Goal: Task Accomplishment & Management: Use online tool/utility

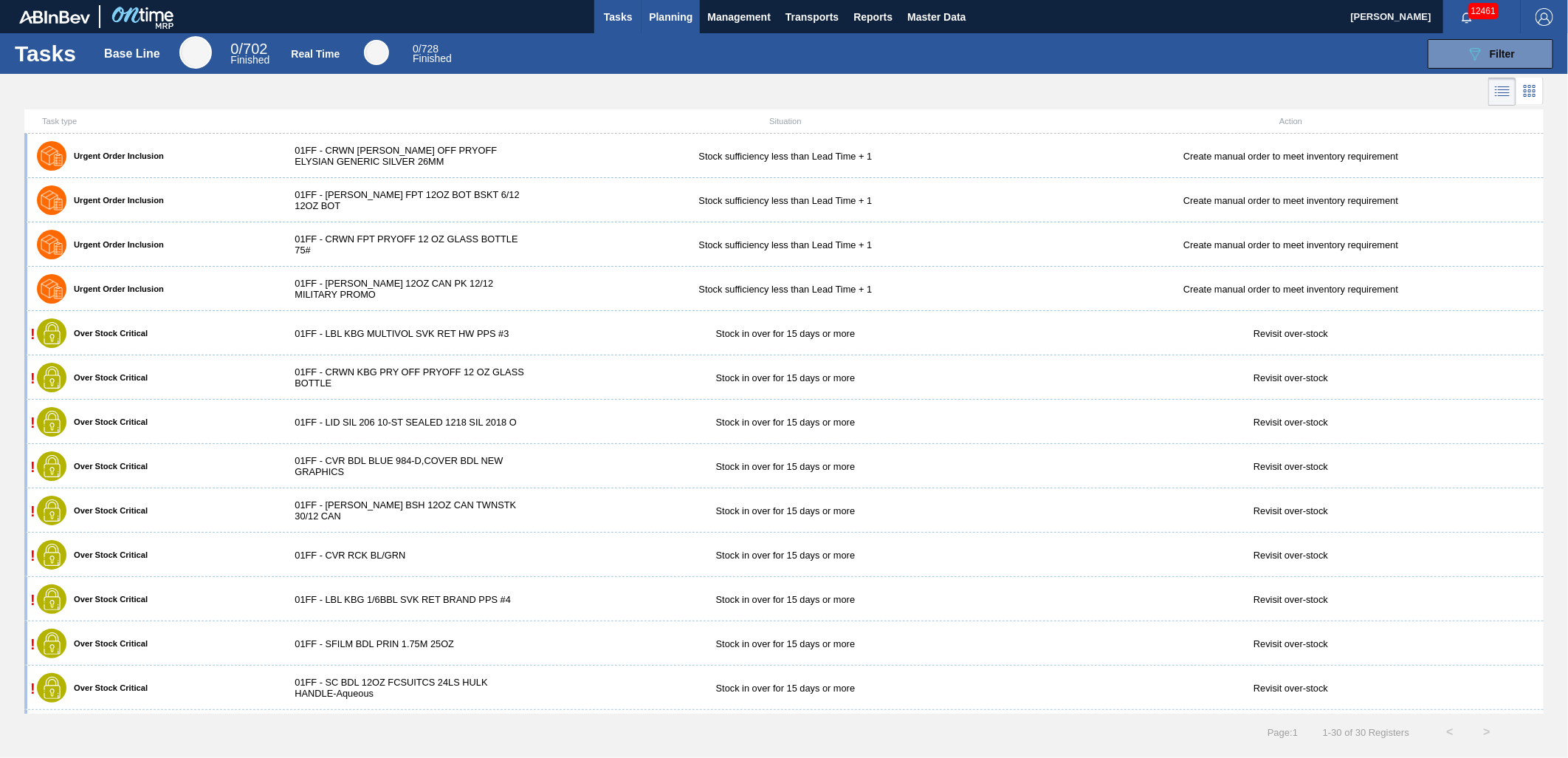
click at [669, 19] on span "Planning" at bounding box center [671, 17] width 43 height 18
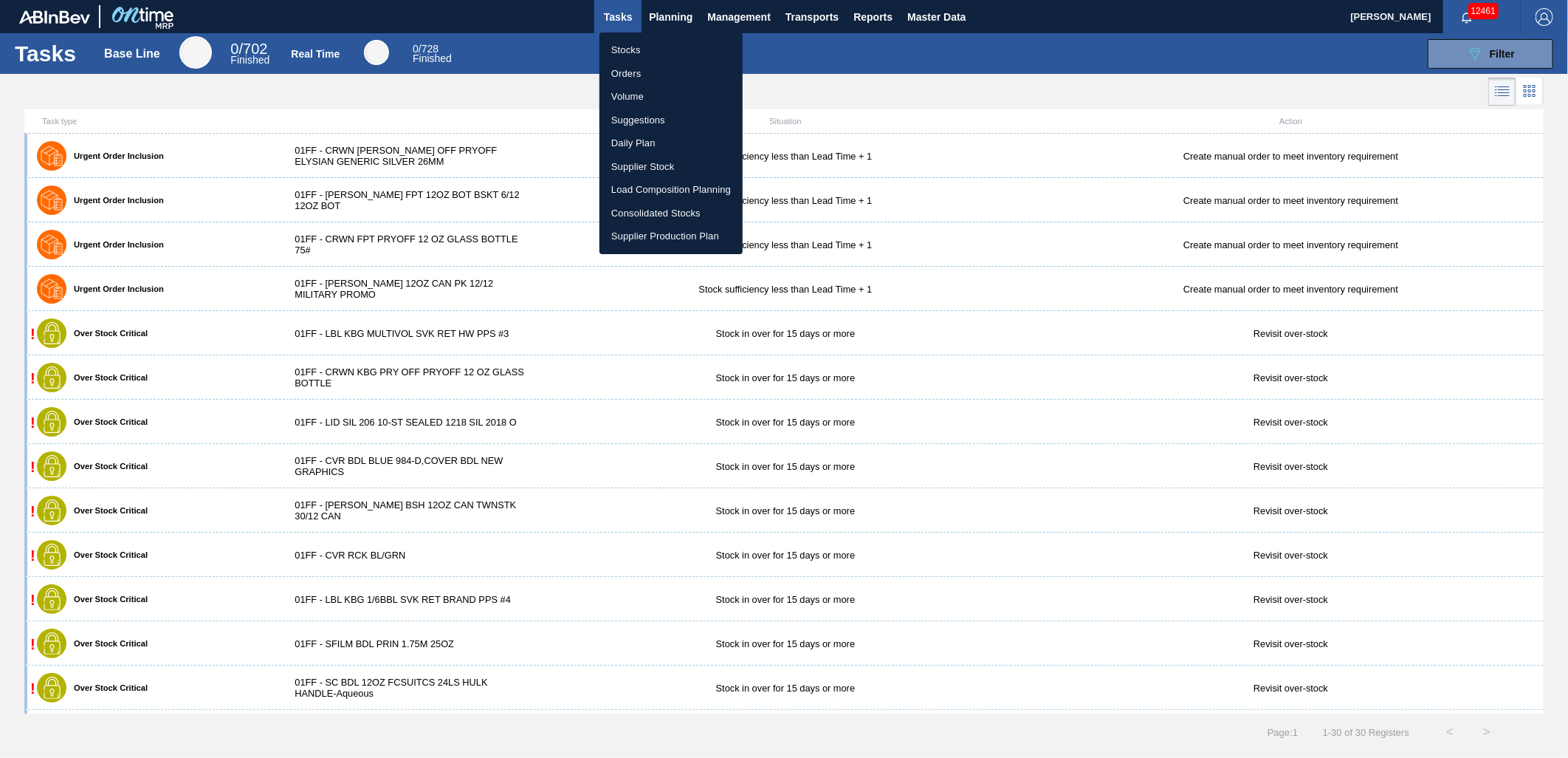
click at [650, 122] on li "Suggestions" at bounding box center [671, 121] width 143 height 24
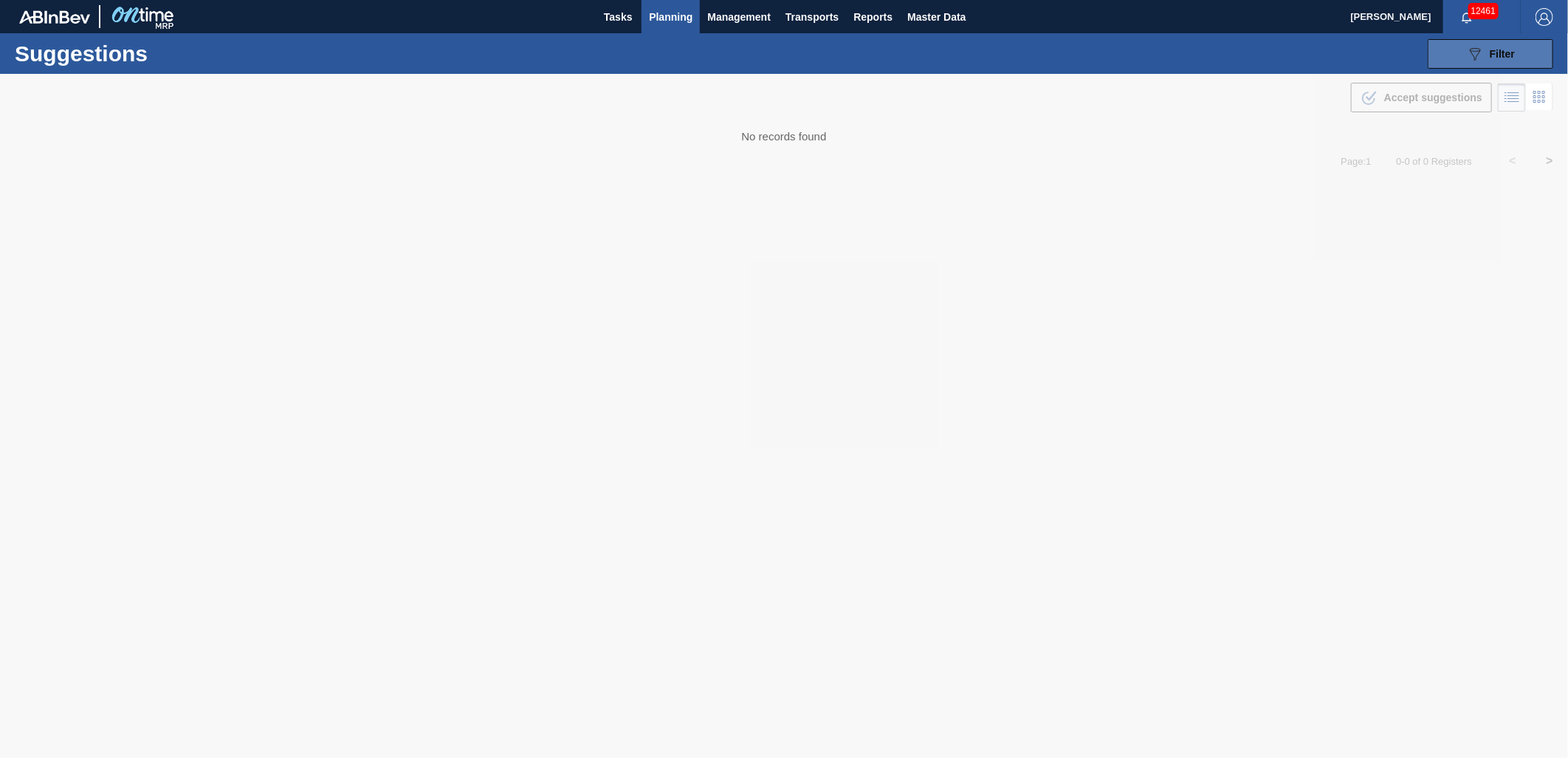
type from "[DATE]"
type to "[DATE]"
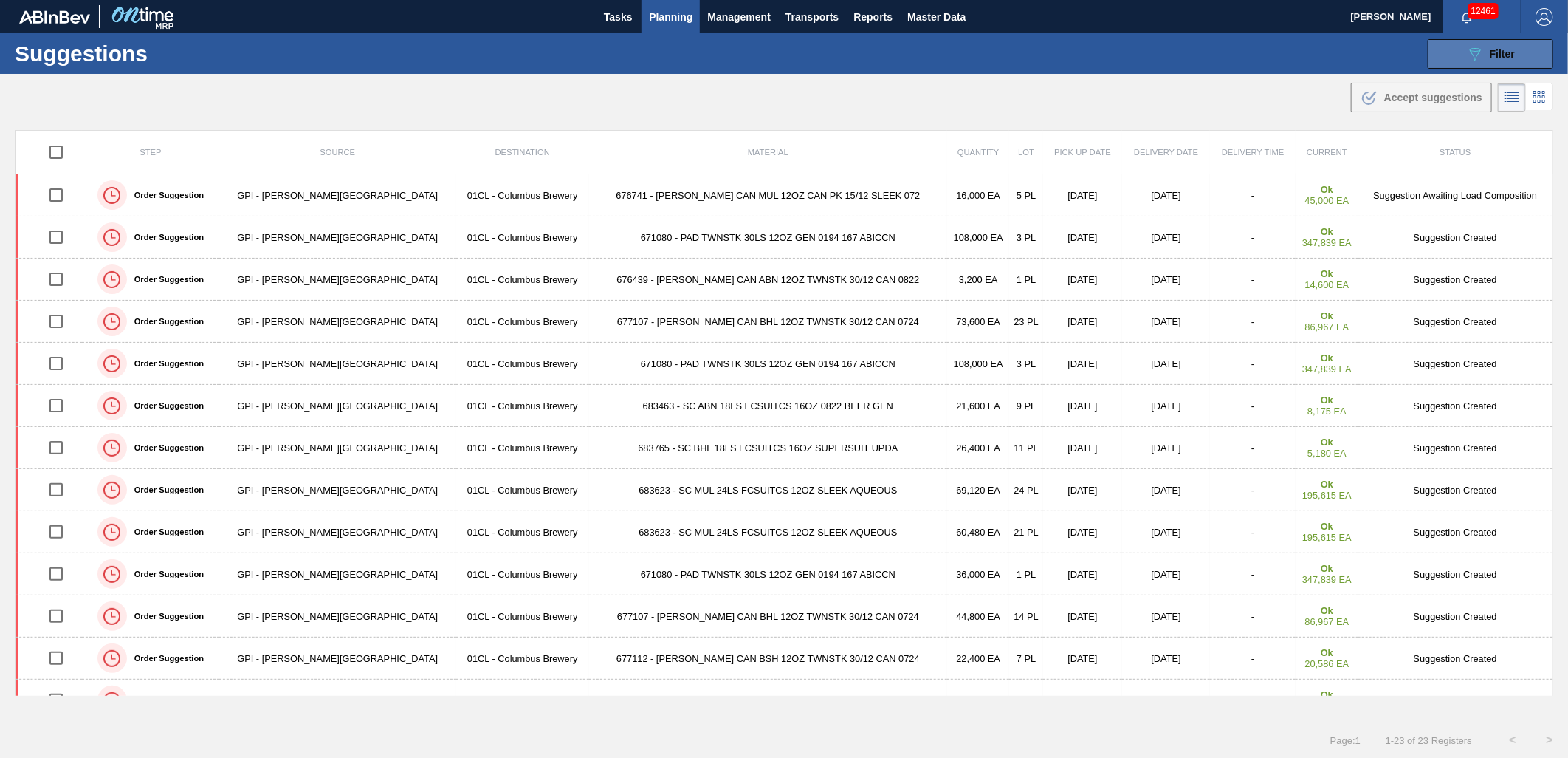
click at [1486, 54] on div "089F7B8B-B2A5-4AFE-B5C0-19BA573D28AC Filter" at bounding box center [1490, 54] width 49 height 18
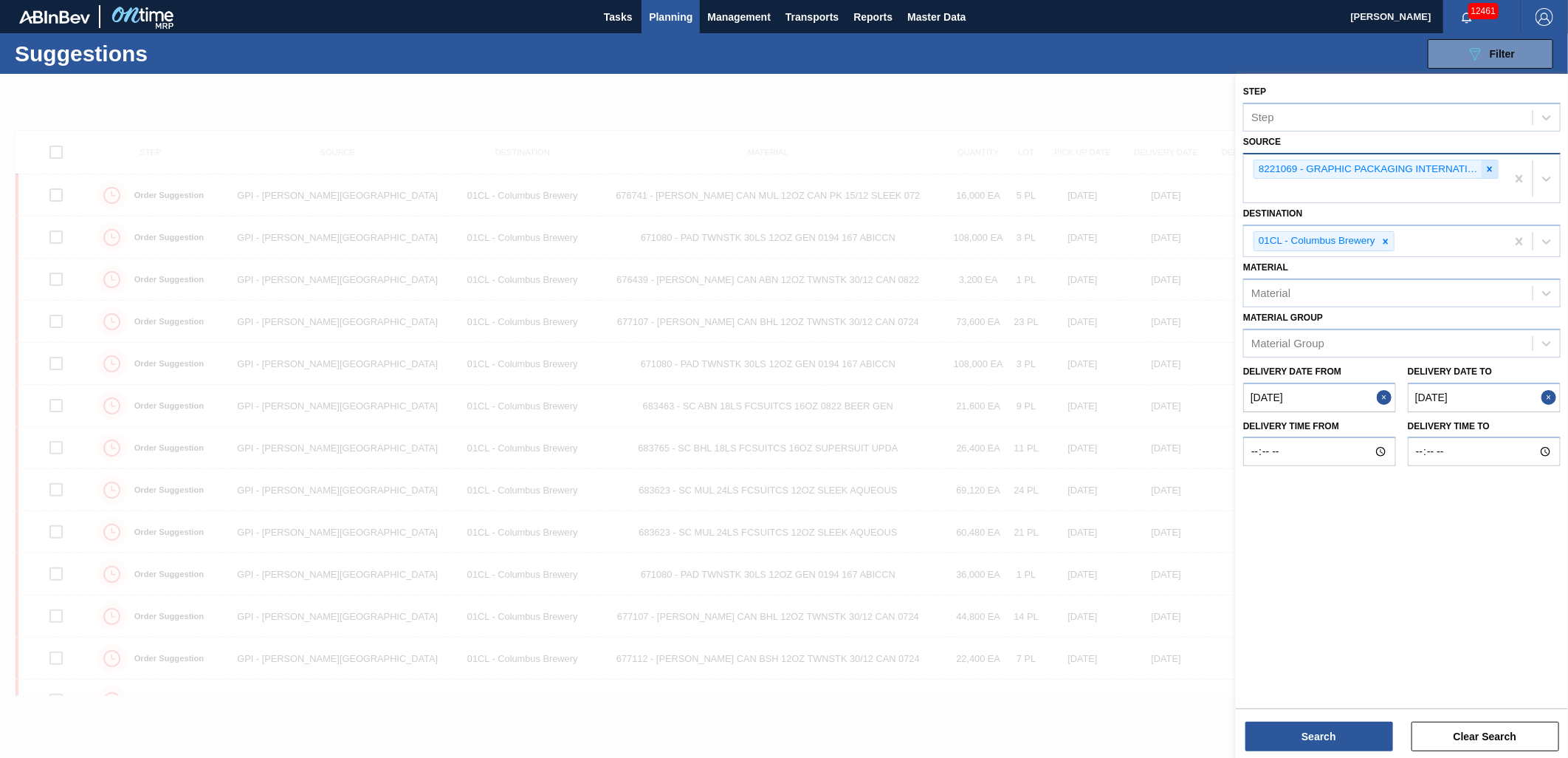
click at [1494, 166] on icon at bounding box center [1490, 169] width 10 height 10
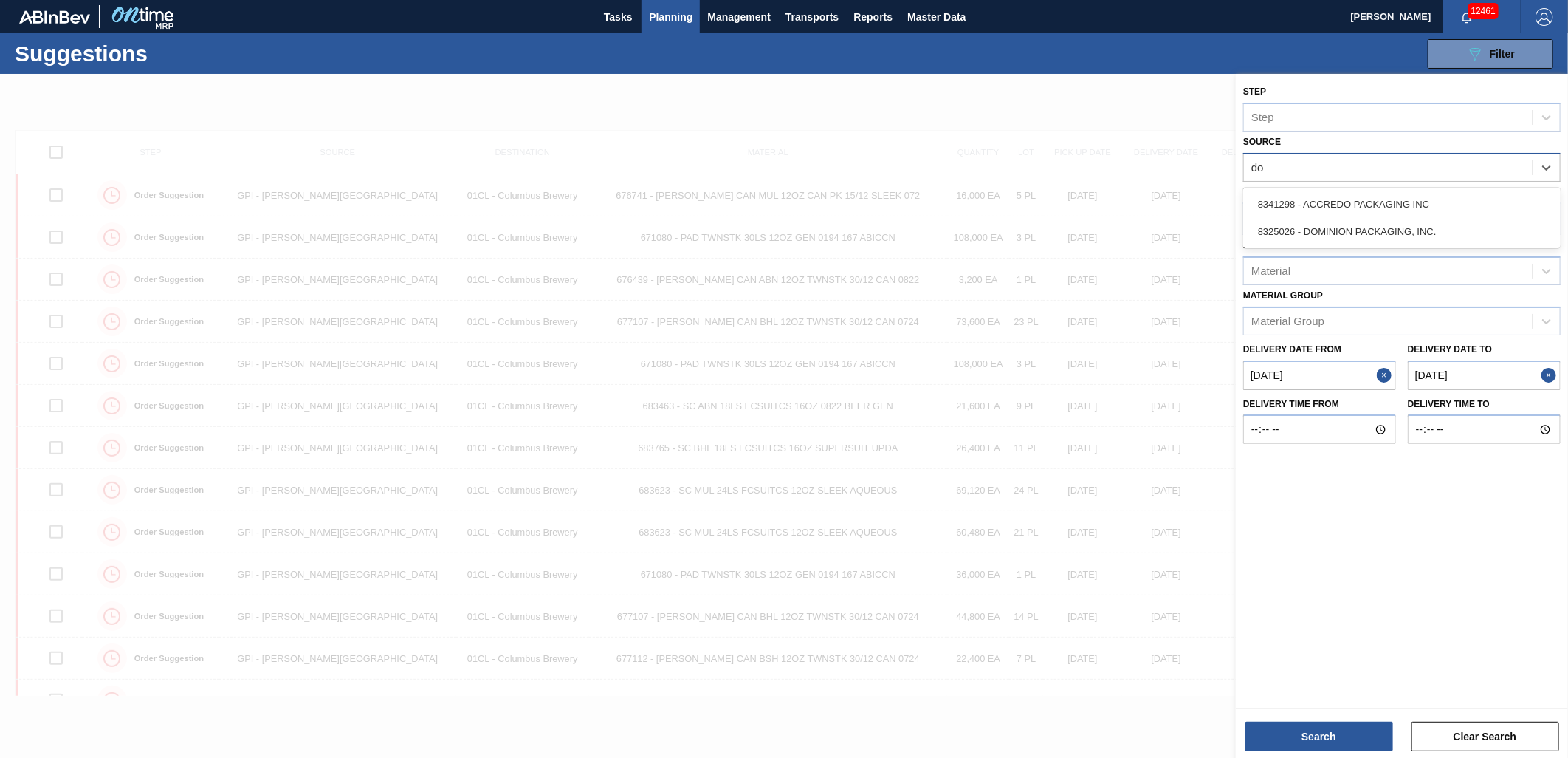
type input "dom"
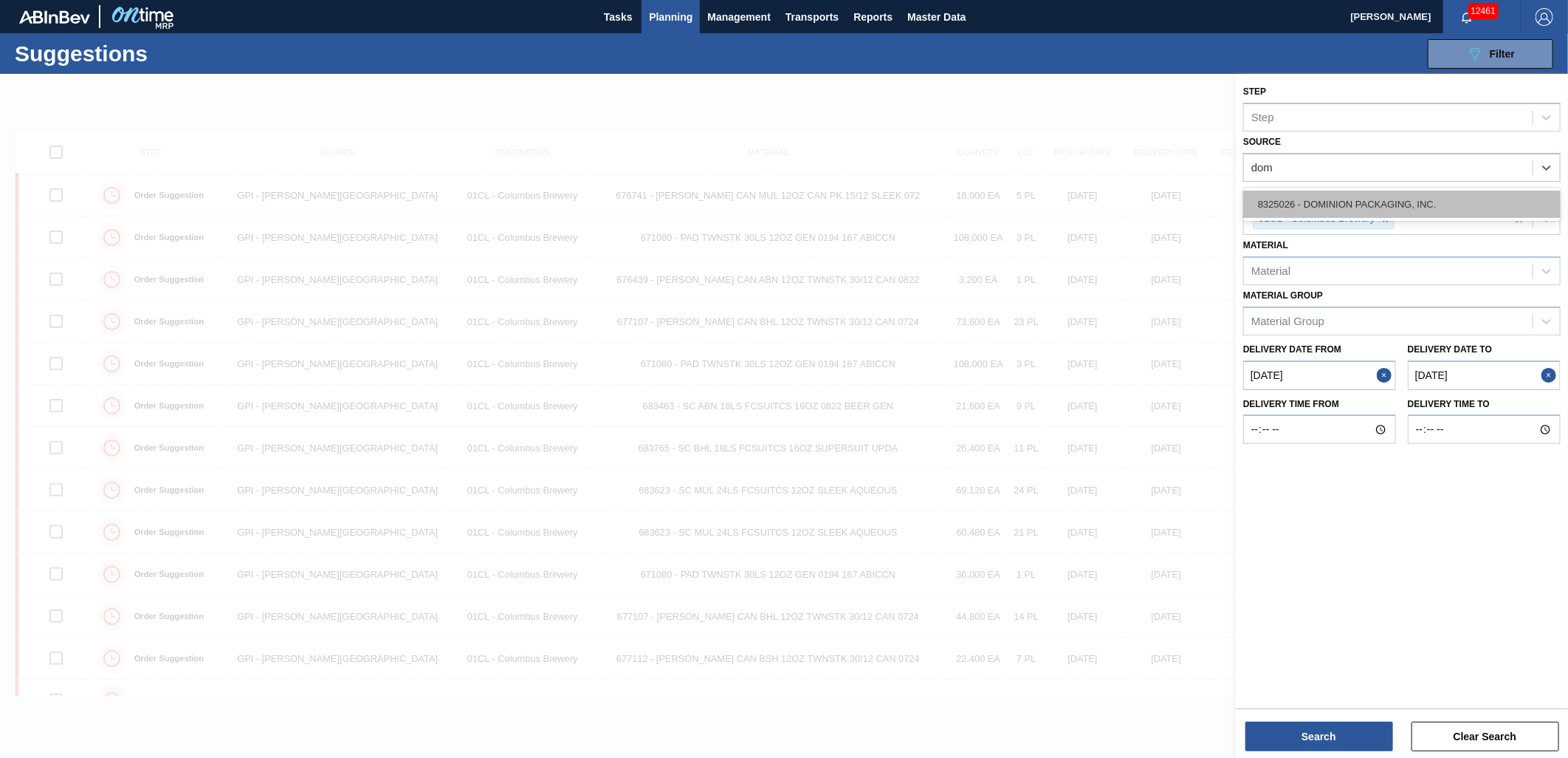
click at [1455, 193] on div "8325026 - DOMINION PACKAGING, INC." at bounding box center [1401, 204] width 317 height 27
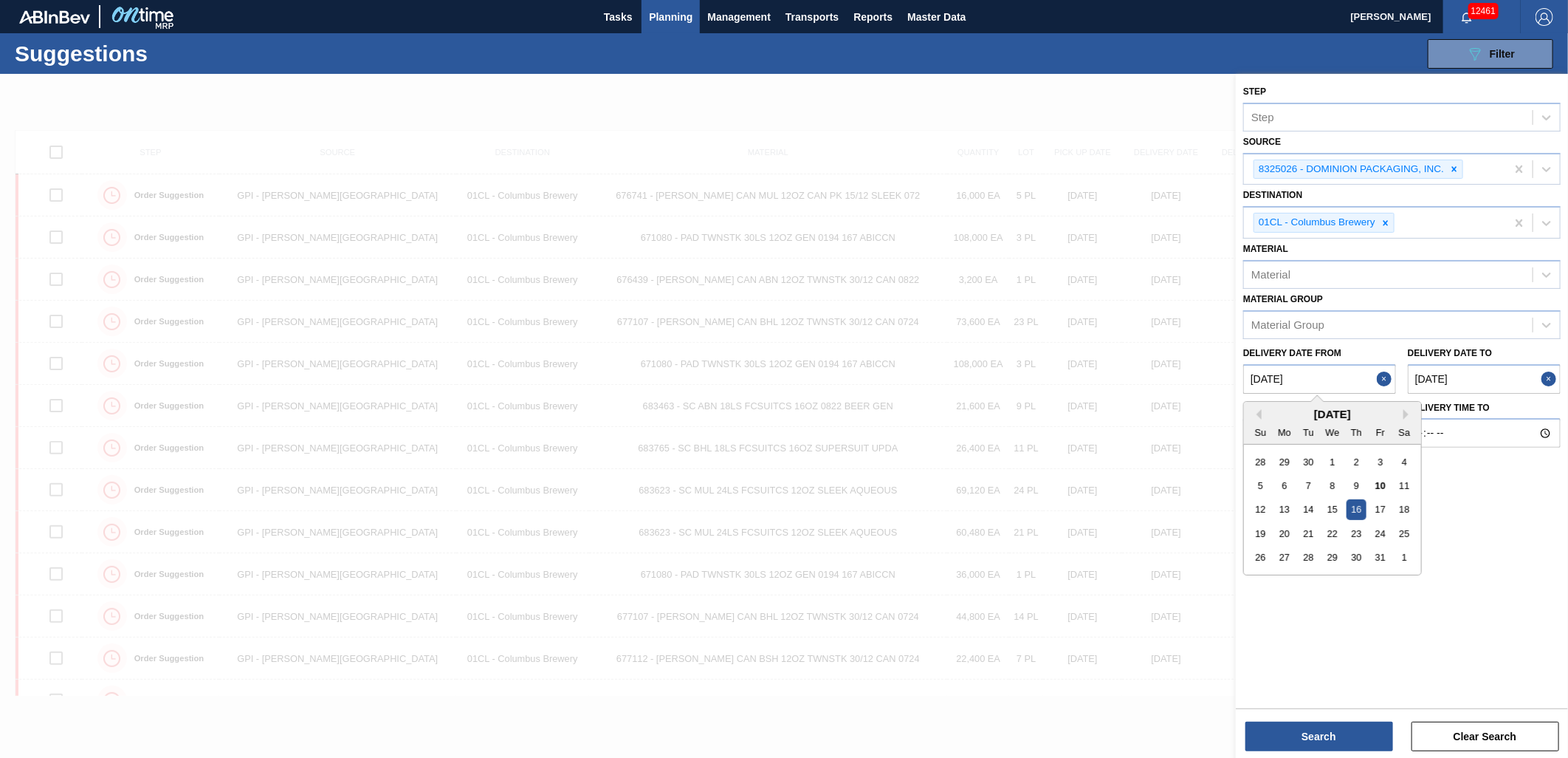
click at [1317, 384] on from "[DATE]" at bounding box center [1319, 378] width 153 height 30
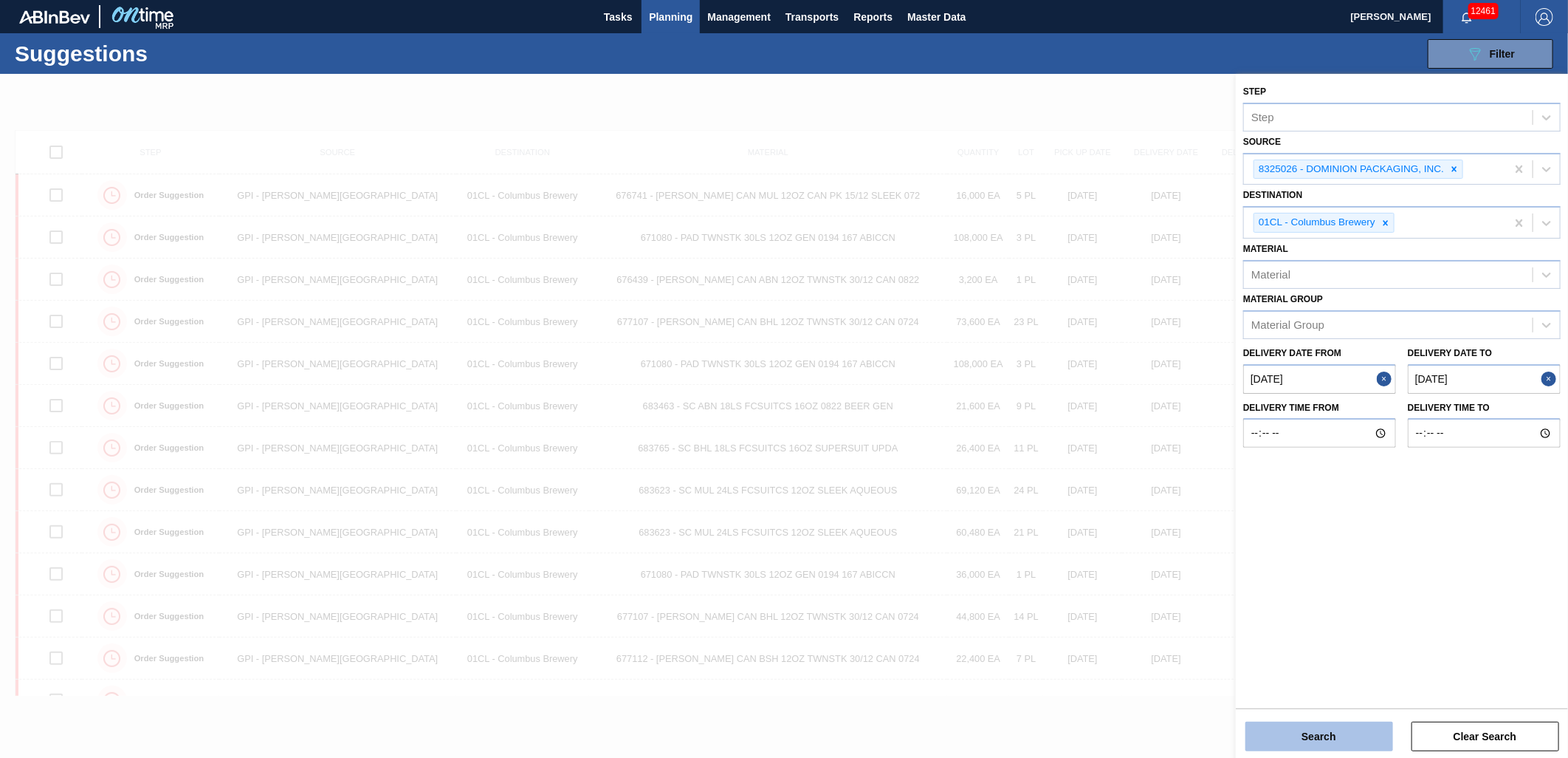
click at [1347, 732] on button "Search" at bounding box center [1319, 736] width 148 height 30
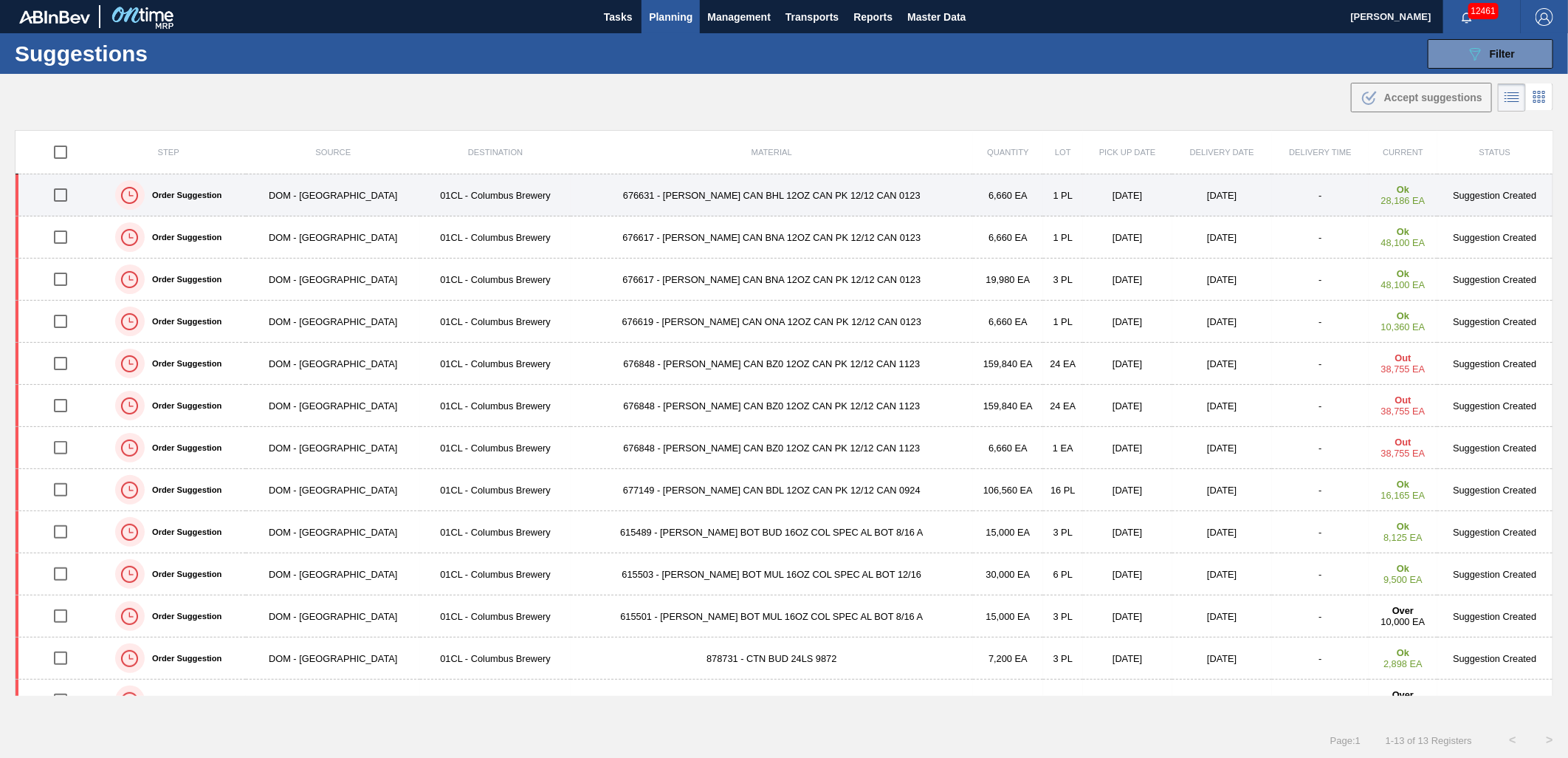
click at [973, 197] on td "6,660 EA" at bounding box center [1008, 195] width 70 height 42
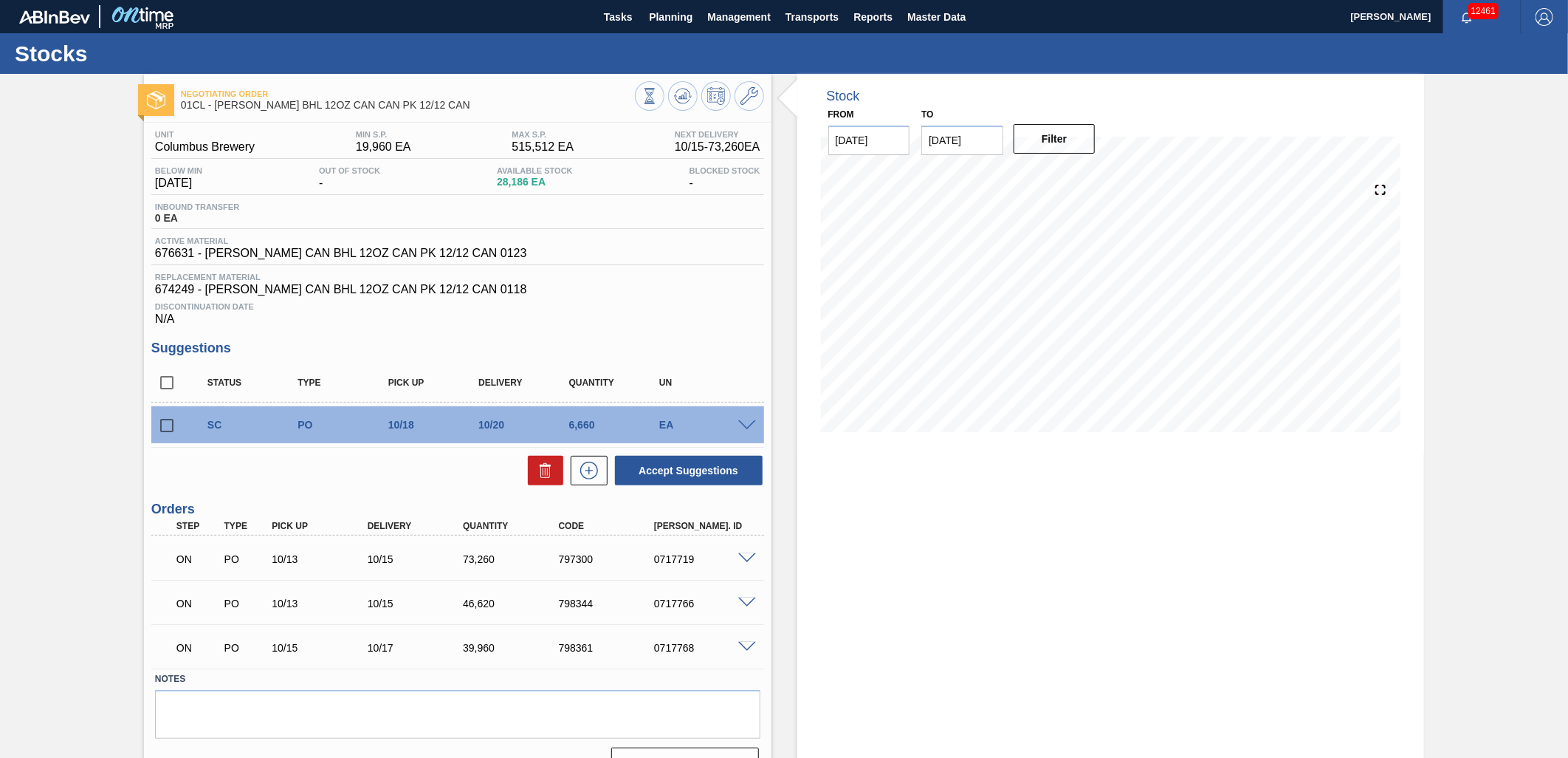
click at [167, 429] on input "checkbox" at bounding box center [166, 425] width 31 height 31
click at [651, 476] on button "Accept Suggestions" at bounding box center [688, 470] width 148 height 30
checkbox input "false"
click at [669, 18] on span "Planning" at bounding box center [671, 17] width 43 height 18
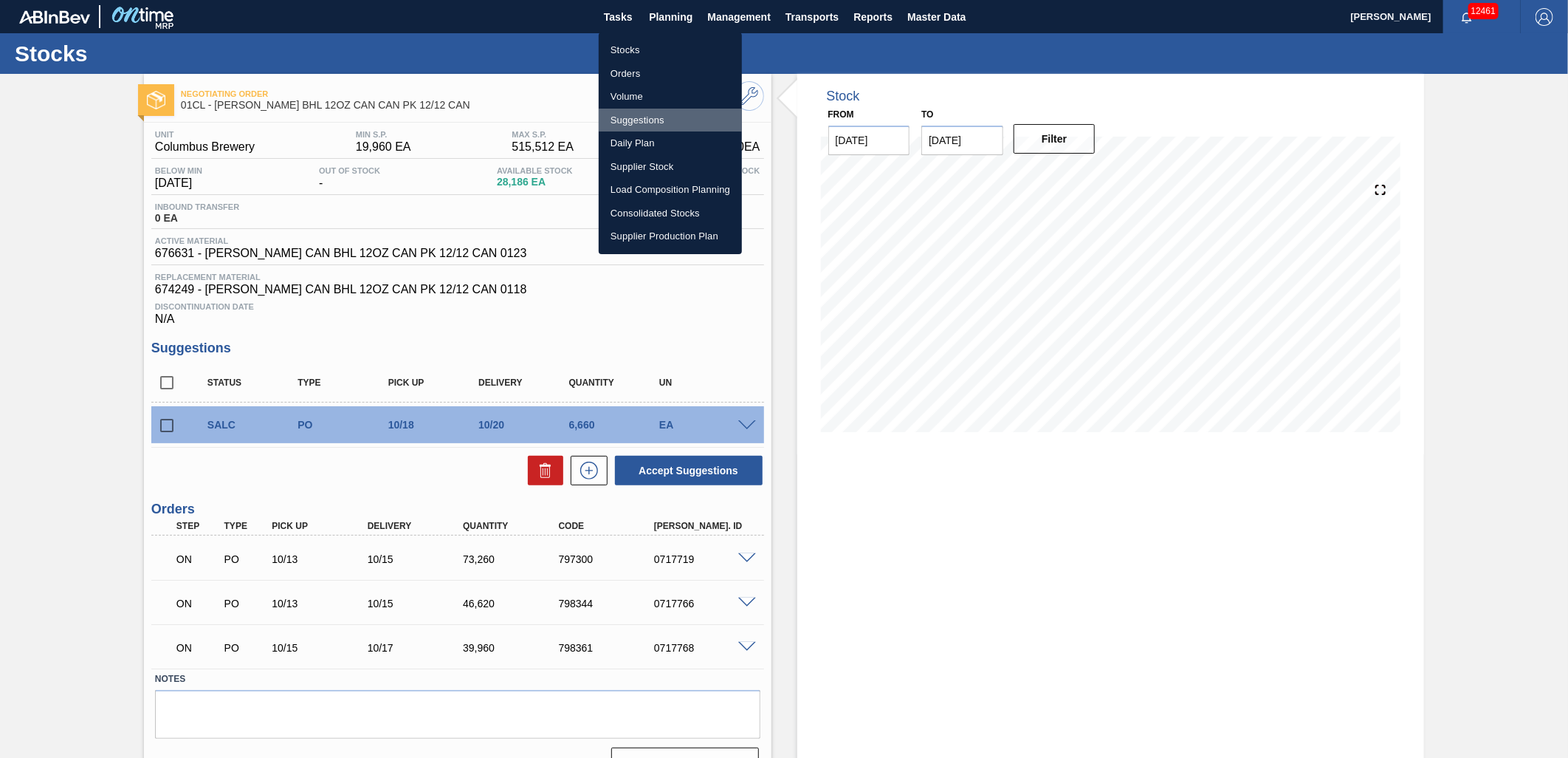
click at [654, 122] on li "Suggestions" at bounding box center [670, 121] width 143 height 24
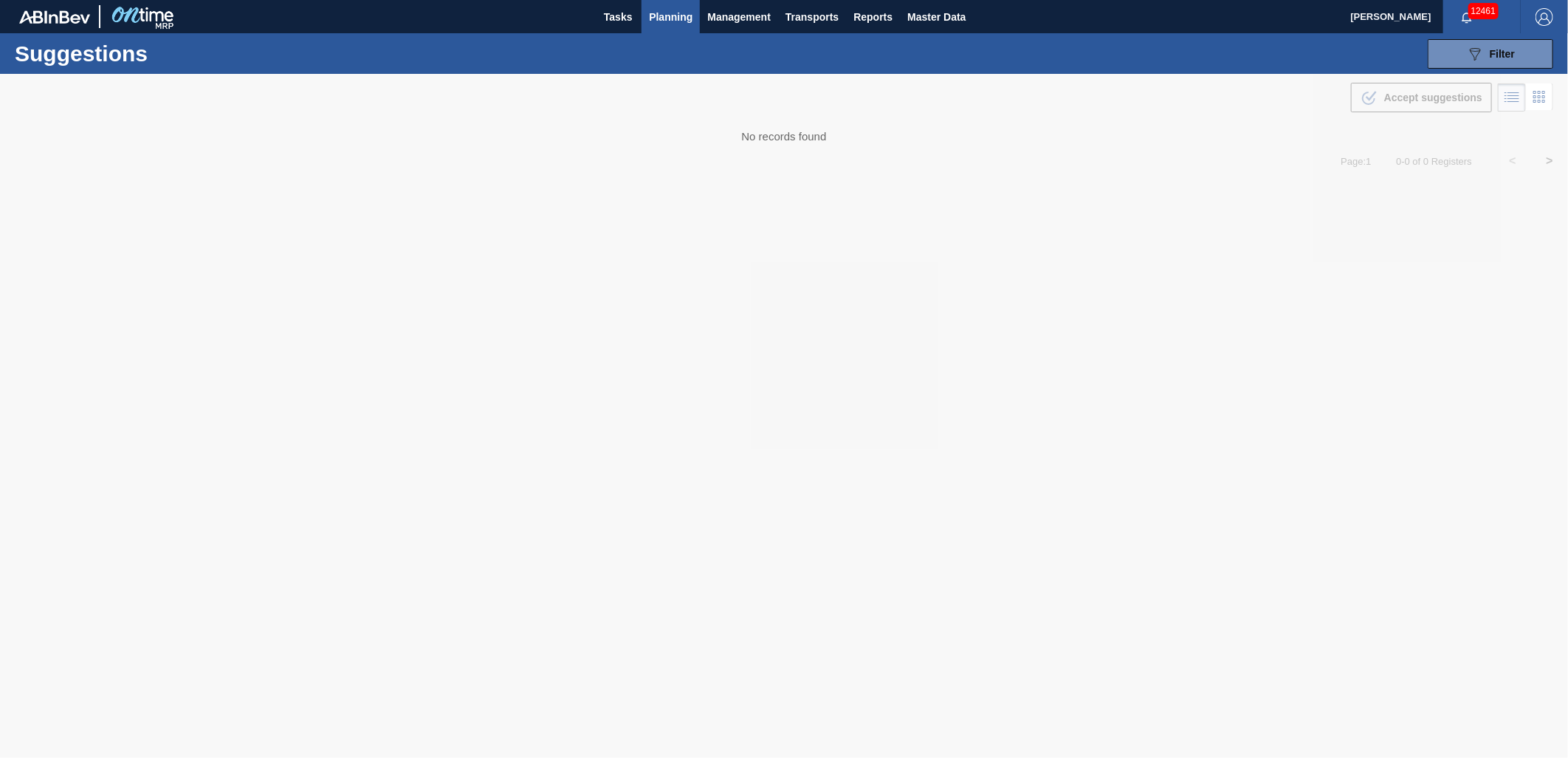
type from "[DATE]"
type to "[DATE]"
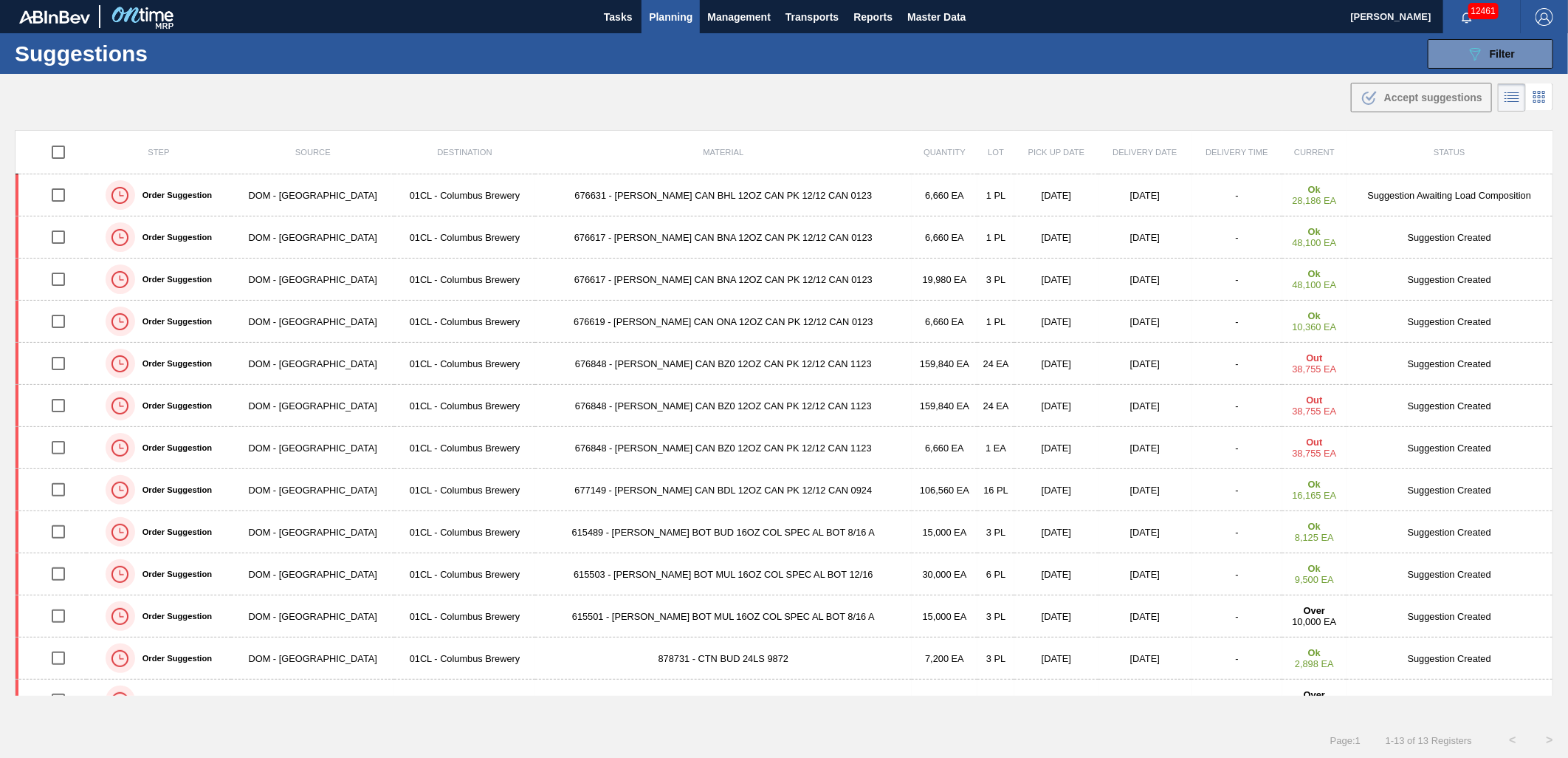
click at [685, 12] on span "Planning" at bounding box center [671, 17] width 43 height 18
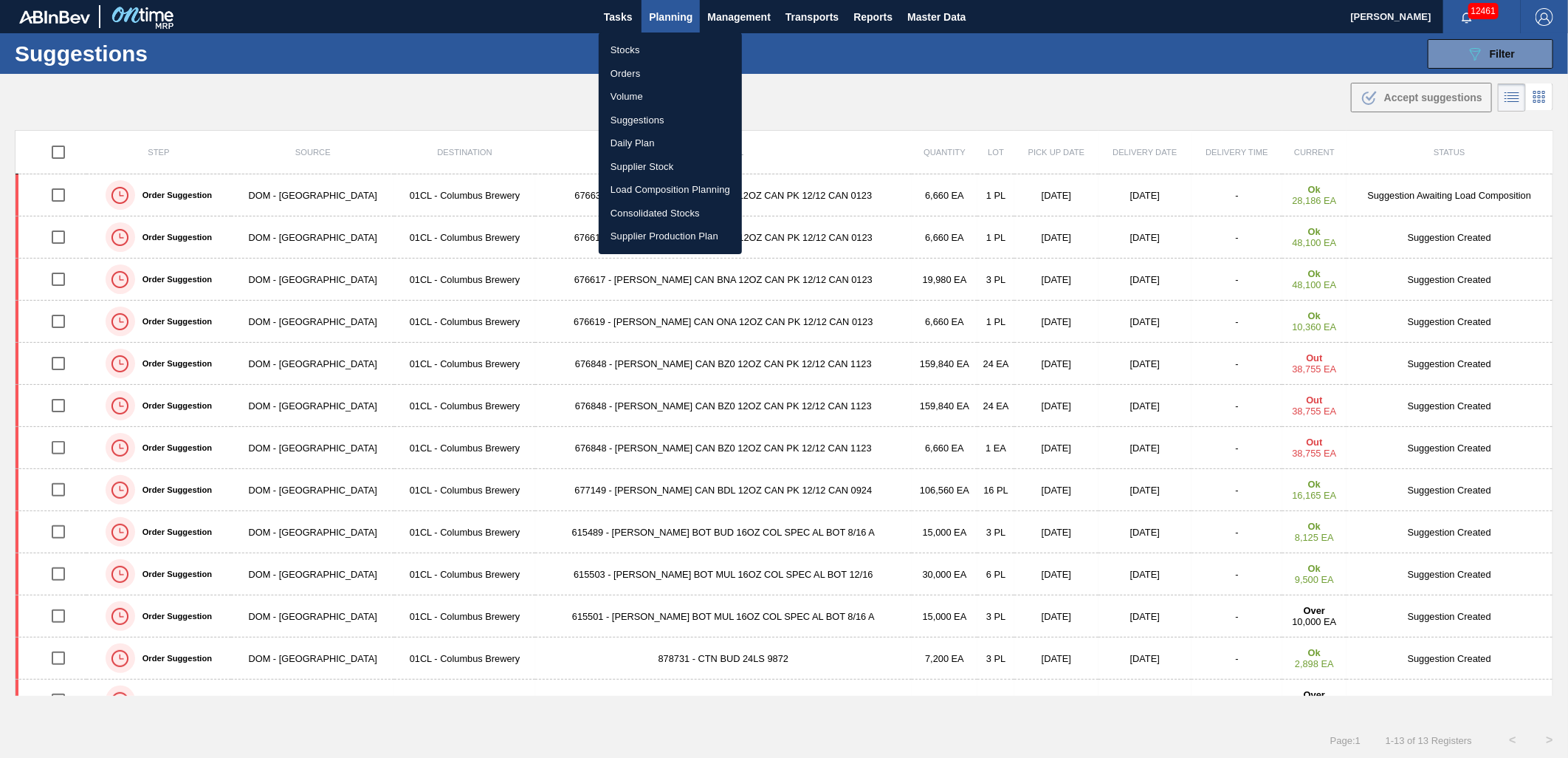
click at [1504, 49] on div at bounding box center [784, 379] width 1568 height 758
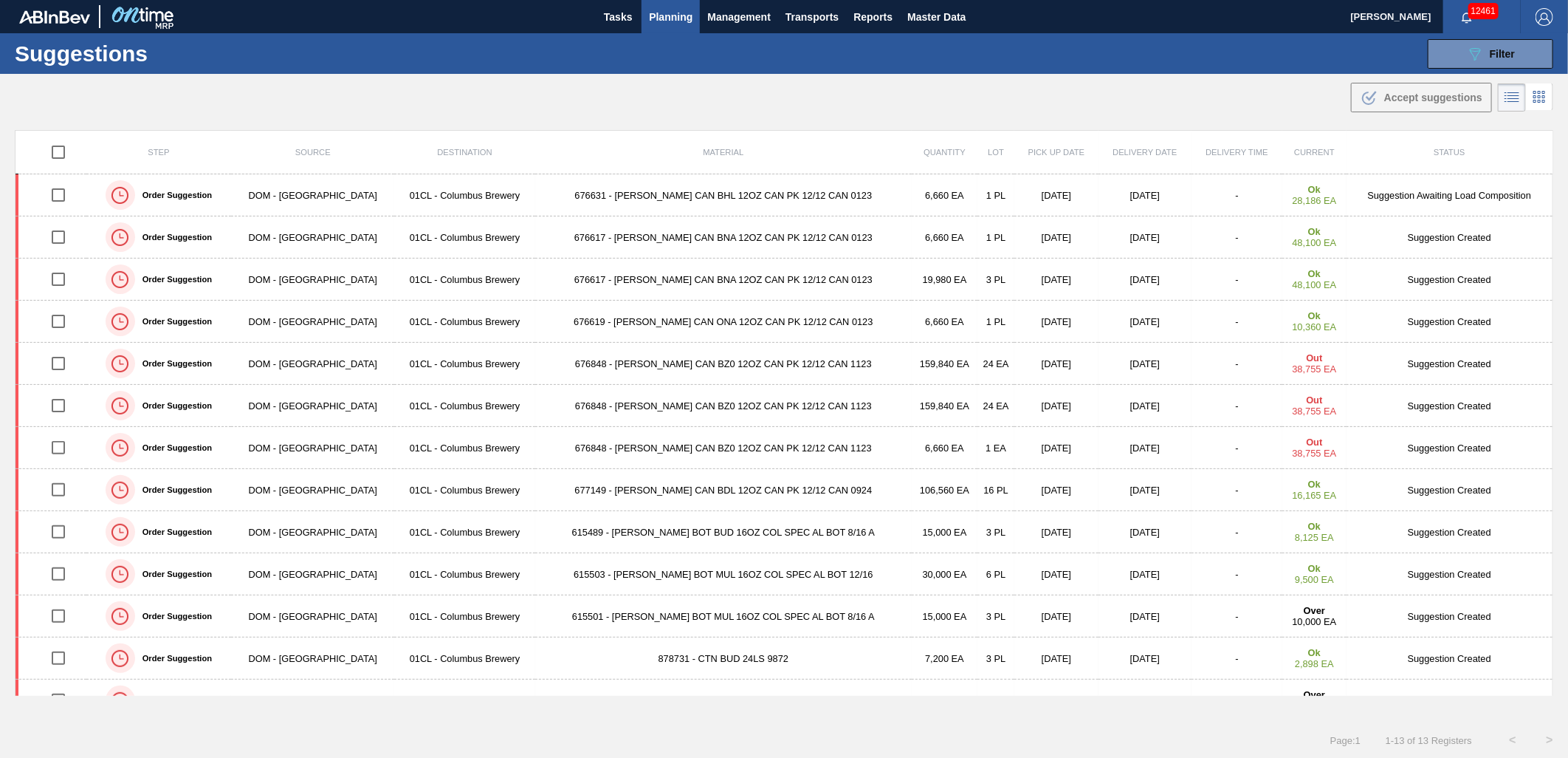
click at [1493, 56] on span "Filter" at bounding box center [1502, 54] width 25 height 12
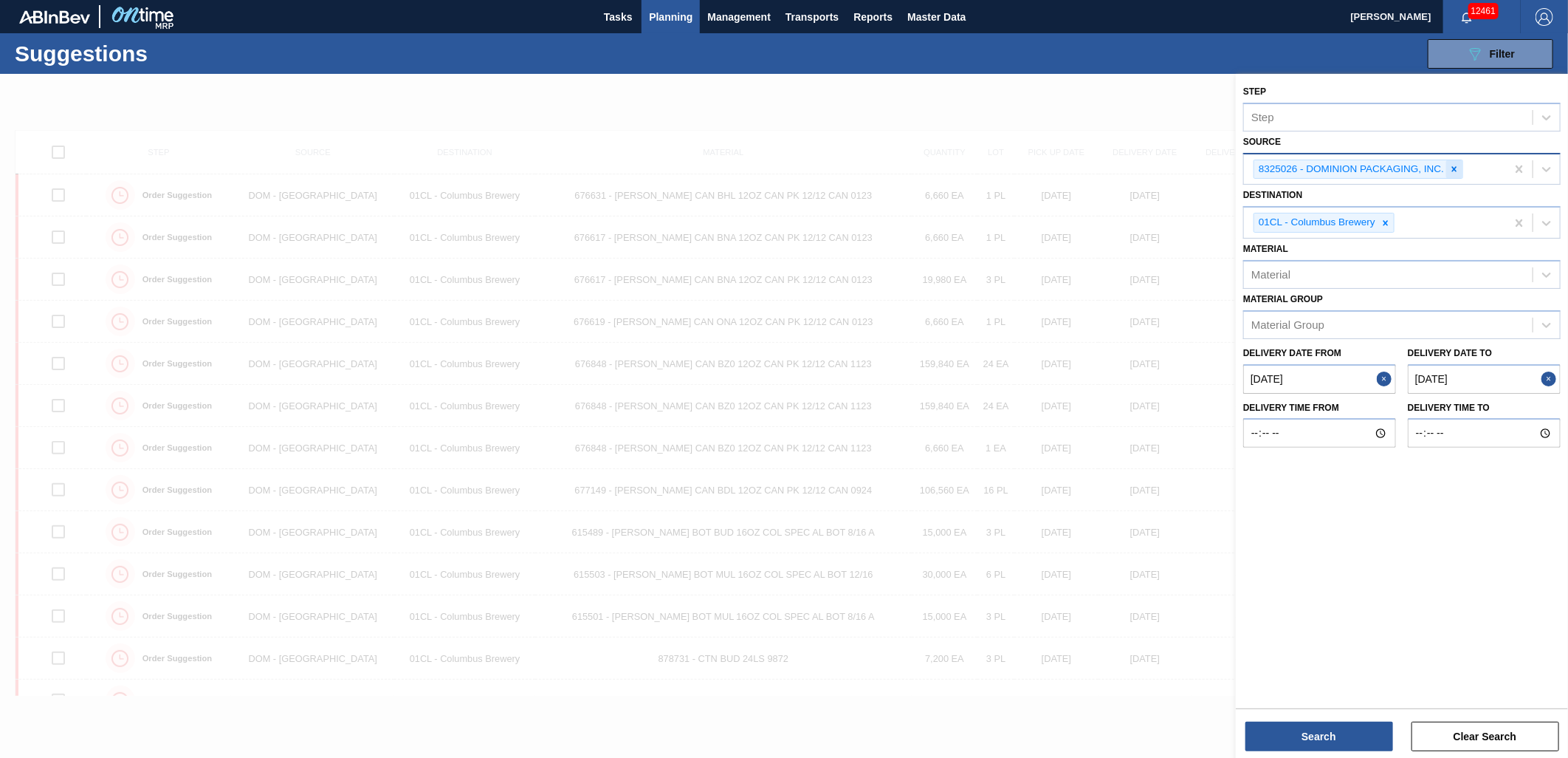
click at [1455, 171] on icon at bounding box center [1454, 169] width 10 height 10
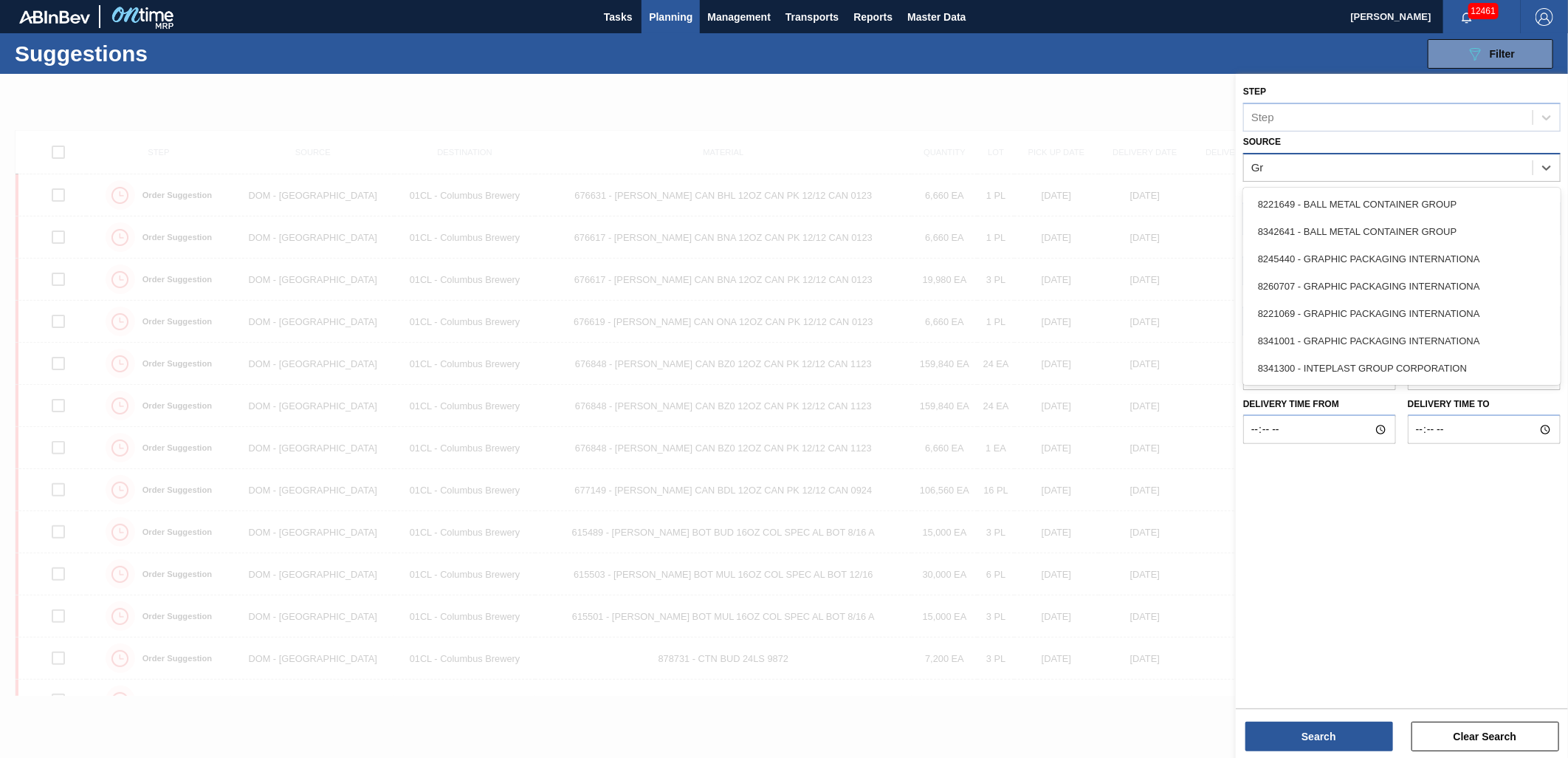
type input "Gra"
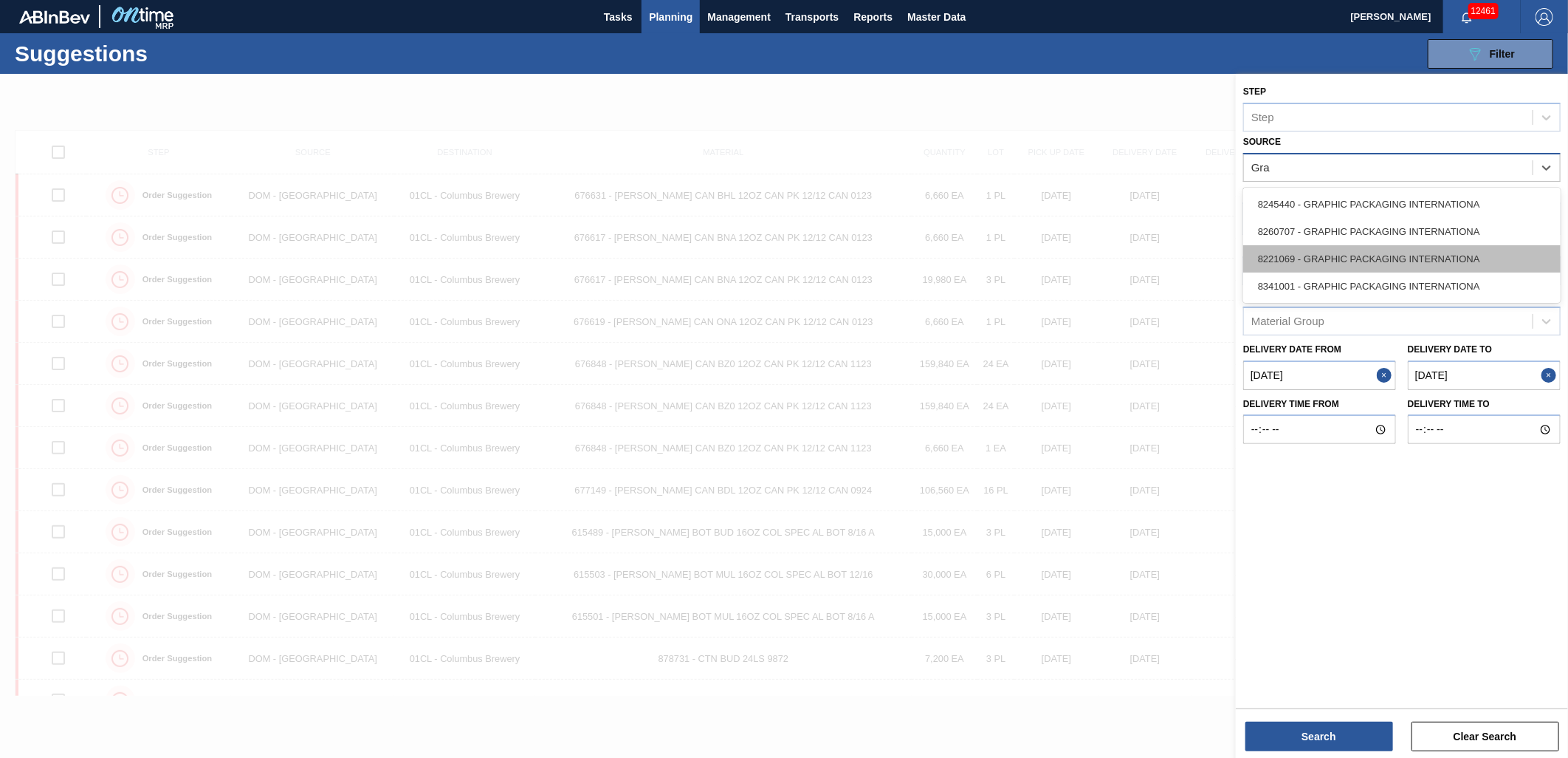
click at [1392, 266] on div "8221069 - GRAPHIC PACKAGING INTERNATIONA" at bounding box center [1401, 259] width 317 height 27
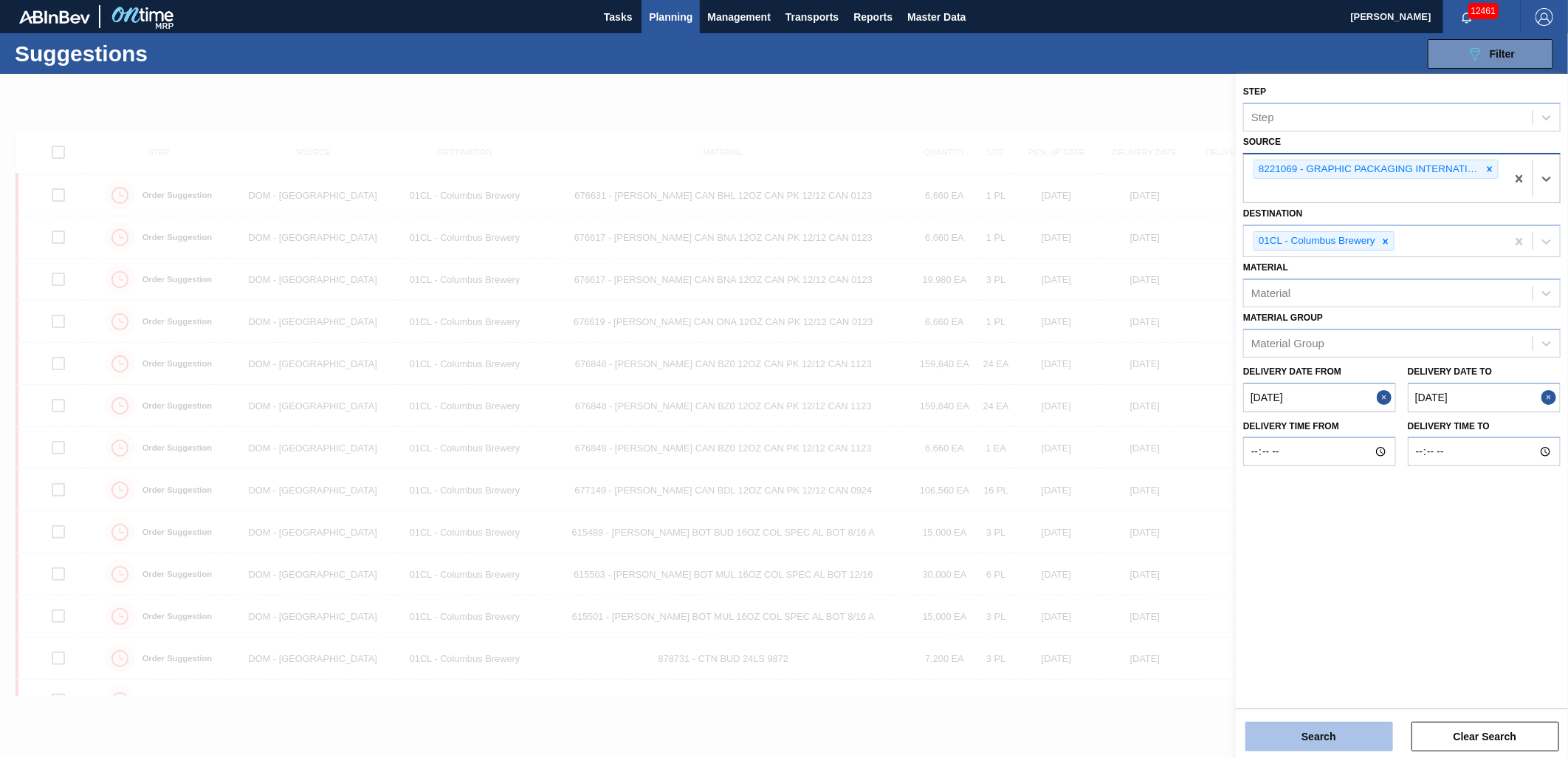
click at [1339, 730] on button "Search" at bounding box center [1319, 736] width 148 height 30
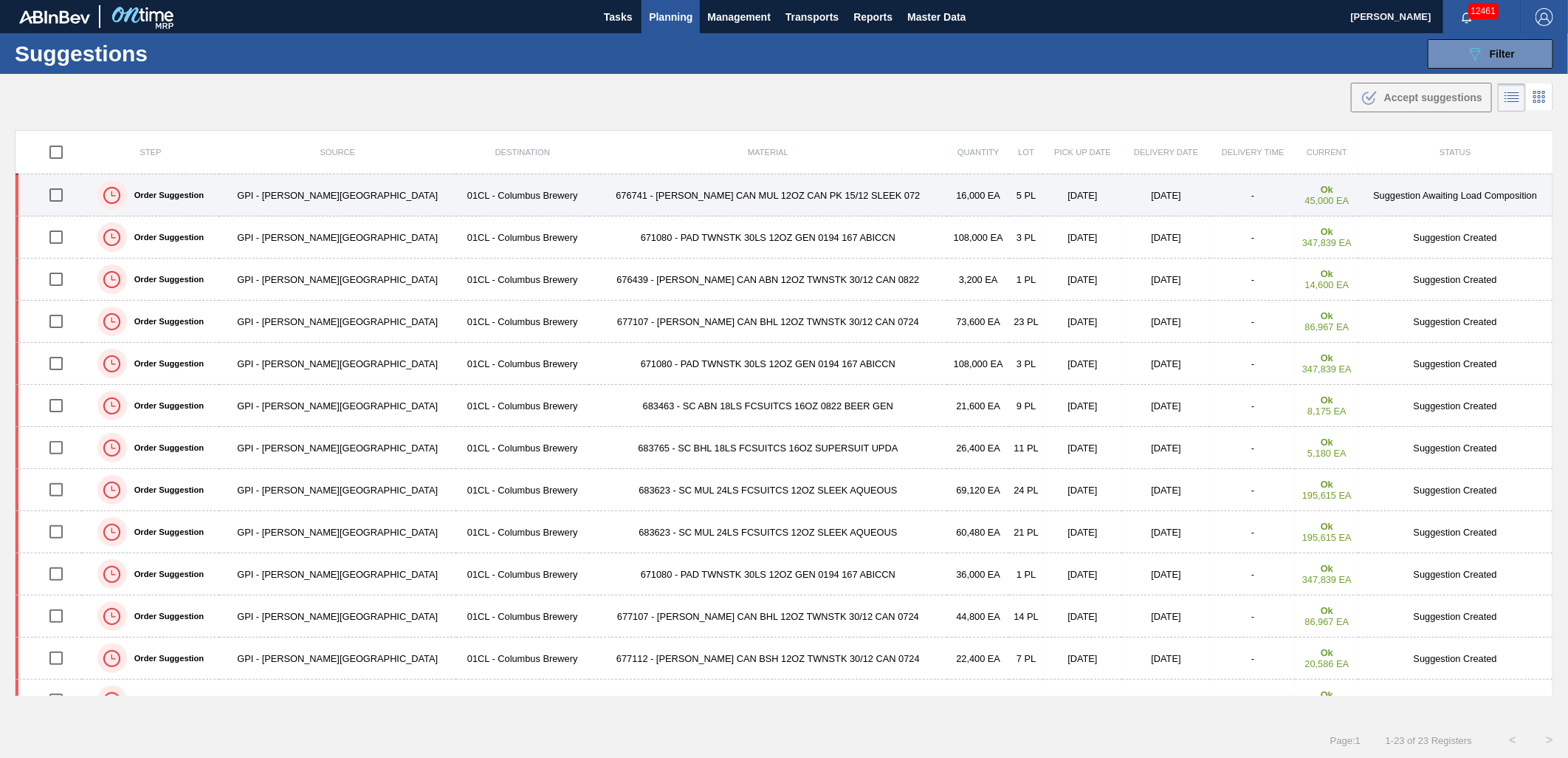
click at [795, 195] on td "676741 - CARR CAN MUL 12OZ CAN PK 15/12 SLEEK 072" at bounding box center [768, 195] width 359 height 42
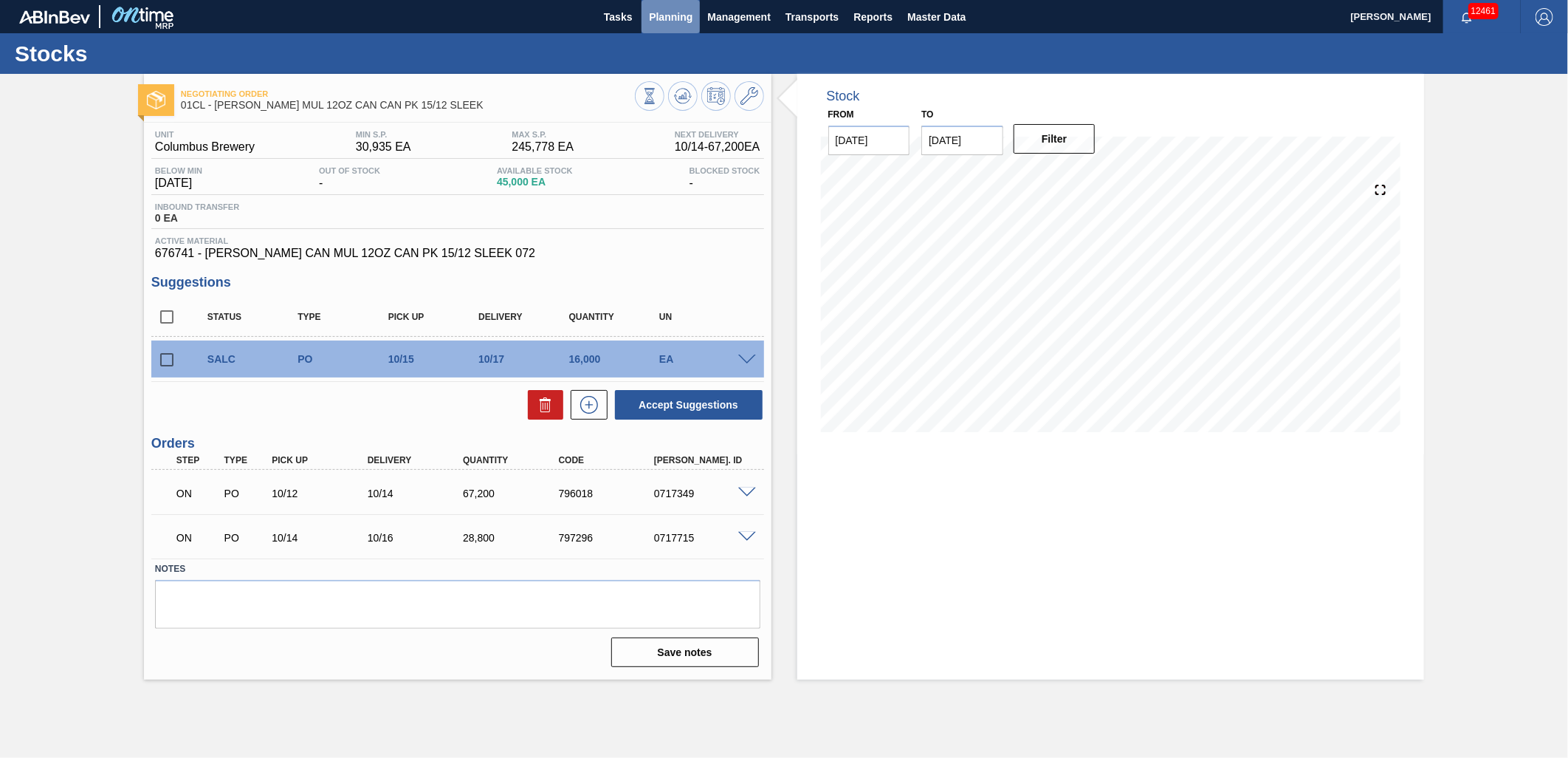
click at [663, 17] on span "Planning" at bounding box center [671, 17] width 43 height 18
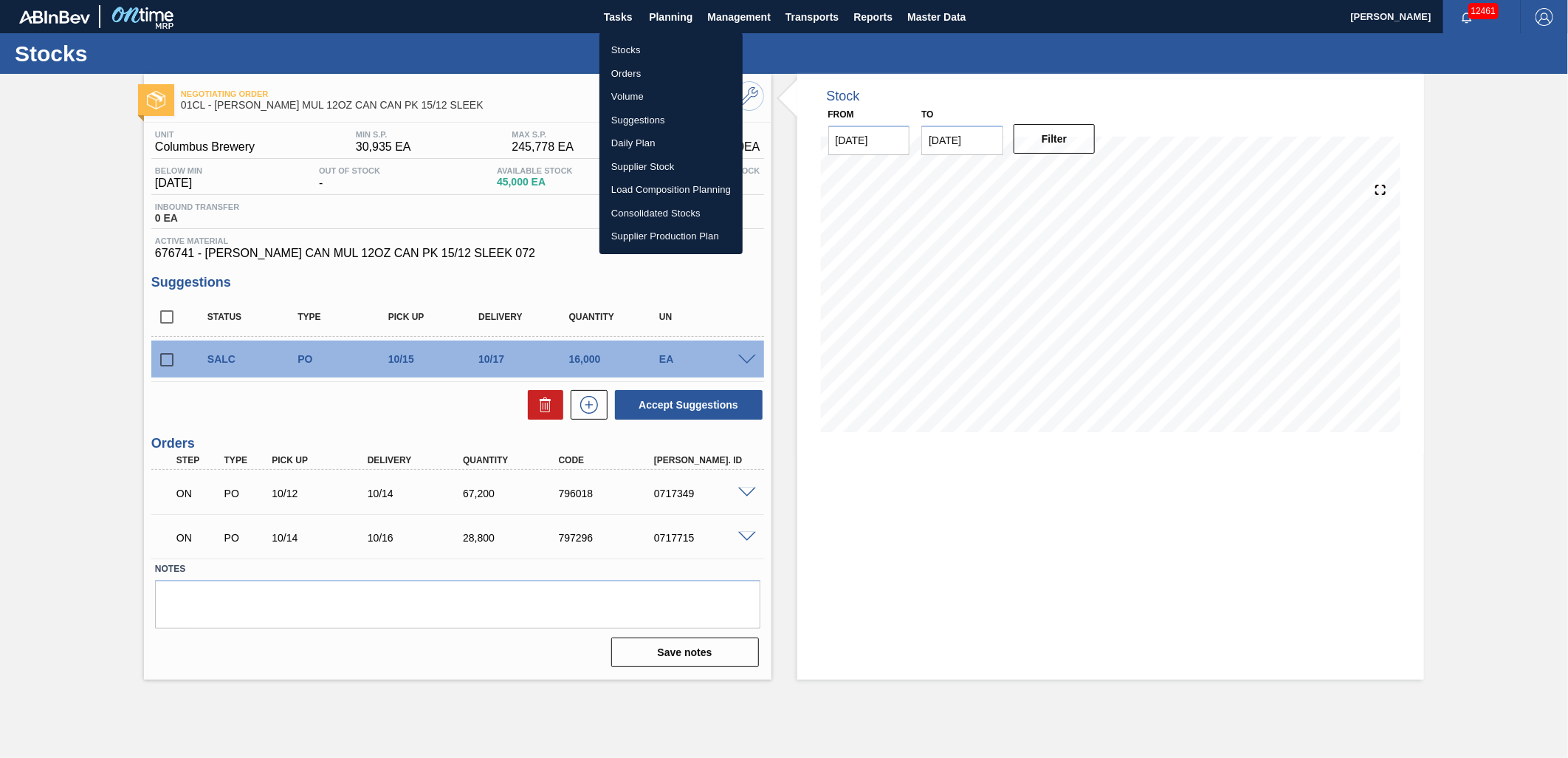
drag, startPoint x: 629, startPoint y: 49, endPoint x: 611, endPoint y: 39, distance: 20.6
click at [629, 49] on li "Stocks" at bounding box center [671, 50] width 143 height 24
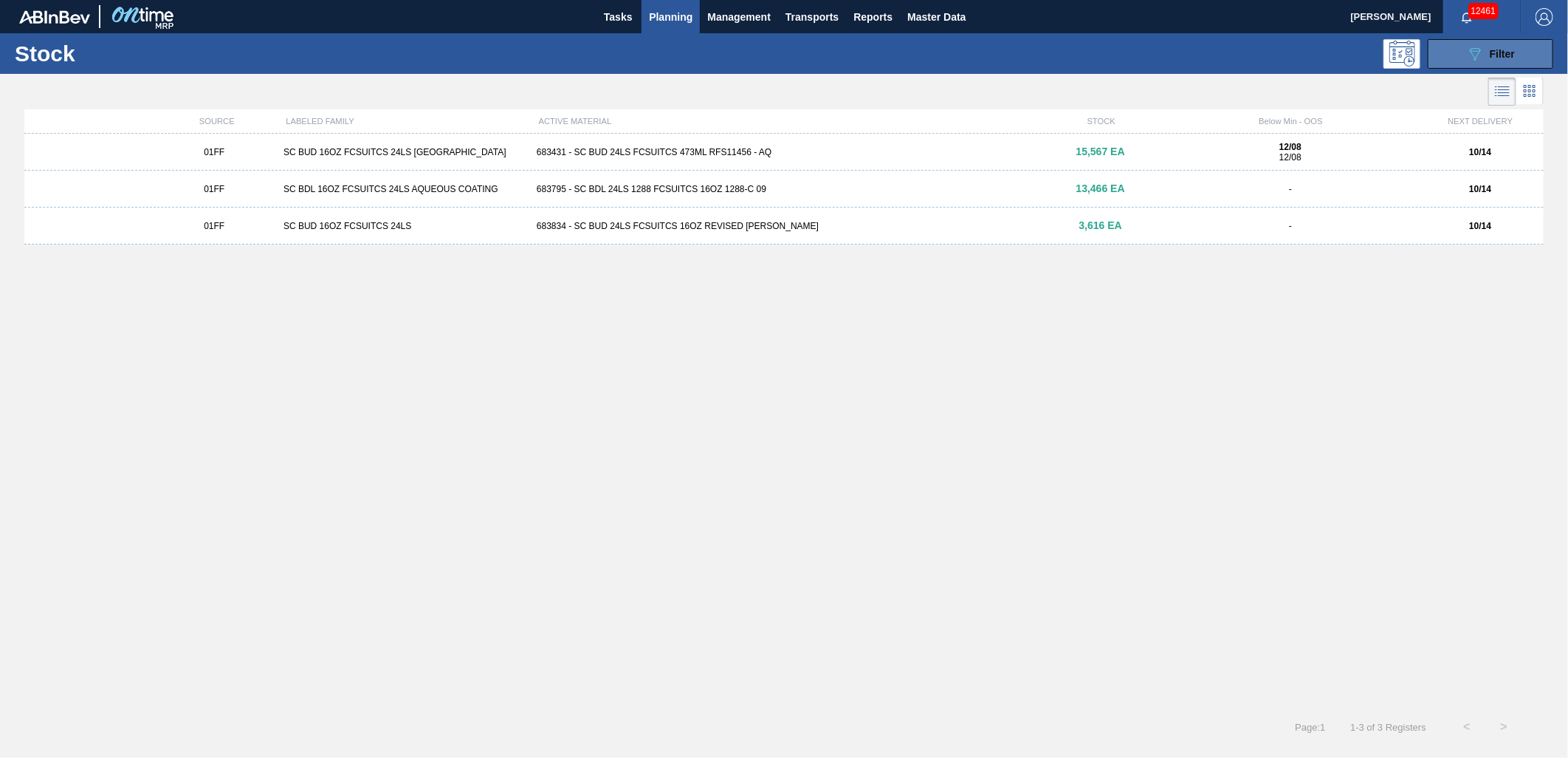
click at [1452, 65] on button "089F7B8B-B2A5-4AFE-B5C0-19BA573D28AC Filter" at bounding box center [1490, 54] width 125 height 30
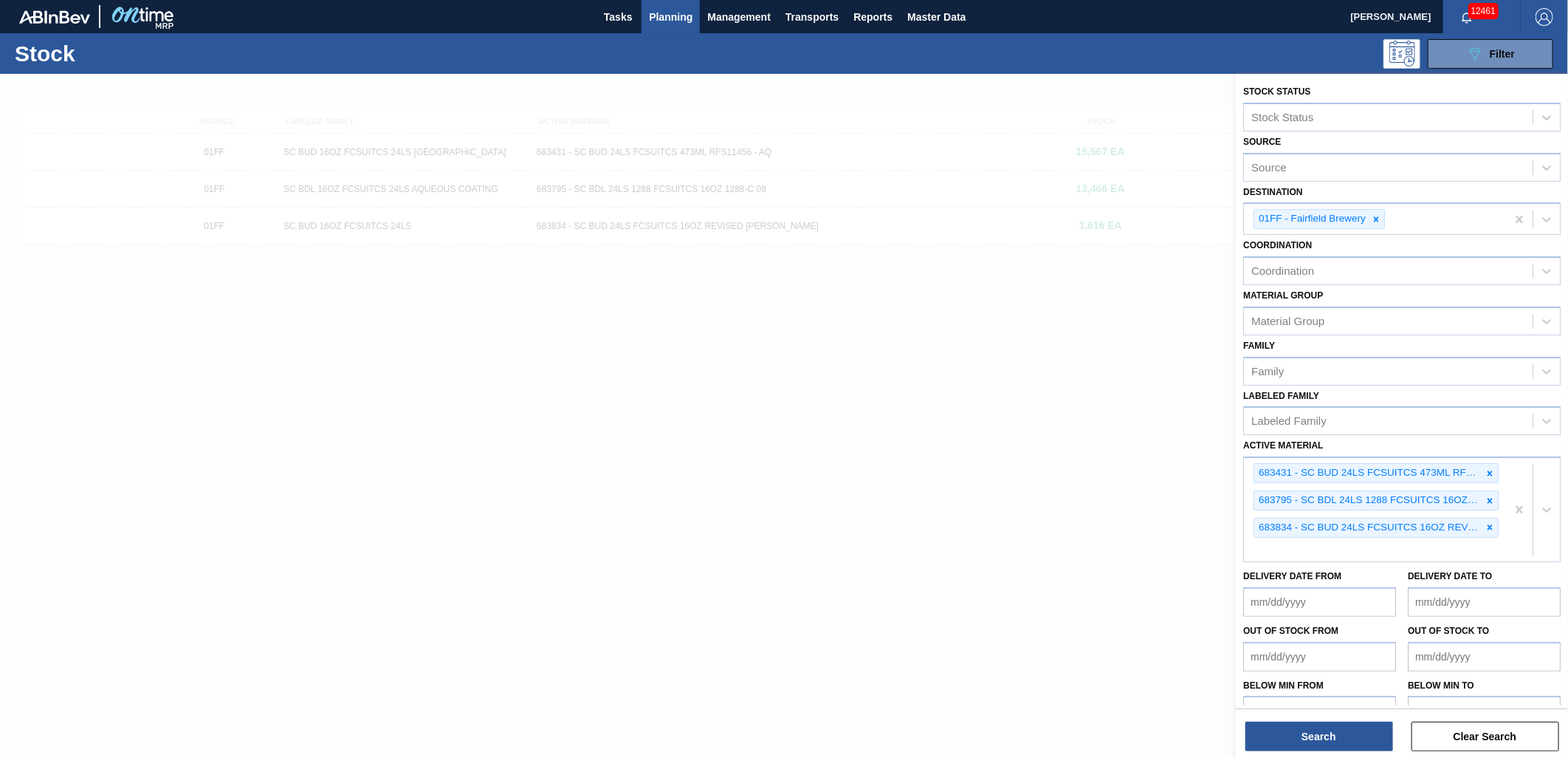
click at [665, 16] on span "Planning" at bounding box center [671, 17] width 43 height 18
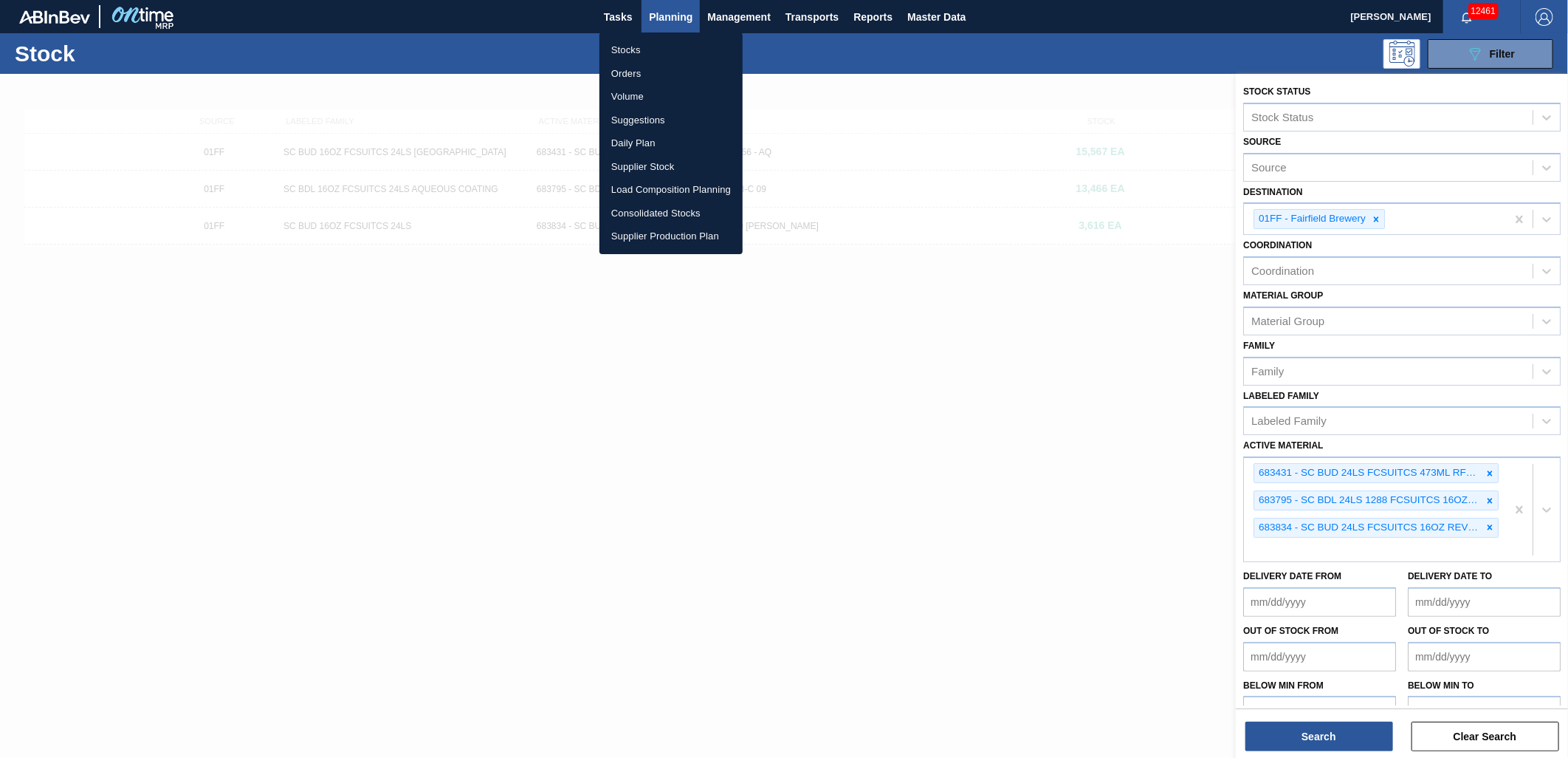
click at [648, 122] on li "Suggestions" at bounding box center [671, 121] width 143 height 24
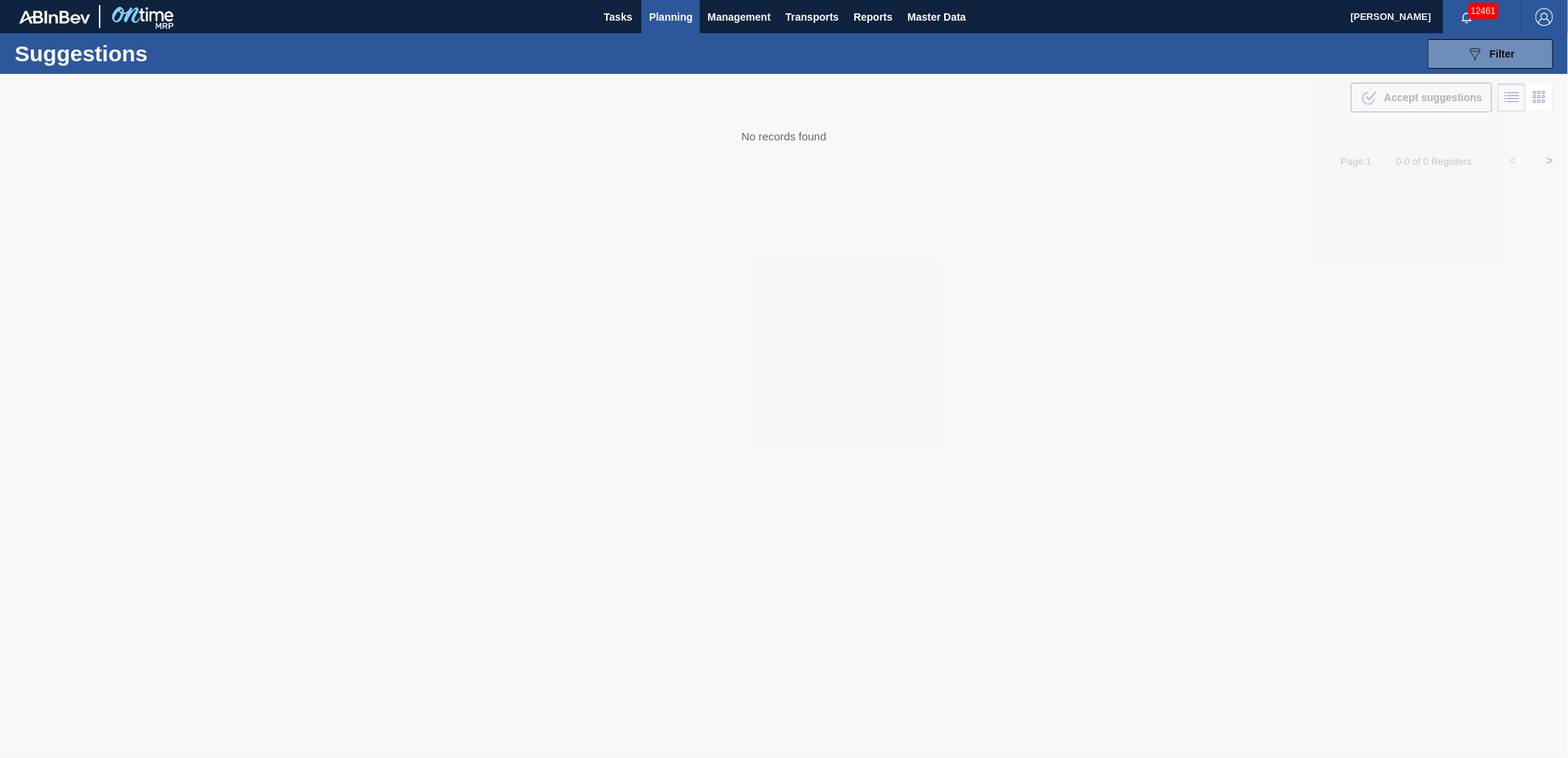
type from "[DATE]"
type to "[DATE]"
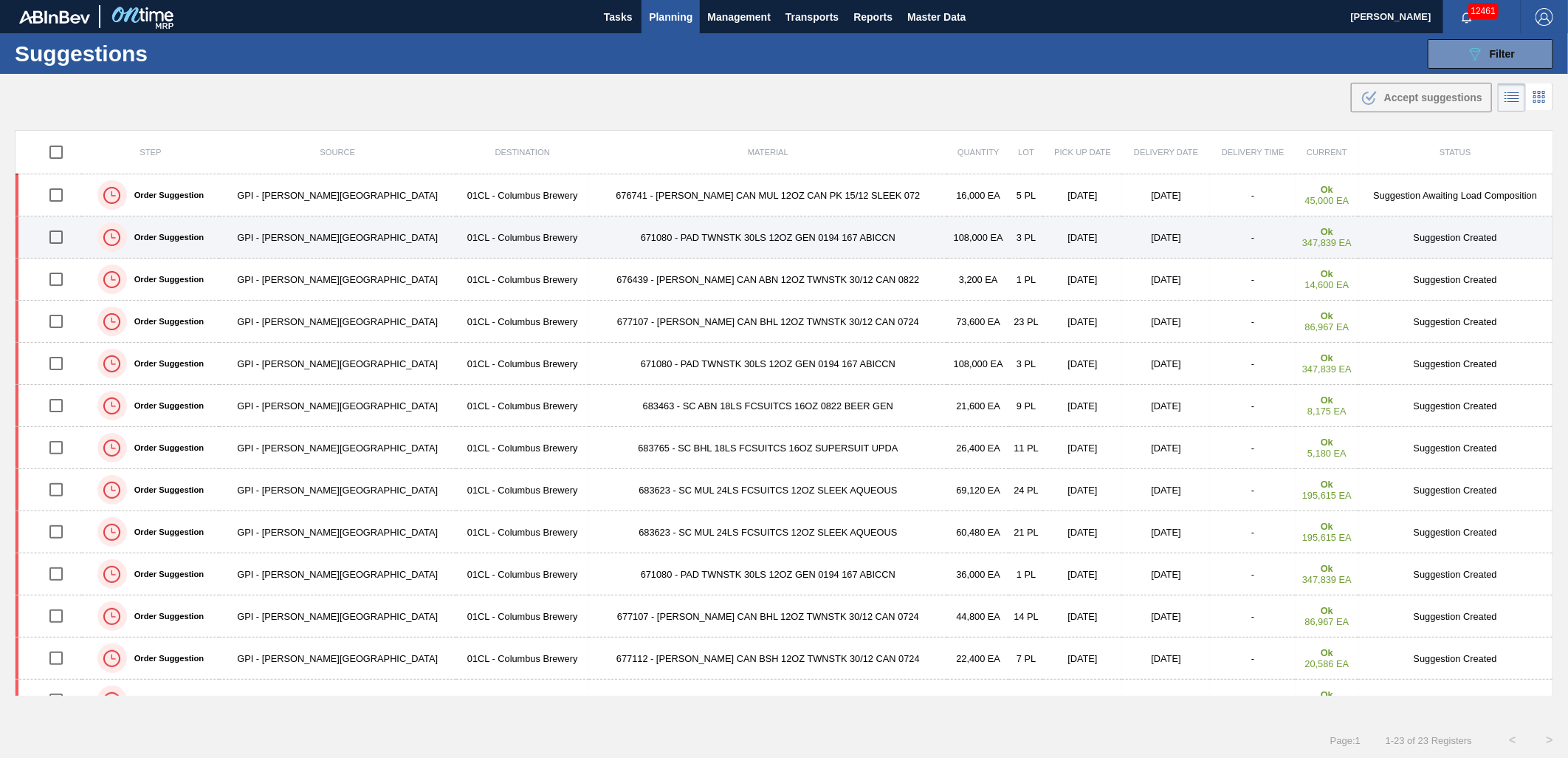
click at [62, 245] on input "checkbox" at bounding box center [56, 237] width 31 height 31
checkbox input "true"
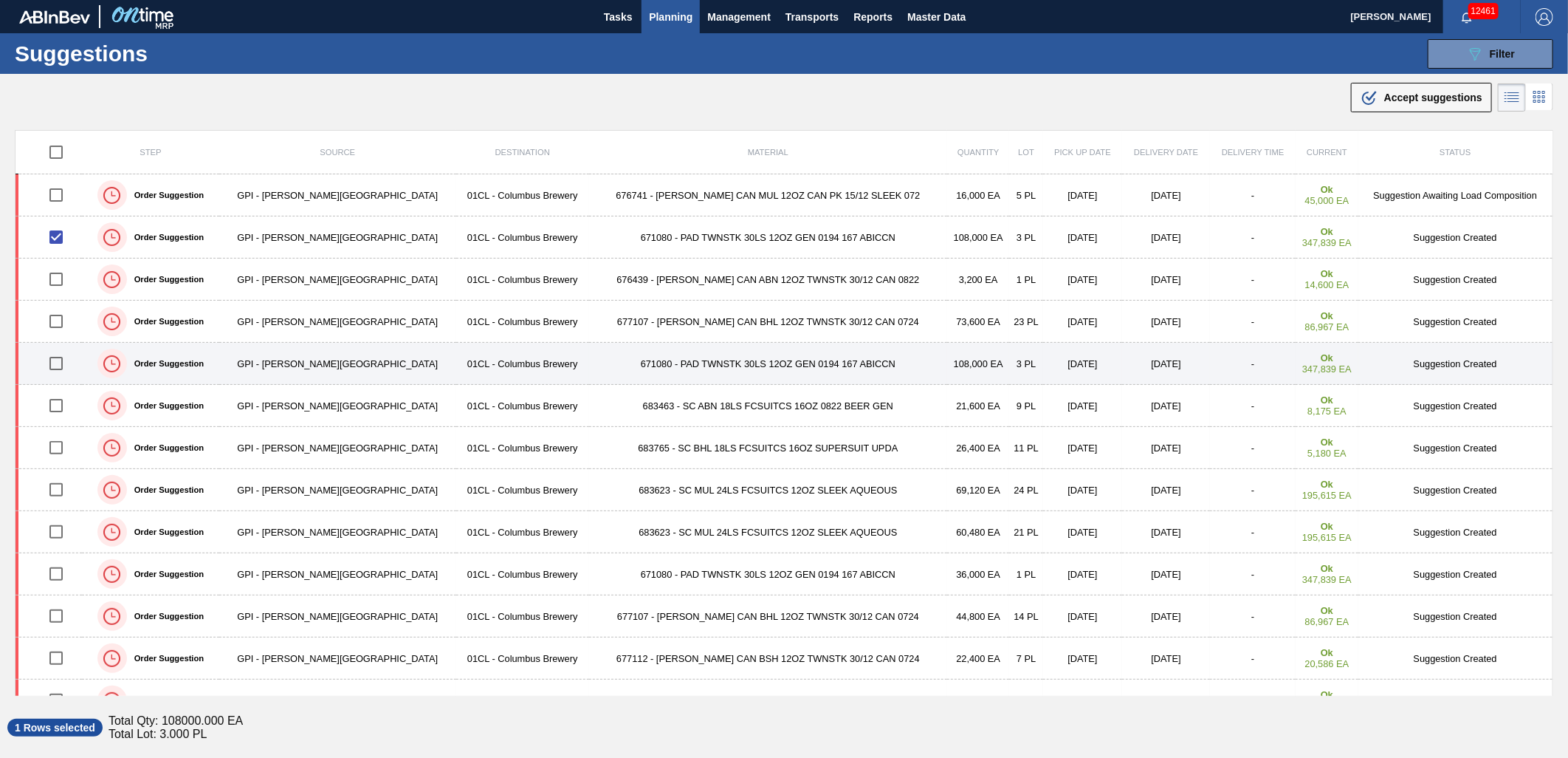
click at [69, 359] on input "checkbox" at bounding box center [56, 363] width 31 height 31
checkbox input "true"
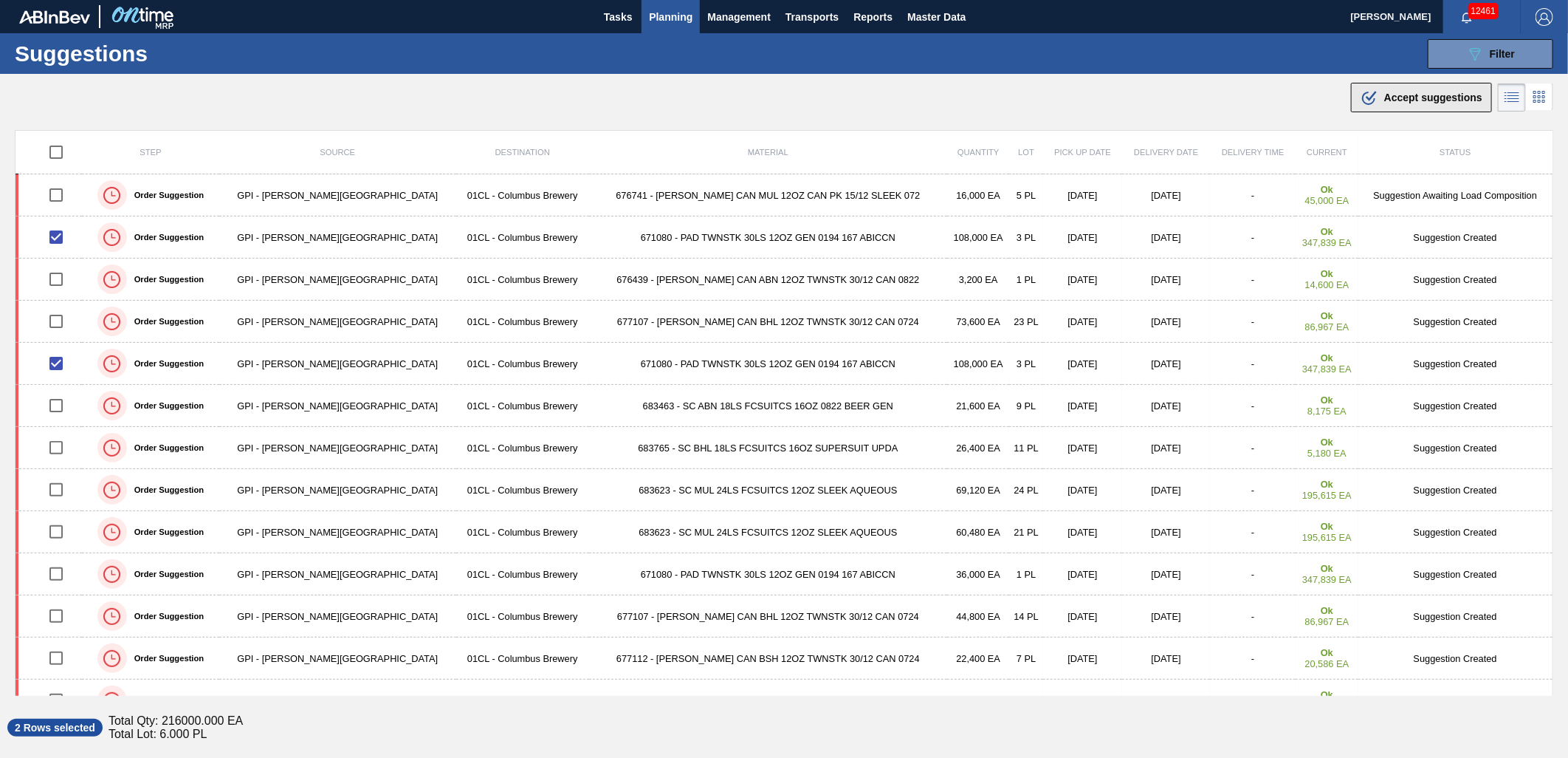
click at [1406, 107] on button ".b{fill:var(--color-action-default)} Accept suggestions" at bounding box center [1421, 97] width 141 height 30
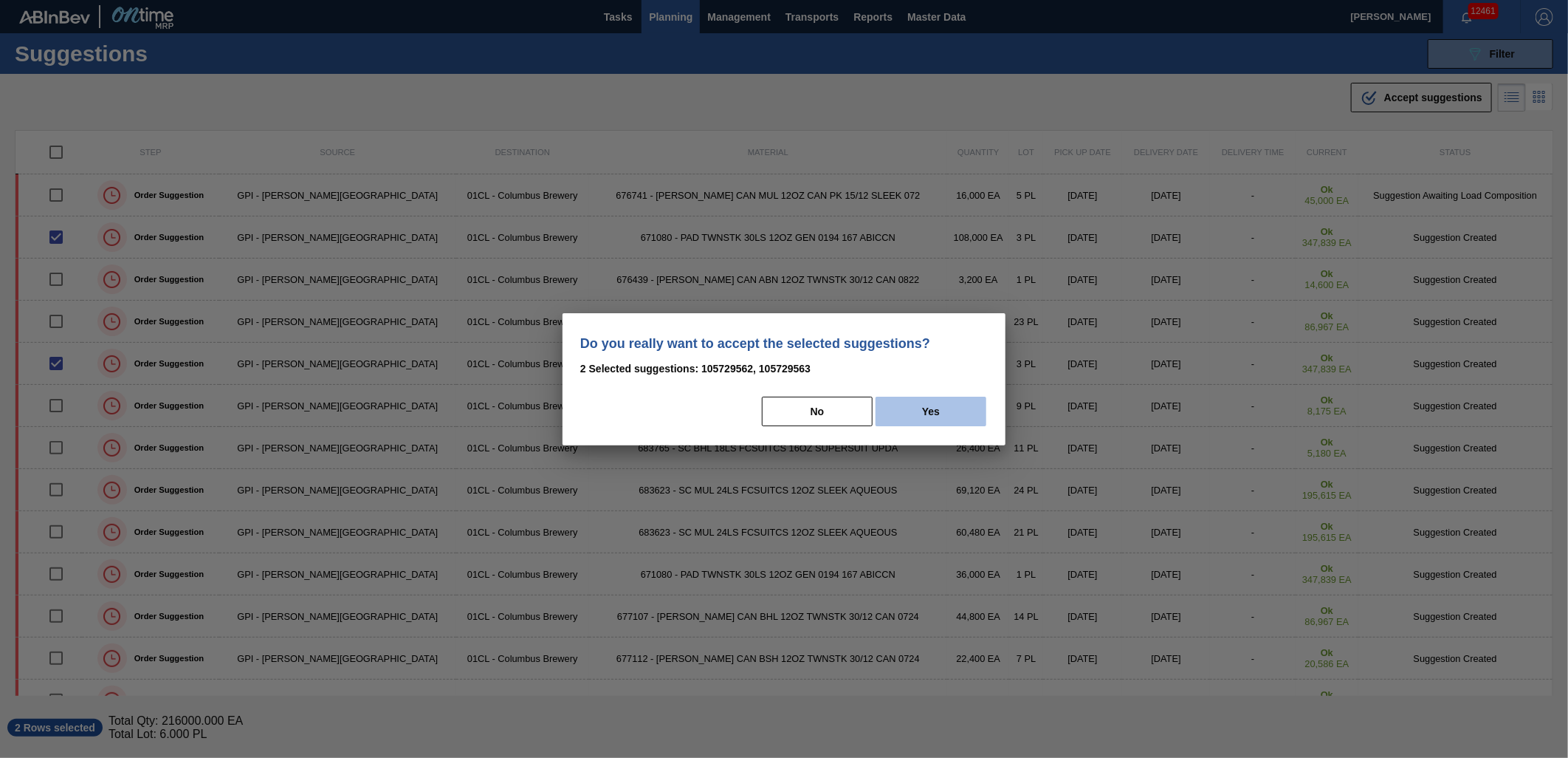
click at [921, 419] on button "Yes" at bounding box center [930, 411] width 111 height 30
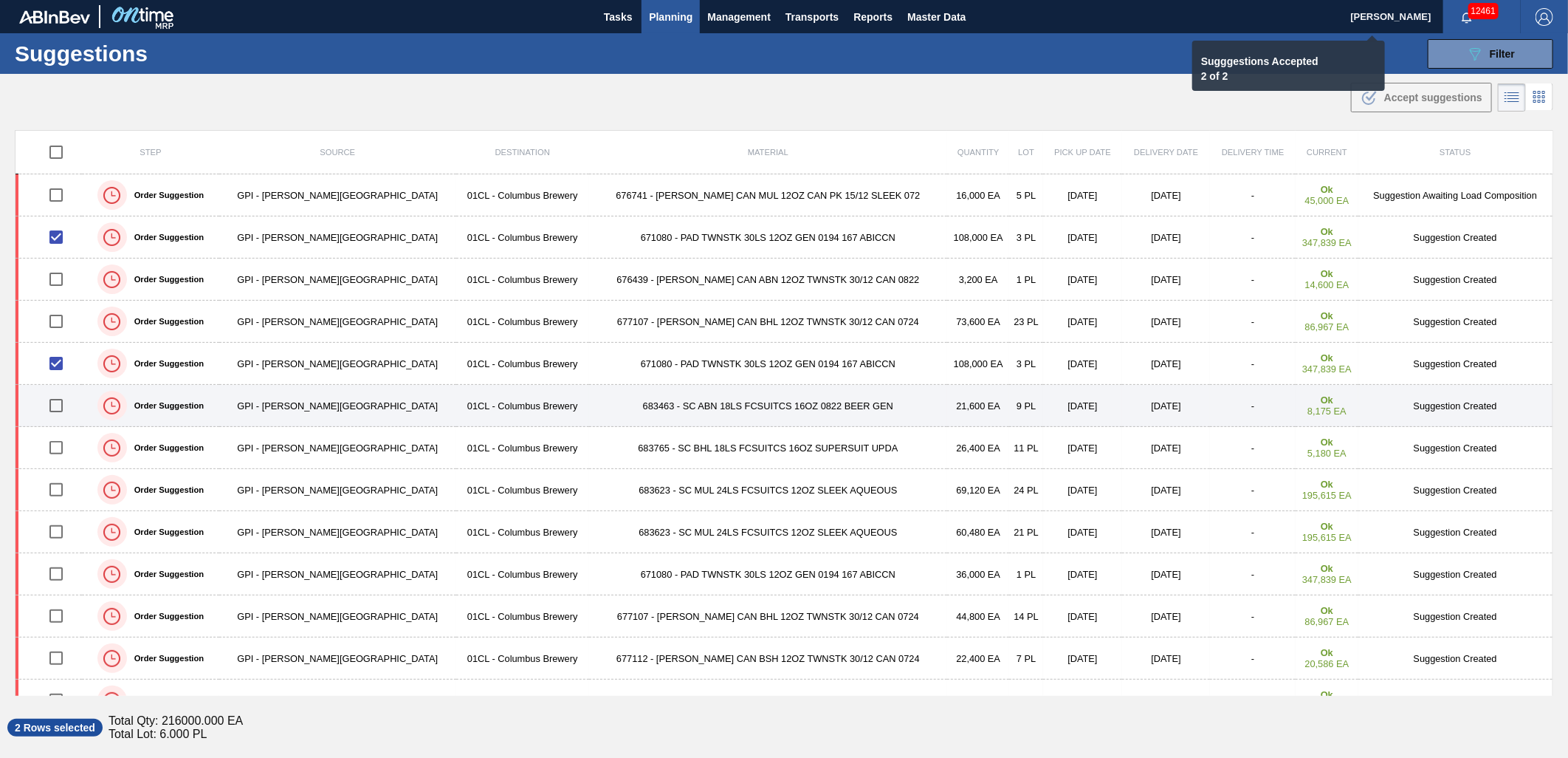
checkbox input "false"
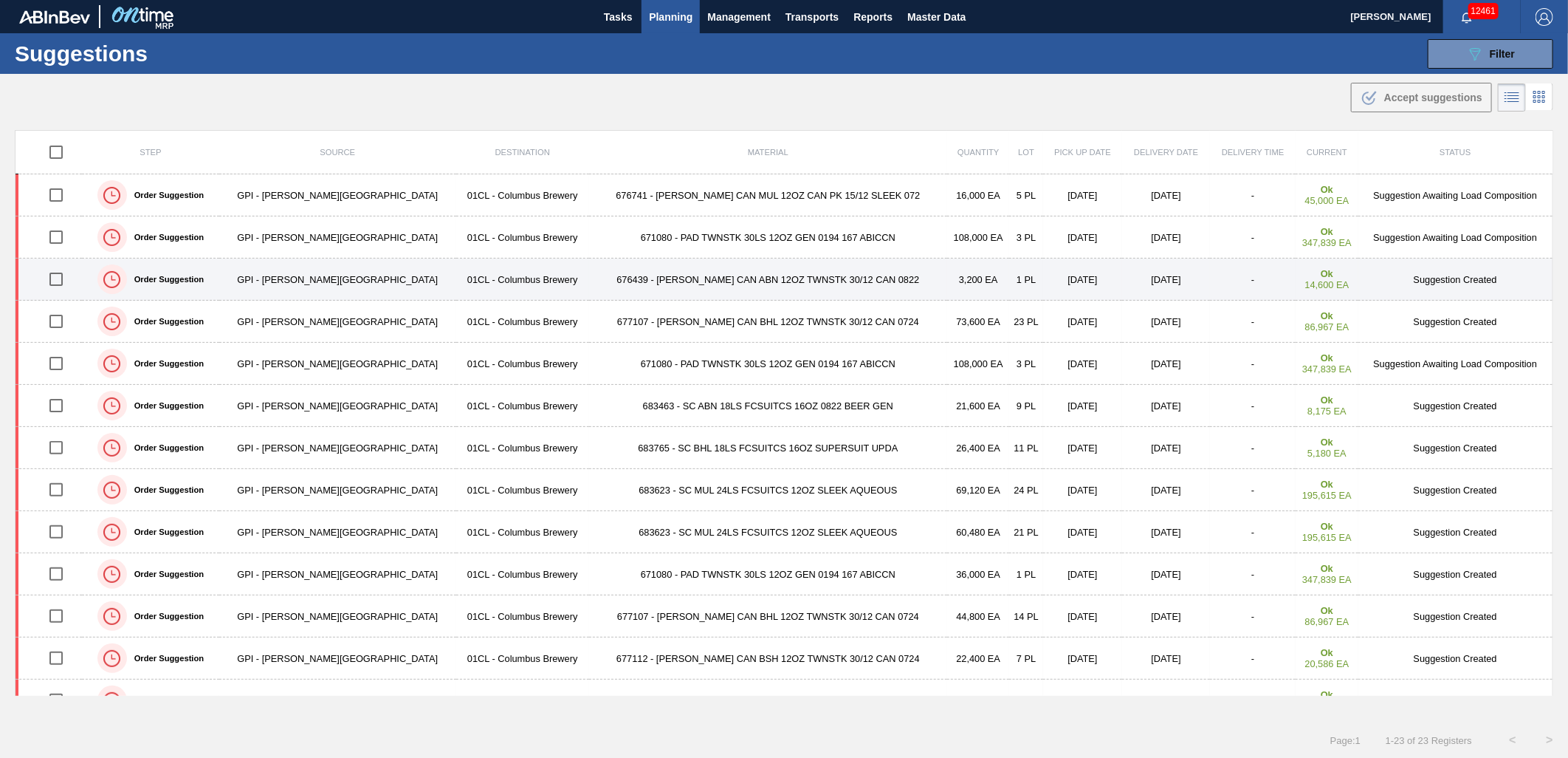
click at [72, 285] on input "checkbox" at bounding box center [56, 279] width 31 height 31
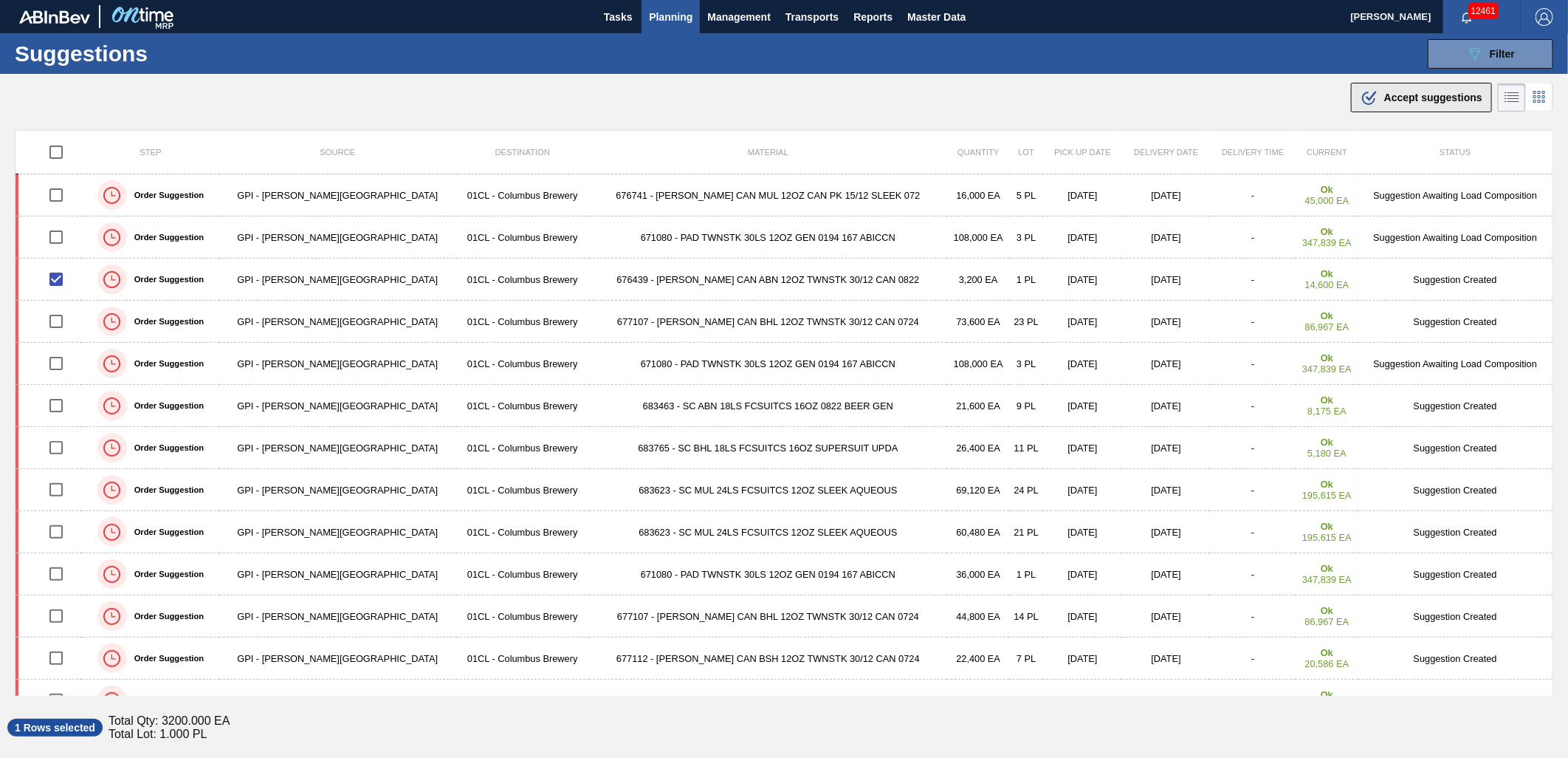
click at [1389, 103] on div ".b{fill:var(--color-action-default)} Accept suggestions" at bounding box center [1421, 98] width 121 height 18
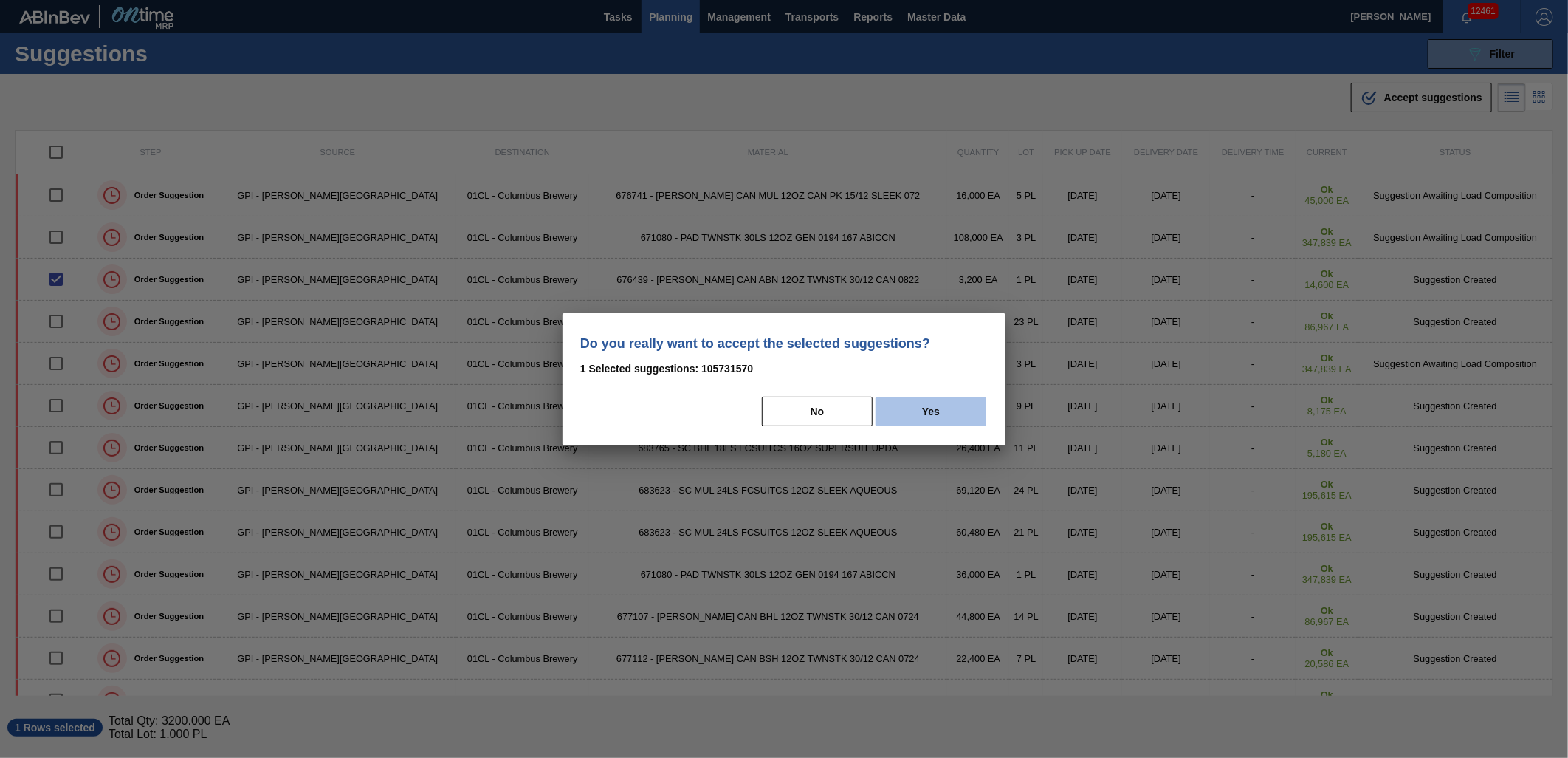
click at [925, 411] on button "Yes" at bounding box center [930, 411] width 111 height 30
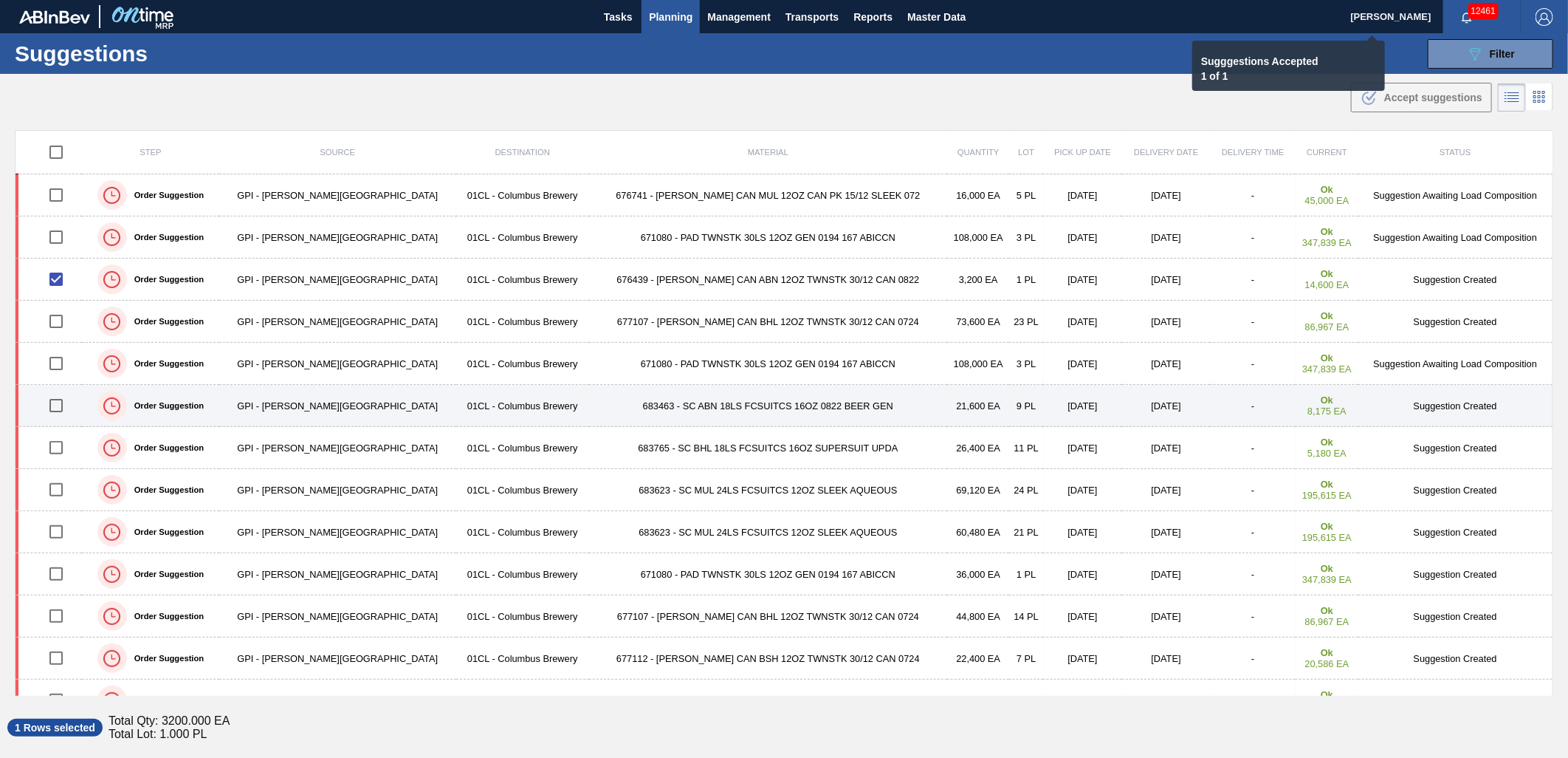
checkbox input "false"
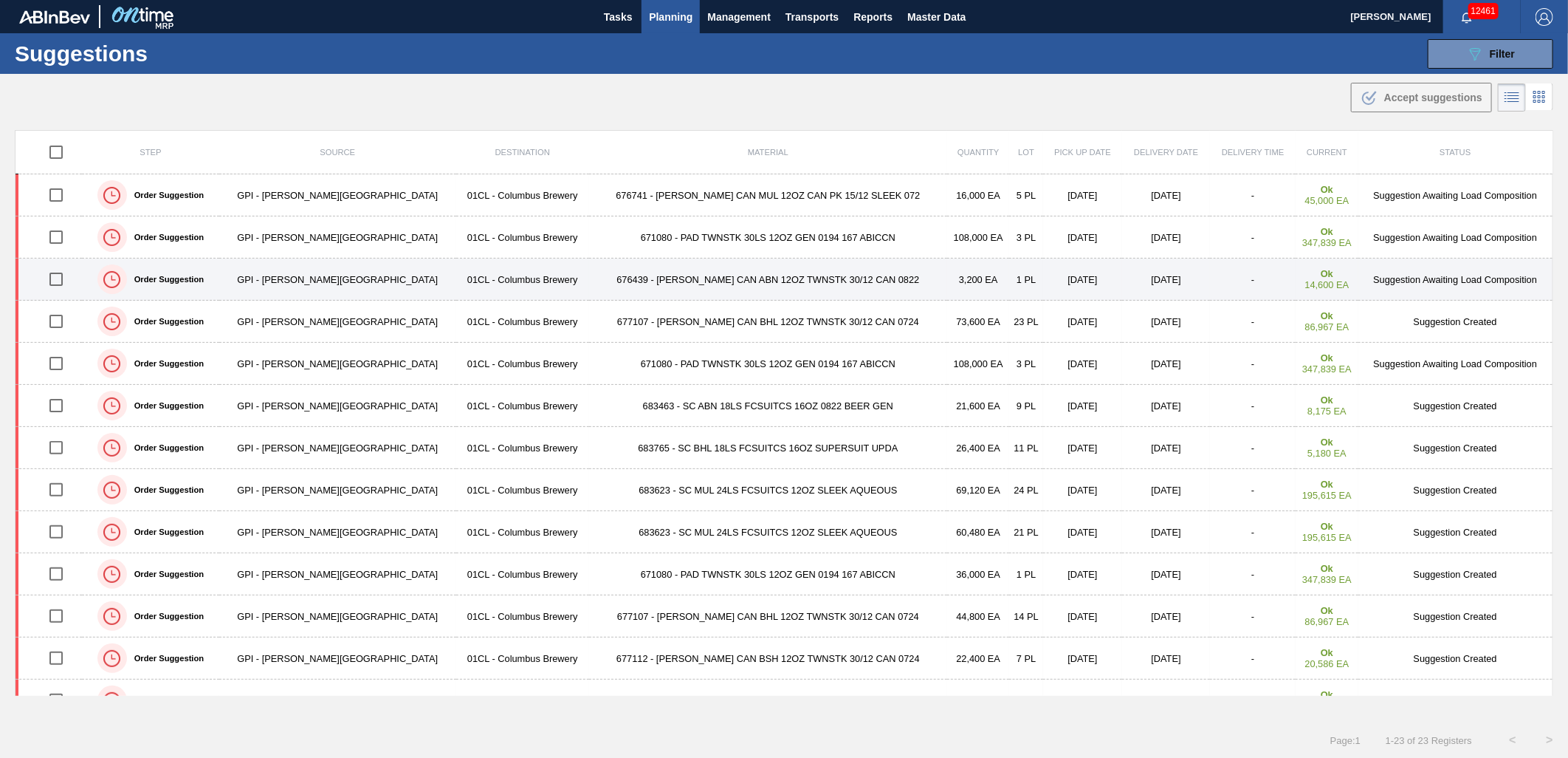
click at [627, 282] on td "676439 - CARR CAN ABN 12OZ TWNSTK 30/12 CAN 0822" at bounding box center [768, 279] width 359 height 42
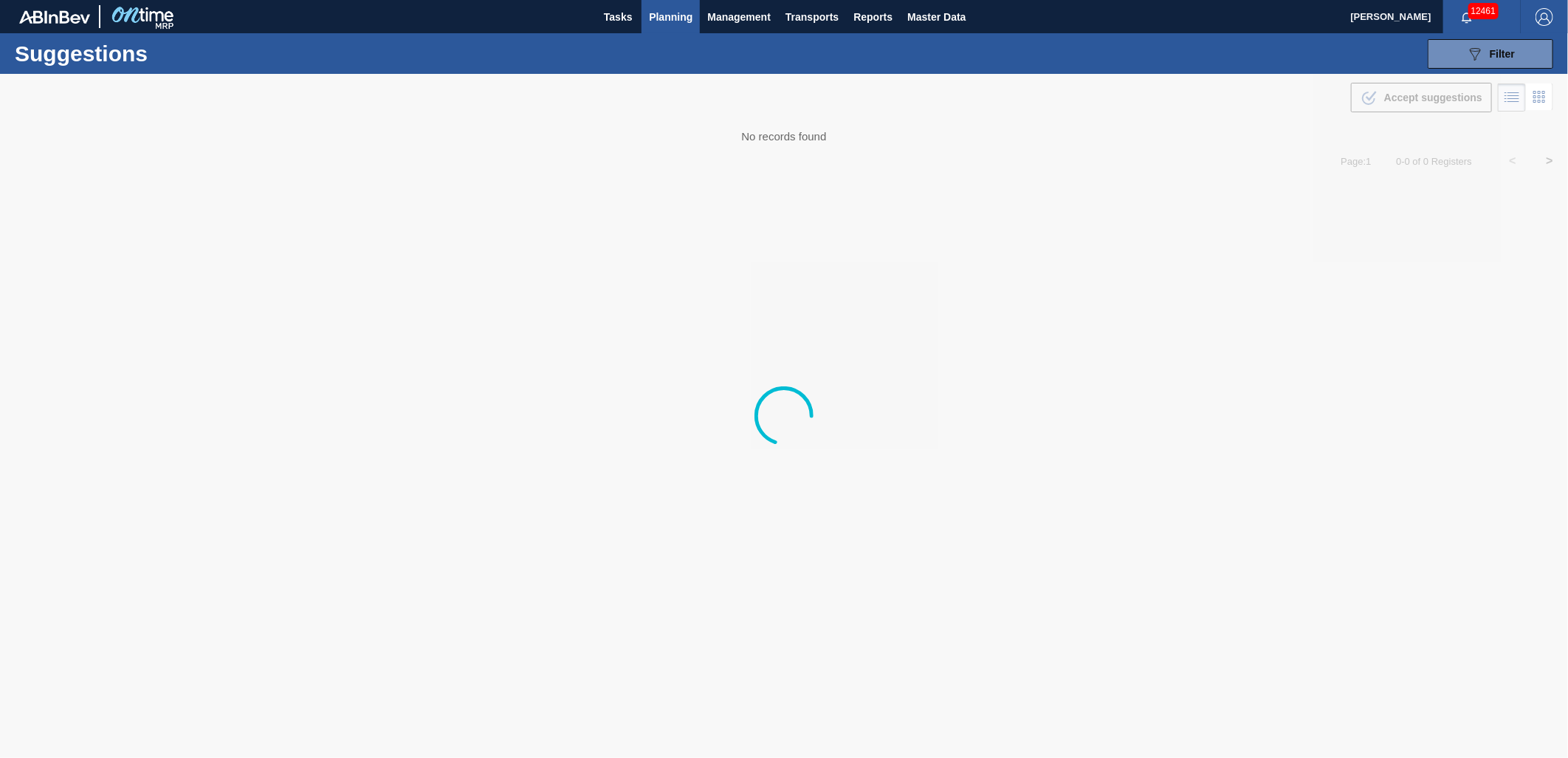
type from "[DATE]"
type to "[DATE]"
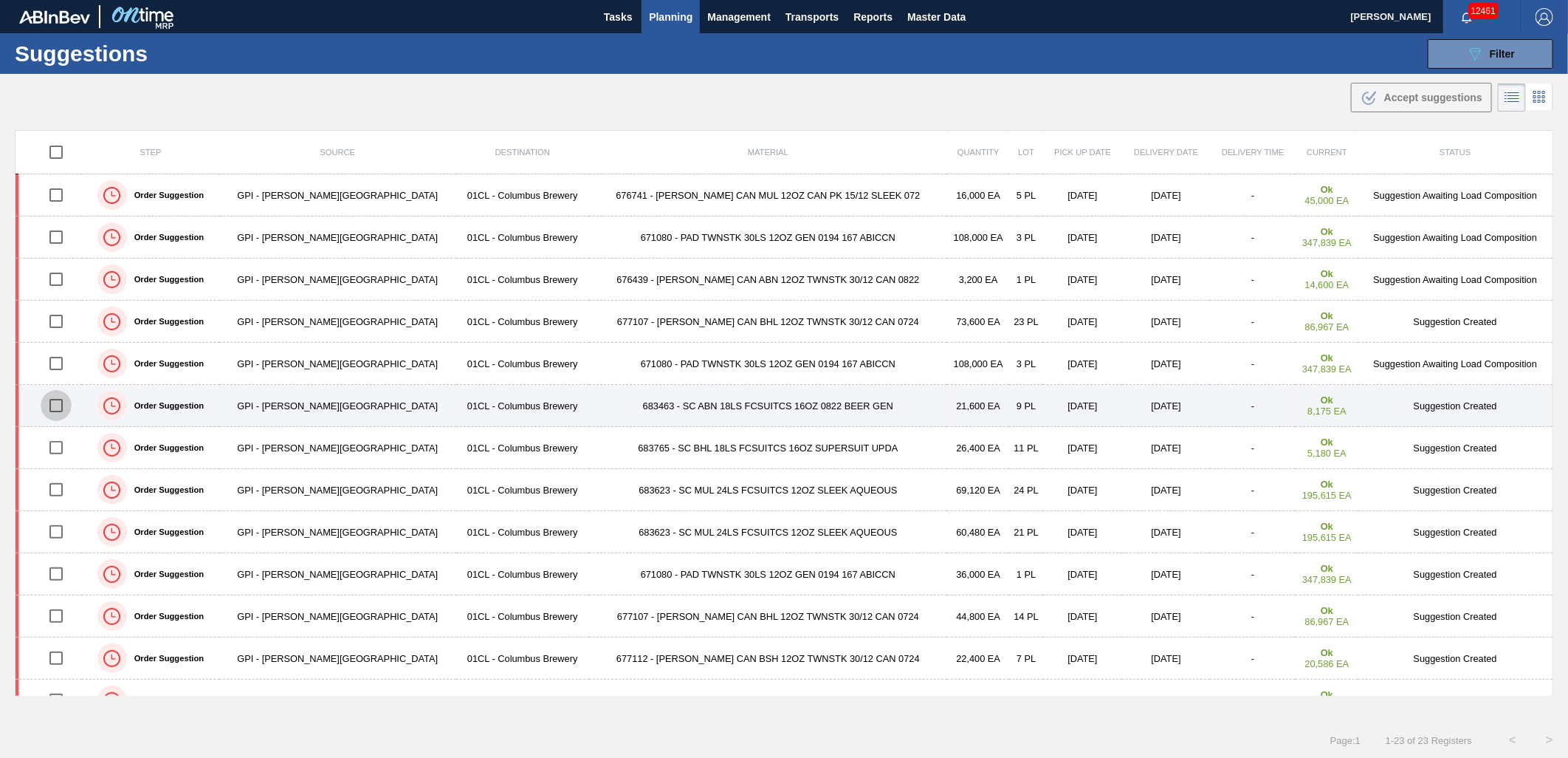
click at [57, 412] on input "checkbox" at bounding box center [56, 405] width 31 height 31
checkbox input "true"
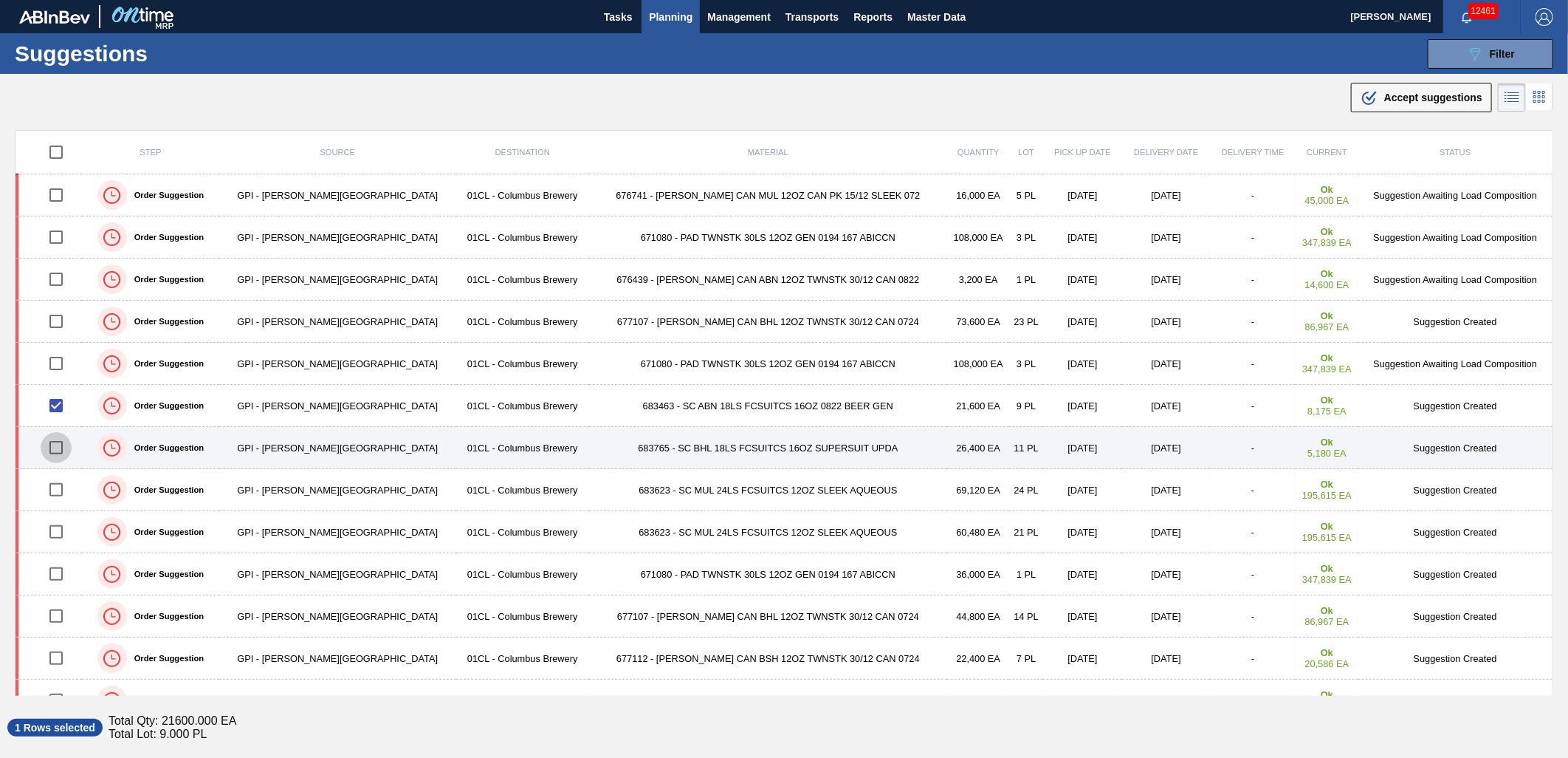
click at [61, 446] on input "checkbox" at bounding box center [56, 447] width 31 height 31
checkbox input "true"
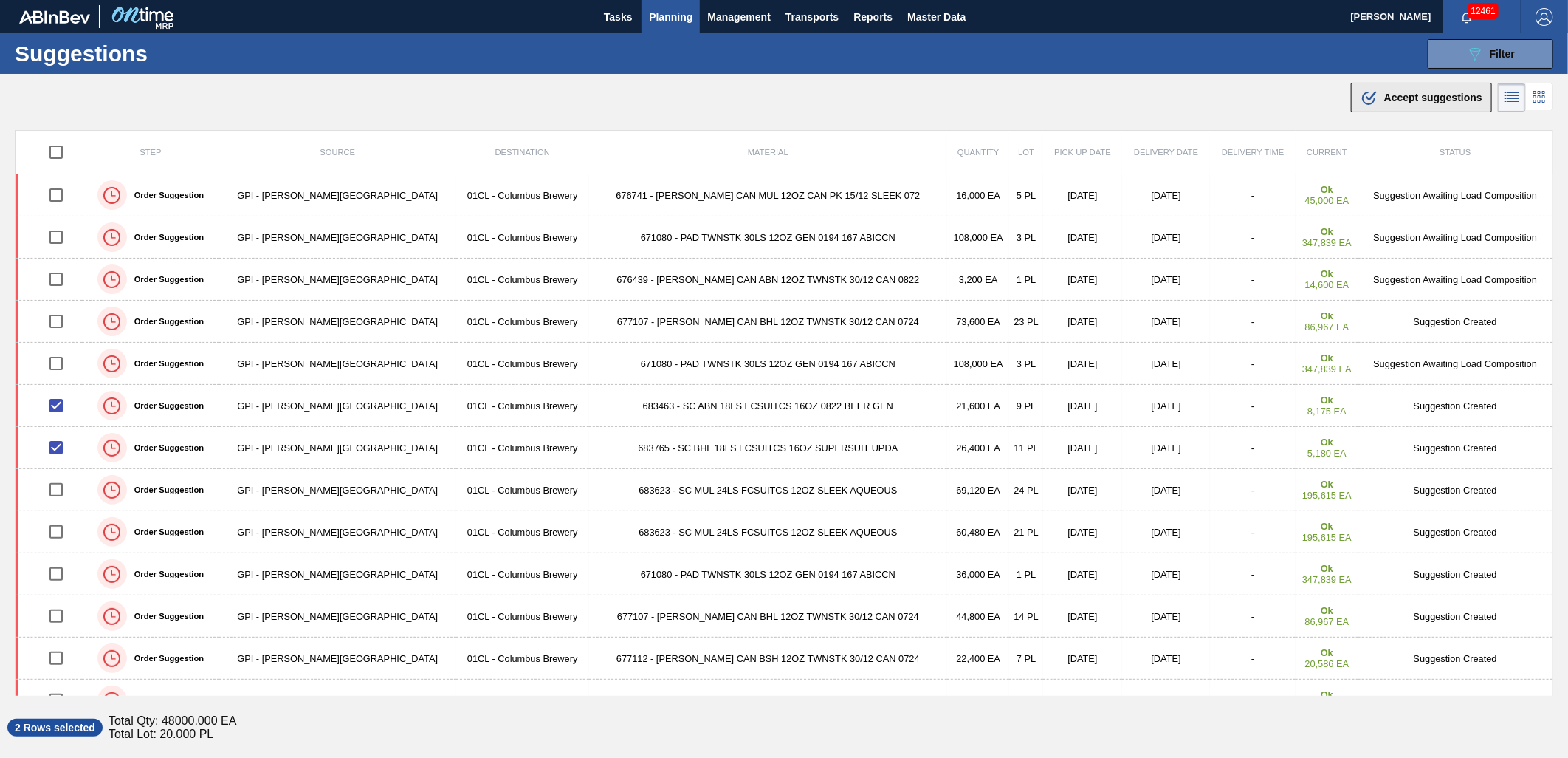
click at [1407, 103] on div ".b{fill:var(--color-action-default)} Accept suggestions" at bounding box center [1421, 98] width 121 height 18
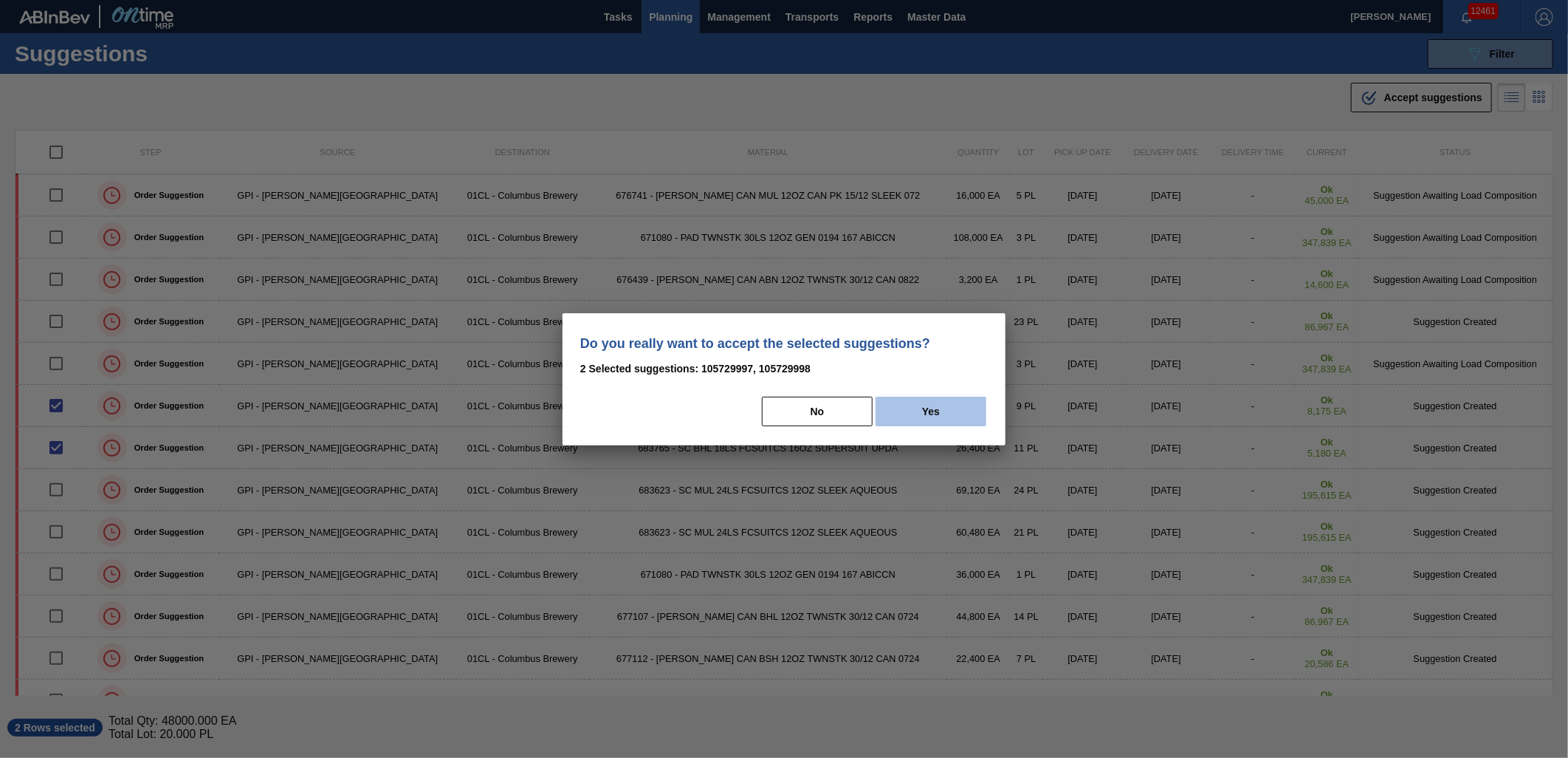
click at [933, 411] on button "Yes" at bounding box center [930, 411] width 111 height 30
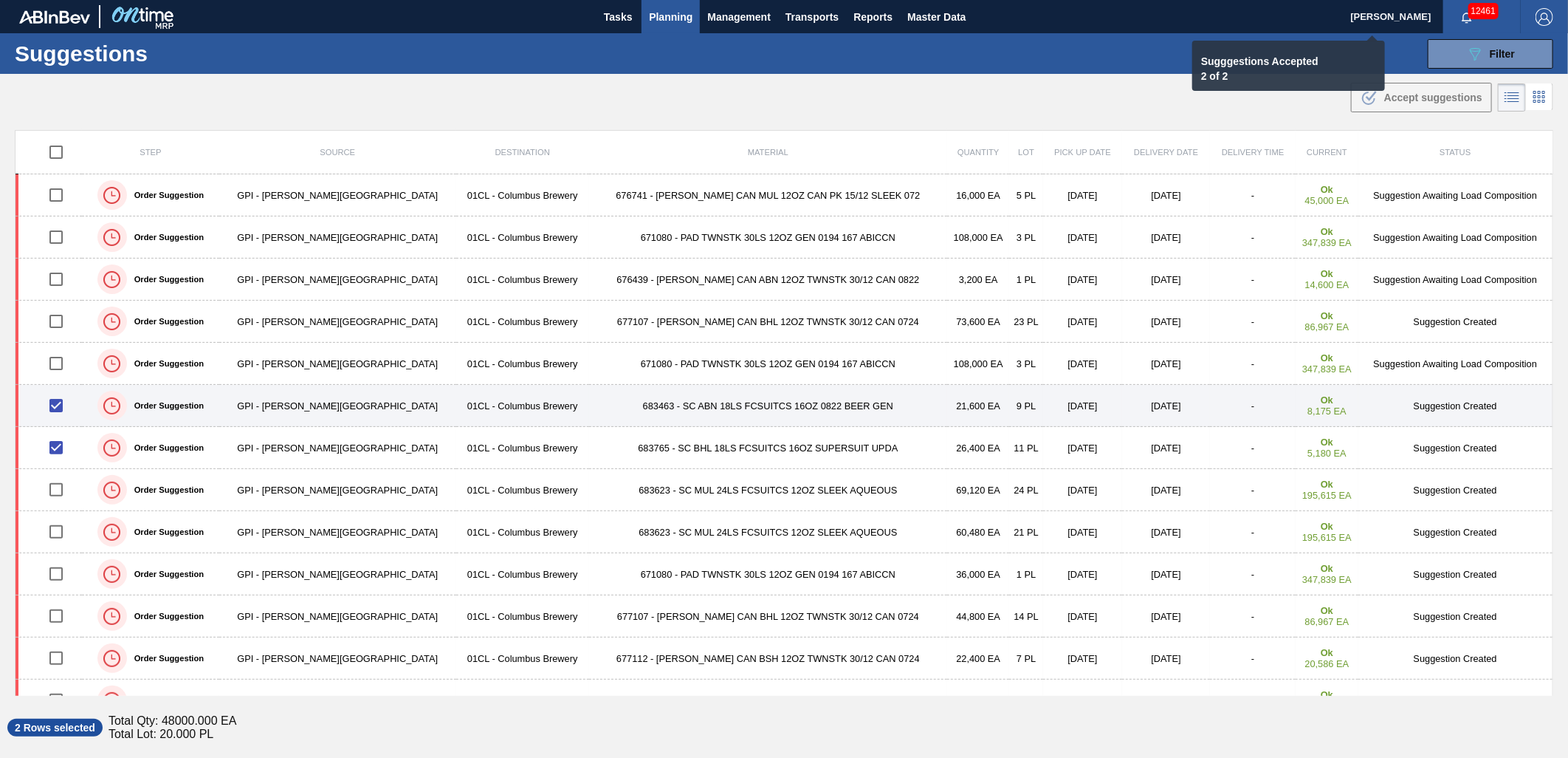
checkbox input "false"
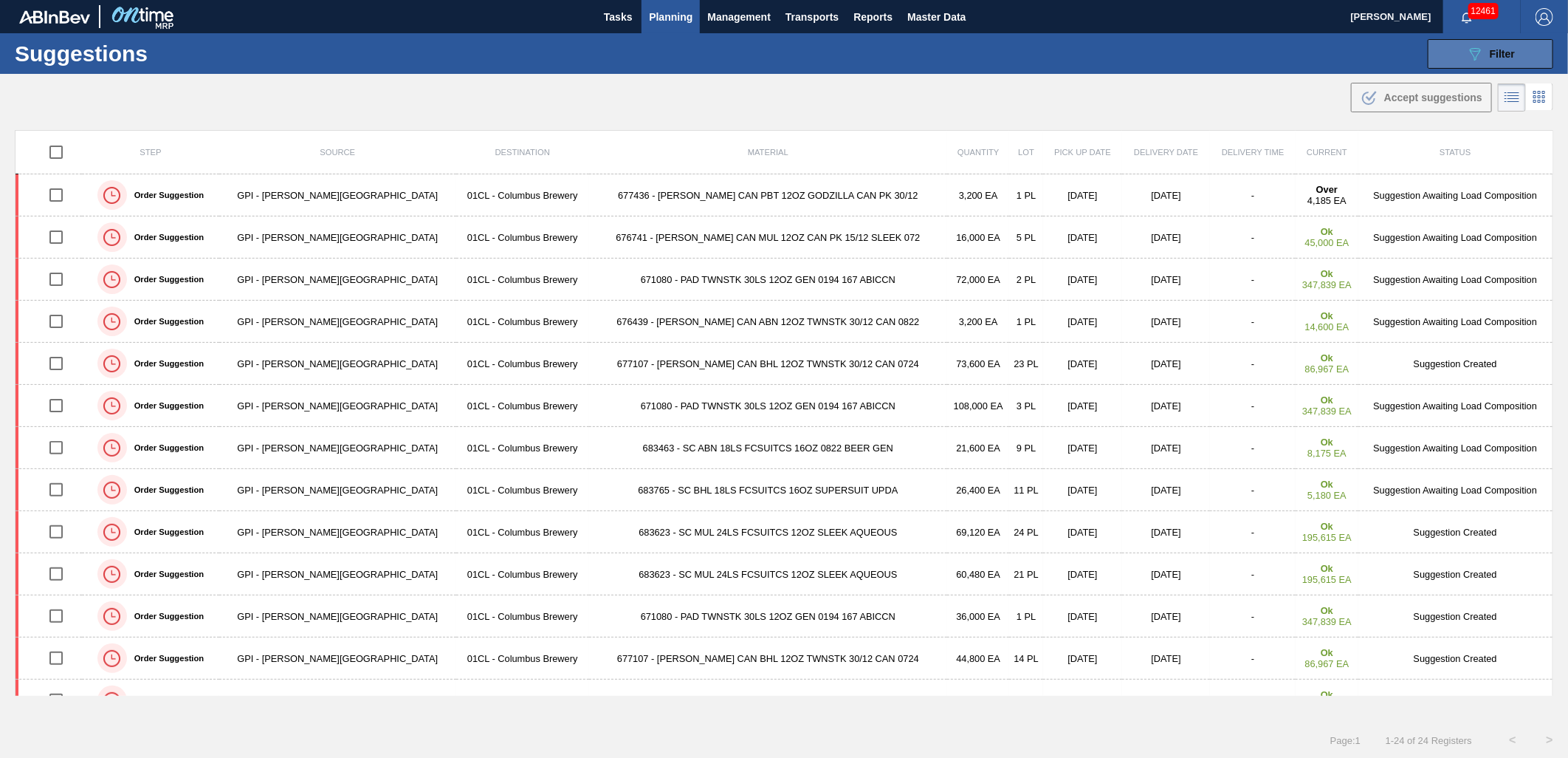
drag, startPoint x: 1477, startPoint y: 56, endPoint x: 1466, endPoint y: 56, distance: 11.0
click at [1477, 56] on icon "089F7B8B-B2A5-4AFE-B5C0-19BA573D28AC" at bounding box center [1474, 54] width 18 height 18
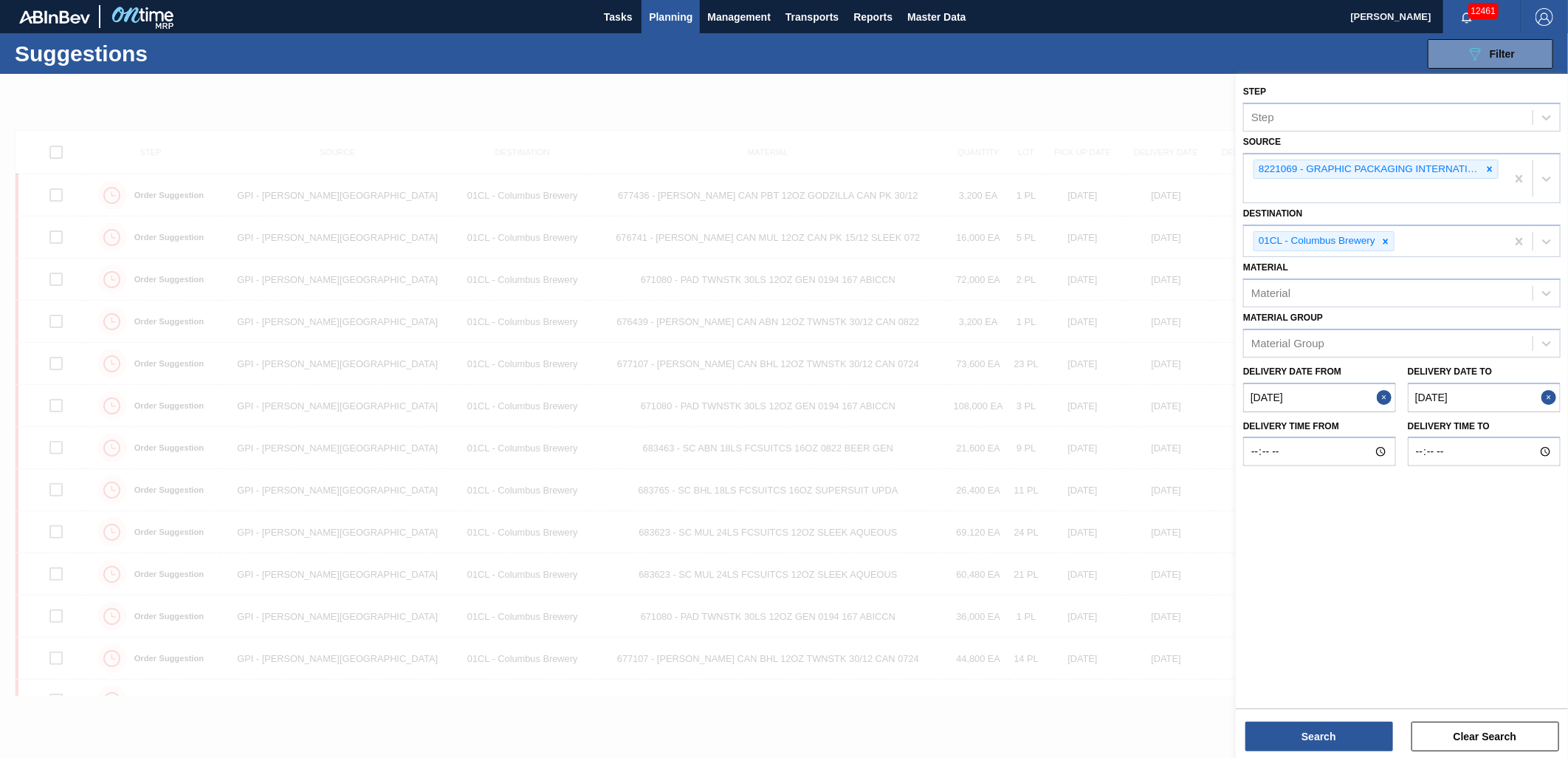
click at [1319, 389] on from "[DATE]" at bounding box center [1319, 397] width 153 height 30
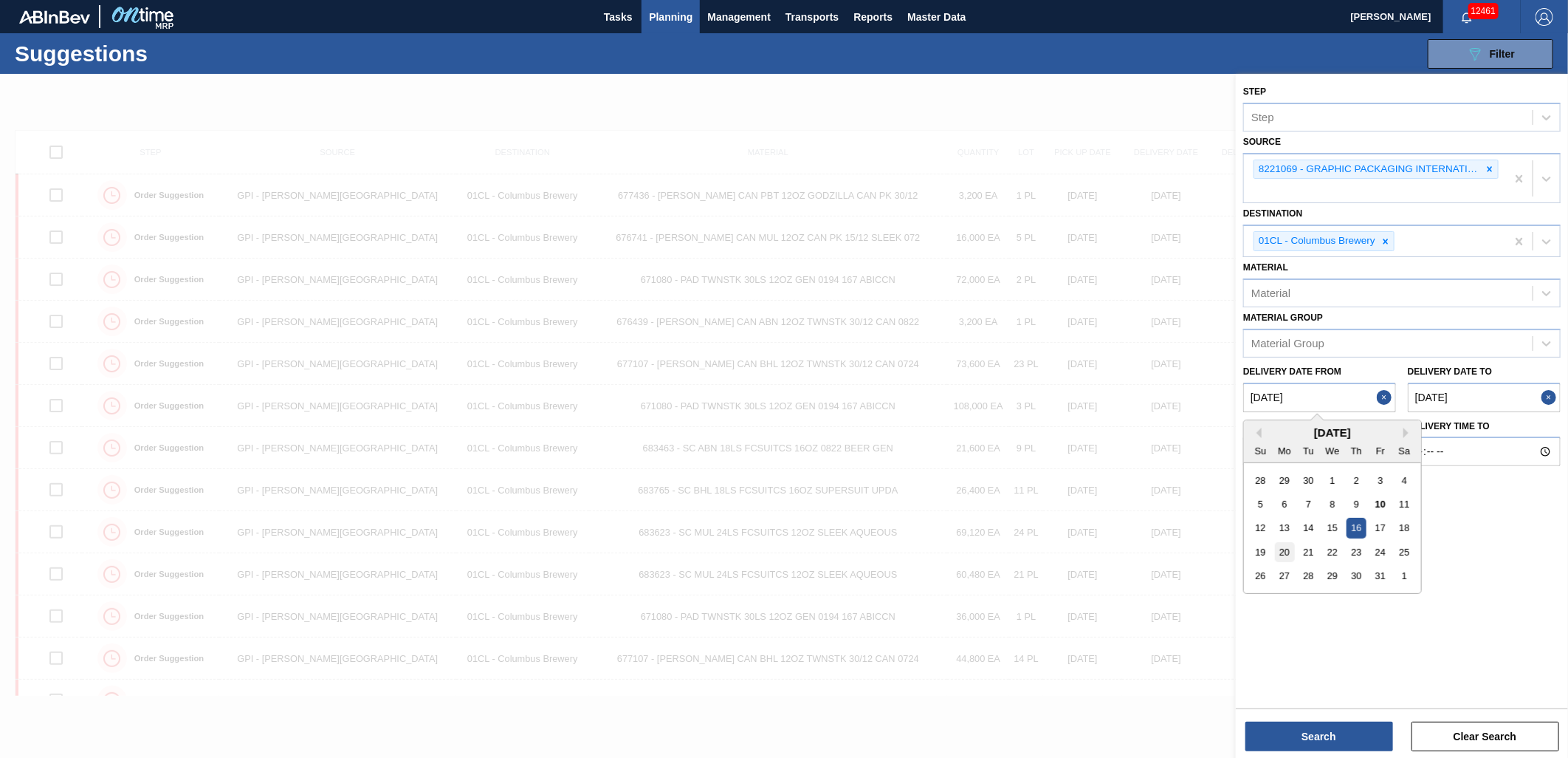
click at [1286, 553] on div "20" at bounding box center [1284, 552] width 20 height 20
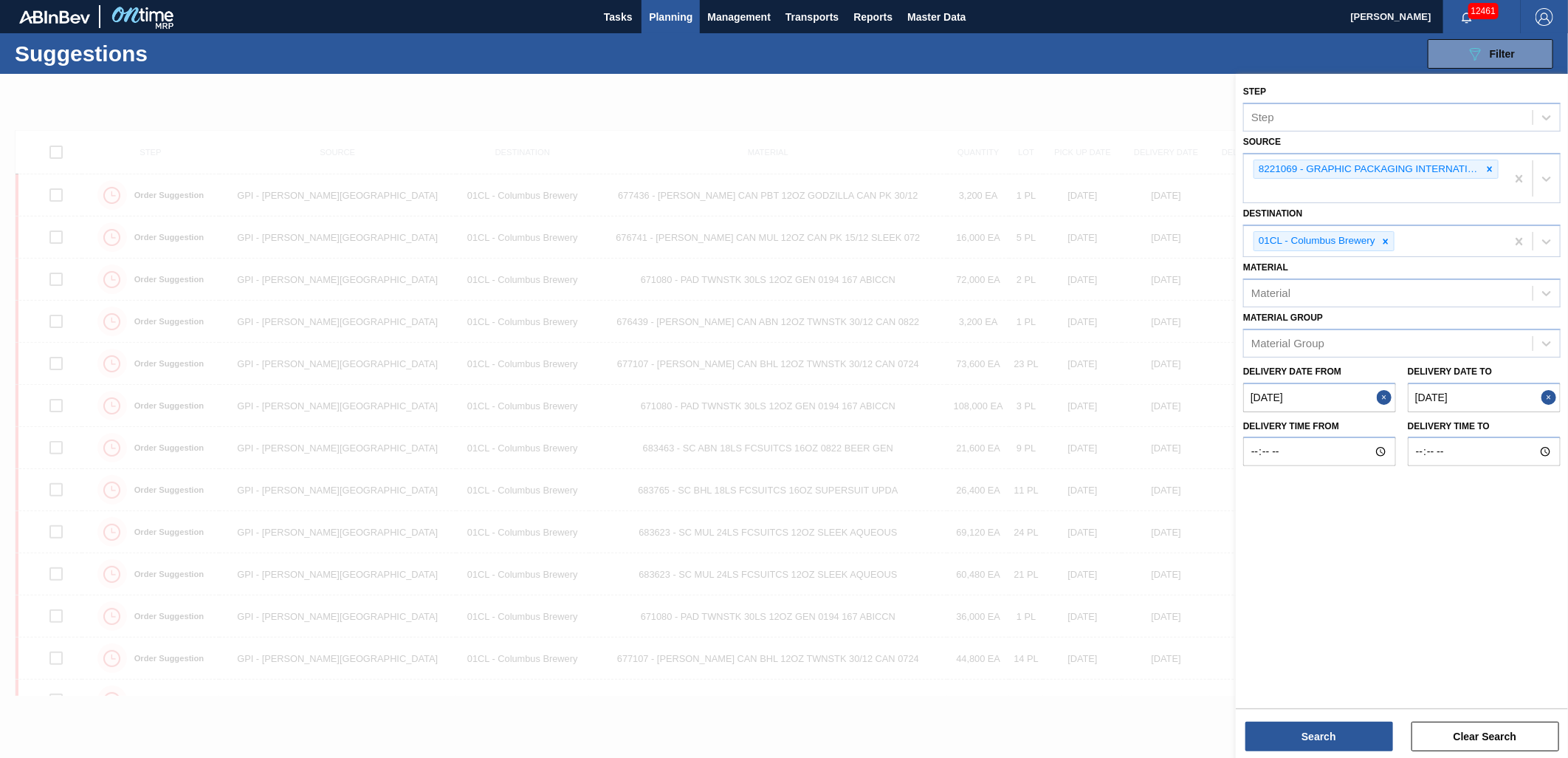
click at [1316, 384] on from "[DATE]" at bounding box center [1319, 397] width 153 height 30
click at [1351, 528] on div "16" at bounding box center [1356, 527] width 20 height 20
click at [1321, 727] on button "Search" at bounding box center [1319, 736] width 148 height 30
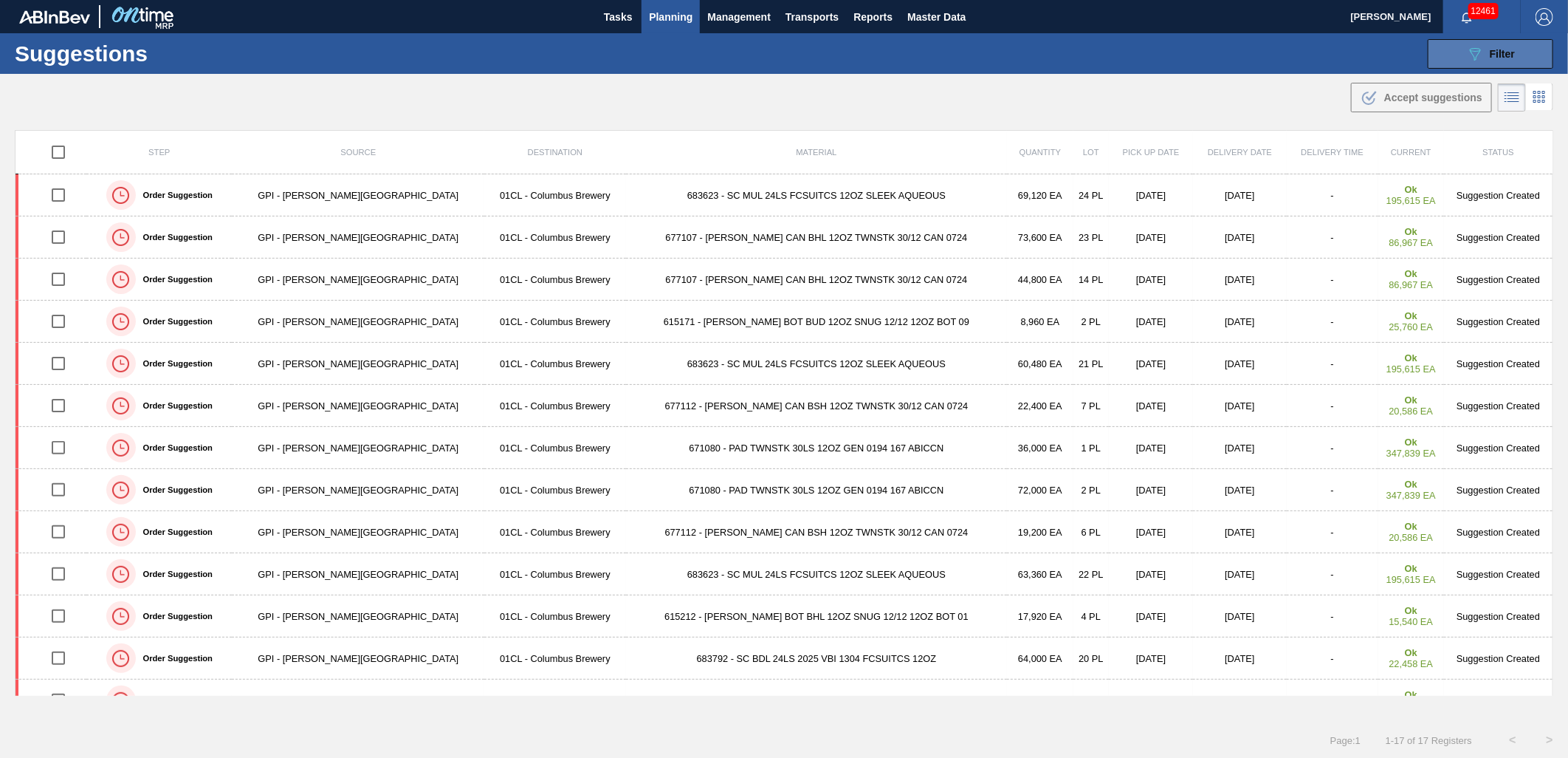
click at [1466, 64] on button "089F7B8B-B2A5-4AFE-B5C0-19BA573D28AC Filter" at bounding box center [1490, 54] width 125 height 30
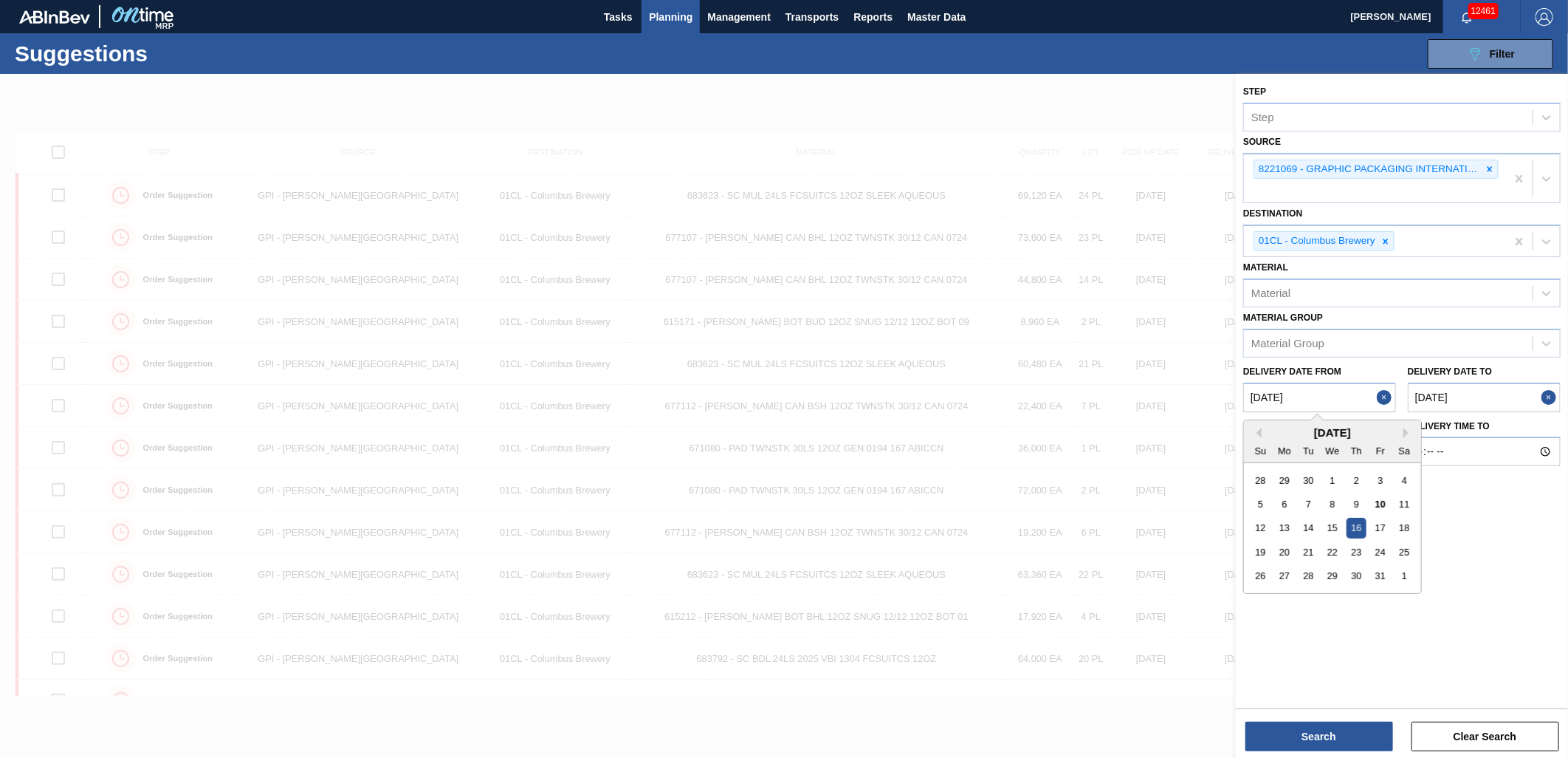
drag, startPoint x: 1311, startPoint y: 393, endPoint x: 1259, endPoint y: 392, distance: 52.0
click at [1259, 392] on from "[DATE]" at bounding box center [1319, 397] width 153 height 30
click at [1369, 498] on div "5 6 7 8 9 10 11" at bounding box center [1332, 504] width 168 height 24
click at [1383, 498] on div "10" at bounding box center [1379, 504] width 20 height 20
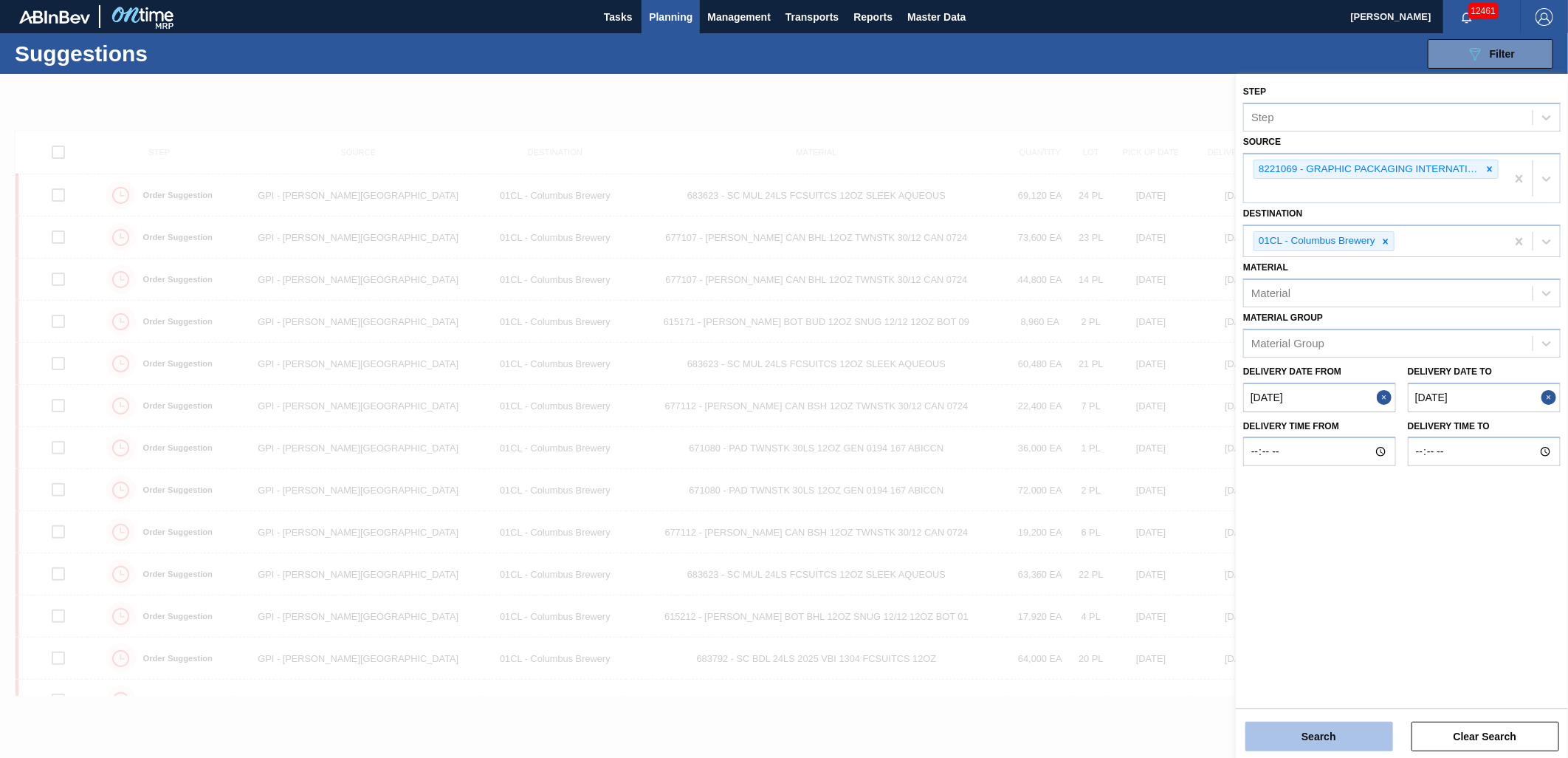
click at [1330, 728] on button "Search" at bounding box center [1319, 736] width 148 height 30
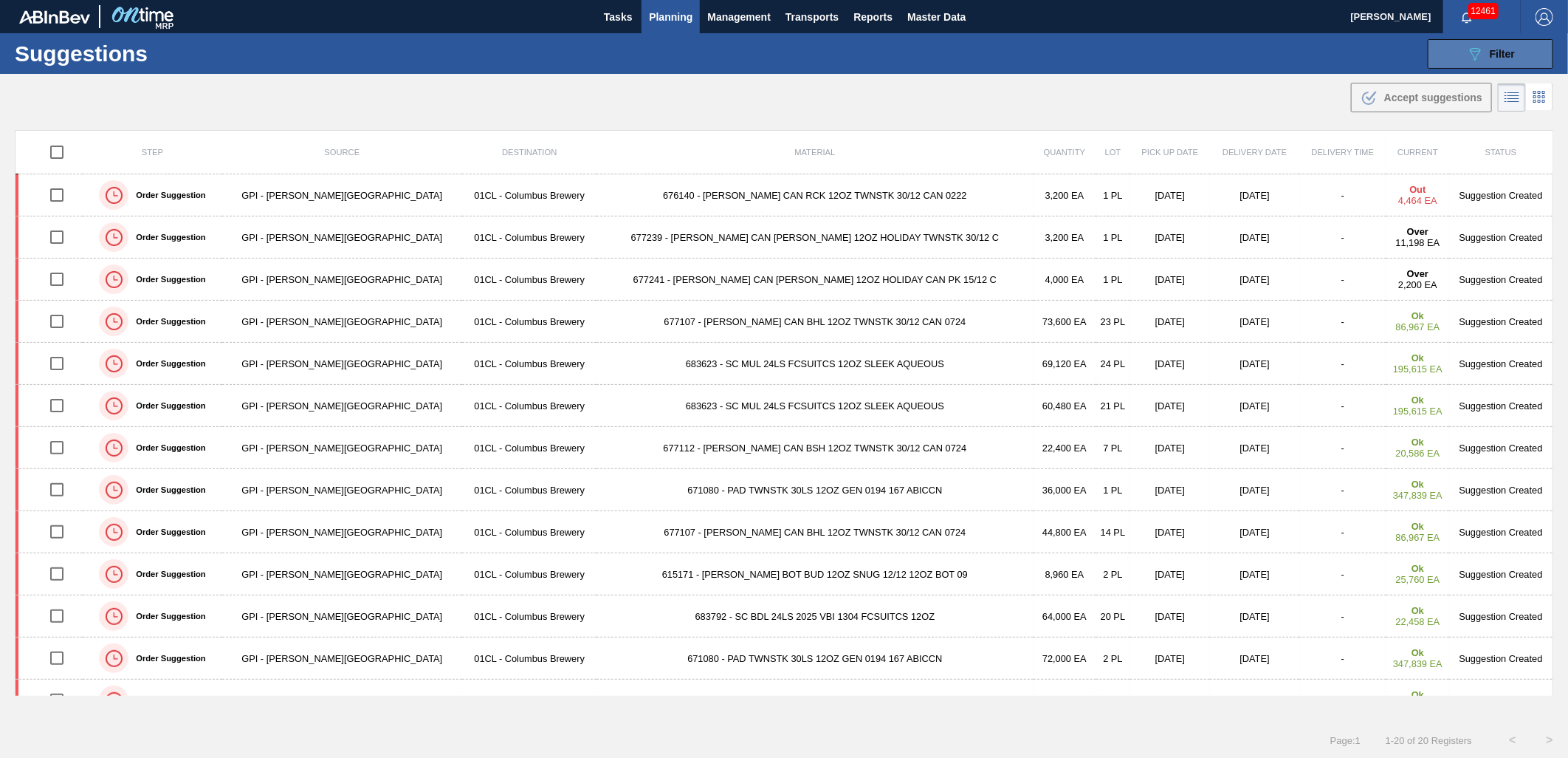
click at [1490, 46] on div "089F7B8B-B2A5-4AFE-B5C0-19BA573D28AC Filter" at bounding box center [1490, 54] width 49 height 18
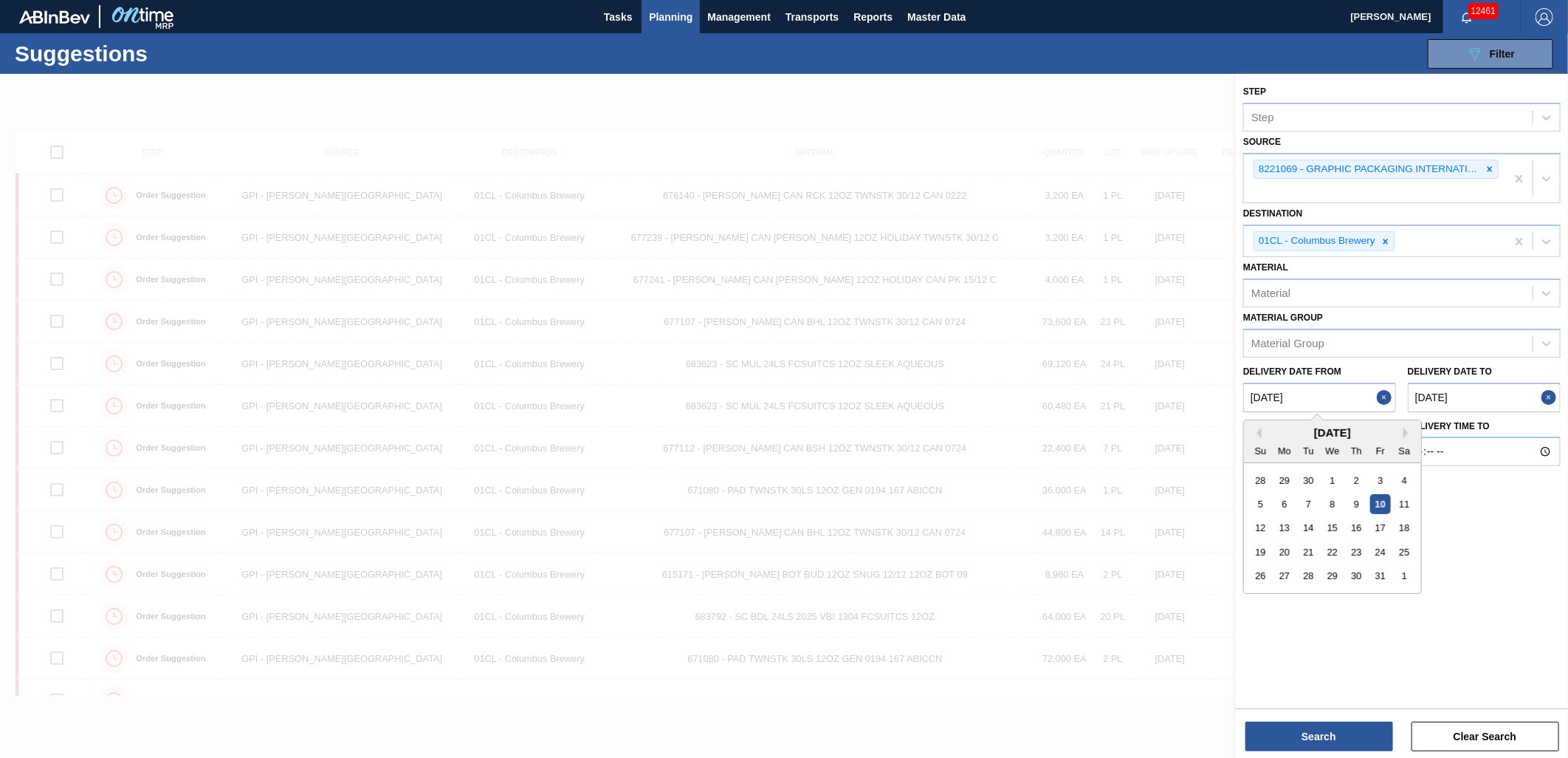
click at [1319, 390] on from "[DATE]" at bounding box center [1319, 397] width 153 height 30
click at [1287, 545] on div "20" at bounding box center [1284, 552] width 20 height 20
type from "[DATE]"
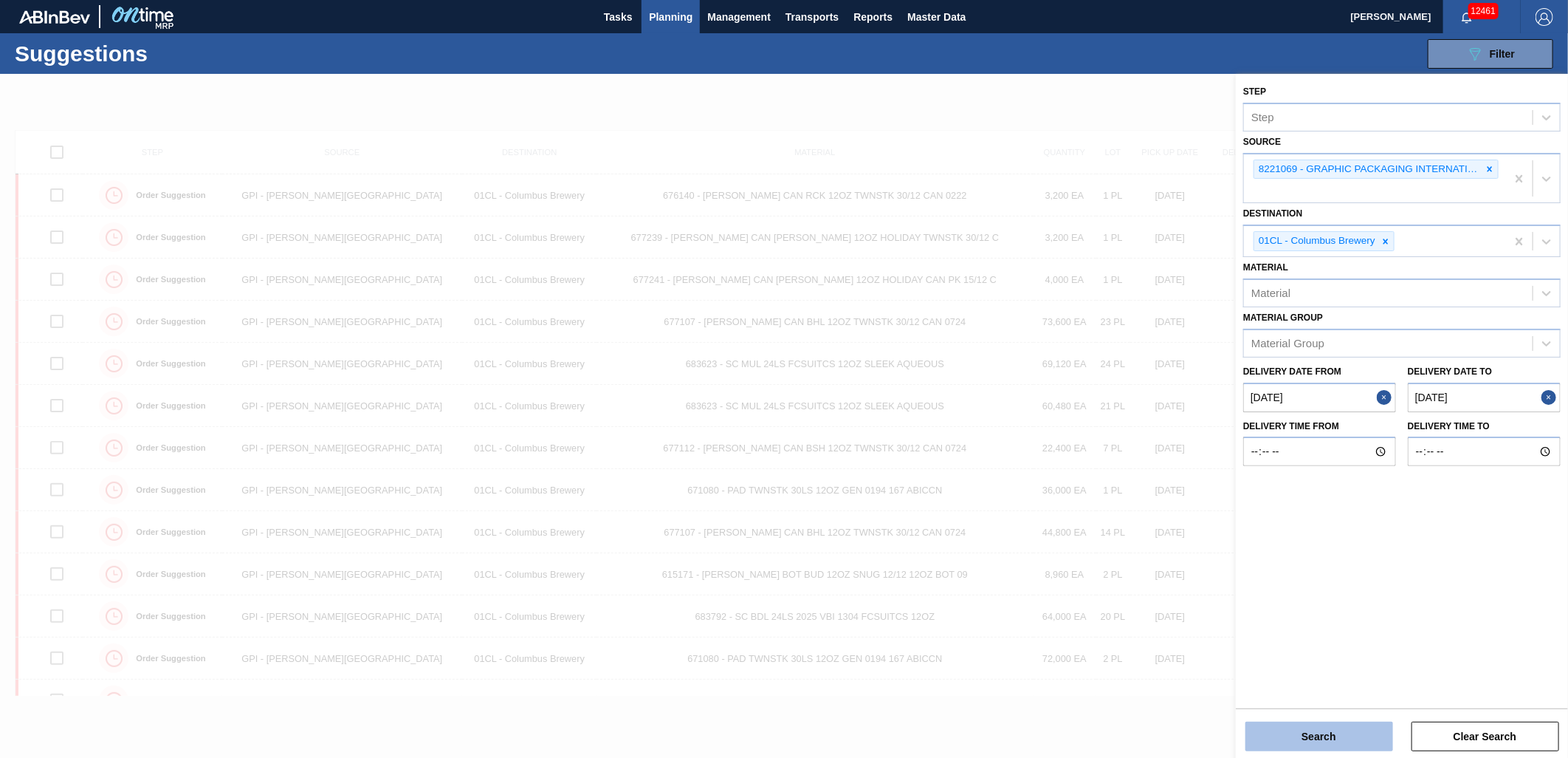
click at [1330, 740] on button "Search" at bounding box center [1319, 736] width 148 height 30
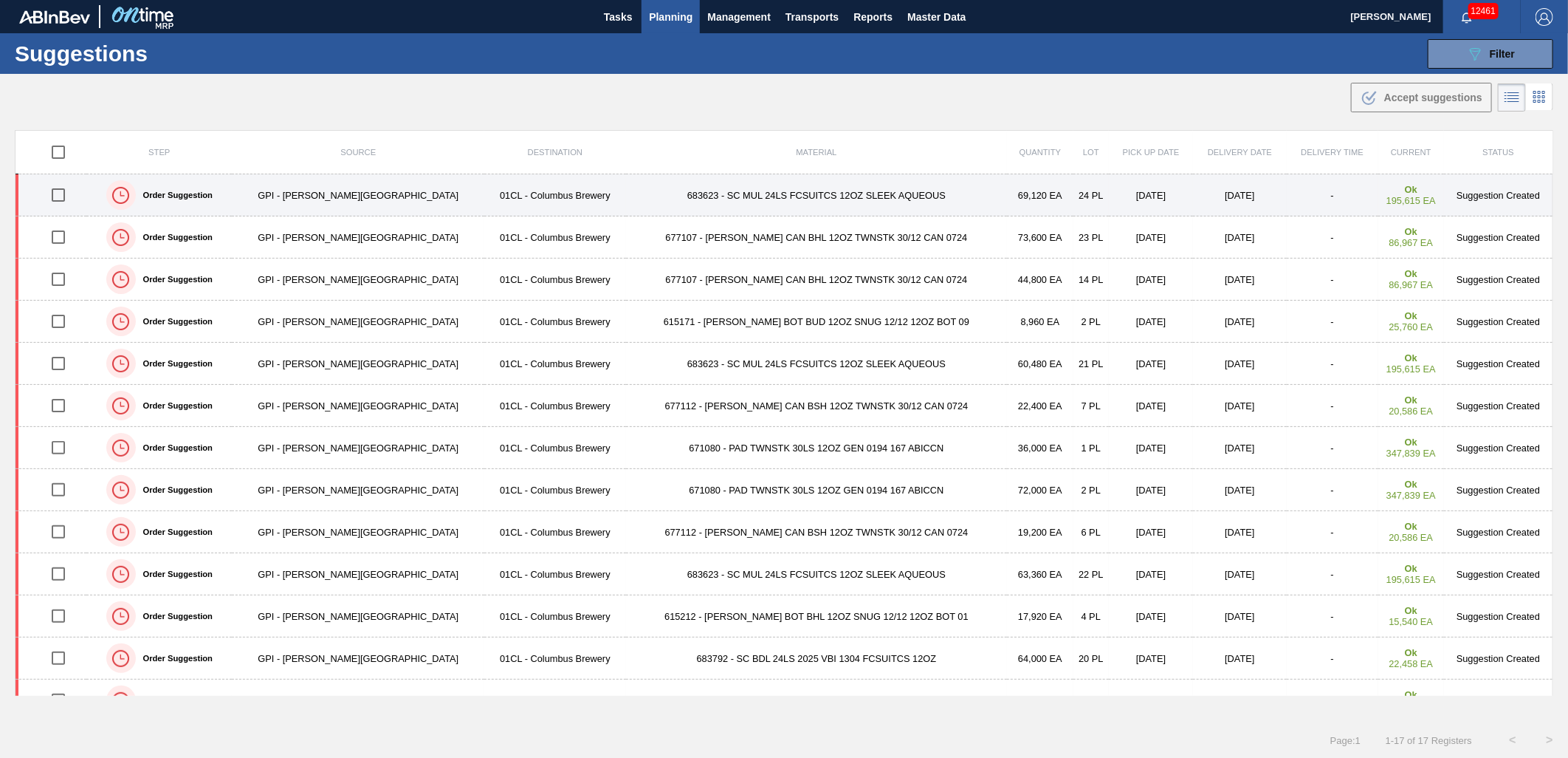
click at [59, 194] on input "checkbox" at bounding box center [58, 194] width 31 height 31
checkbox input "true"
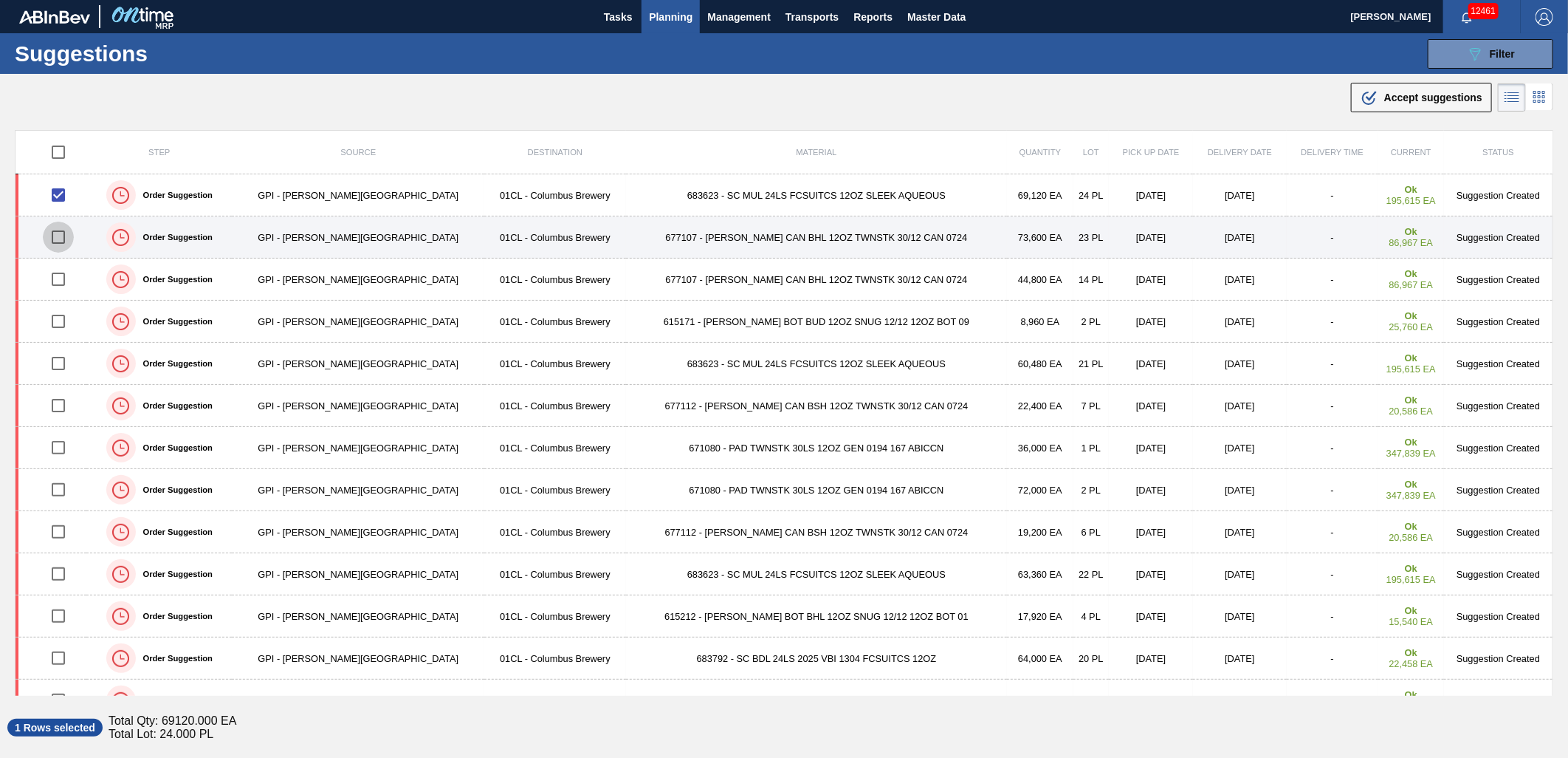
click at [64, 241] on input "checkbox" at bounding box center [58, 237] width 31 height 31
checkbox input "true"
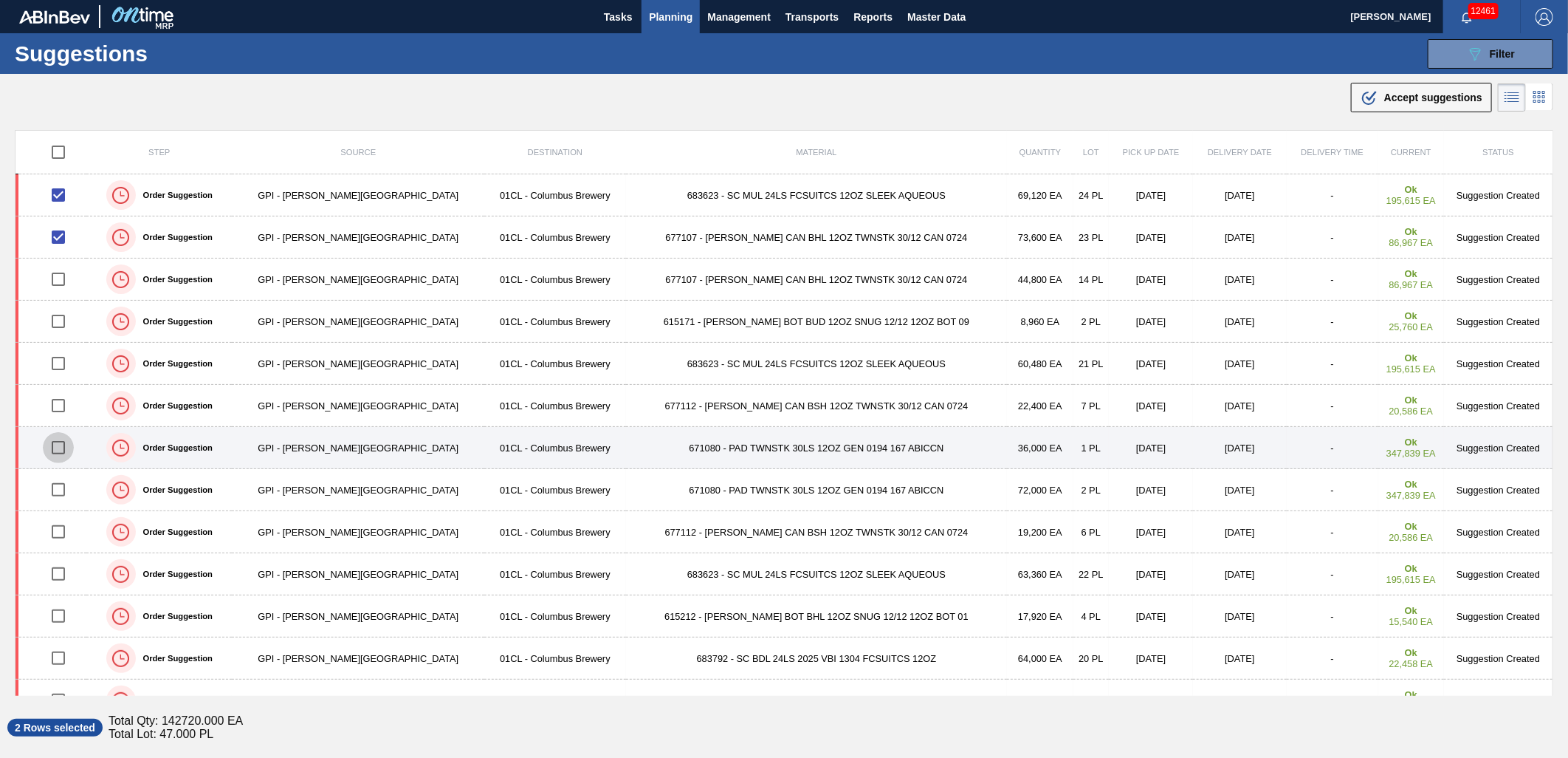
click at [65, 447] on input "checkbox" at bounding box center [58, 447] width 31 height 31
checkbox input "true"
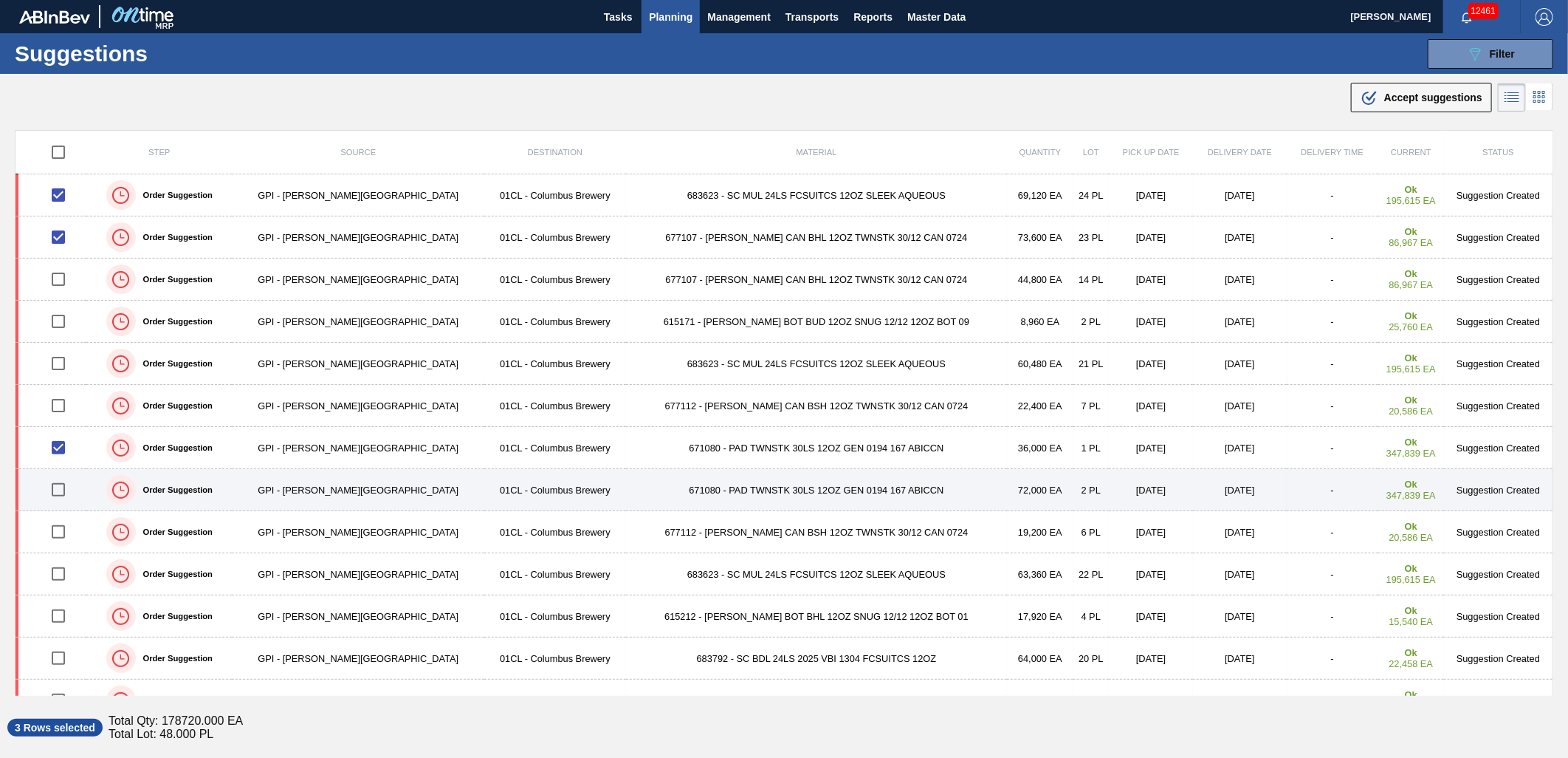
click at [64, 480] on input "checkbox" at bounding box center [58, 489] width 31 height 31
checkbox input "true"
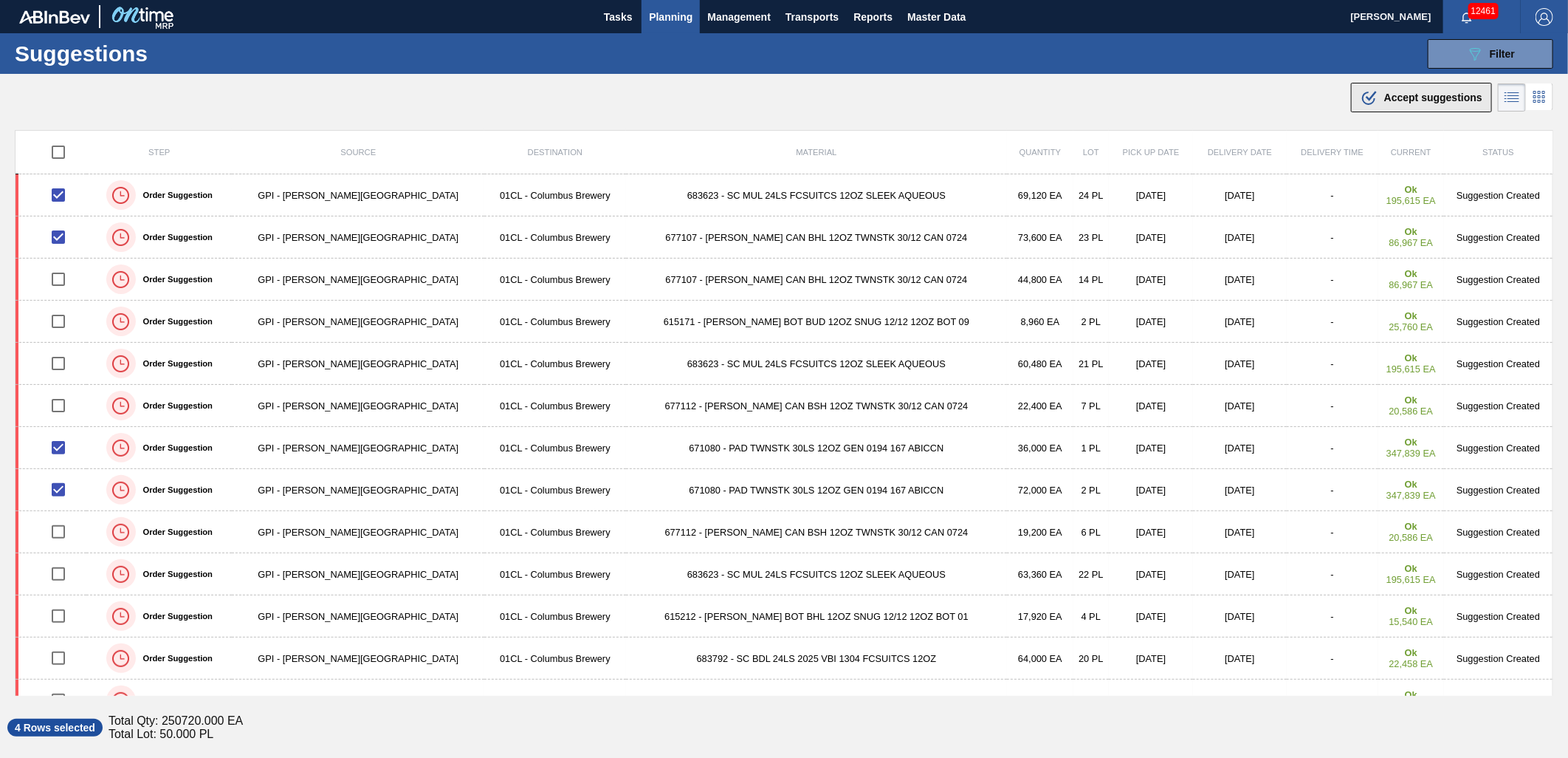
click at [1425, 105] on div ".b{fill:var(--color-action-default)} Accept suggestions" at bounding box center [1421, 98] width 121 height 18
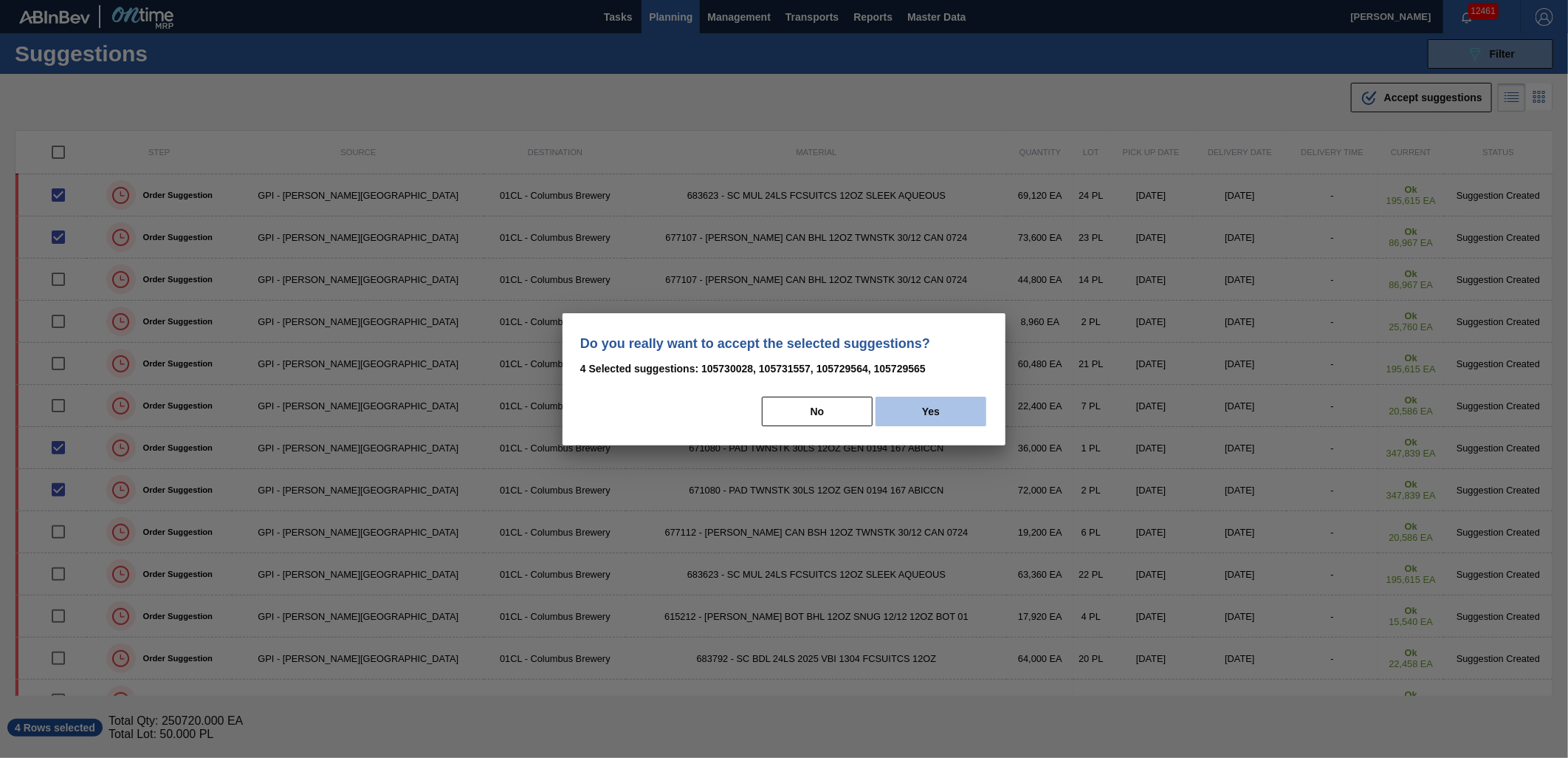
click at [965, 407] on button "Yes" at bounding box center [930, 411] width 111 height 30
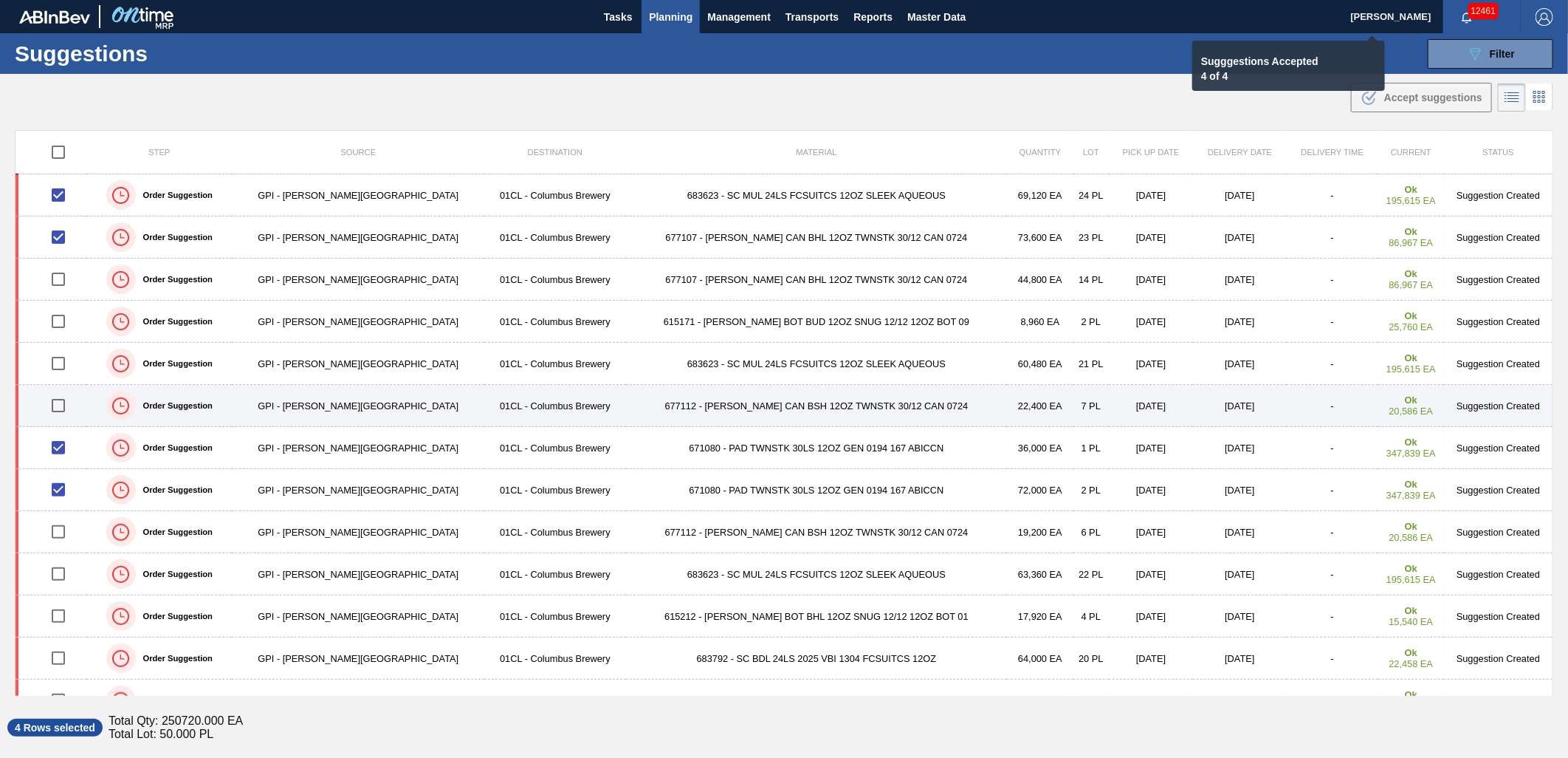
checkbox input "false"
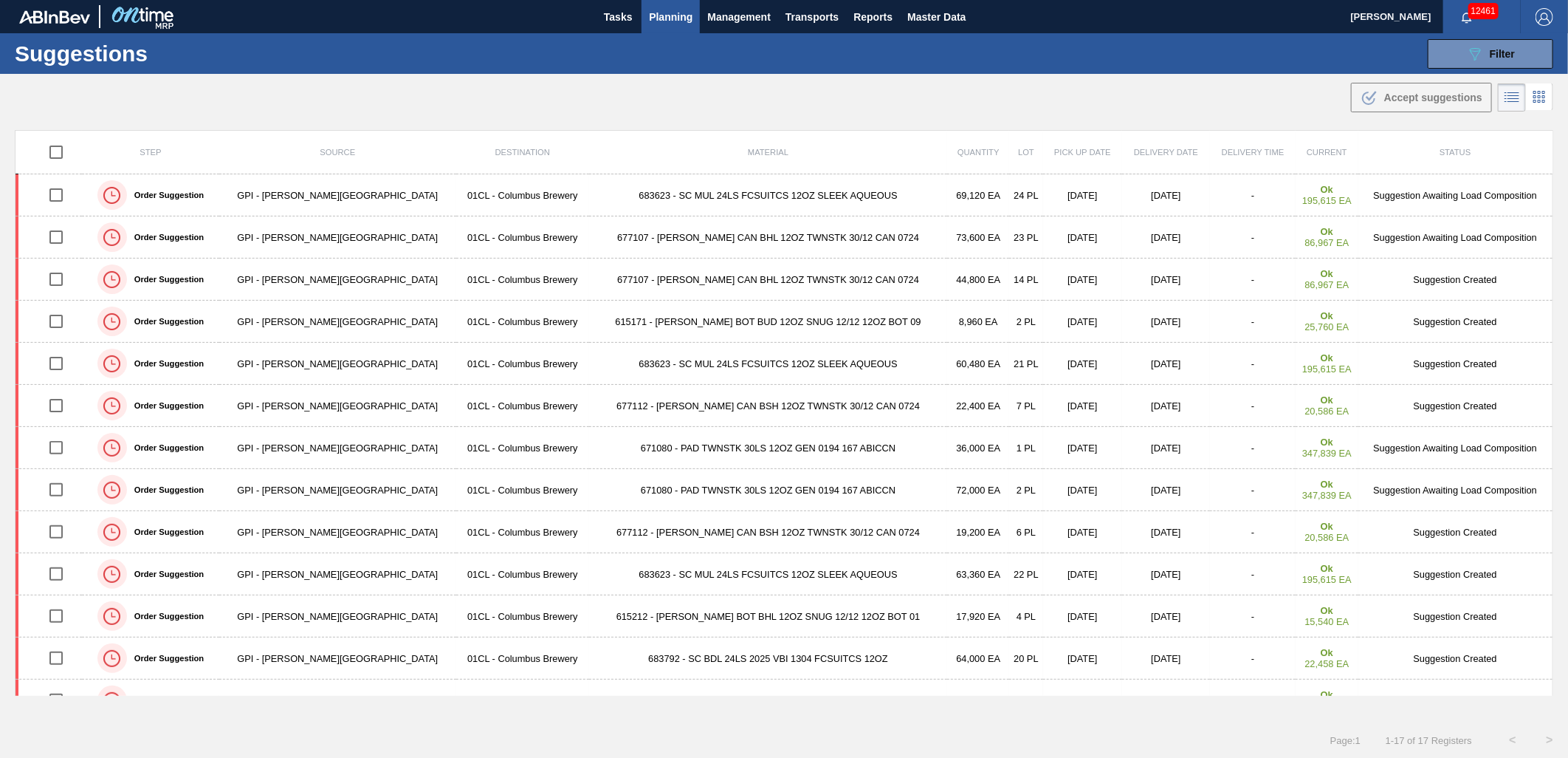
click at [657, 21] on span "Planning" at bounding box center [671, 17] width 43 height 18
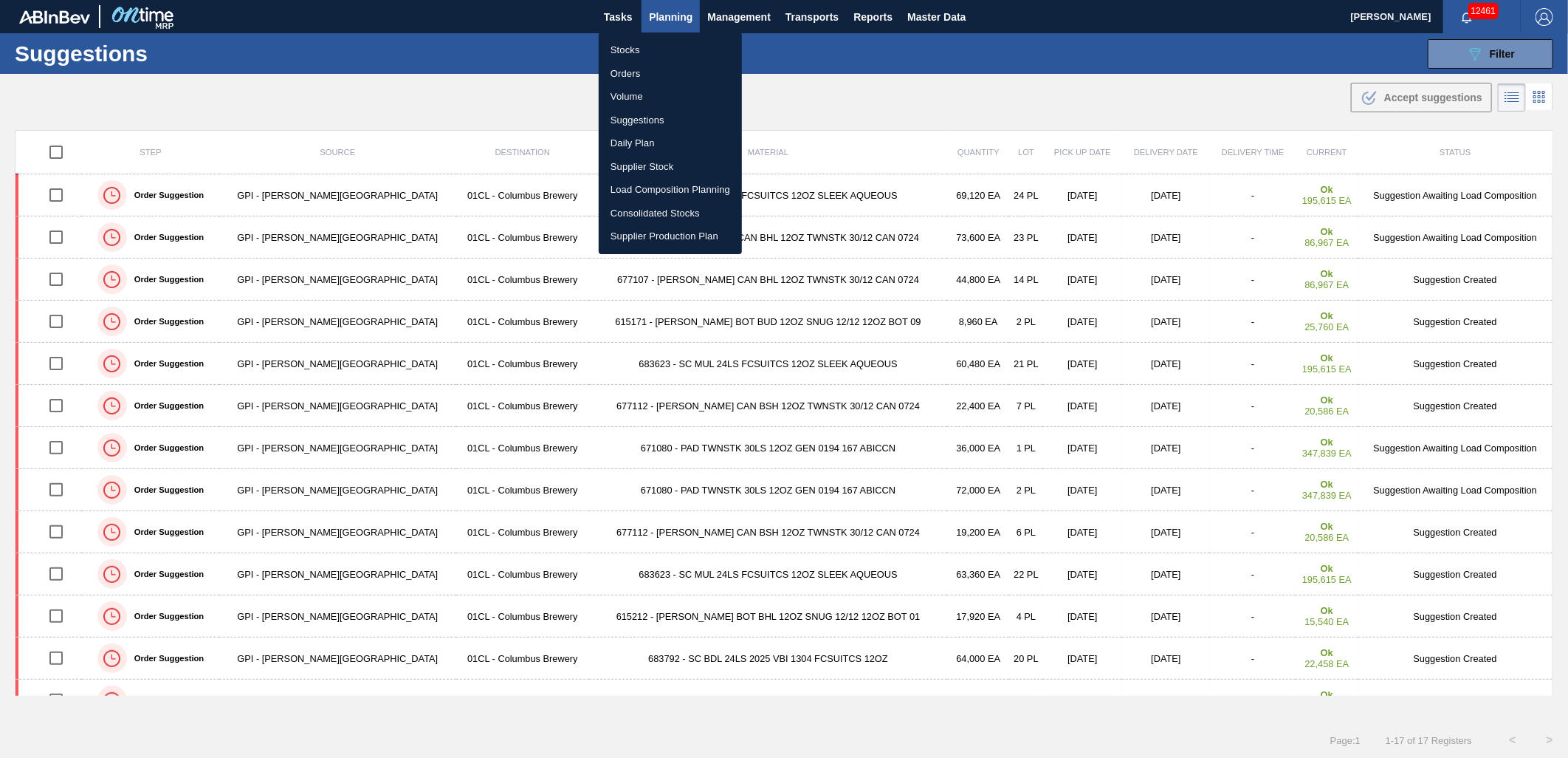
click at [671, 194] on li "Load Composition Planning" at bounding box center [670, 190] width 143 height 24
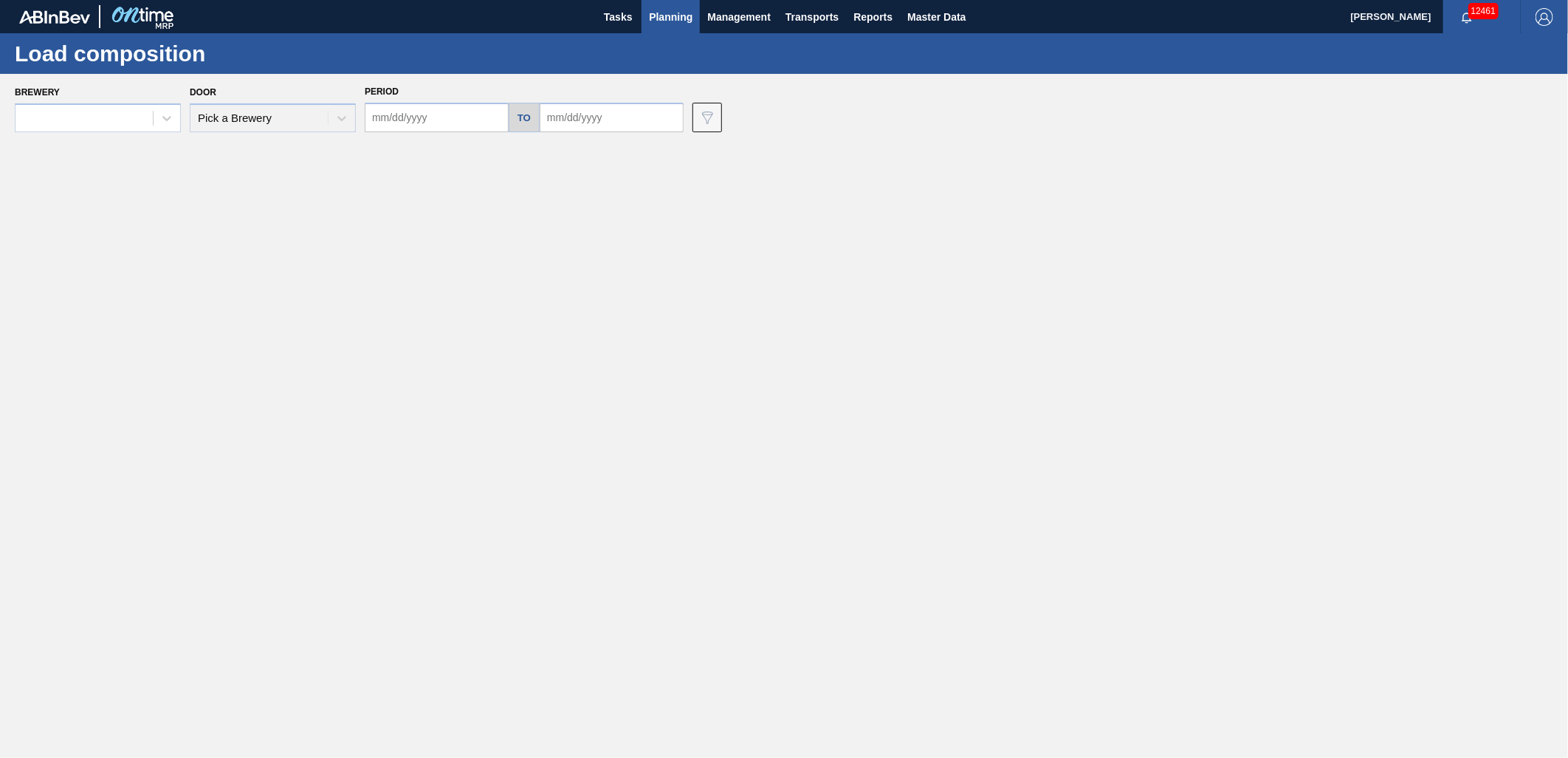
type input "[DATE]"
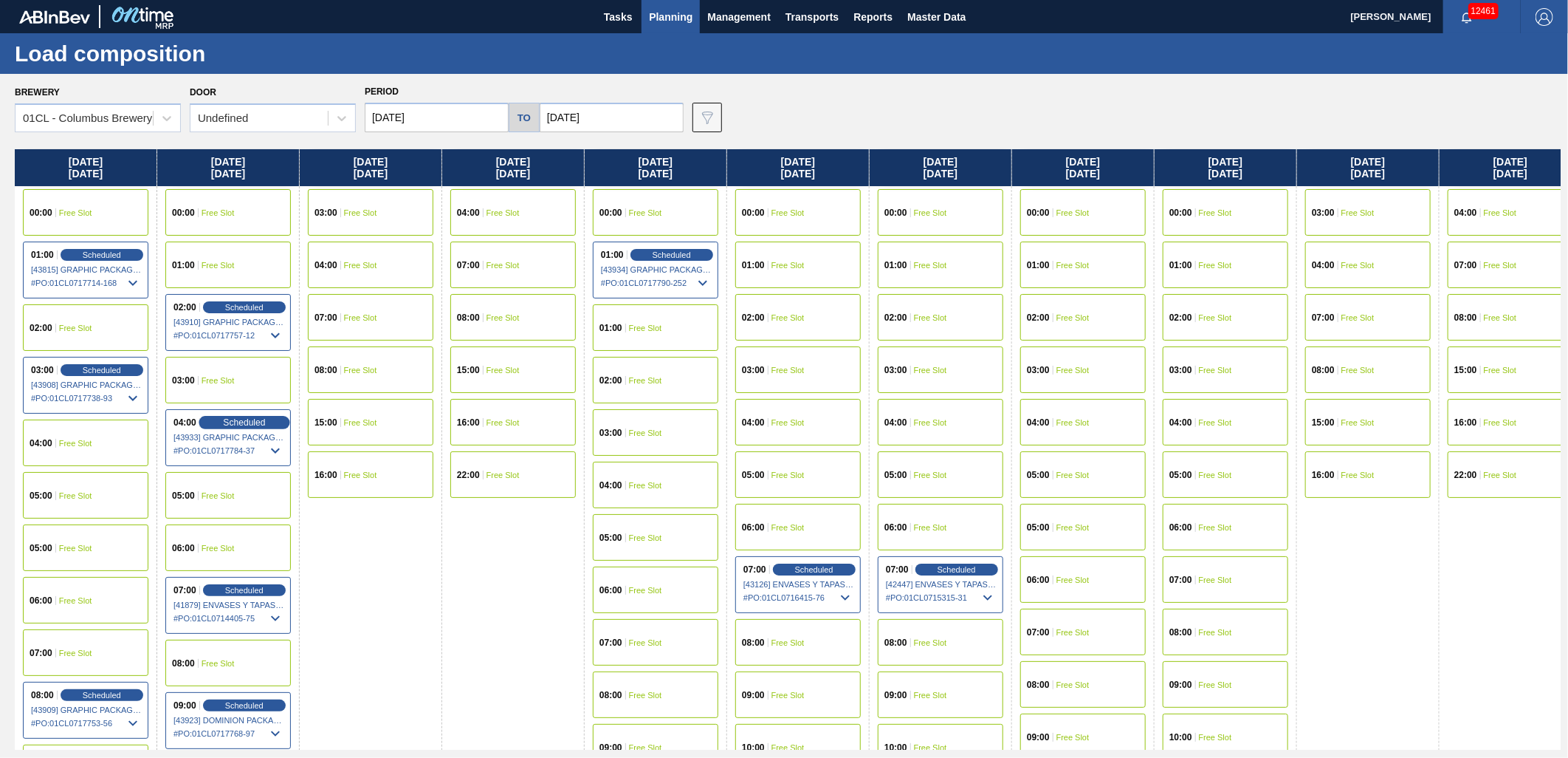
click at [237, 421] on span "Scheduled" at bounding box center [244, 422] width 42 height 10
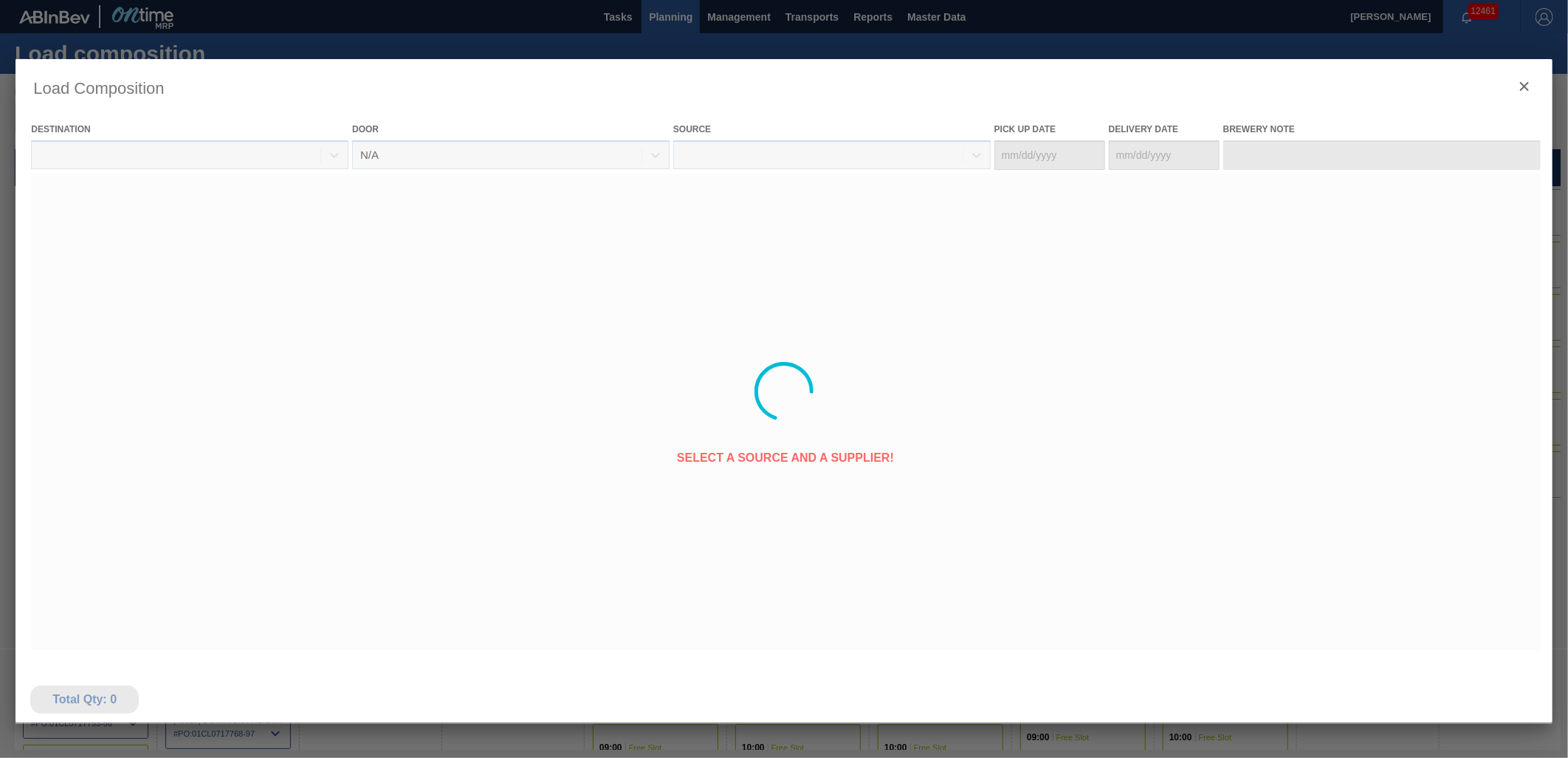
type Date "[DATE]"
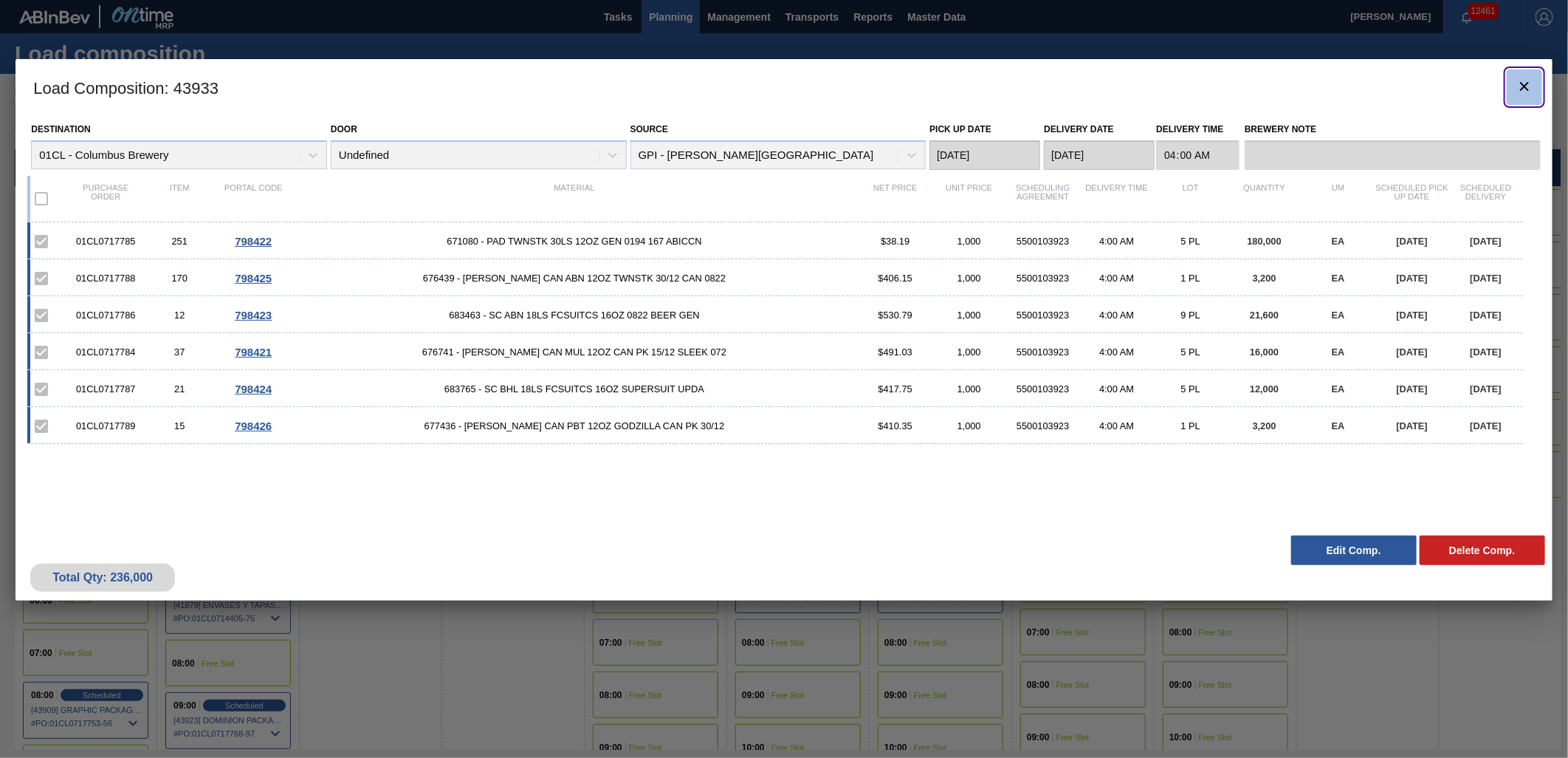
click at [1526, 89] on icon "botão de ícone" at bounding box center [1524, 86] width 9 height 9
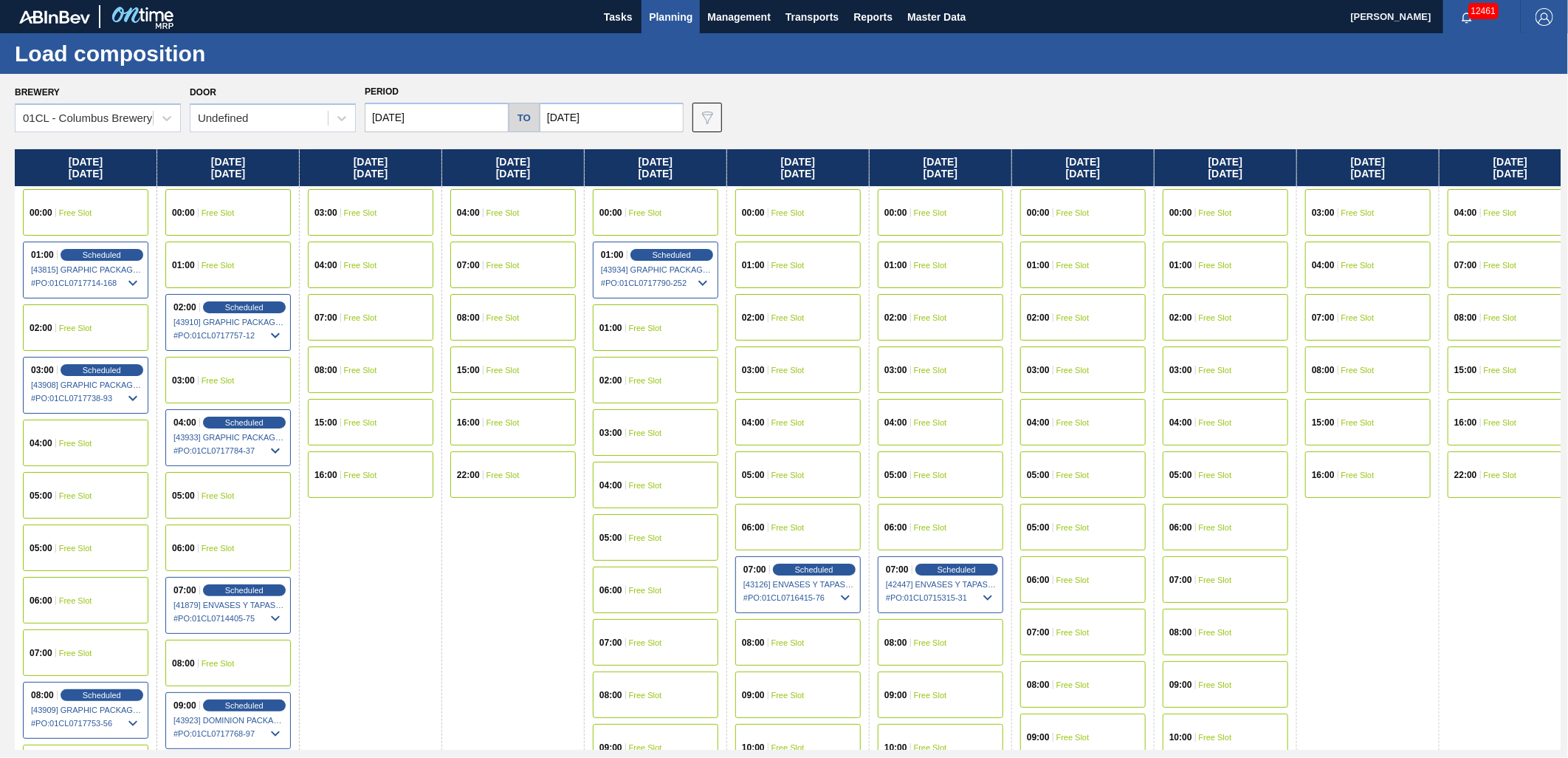
click at [661, 24] on span "Planning" at bounding box center [671, 17] width 43 height 18
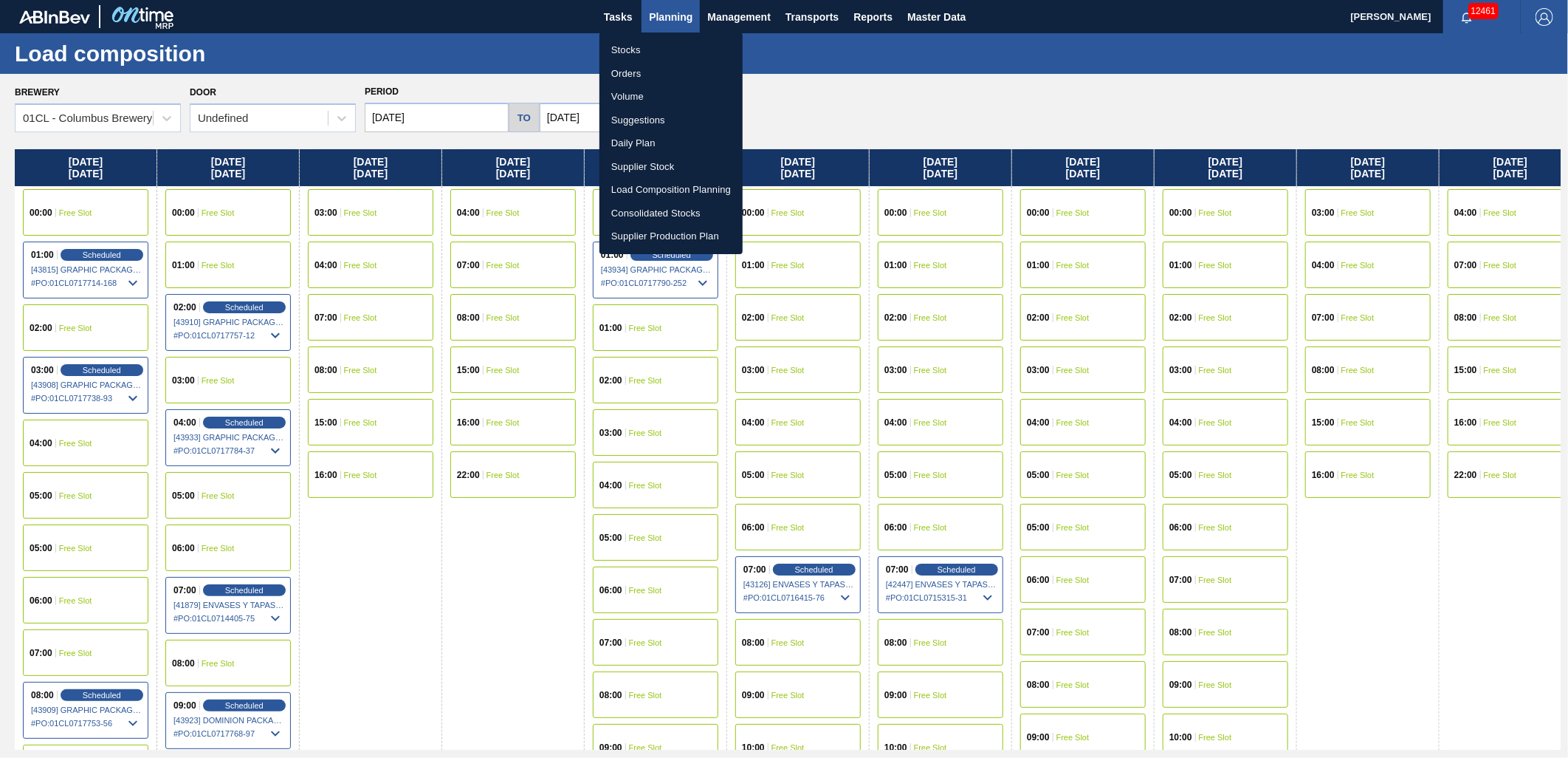
click at [634, 117] on li "Suggestions" at bounding box center [671, 121] width 143 height 24
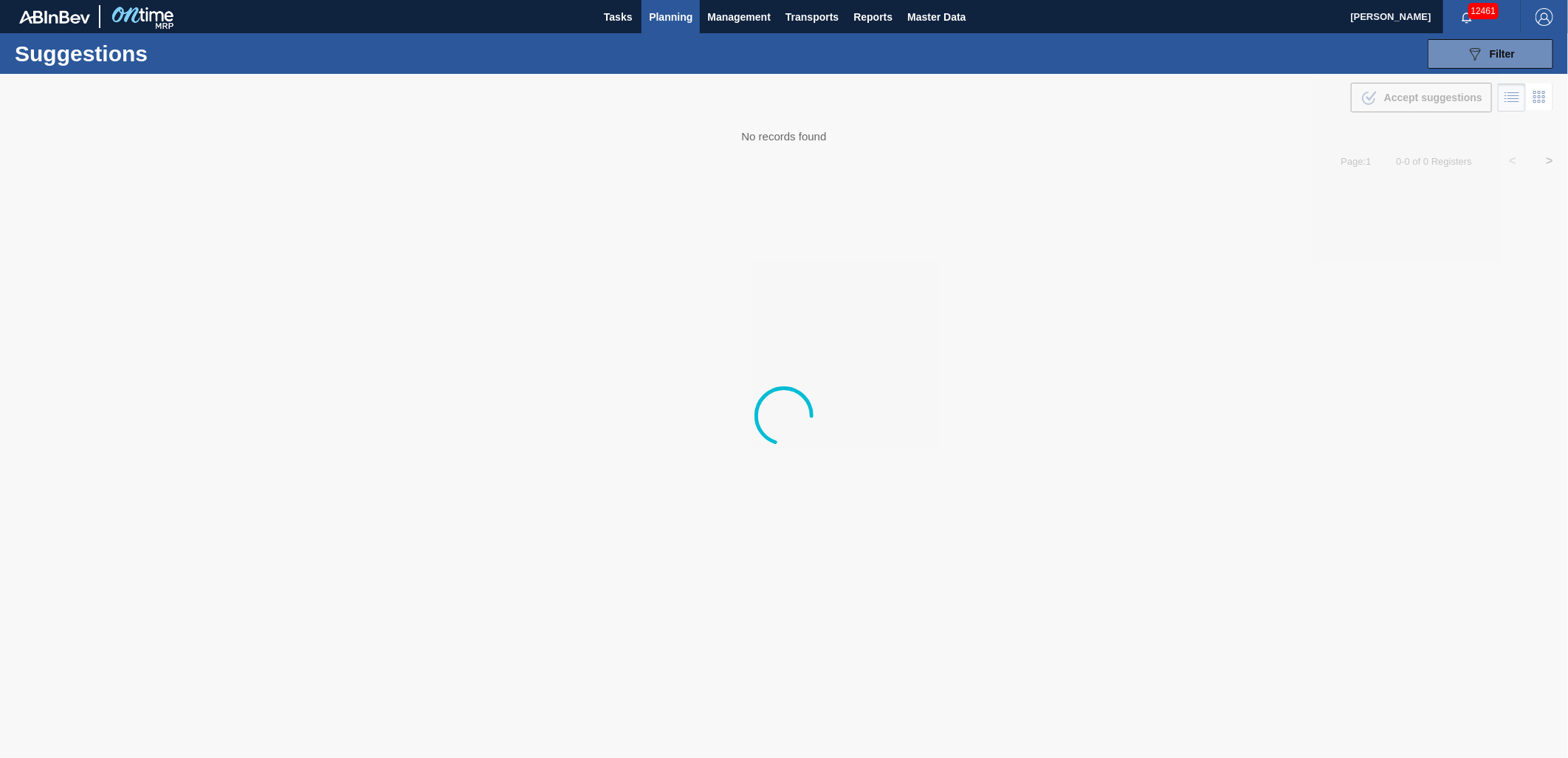
type from "[DATE]"
type to "[DATE]"
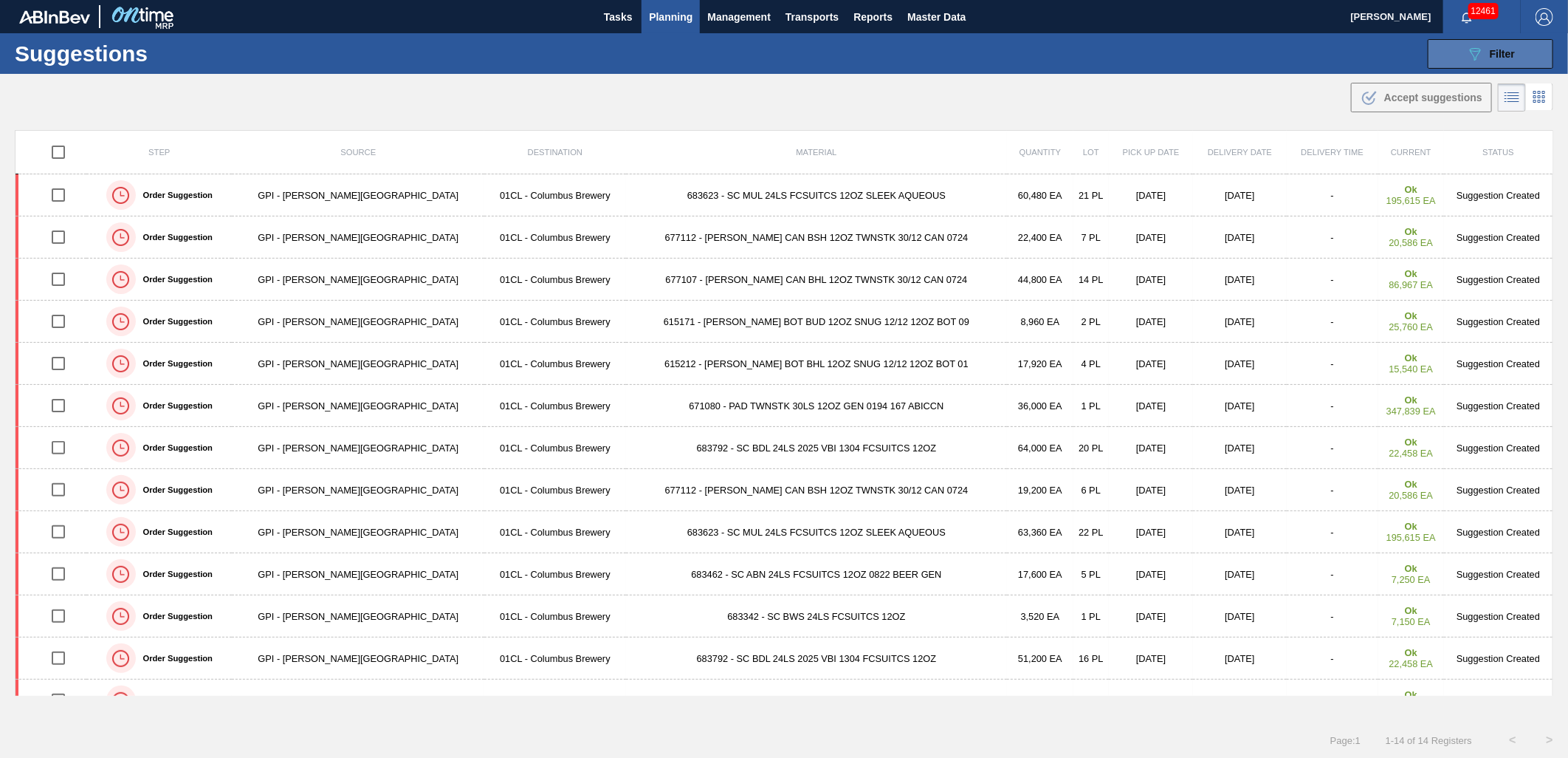
click at [1466, 54] on icon "089F7B8B-B2A5-4AFE-B5C0-19BA573D28AC" at bounding box center [1474, 54] width 18 height 18
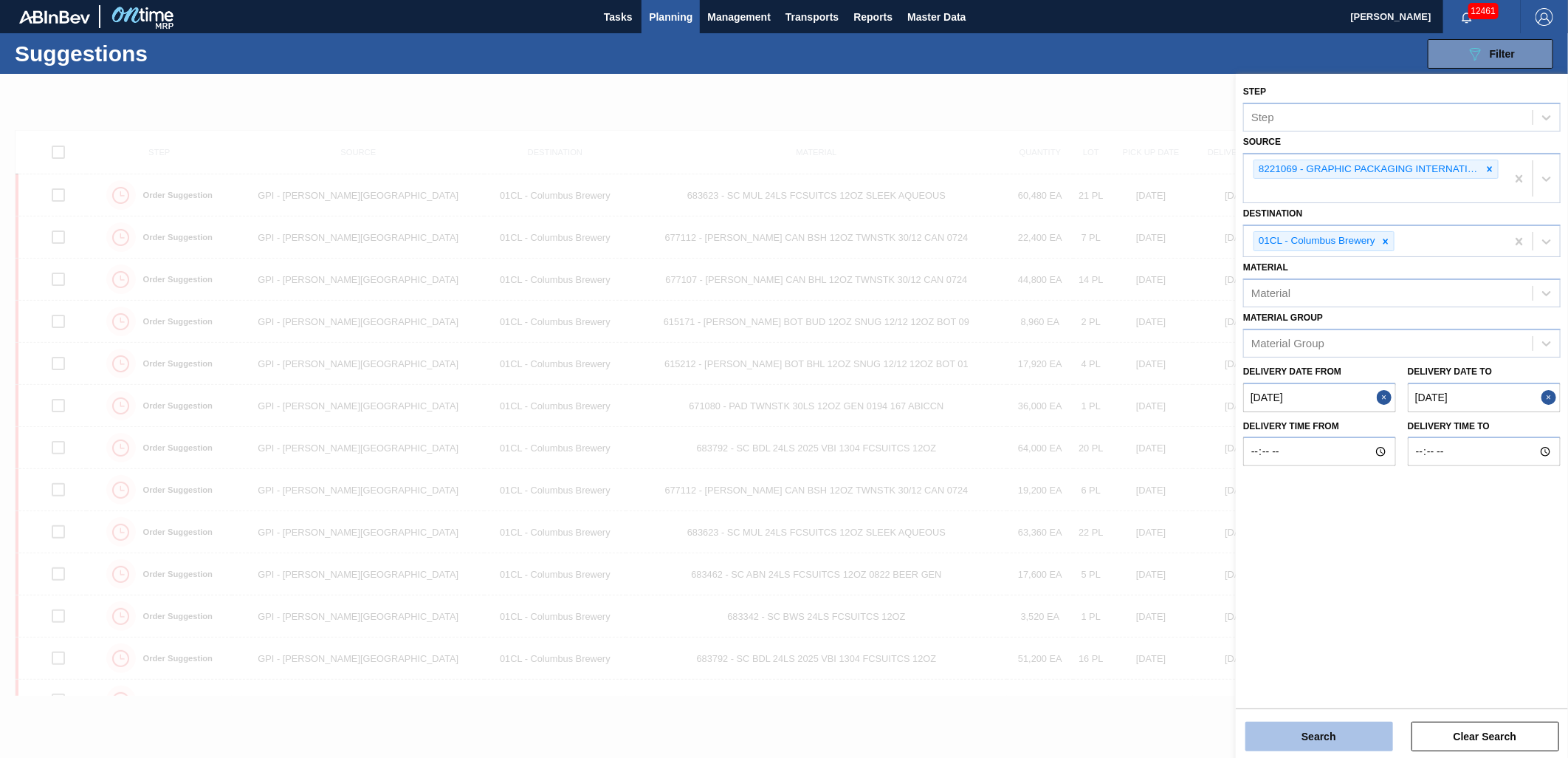
click at [1329, 726] on button "Search" at bounding box center [1319, 736] width 148 height 30
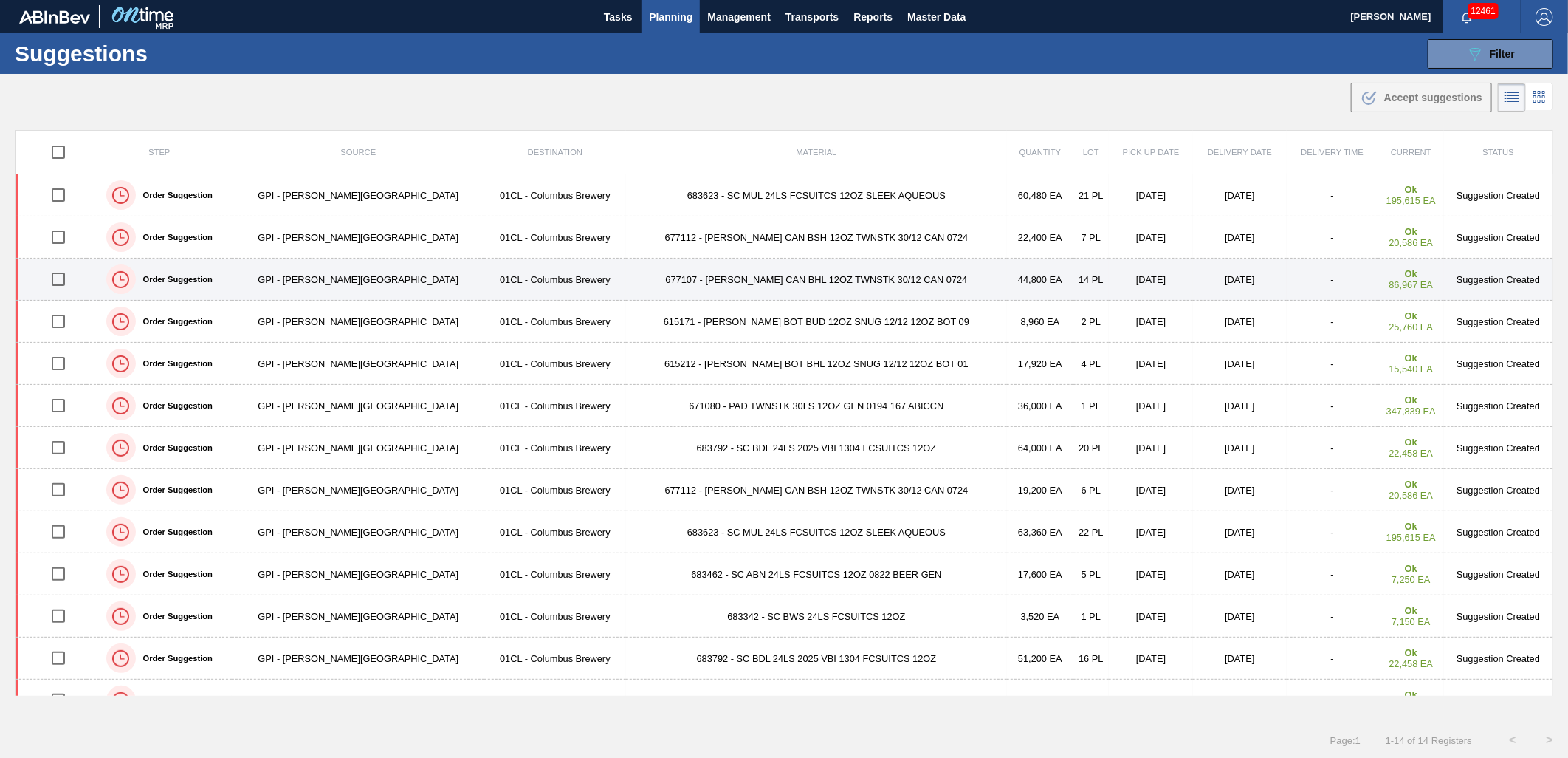
click at [63, 283] on input "checkbox" at bounding box center [58, 279] width 31 height 31
checkbox input "true"
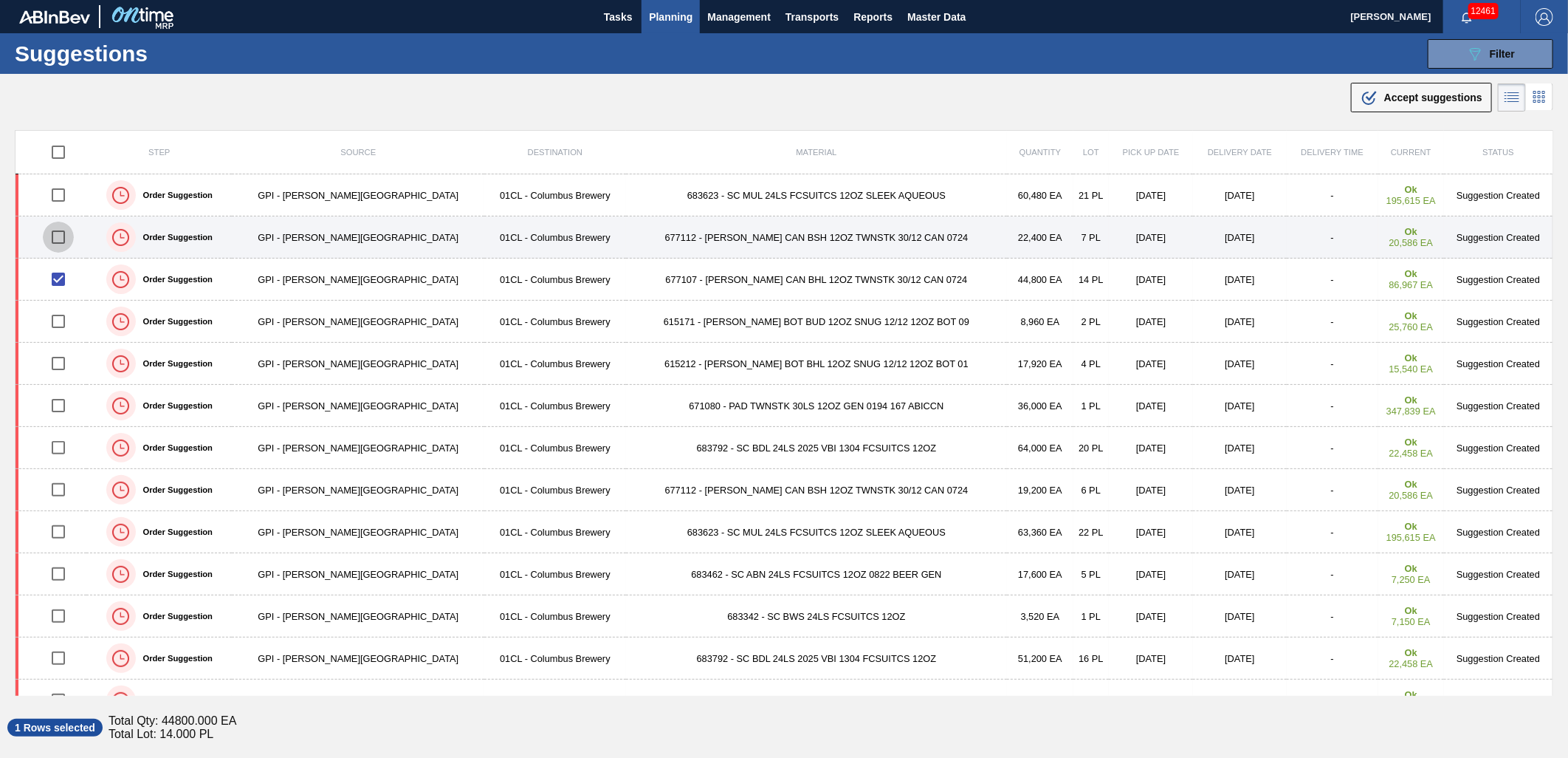
click at [65, 240] on input "checkbox" at bounding box center [58, 237] width 31 height 31
checkbox input "true"
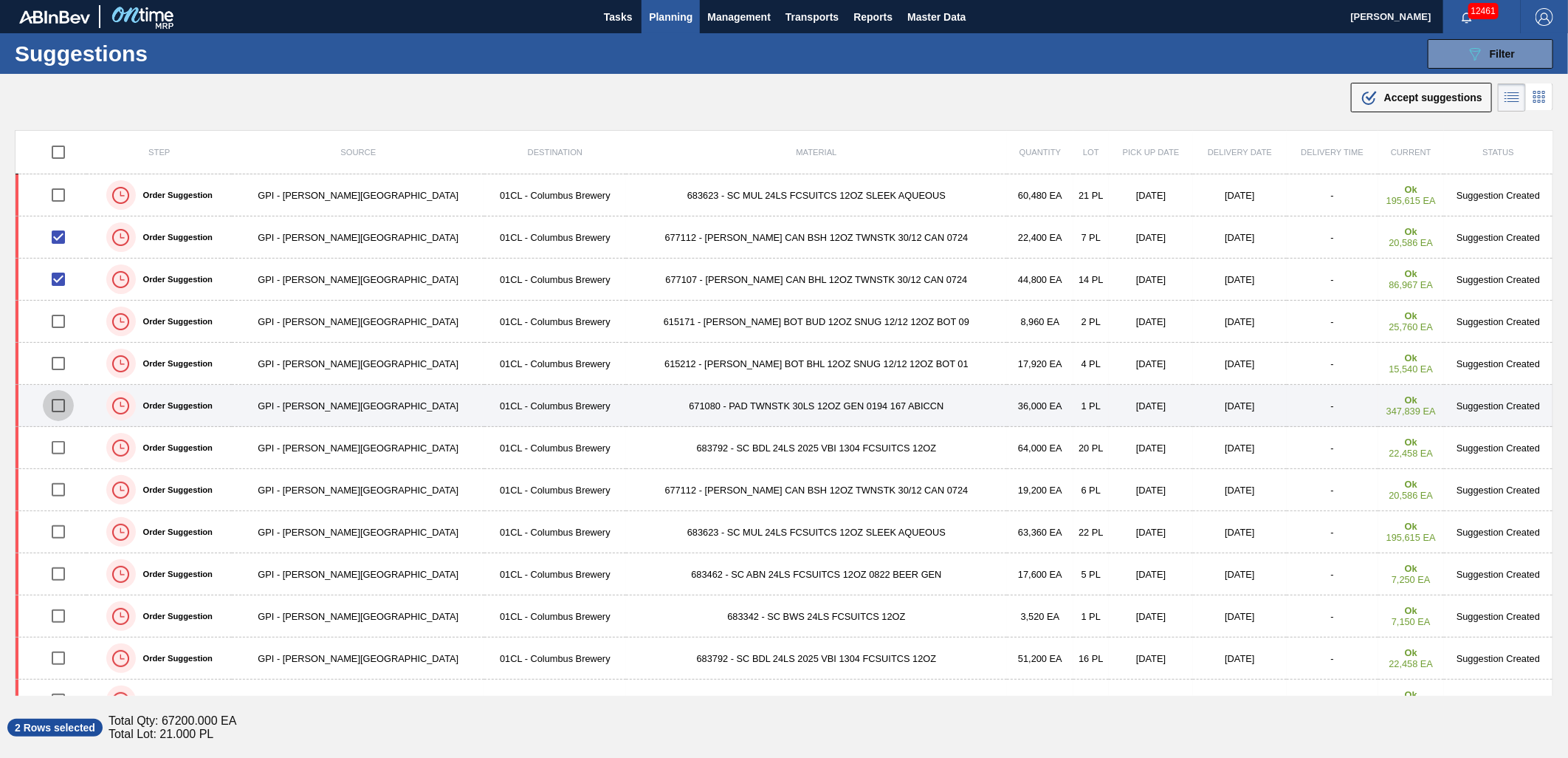
click at [67, 404] on input "checkbox" at bounding box center [58, 405] width 31 height 31
checkbox input "true"
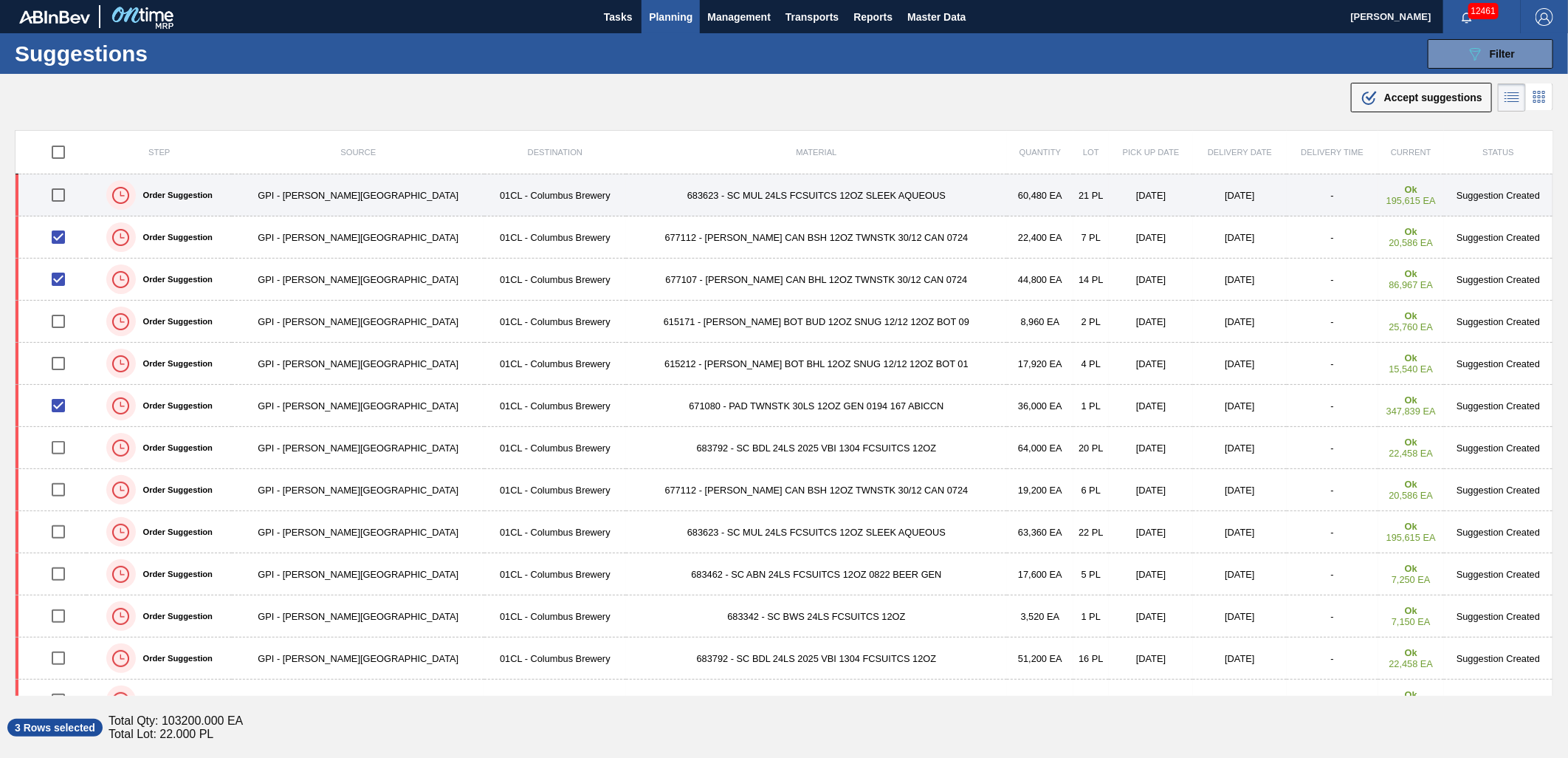
click at [67, 196] on input "checkbox" at bounding box center [58, 194] width 31 height 31
checkbox input "true"
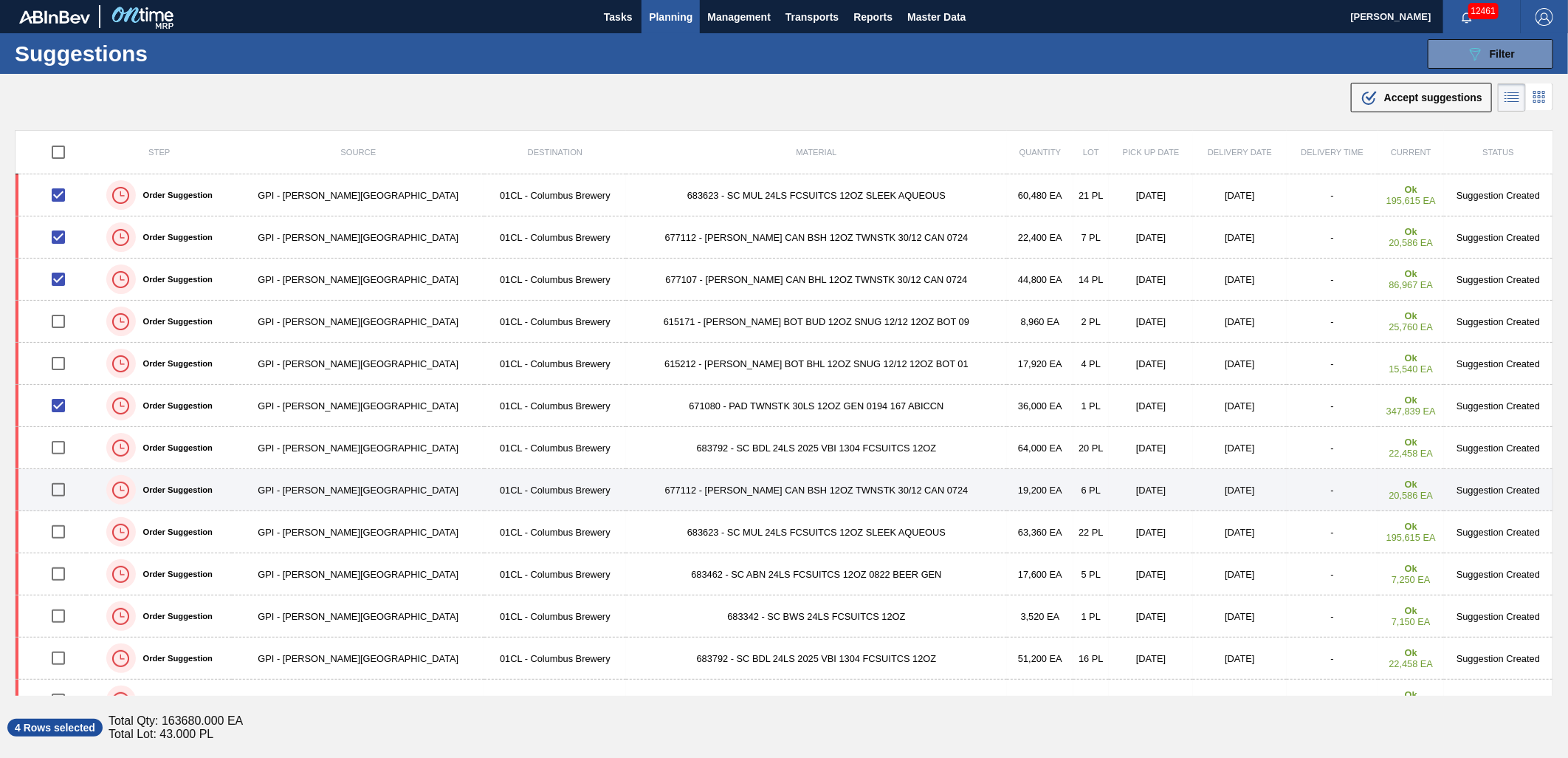
click at [69, 486] on input "checkbox" at bounding box center [58, 489] width 31 height 31
checkbox input "true"
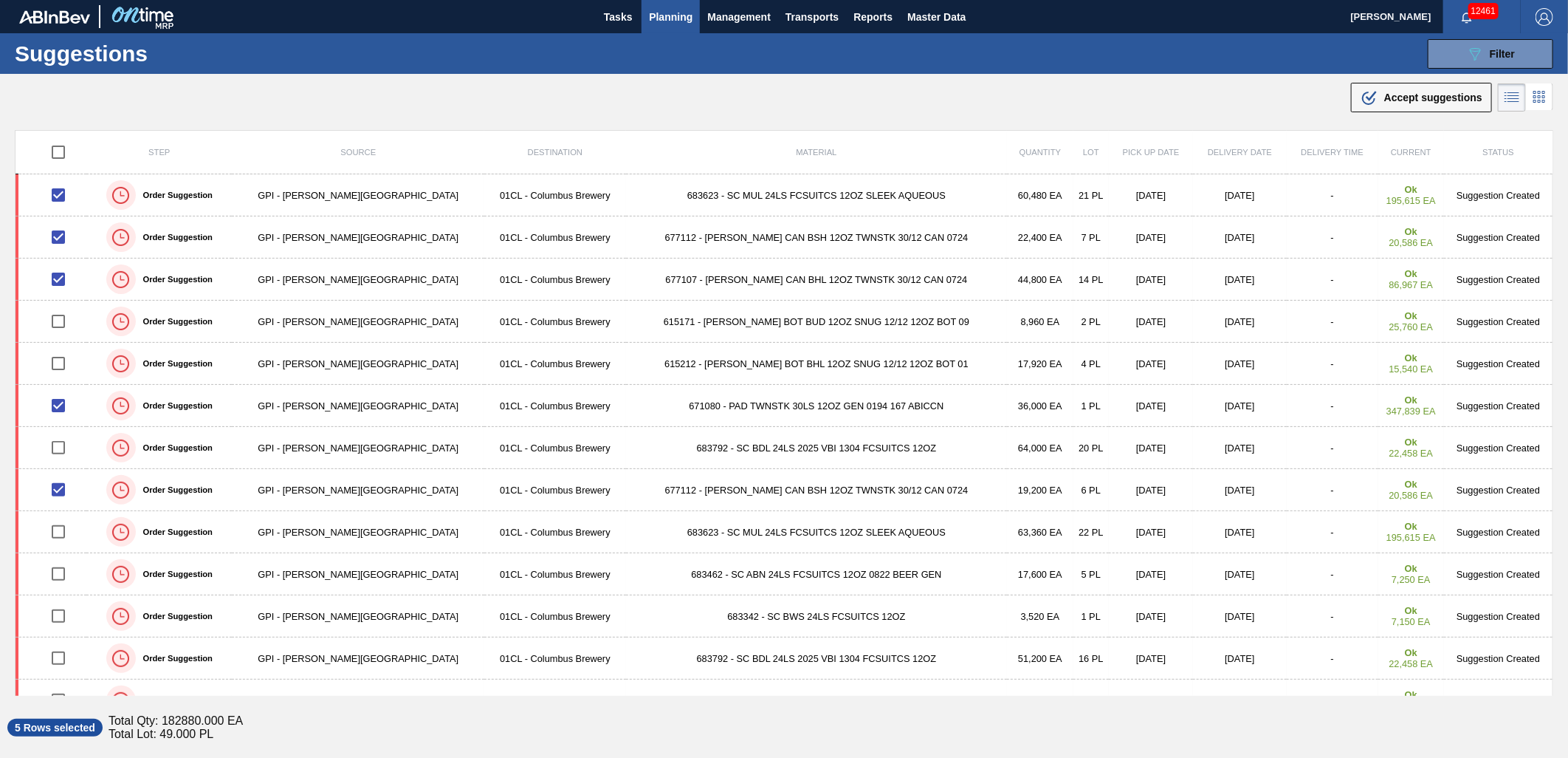
click at [1416, 105] on div ".b{fill:var(--color-action-default)} Accept suggestions" at bounding box center [1421, 98] width 121 height 18
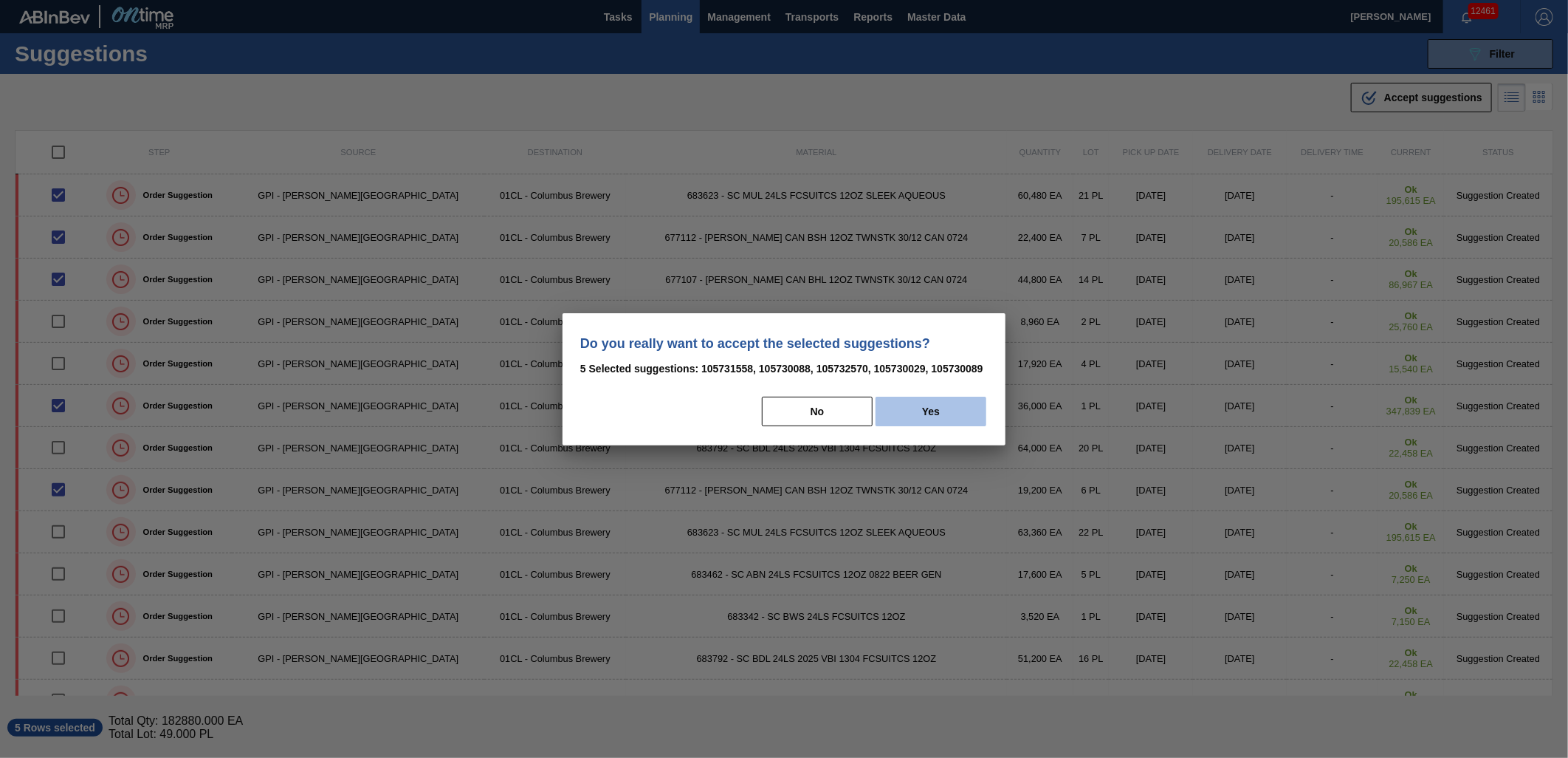
click at [928, 420] on button "Yes" at bounding box center [930, 411] width 111 height 30
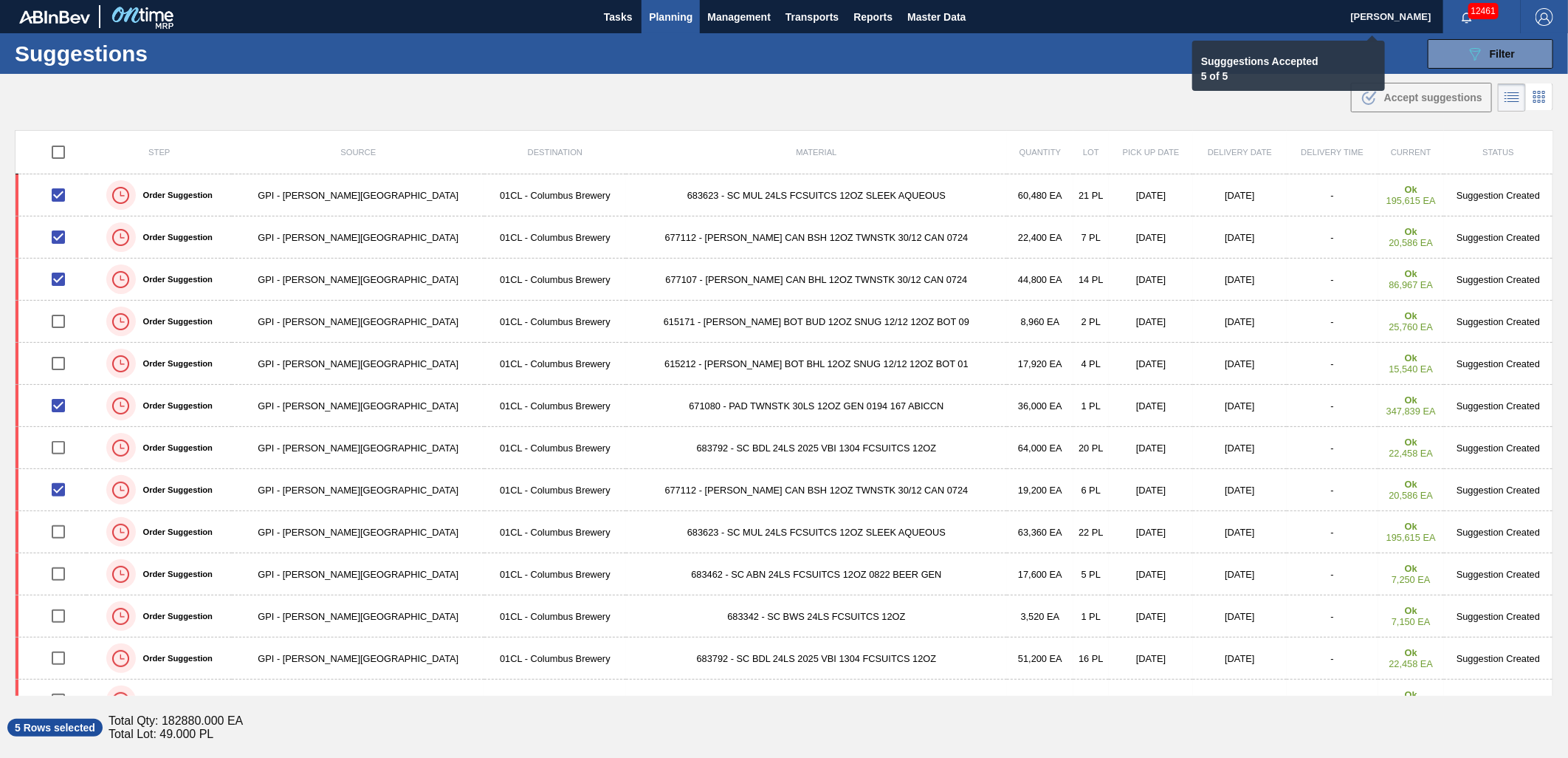
checkbox input "false"
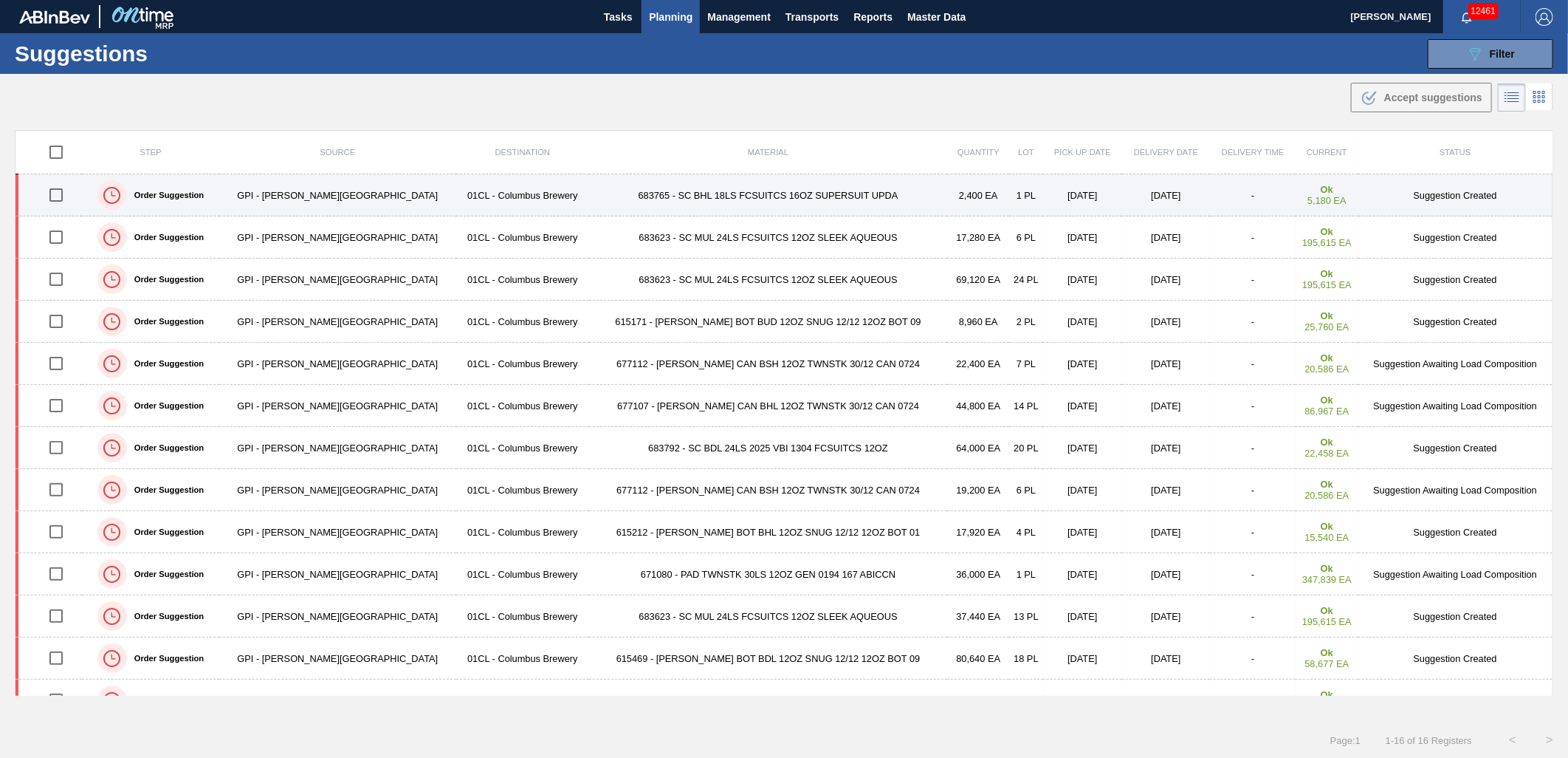
click at [205, 200] on div "Order Suggestion" at bounding box center [150, 195] width 133 height 37
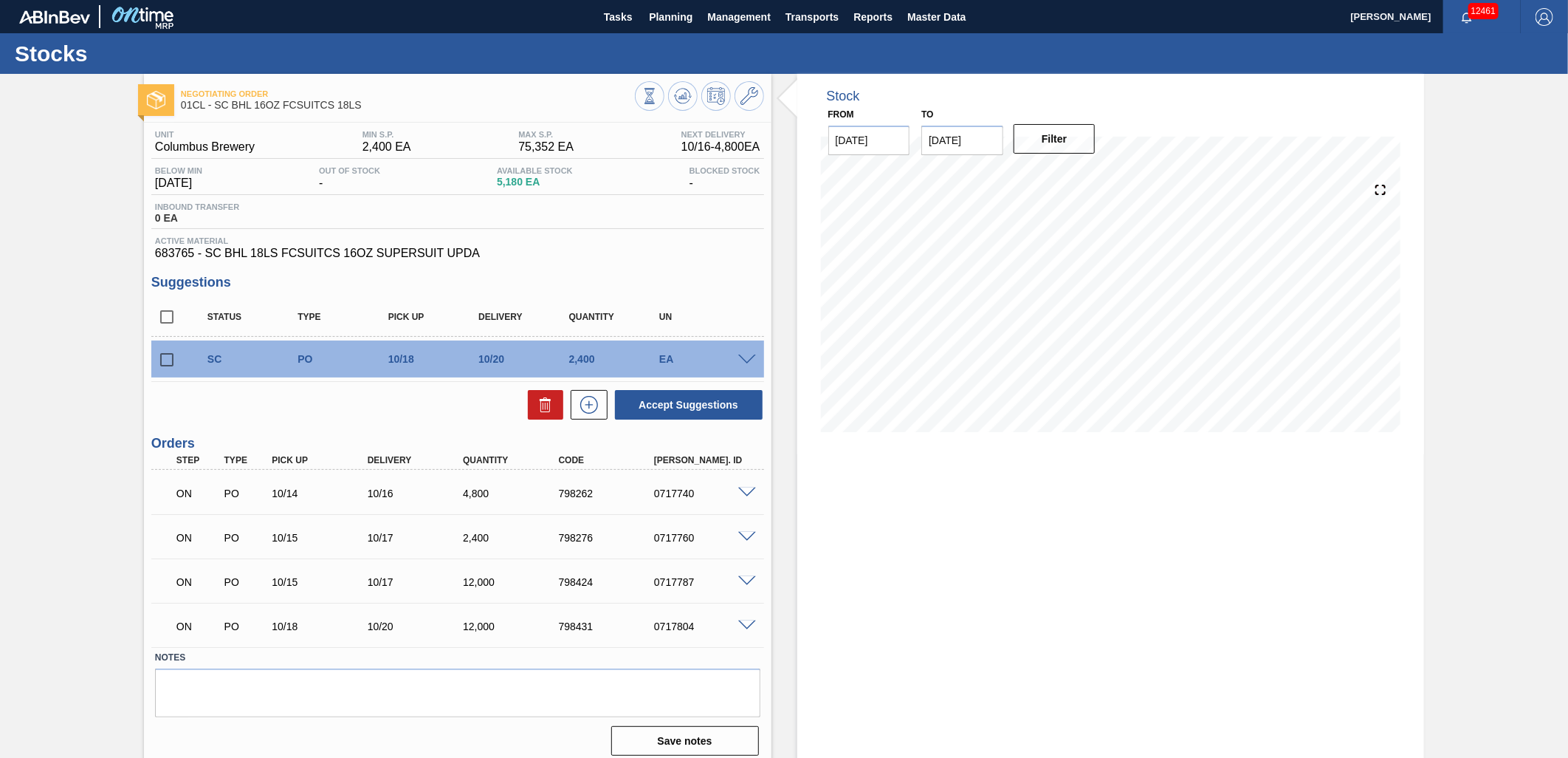
click at [169, 362] on input "checkbox" at bounding box center [166, 359] width 31 height 31
click at [740, 411] on button "Accept Suggestions" at bounding box center [688, 405] width 148 height 30
checkbox input "false"
click at [649, 18] on span "Planning" at bounding box center [671, 17] width 43 height 18
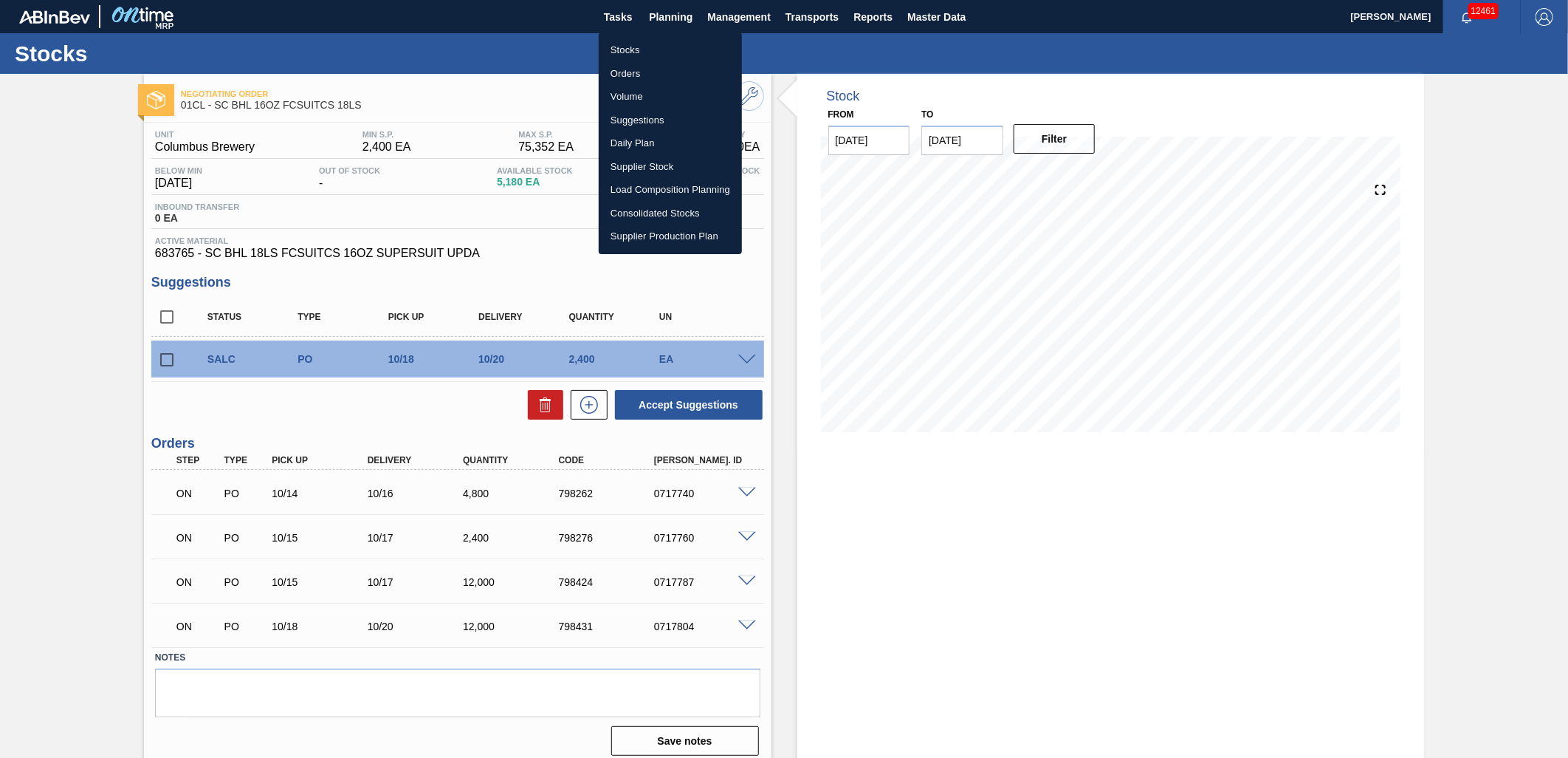
click at [655, 117] on li "Suggestions" at bounding box center [670, 121] width 143 height 24
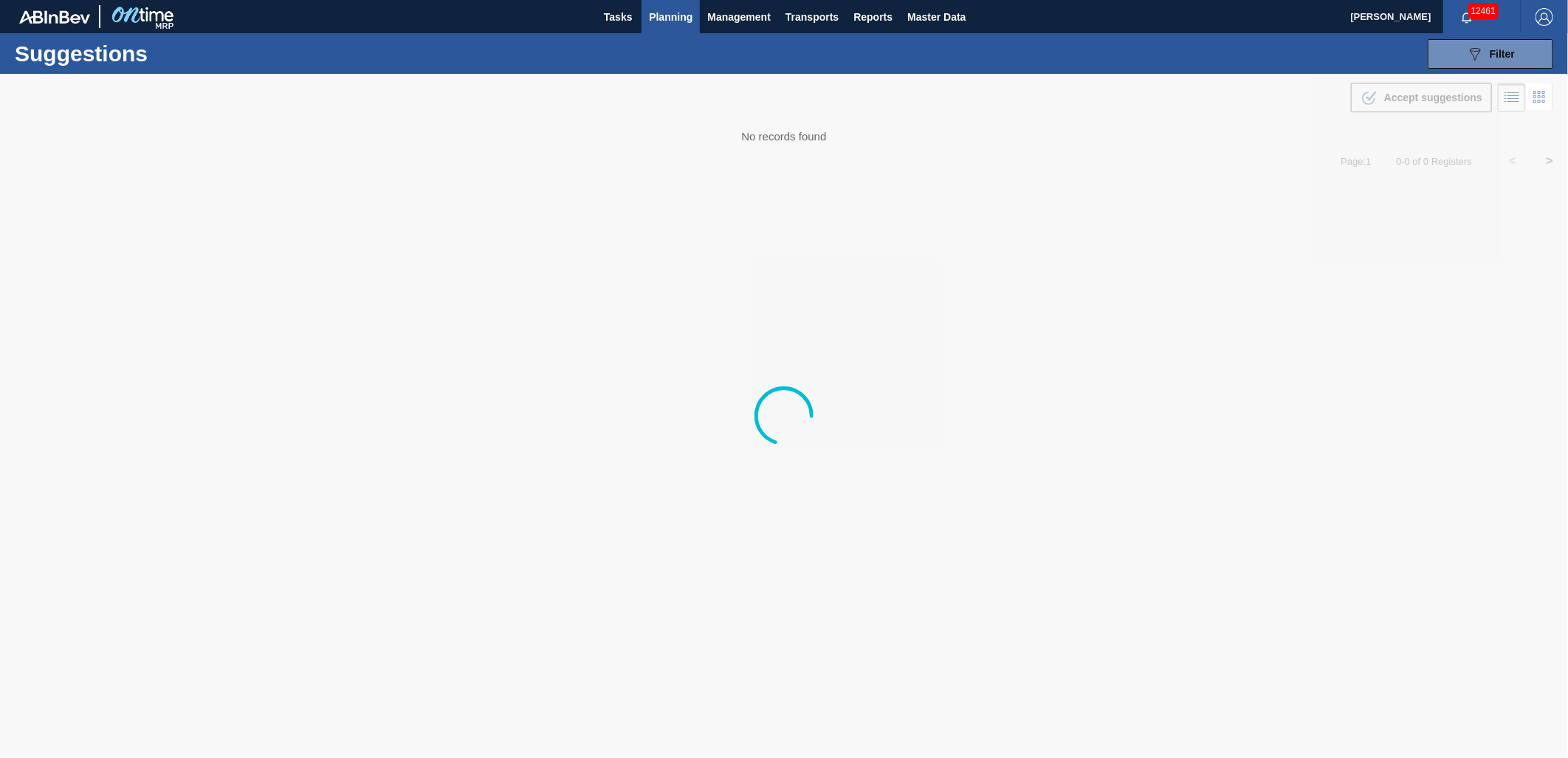
type from "[DATE]"
type to "[DATE]"
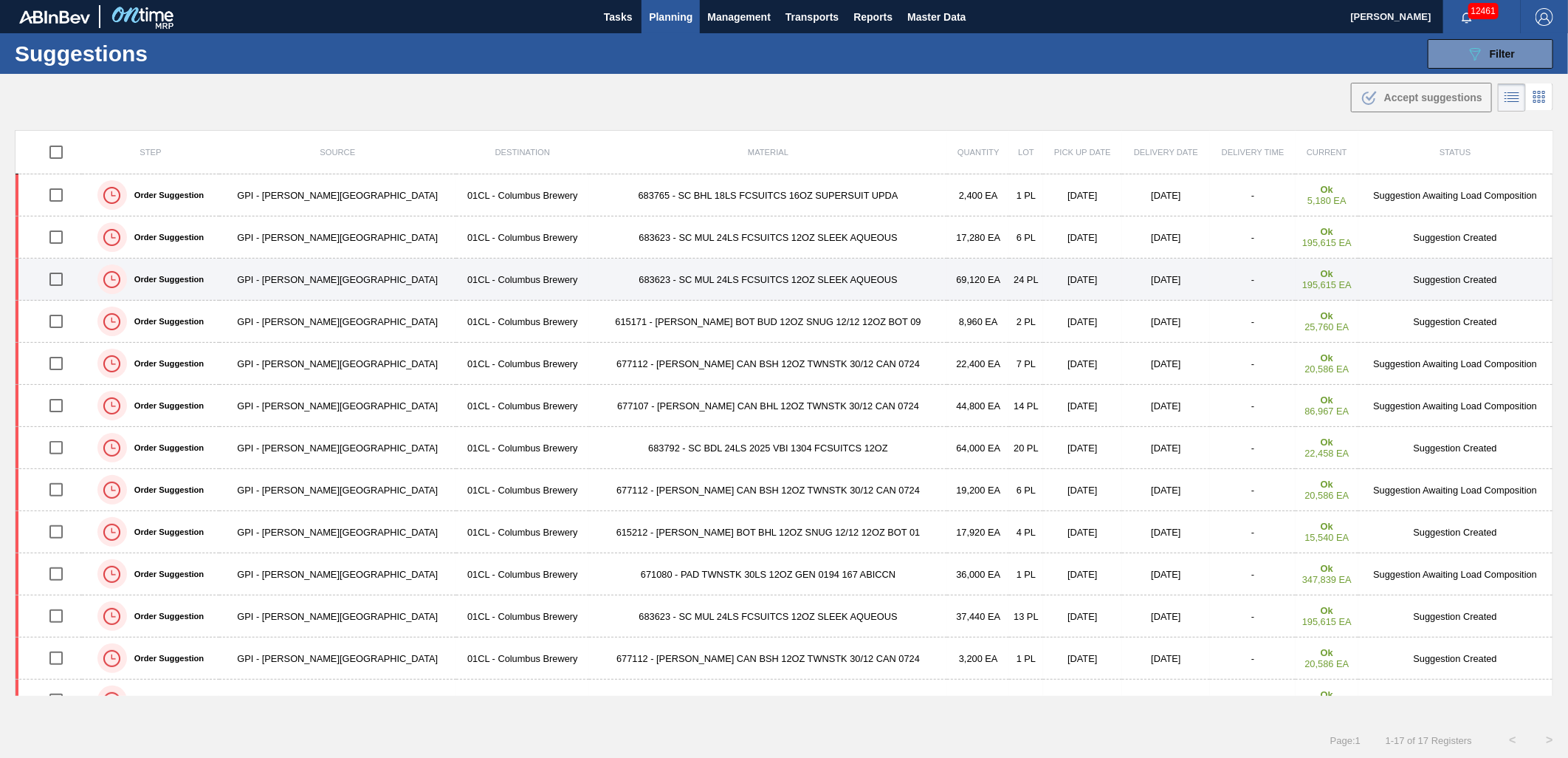
click at [66, 282] on input "checkbox" at bounding box center [56, 279] width 31 height 31
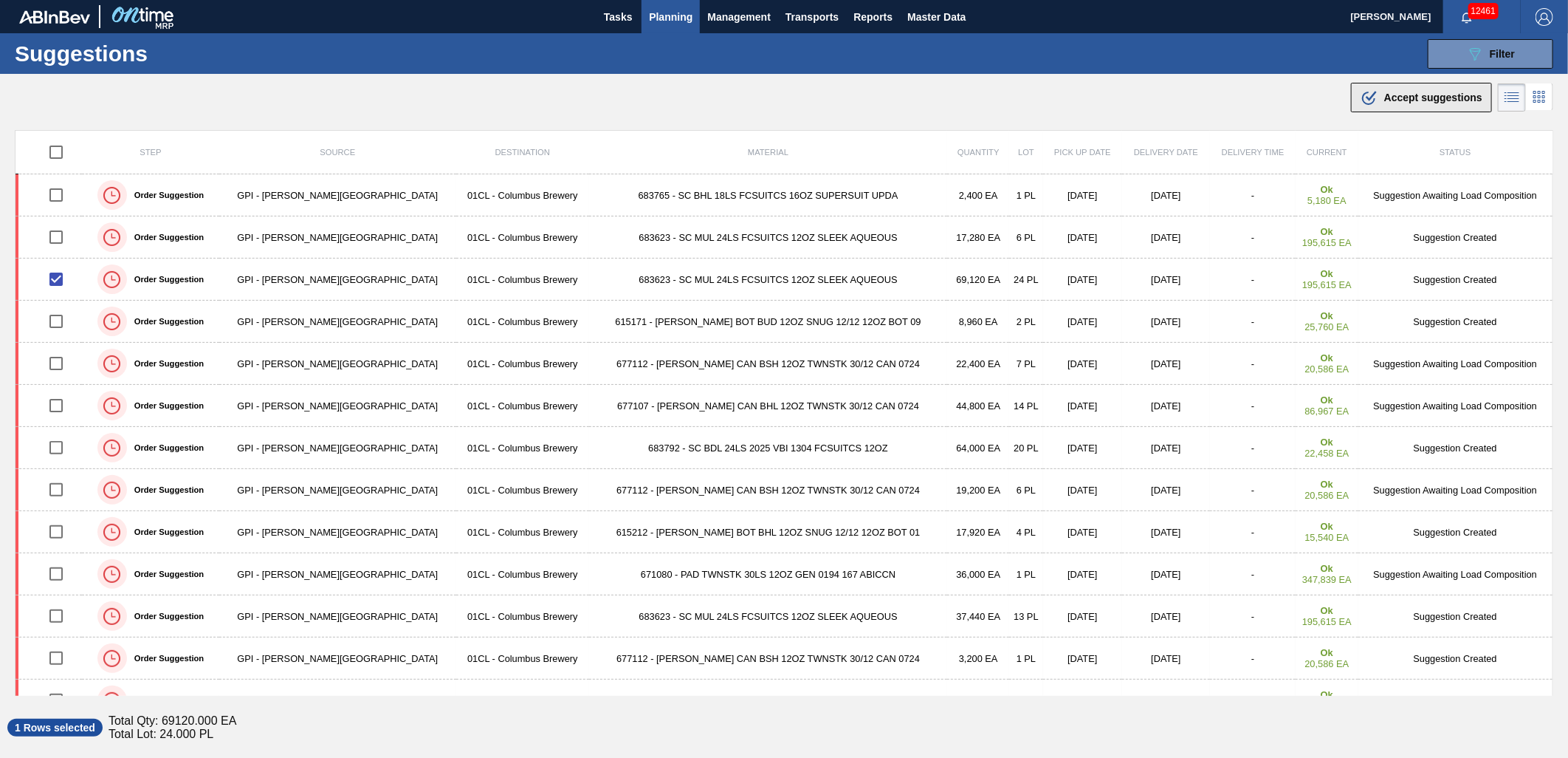
click at [1436, 103] on div ".b{fill:var(--color-action-default)} Accept suggestions" at bounding box center [1421, 98] width 121 height 18
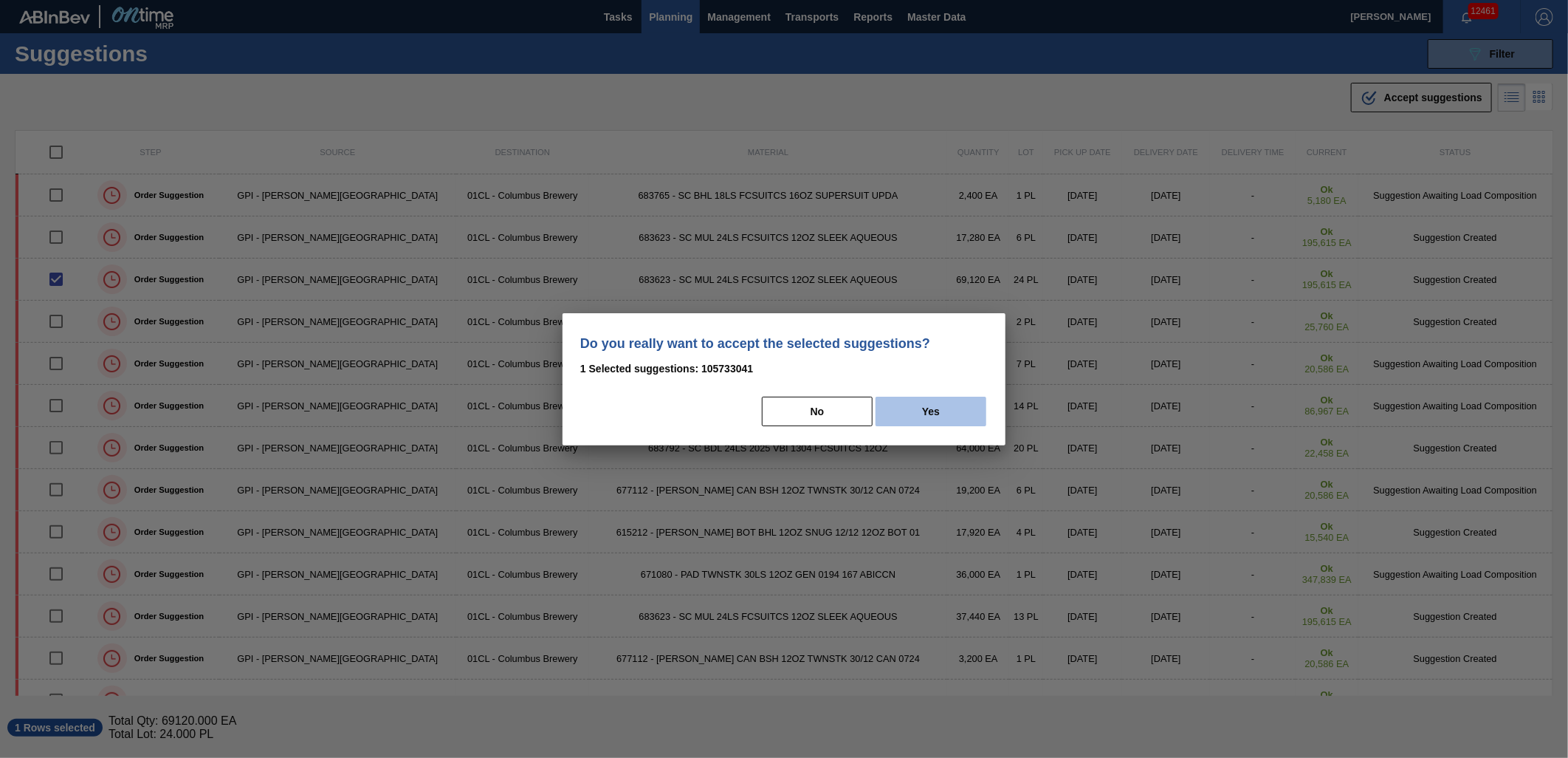
click at [941, 414] on button "Yes" at bounding box center [930, 411] width 111 height 30
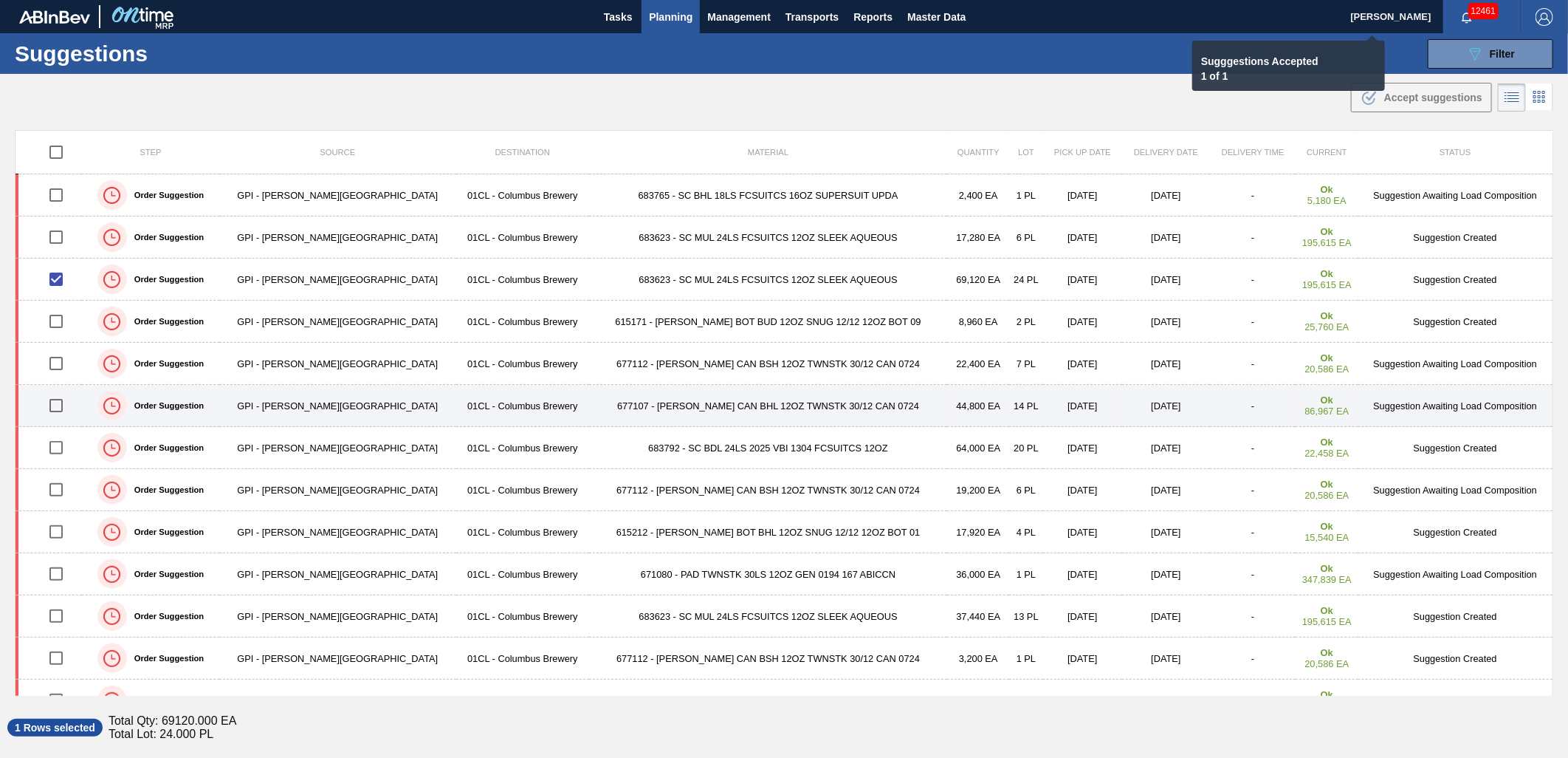
checkbox input "false"
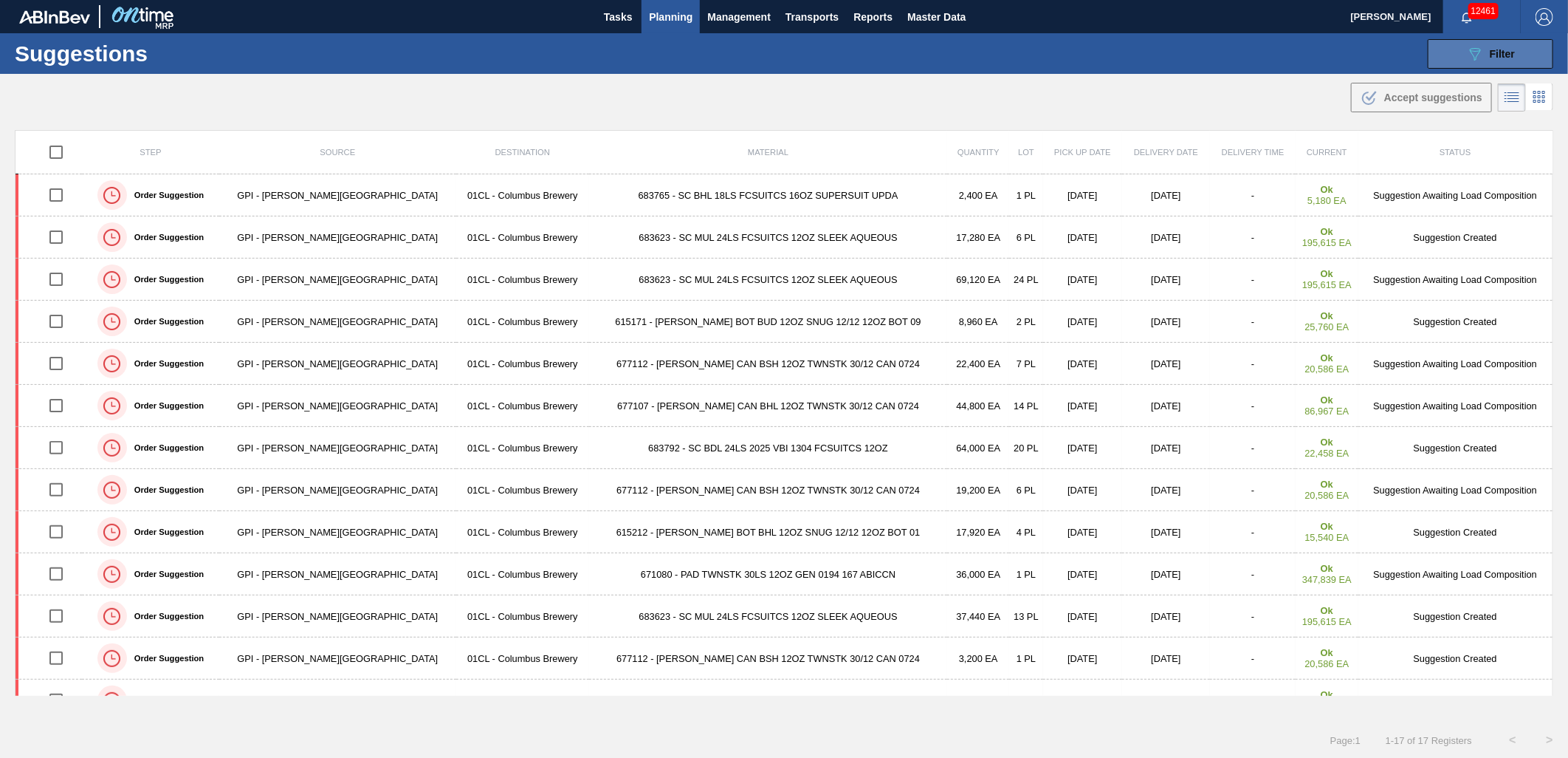
click at [1453, 61] on button "089F7B8B-B2A5-4AFE-B5C0-19BA573D28AC Filter" at bounding box center [1490, 54] width 125 height 30
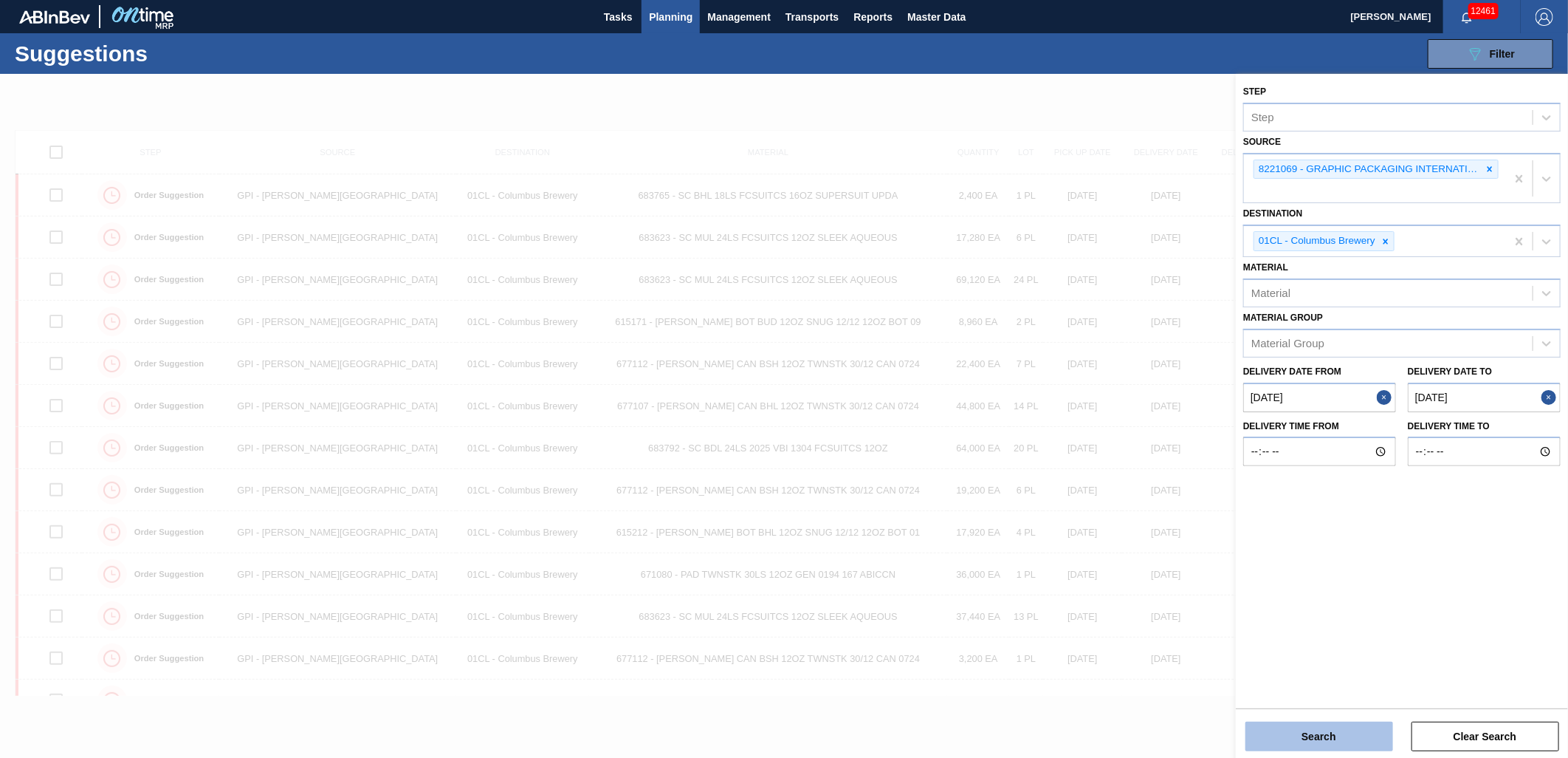
click at [1307, 740] on button "Search" at bounding box center [1319, 736] width 148 height 30
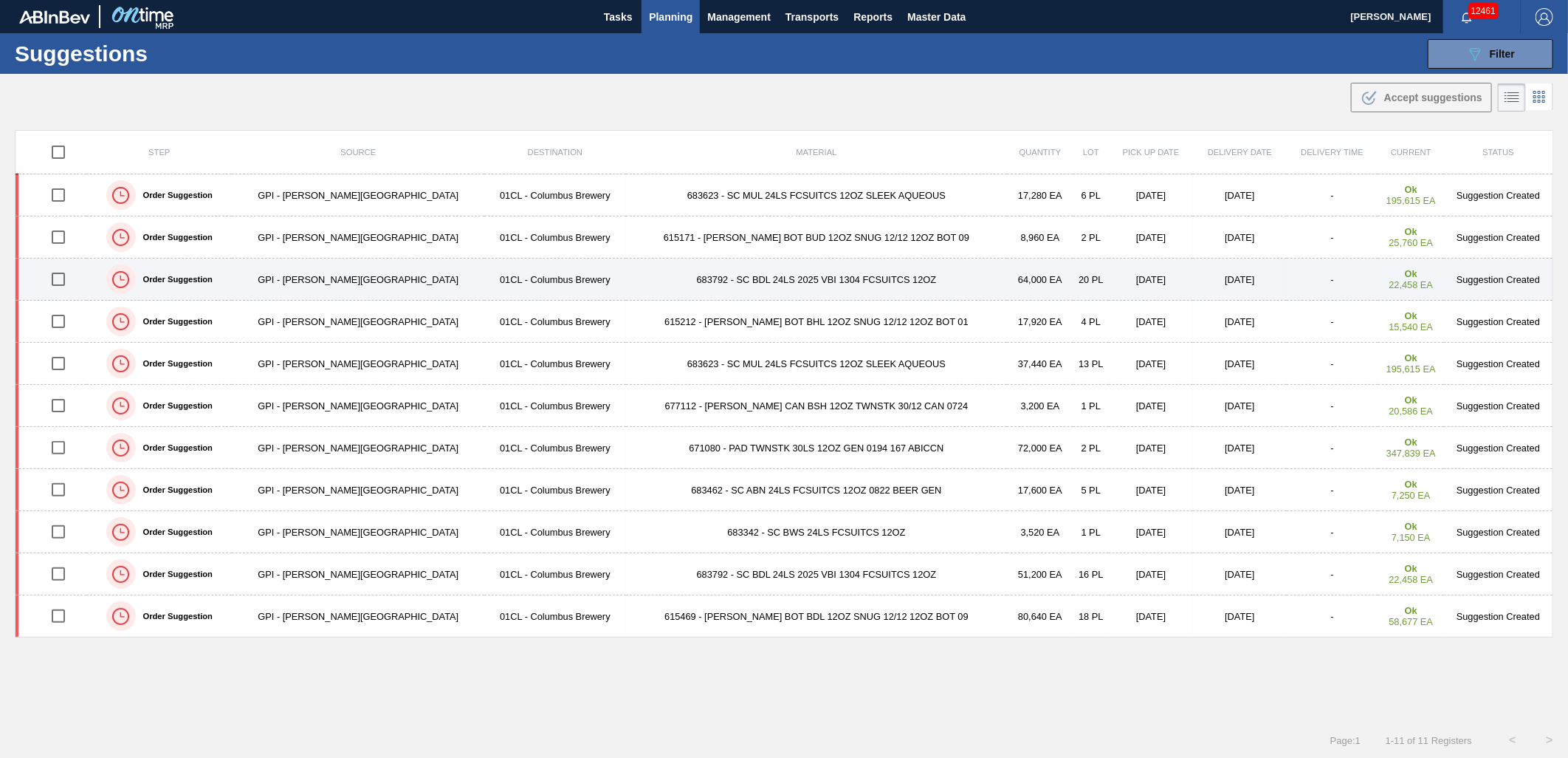
click at [58, 277] on input "checkbox" at bounding box center [58, 279] width 31 height 31
checkbox input "true"
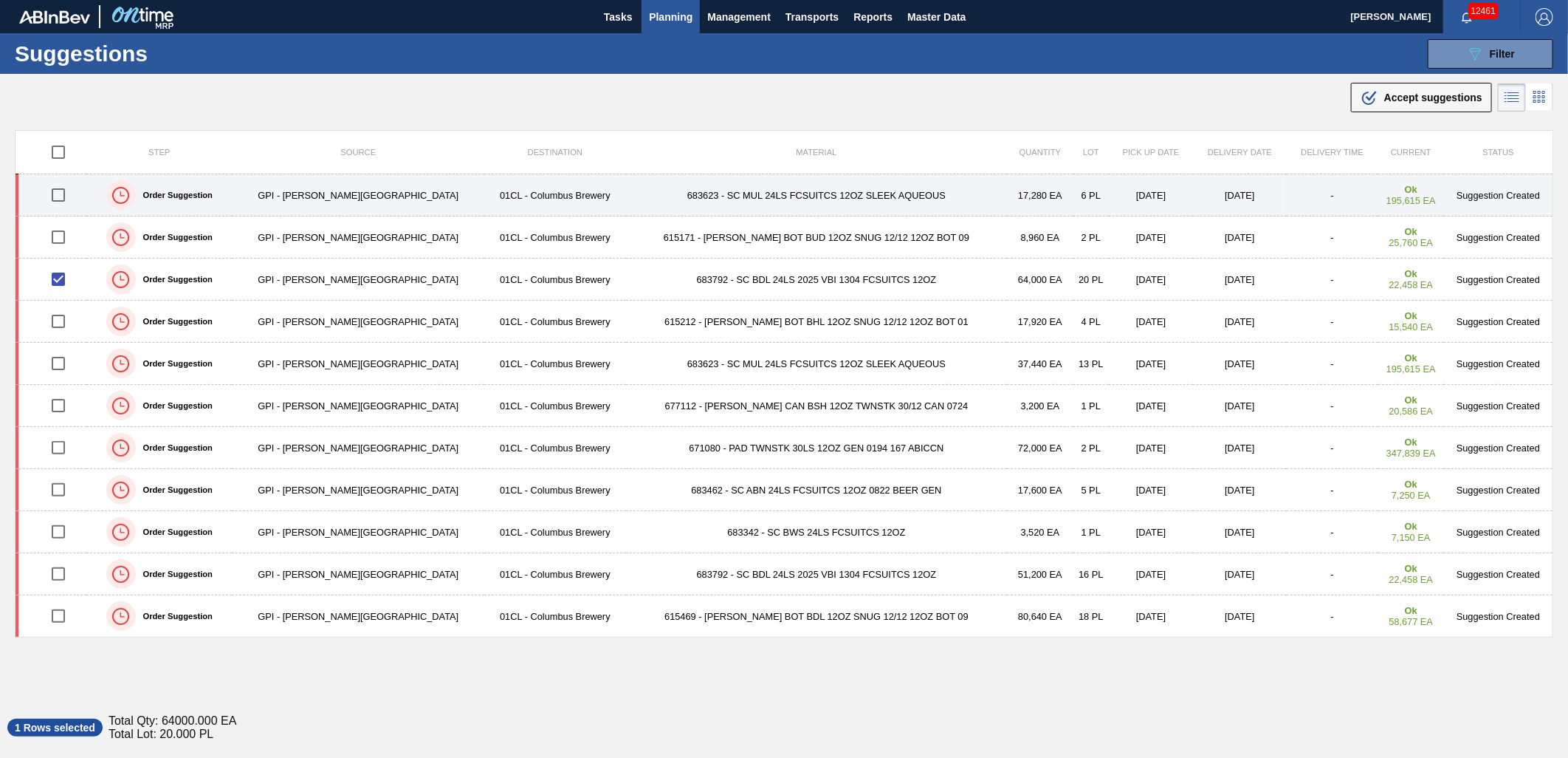
click at [69, 194] on input "checkbox" at bounding box center [58, 194] width 31 height 31
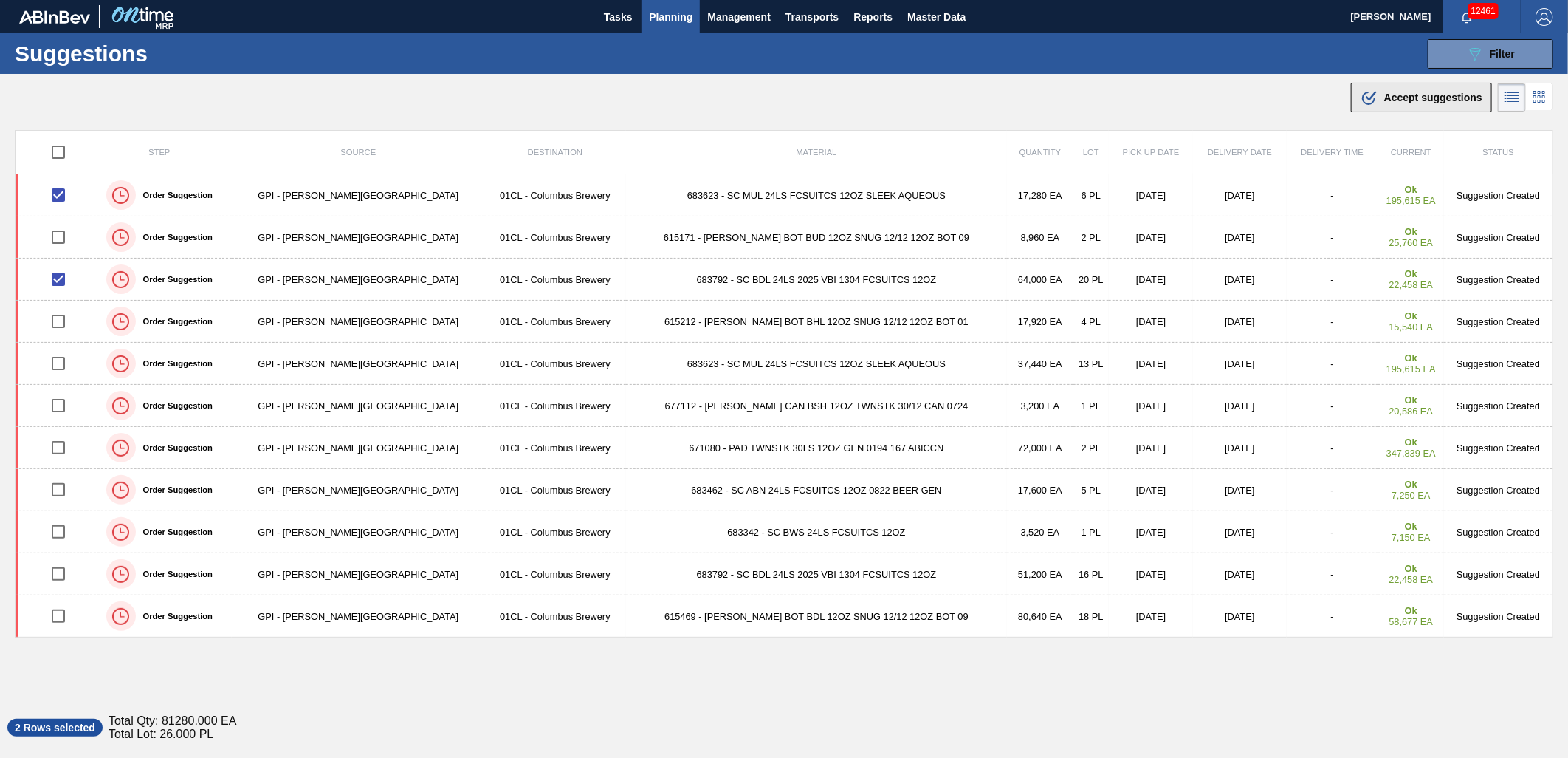
click at [1433, 94] on span "Accept suggestions" at bounding box center [1433, 98] width 98 height 12
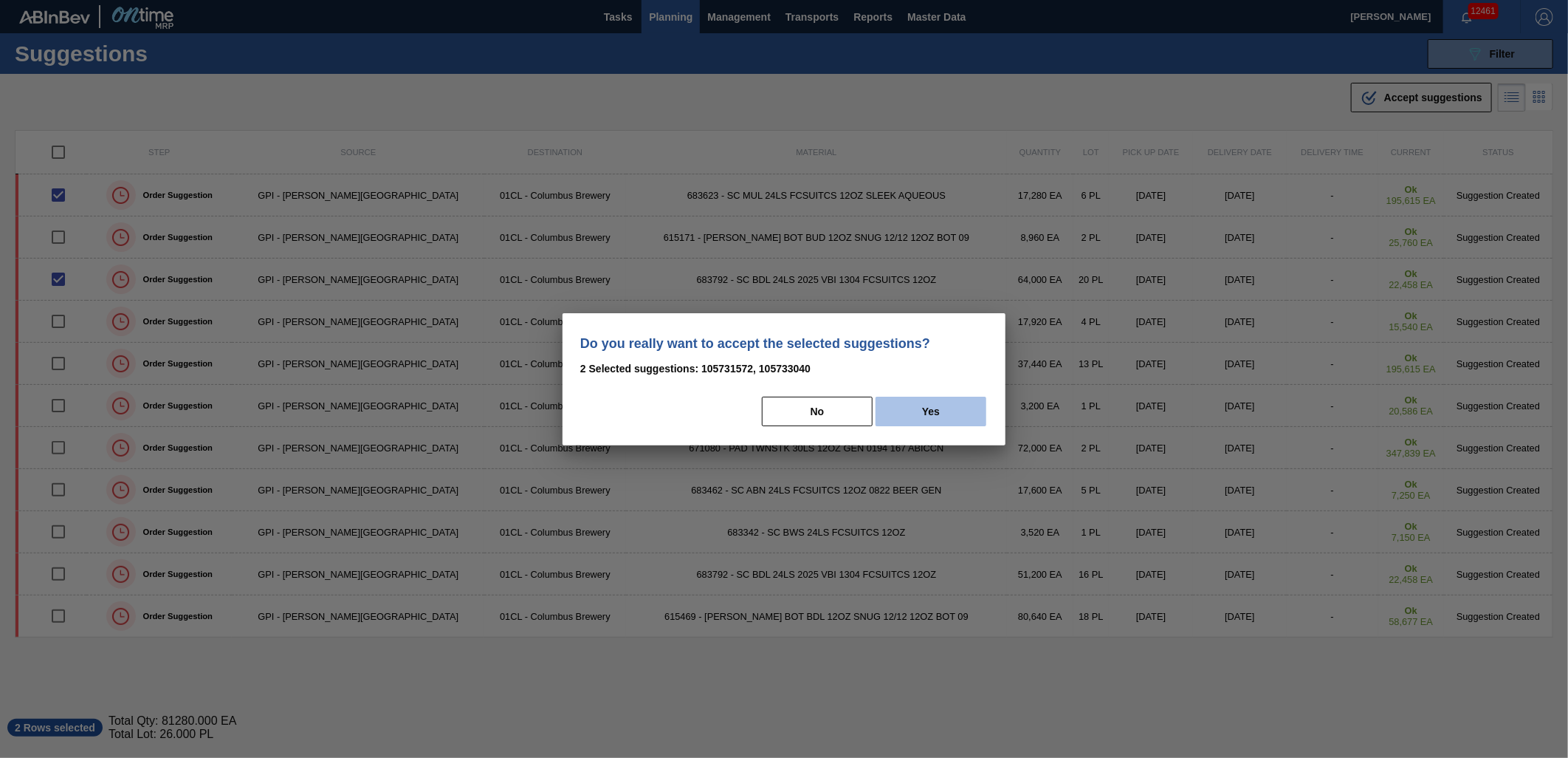
click at [945, 409] on button "Yes" at bounding box center [930, 411] width 111 height 30
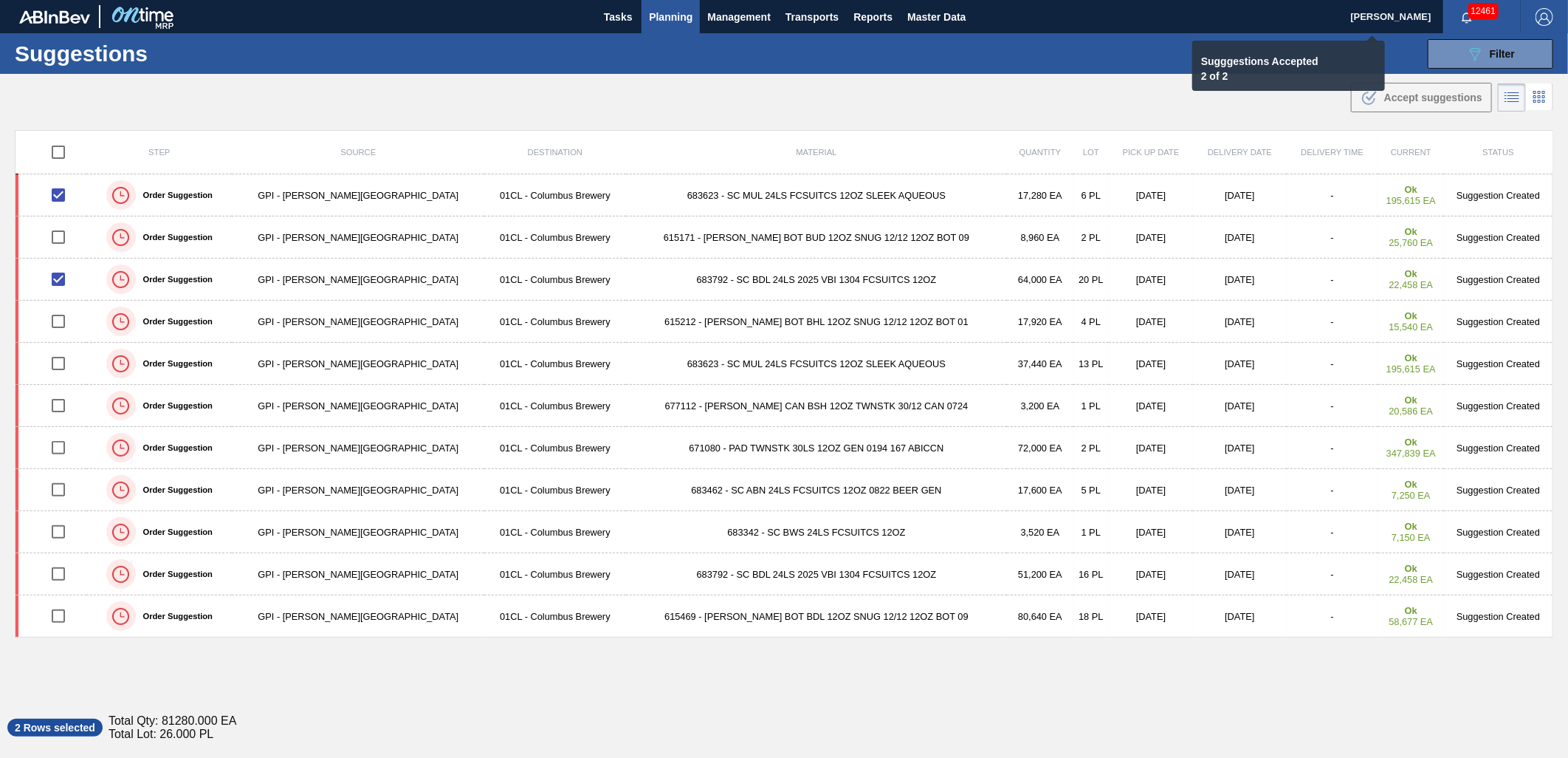
checkbox input "false"
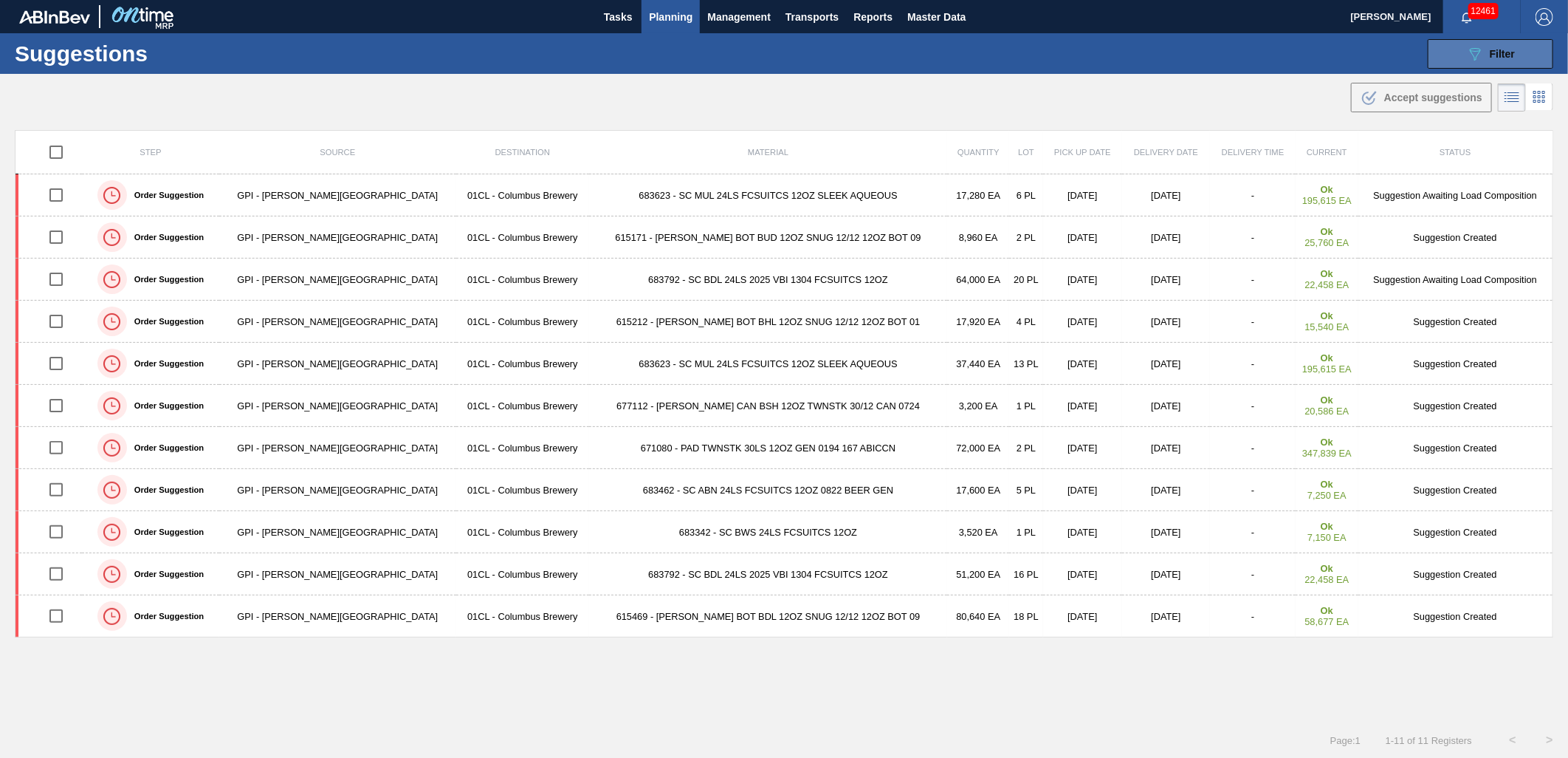
click at [1478, 57] on icon "089F7B8B-B2A5-4AFE-B5C0-19BA573D28AC" at bounding box center [1474, 54] width 18 height 18
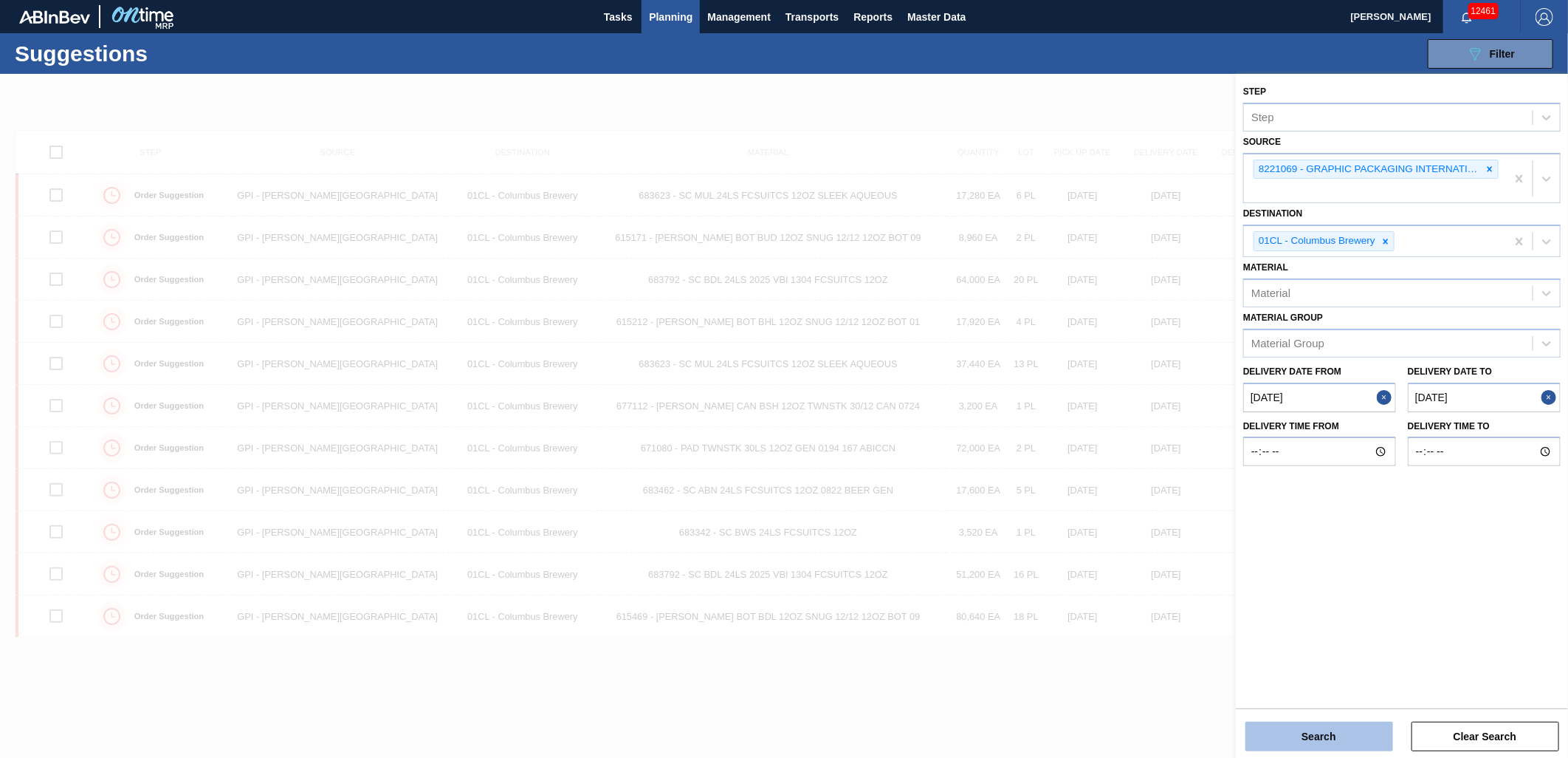
click at [1311, 736] on button "Search" at bounding box center [1319, 736] width 148 height 30
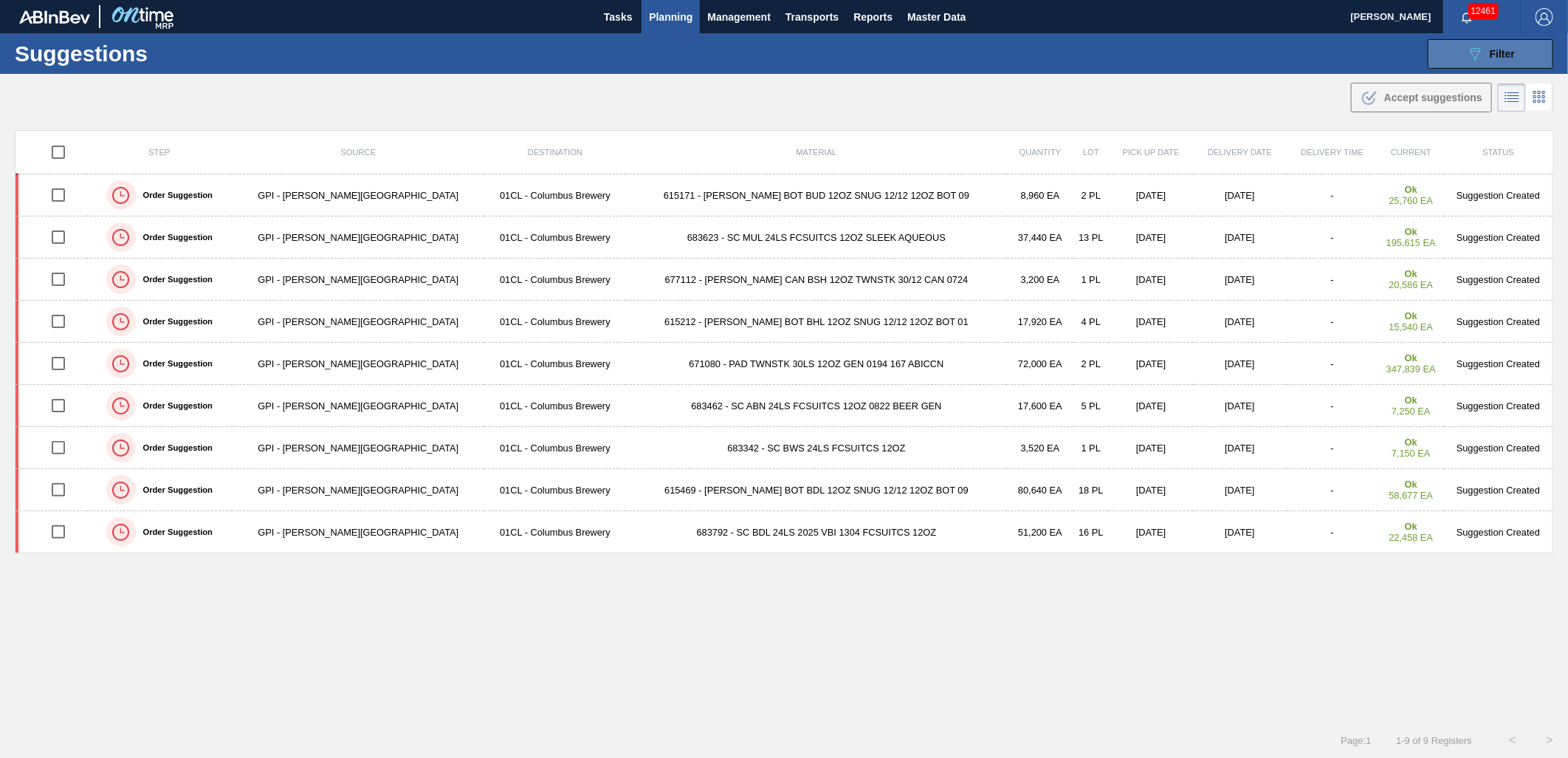
click at [1466, 64] on button "089F7B8B-B2A5-4AFE-B5C0-19BA573D28AC Filter" at bounding box center [1490, 54] width 125 height 30
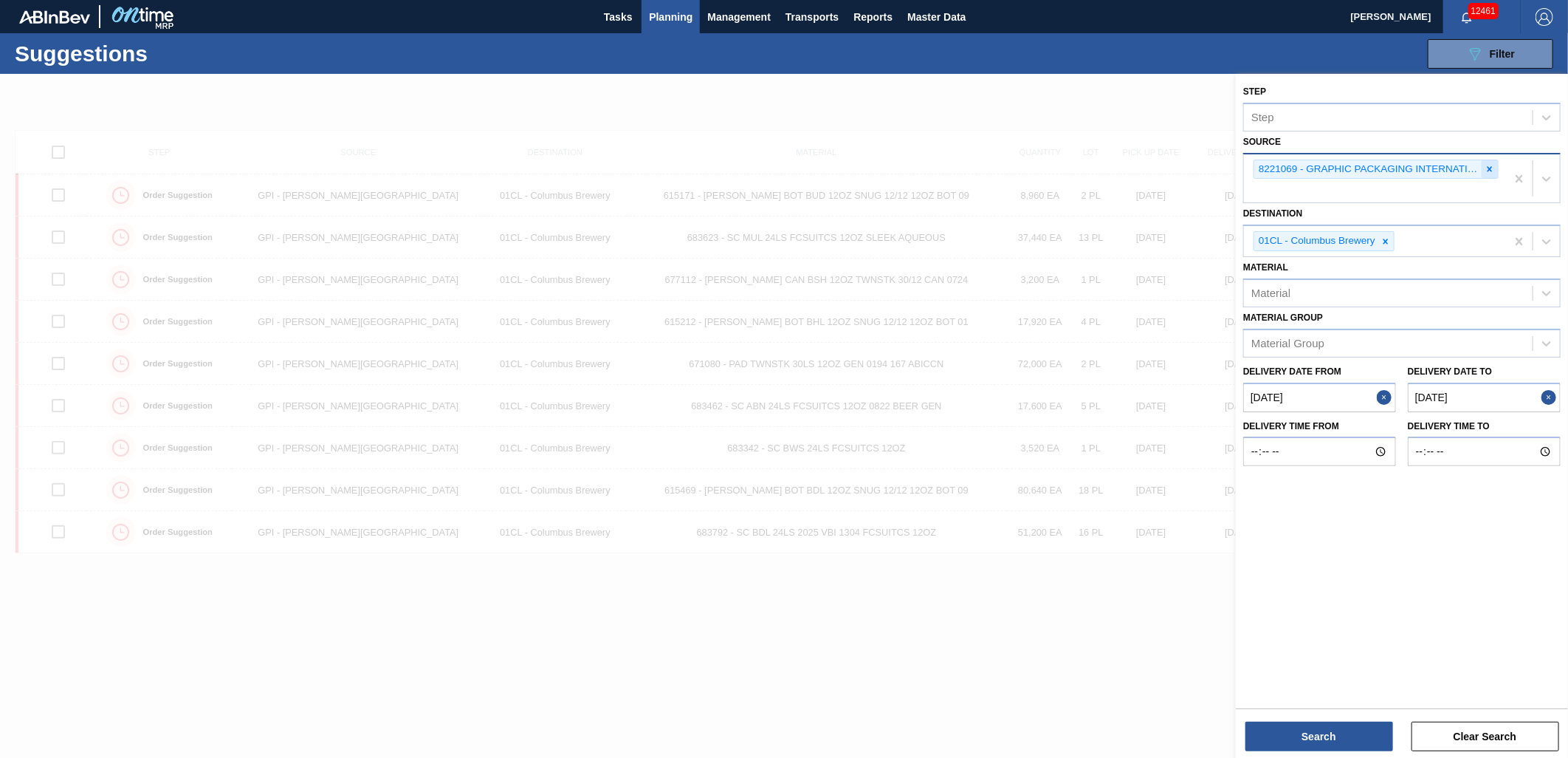
click at [1486, 170] on icon at bounding box center [1490, 169] width 10 height 10
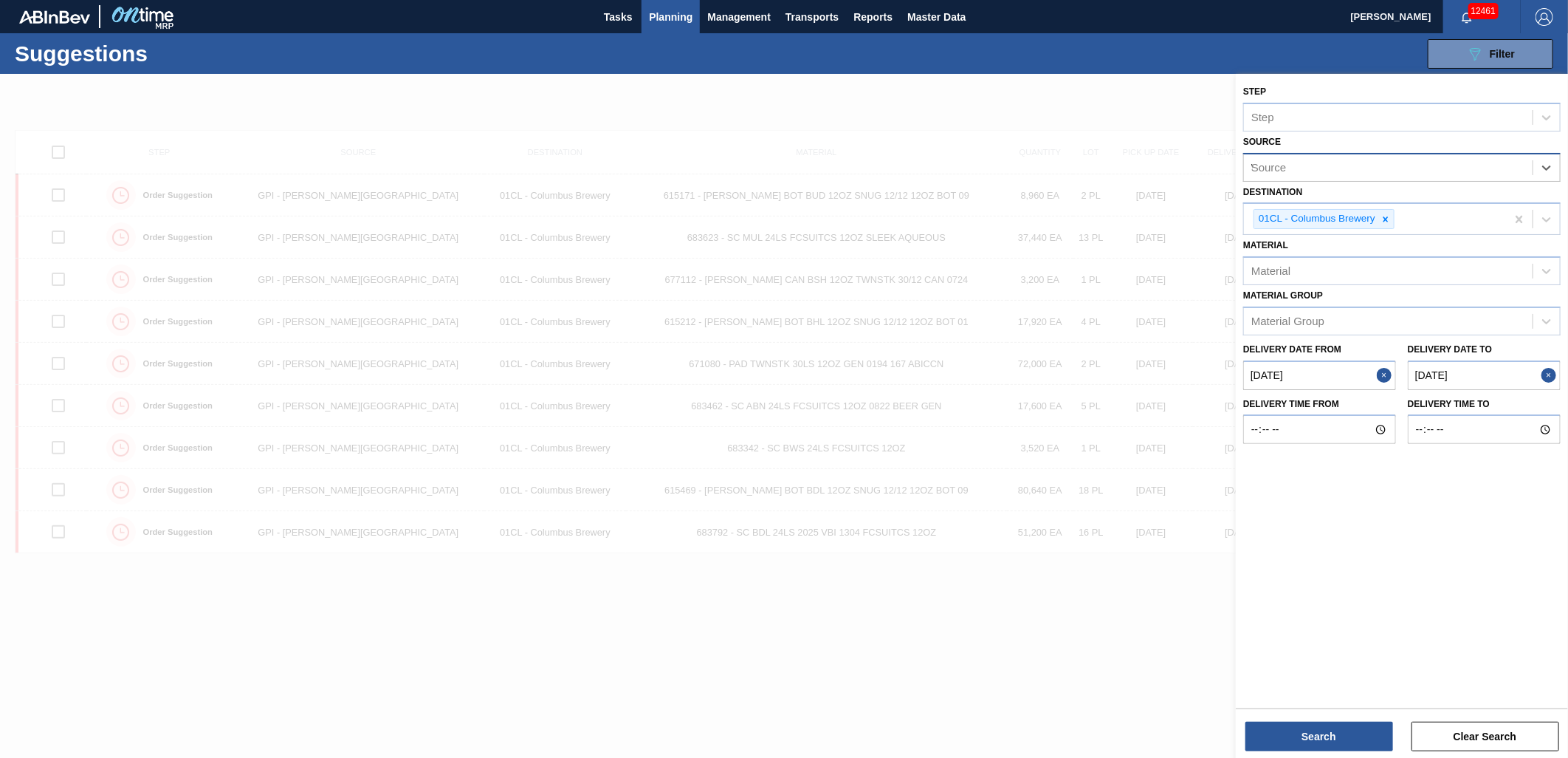
type input "WE"
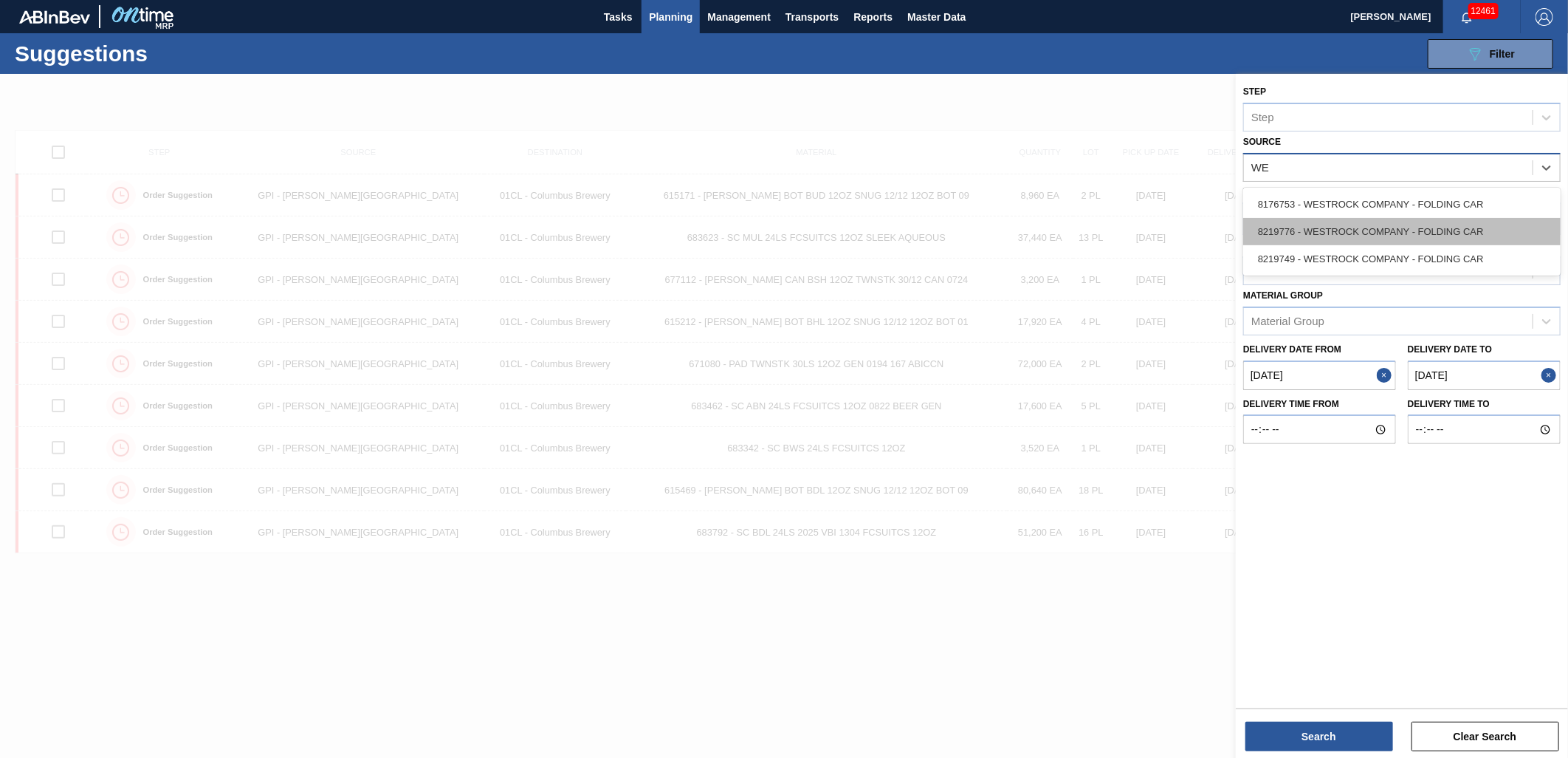
click at [1349, 225] on div "8219776 - WESTROCK COMPANY - FOLDING CAR" at bounding box center [1401, 231] width 317 height 27
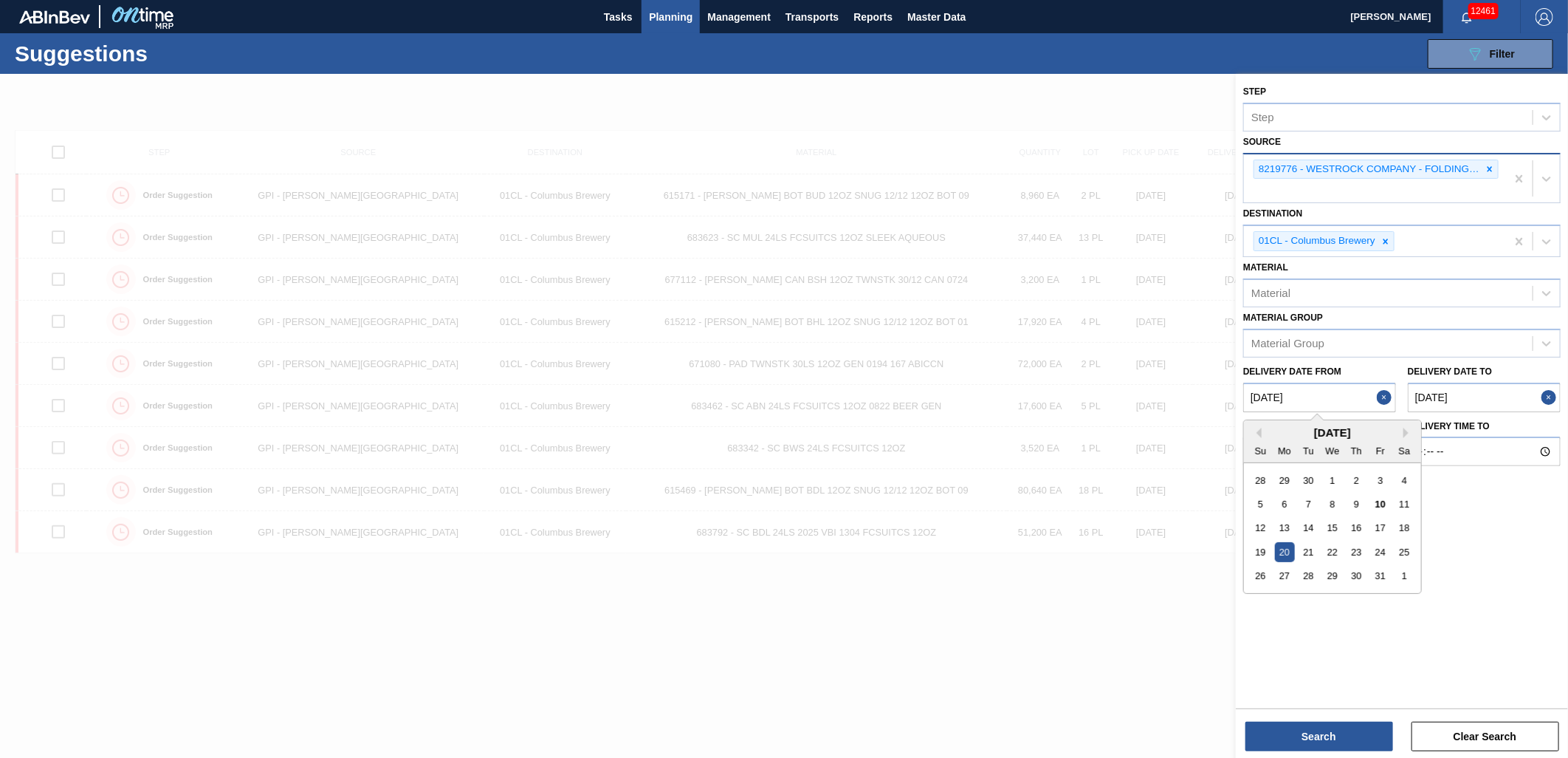
click at [1336, 389] on from "[DATE]" at bounding box center [1319, 397] width 153 height 30
click at [1379, 501] on div "10" at bounding box center [1379, 504] width 20 height 20
type from "[DATE]"
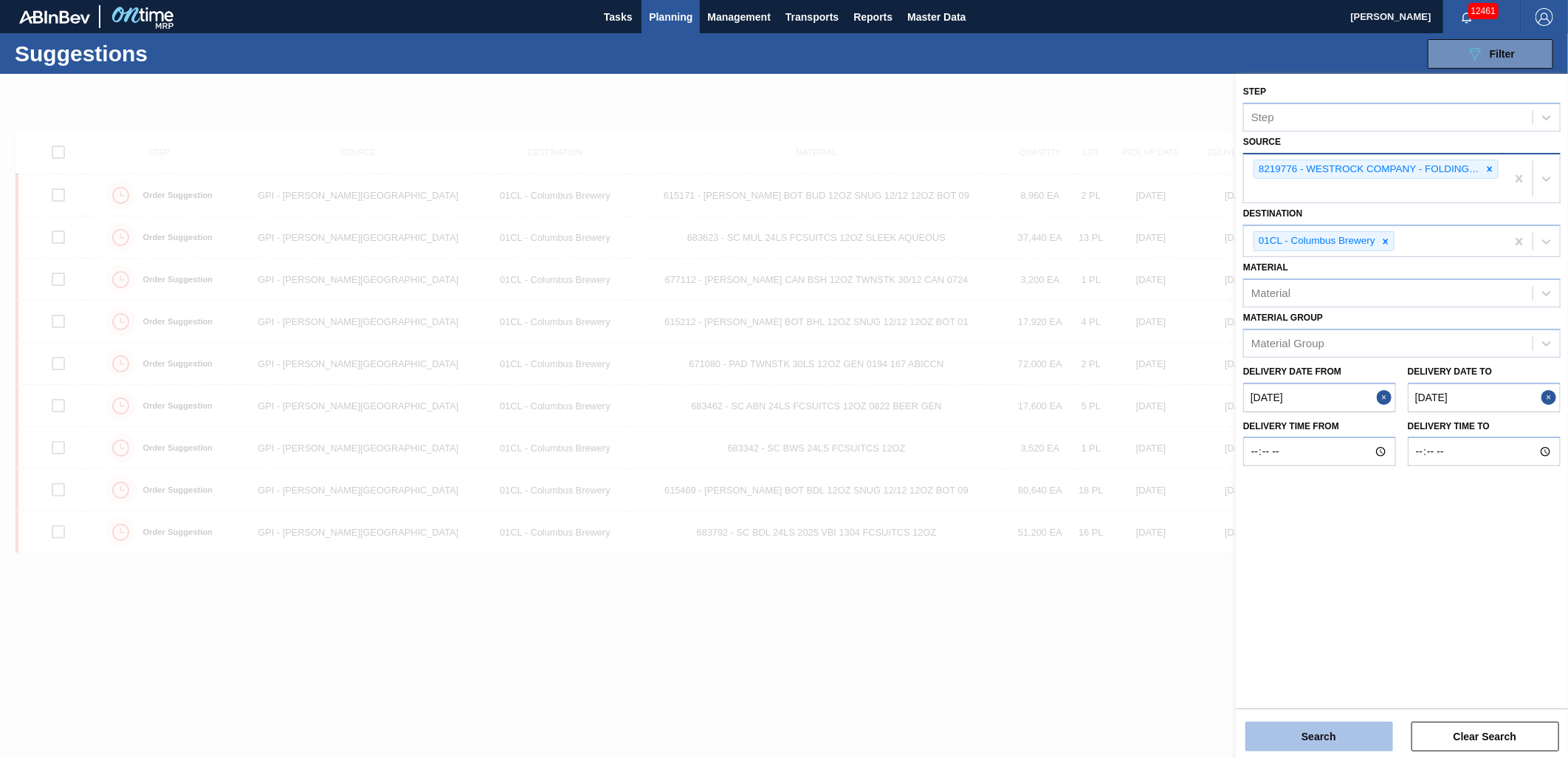
click at [1341, 734] on button "Search" at bounding box center [1319, 736] width 148 height 30
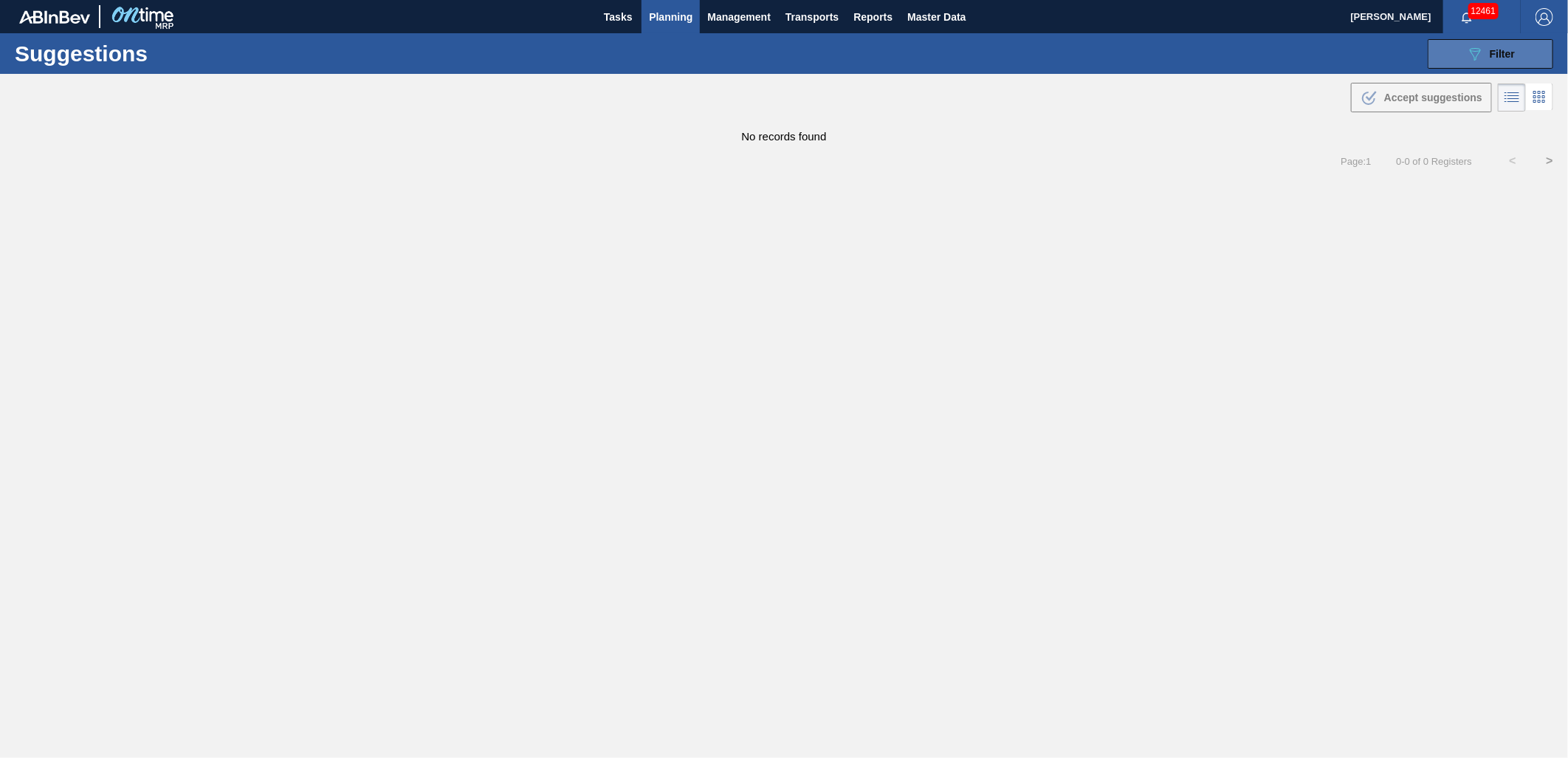
click at [1464, 43] on button "089F7B8B-B2A5-4AFE-B5C0-19BA573D28AC Filter" at bounding box center [1490, 54] width 125 height 30
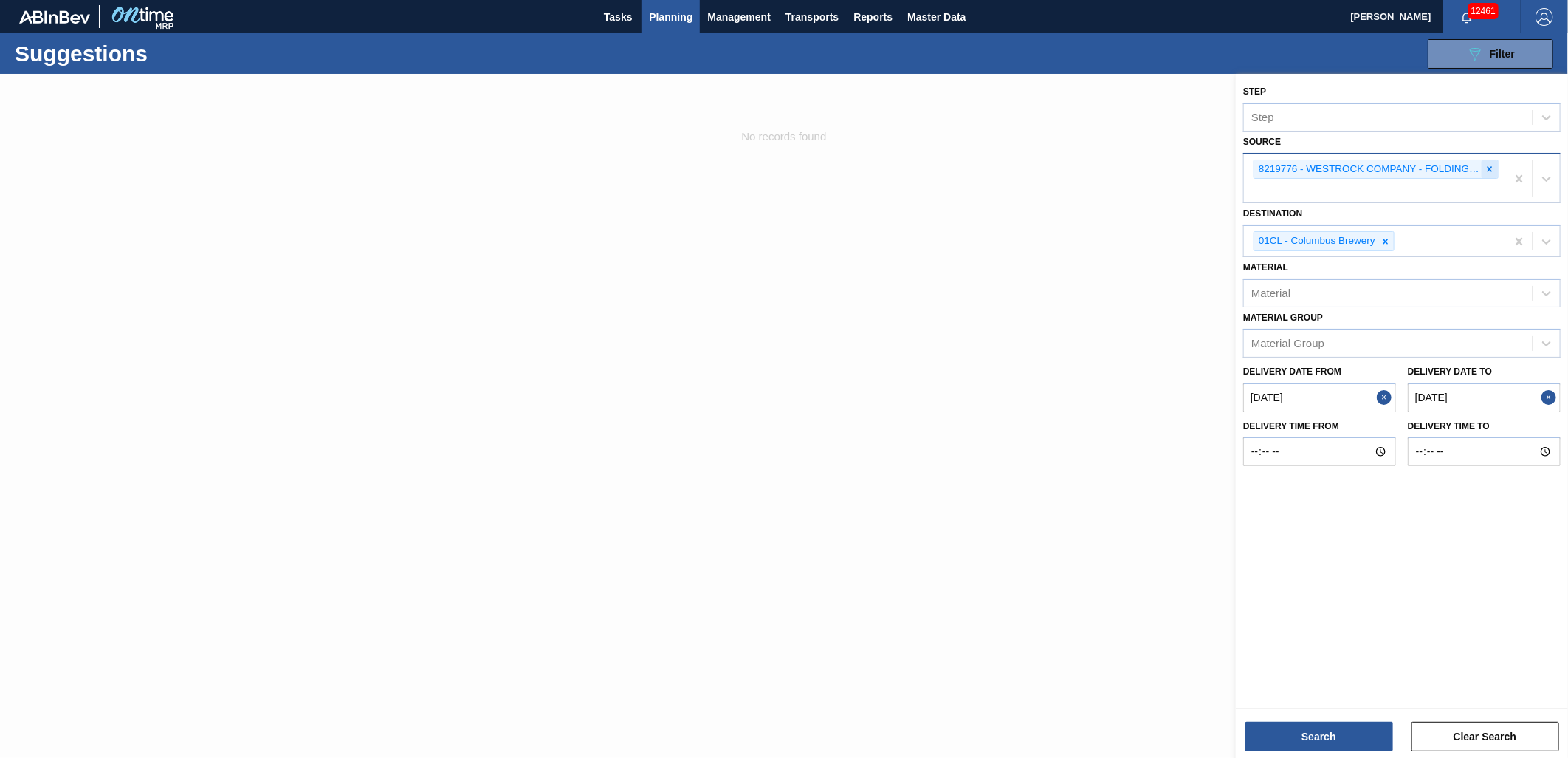
click at [1487, 168] on icon at bounding box center [1490, 169] width 10 height 10
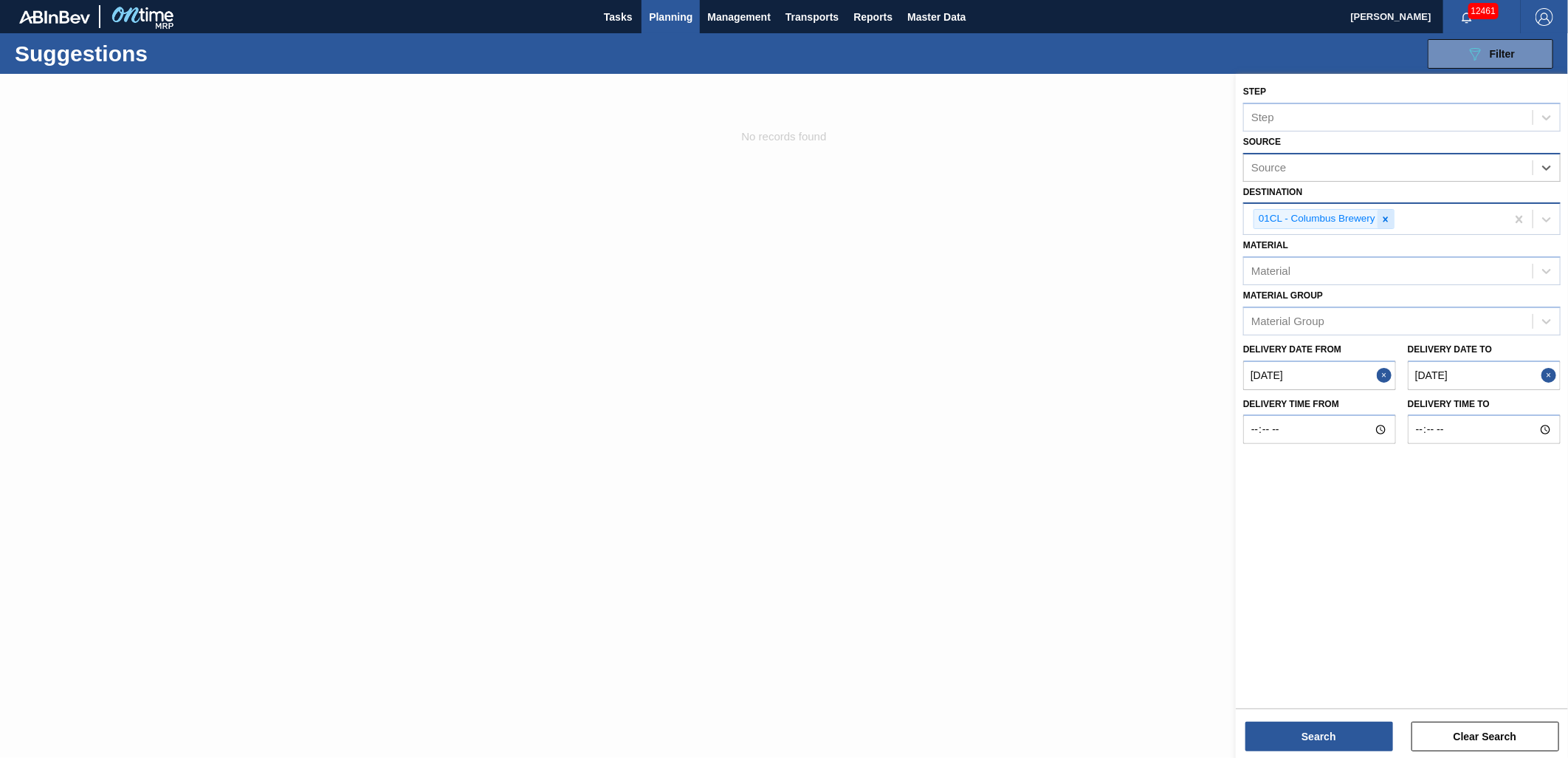
click at [1389, 220] on icon at bounding box center [1385, 219] width 10 height 10
type input "01Ff"
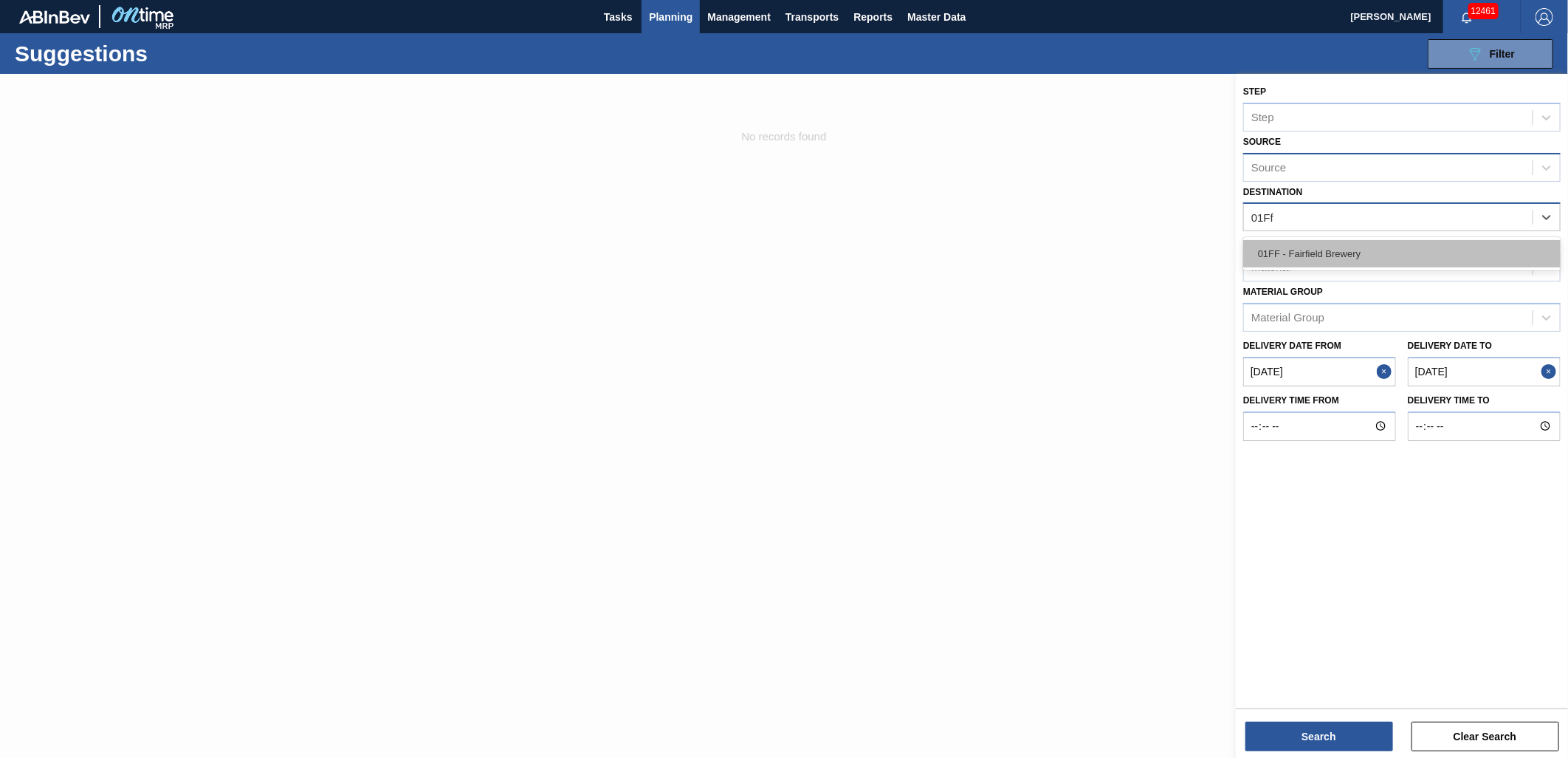
click at [1380, 246] on div "01FF - Fairfield Brewery" at bounding box center [1401, 253] width 317 height 27
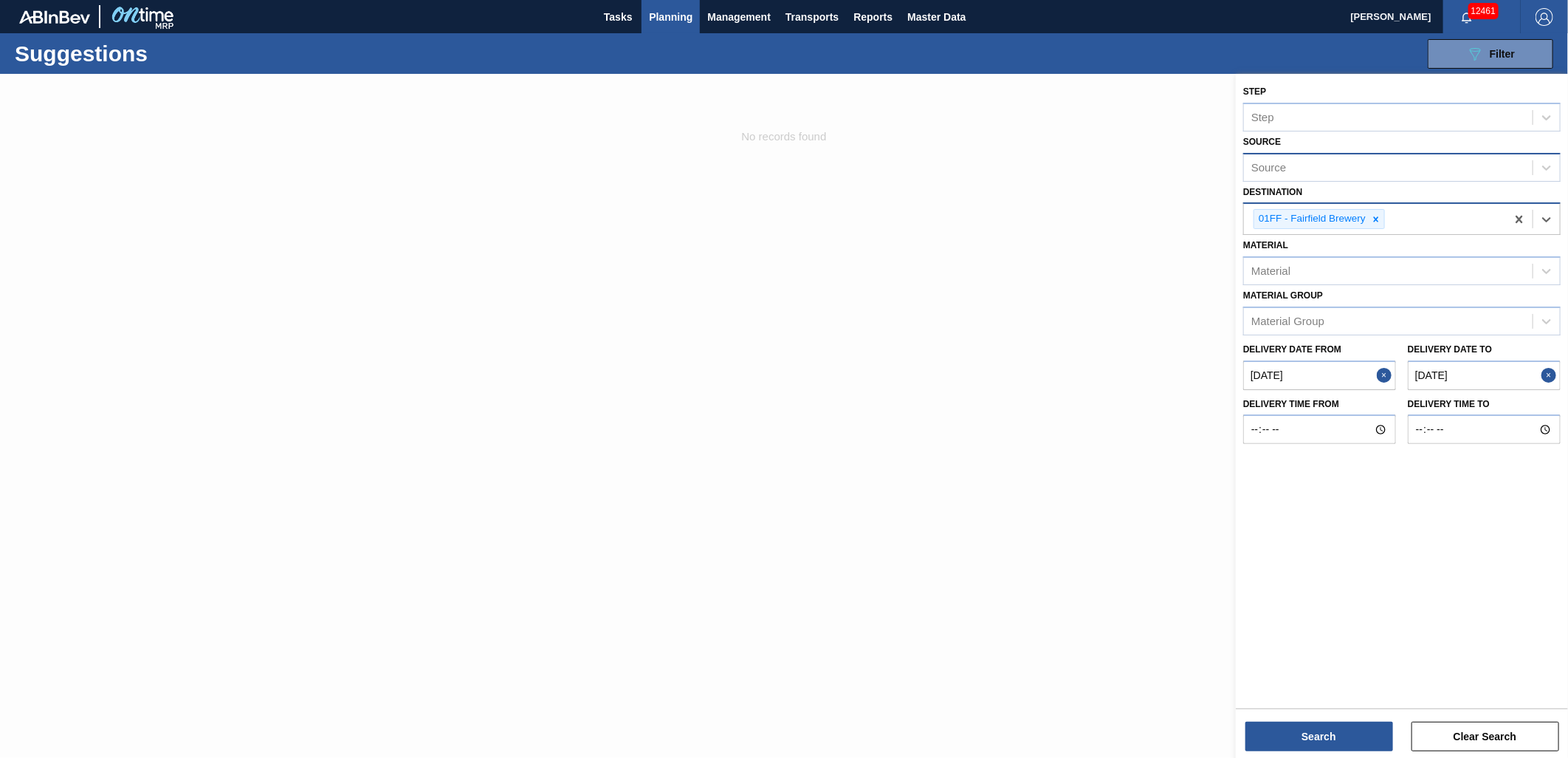
click at [1340, 381] on from "[DATE]" at bounding box center [1319, 375] width 153 height 30
click at [1495, 370] on to "[DATE]" at bounding box center [1483, 375] width 153 height 30
click at [1465, 527] on div "22" at bounding box center [1467, 529] width 20 height 20
type to "[DATE]"
click at [1319, 740] on button "Search" at bounding box center [1319, 736] width 148 height 30
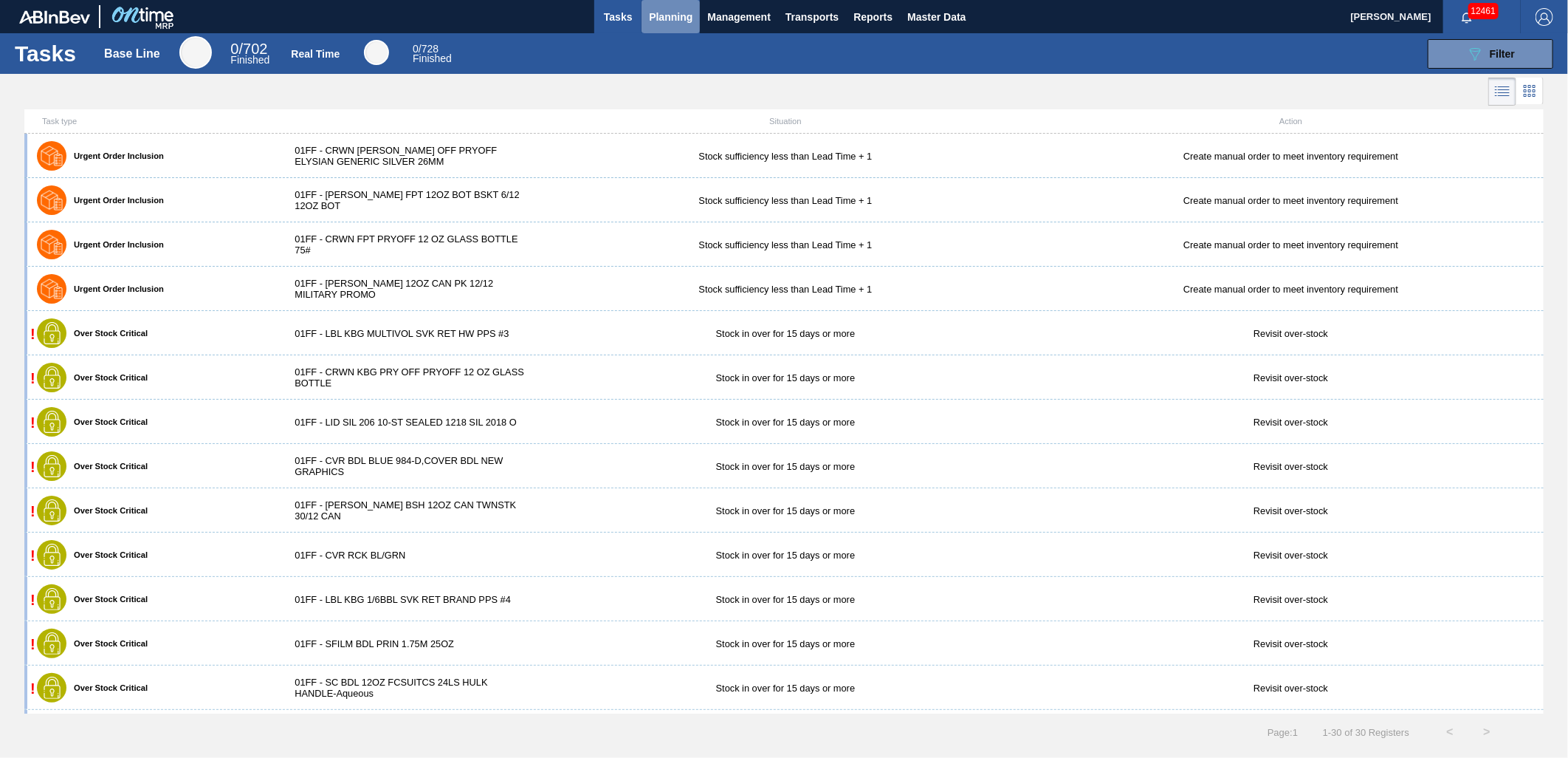
click at [679, 27] on button "Planning" at bounding box center [671, 17] width 58 height 34
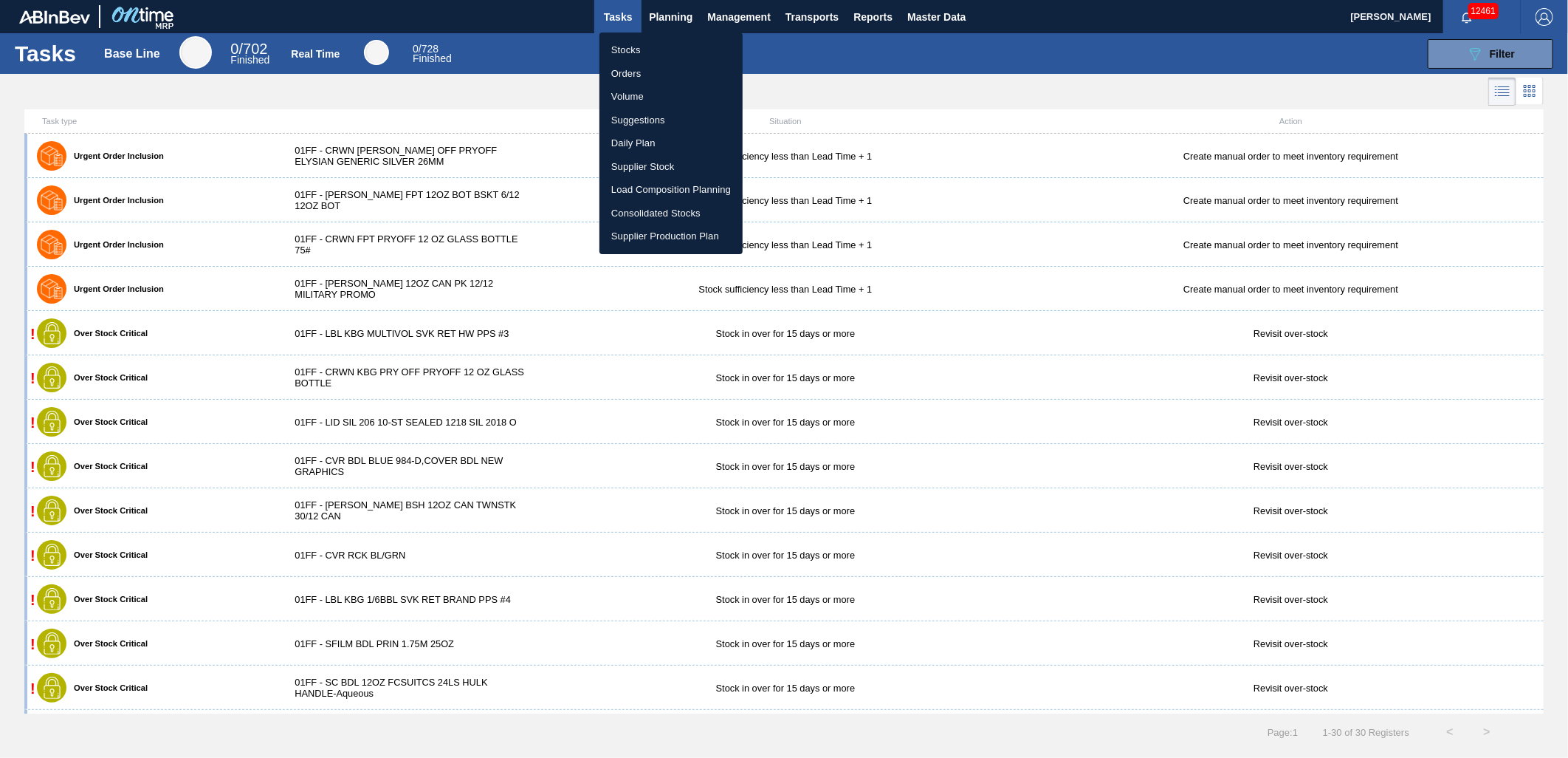
click at [673, 193] on li "Load Composition Planning" at bounding box center [671, 190] width 143 height 24
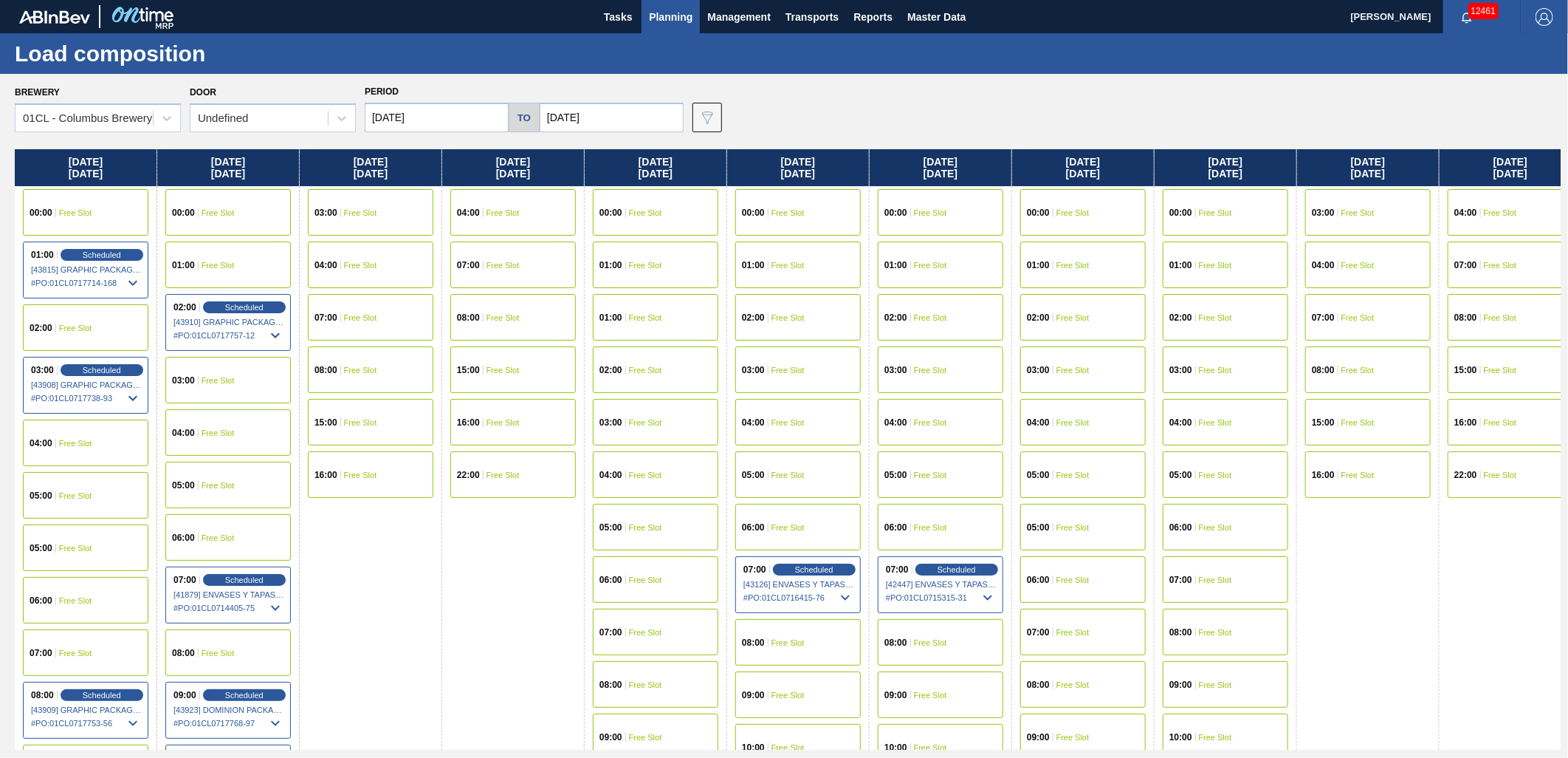
click at [217, 421] on div "04:00 Free Slot" at bounding box center [228, 433] width 125 height 46
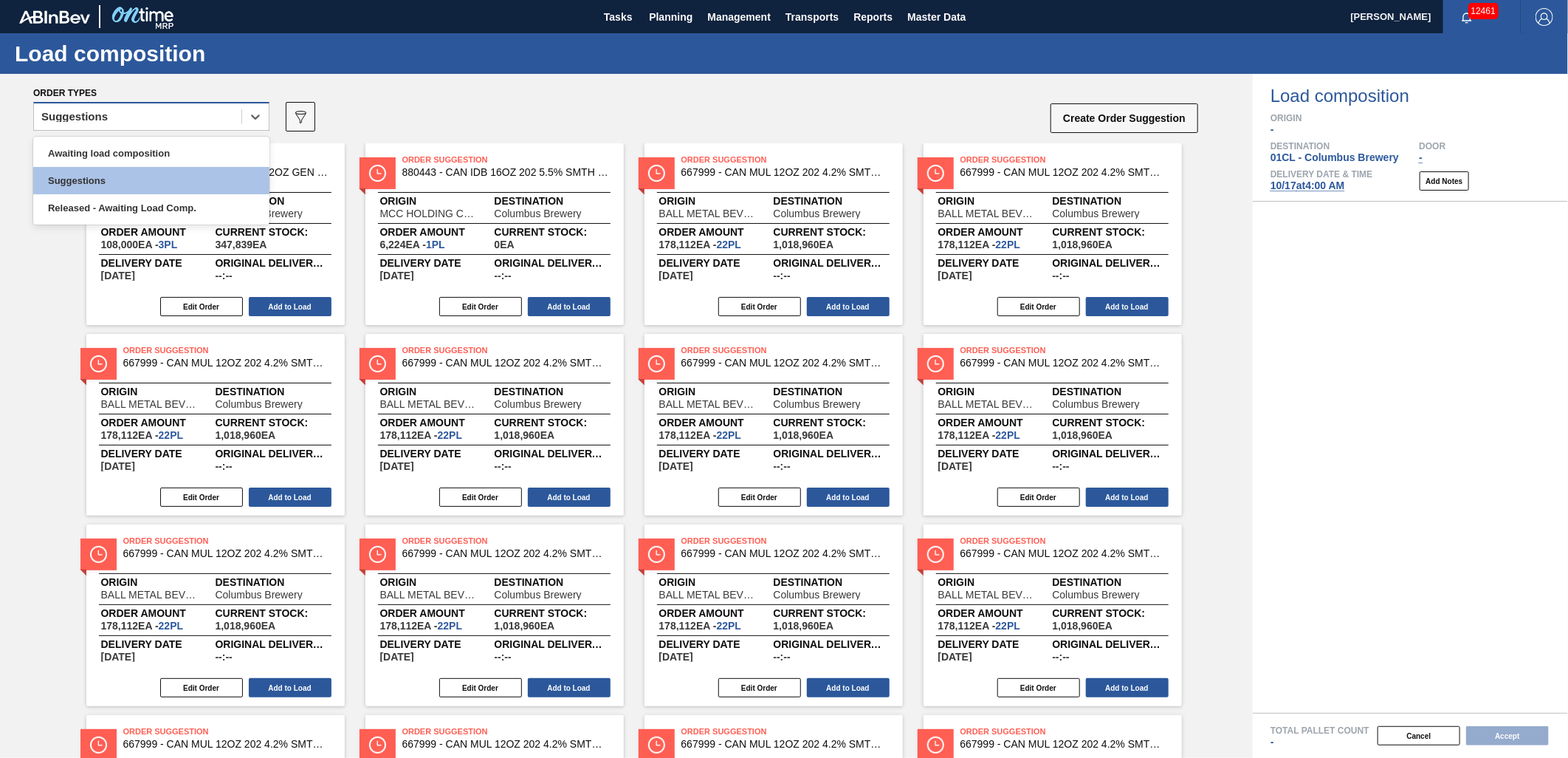
click at [193, 114] on div "Suggestions" at bounding box center [137, 117] width 208 height 22
click at [182, 144] on div "Awaiting load composition" at bounding box center [152, 154] width 237 height 27
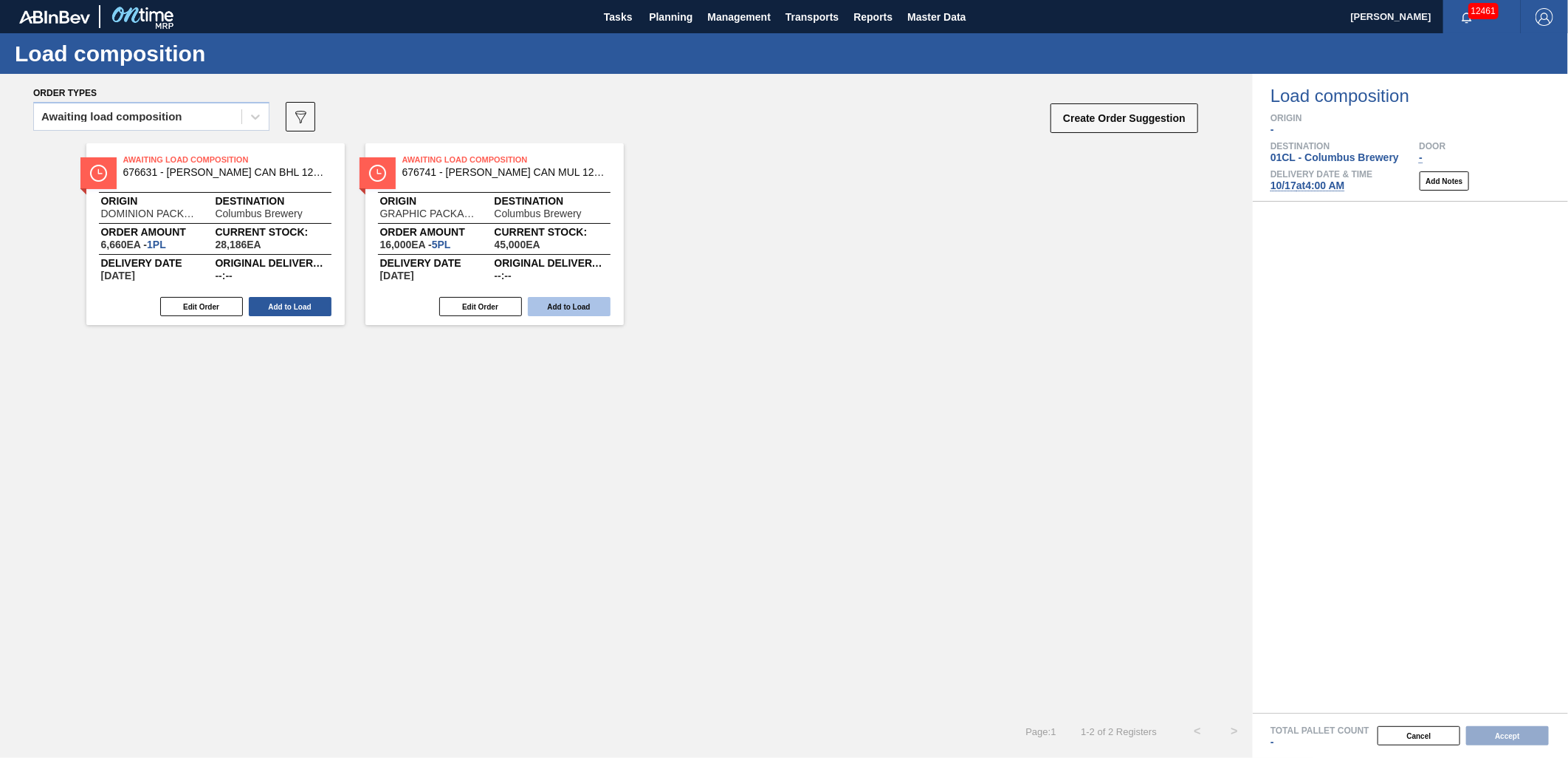
click at [548, 308] on button "Add to Load" at bounding box center [568, 306] width 82 height 19
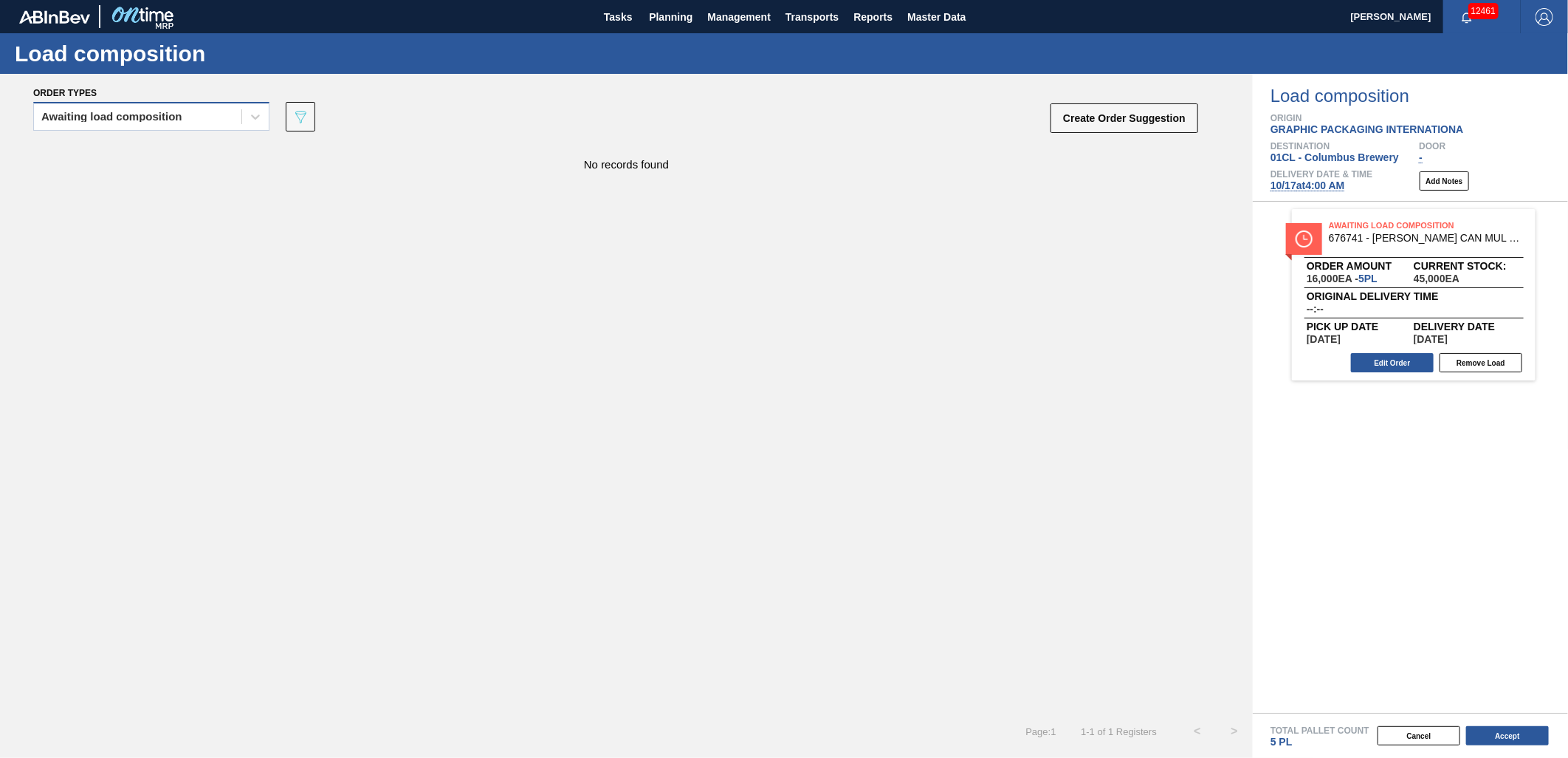
click at [200, 108] on div "Awaiting load composition" at bounding box center [137, 117] width 208 height 22
click at [196, 146] on div "Awaiting load composition" at bounding box center [152, 154] width 237 height 27
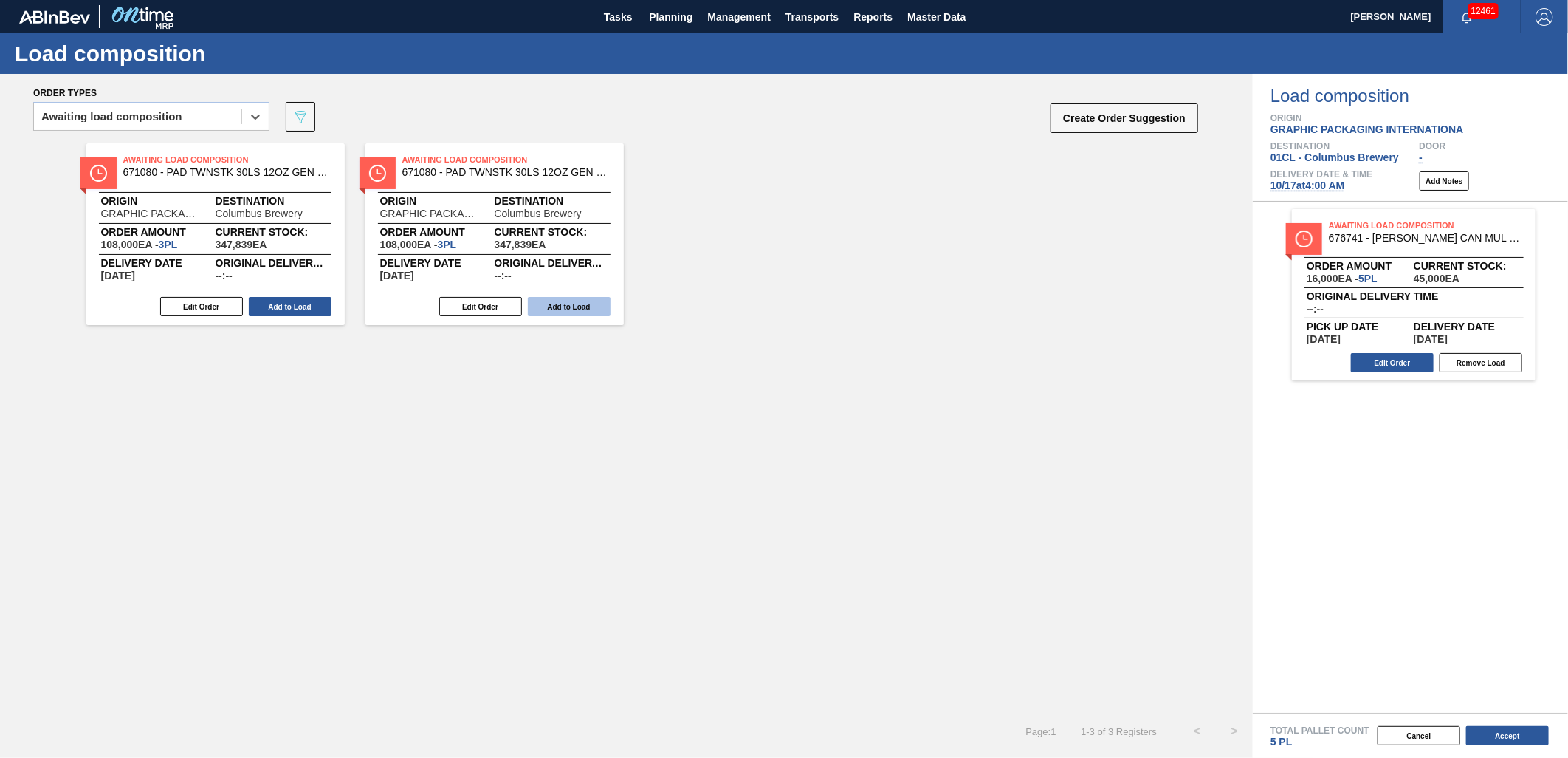
click at [551, 303] on button "Add to Load" at bounding box center [568, 306] width 82 height 19
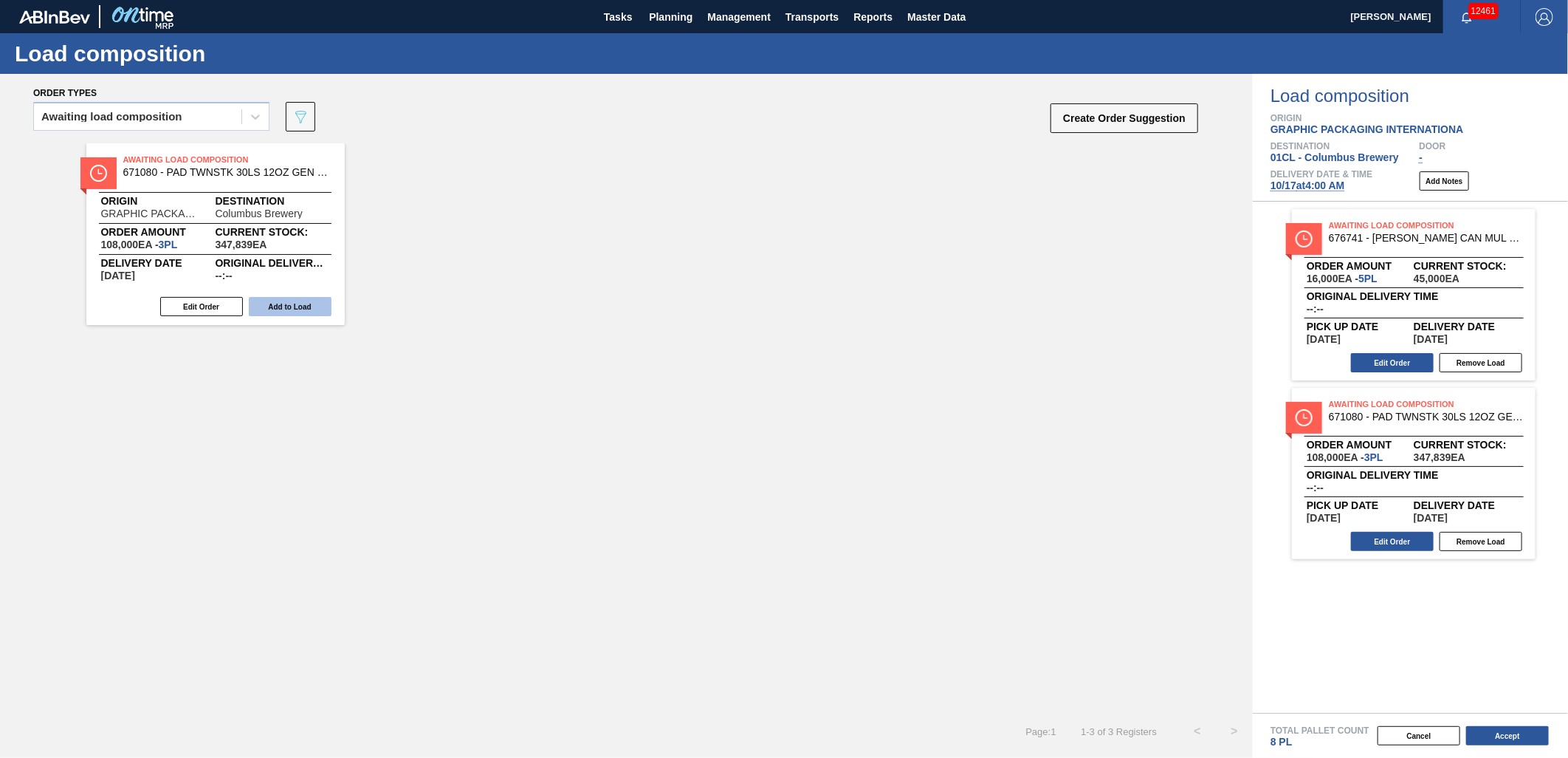
click at [308, 301] on button "Add to Load" at bounding box center [289, 306] width 82 height 19
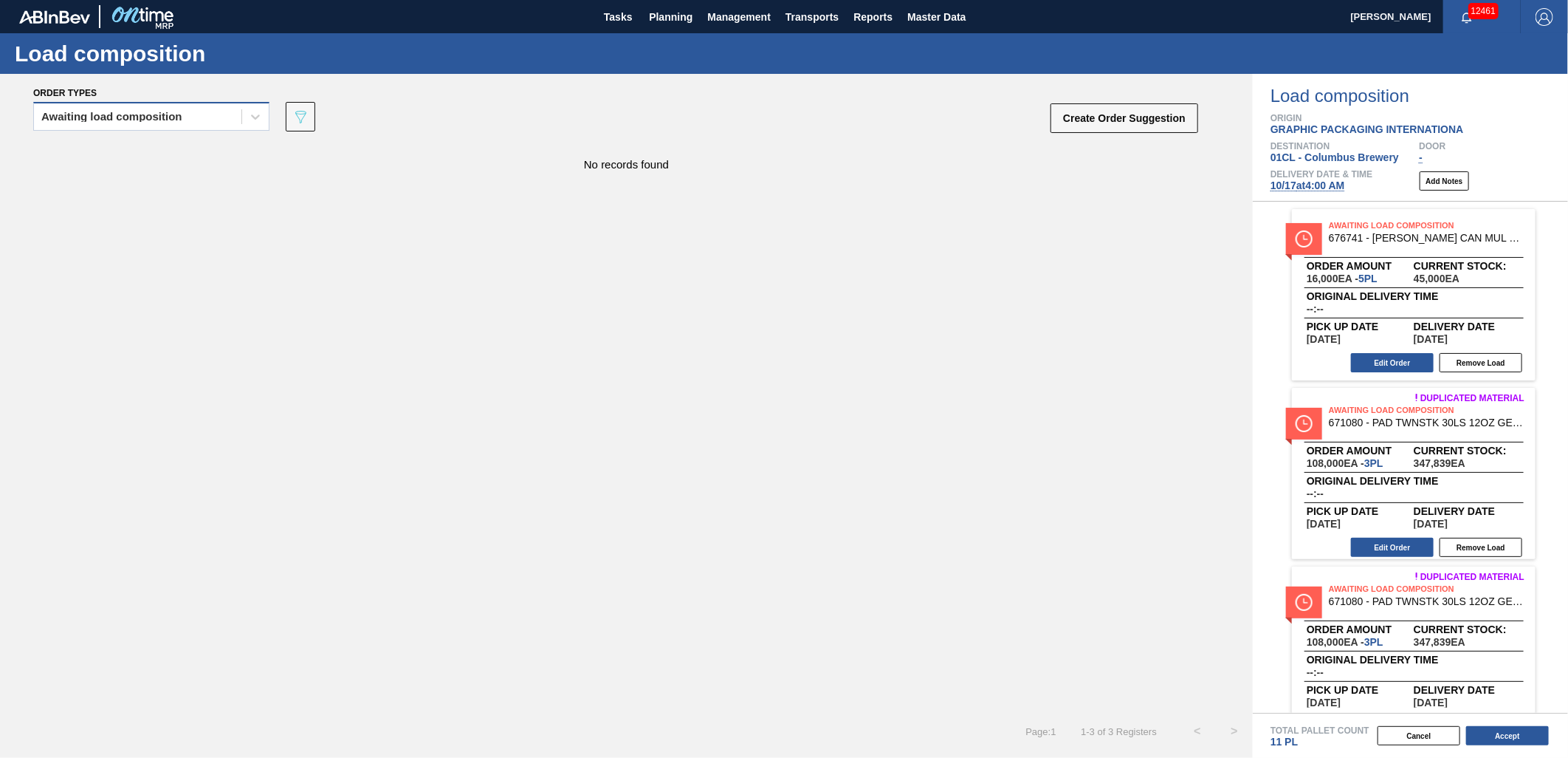
click at [187, 124] on div "Awaiting load composition" at bounding box center [137, 117] width 208 height 22
click at [173, 157] on div "Awaiting load composition" at bounding box center [152, 154] width 237 height 27
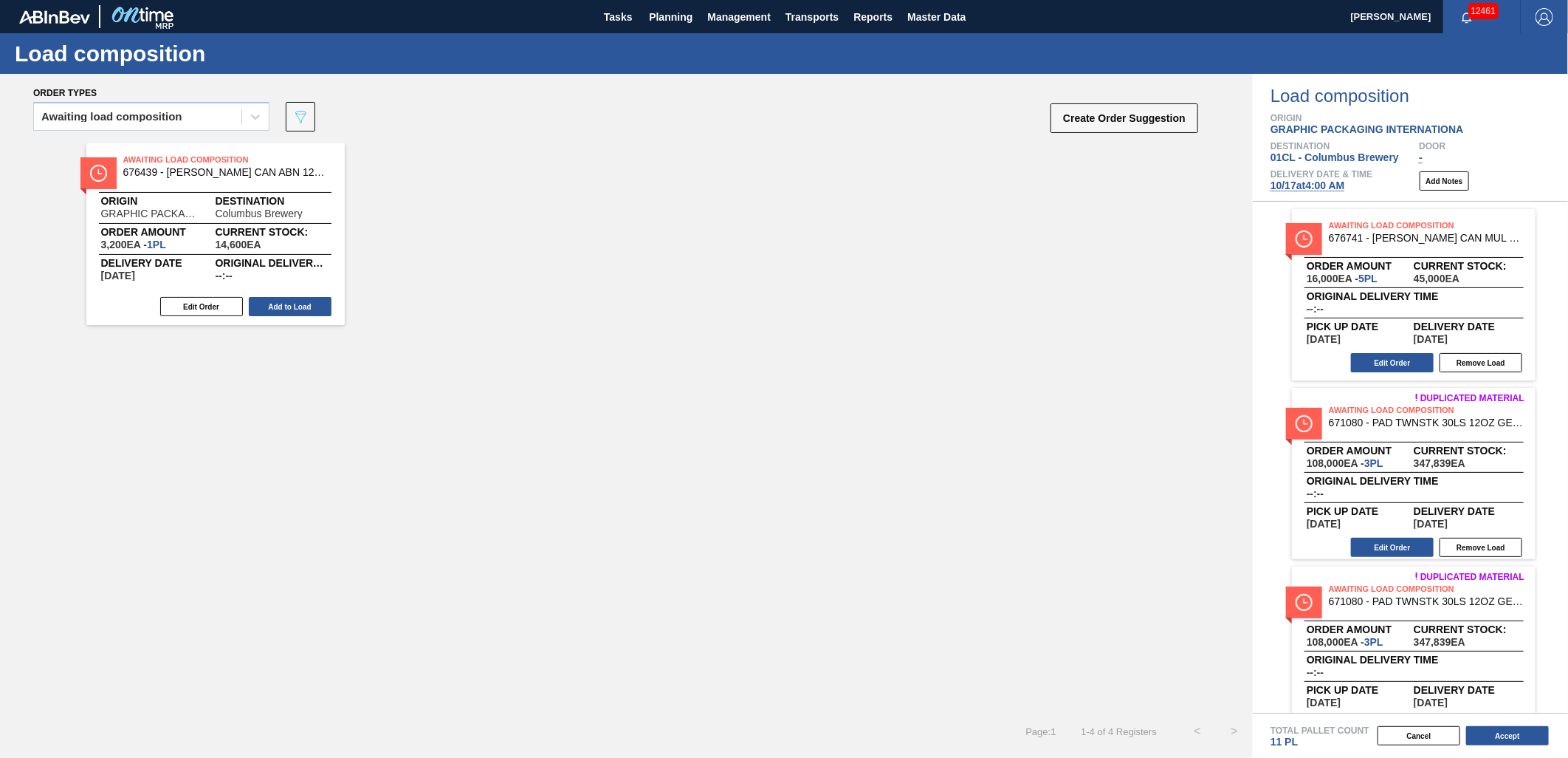
click at [311, 308] on button "Add to Load" at bounding box center [289, 306] width 82 height 19
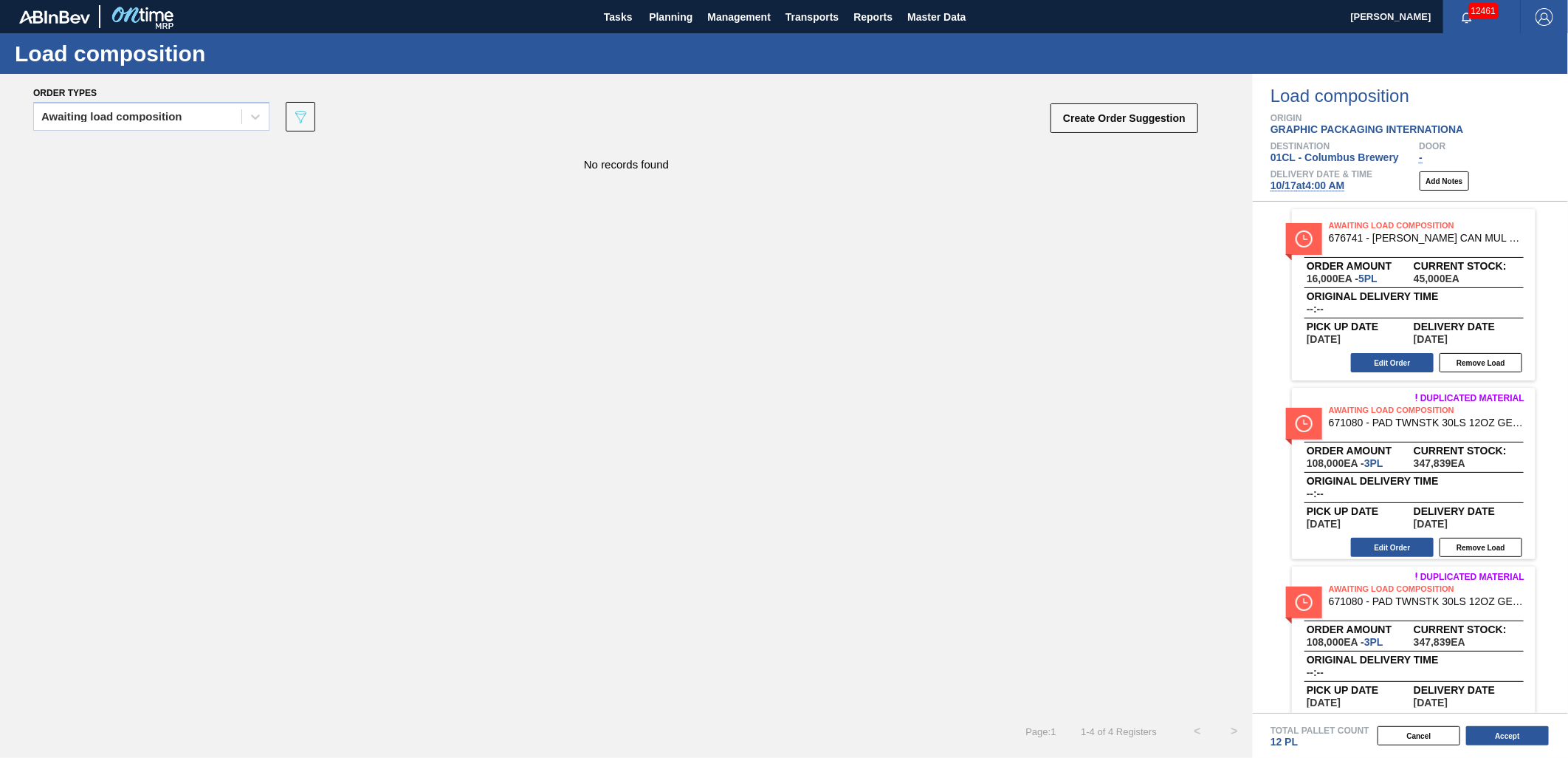
click at [1377, 537] on div "Edit Order Remove Load" at bounding box center [1407, 548] width 232 height 22
click at [1374, 547] on button "Edit Order" at bounding box center [1391, 547] width 82 height 19
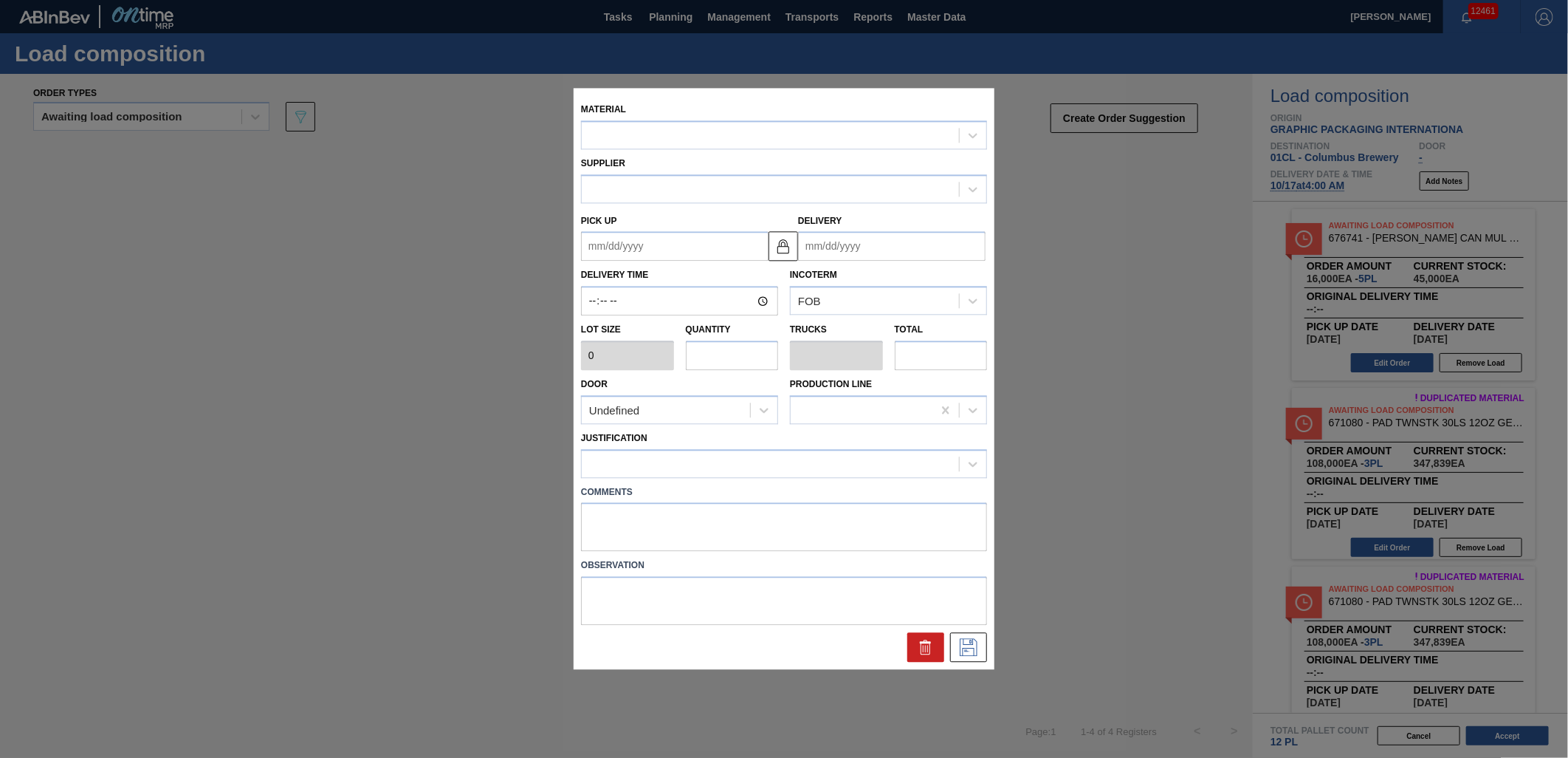
type input "36,000"
type input "3"
type input "0.15"
type input "108,000"
type up "[DATE]"
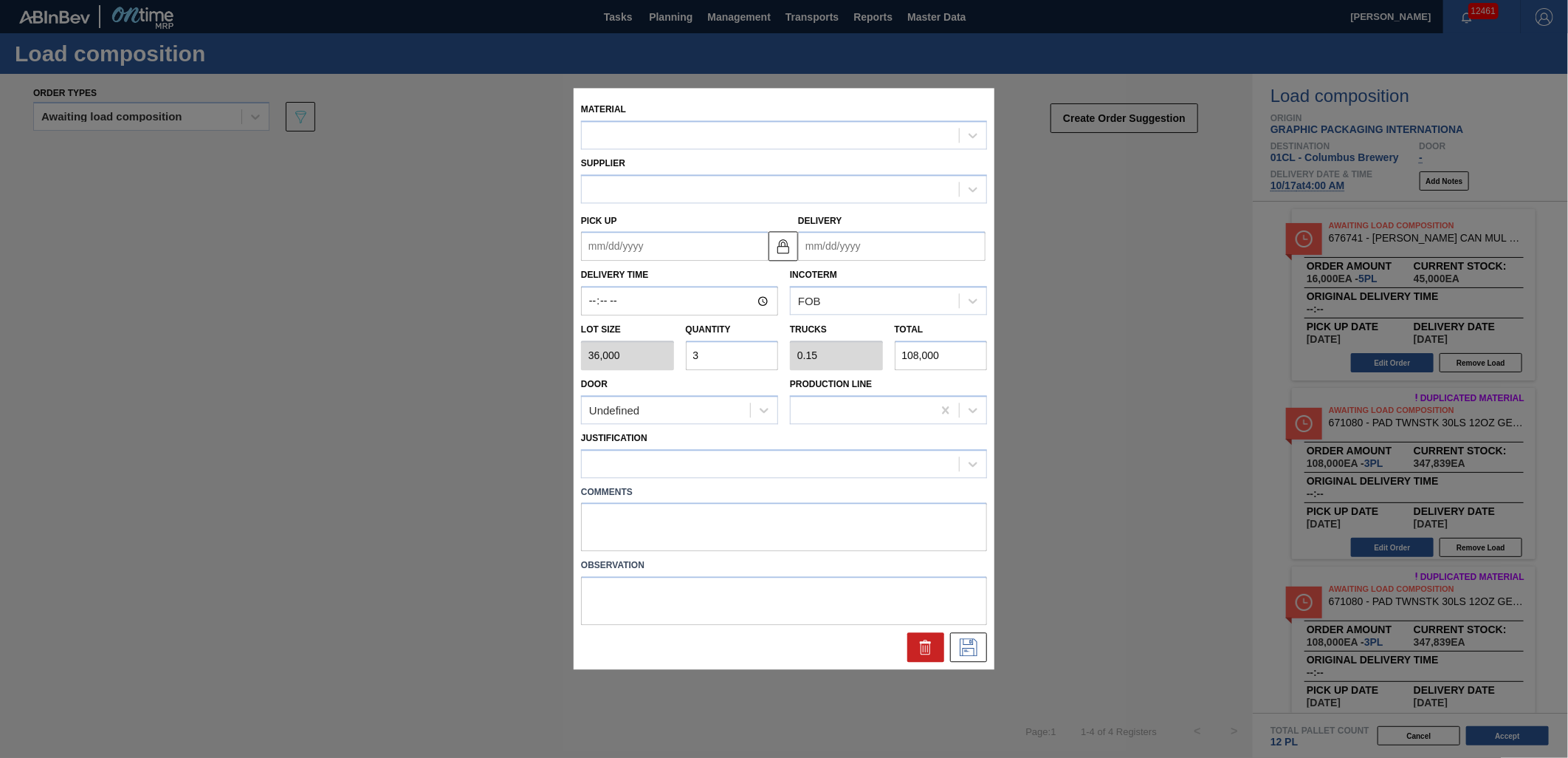
type input "[DATE]"
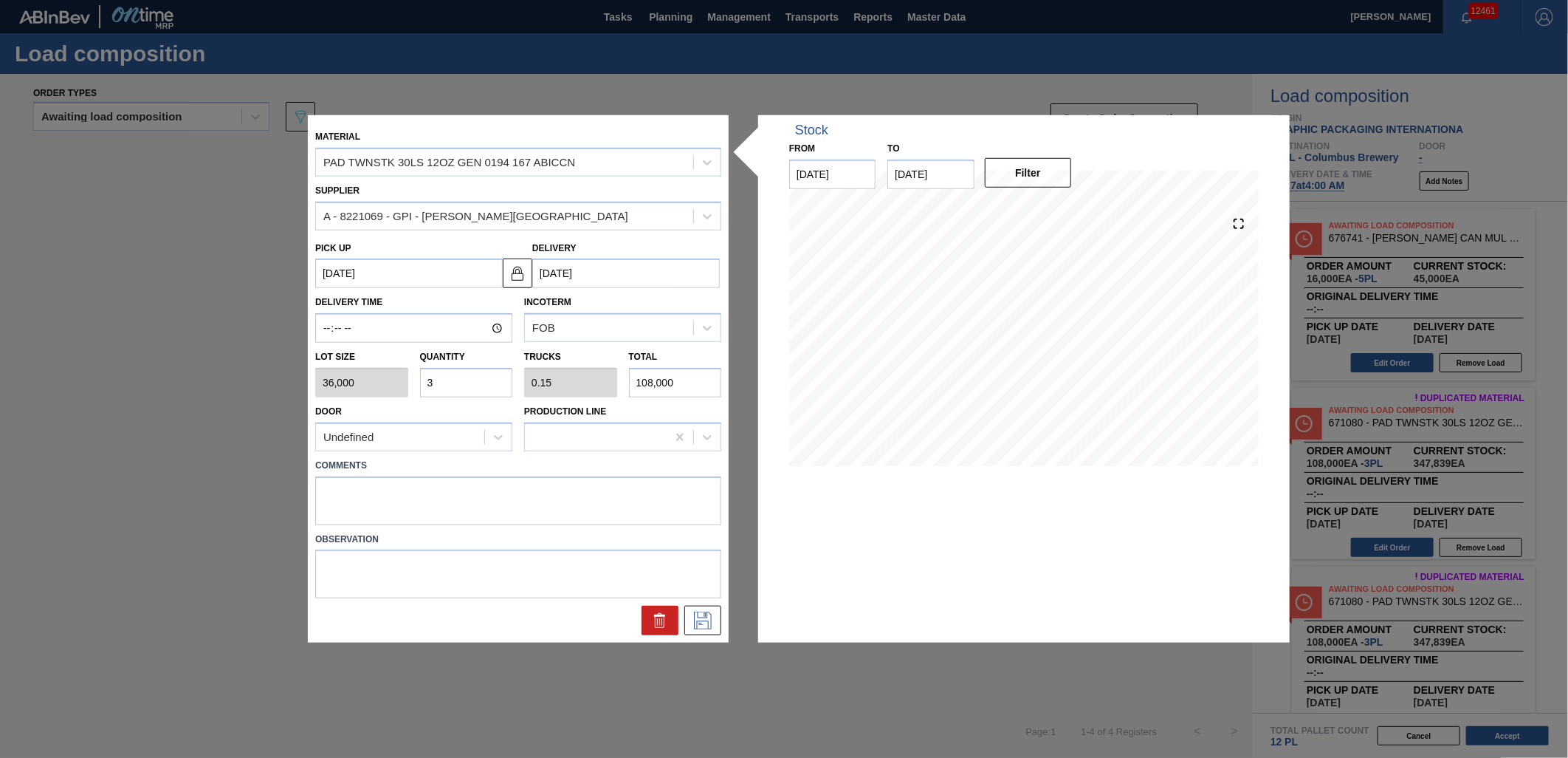
click at [488, 381] on input "3" at bounding box center [467, 382] width 93 height 30
type input "0"
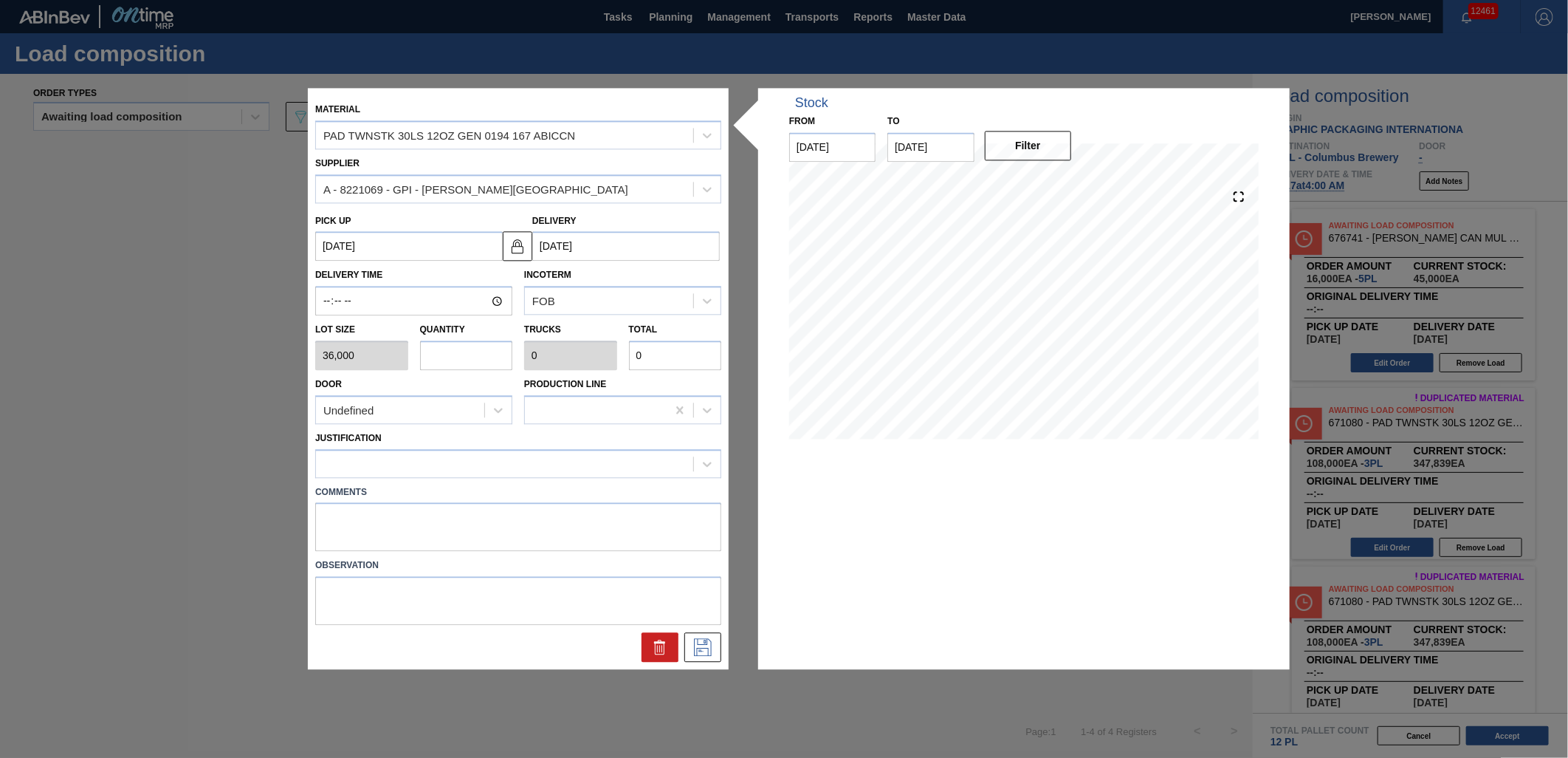
type input "1"
type input "0.05"
type input "36,000"
type input "0"
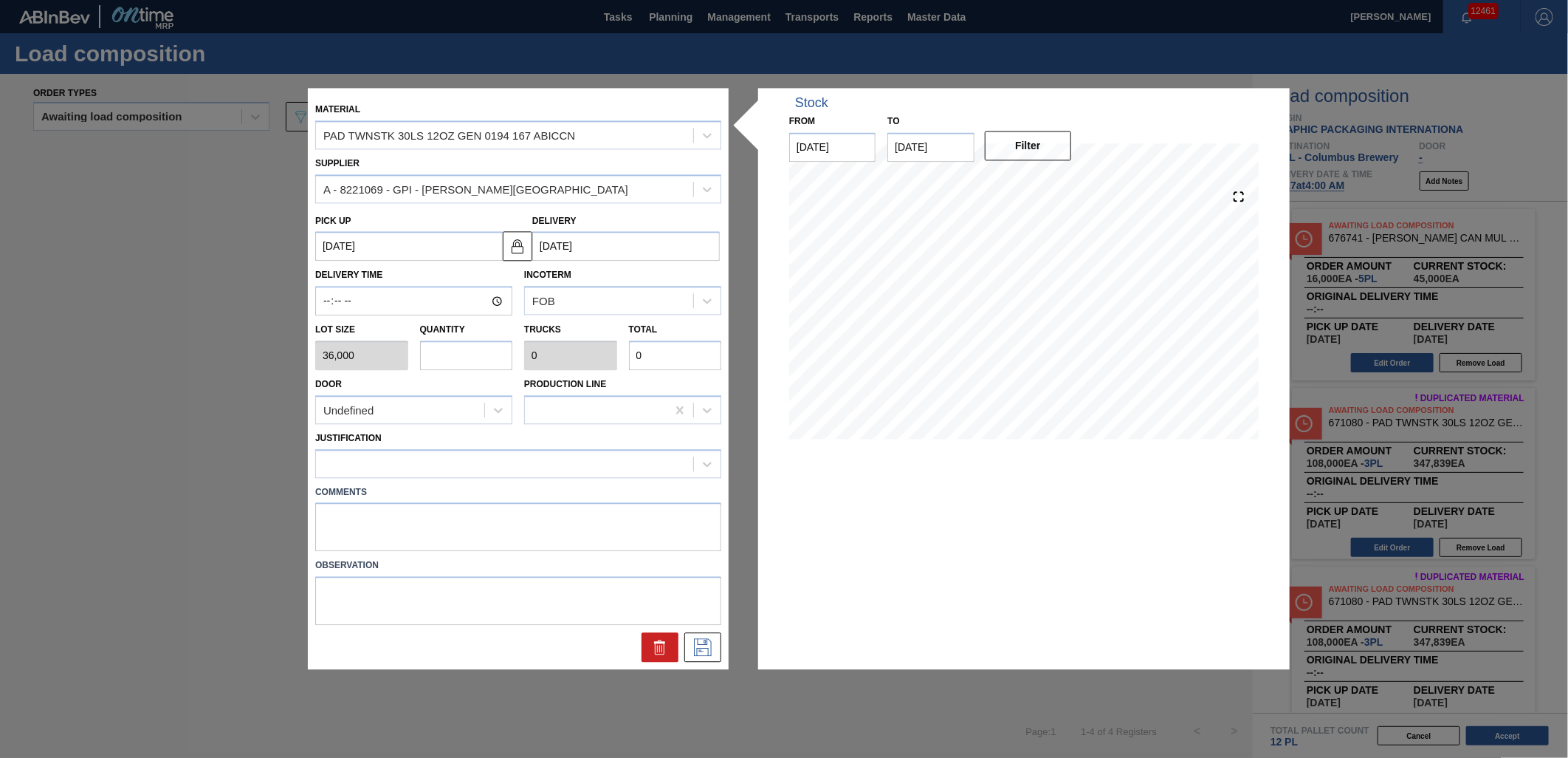
type input "2"
type input "0.1"
type input "72,000"
type input "2"
click at [566, 449] on div at bounding box center [518, 464] width 406 height 29
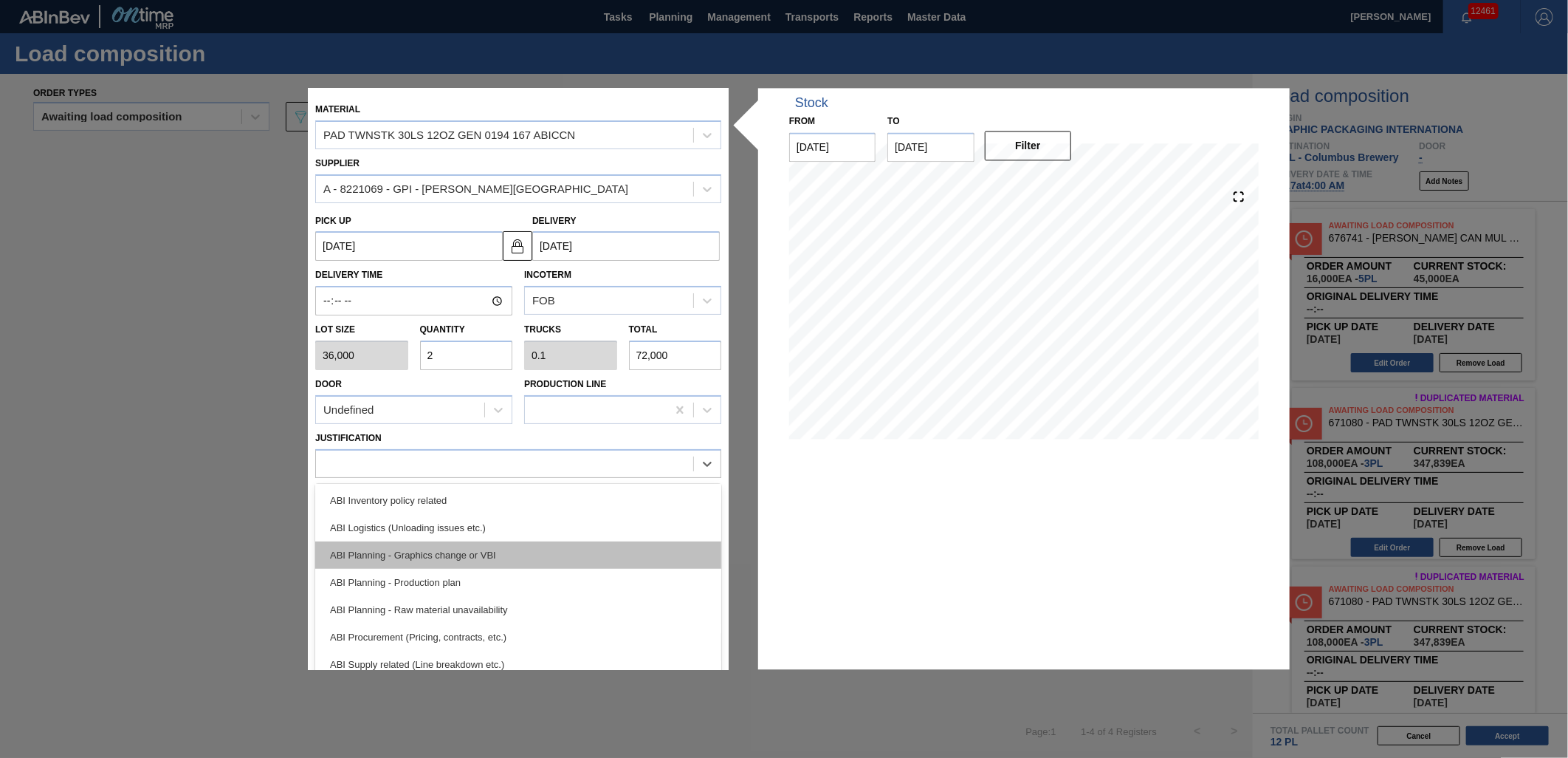
scroll to position [82, 0]
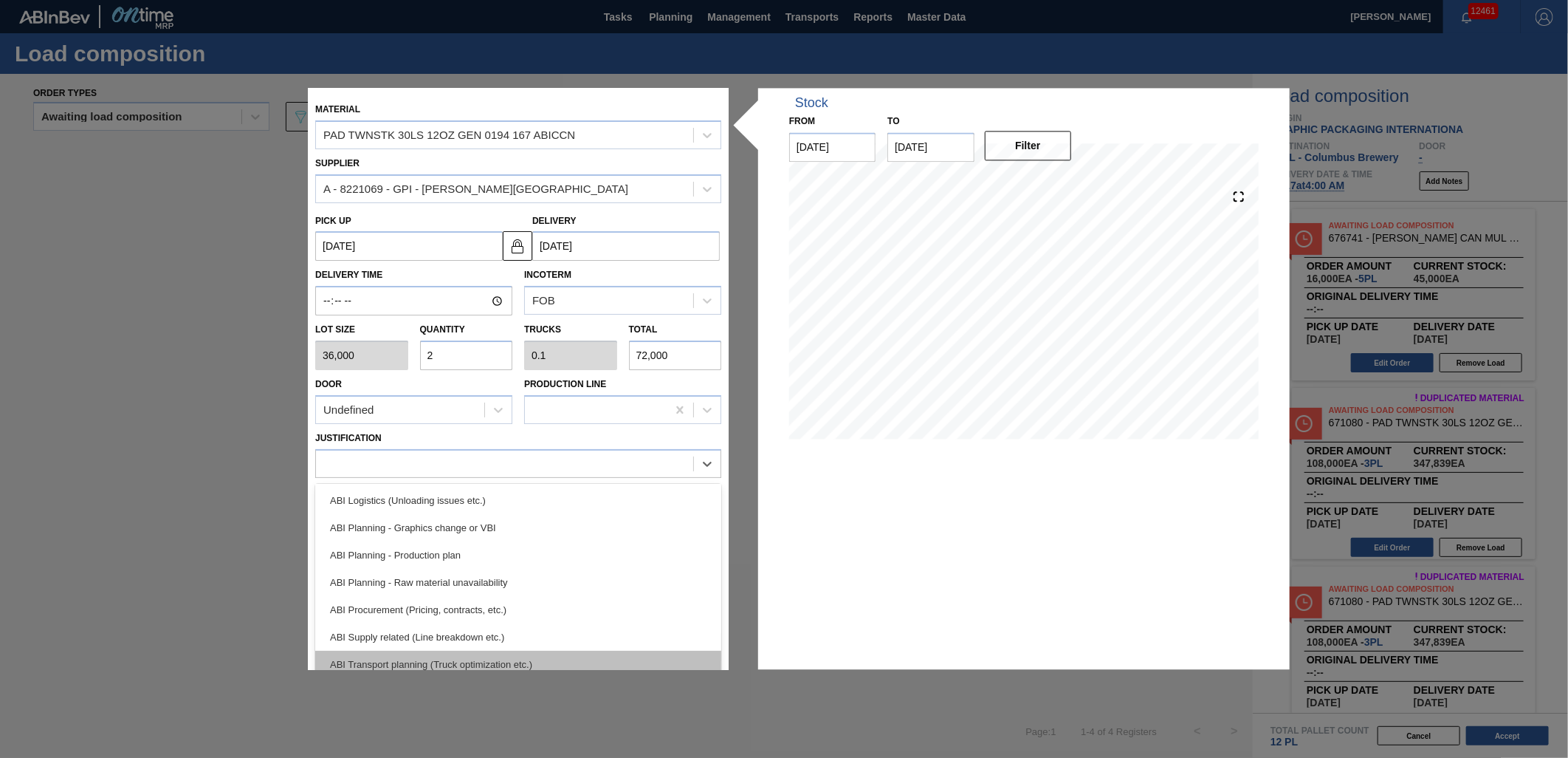
click at [572, 653] on div "ABI Transport planning (Truck optimization etc.)" at bounding box center [518, 664] width 406 height 27
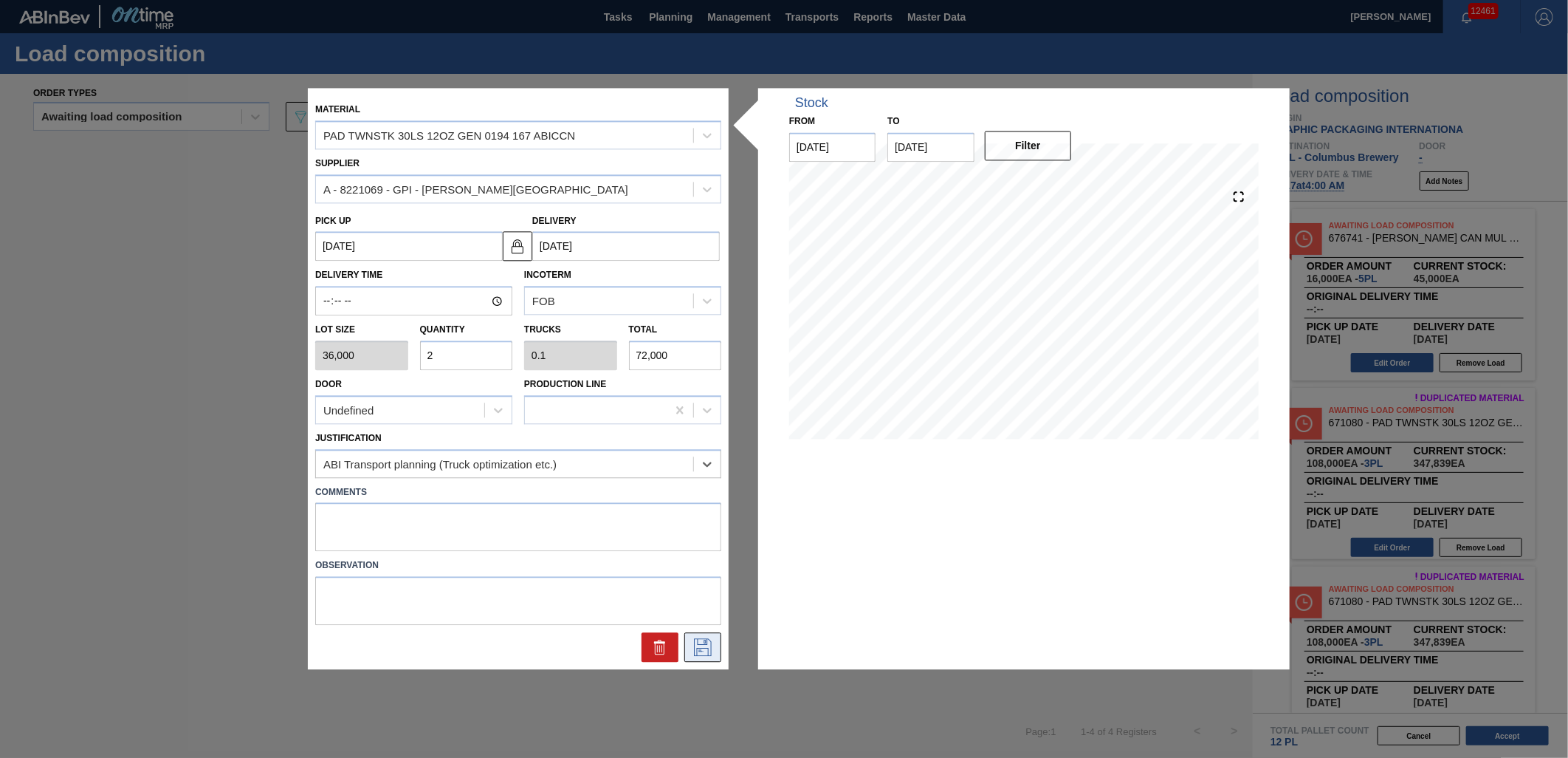
click at [701, 646] on icon at bounding box center [703, 648] width 24 height 18
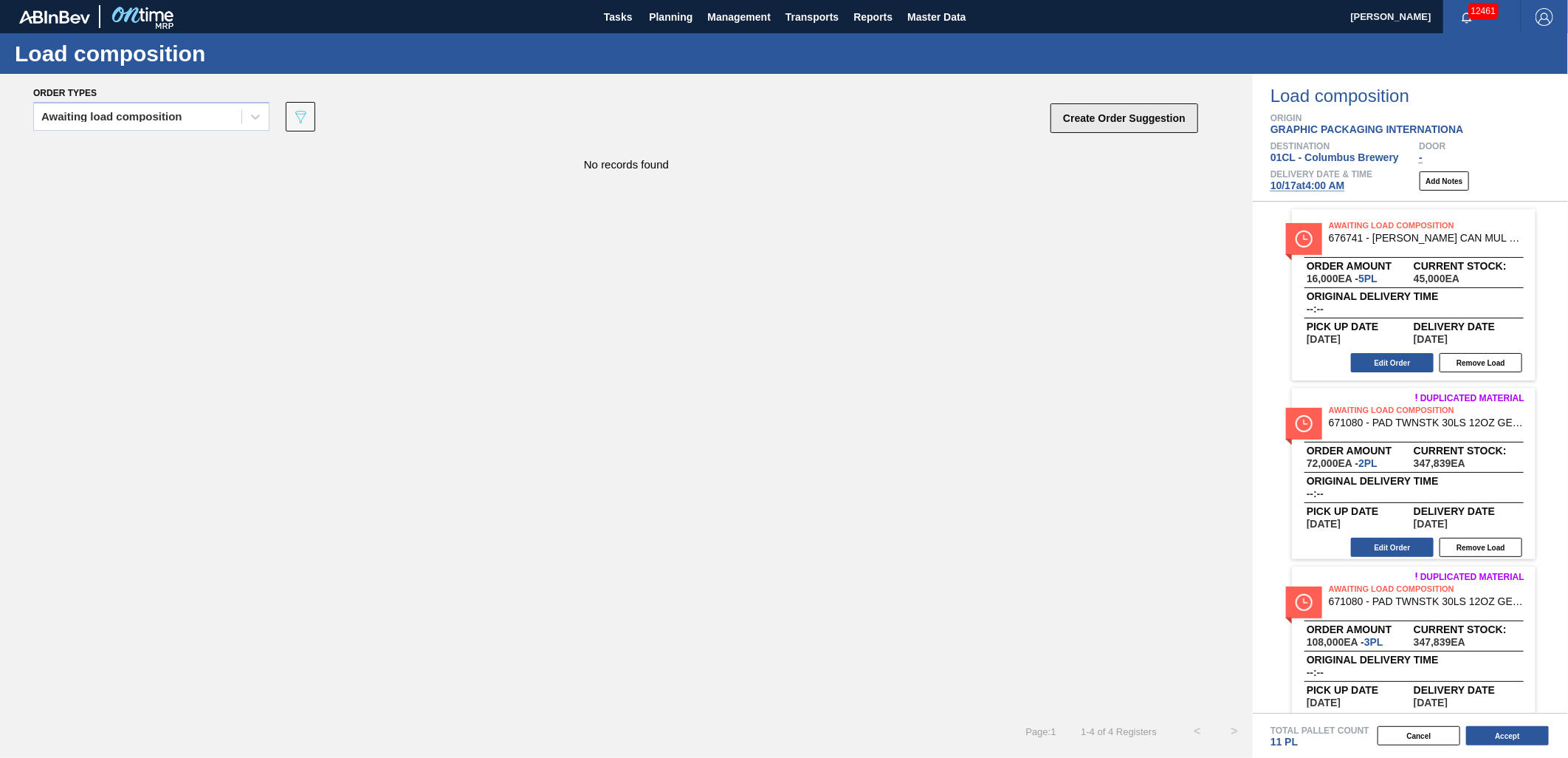
click at [1132, 121] on button "Create Order Suggestion" at bounding box center [1124, 118] width 148 height 30
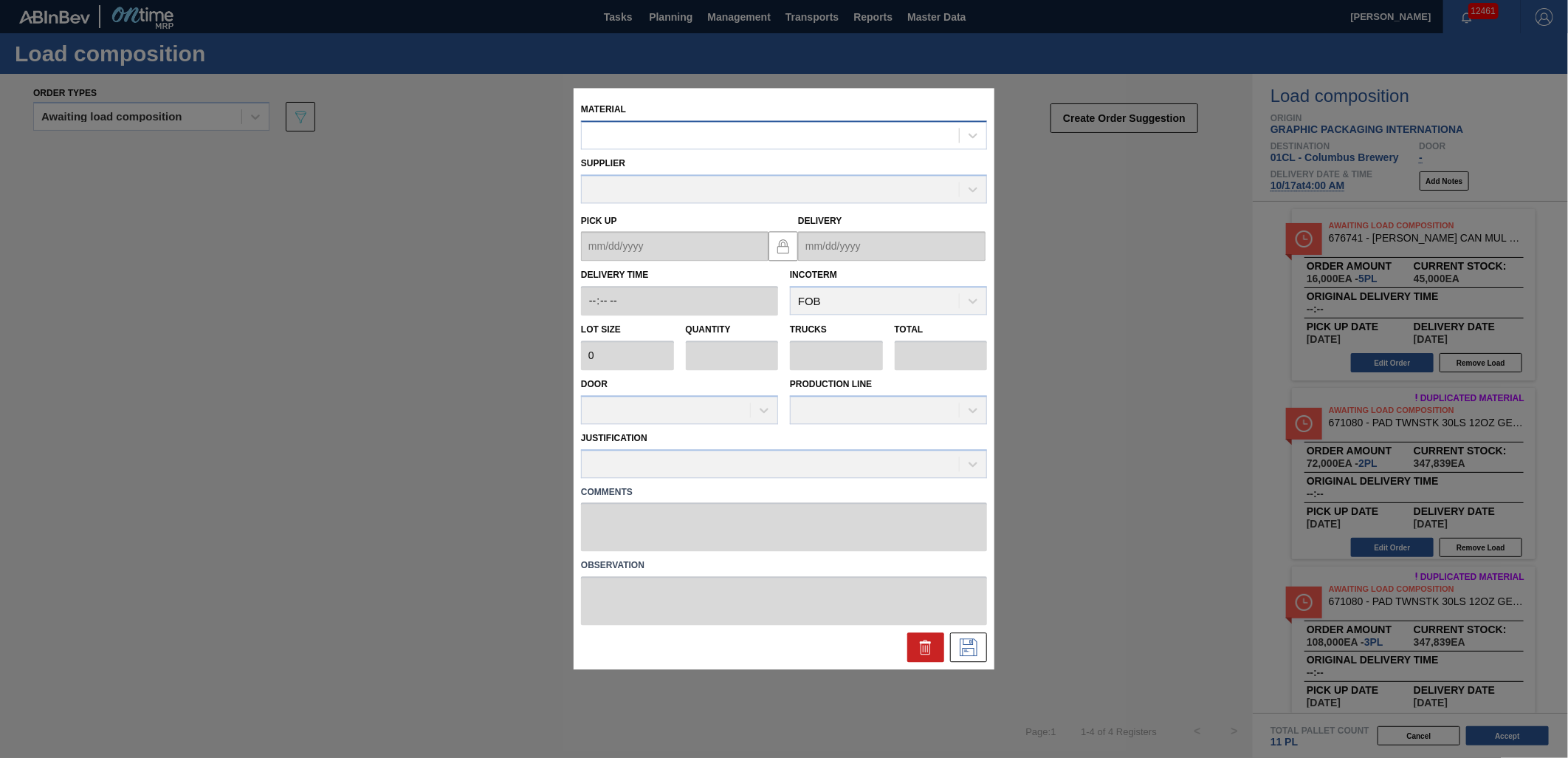
click at [765, 134] on div at bounding box center [770, 135] width 377 height 22
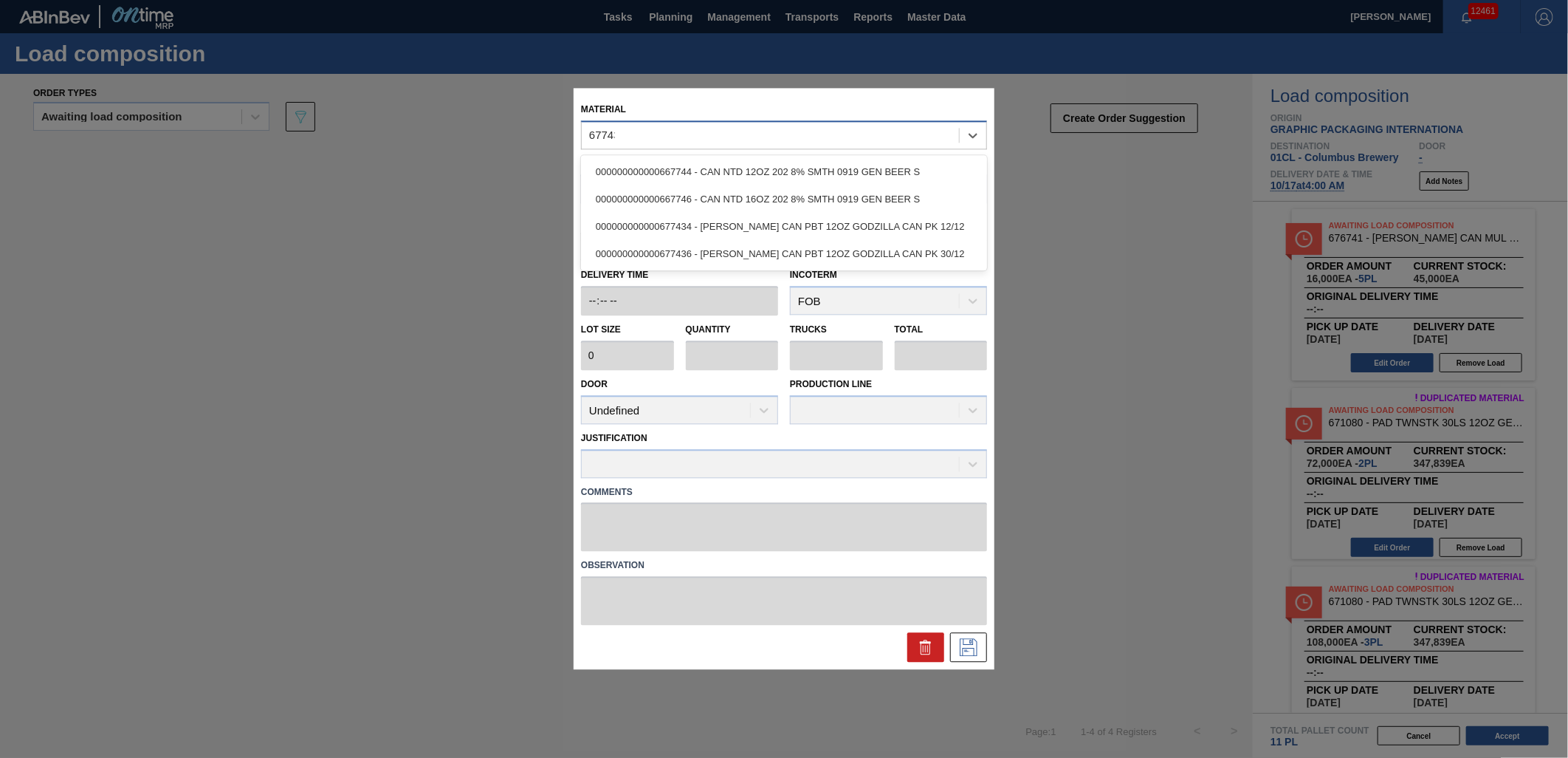
type input "677436"
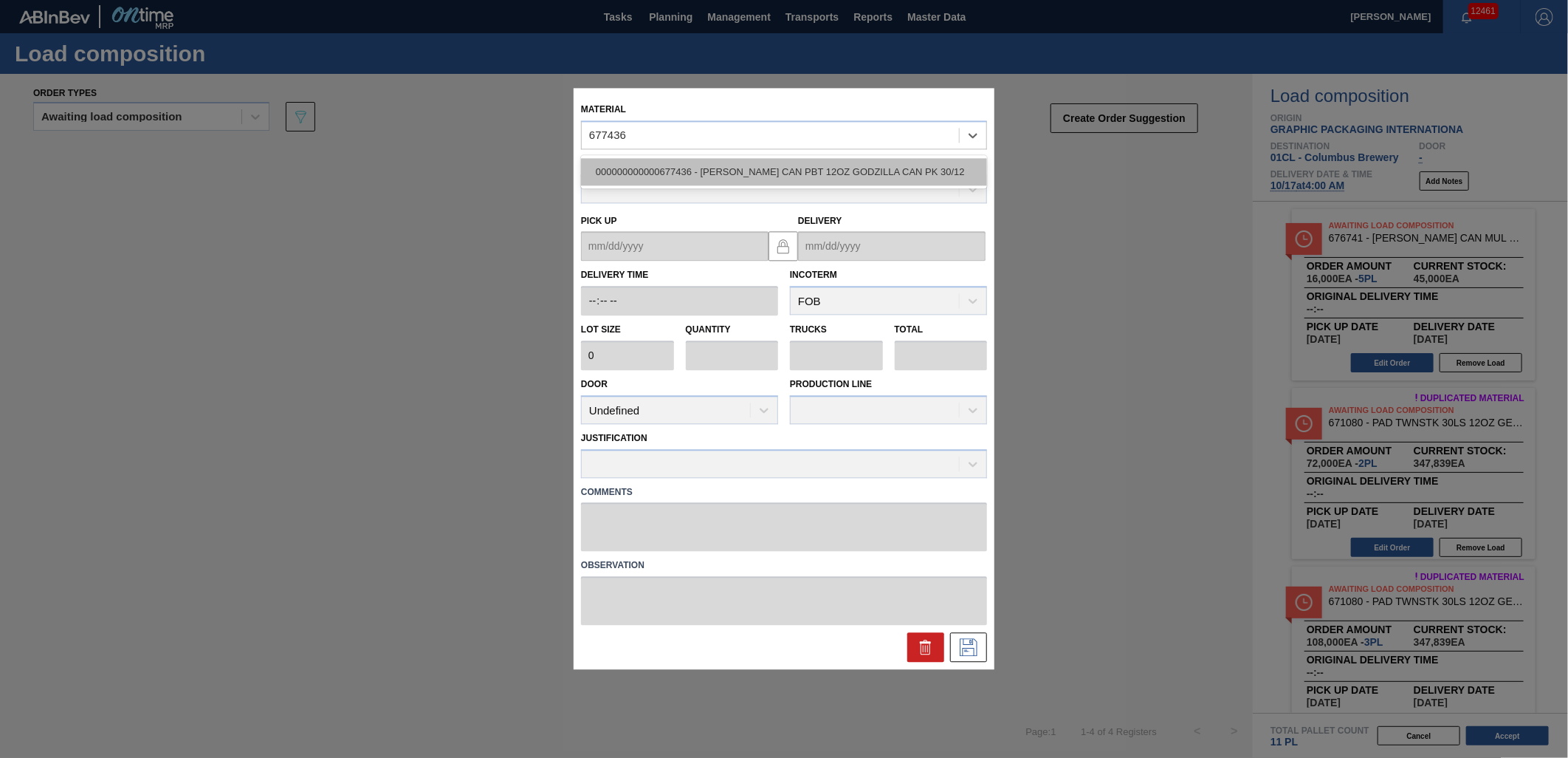
click at [792, 170] on div "000000000000677436 - [PERSON_NAME] CAN PBT 12OZ GODZILLA CAN PK 30/12" at bounding box center [784, 172] width 406 height 27
type input "3,200"
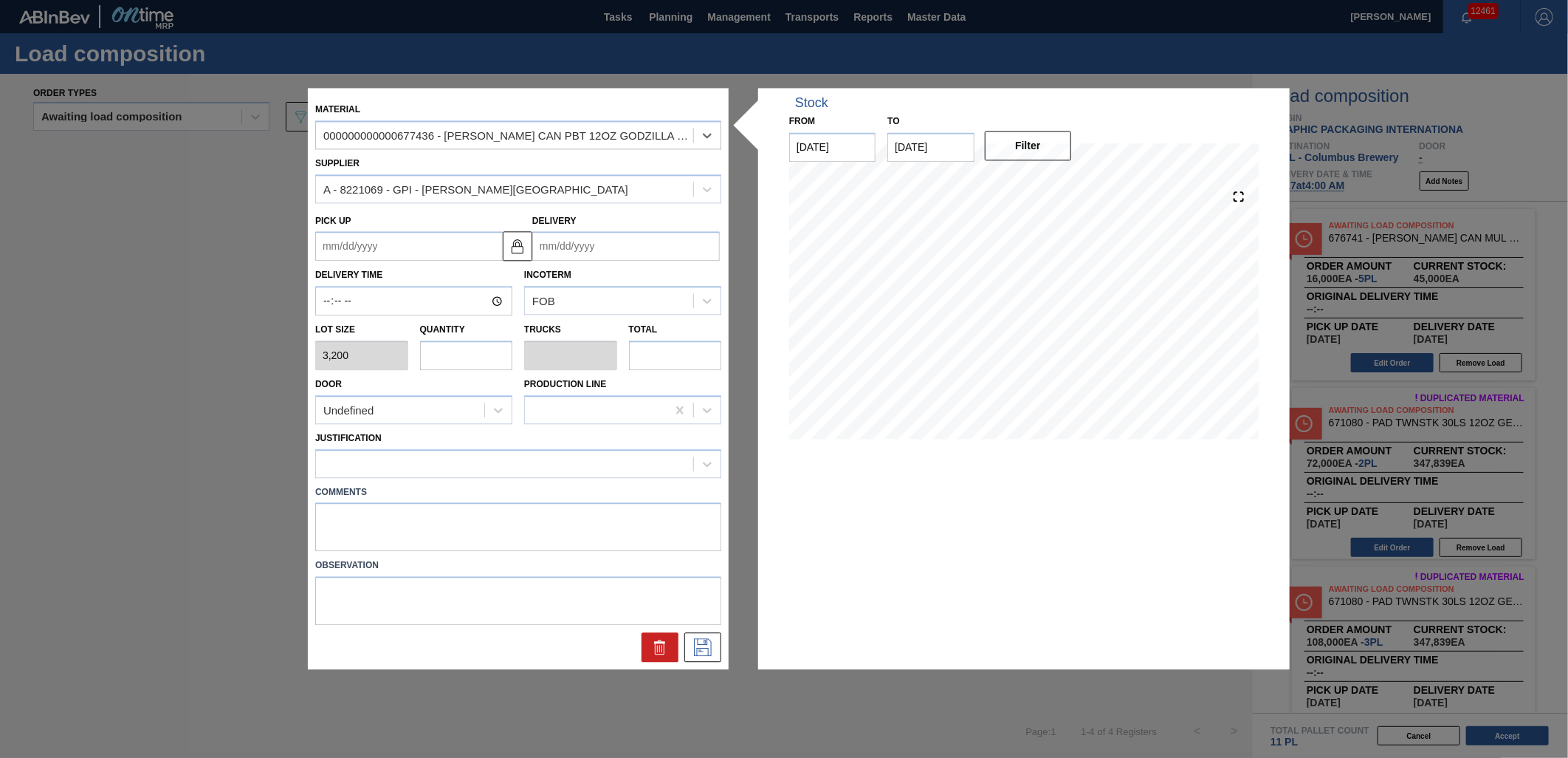
click at [591, 246] on input "Delivery" at bounding box center [626, 246] width 188 height 30
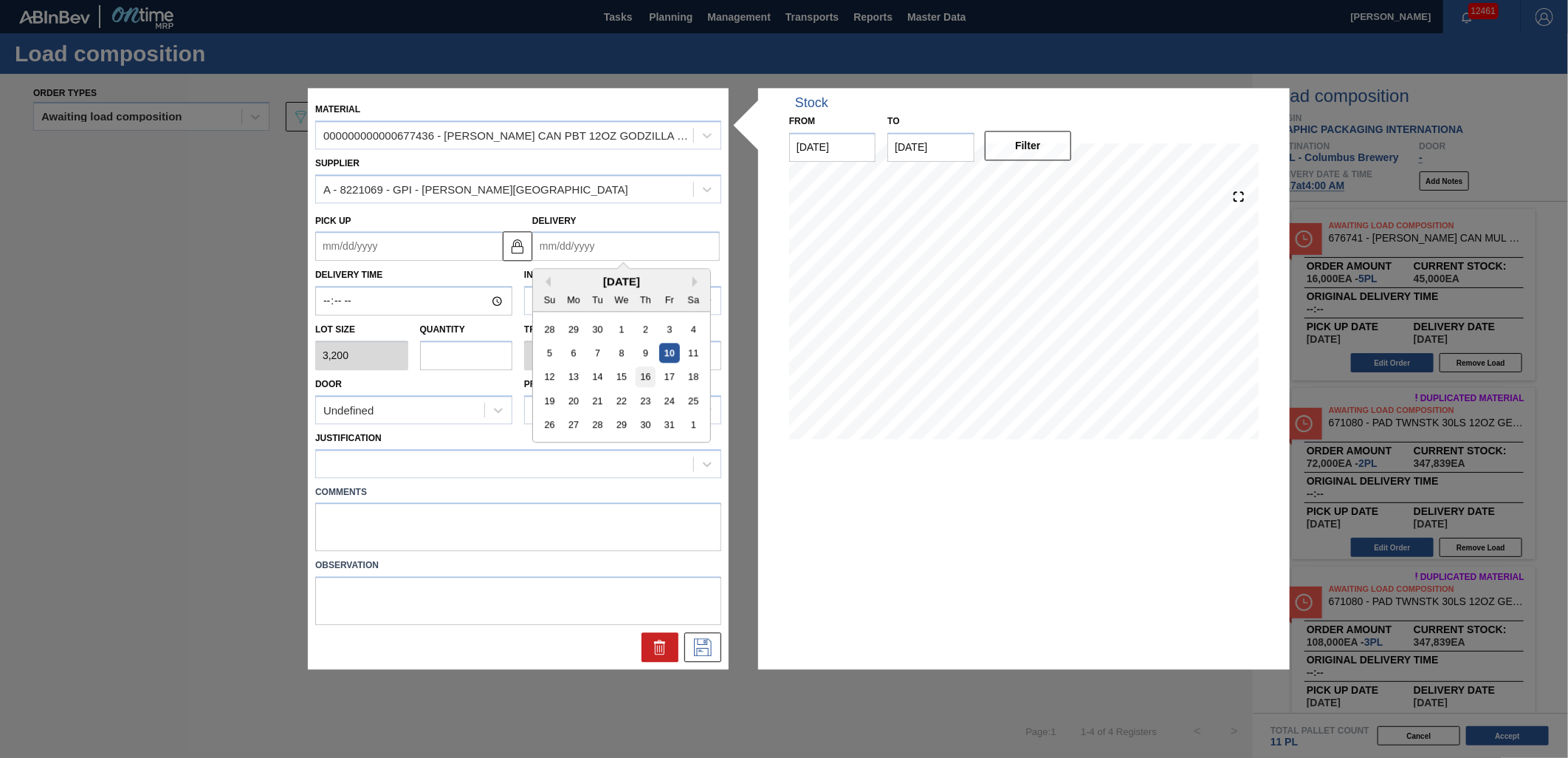
click at [645, 382] on div "16" at bounding box center [645, 377] width 20 height 20
type up "[DATE]"
type input "[DATE]"
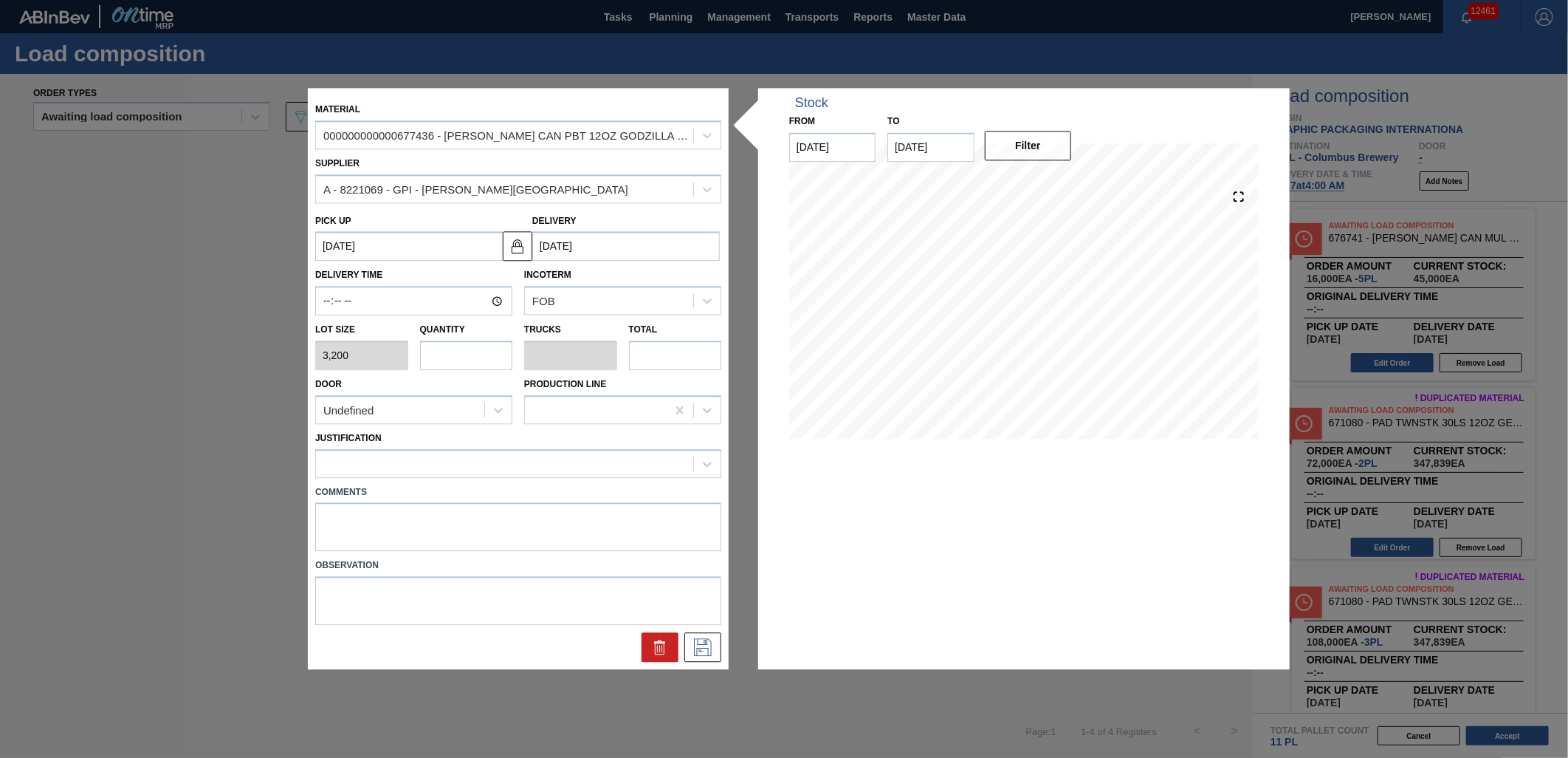
click at [485, 364] on input "text" at bounding box center [467, 355] width 93 height 30
type input "1"
type input "0.038"
type input "3,200"
type input "1"
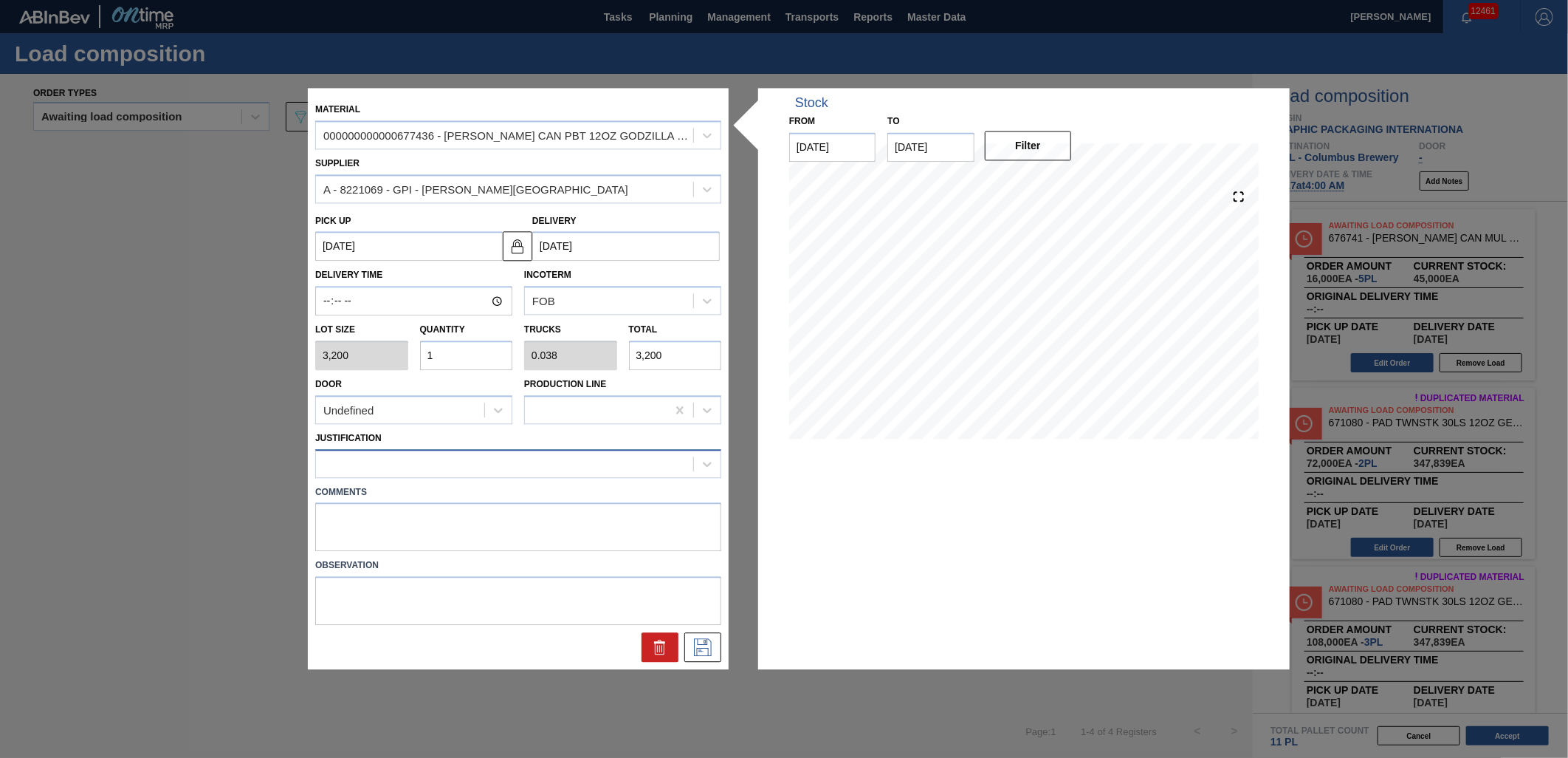
click at [551, 466] on div at bounding box center [504, 463] width 377 height 22
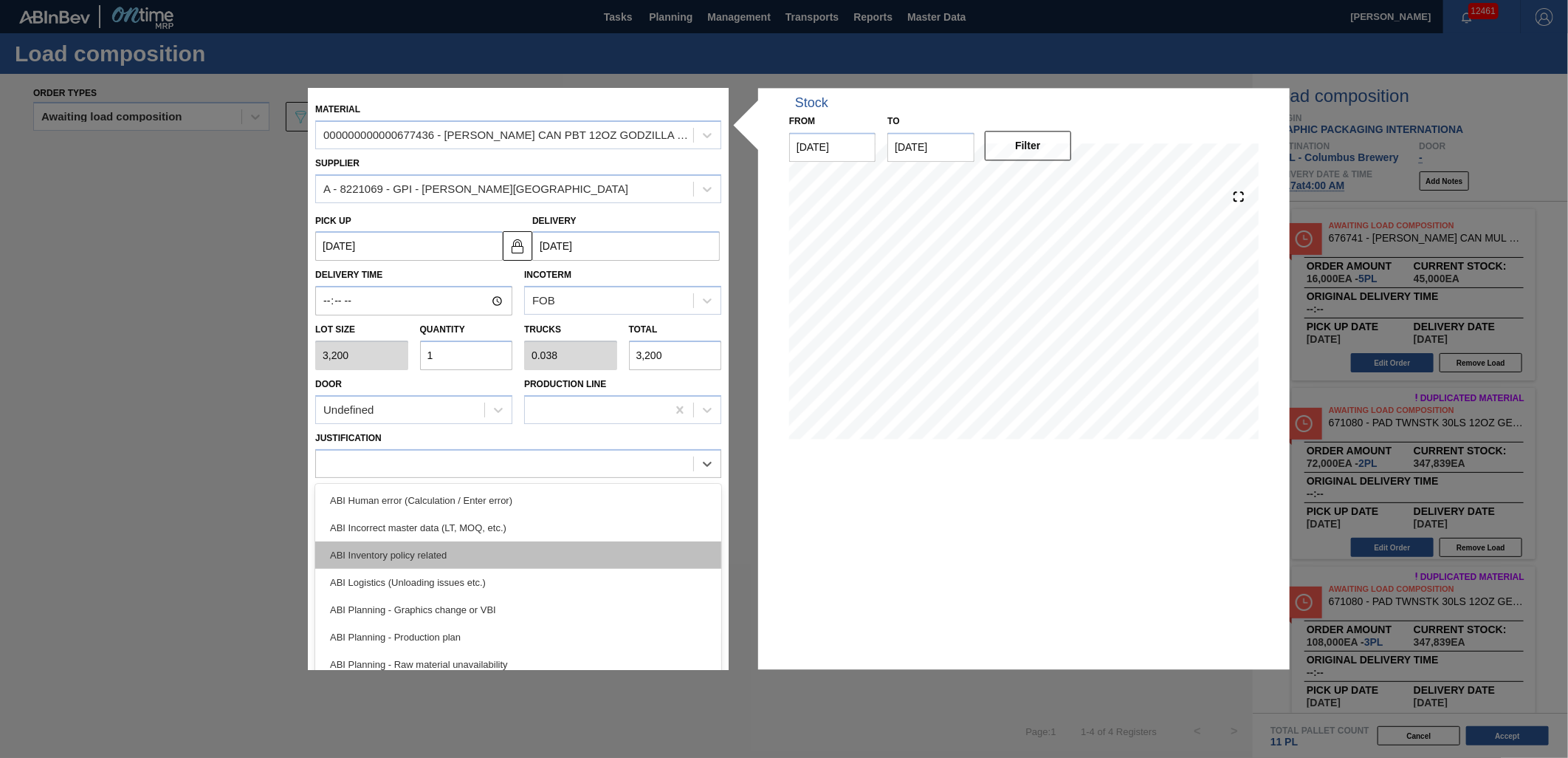
click at [551, 545] on div "ABI Inventory policy related" at bounding box center [518, 555] width 406 height 27
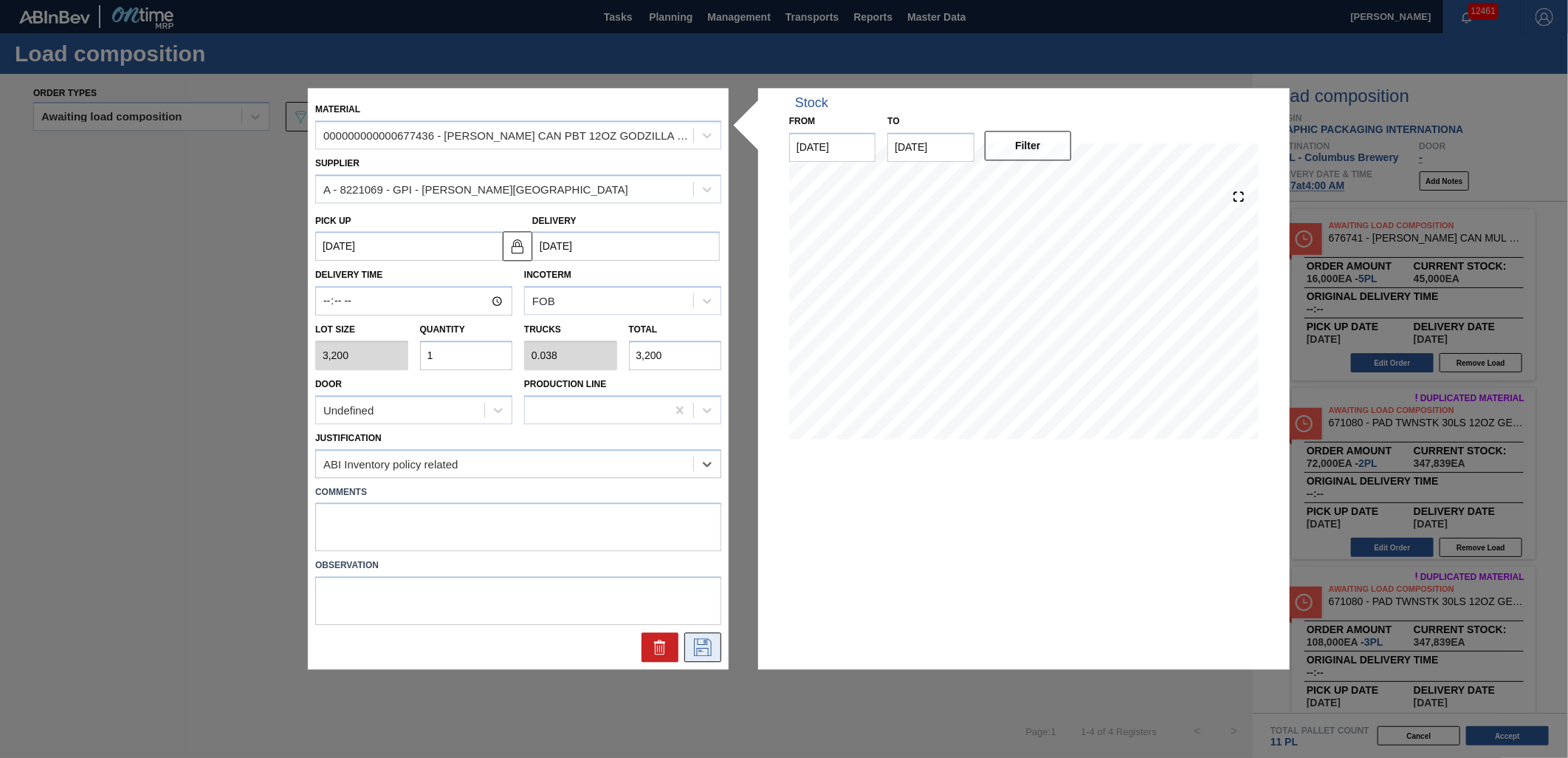
click at [701, 648] on icon at bounding box center [702, 646] width 7 height 12
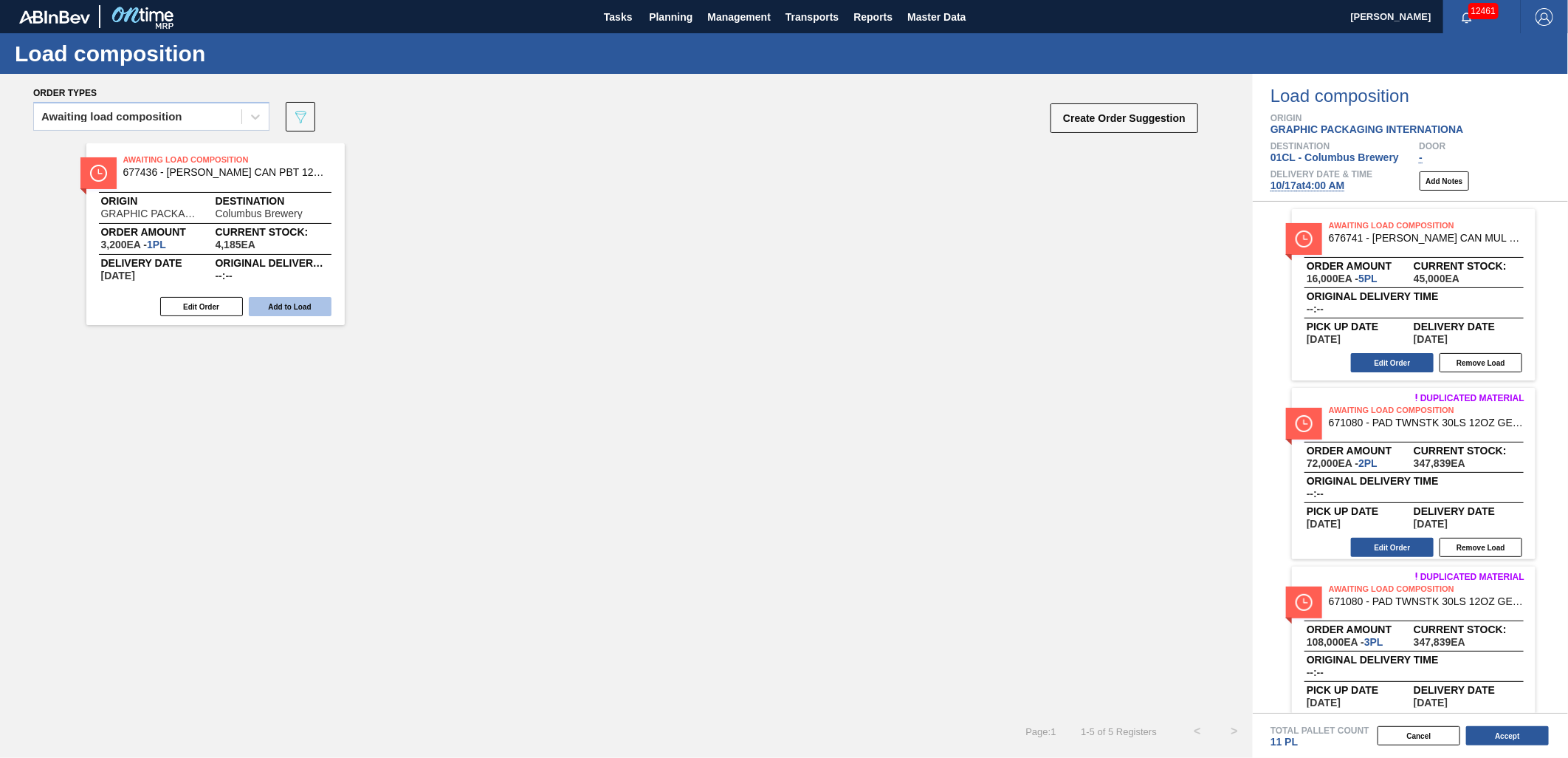
click at [303, 303] on button "Add to Load" at bounding box center [289, 306] width 82 height 19
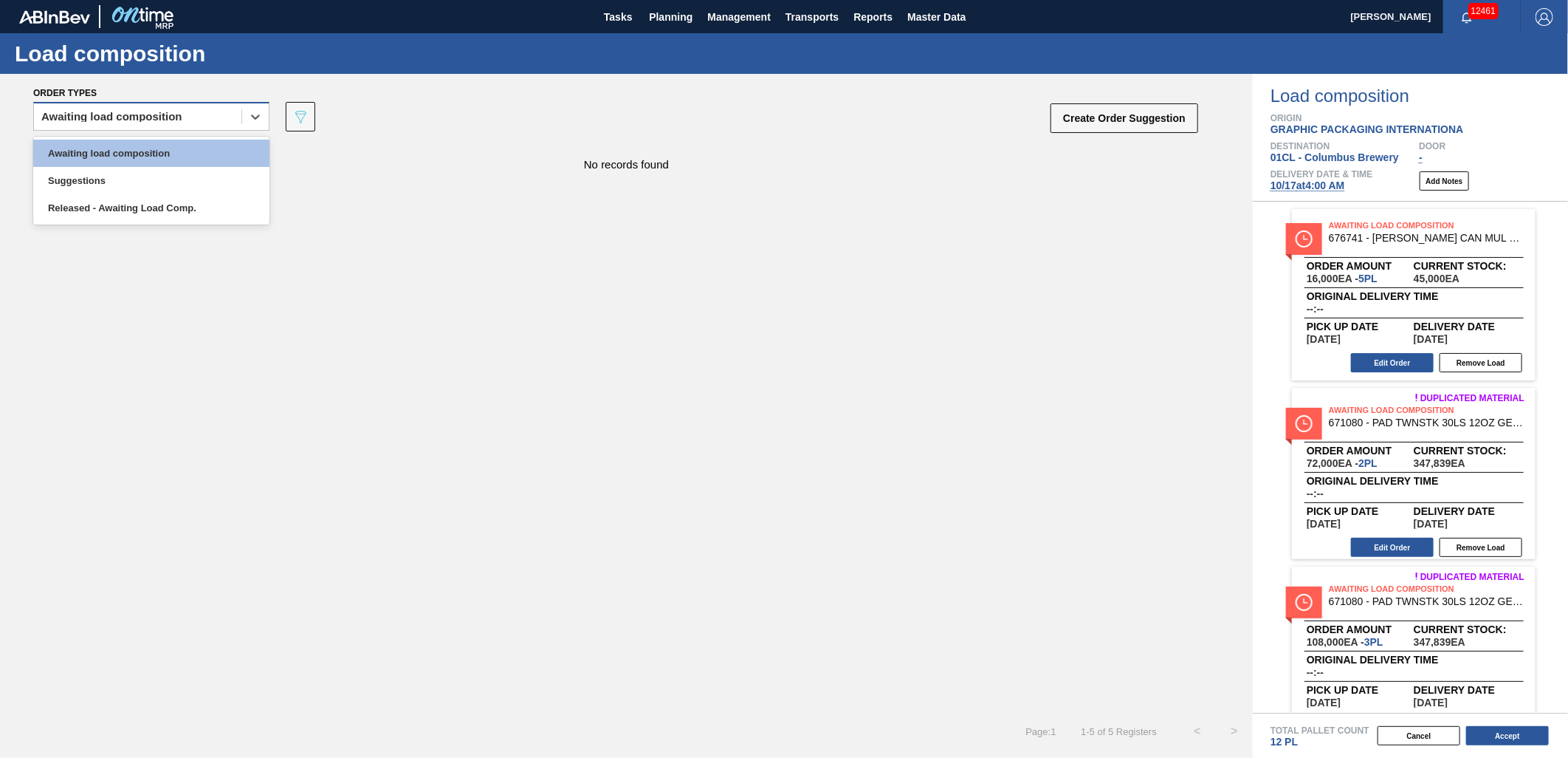
click at [214, 120] on div "Awaiting load composition" at bounding box center [137, 117] width 208 height 22
click at [198, 154] on div "Awaiting load composition" at bounding box center [152, 154] width 237 height 27
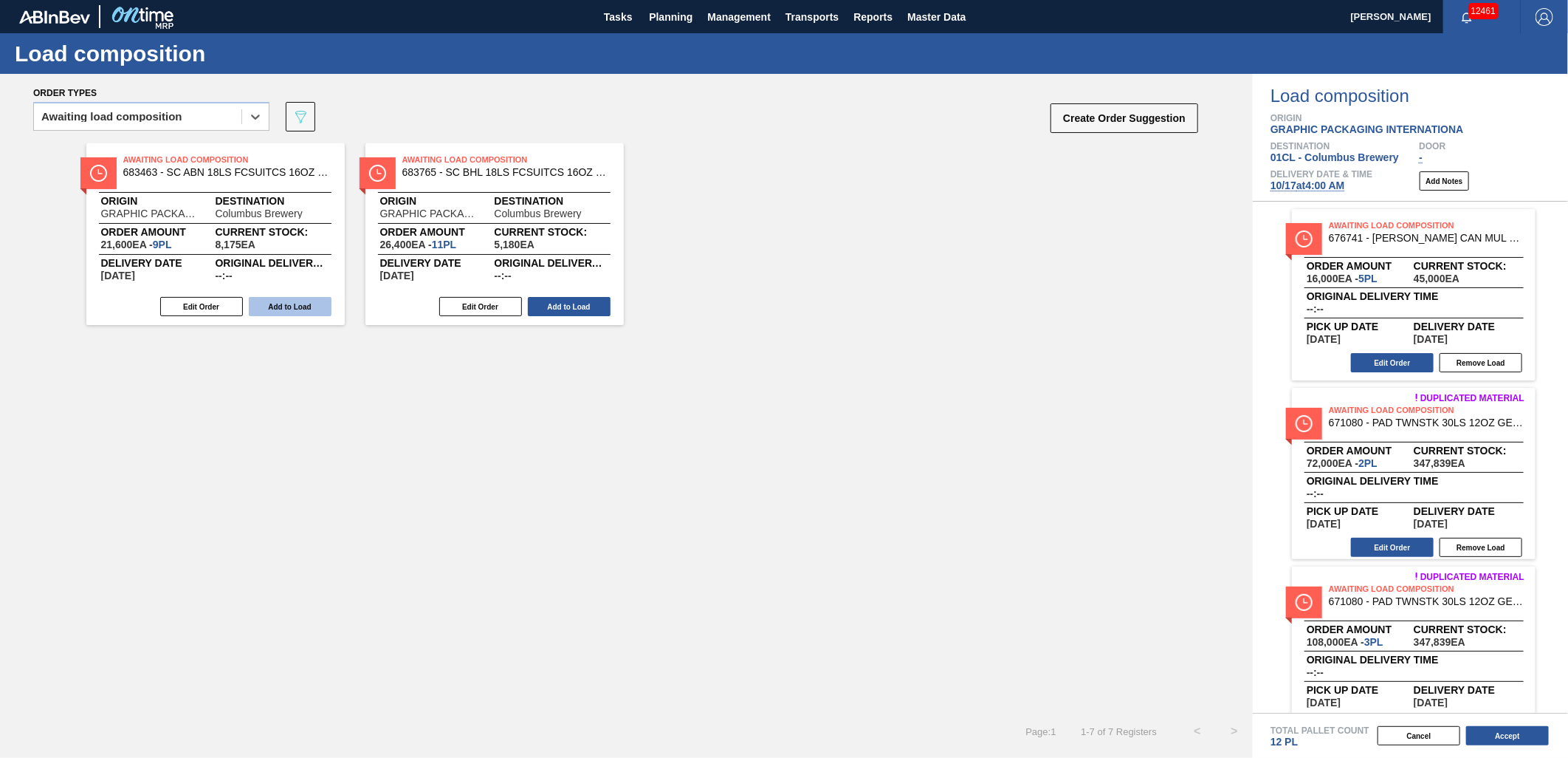
click at [285, 305] on button "Add to Load" at bounding box center [289, 306] width 82 height 19
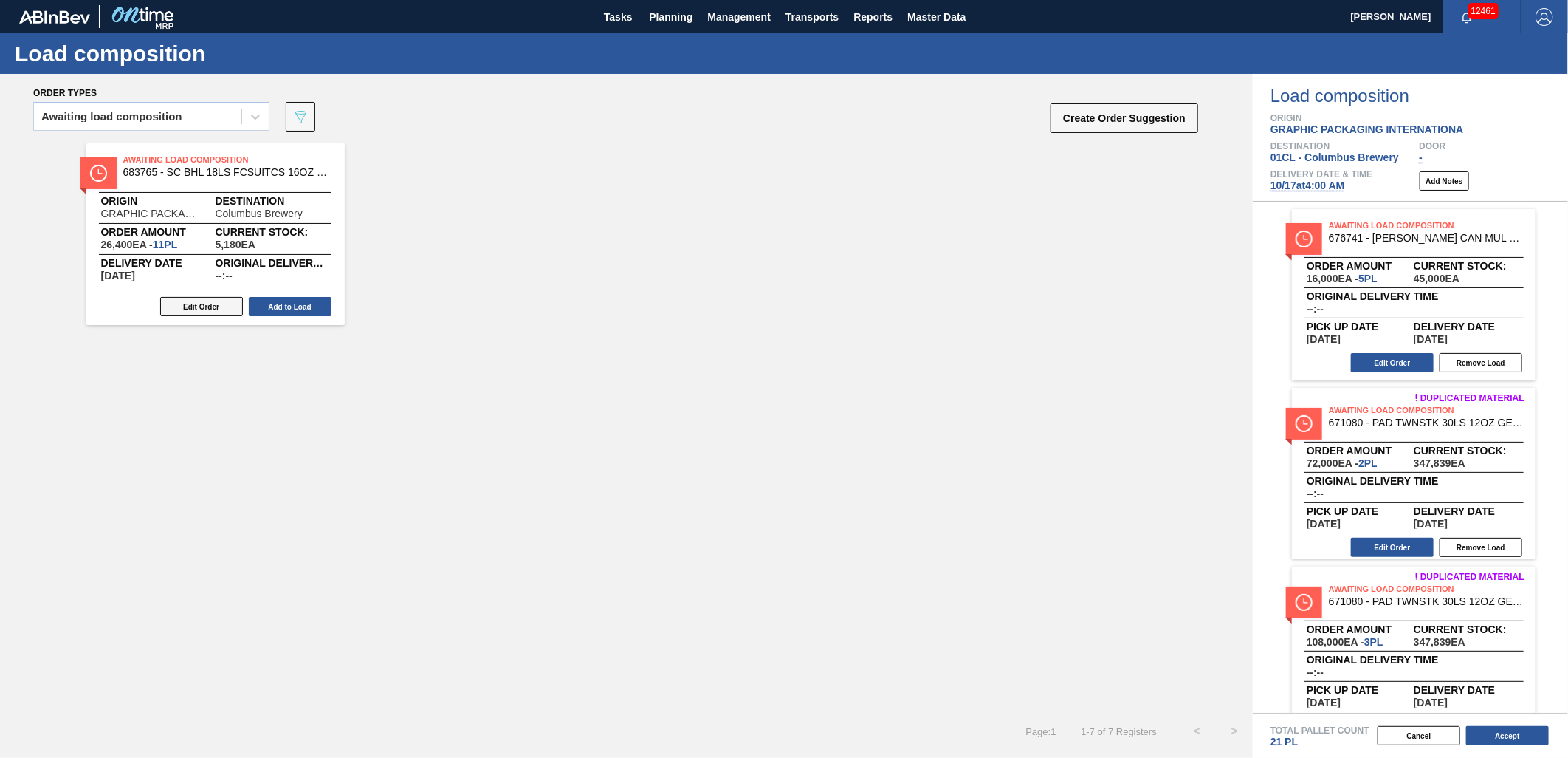
click at [214, 305] on button "Edit Order" at bounding box center [201, 306] width 82 height 19
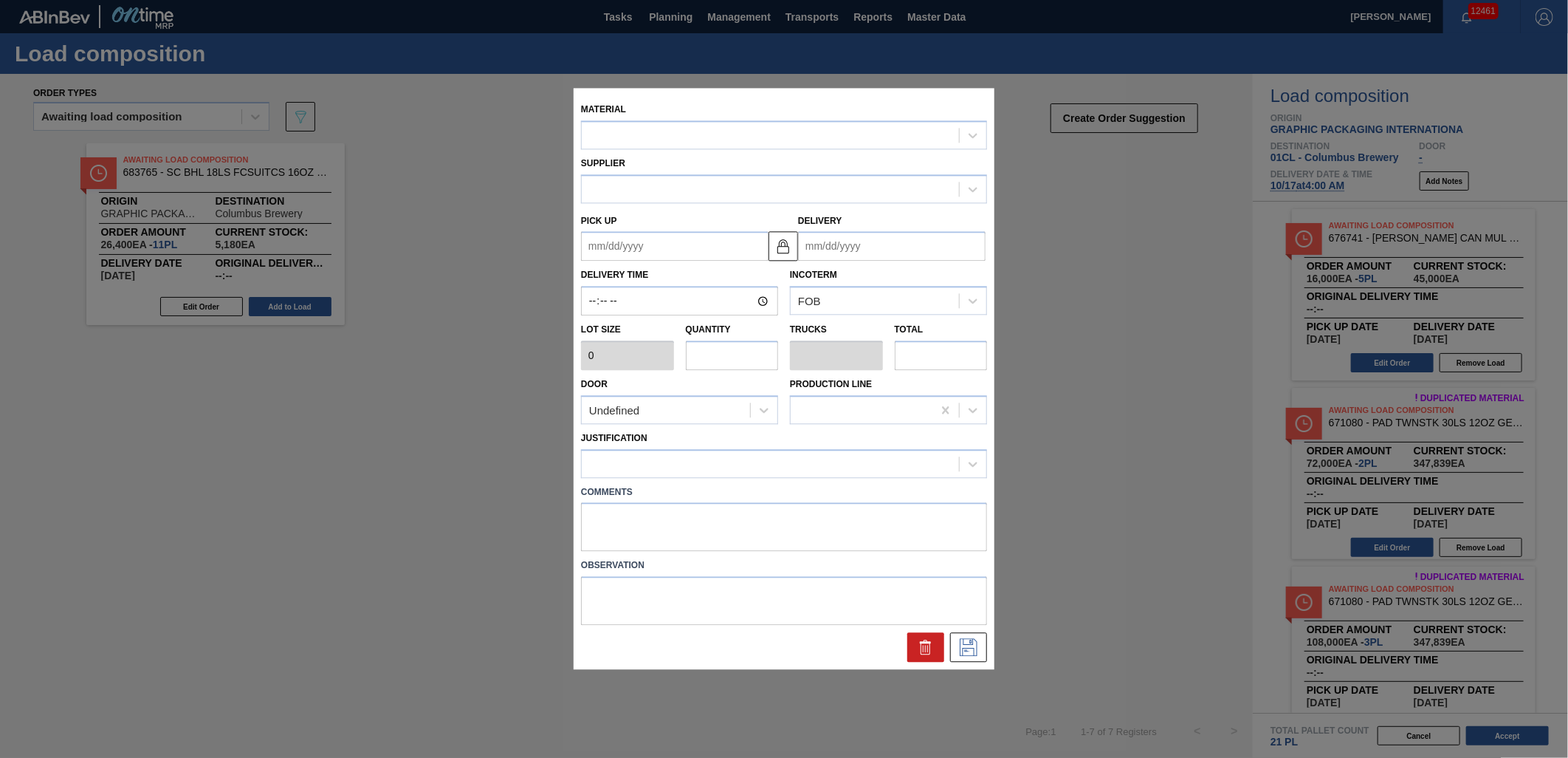
type input "2,400"
type input "11"
type input "0.423"
type input "26,400"
type up "[DATE]"
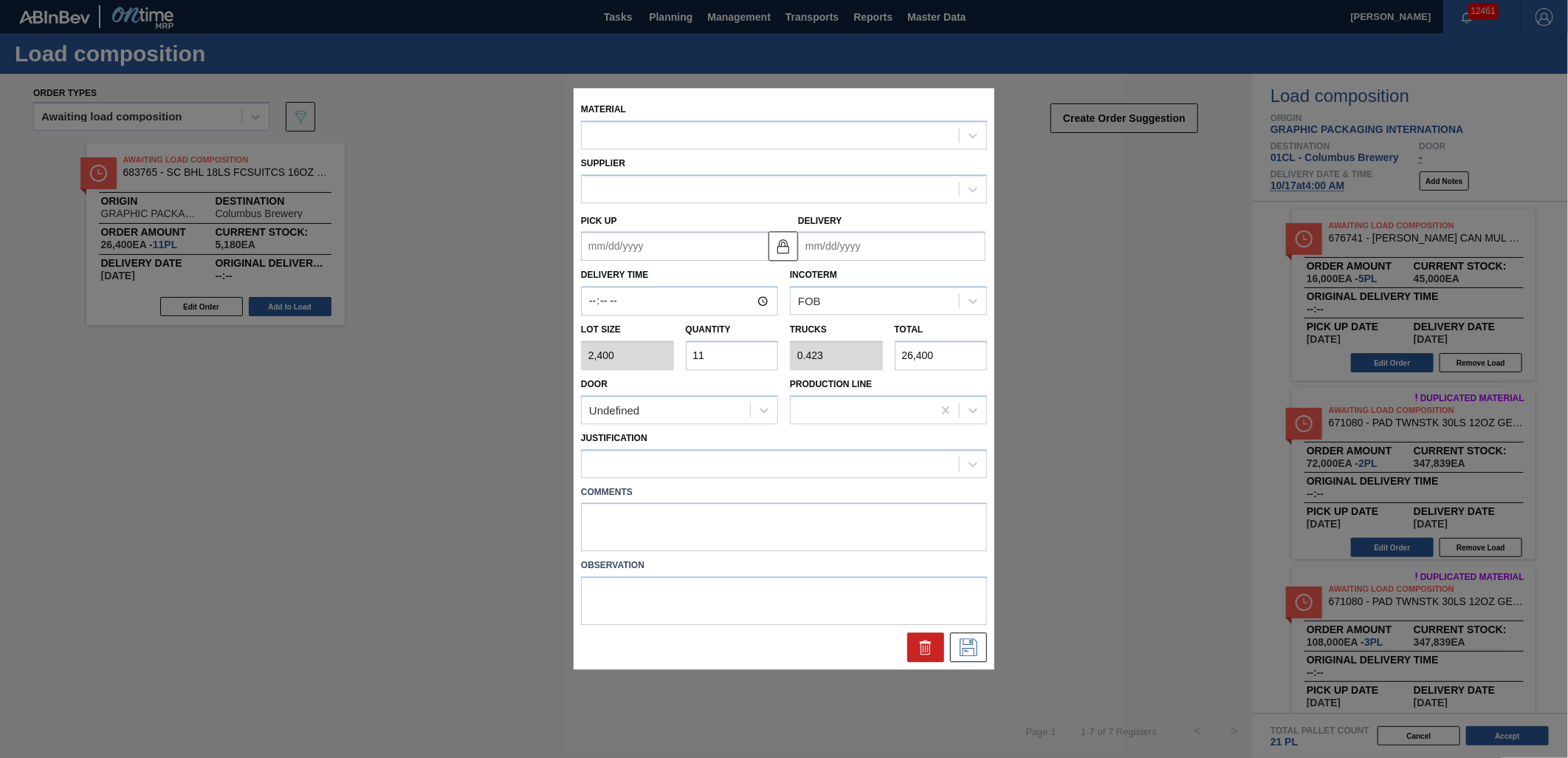
type input "[DATE]"
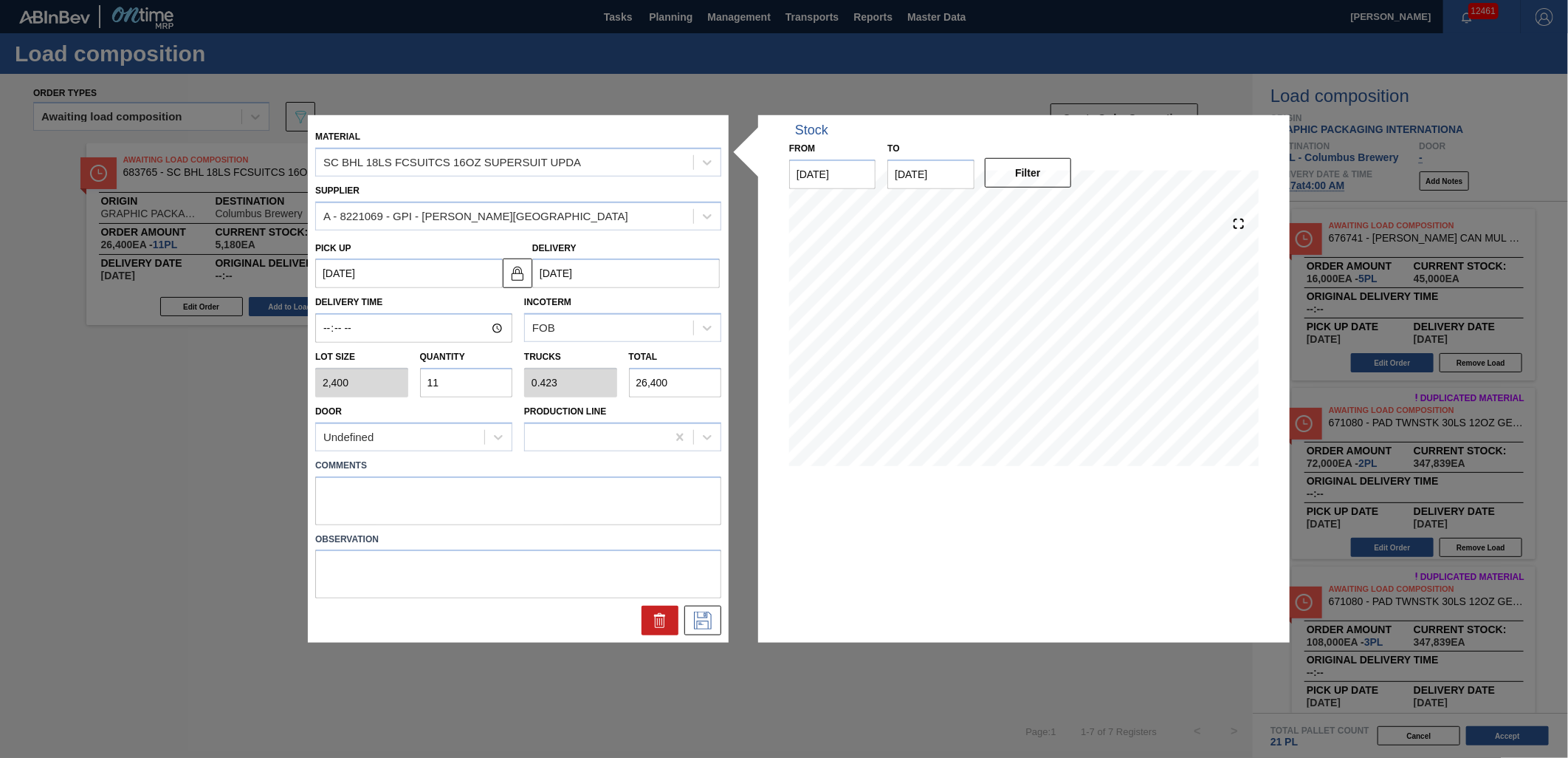
click at [474, 384] on input "11" at bounding box center [467, 382] width 93 height 30
type input "1"
type input "0.038"
type input "2,400"
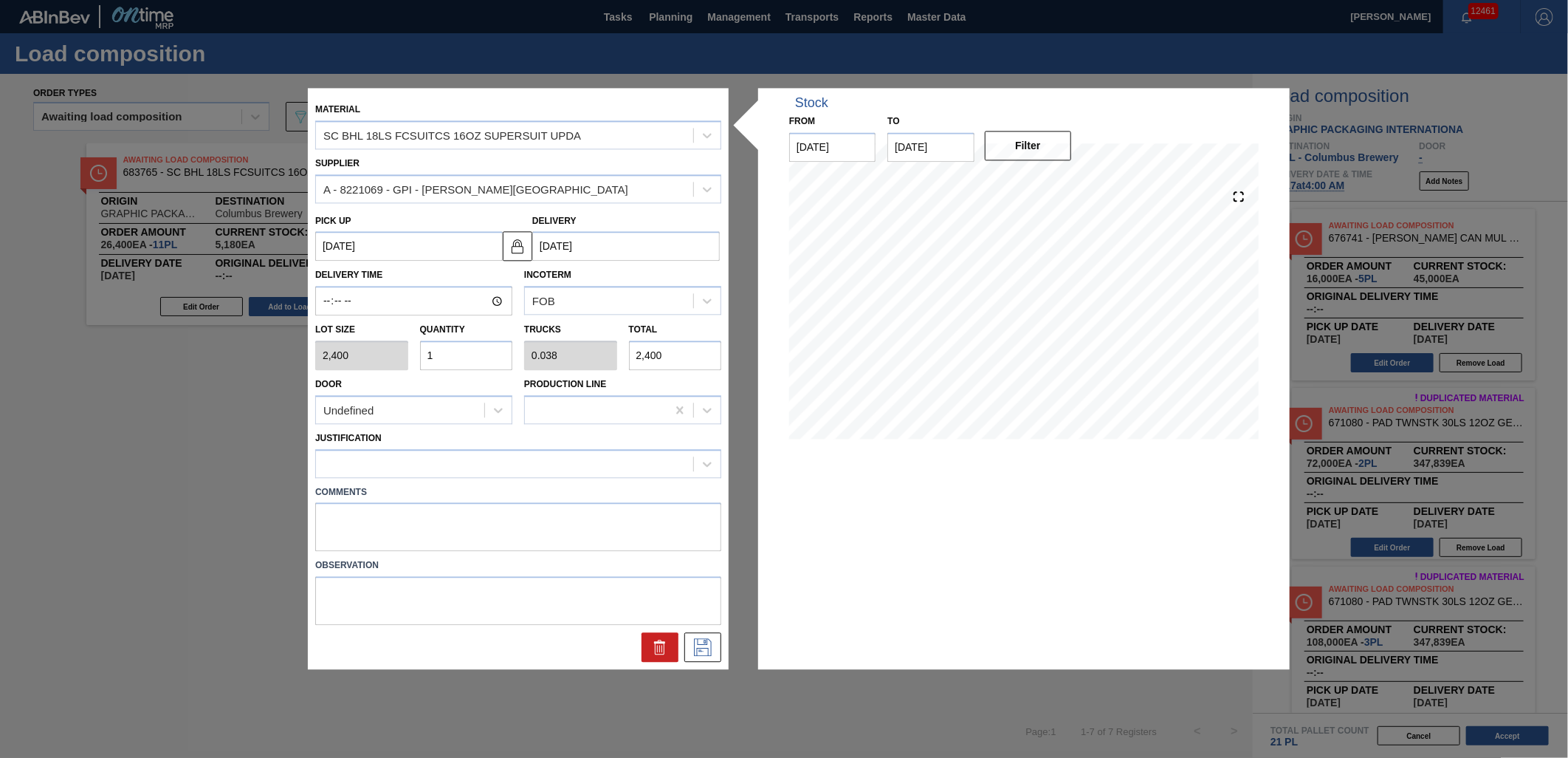
type input "0"
type input "4"
type input "0.154"
type input "9,600"
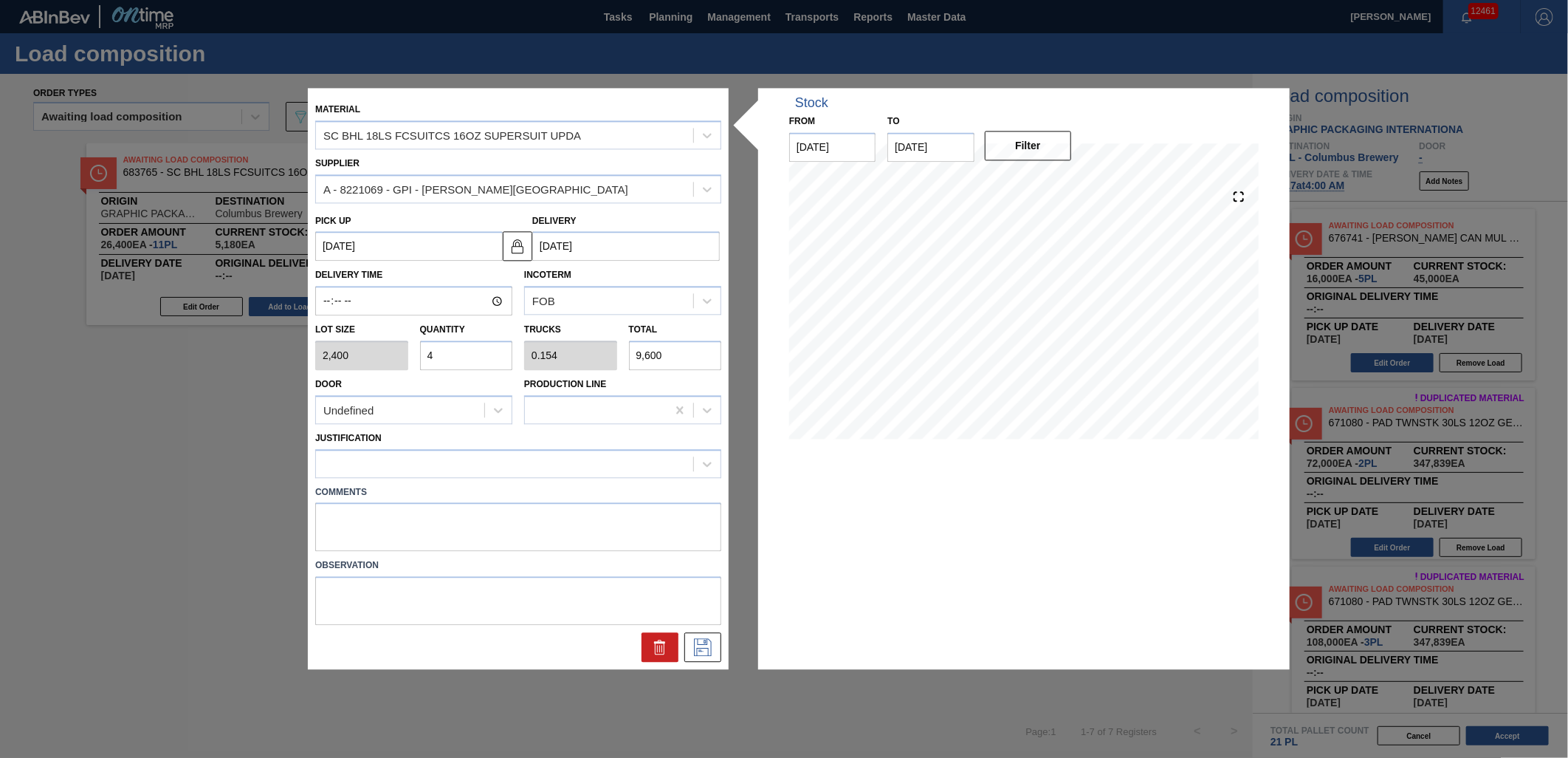
type input "0"
type input "5"
type input "0.192"
type input "12,000"
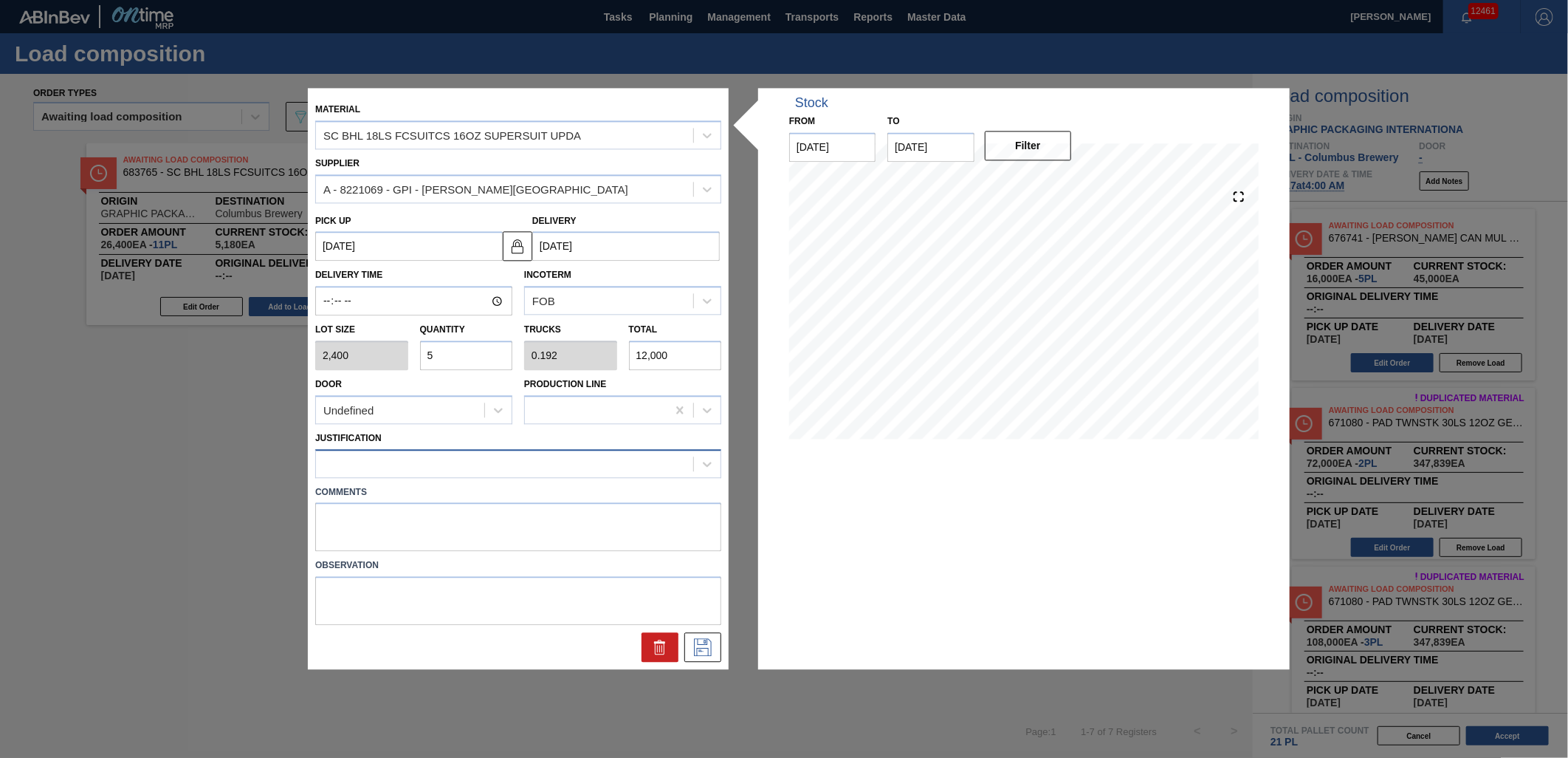
type input "5"
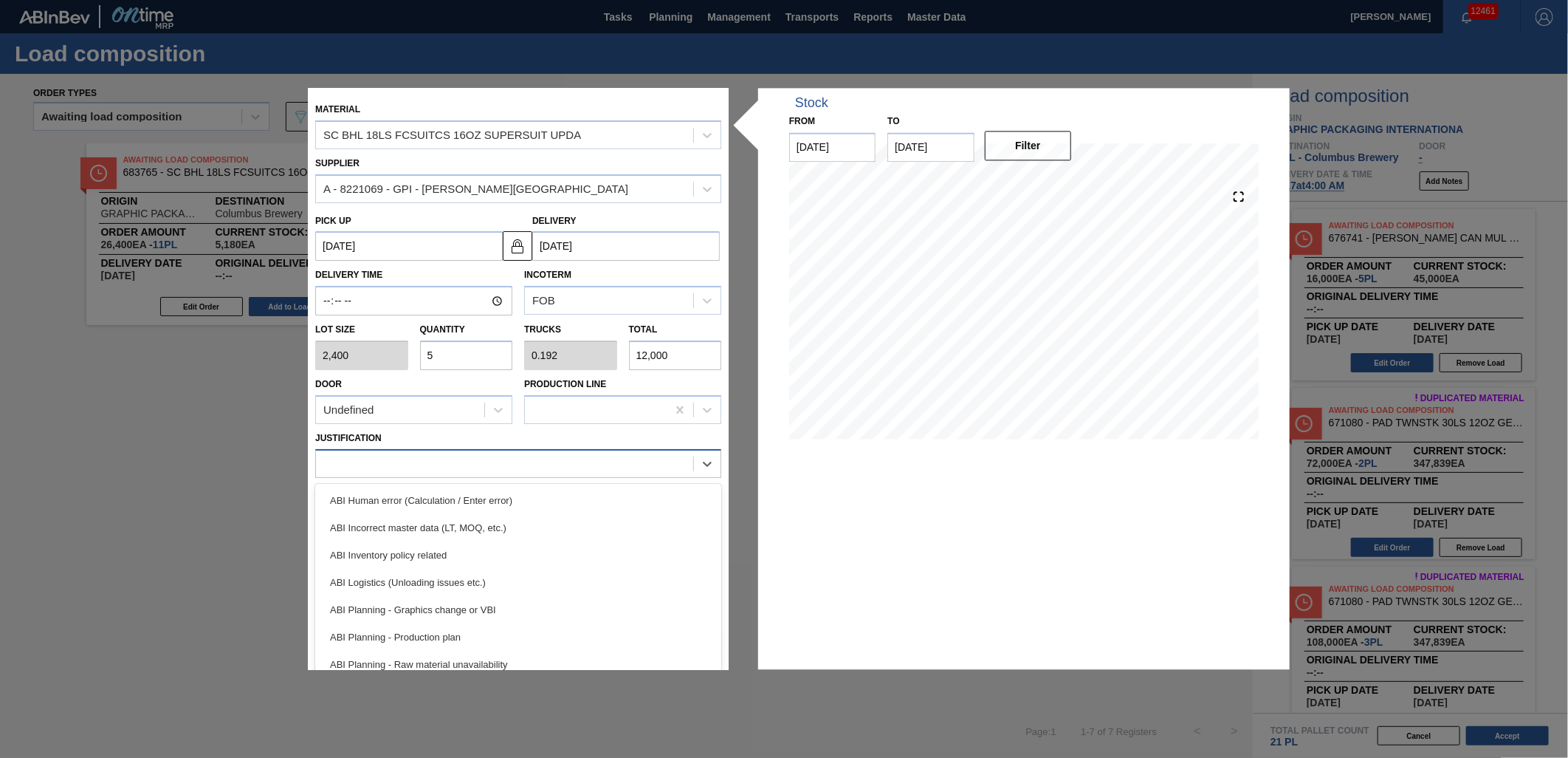
click at [595, 460] on div at bounding box center [504, 463] width 377 height 22
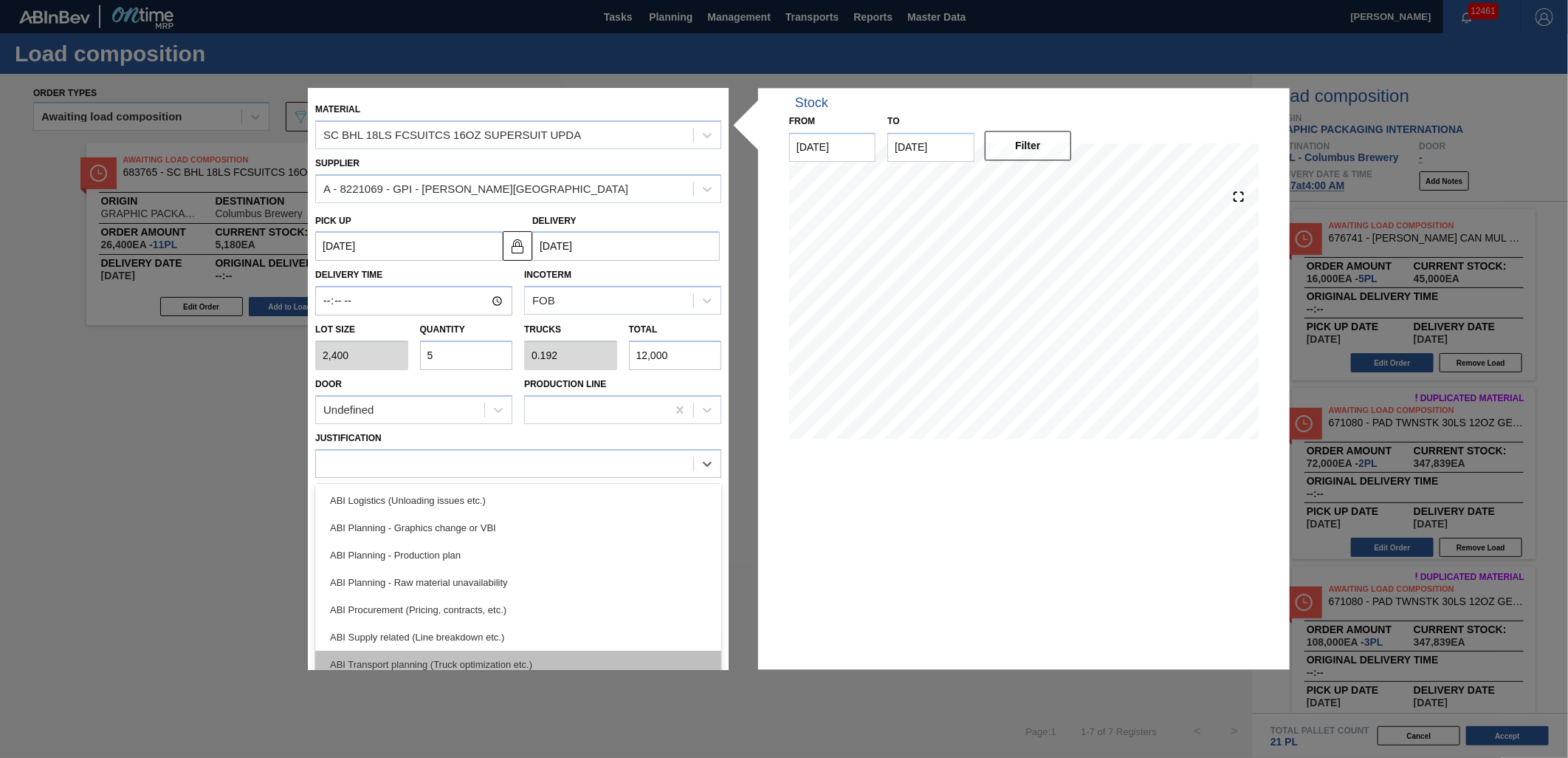
click at [569, 651] on div "ABI Transport planning (Truck optimization etc.)" at bounding box center [518, 664] width 406 height 27
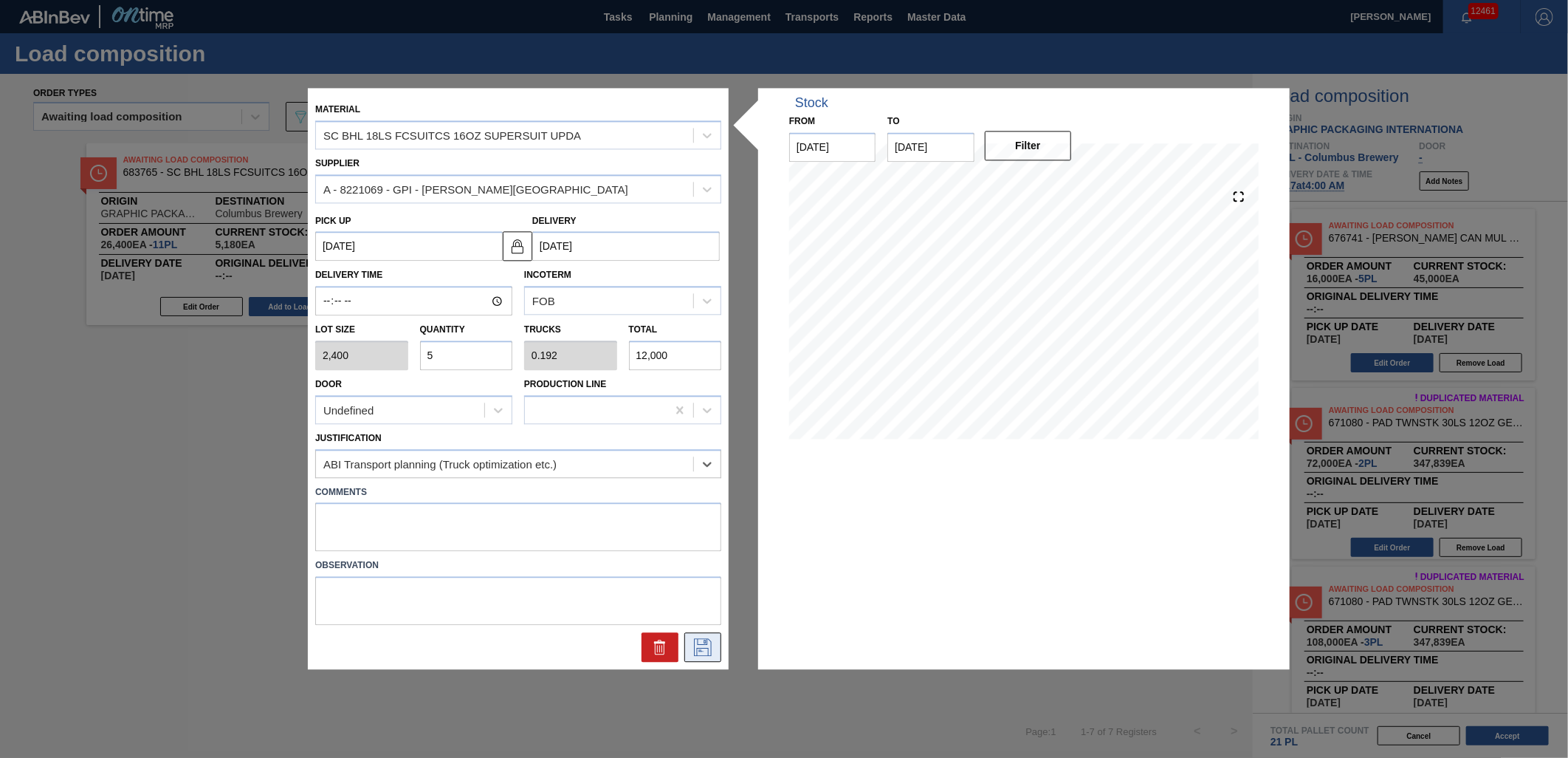
click at [701, 645] on icon at bounding box center [703, 648] width 24 height 18
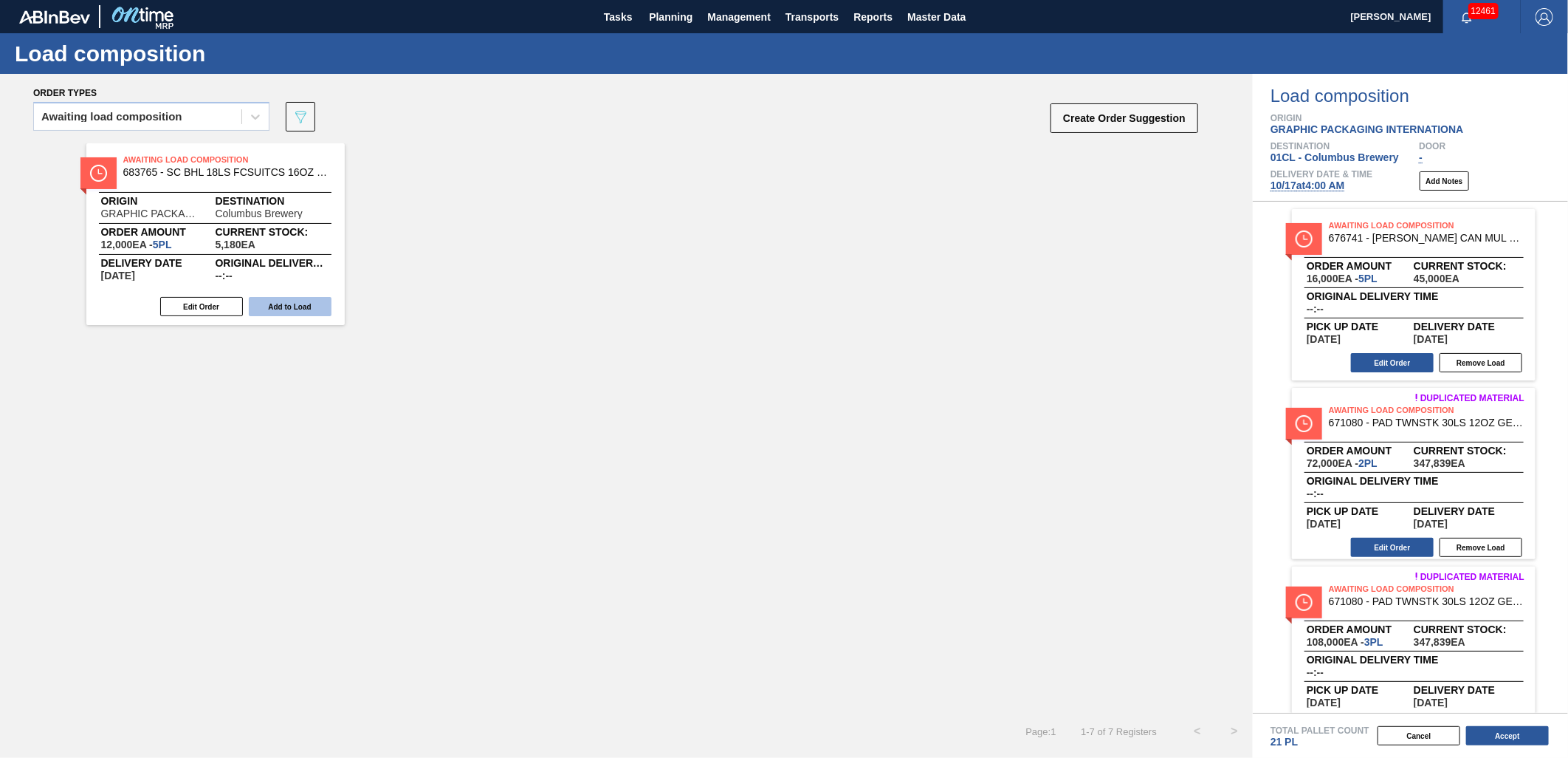
click at [307, 309] on button "Add to Load" at bounding box center [289, 306] width 82 height 19
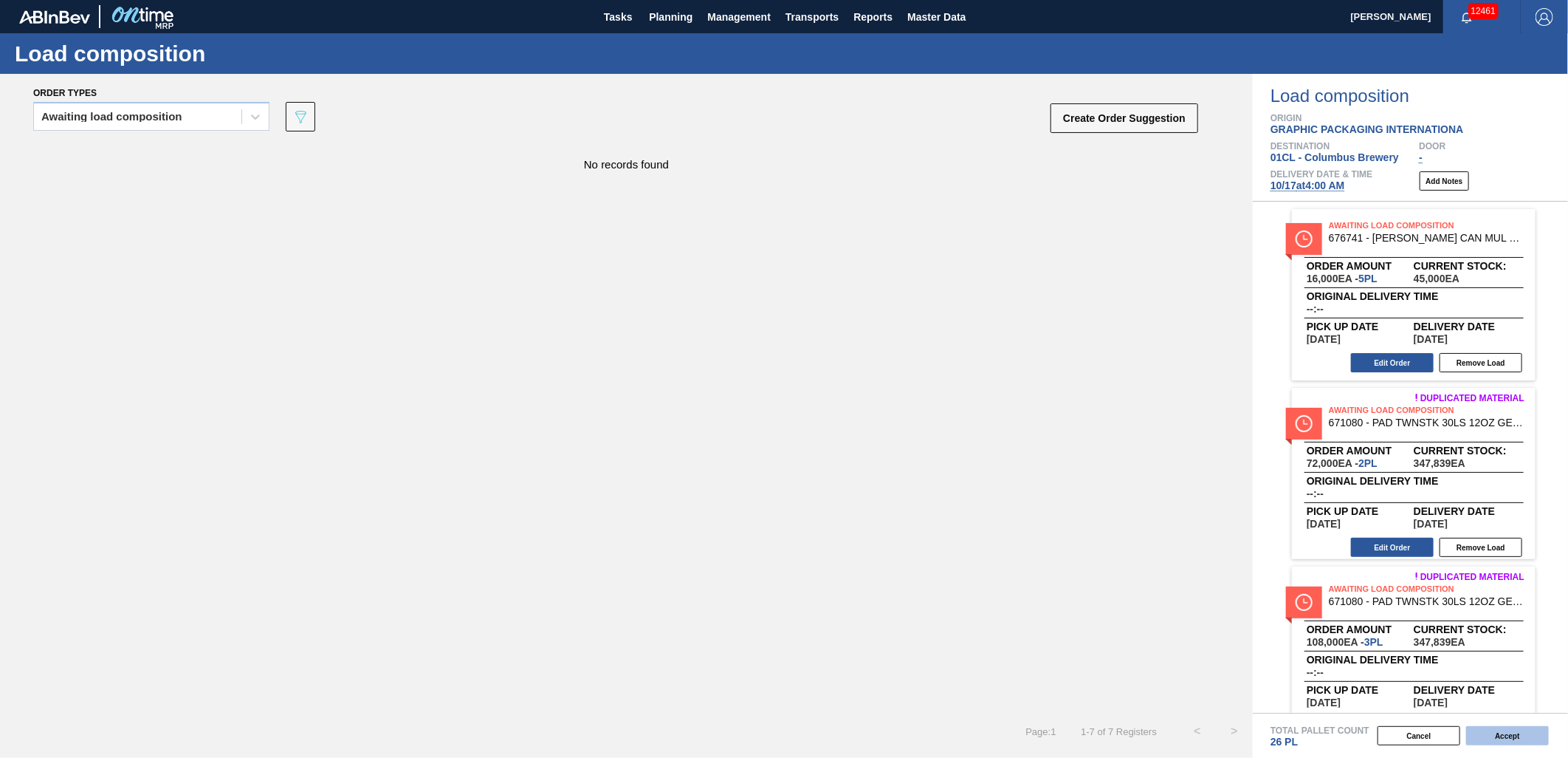
click at [1491, 740] on button "Accept" at bounding box center [1506, 736] width 82 height 19
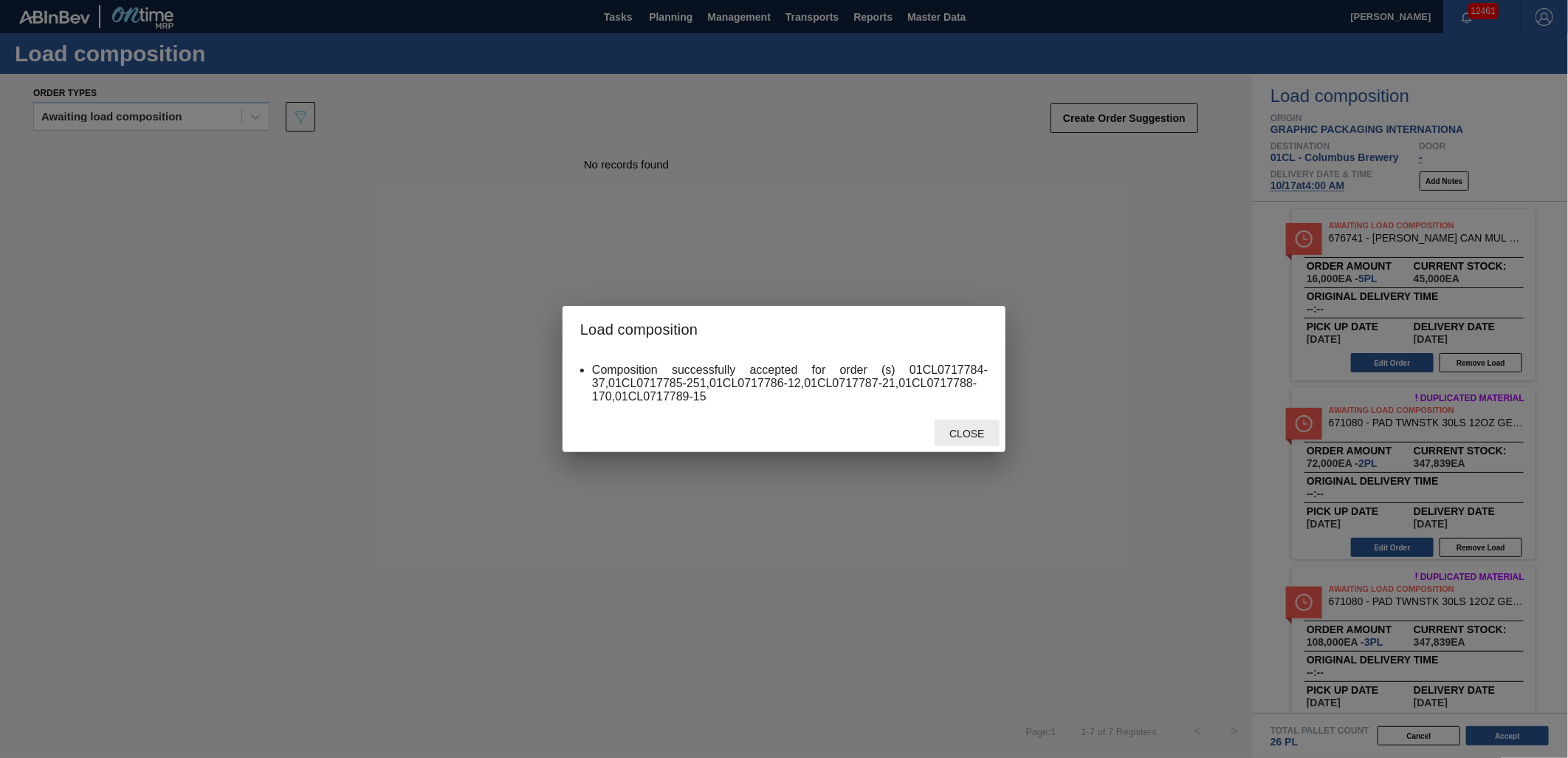
click at [960, 429] on span "Close" at bounding box center [966, 433] width 58 height 12
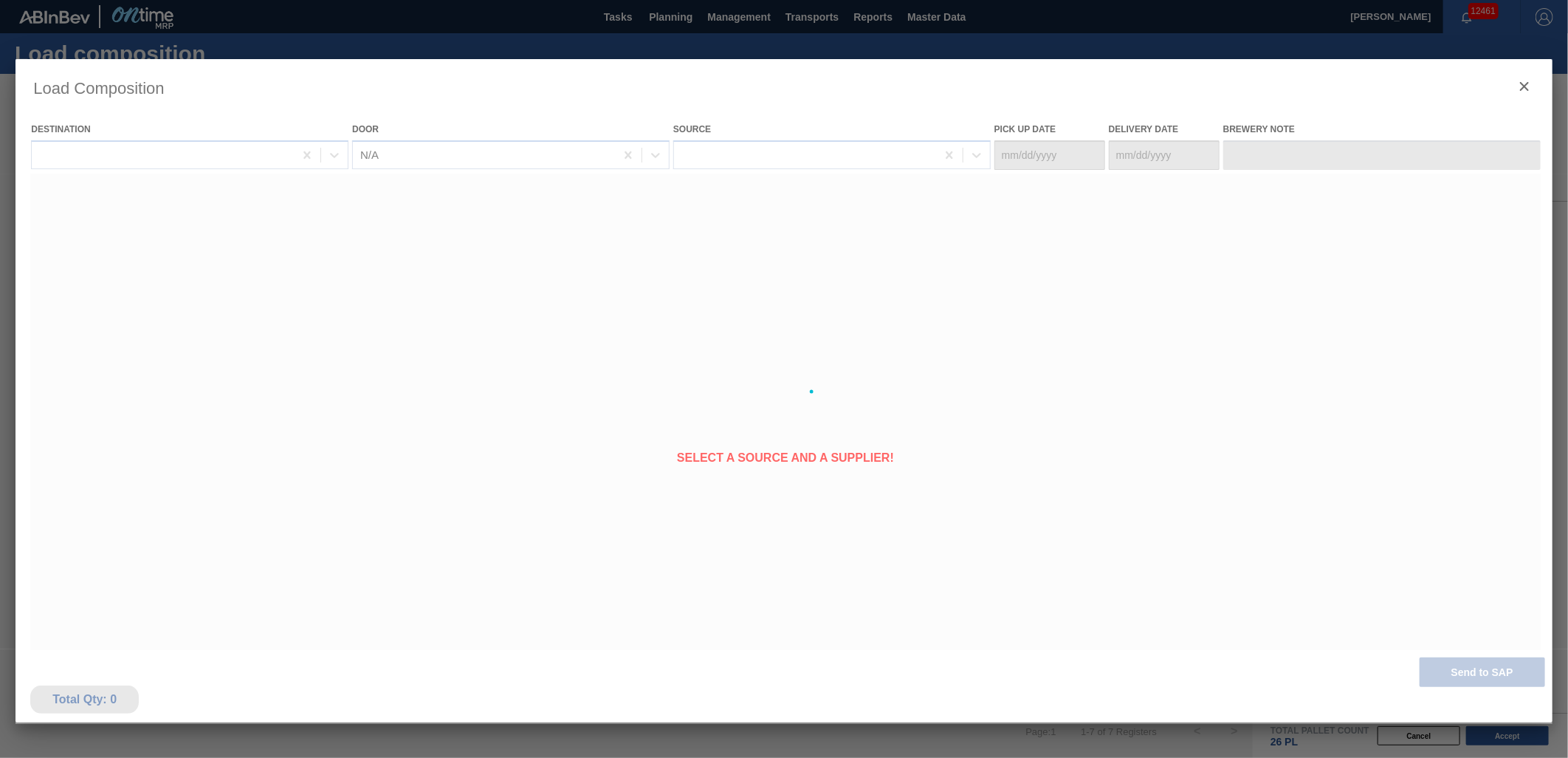
type Date "[DATE]"
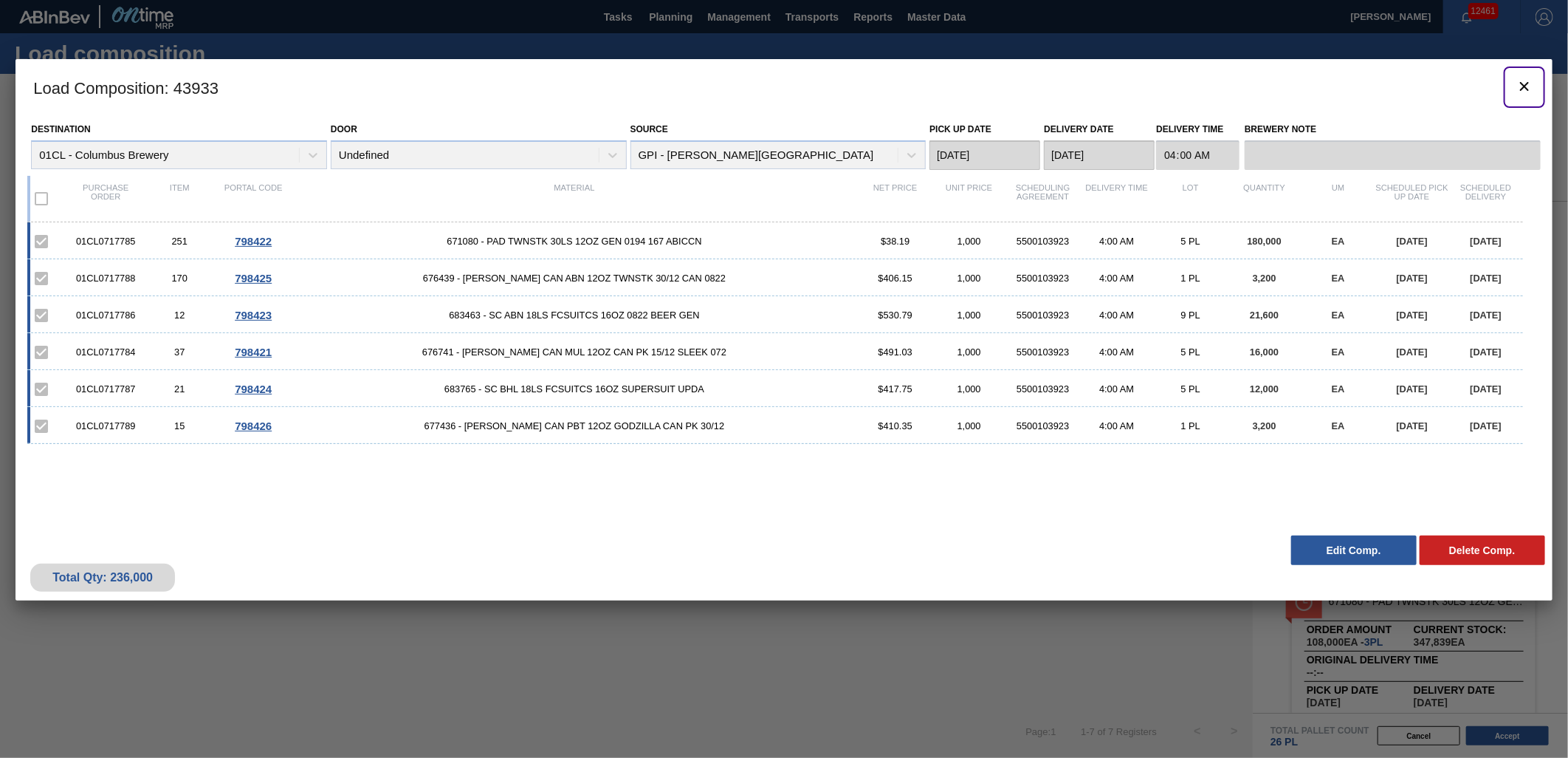
click at [1519, 83] on icon "botão de ícone" at bounding box center [1524, 86] width 18 height 18
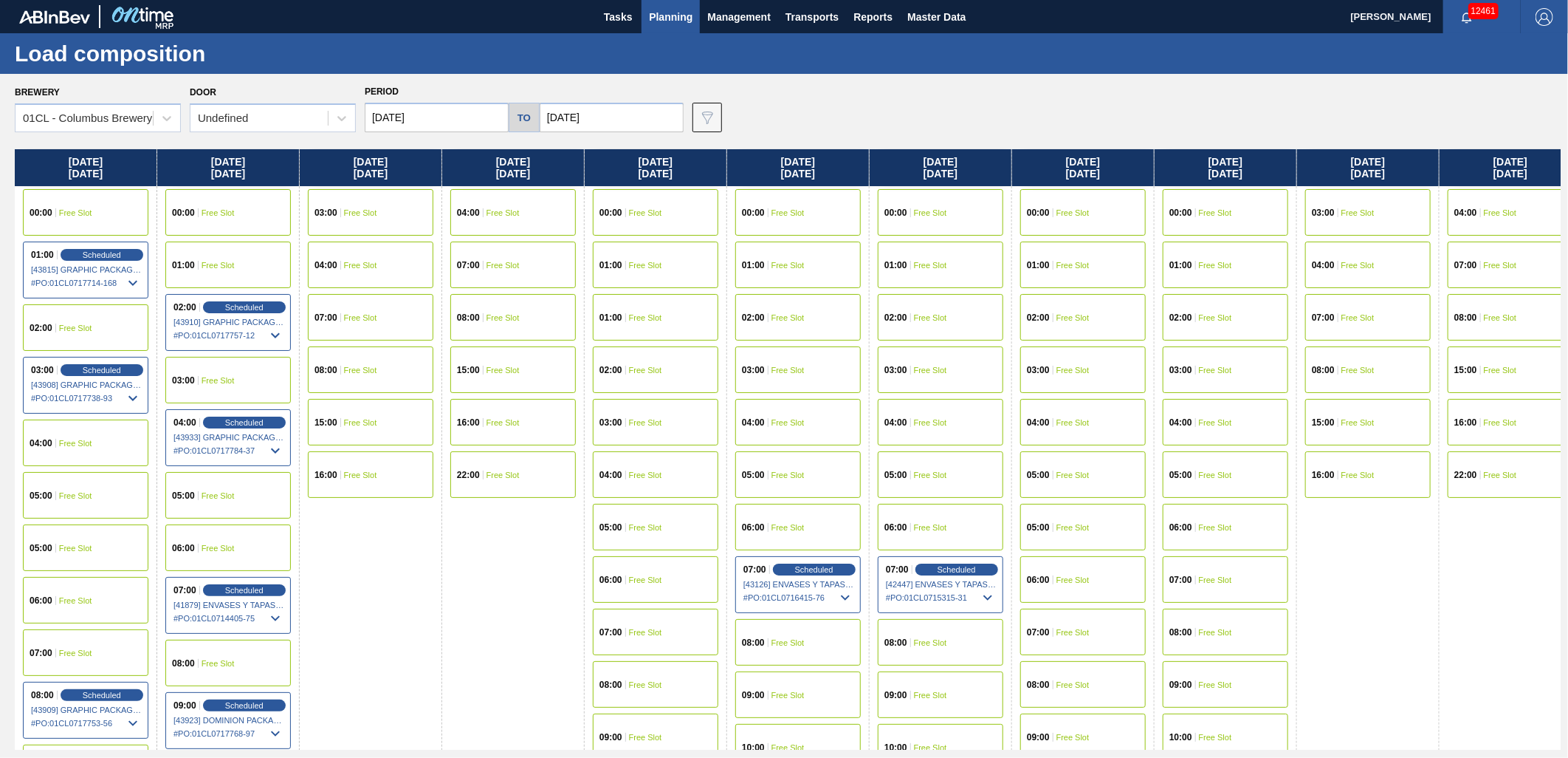
click at [633, 275] on div "01:00 Free Slot" at bounding box center [655, 265] width 125 height 46
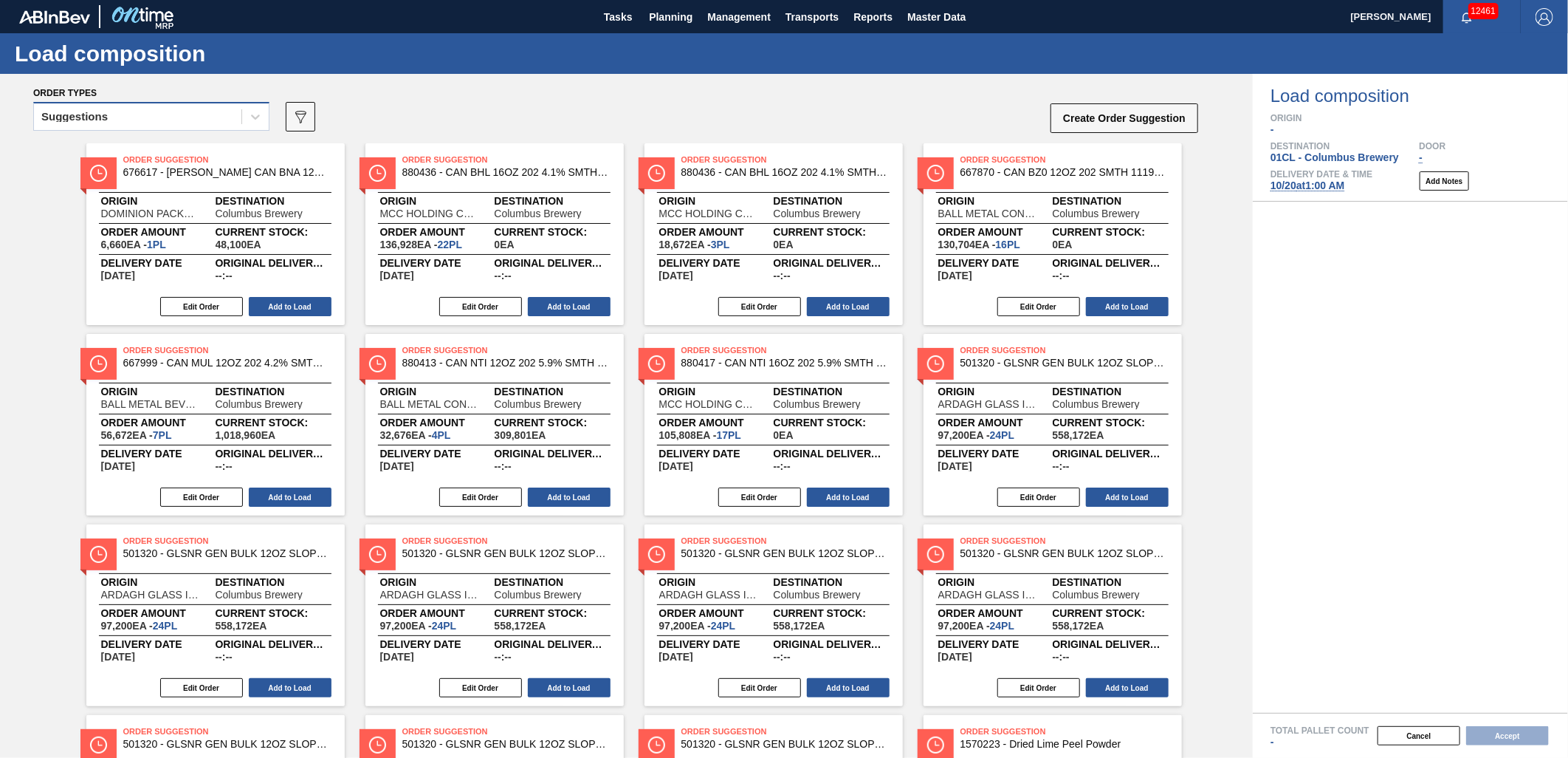
click at [217, 121] on div "Suggestions" at bounding box center [137, 117] width 208 height 22
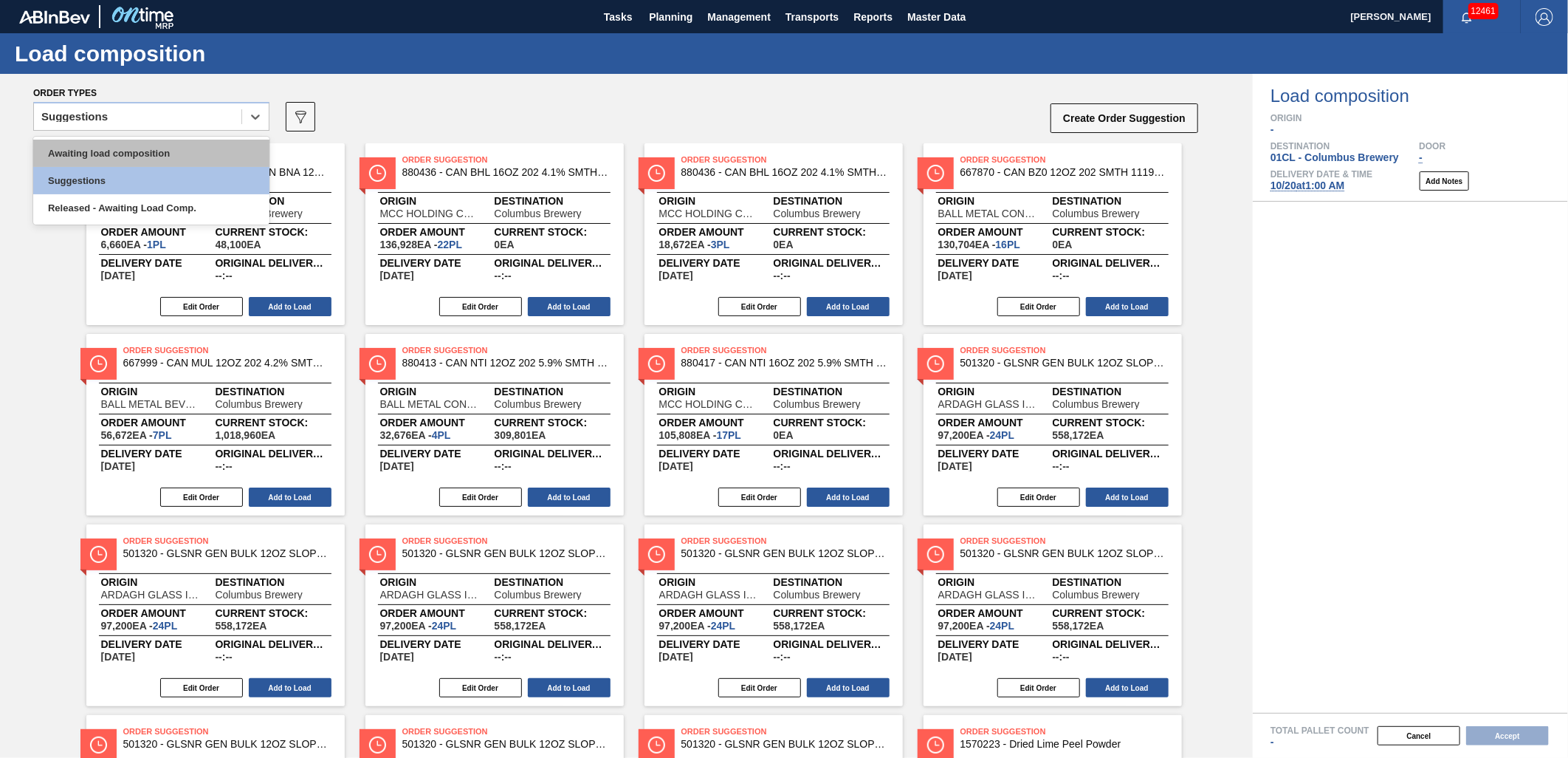
click at [169, 152] on div "Awaiting load composition" at bounding box center [152, 154] width 237 height 27
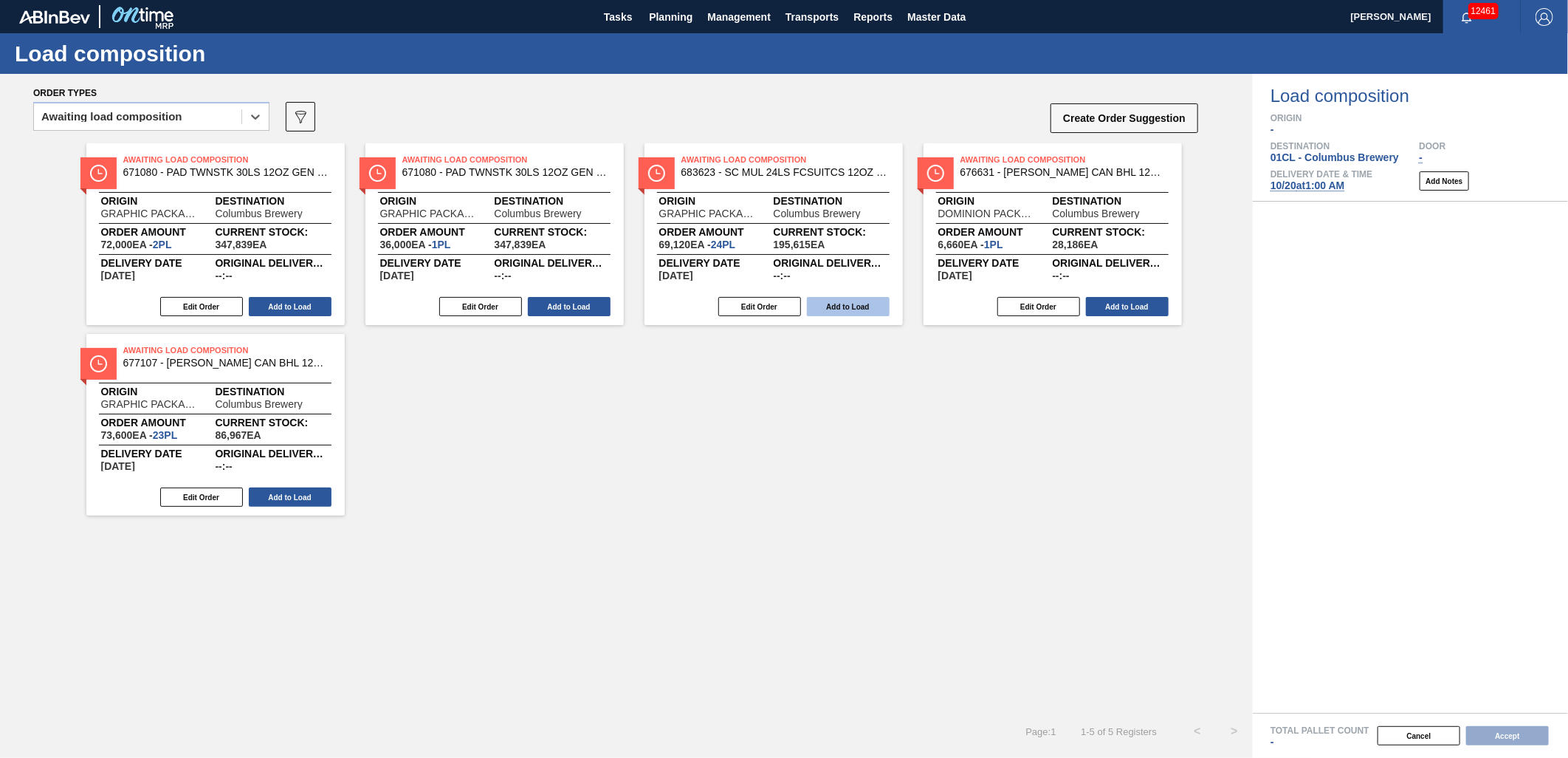
click at [854, 300] on button "Add to Load" at bounding box center [848, 306] width 82 height 19
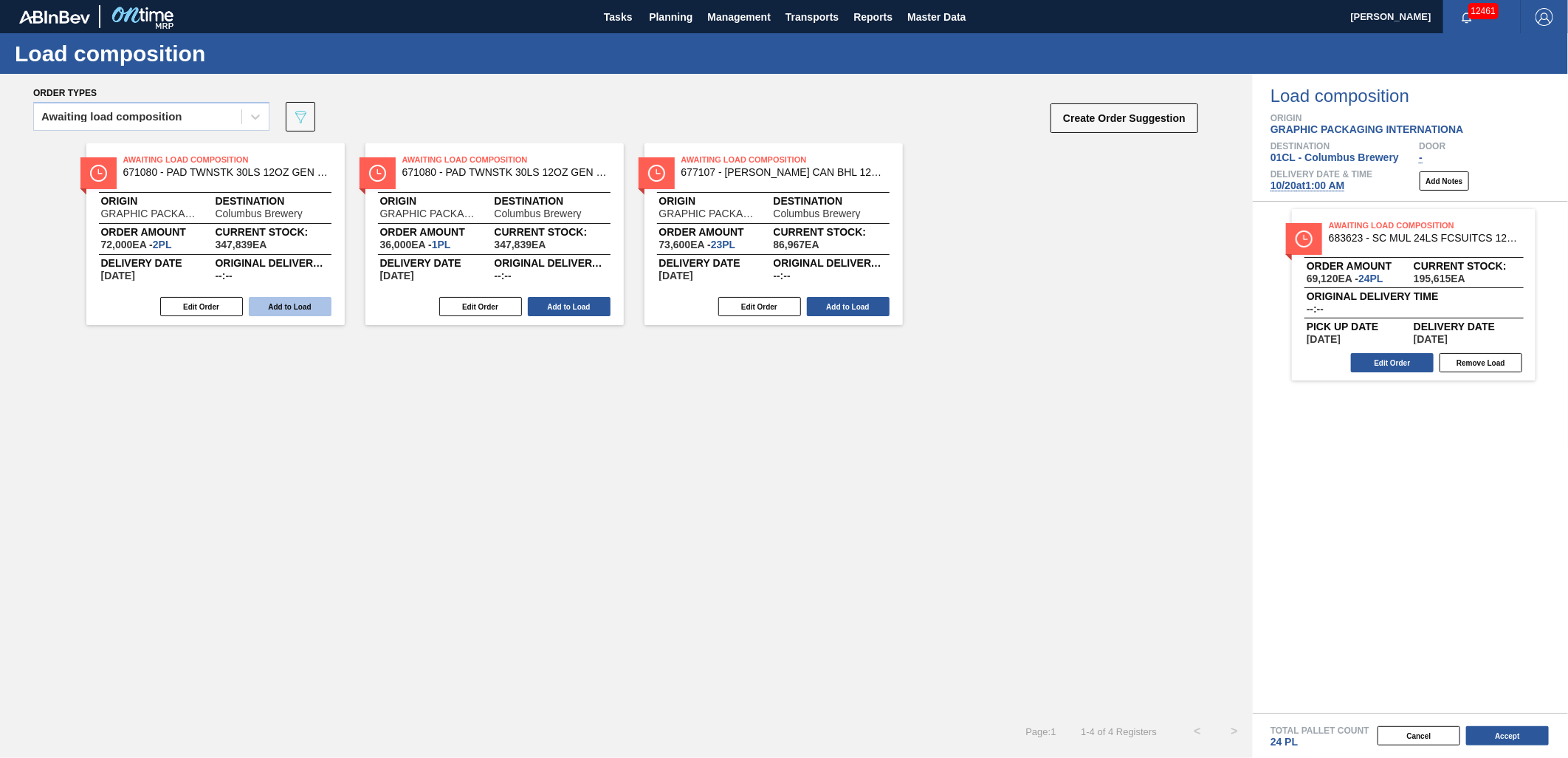
click at [289, 305] on button "Add to Load" at bounding box center [289, 306] width 82 height 19
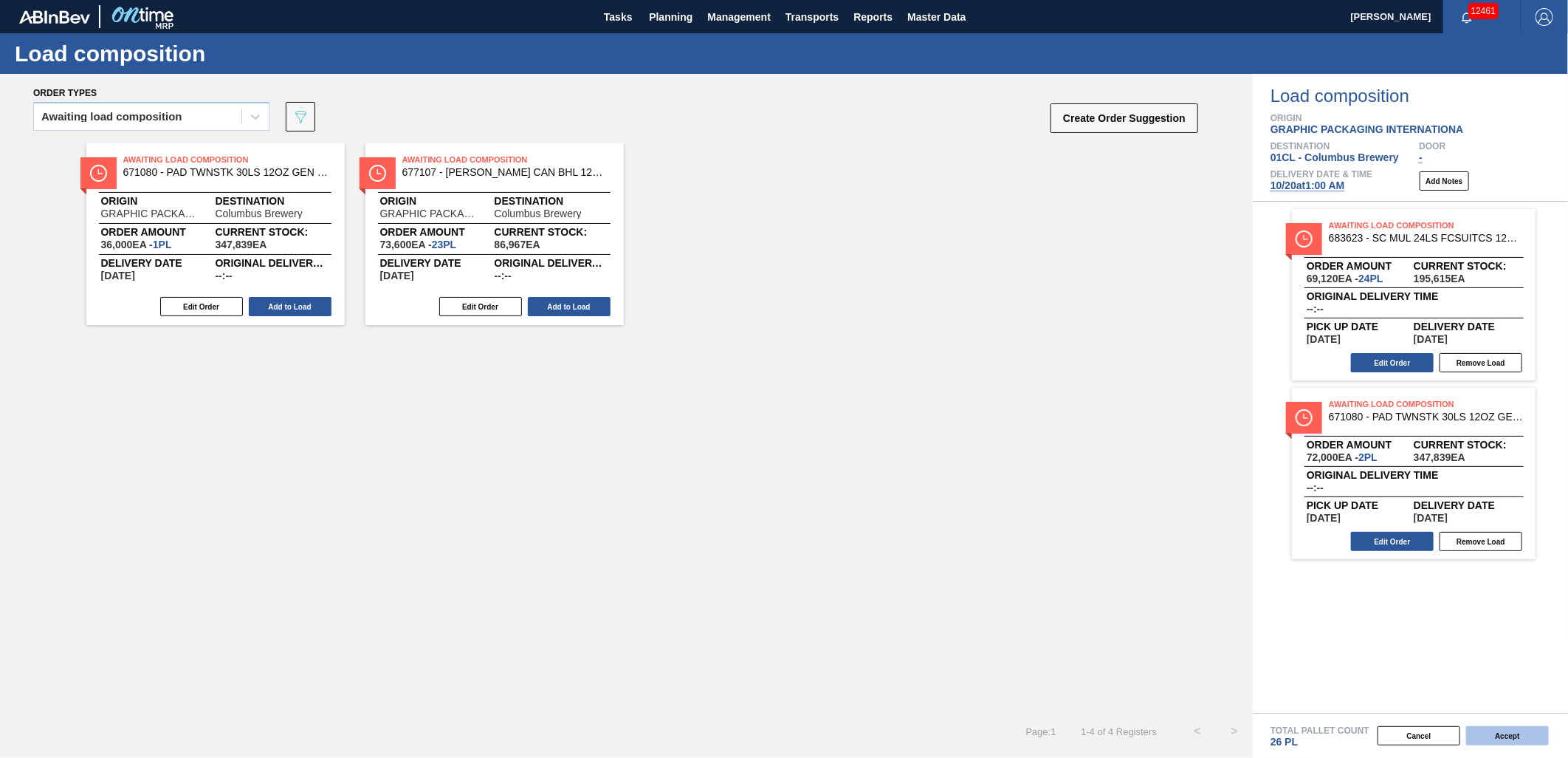
click at [1510, 740] on button "Accept" at bounding box center [1506, 736] width 82 height 19
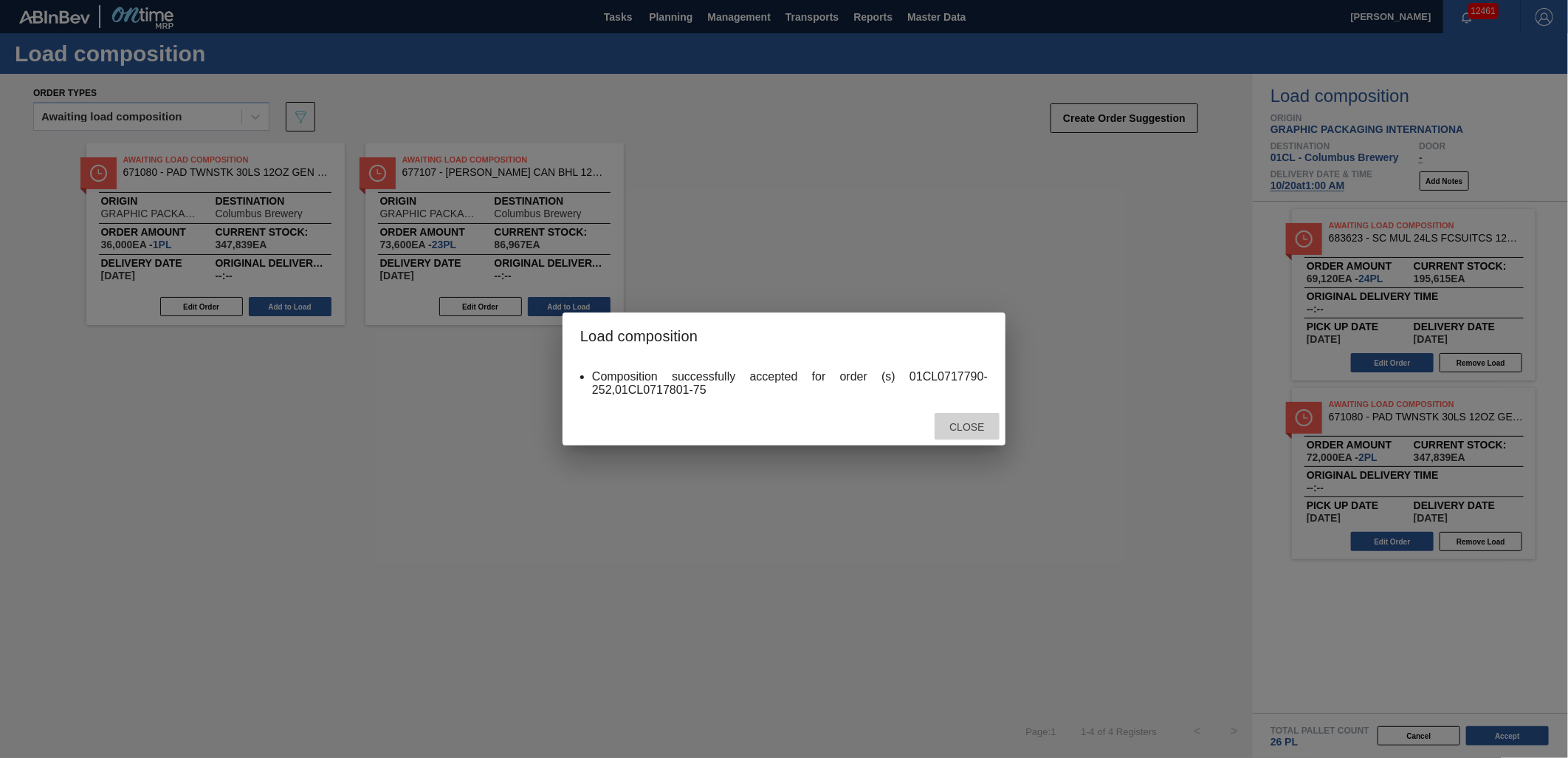
click at [969, 423] on span "Close" at bounding box center [966, 426] width 58 height 12
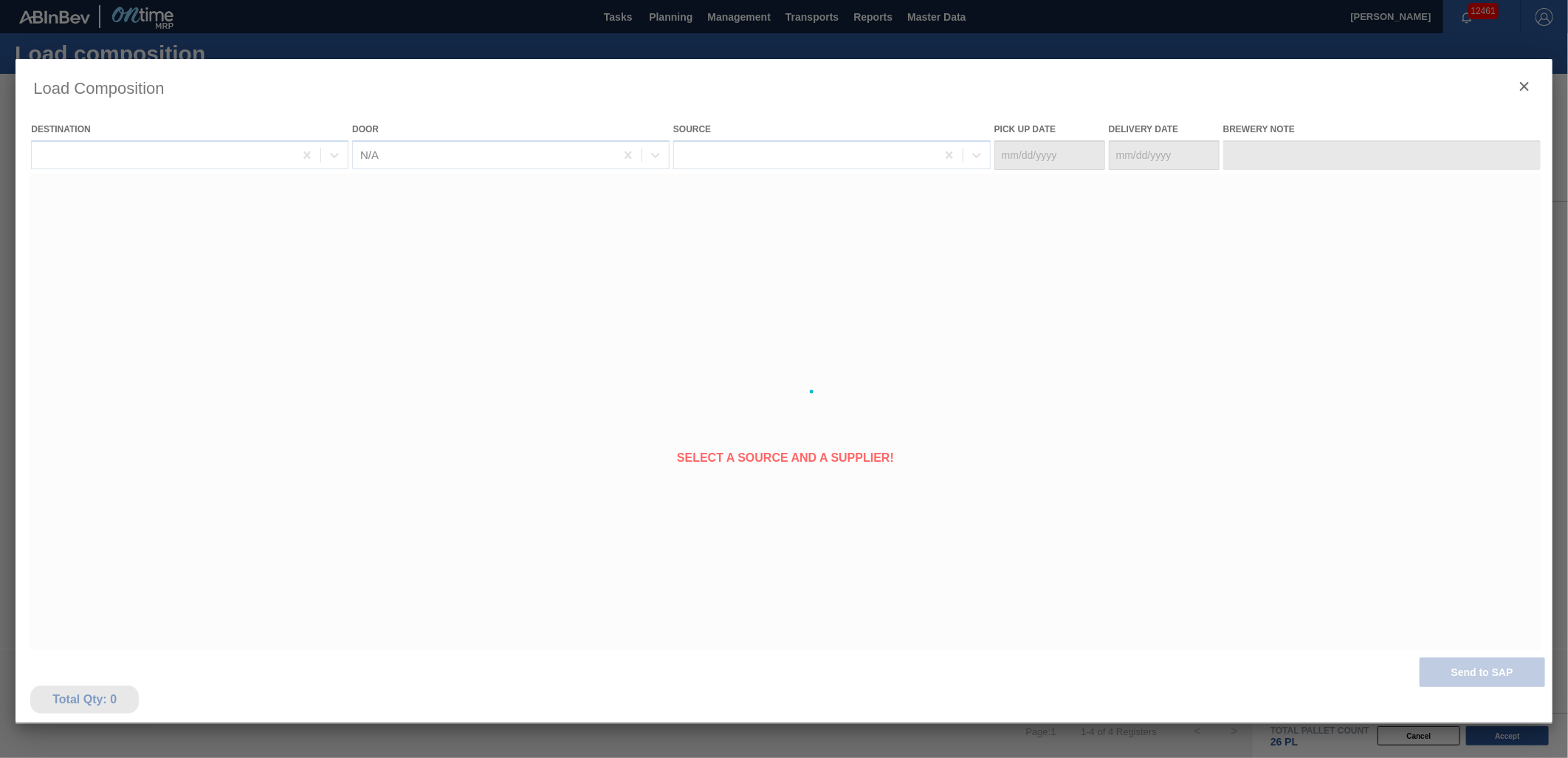
type Date "[DATE]"
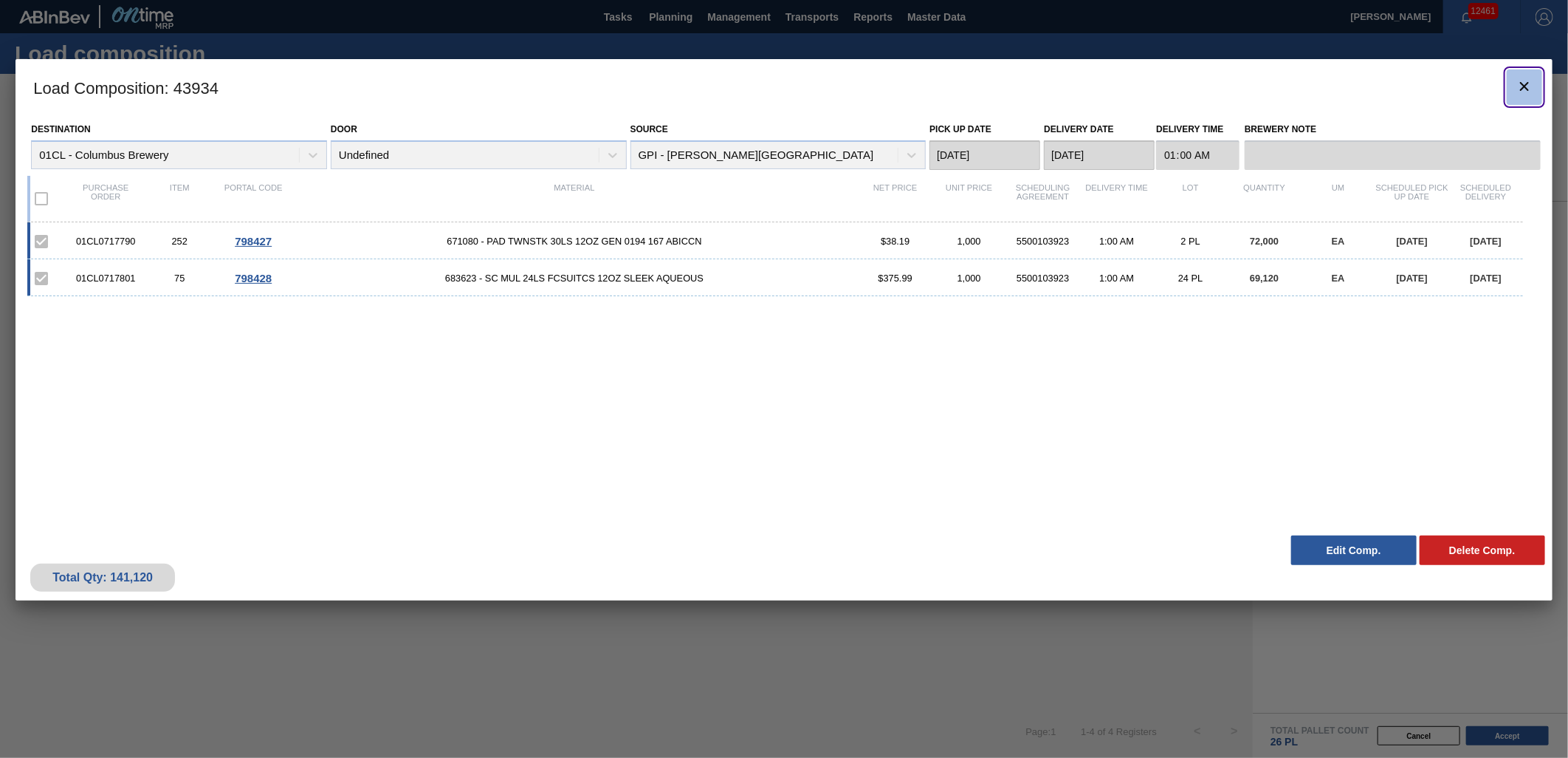
click at [1517, 92] on icon "botão de ícone" at bounding box center [1524, 86] width 18 height 18
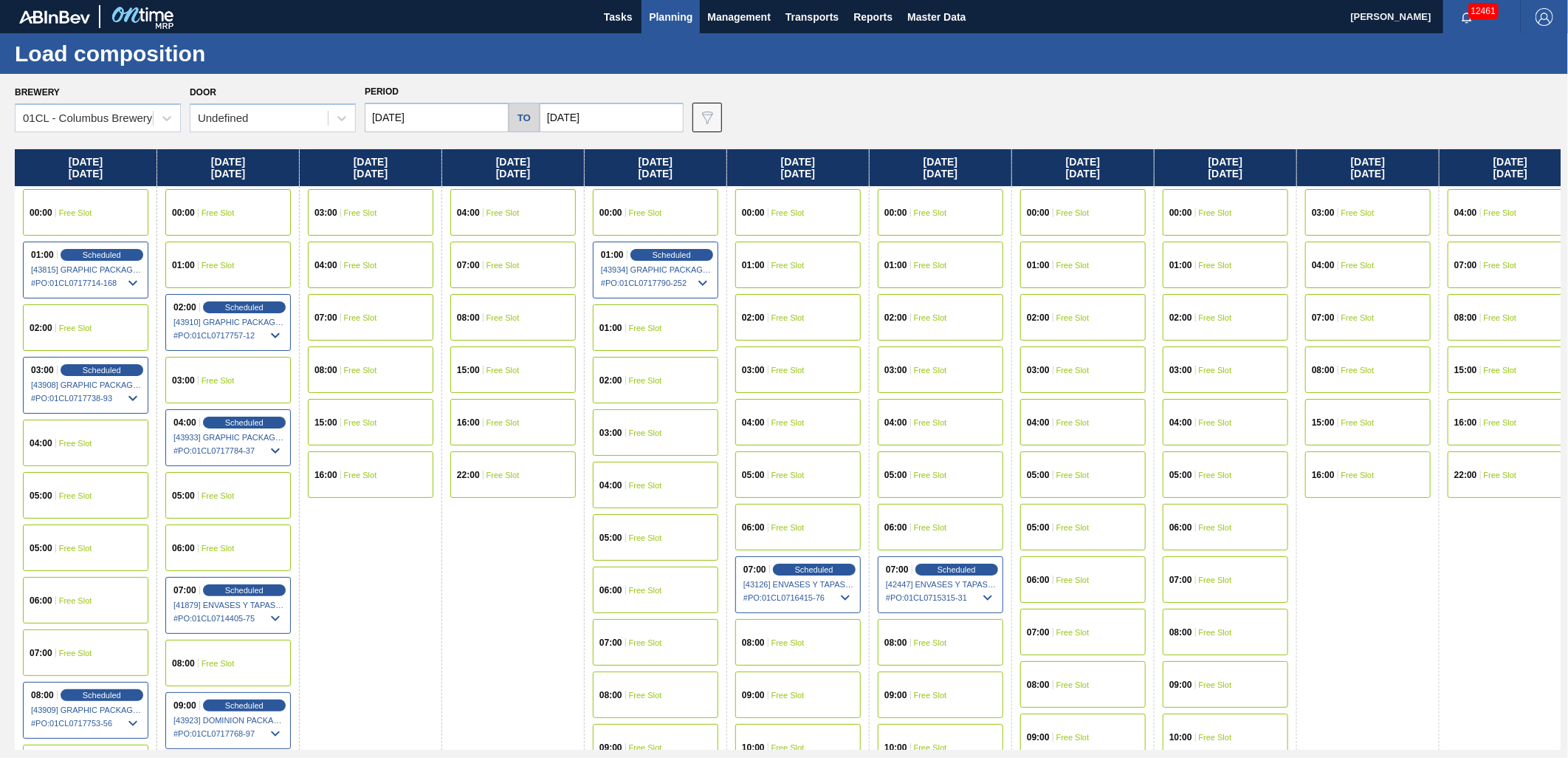
click at [641, 433] on span "Free Slot" at bounding box center [646, 433] width 34 height 9
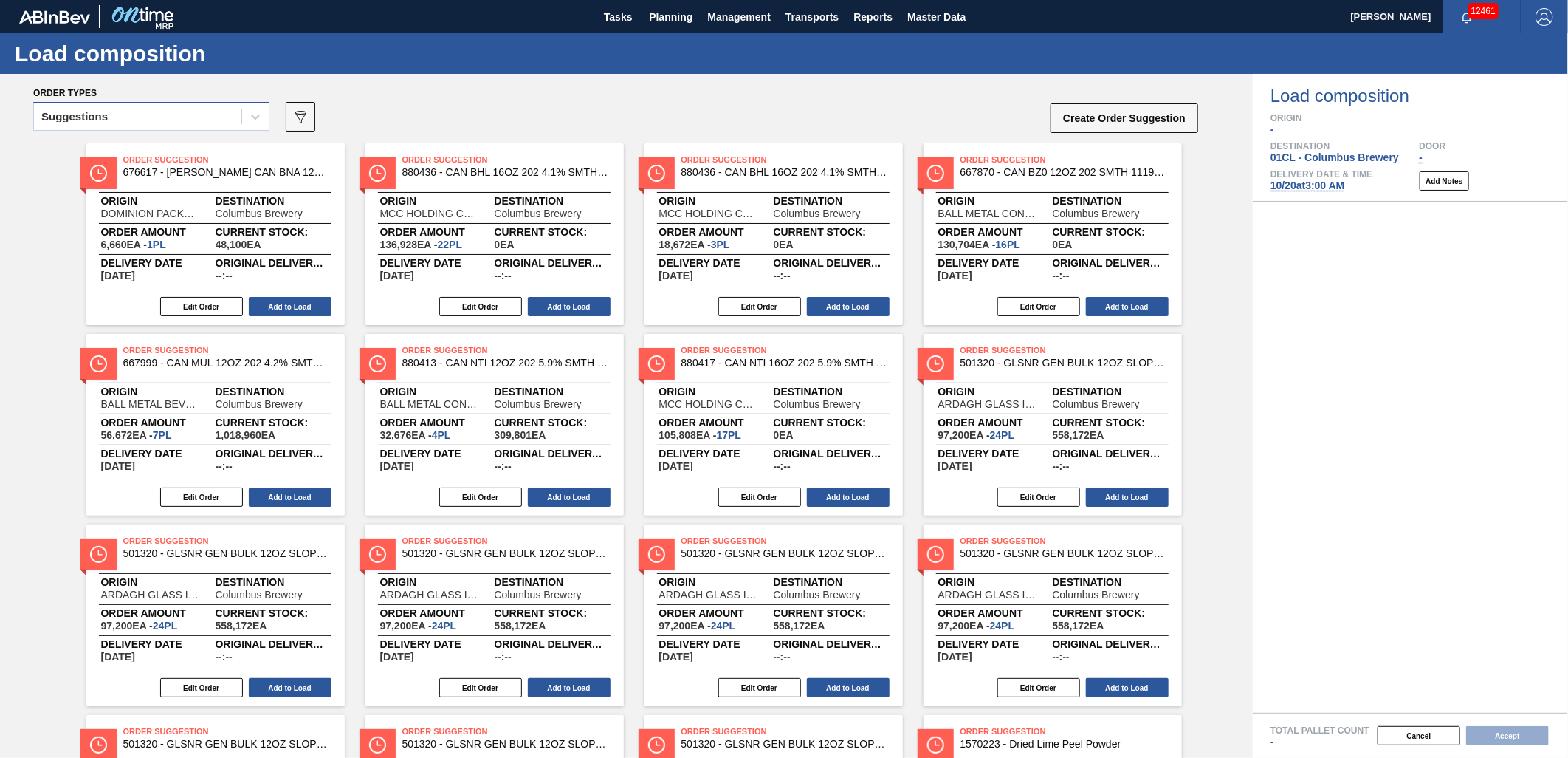
click at [202, 121] on div "Suggestions" at bounding box center [137, 117] width 208 height 22
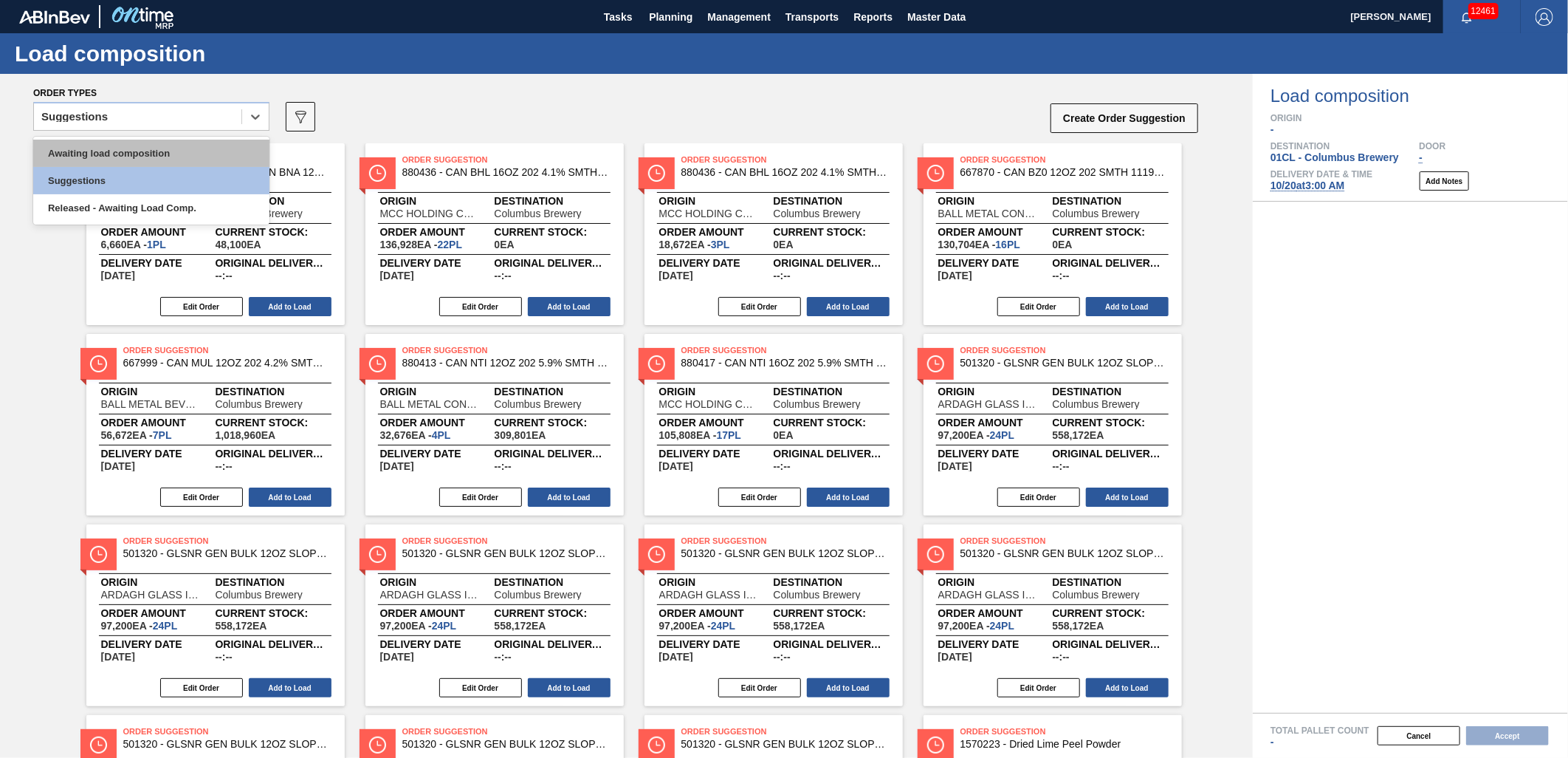
click at [188, 146] on div "Awaiting load composition" at bounding box center [152, 154] width 237 height 27
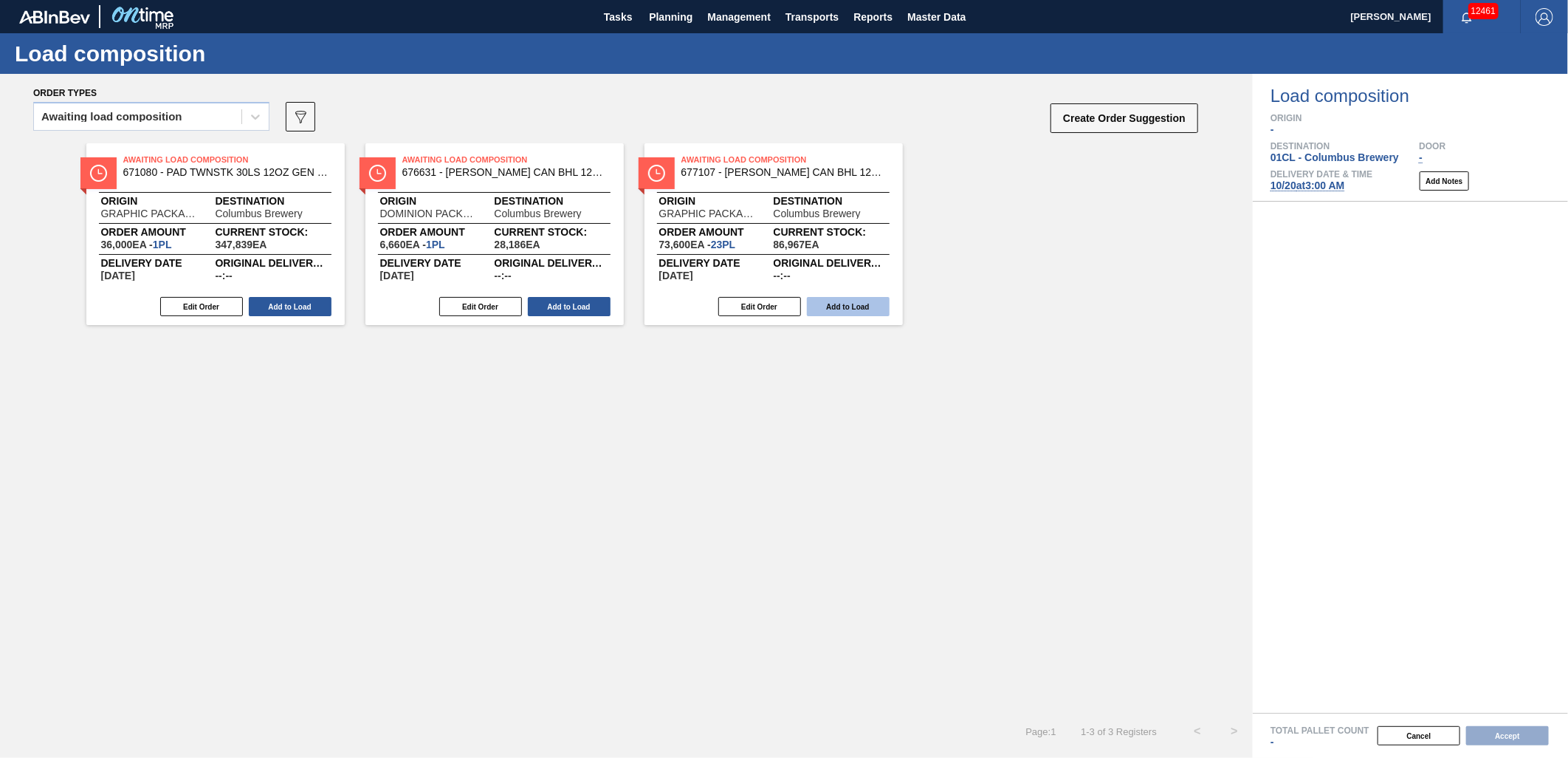
click at [855, 308] on button "Add to Load" at bounding box center [848, 306] width 82 height 19
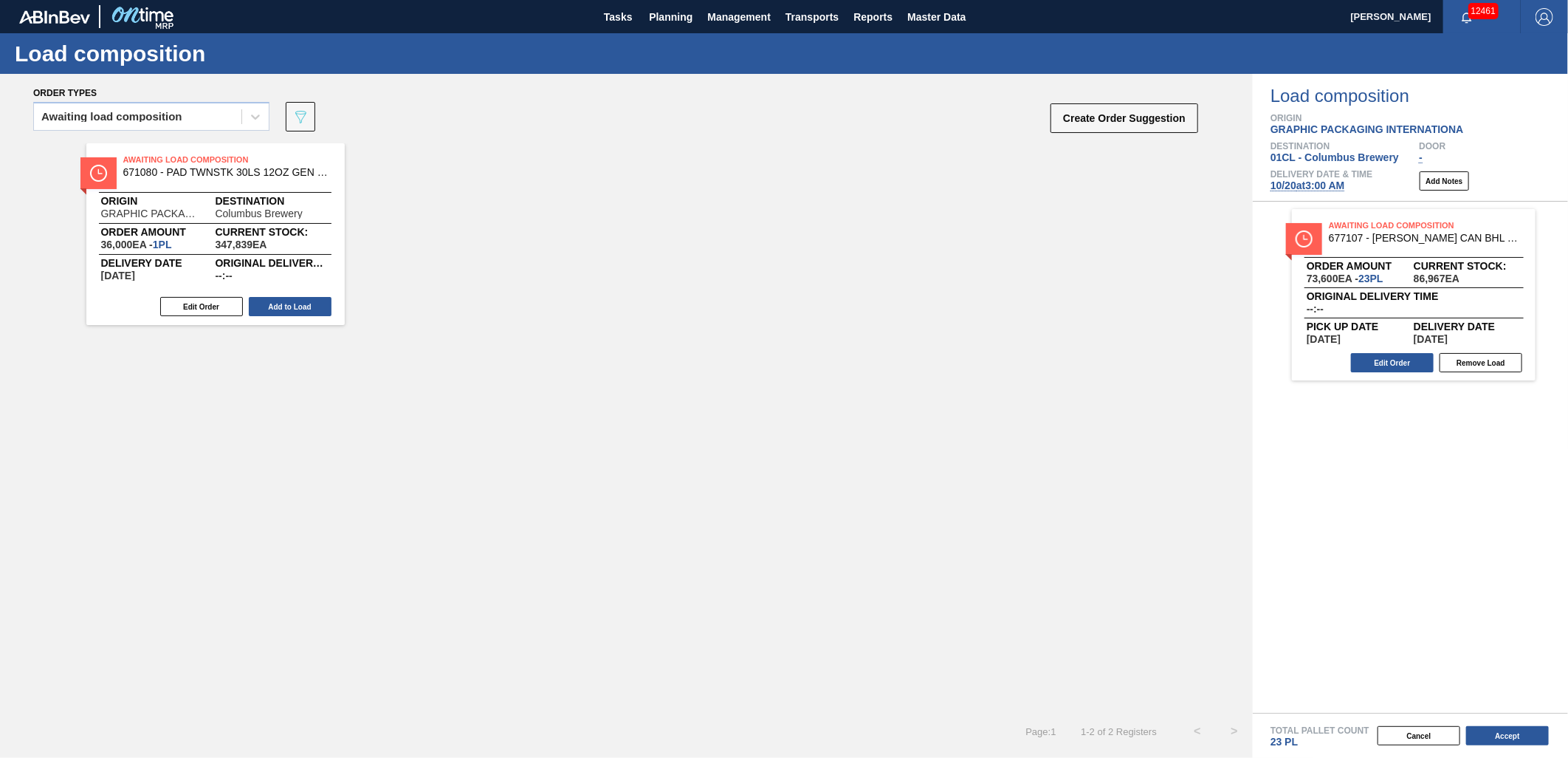
click at [290, 305] on button "Add to Load" at bounding box center [289, 306] width 82 height 19
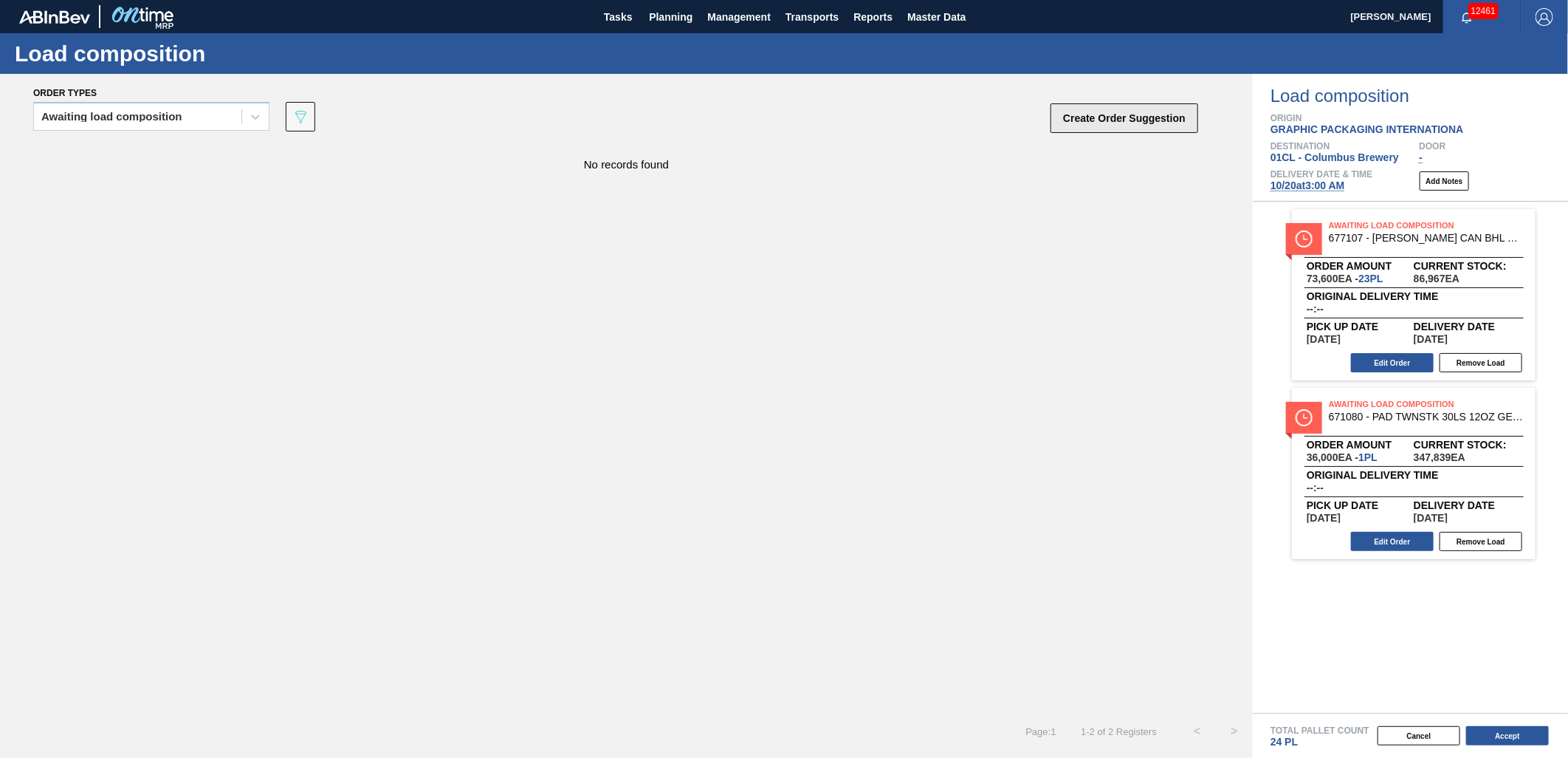
click at [1126, 122] on button "Create Order Suggestion" at bounding box center [1124, 118] width 148 height 30
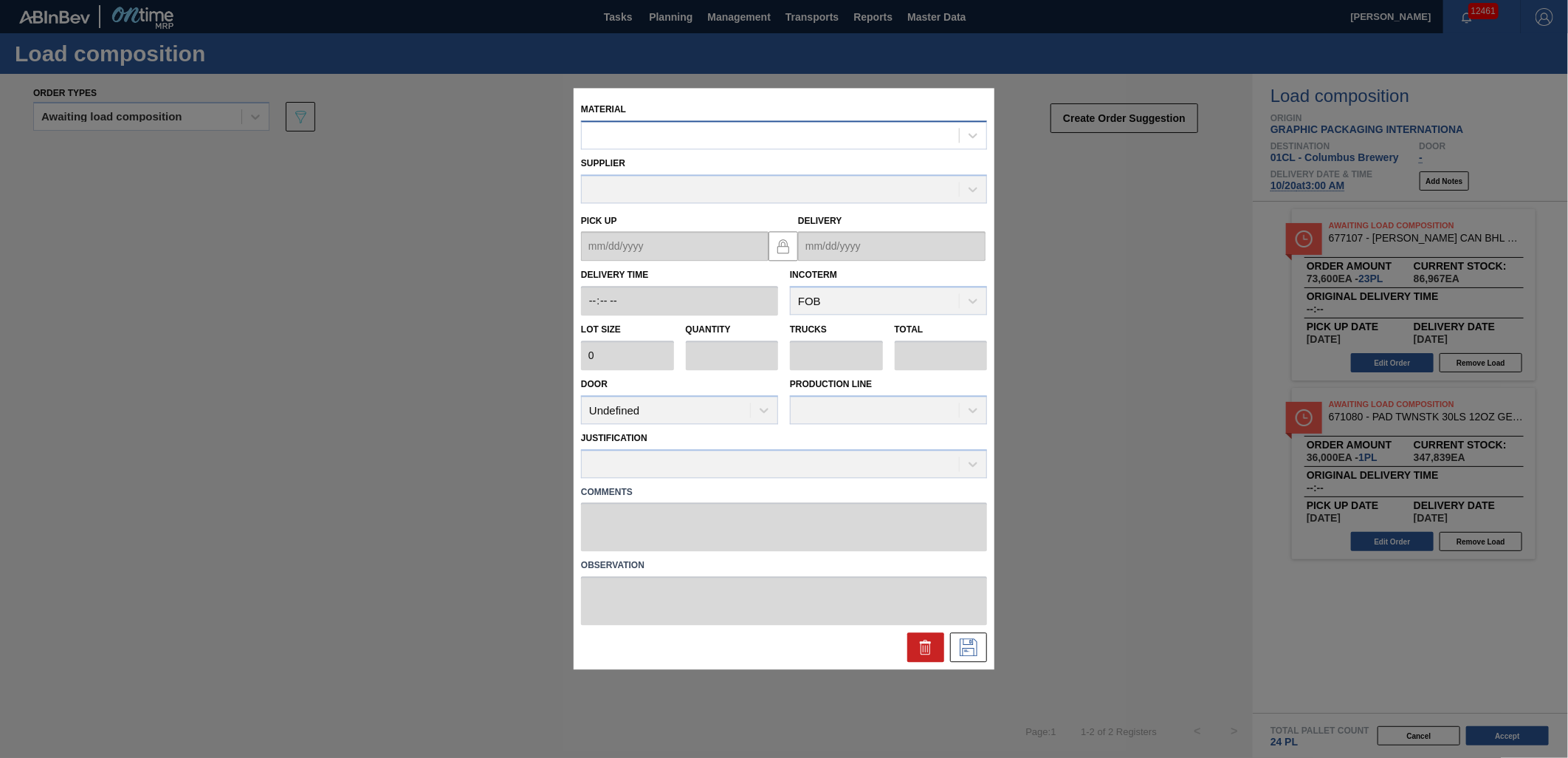
click at [740, 135] on div at bounding box center [770, 135] width 377 height 22
type input "683765"
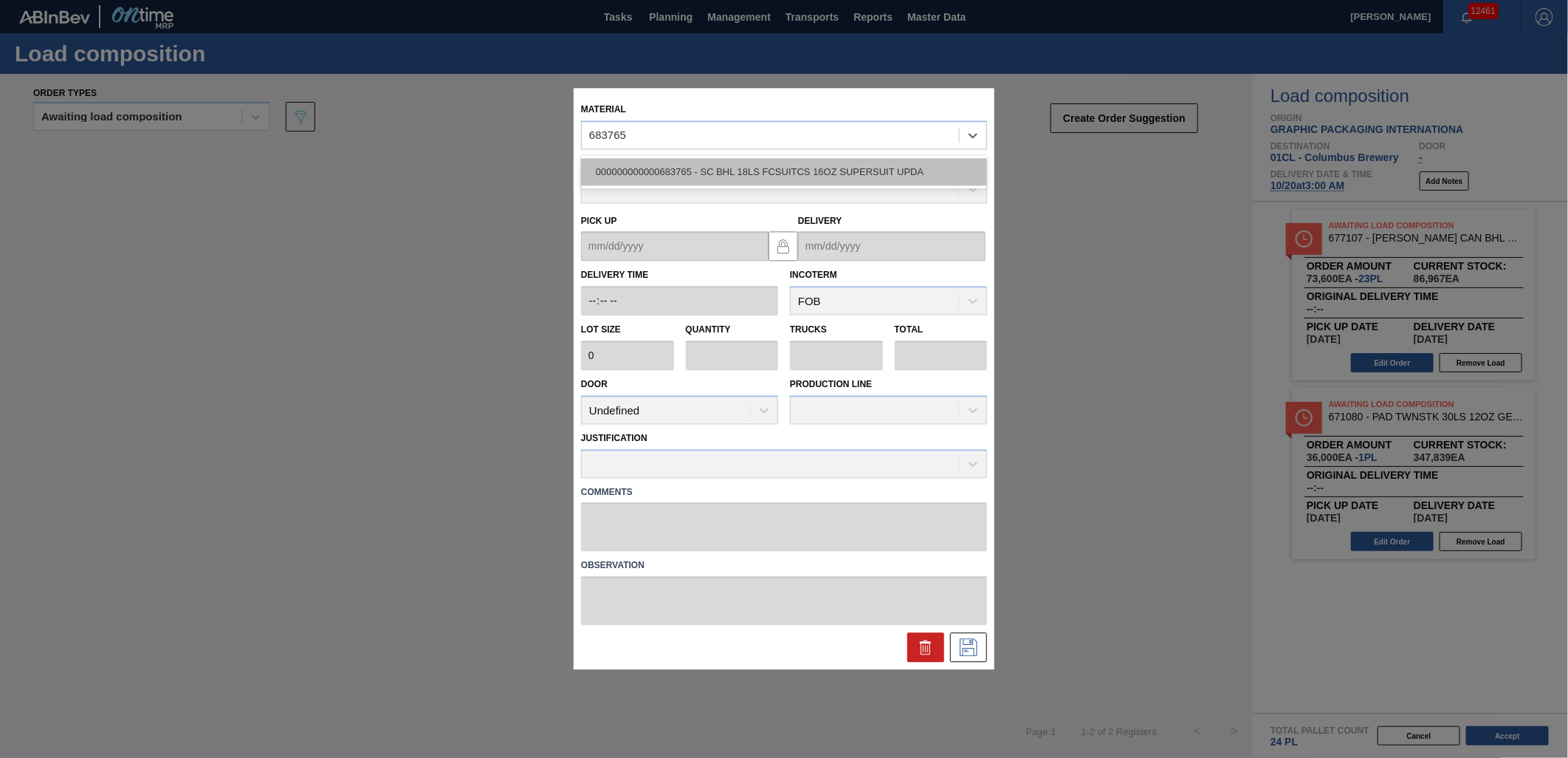
click at [714, 164] on div "000000000000683765 - SC BHL 18LS FCSUITCS 16OZ SUPERSUIT UPDA" at bounding box center [784, 172] width 406 height 27
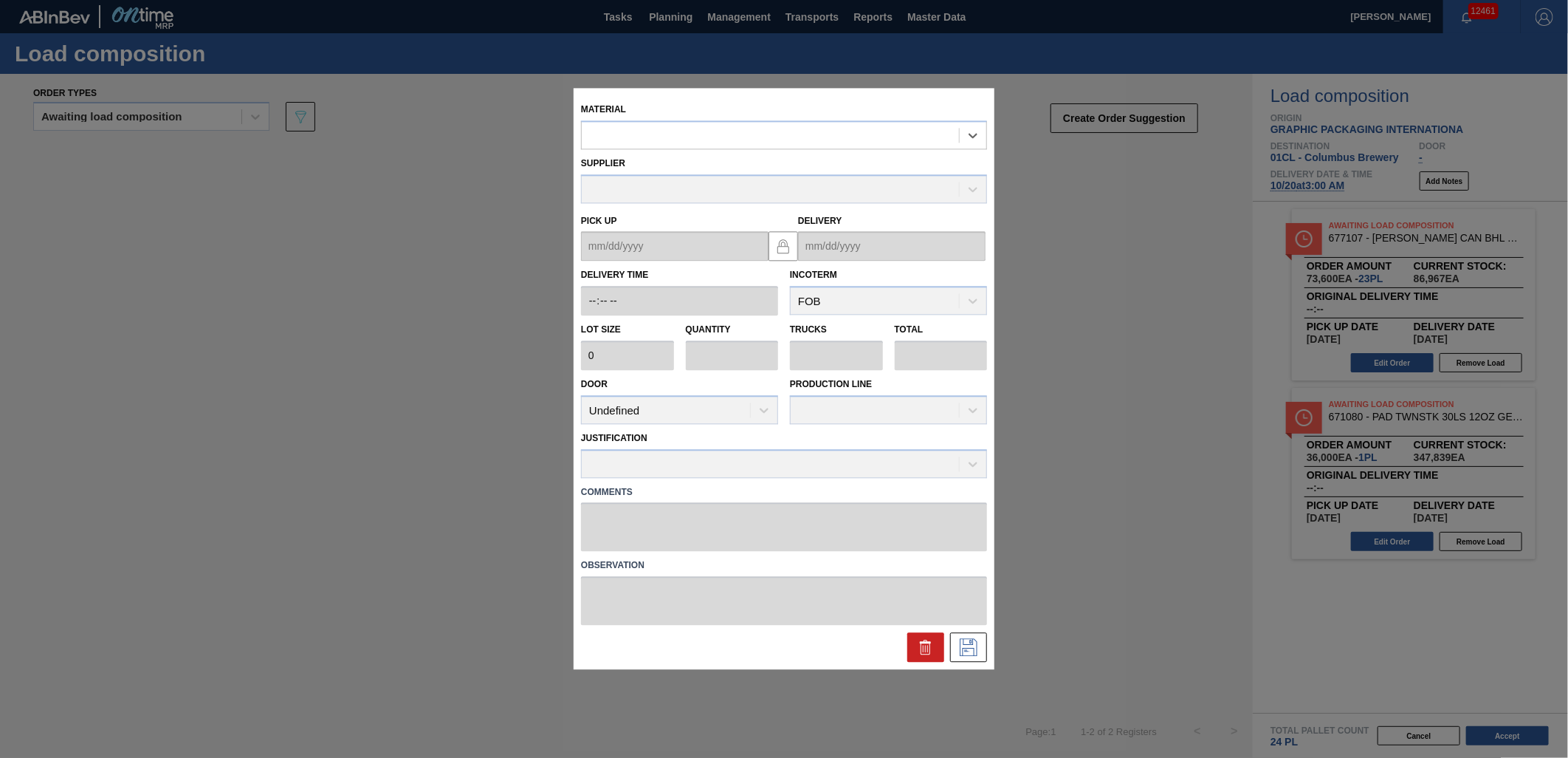
type input "2,400"
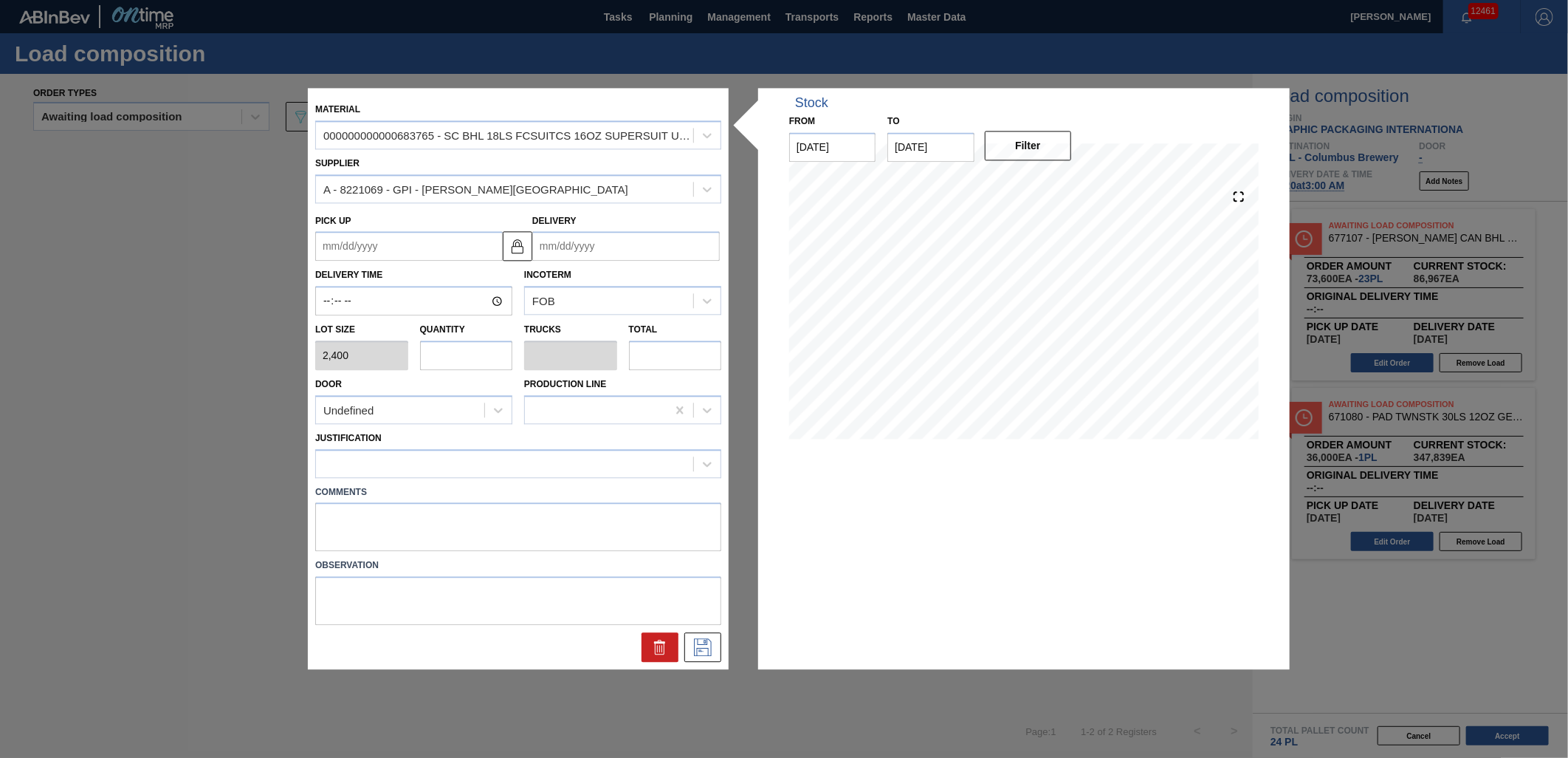
click at [452, 356] on input "text" at bounding box center [467, 355] width 93 height 30
type input "3"
type input "0.115"
type input "7,200"
type input "0"
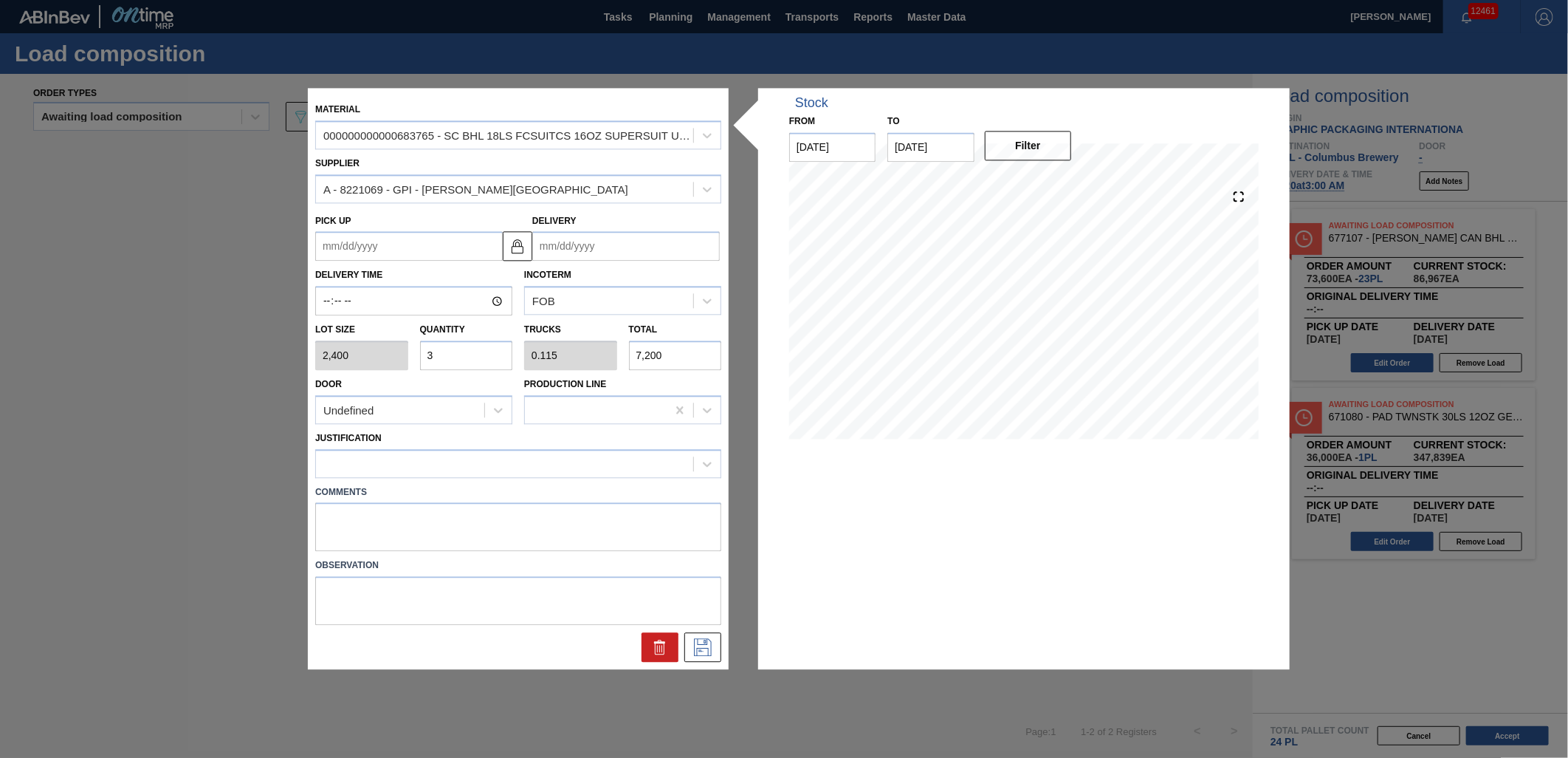
type input "0"
type input "5"
type input "0.192"
type input "12,000"
type input "5"
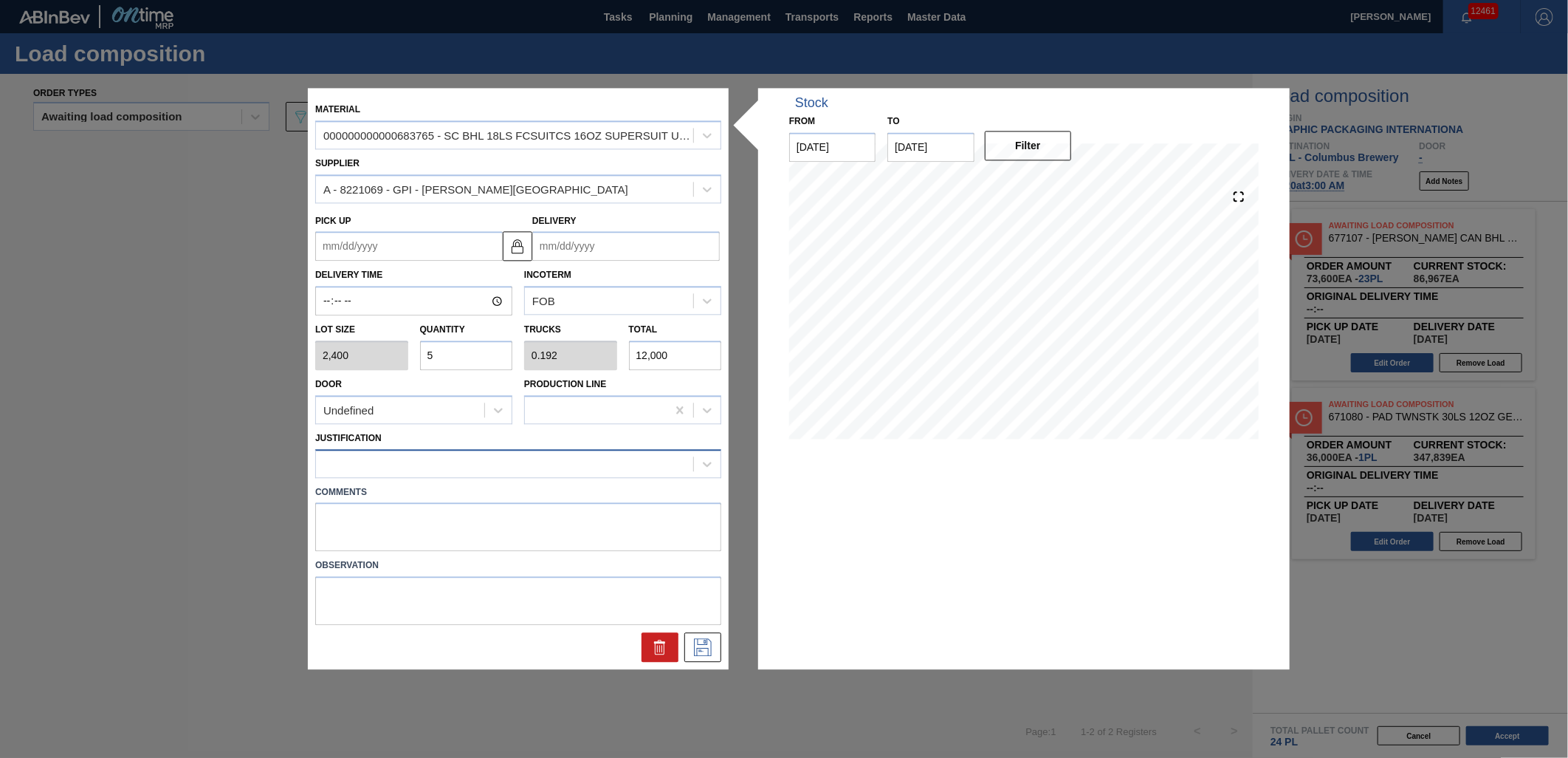
click at [458, 459] on div at bounding box center [504, 463] width 377 height 22
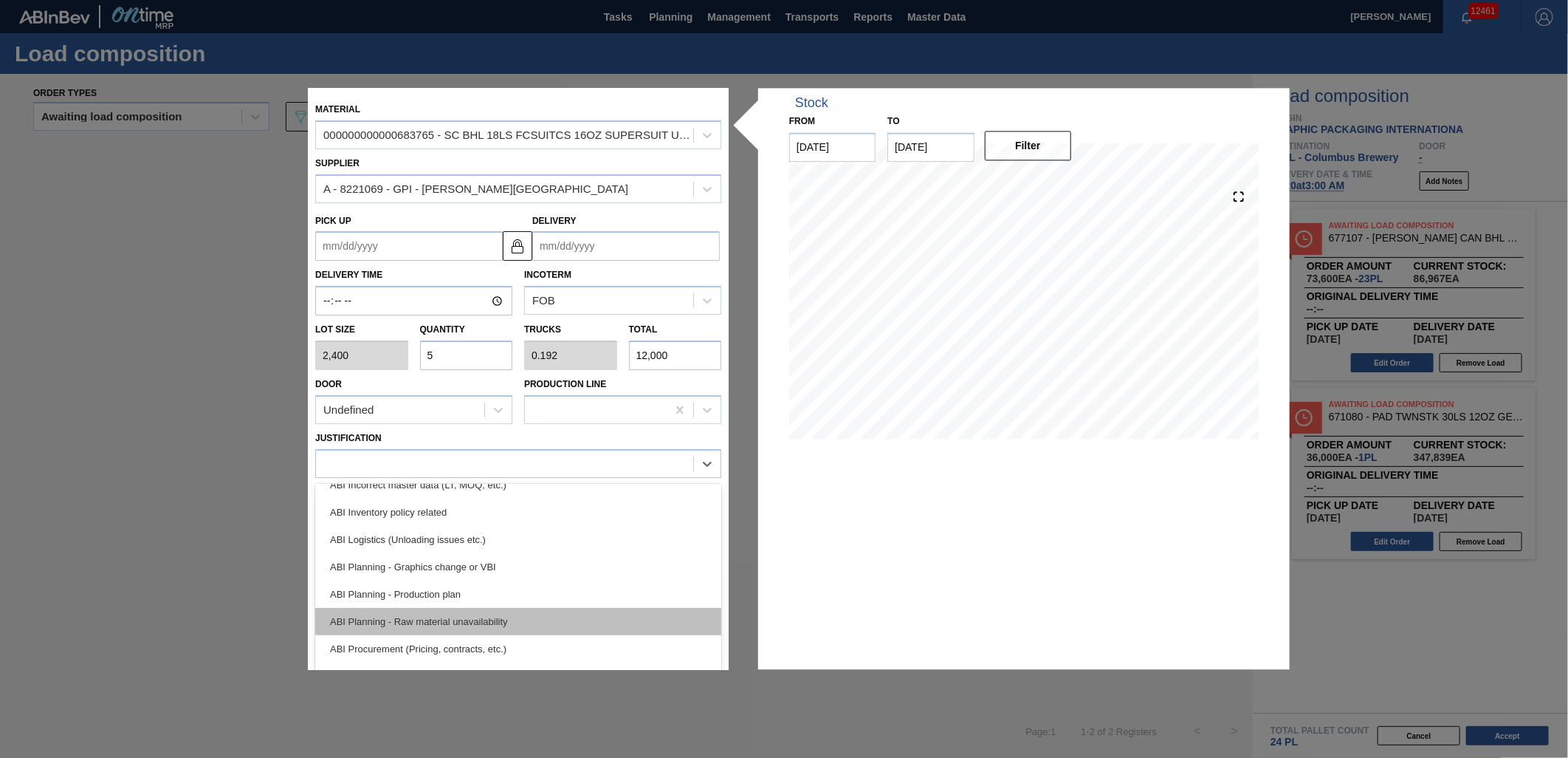
scroll to position [82, 0]
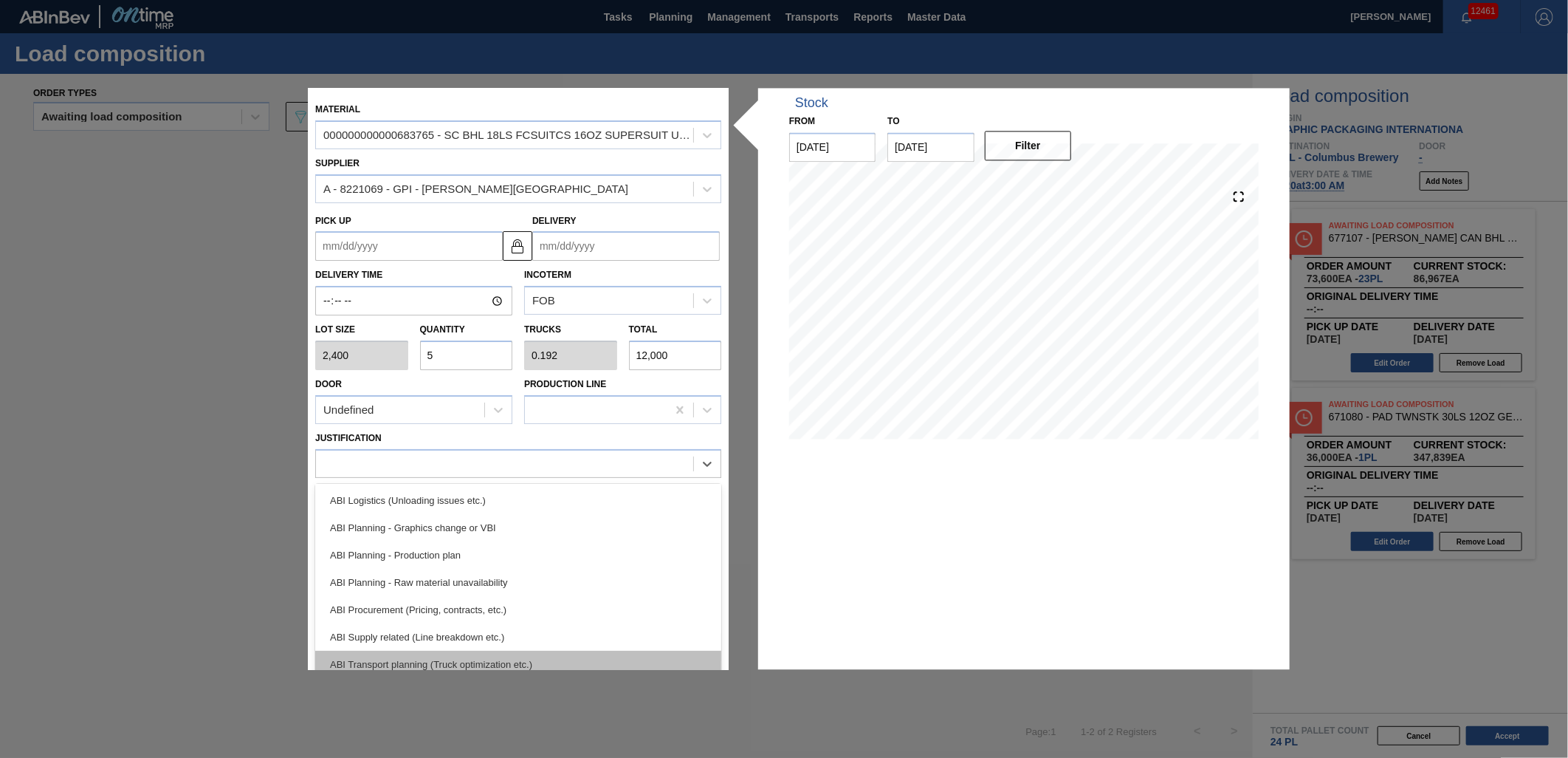
click at [476, 655] on div "ABI Transport planning (Truck optimization etc.)" at bounding box center [518, 664] width 406 height 27
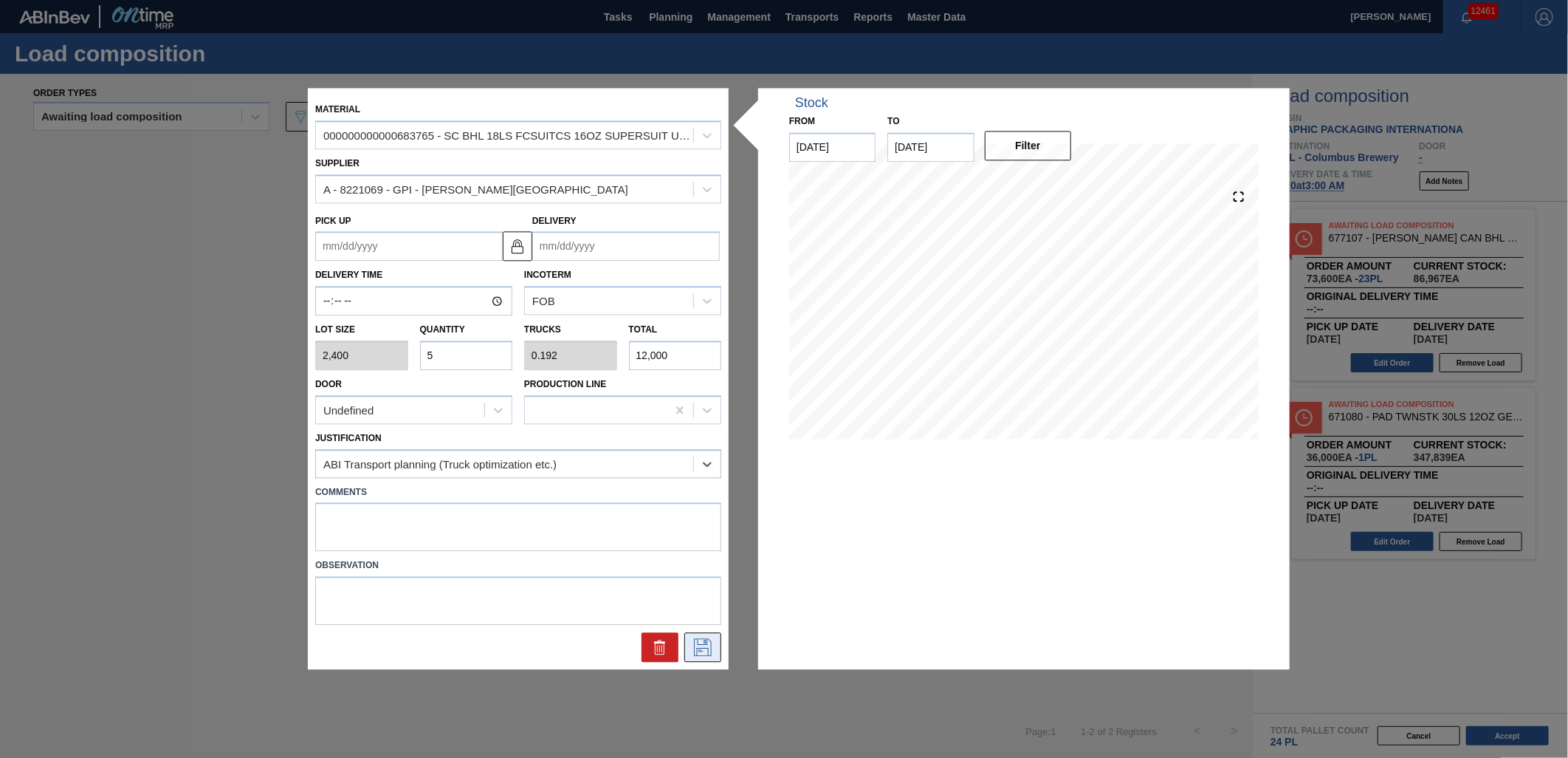
click at [700, 639] on icon at bounding box center [703, 648] width 24 height 18
click at [645, 245] on input "Delivery" at bounding box center [626, 246] width 188 height 30
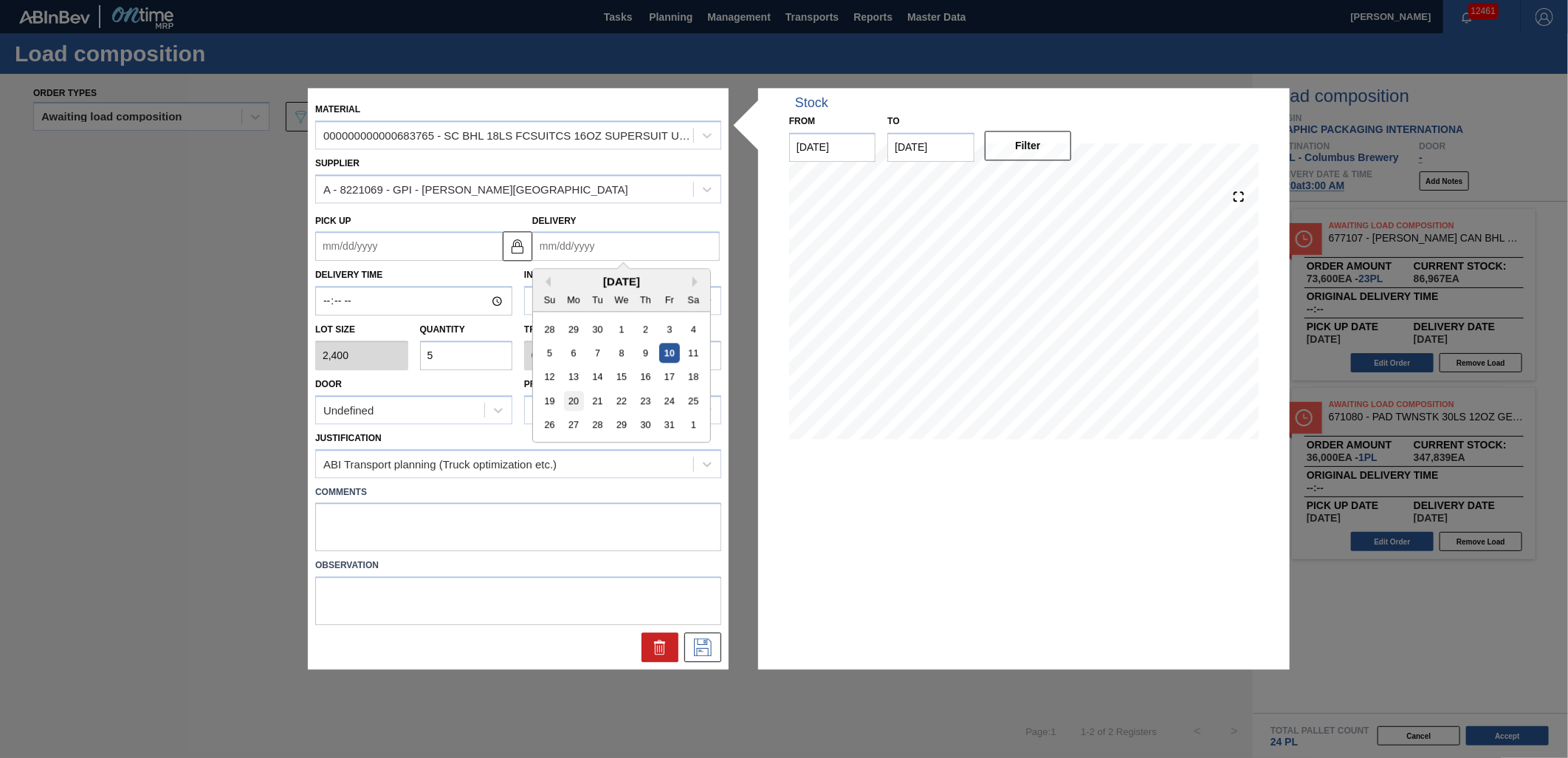
click at [575, 397] on div "20" at bounding box center [574, 401] width 20 height 20
type up "[DATE]"
type input "[DATE]"
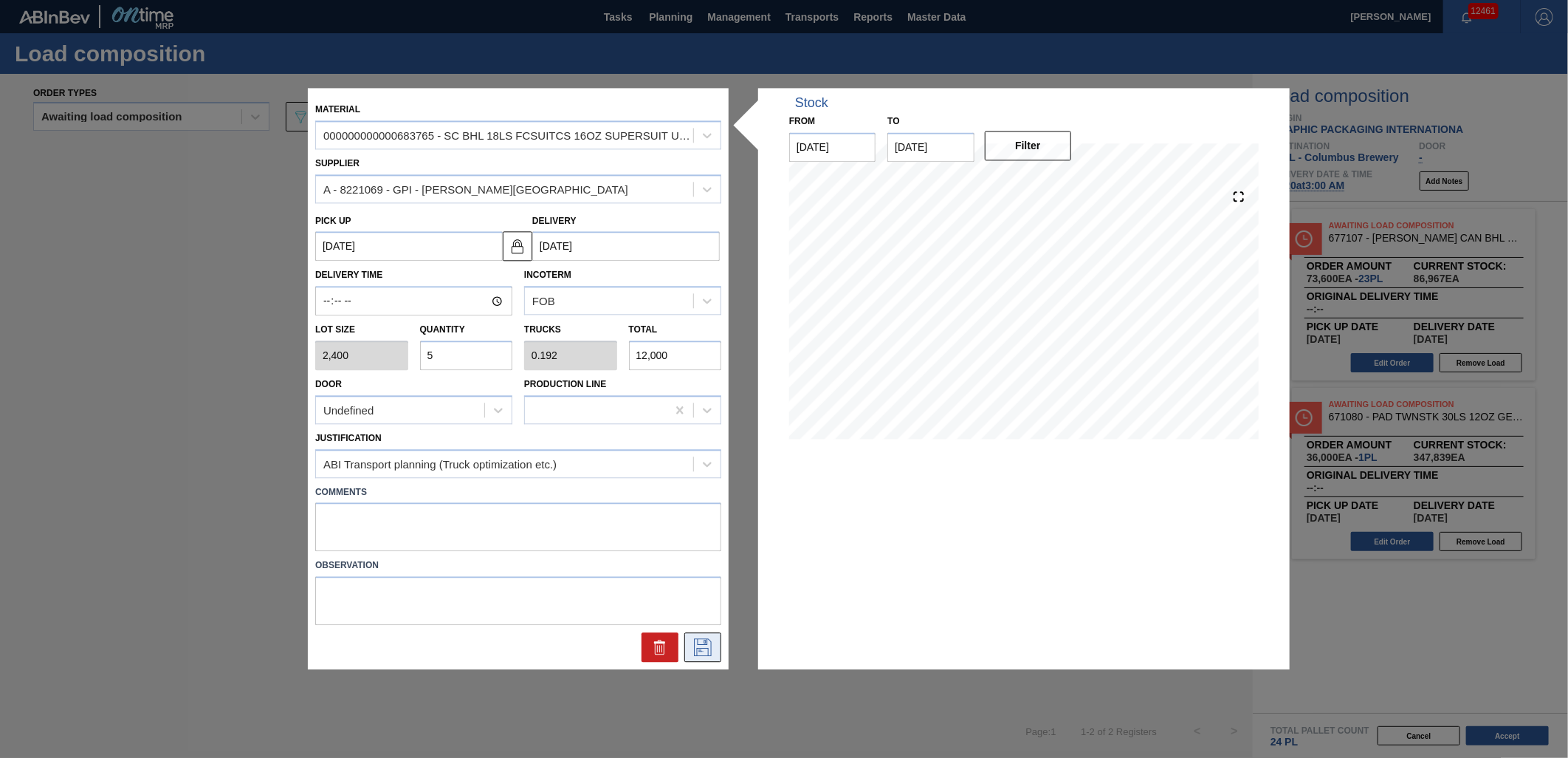
click at [705, 644] on icon at bounding box center [703, 648] width 24 height 18
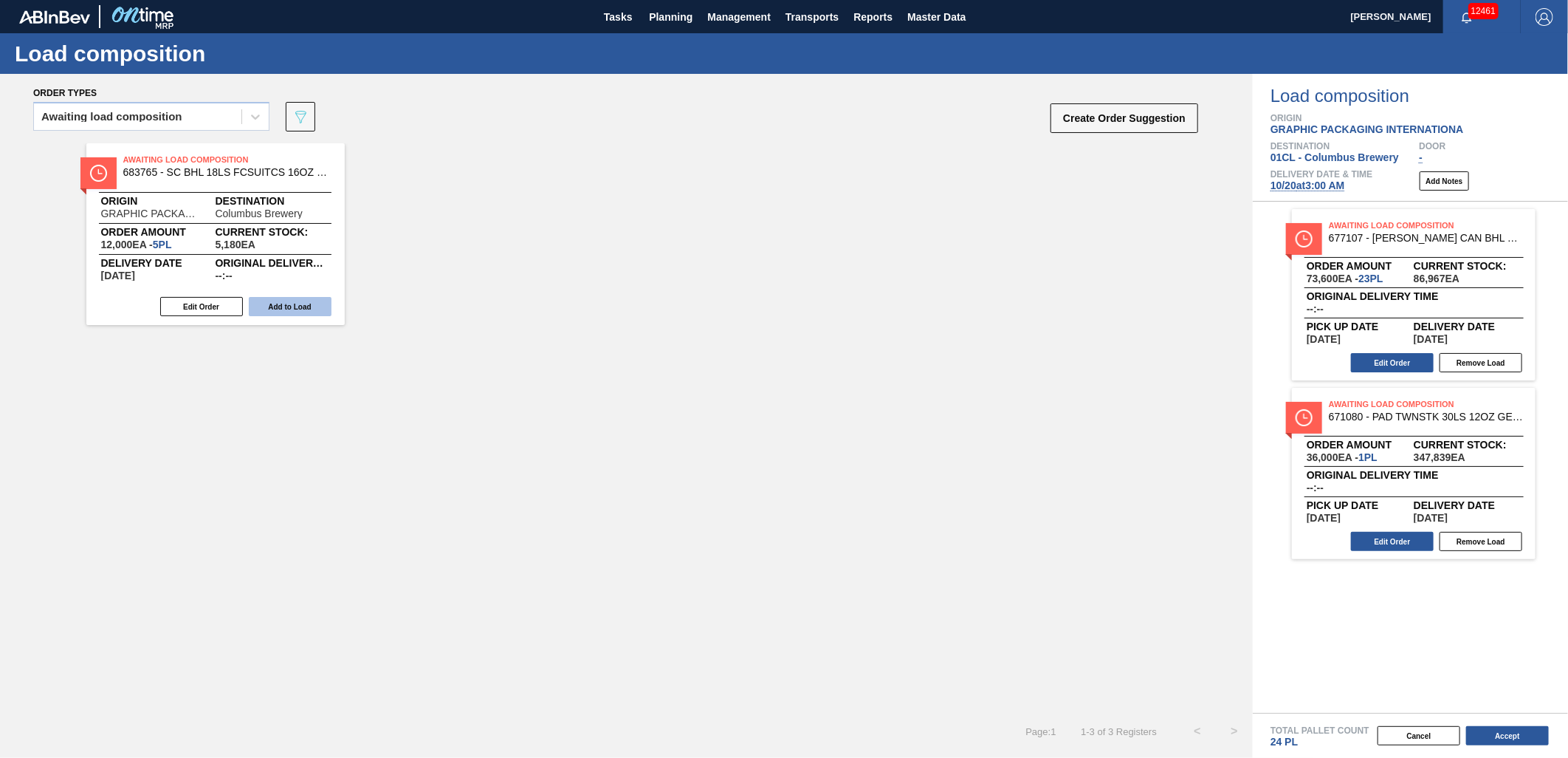
click at [300, 314] on button "Add to Load" at bounding box center [289, 306] width 82 height 19
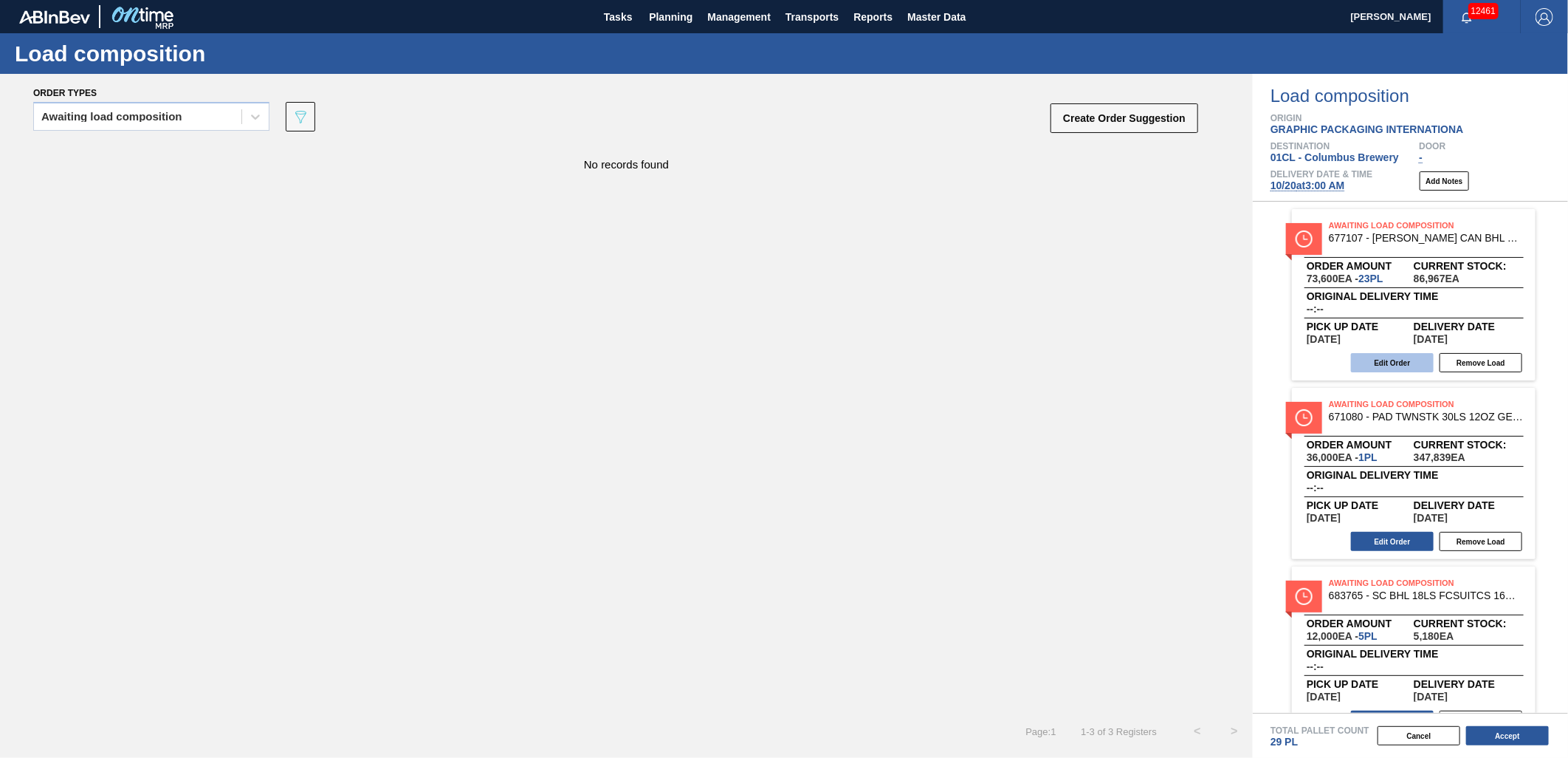
click at [1383, 362] on button "Edit Order" at bounding box center [1391, 363] width 82 height 19
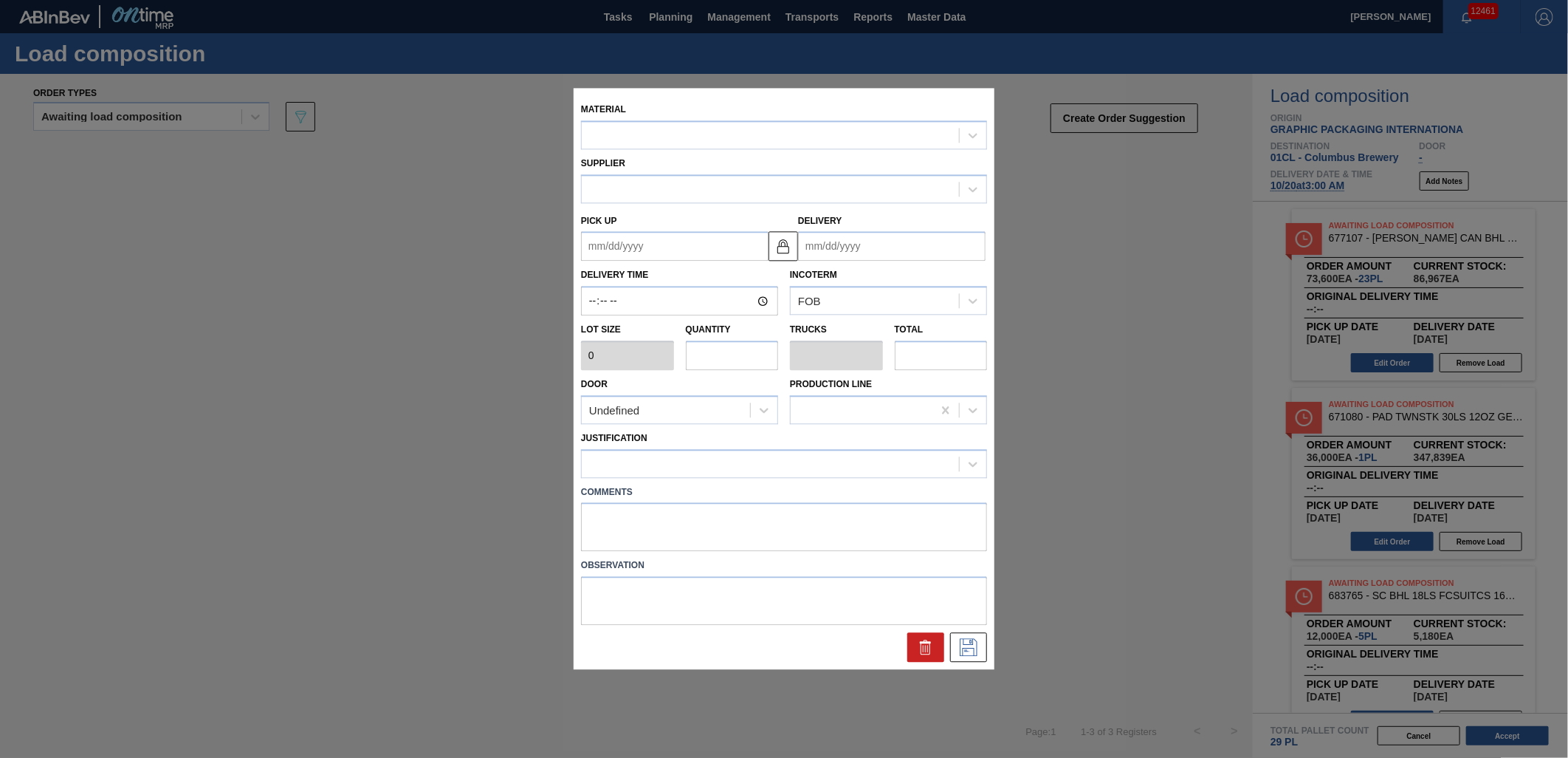
type input "3,200"
type input "23"
type input "0.885"
type input "73,600"
type up "[DATE]"
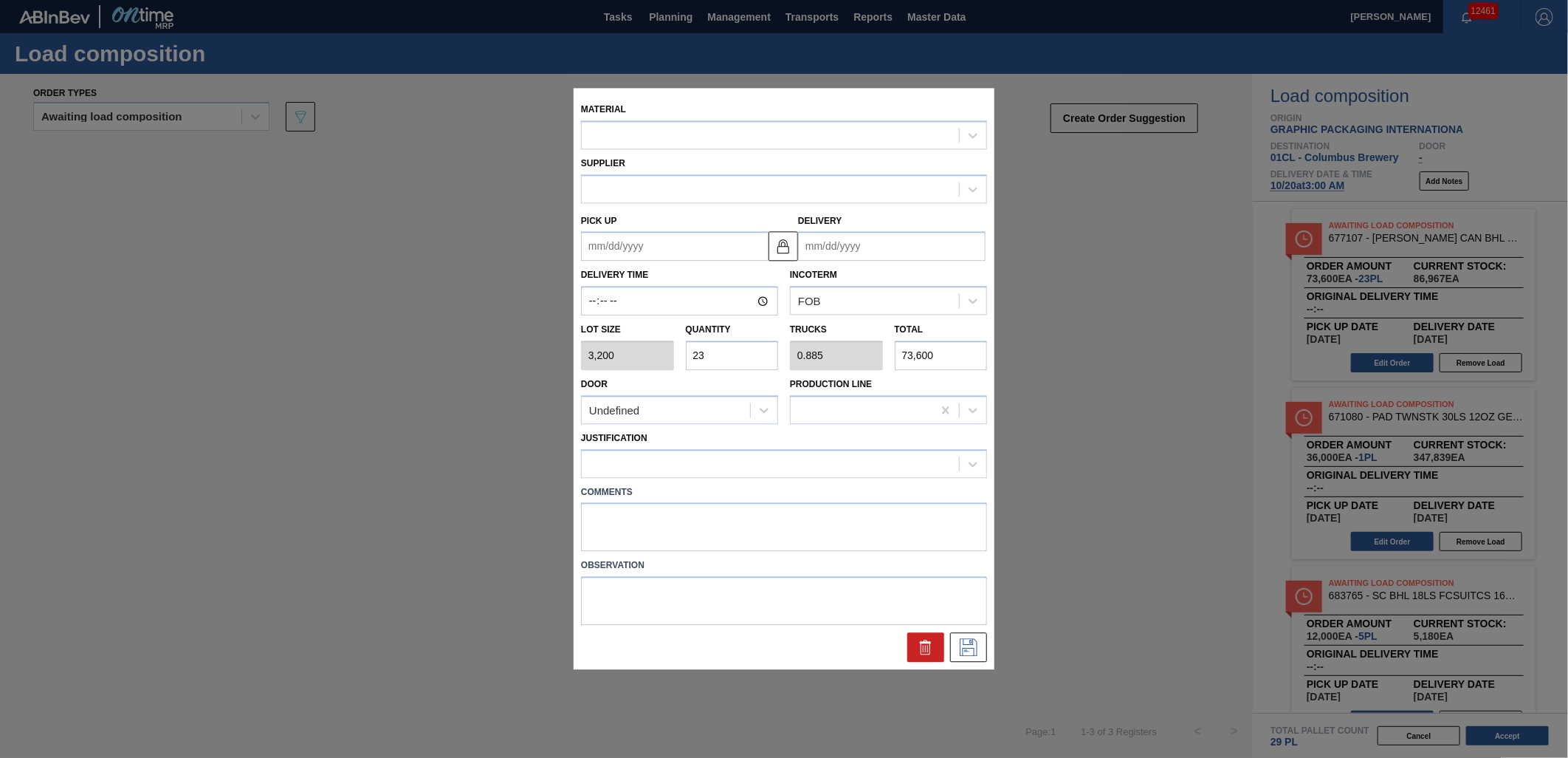
type input "[DATE]"
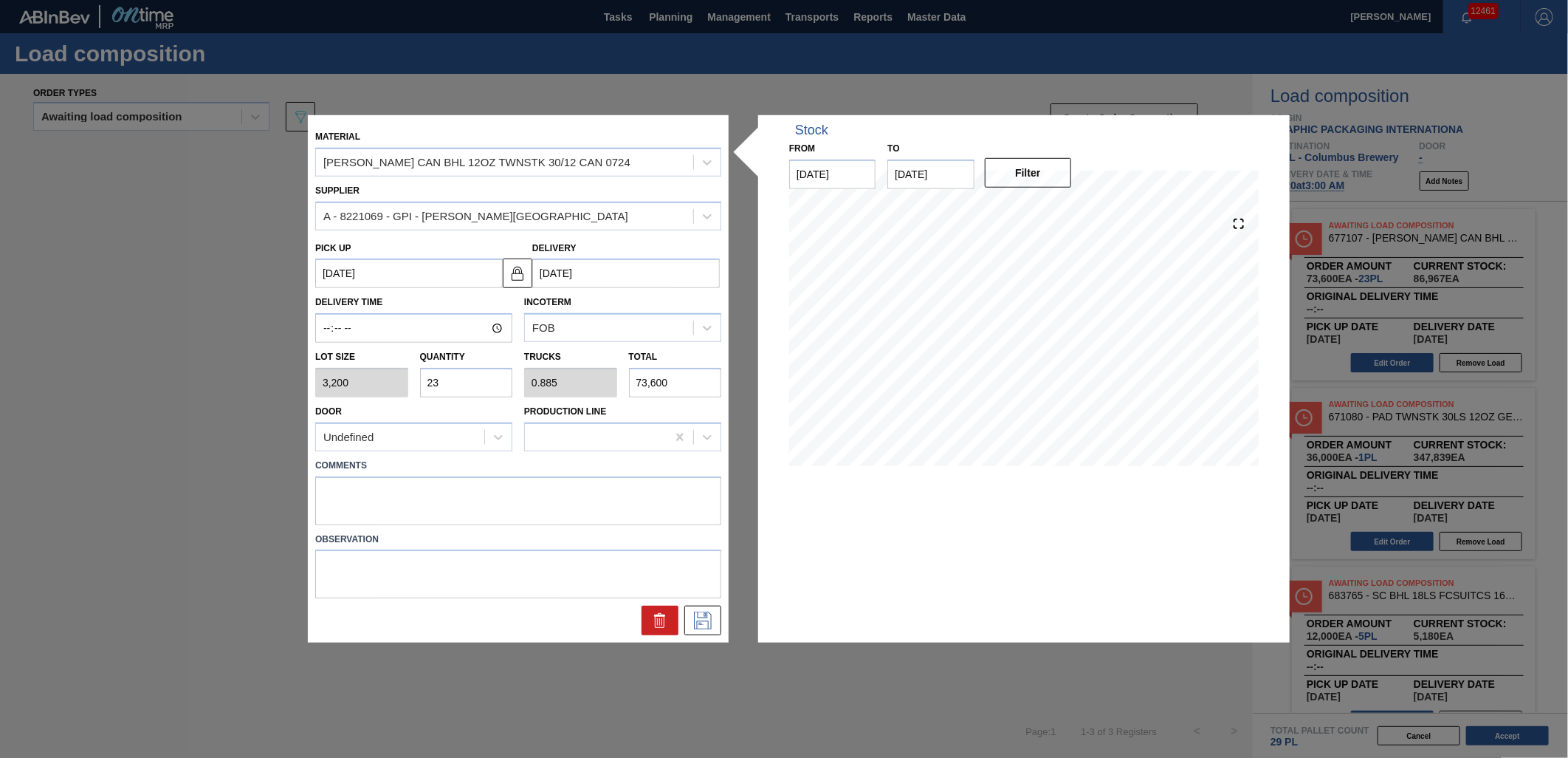
click at [477, 374] on input "23" at bounding box center [467, 382] width 93 height 30
type input "2"
type input "0.077"
type input "6,400"
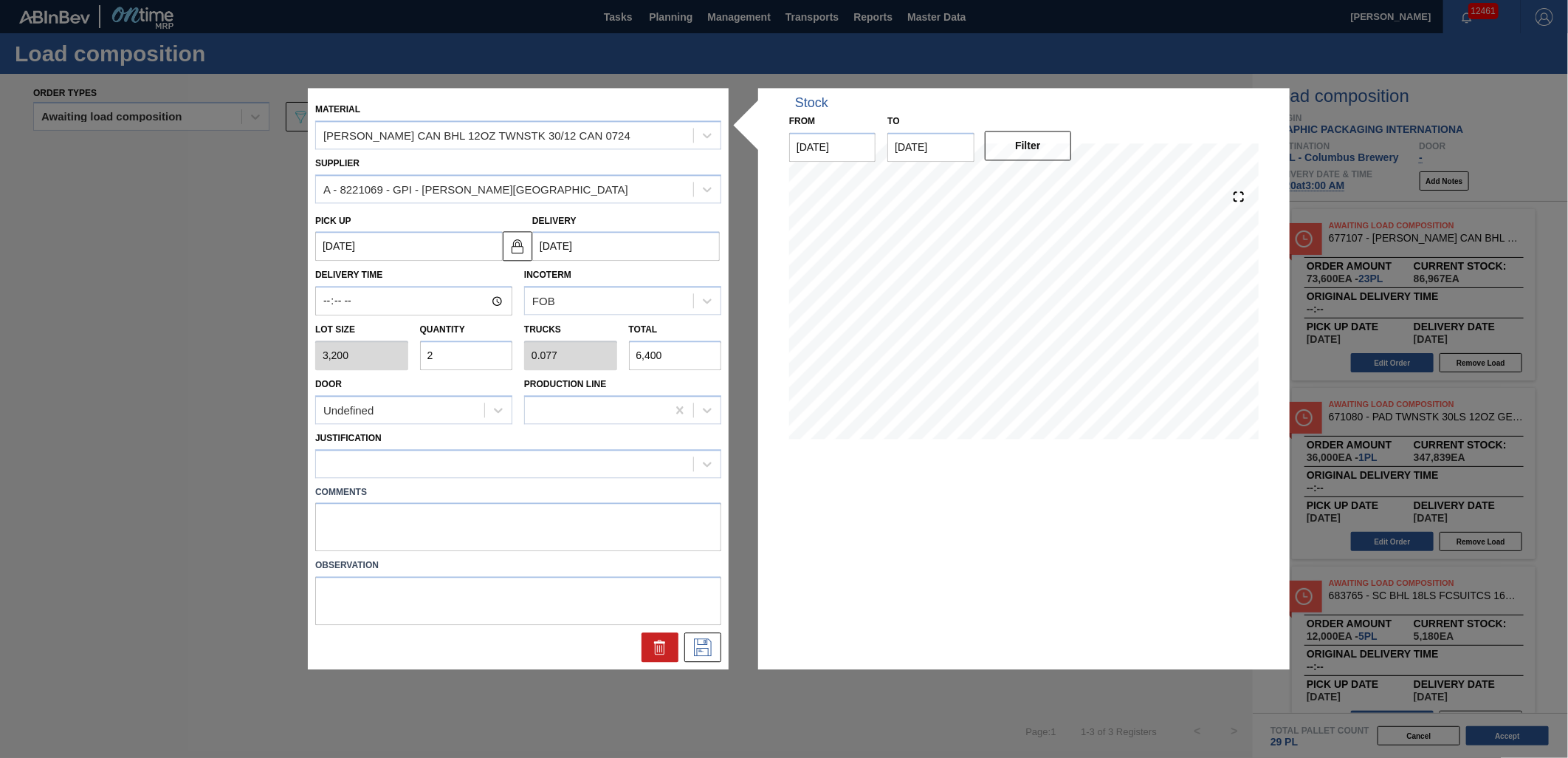
type input "20"
type input "0.769"
type input "64,000"
type input "20"
click at [446, 458] on div at bounding box center [504, 463] width 377 height 22
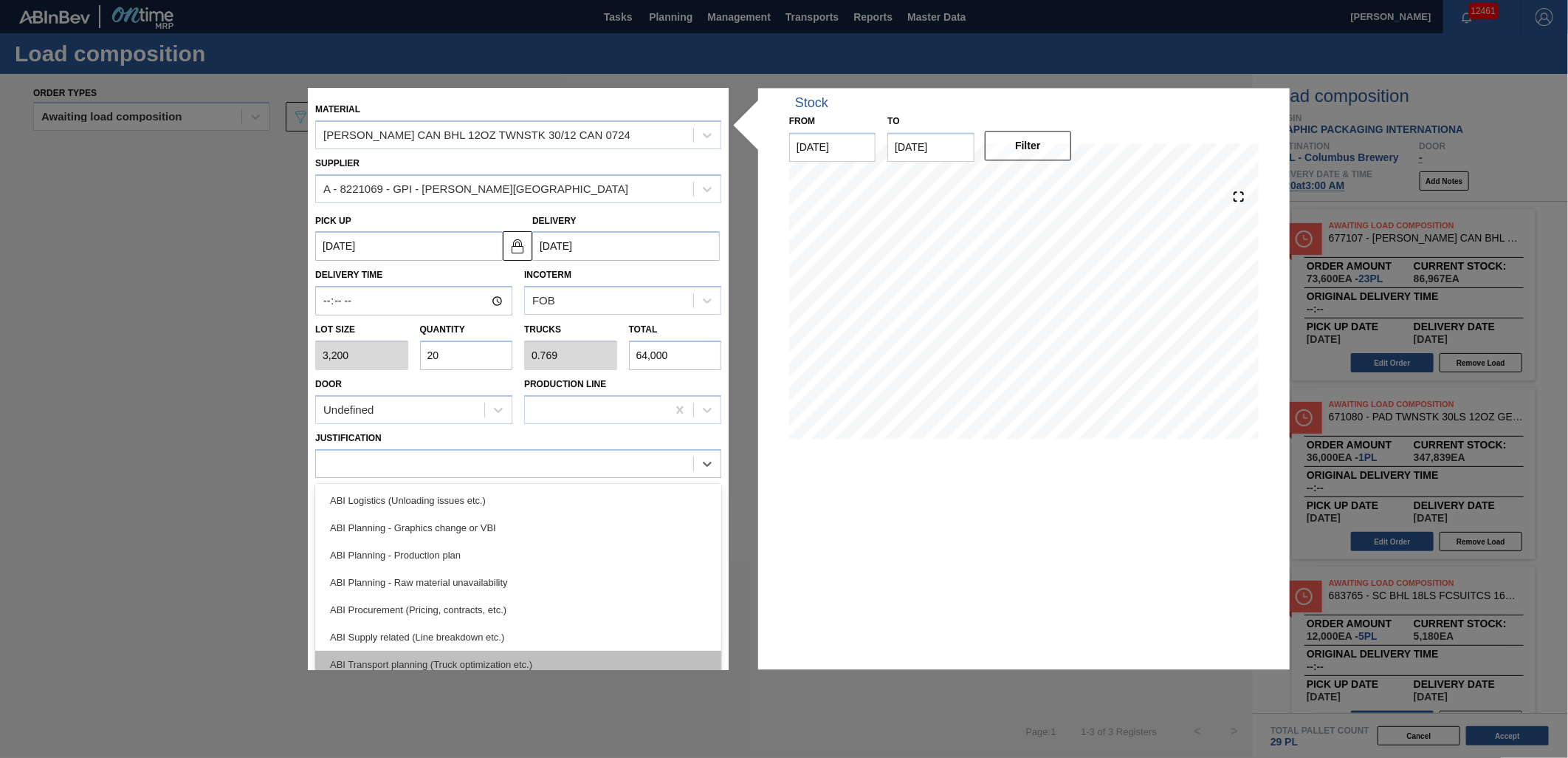
click at [469, 652] on div "ABI Transport planning (Truck optimization etc.)" at bounding box center [518, 664] width 406 height 27
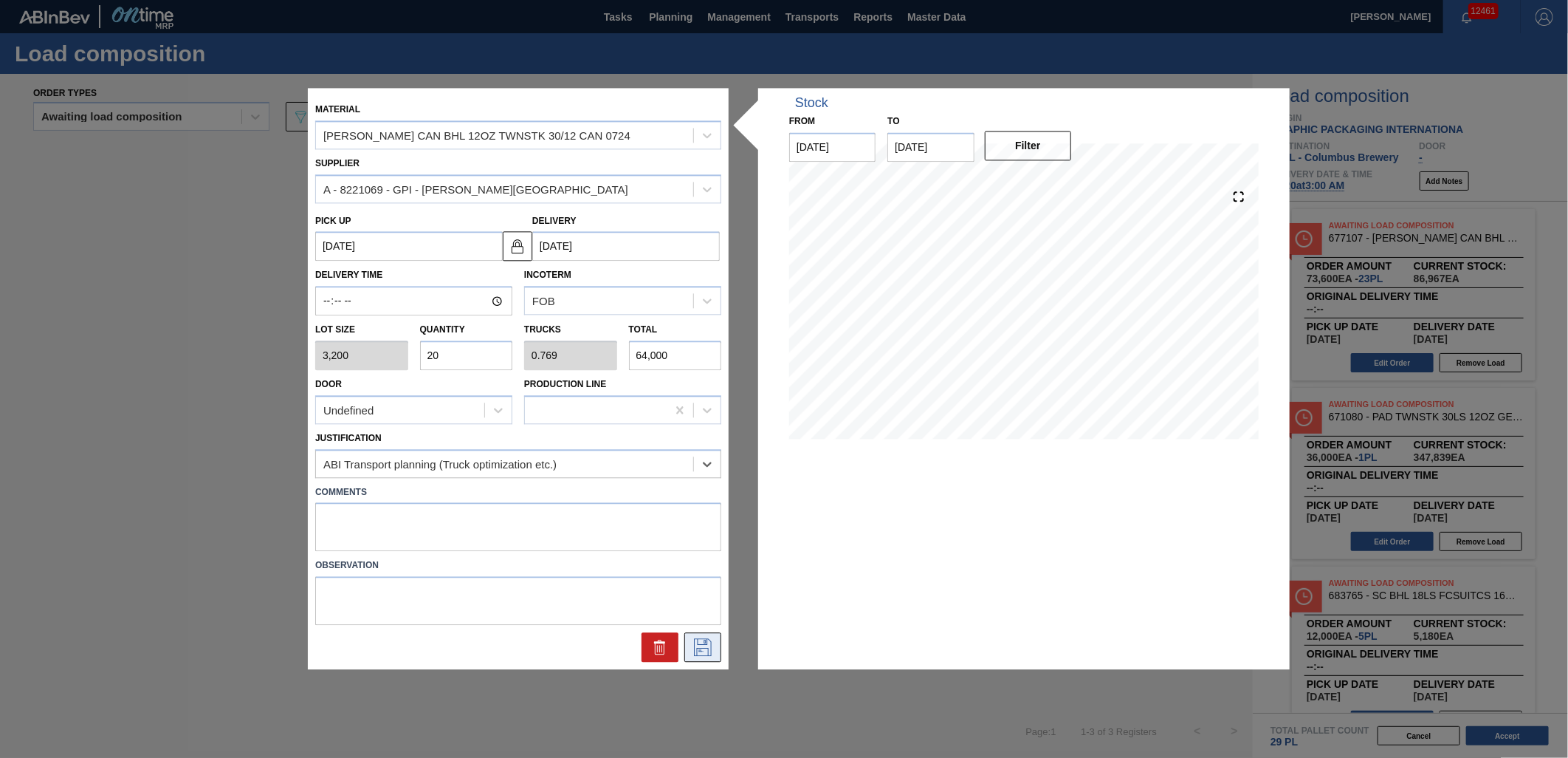
click at [697, 643] on icon at bounding box center [703, 648] width 24 height 18
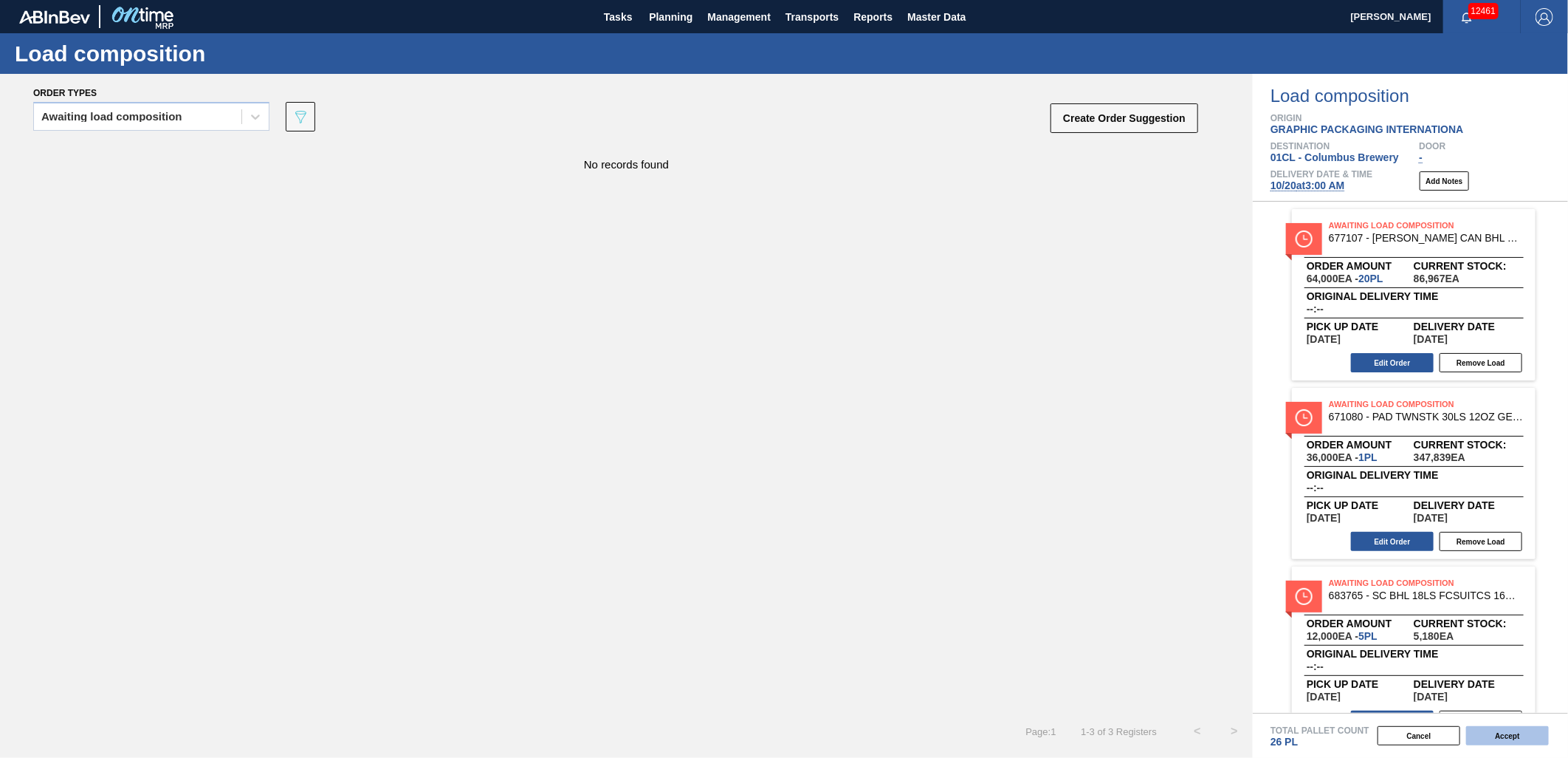
click at [1497, 730] on button "Accept" at bounding box center [1506, 736] width 82 height 19
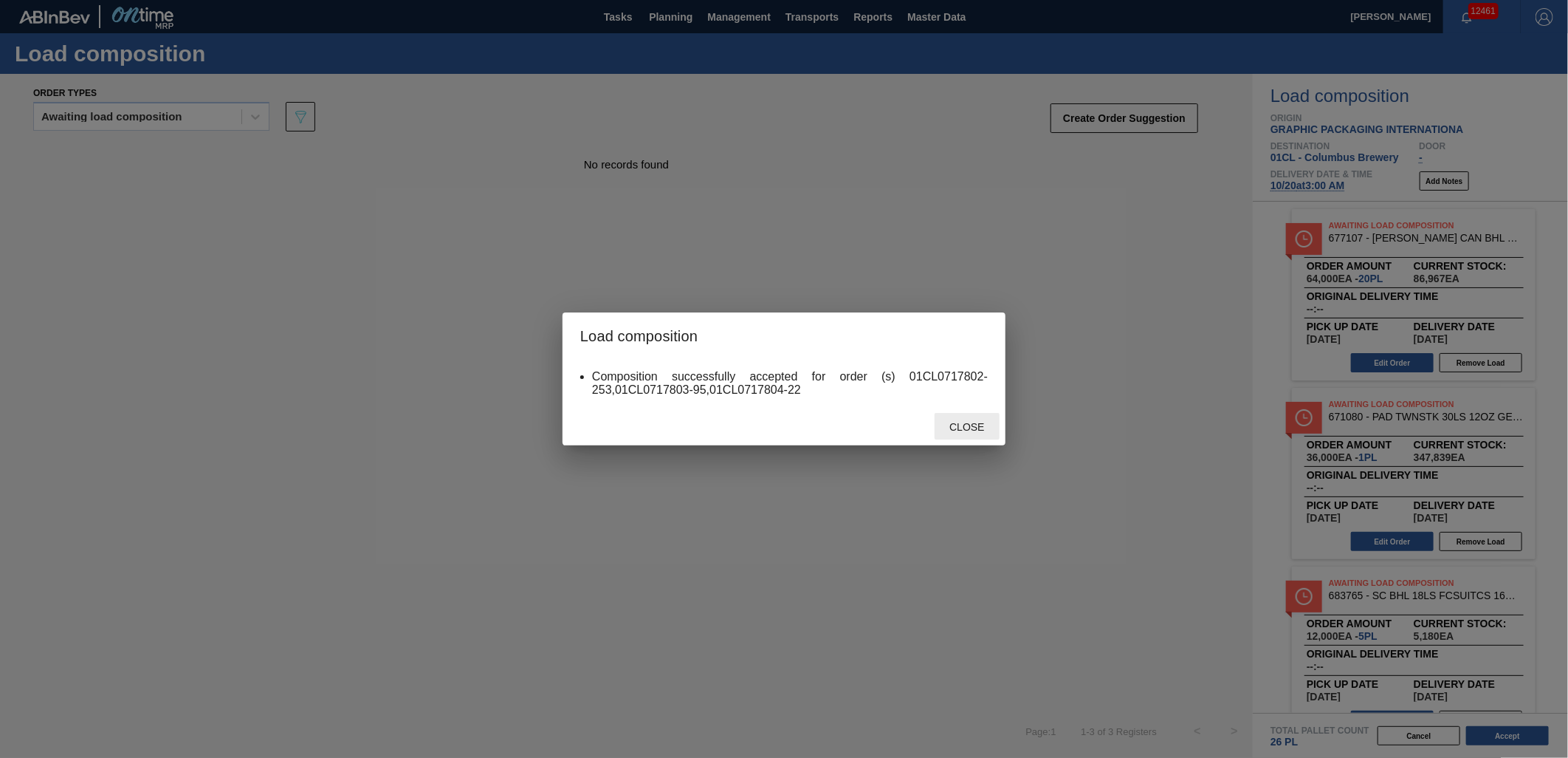
click at [955, 429] on span "Close" at bounding box center [966, 426] width 58 height 12
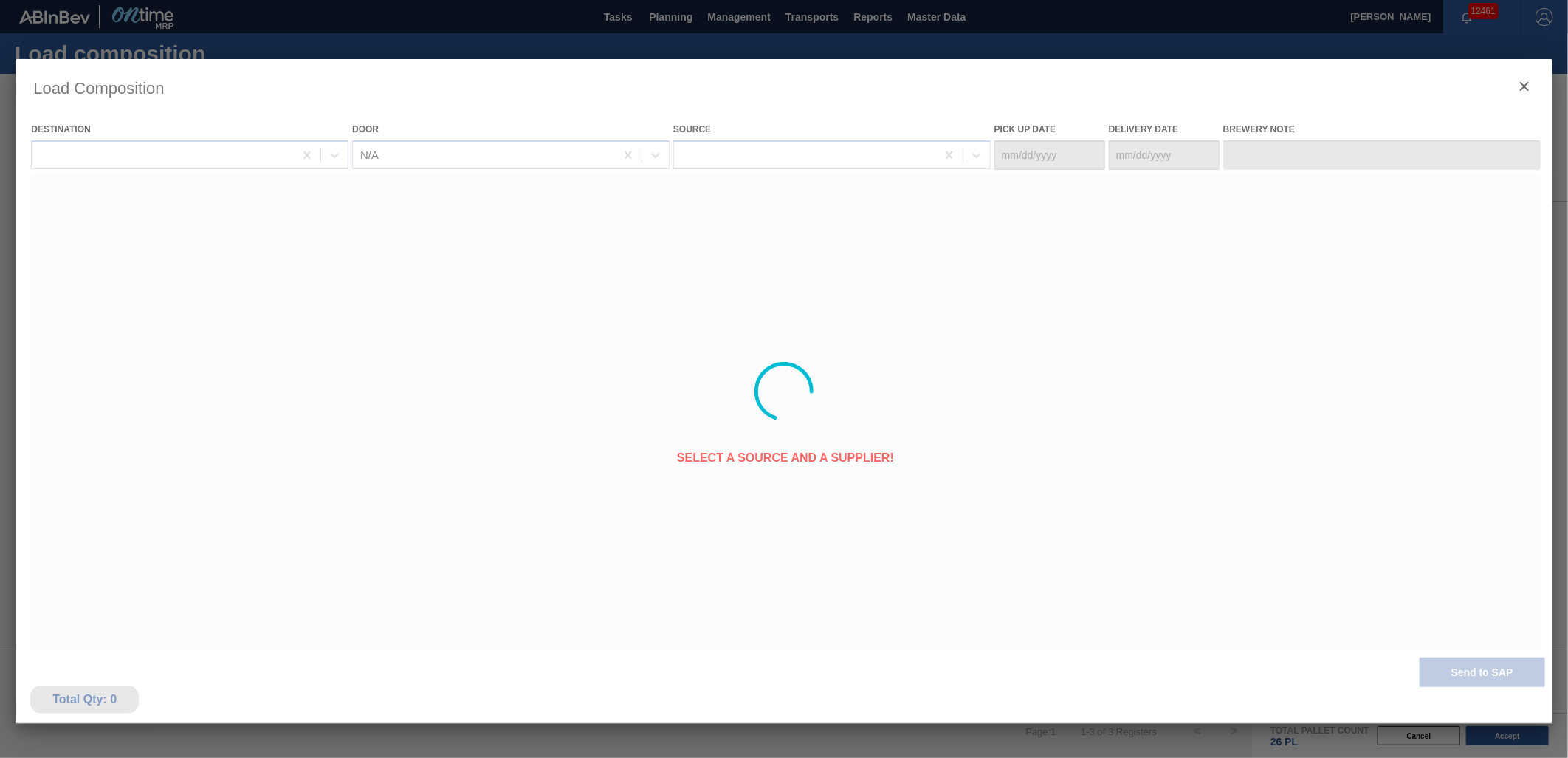
type Date "[DATE]"
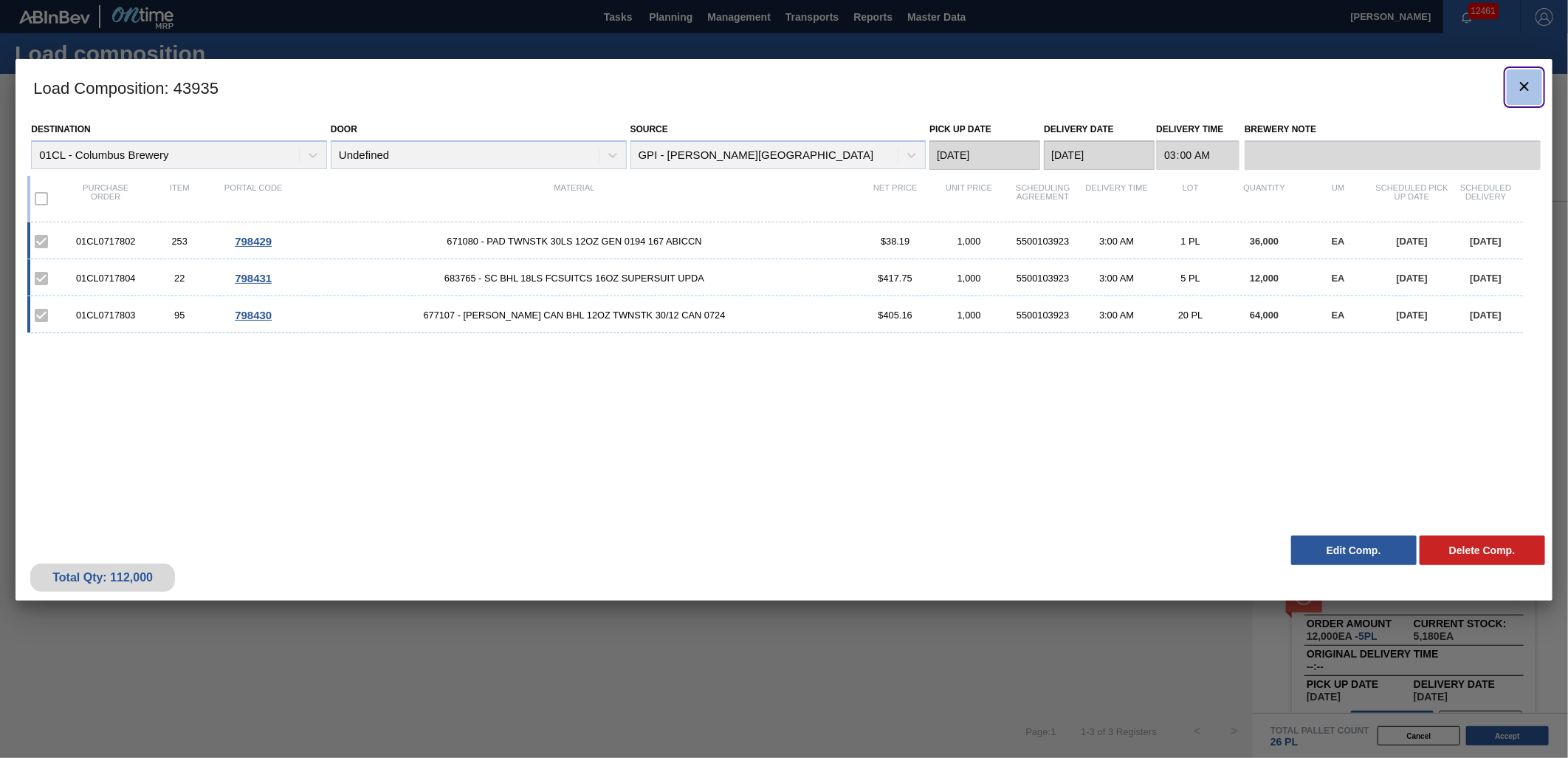
click at [1526, 85] on icon "botão de ícone" at bounding box center [1524, 86] width 18 height 18
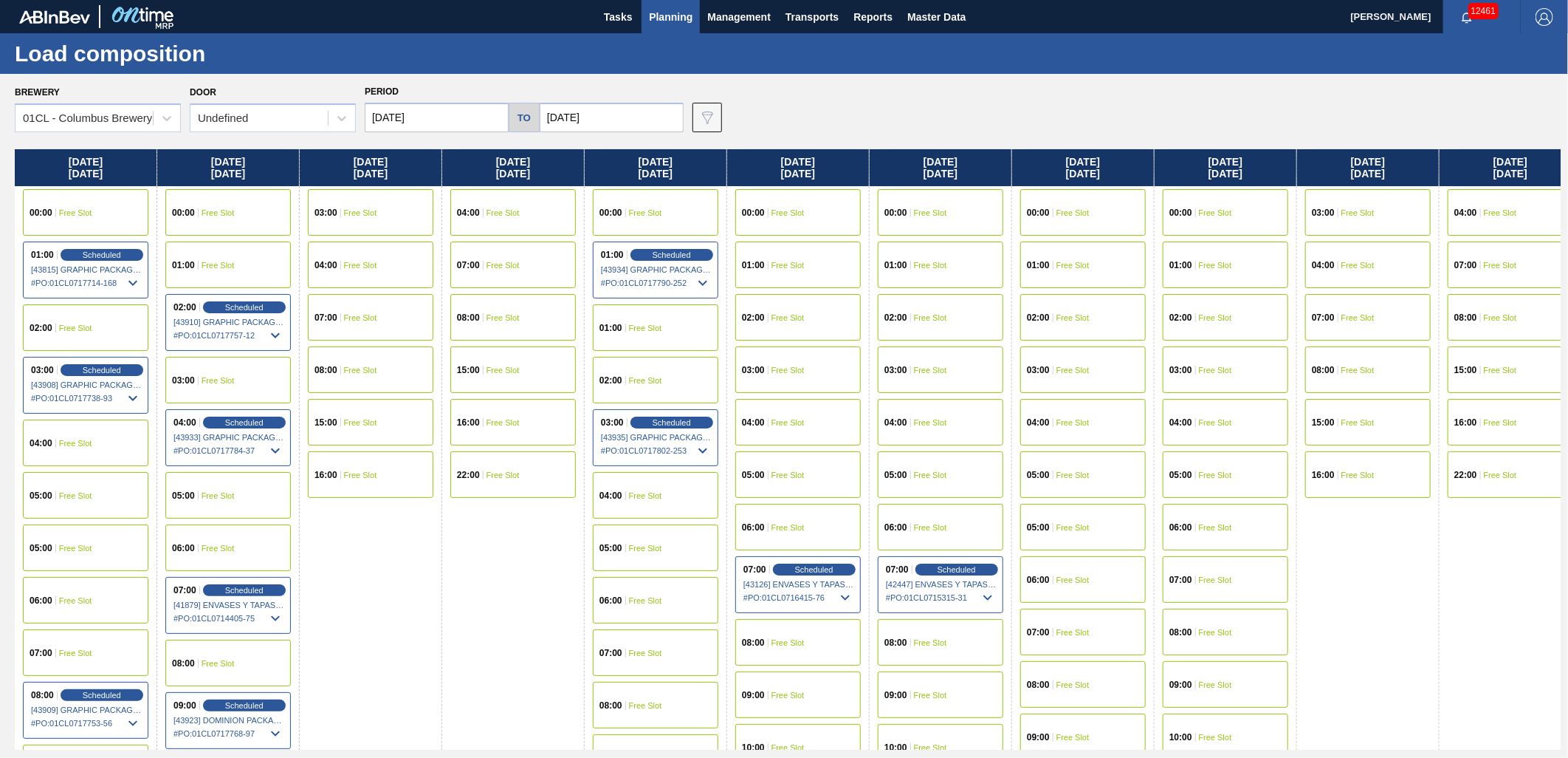
click at [812, 320] on div "02:00 Free Slot" at bounding box center [798, 317] width 125 height 46
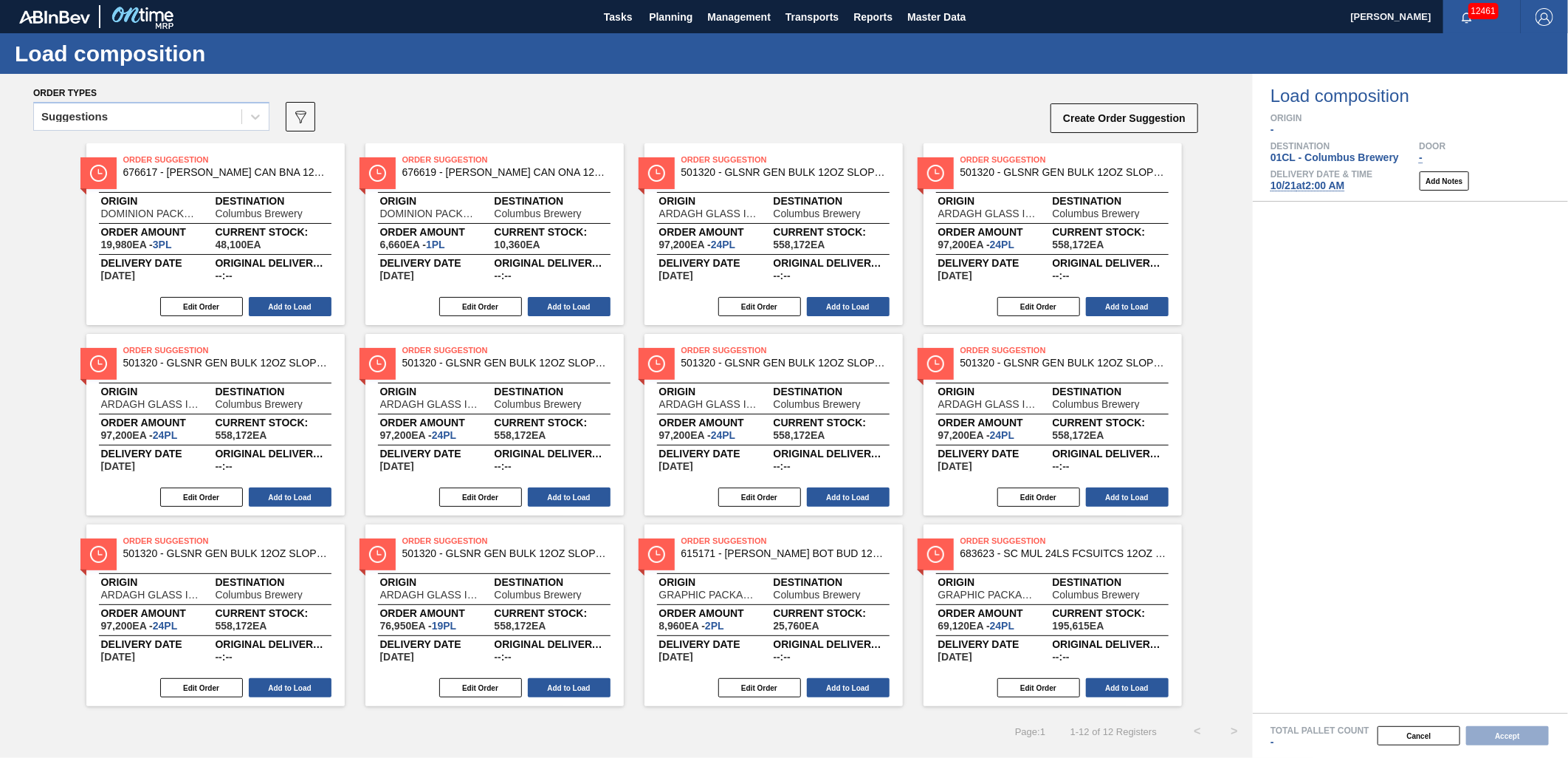
click at [219, 121] on div "Suggestions" at bounding box center [137, 117] width 208 height 22
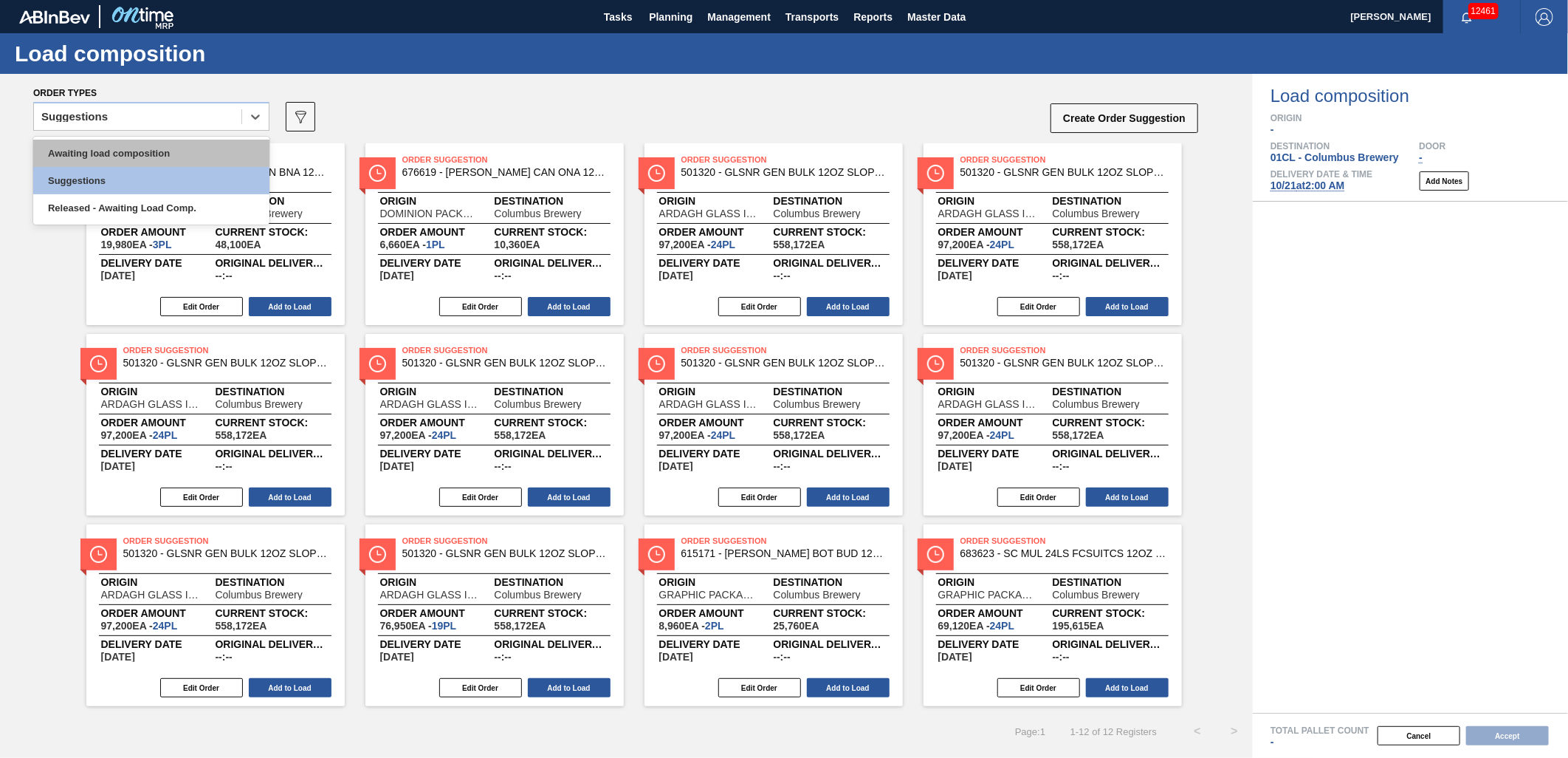
click at [202, 156] on div "Awaiting load composition" at bounding box center [152, 154] width 237 height 27
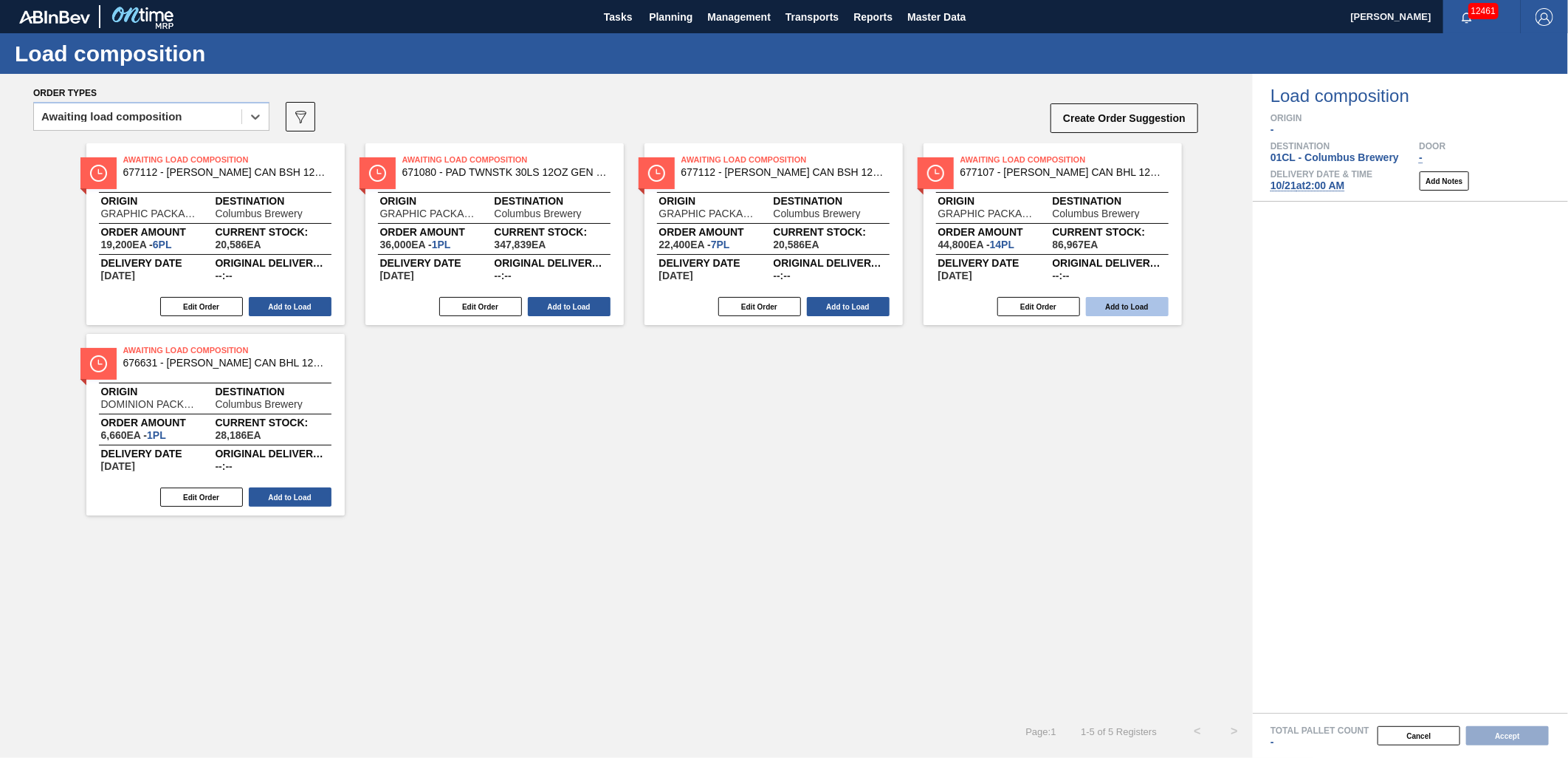
click at [1126, 305] on button "Add to Load" at bounding box center [1127, 306] width 82 height 19
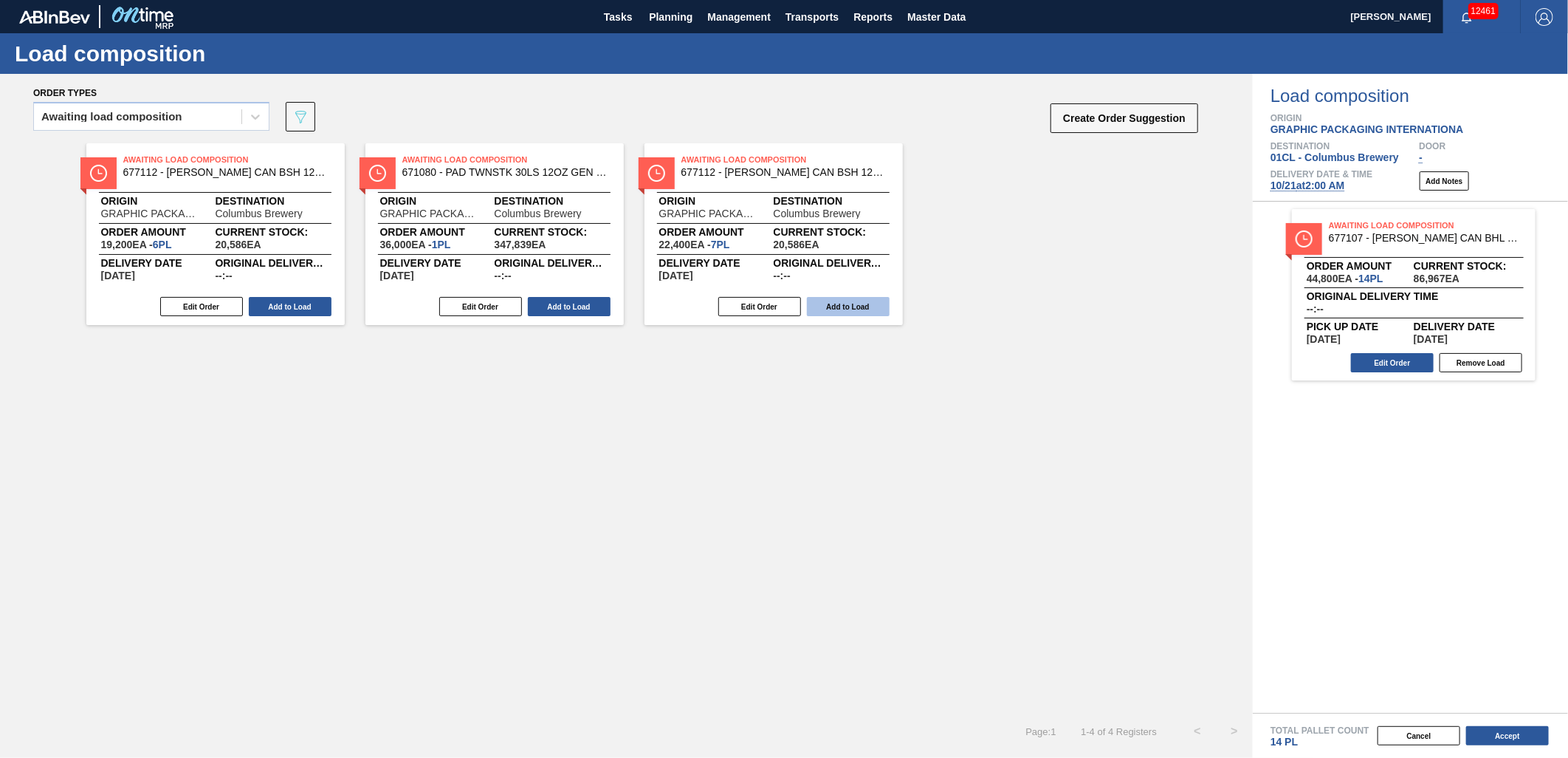
click at [821, 301] on button "Add to Load" at bounding box center [848, 306] width 82 height 19
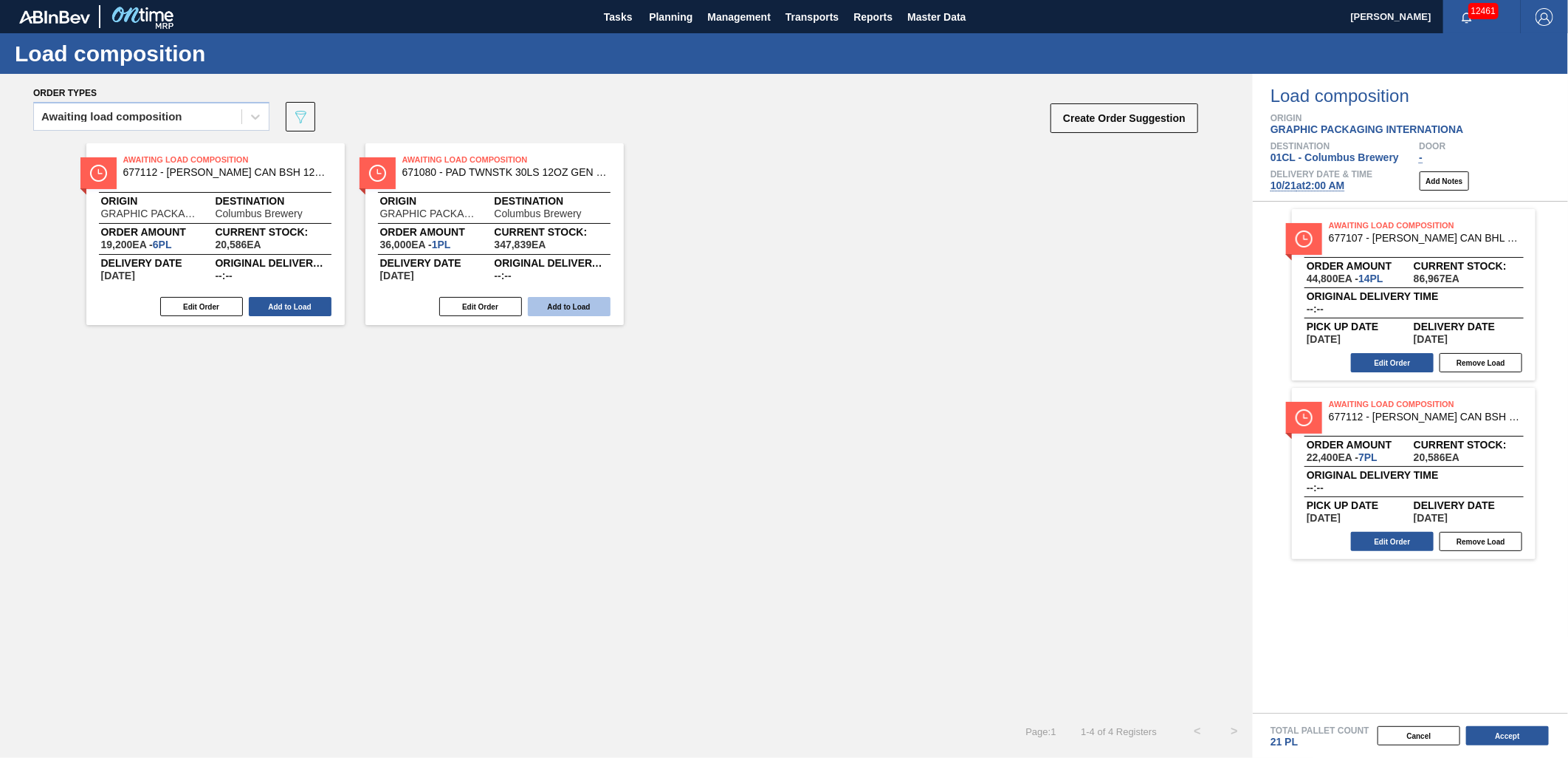
click at [572, 305] on button "Add to Load" at bounding box center [568, 306] width 82 height 19
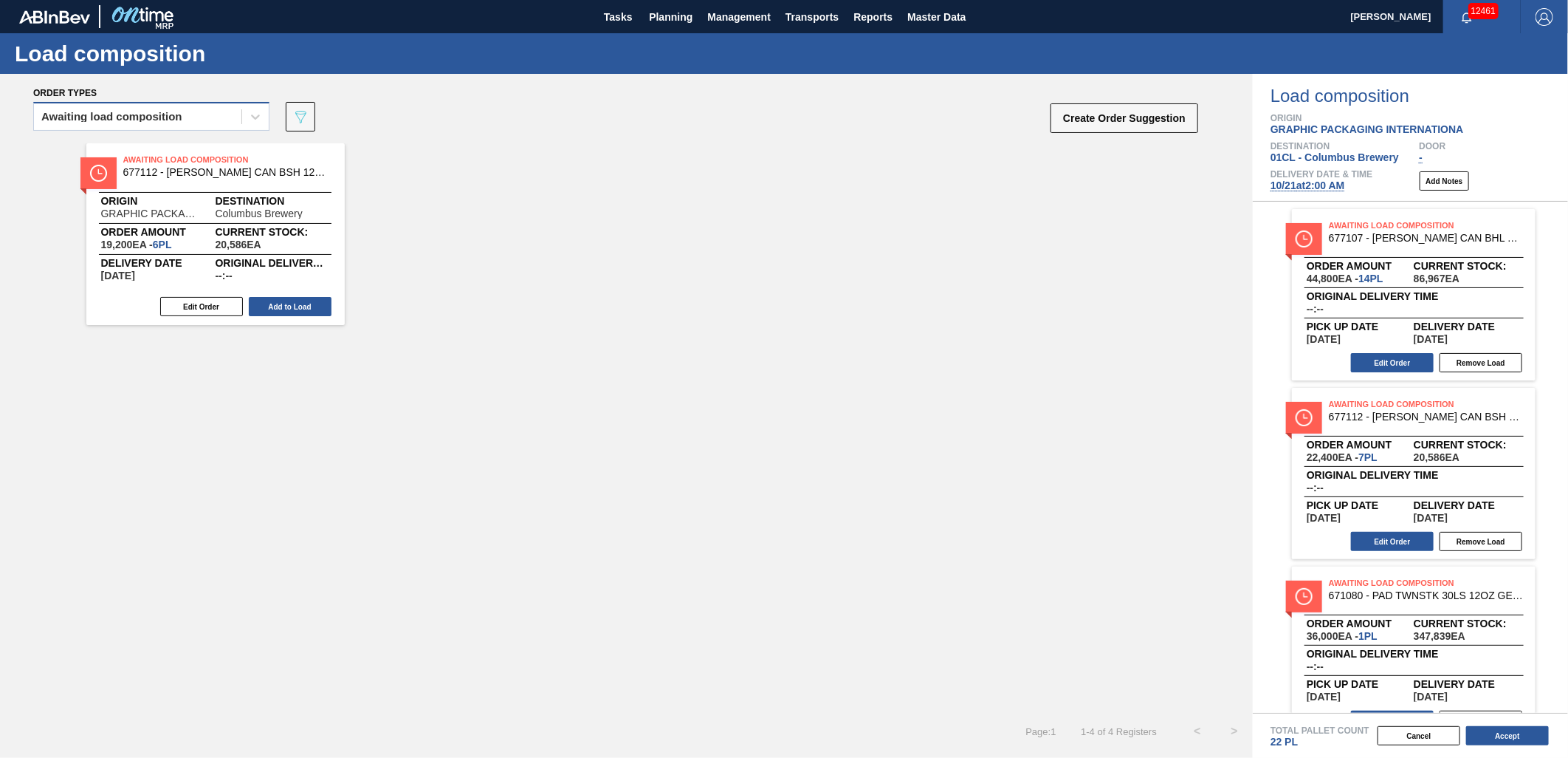
click at [205, 118] on div "Awaiting load composition" at bounding box center [137, 117] width 208 height 22
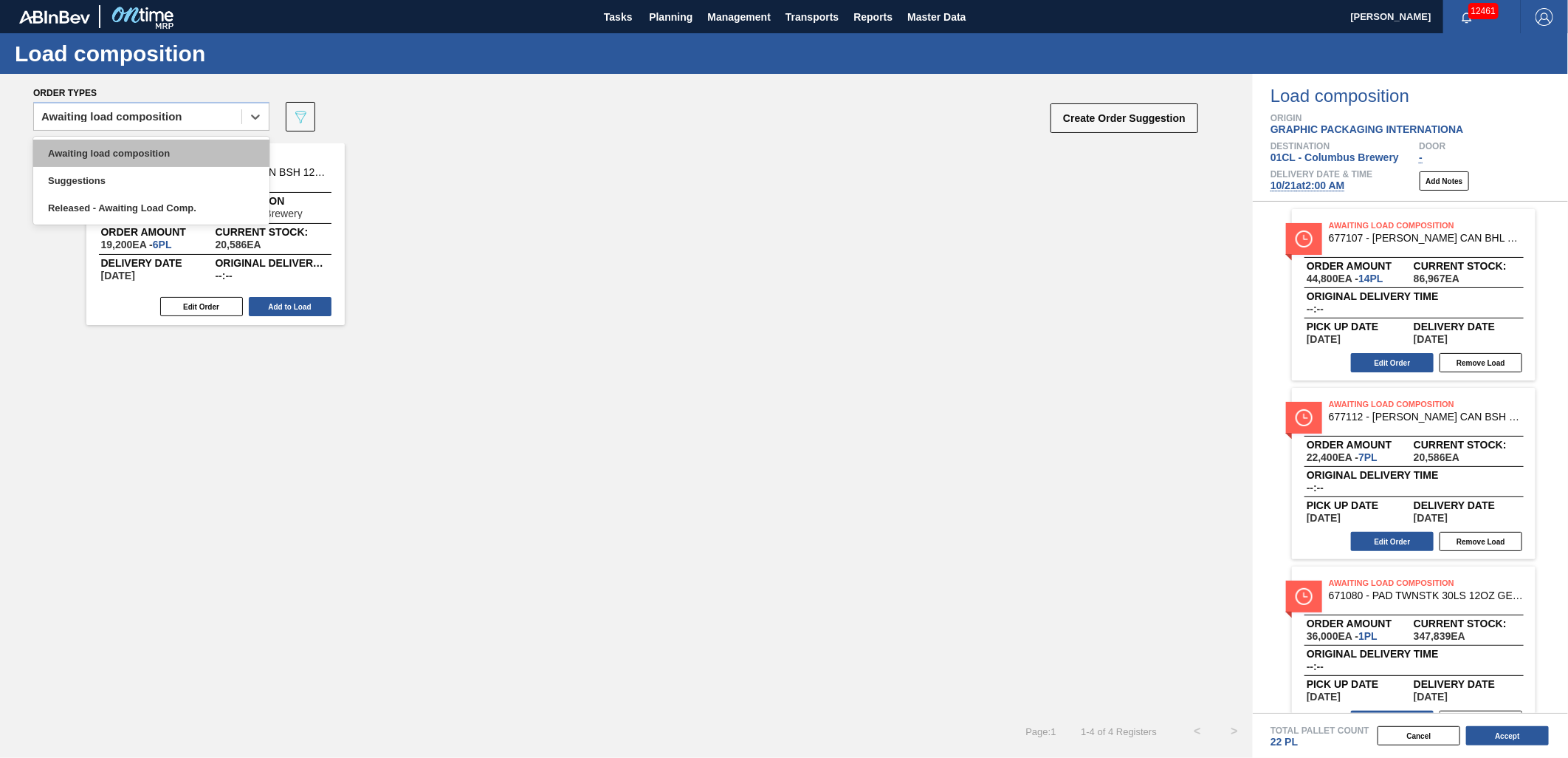
click at [186, 159] on div "Awaiting load composition" at bounding box center [152, 154] width 237 height 27
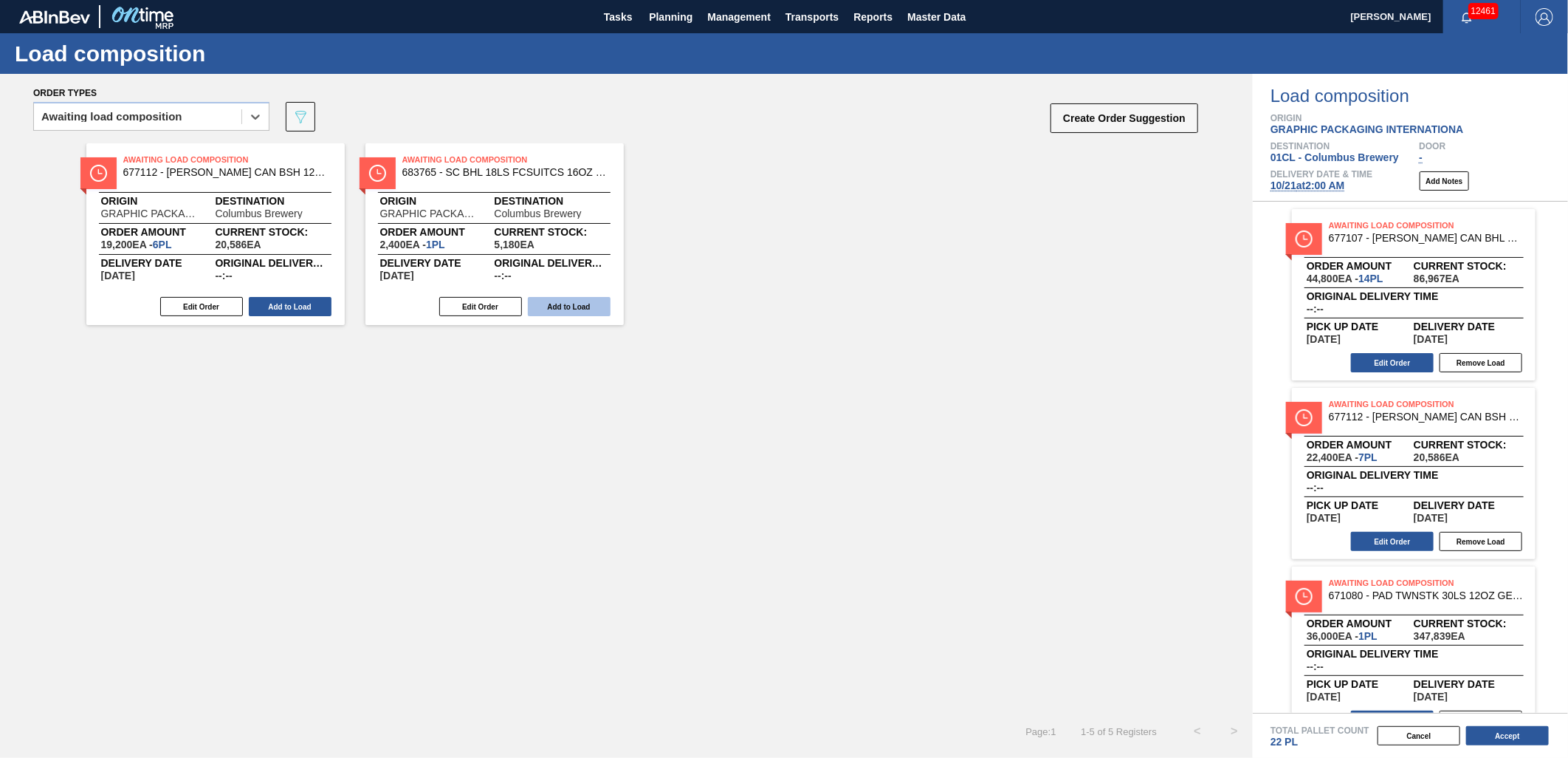
click at [571, 309] on button "Add to Load" at bounding box center [568, 306] width 82 height 19
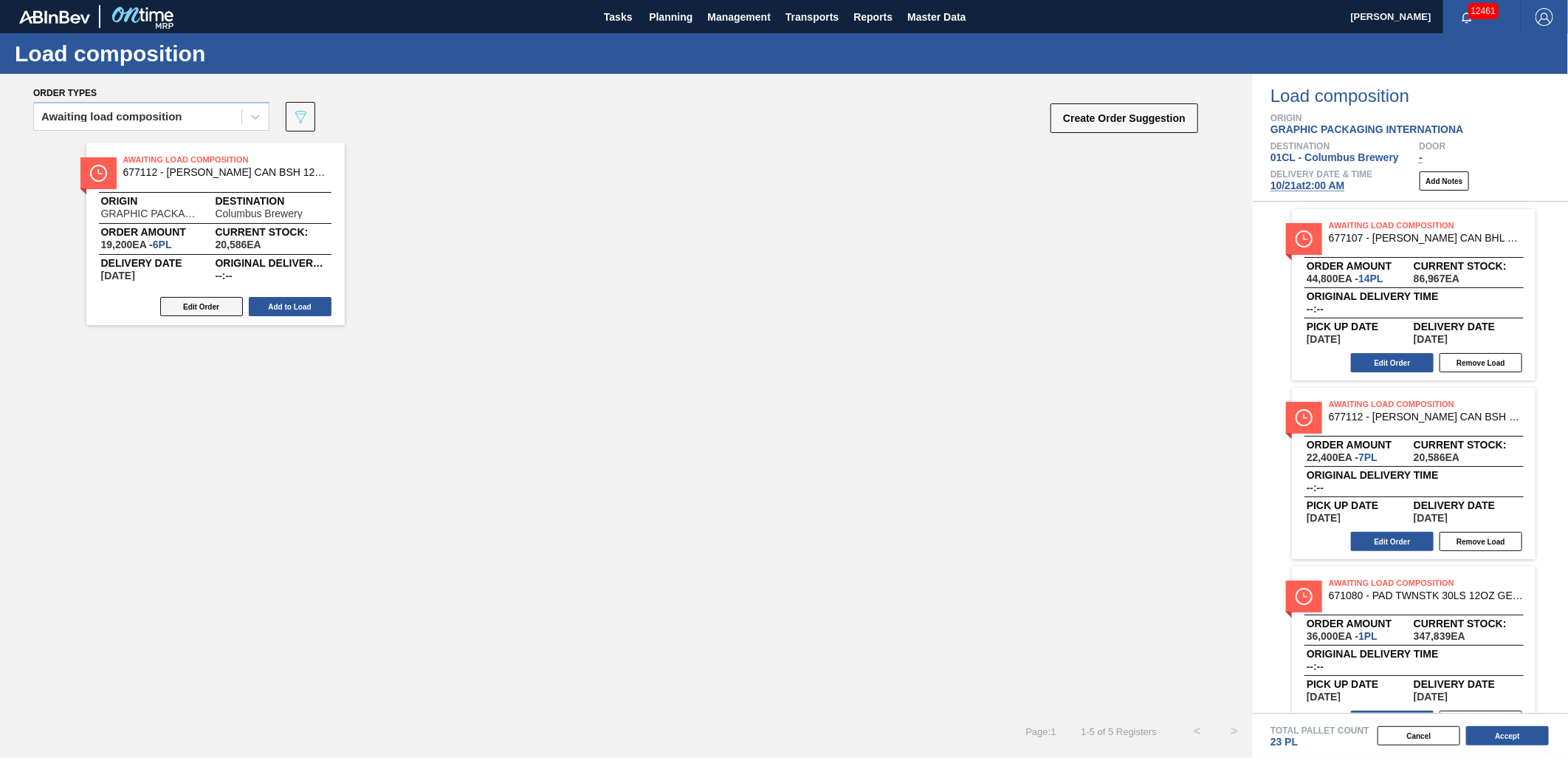
click at [209, 311] on button "Edit Order" at bounding box center [201, 306] width 82 height 19
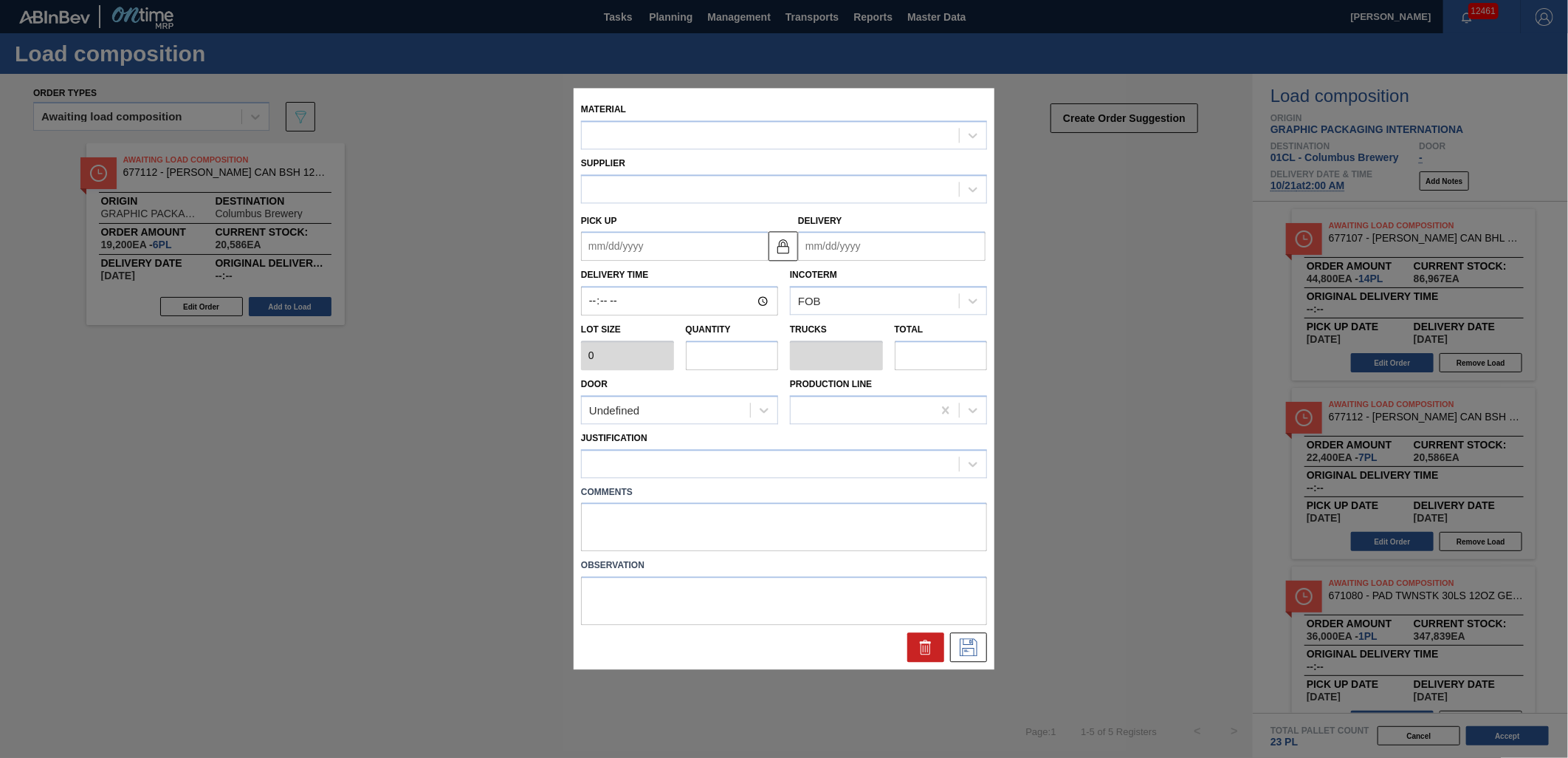
type input "3,200"
type input "6"
type input "0.231"
type input "19,200"
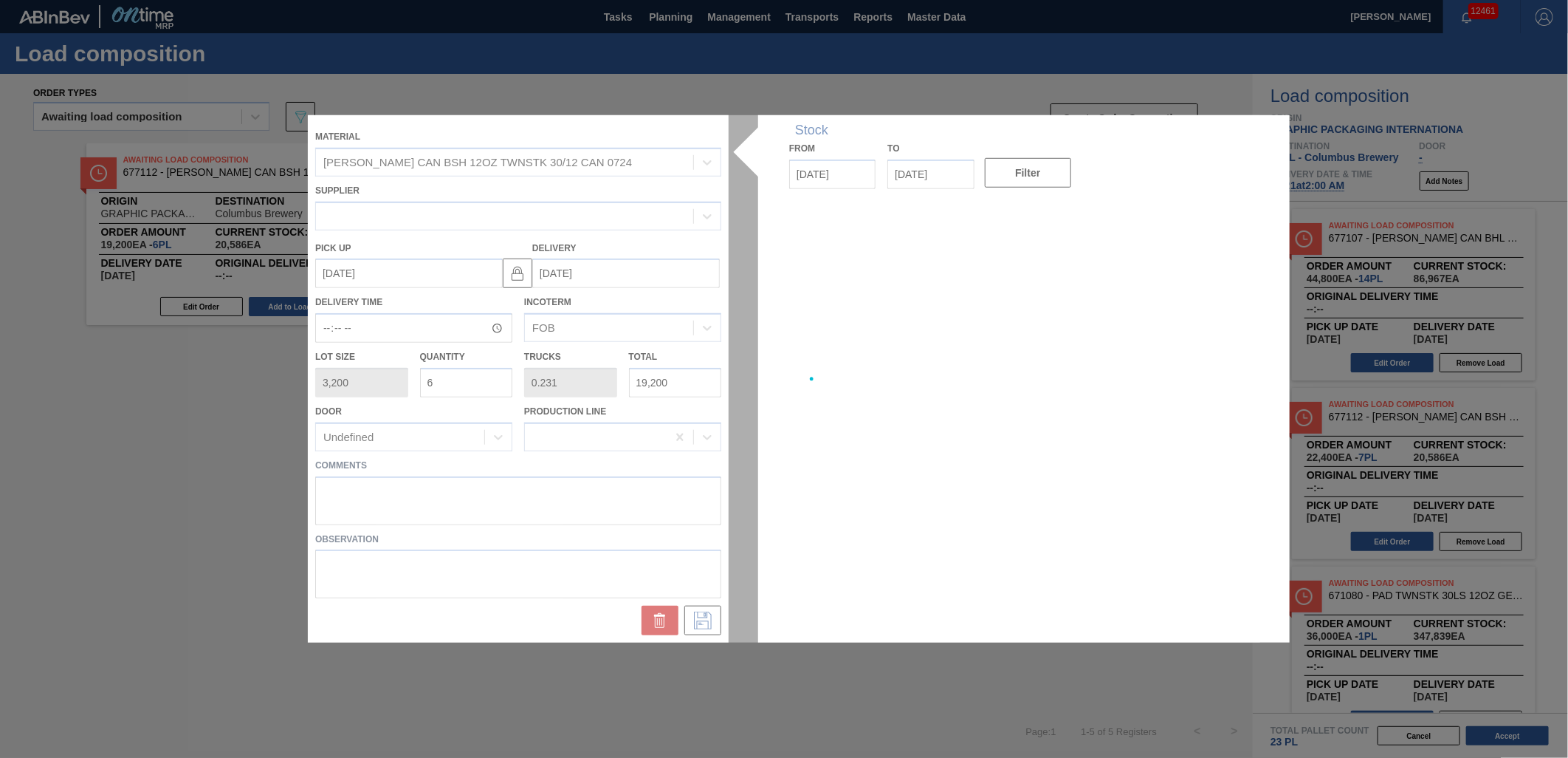
type up "[DATE]"
type input "[DATE]"
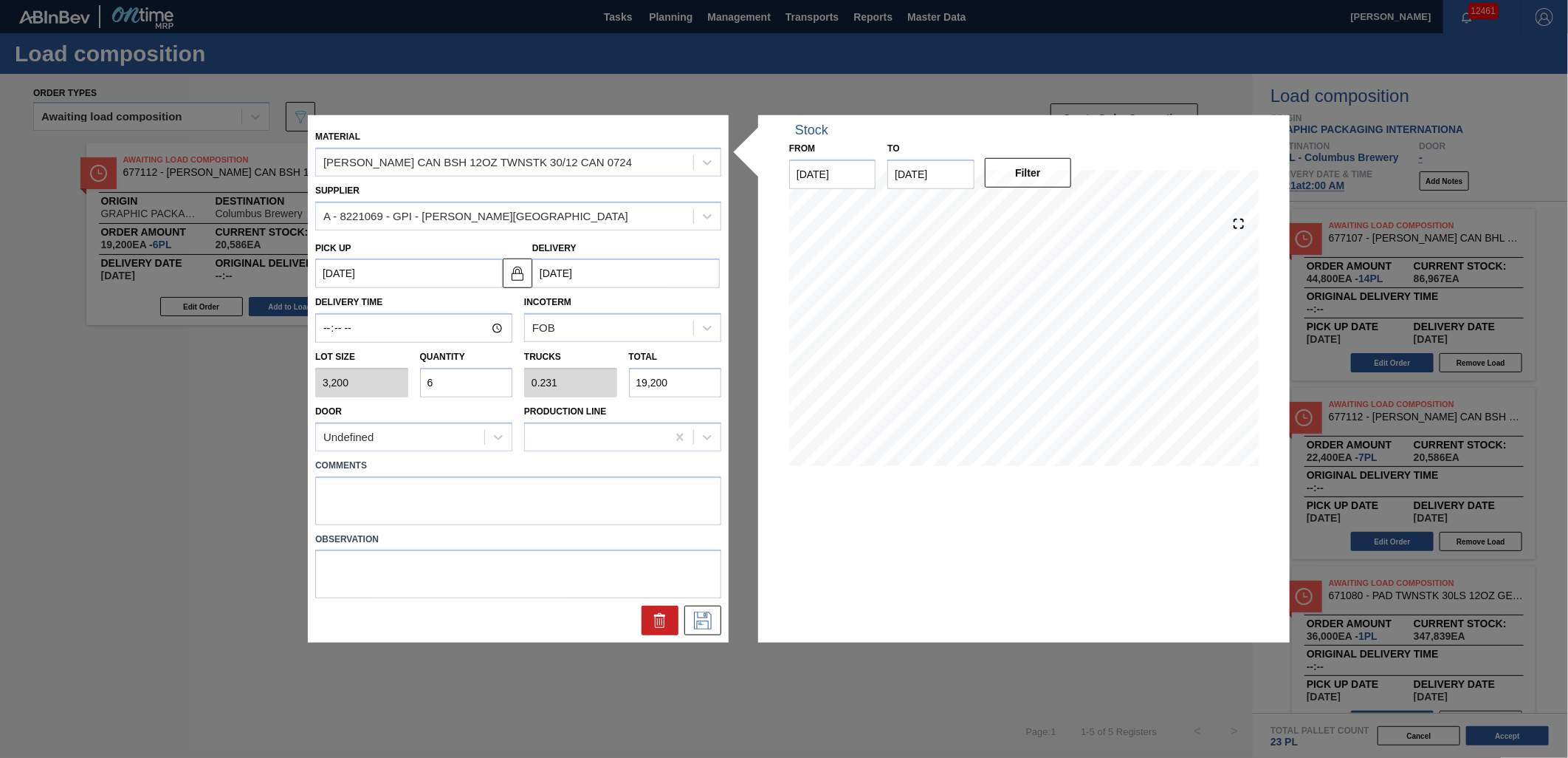
click at [470, 382] on input "6" at bounding box center [467, 382] width 93 height 30
type input "0"
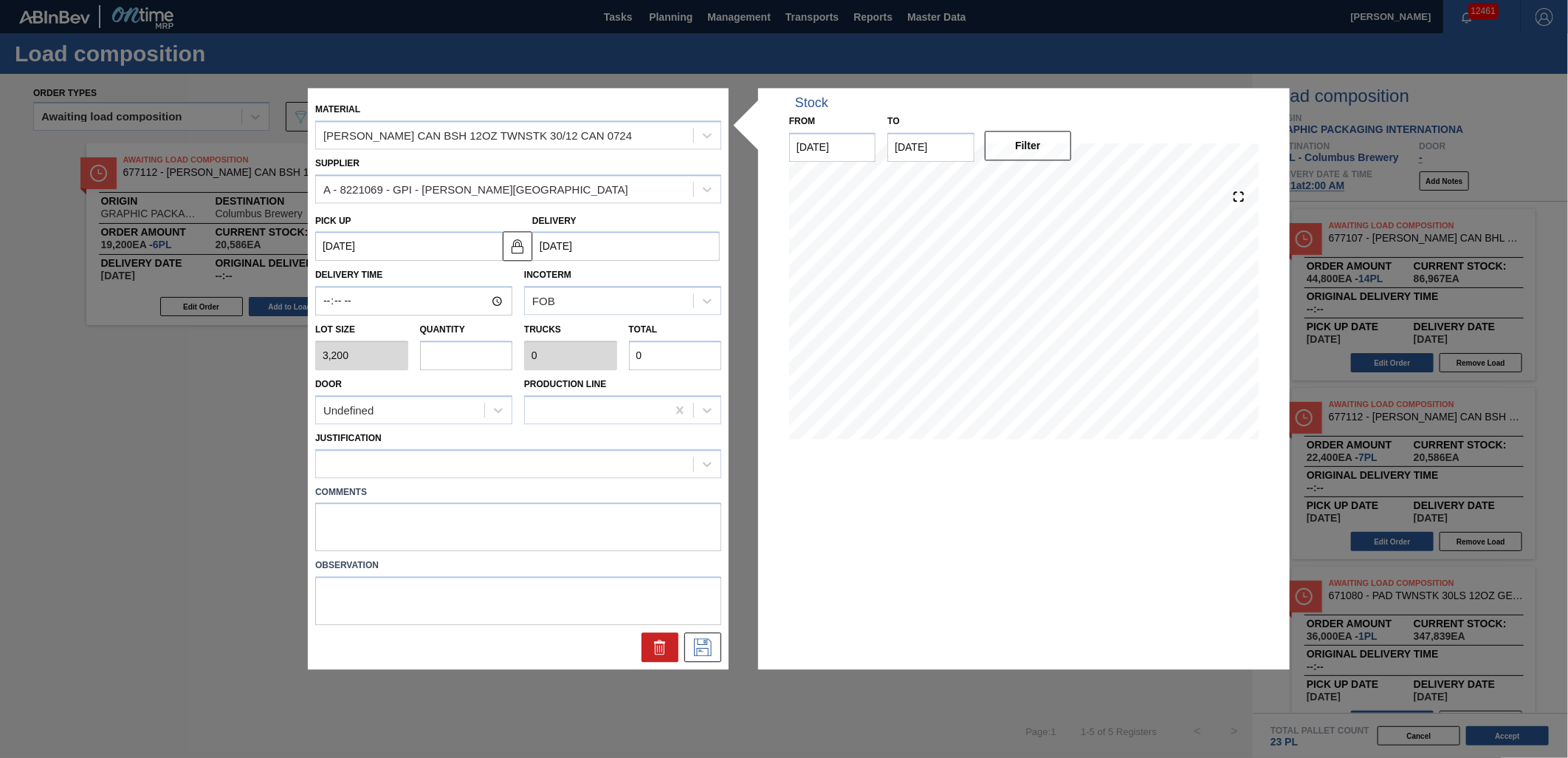
type input "3"
type input "0.115"
type input "9,600"
type input "3"
click at [701, 646] on icon at bounding box center [703, 648] width 24 height 18
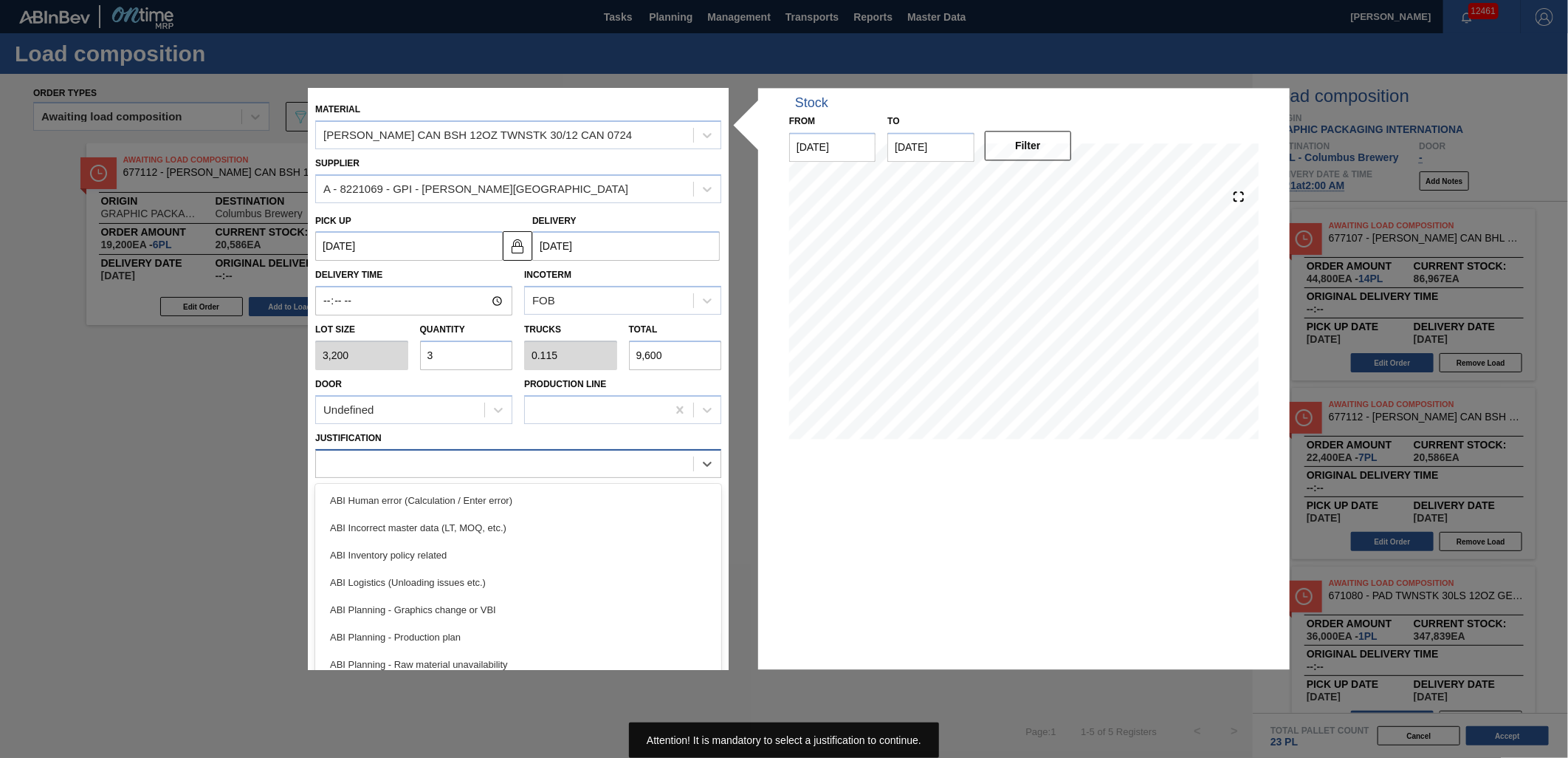
click at [525, 449] on div at bounding box center [518, 464] width 406 height 29
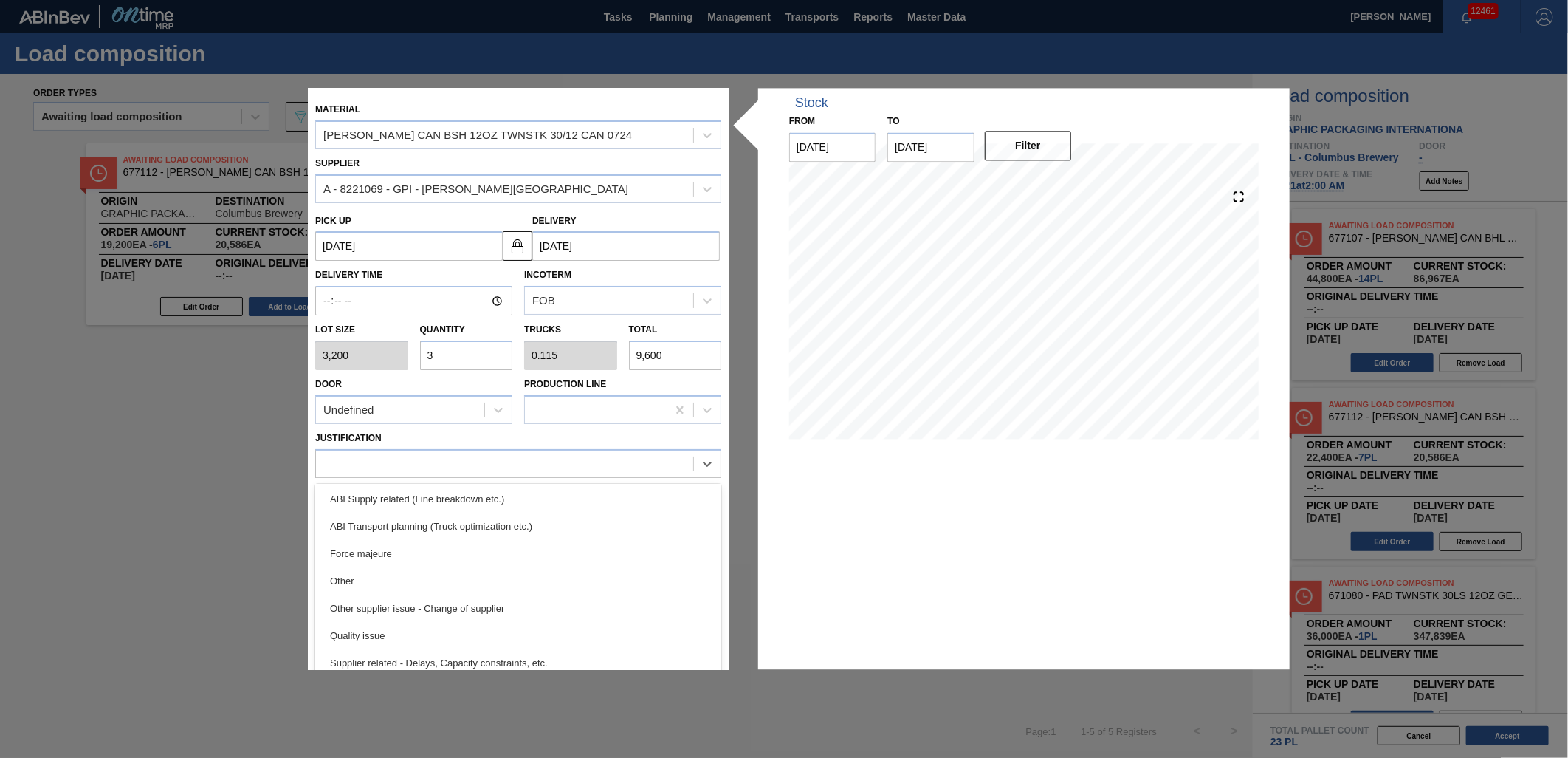
scroll to position [246, 0]
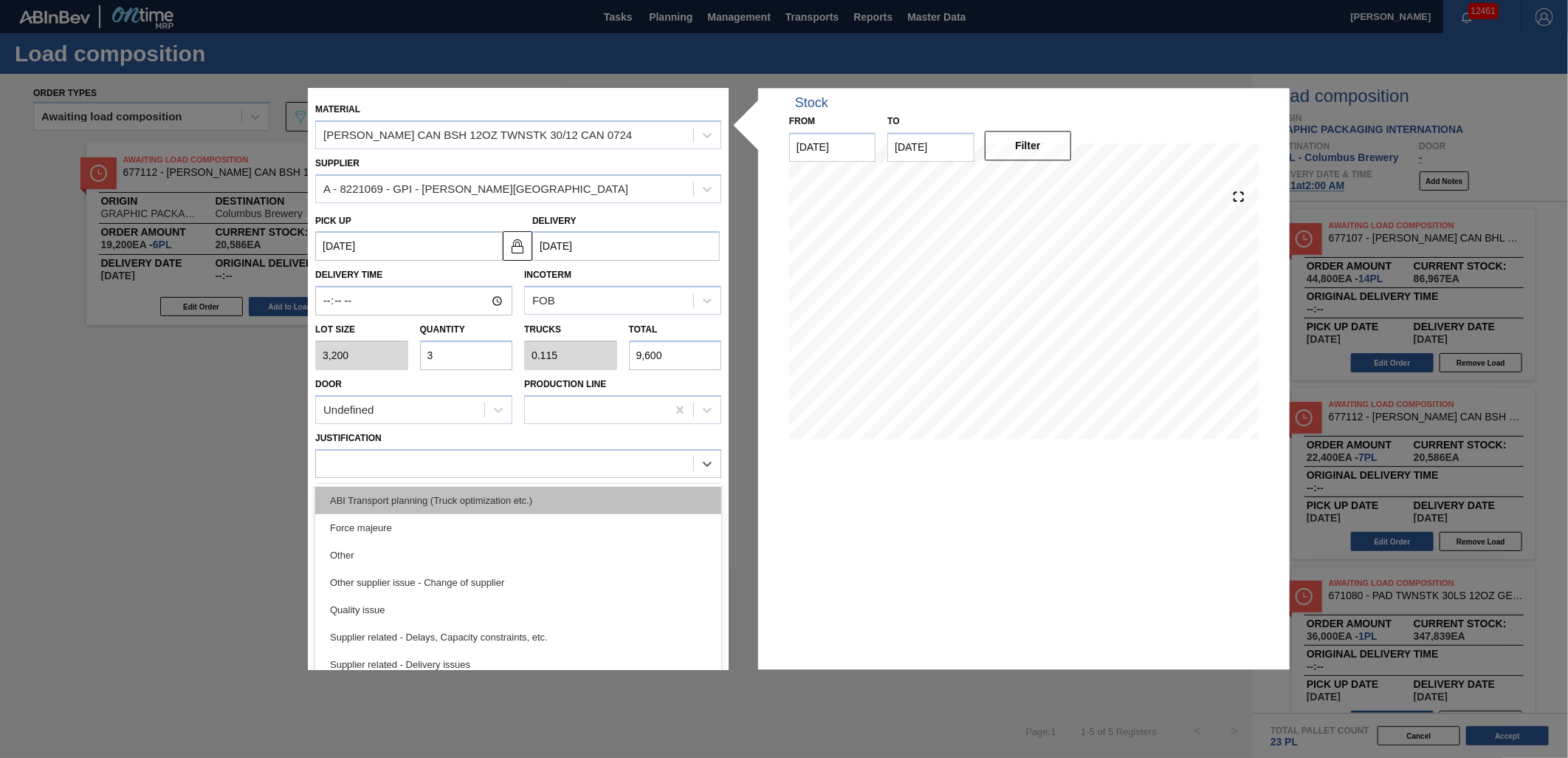
click at [551, 504] on div "ABI Transport planning (Truck optimization etc.)" at bounding box center [518, 501] width 406 height 27
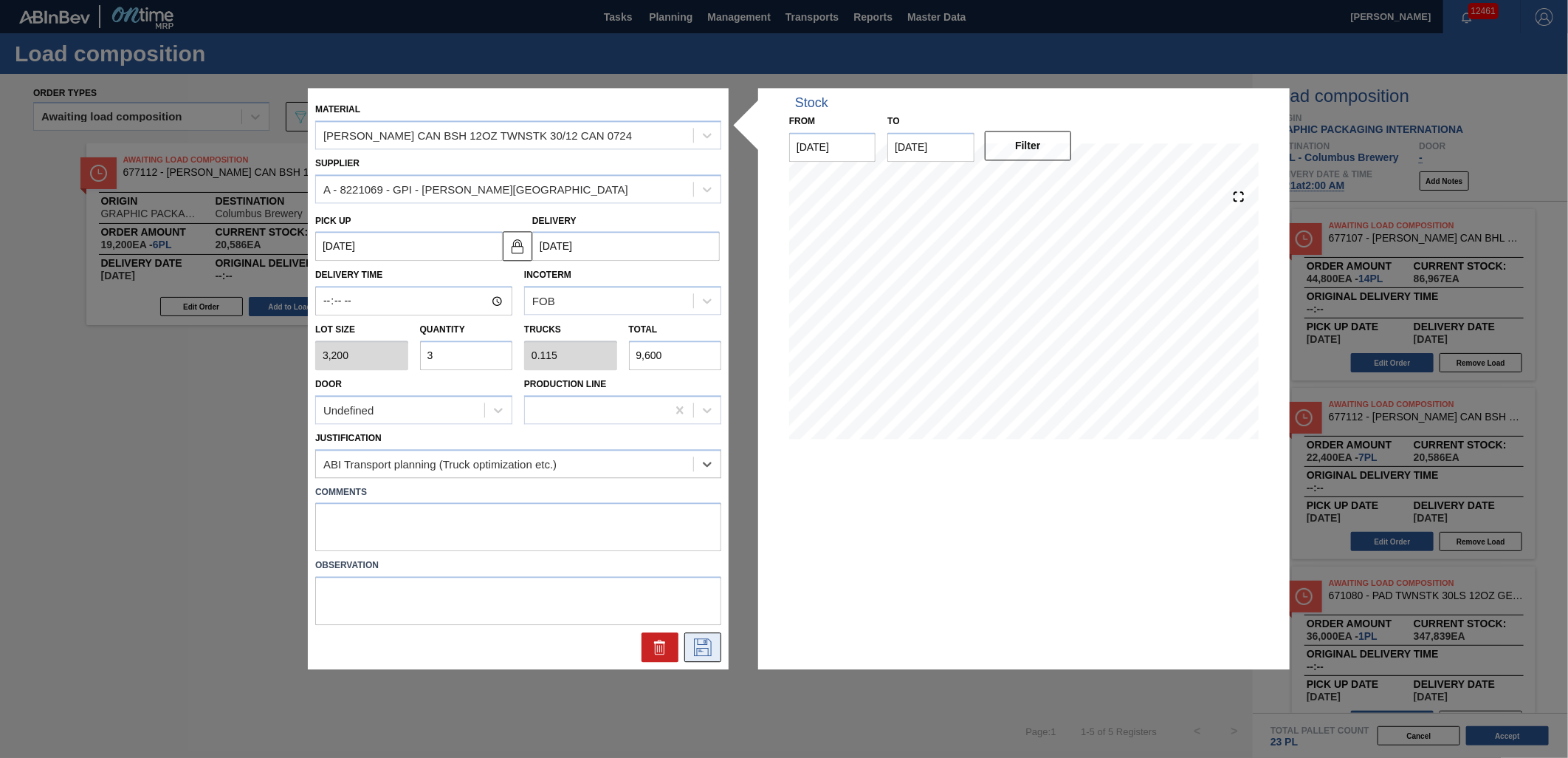
click at [698, 650] on icon at bounding box center [703, 648] width 24 height 18
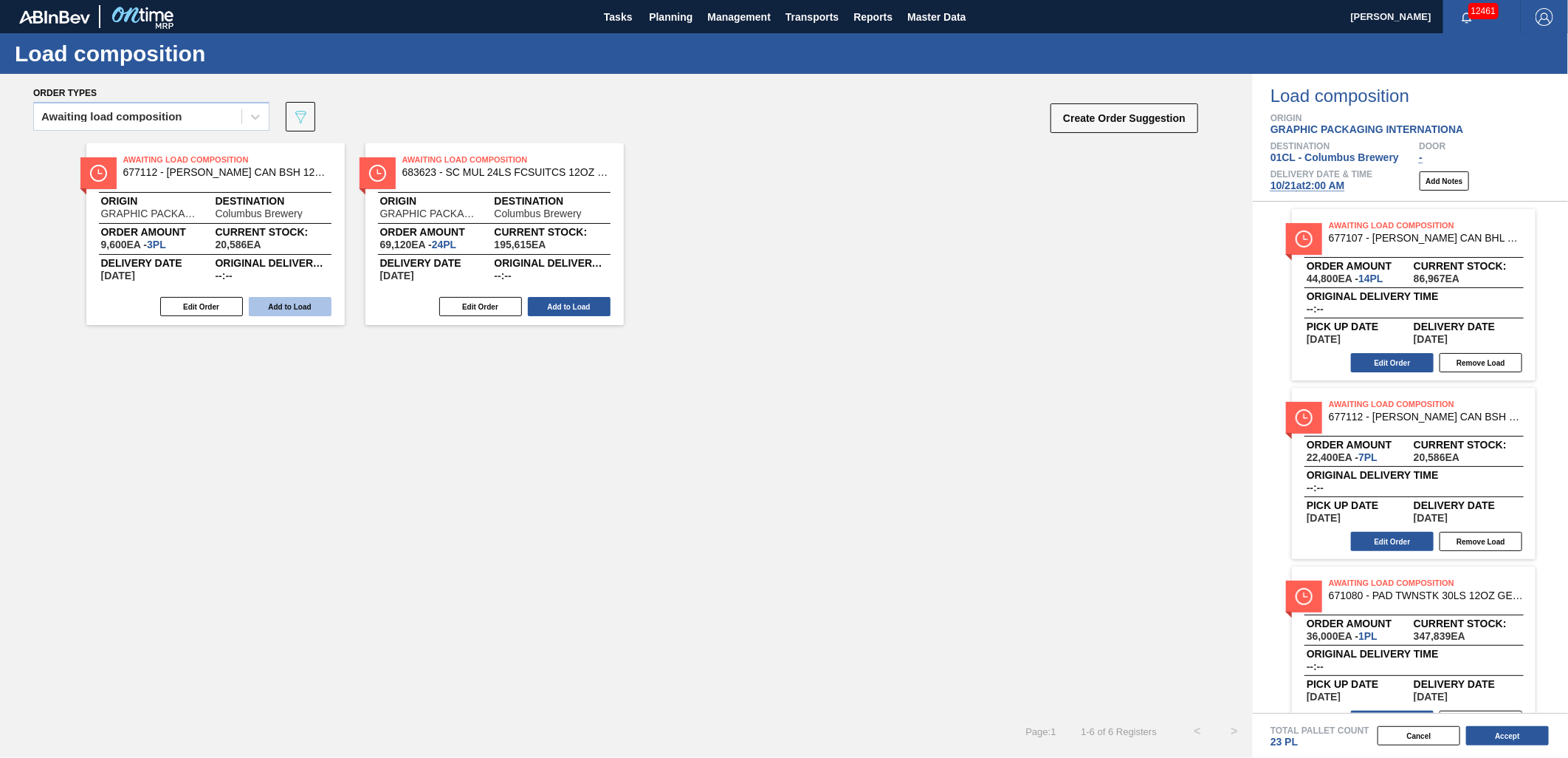
click at [297, 308] on button "Add to Load" at bounding box center [289, 306] width 82 height 19
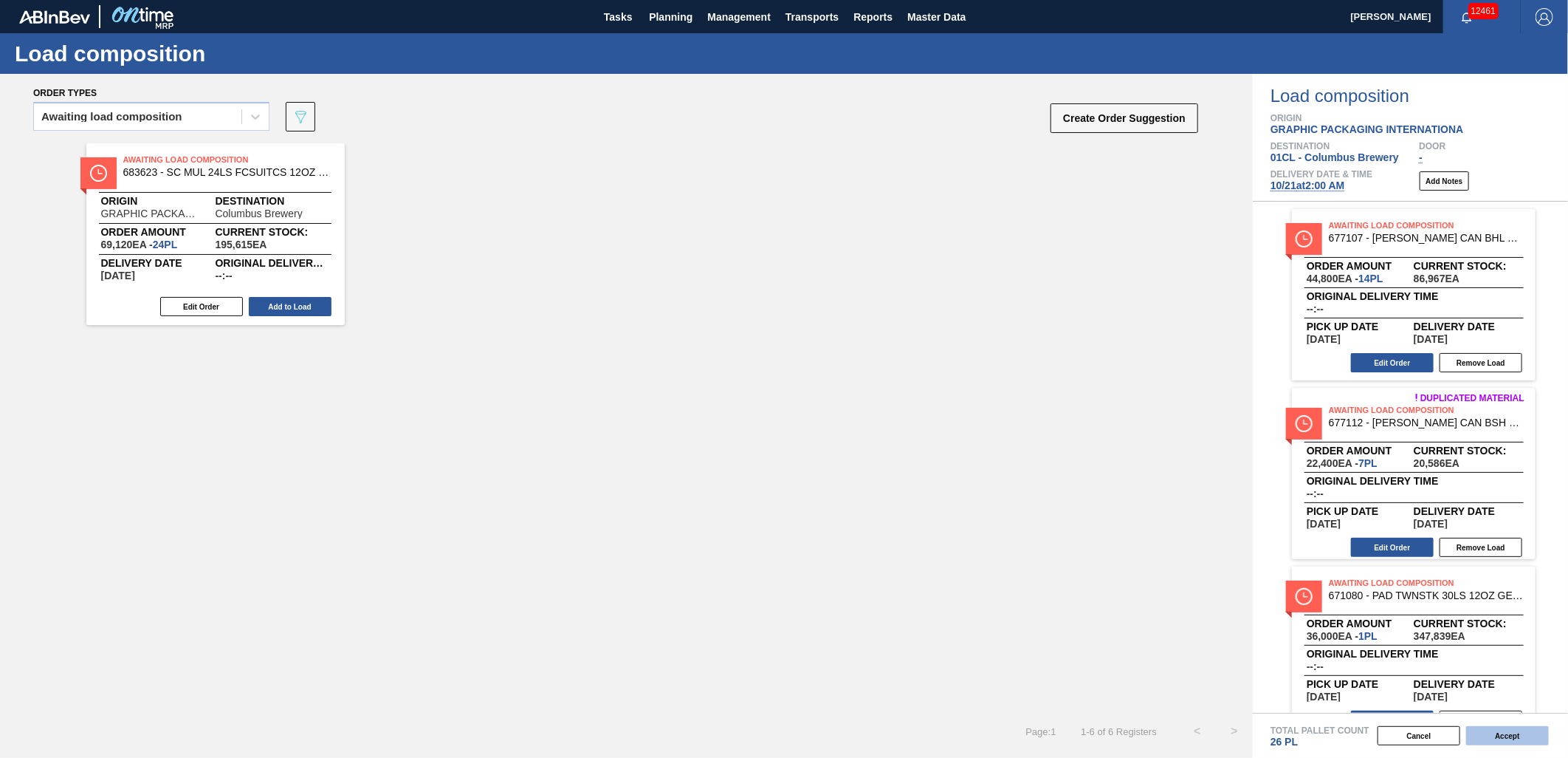
click at [1524, 739] on button "Accept" at bounding box center [1506, 736] width 82 height 19
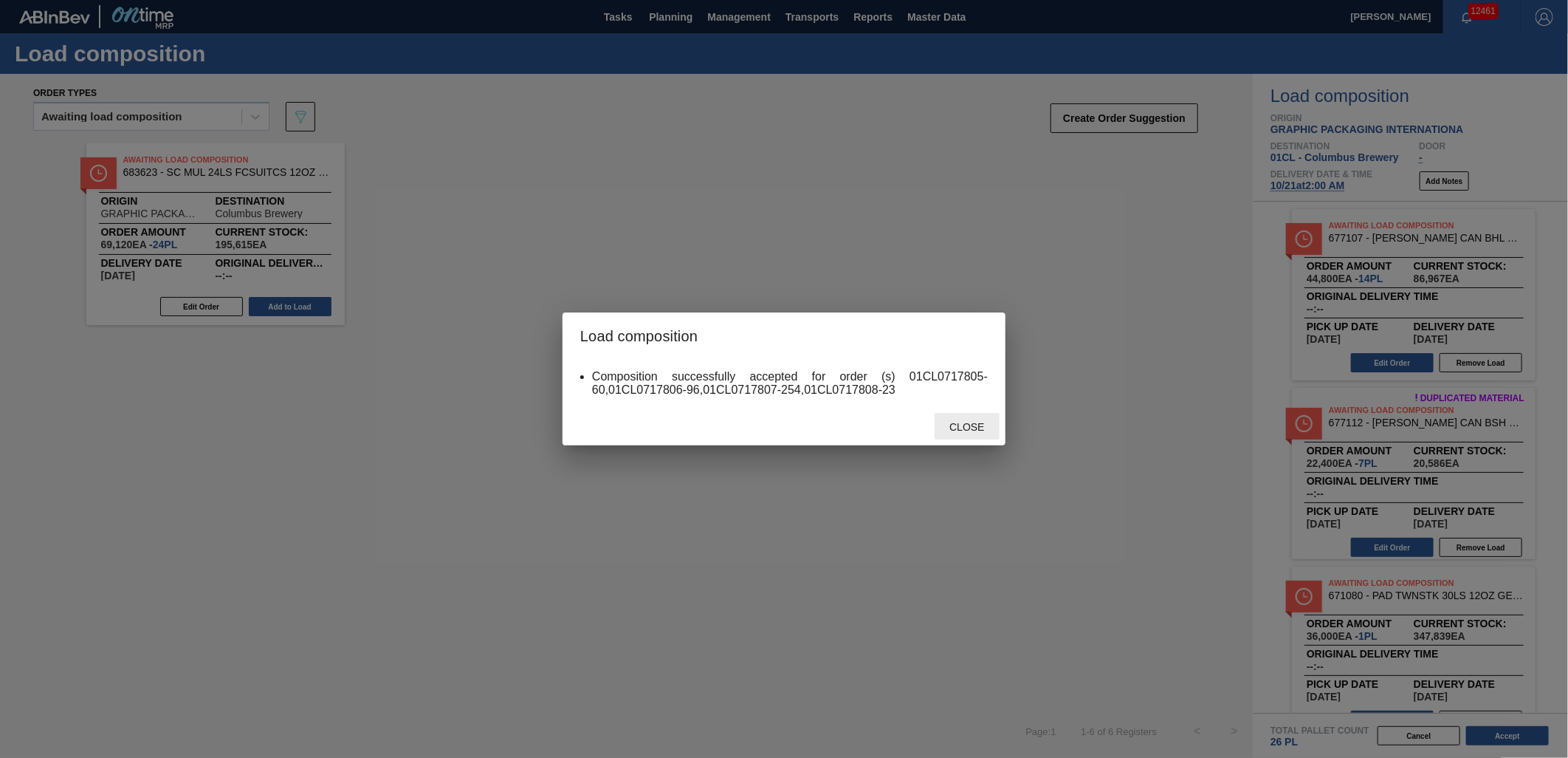
click at [974, 427] on span "Close" at bounding box center [966, 426] width 58 height 12
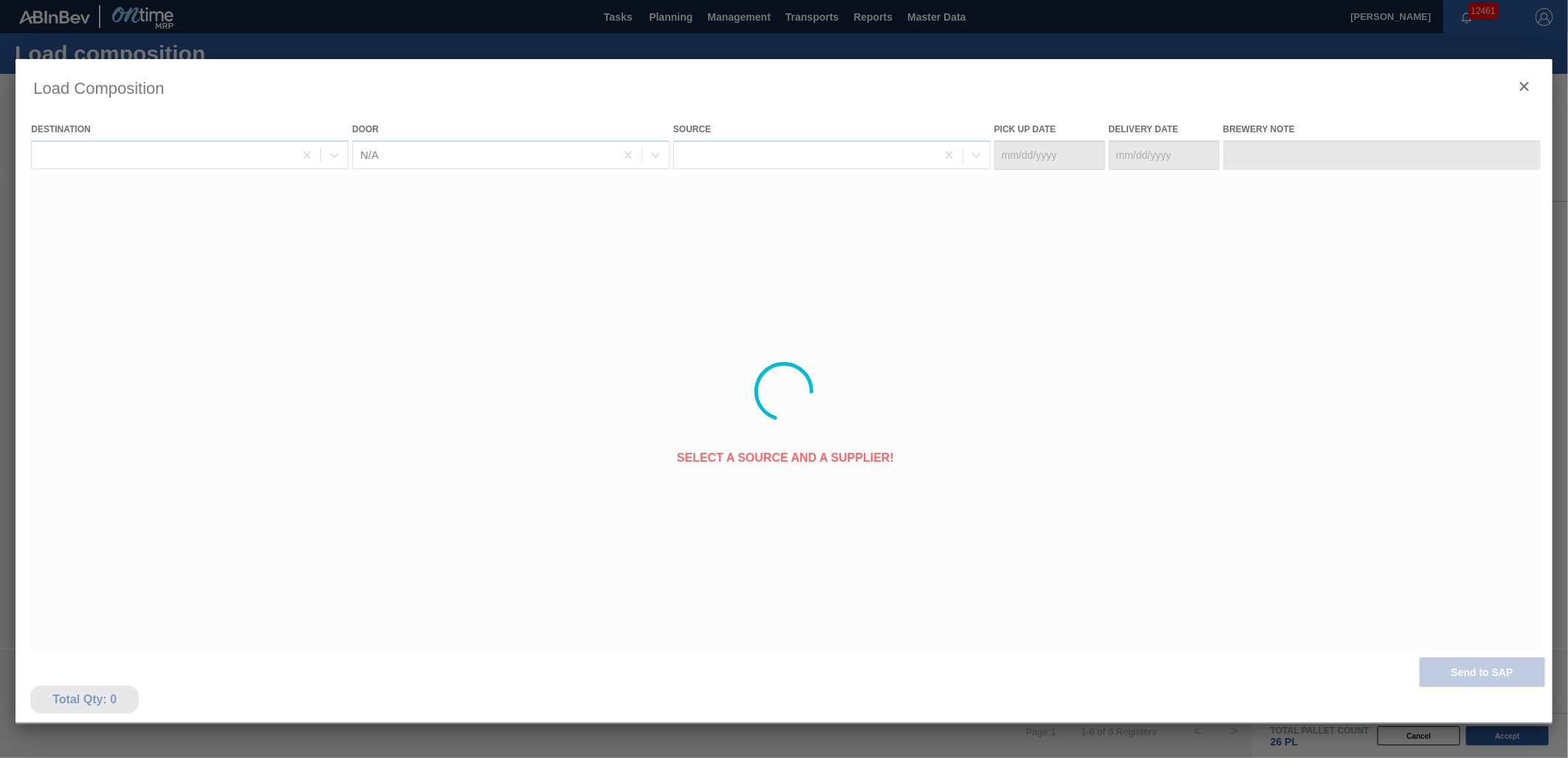
type Date "[DATE]"
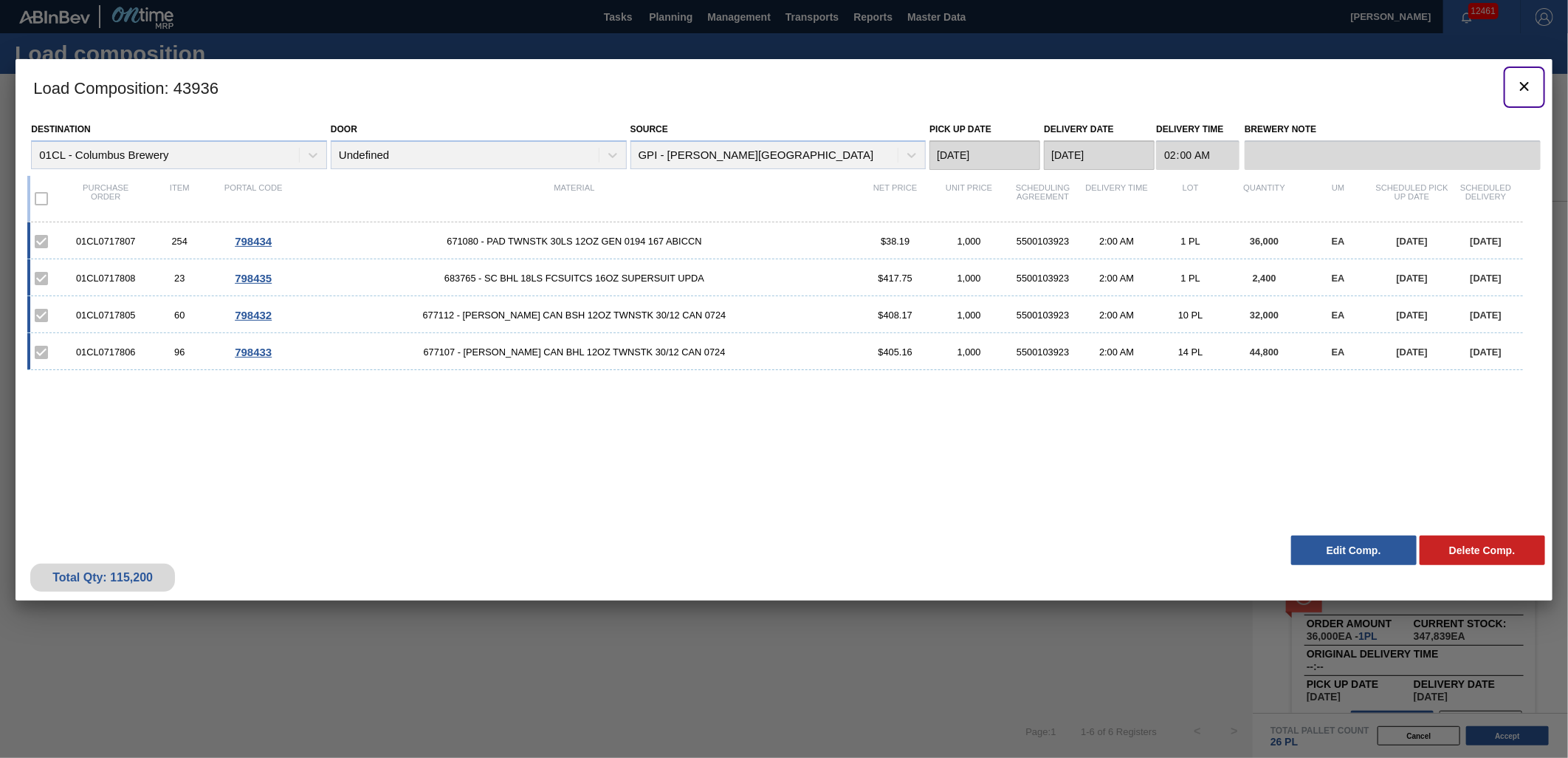
click at [1523, 85] on icon "botão de ícone" at bounding box center [1524, 86] width 9 height 9
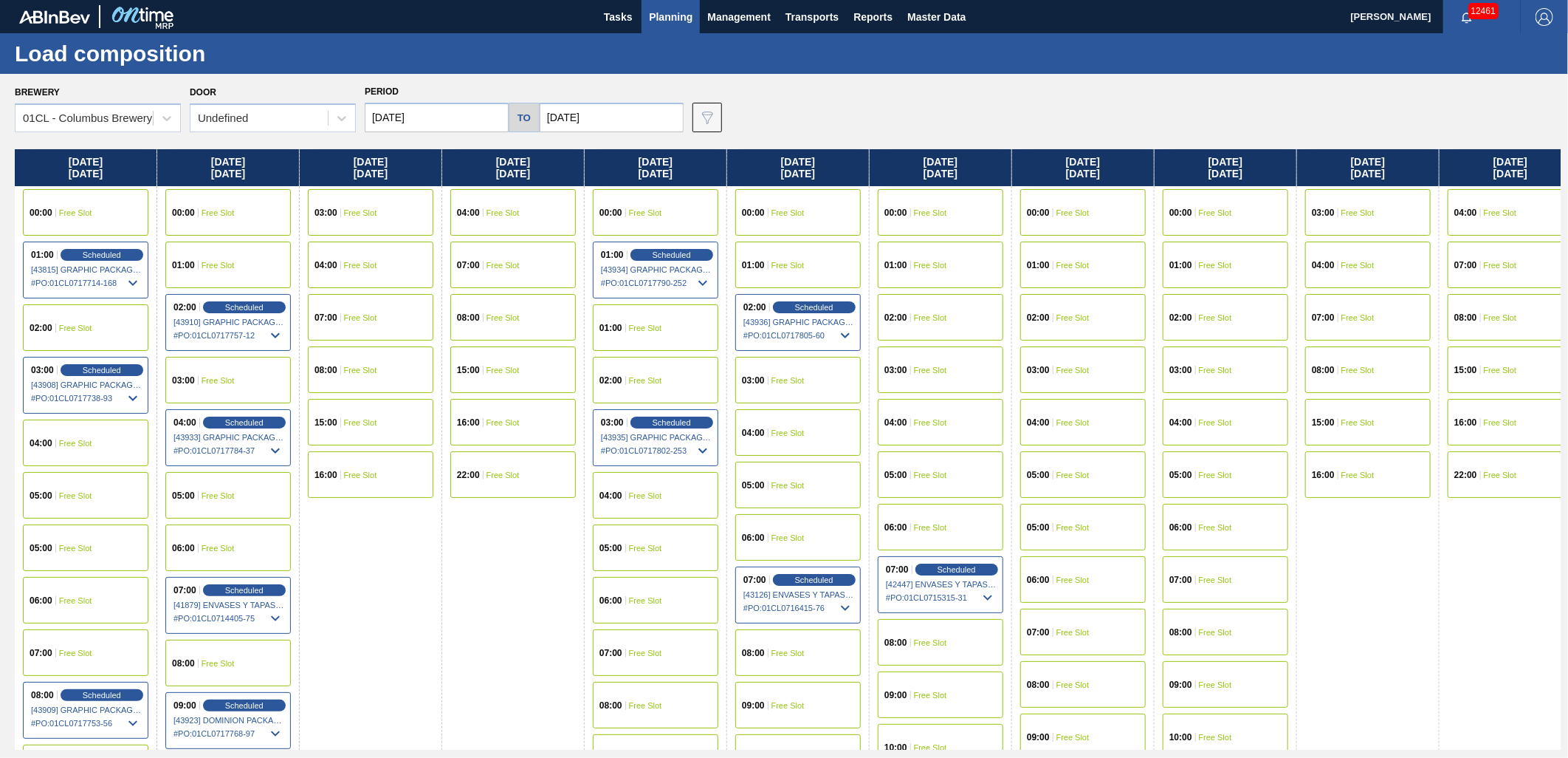
click at [790, 429] on span "Free Slot" at bounding box center [788, 433] width 34 height 9
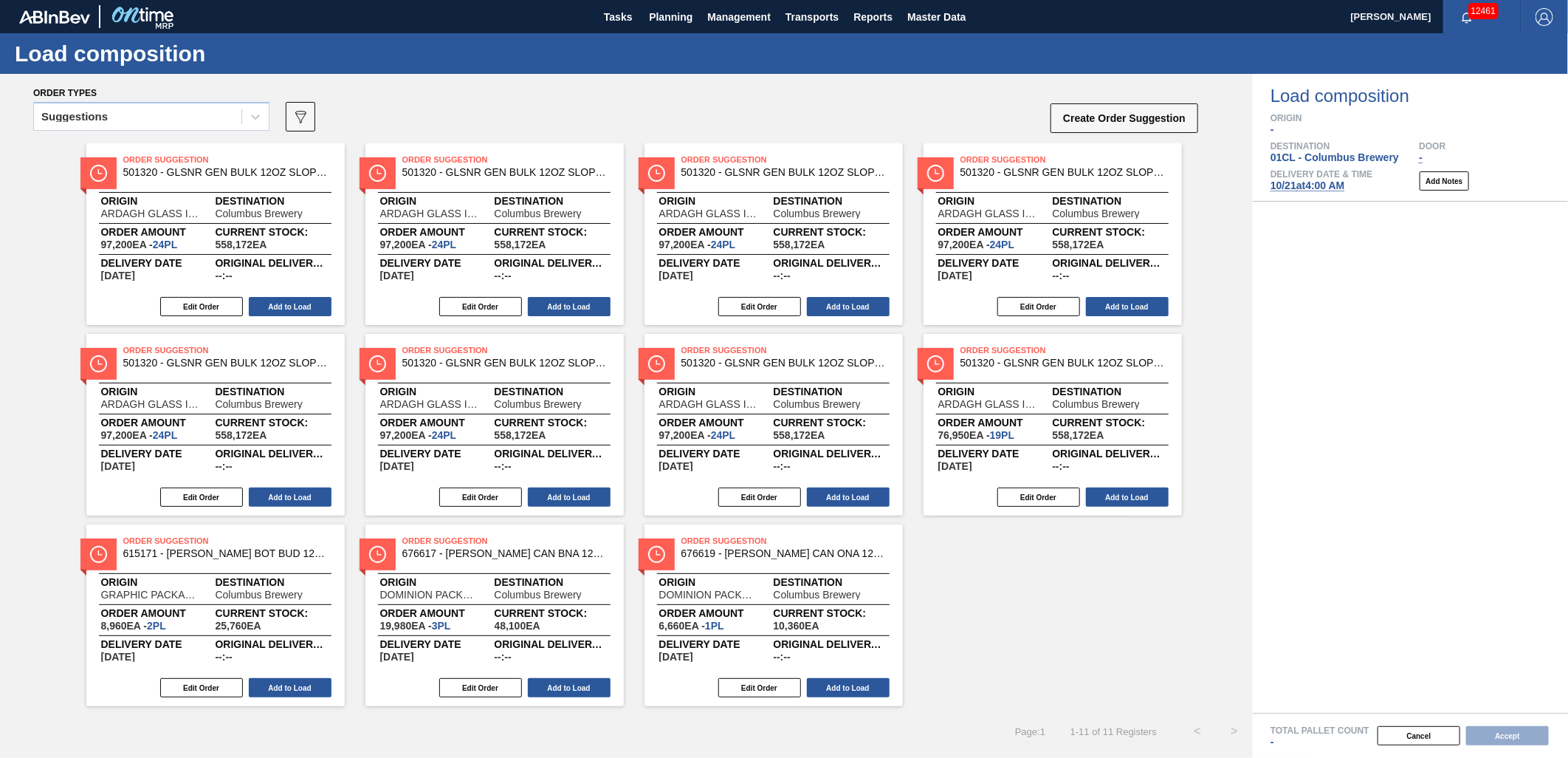
click at [177, 121] on div "Suggestions" at bounding box center [137, 117] width 208 height 22
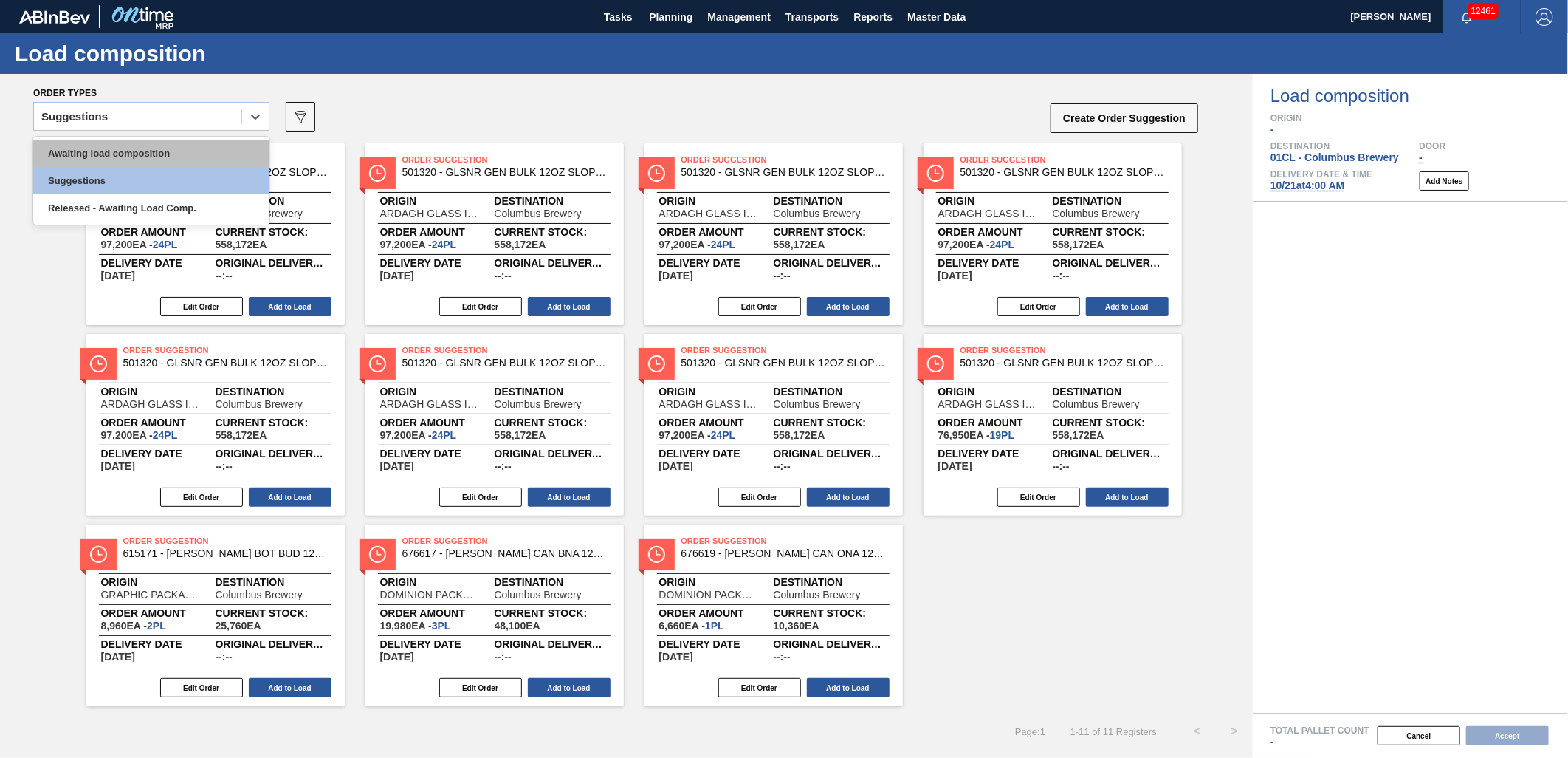
click at [137, 152] on div "Awaiting load composition" at bounding box center [152, 154] width 237 height 27
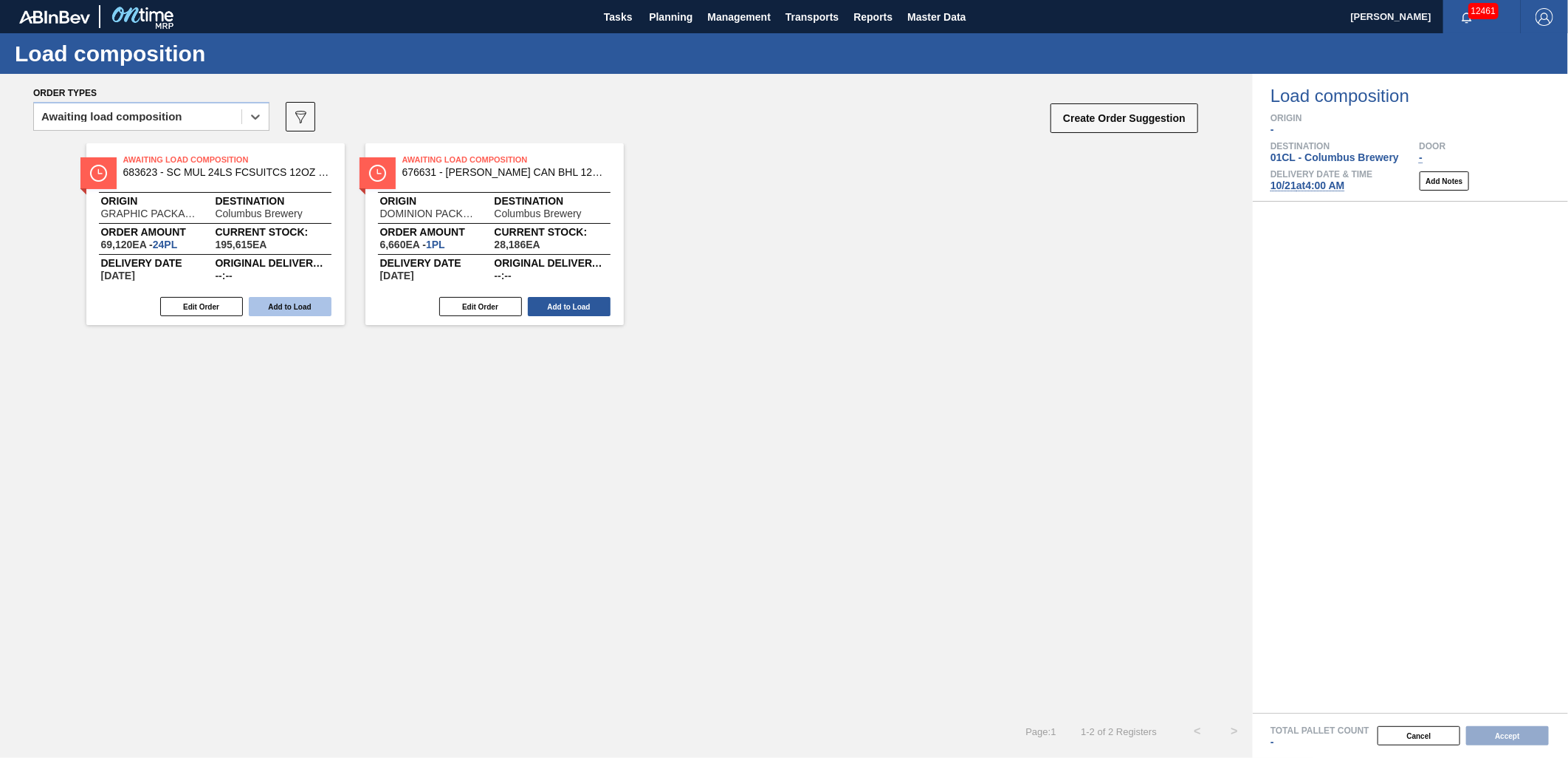
click at [277, 313] on button "Add to Load" at bounding box center [289, 306] width 82 height 19
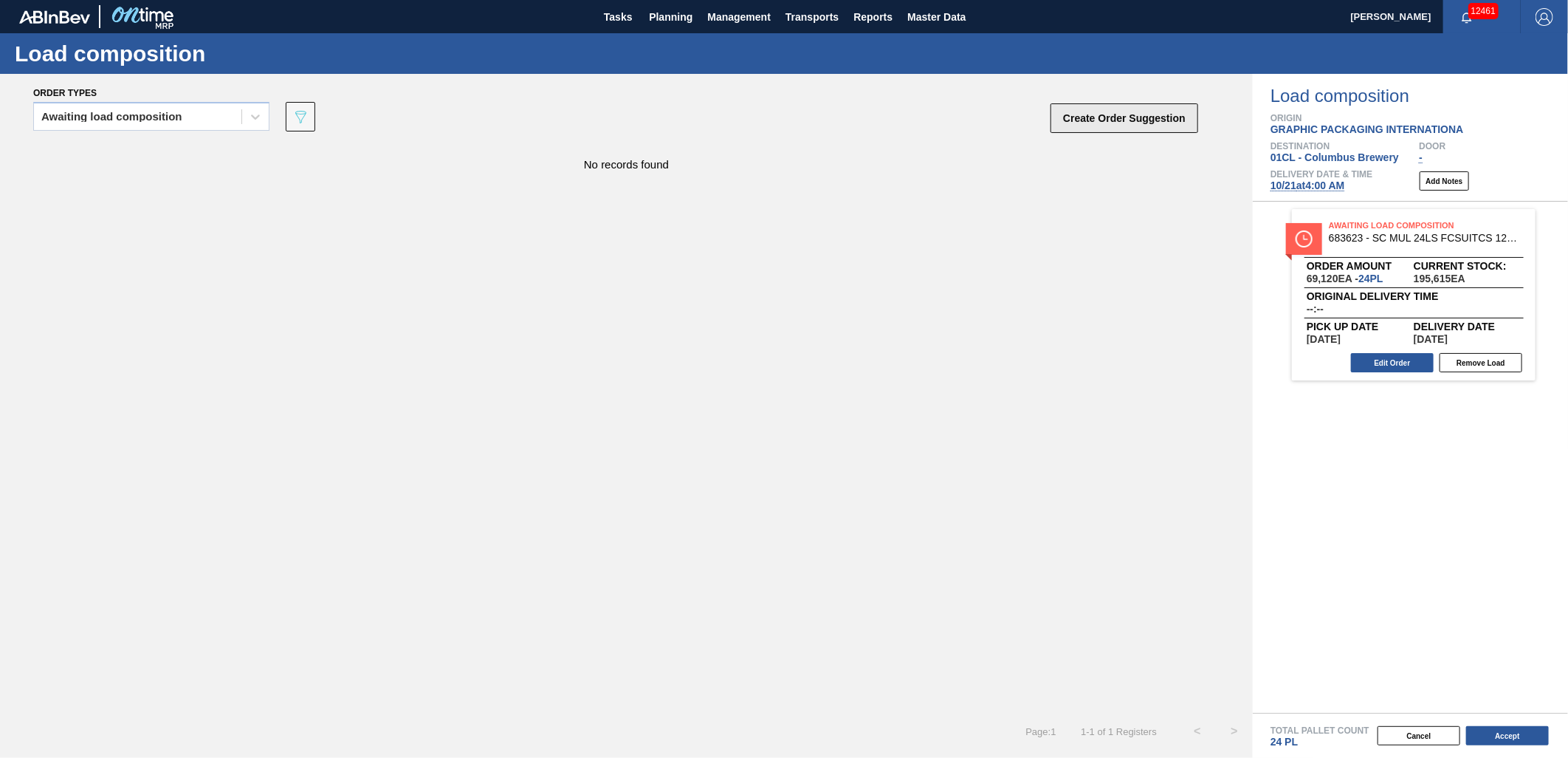
click at [1095, 127] on button "Create Order Suggestion" at bounding box center [1124, 118] width 148 height 30
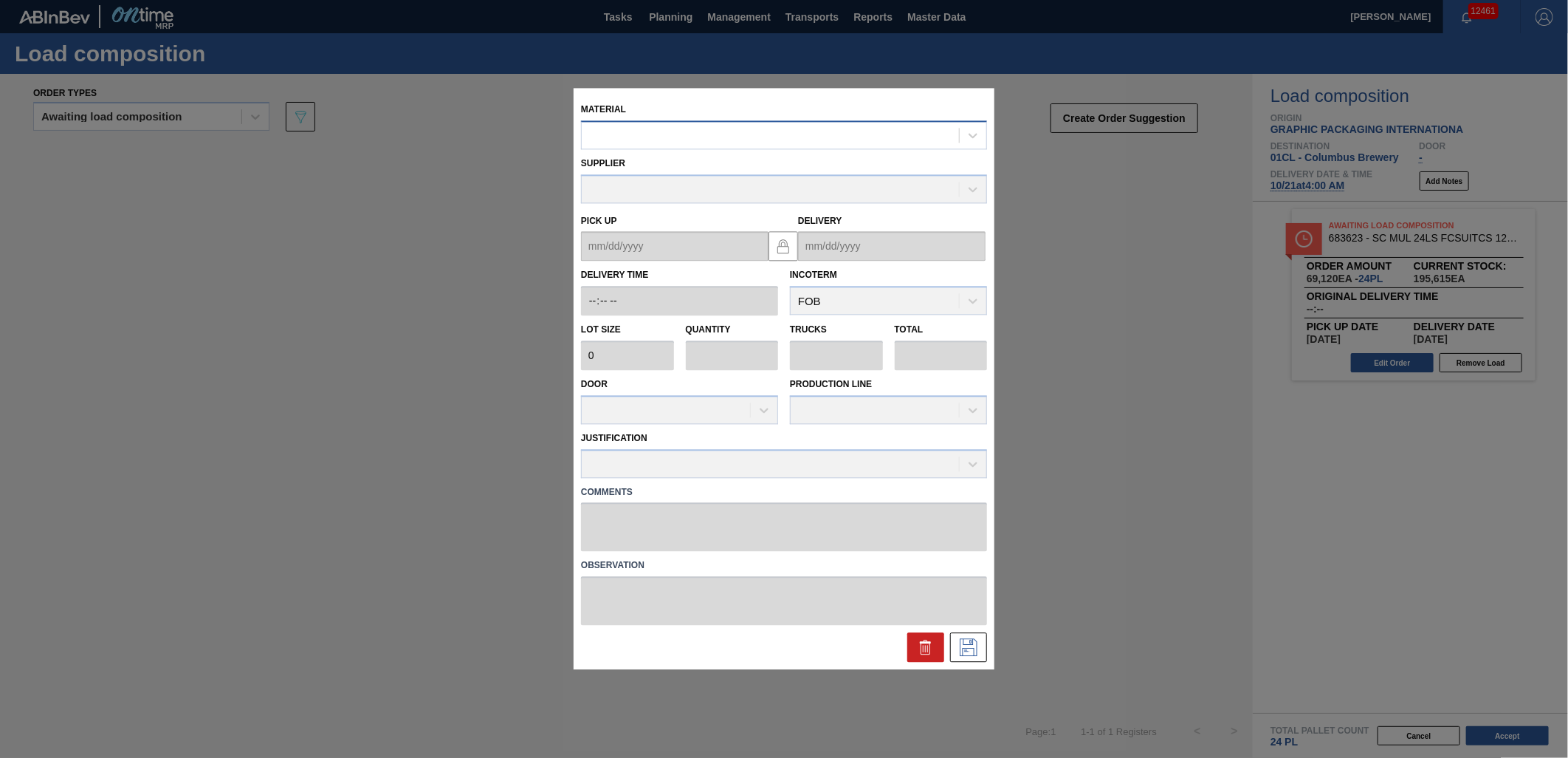
click at [896, 137] on div at bounding box center [770, 135] width 377 height 22
type input "677112"
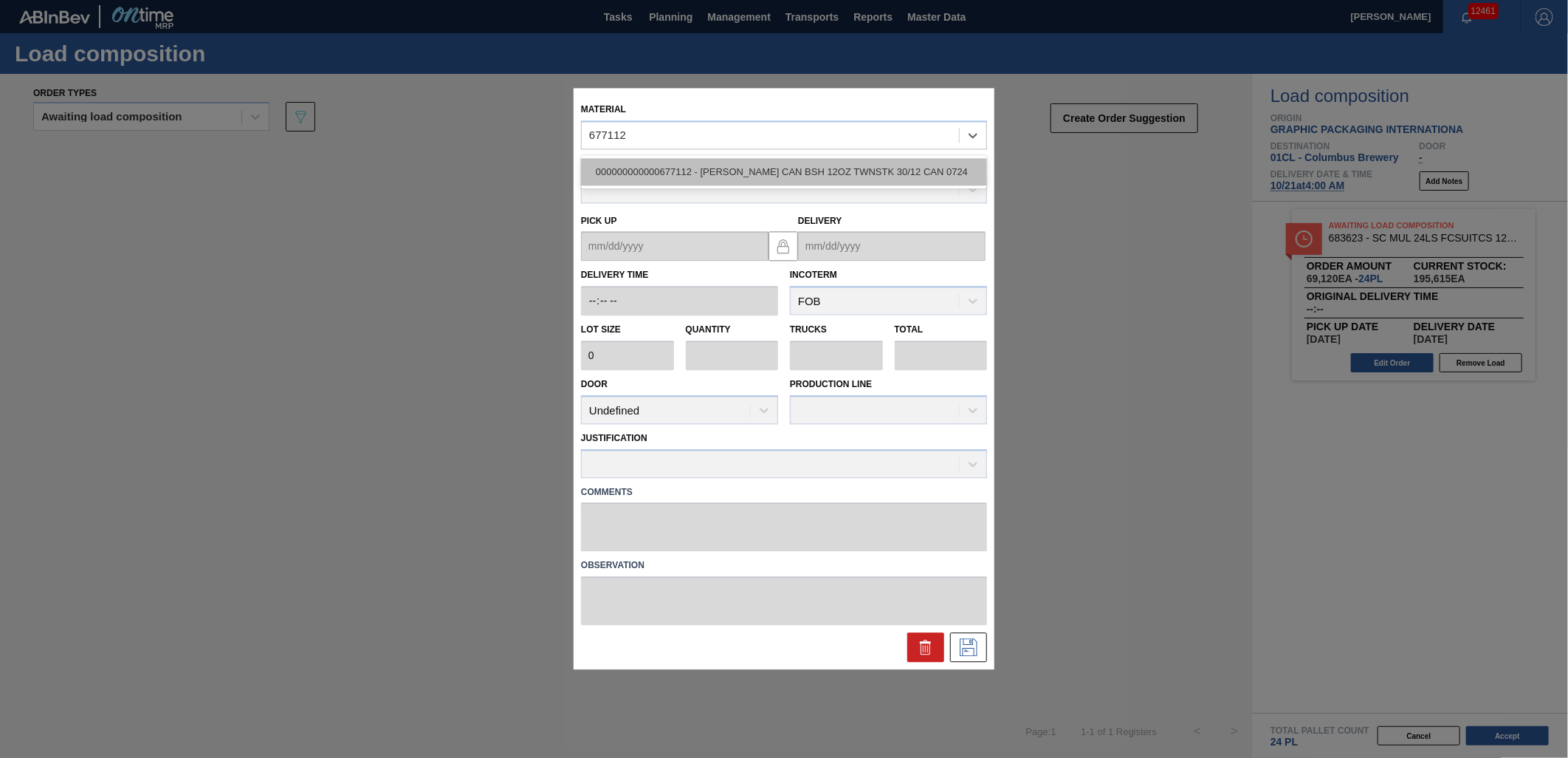
click at [861, 174] on div "000000000000677112 - [PERSON_NAME] CAN BSH 12OZ TWNSTK 30/12 CAN 0724" at bounding box center [784, 172] width 406 height 27
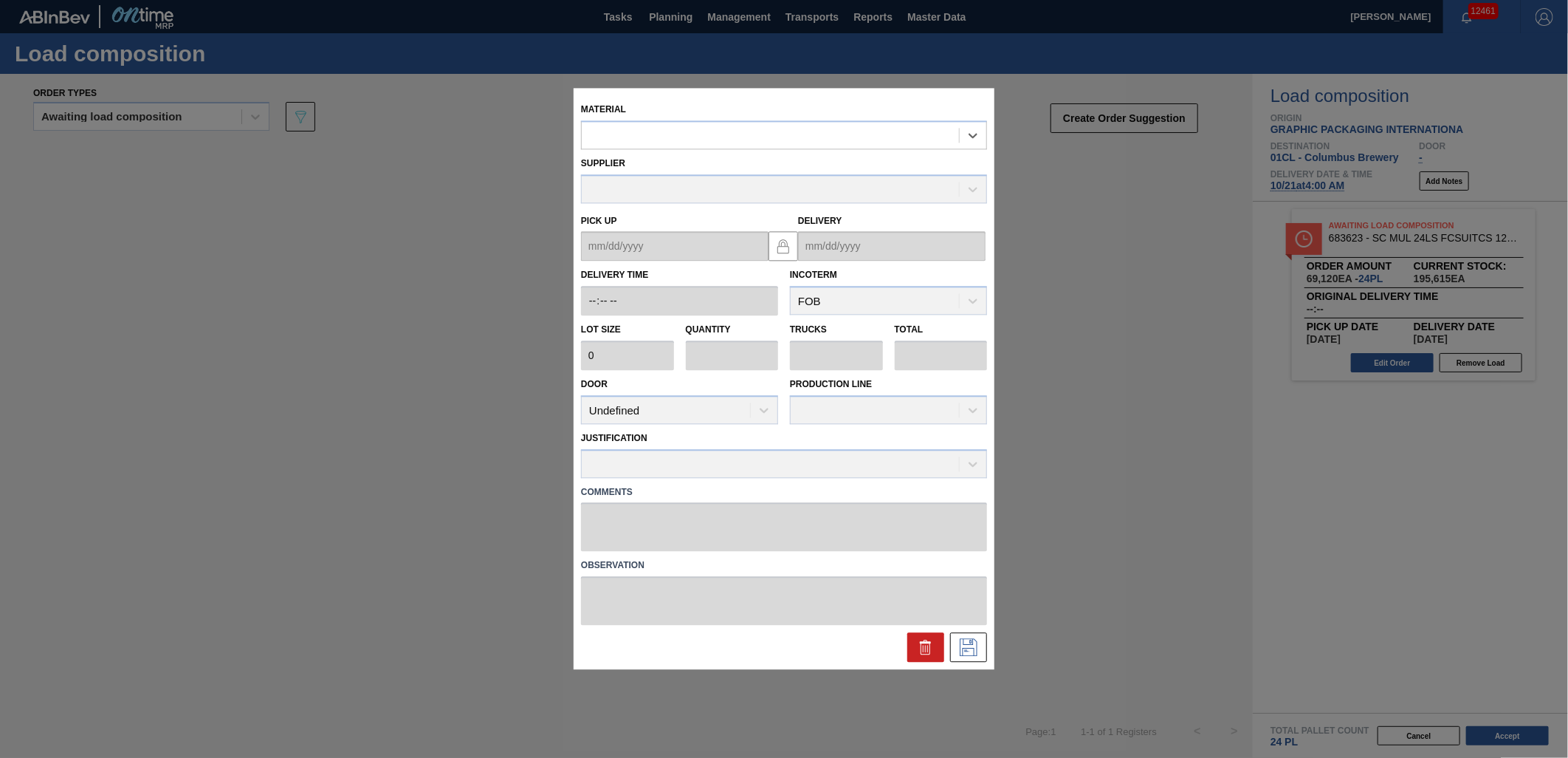
type input "3,200"
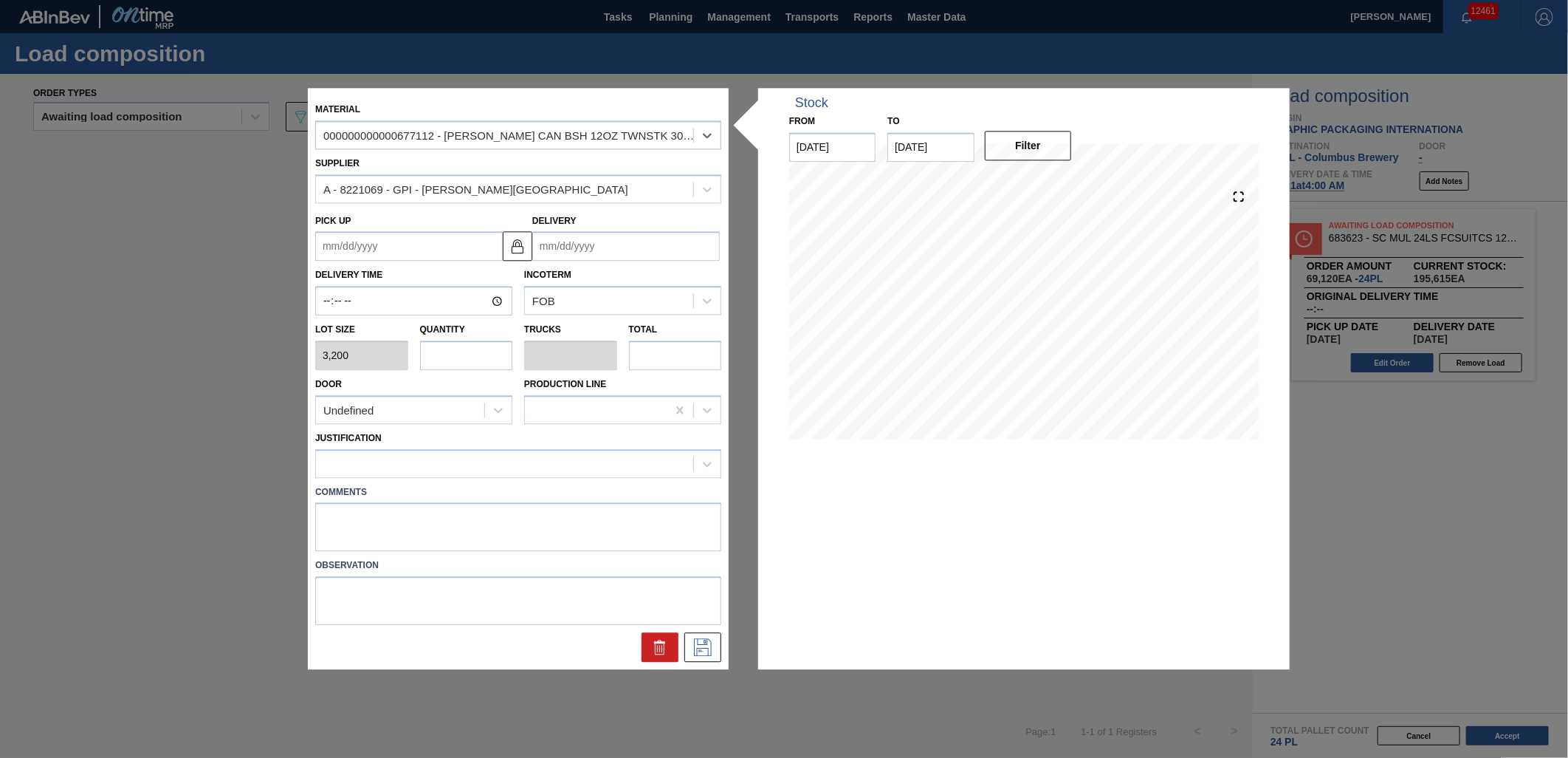
click at [635, 248] on input "Delivery" at bounding box center [626, 246] width 188 height 30
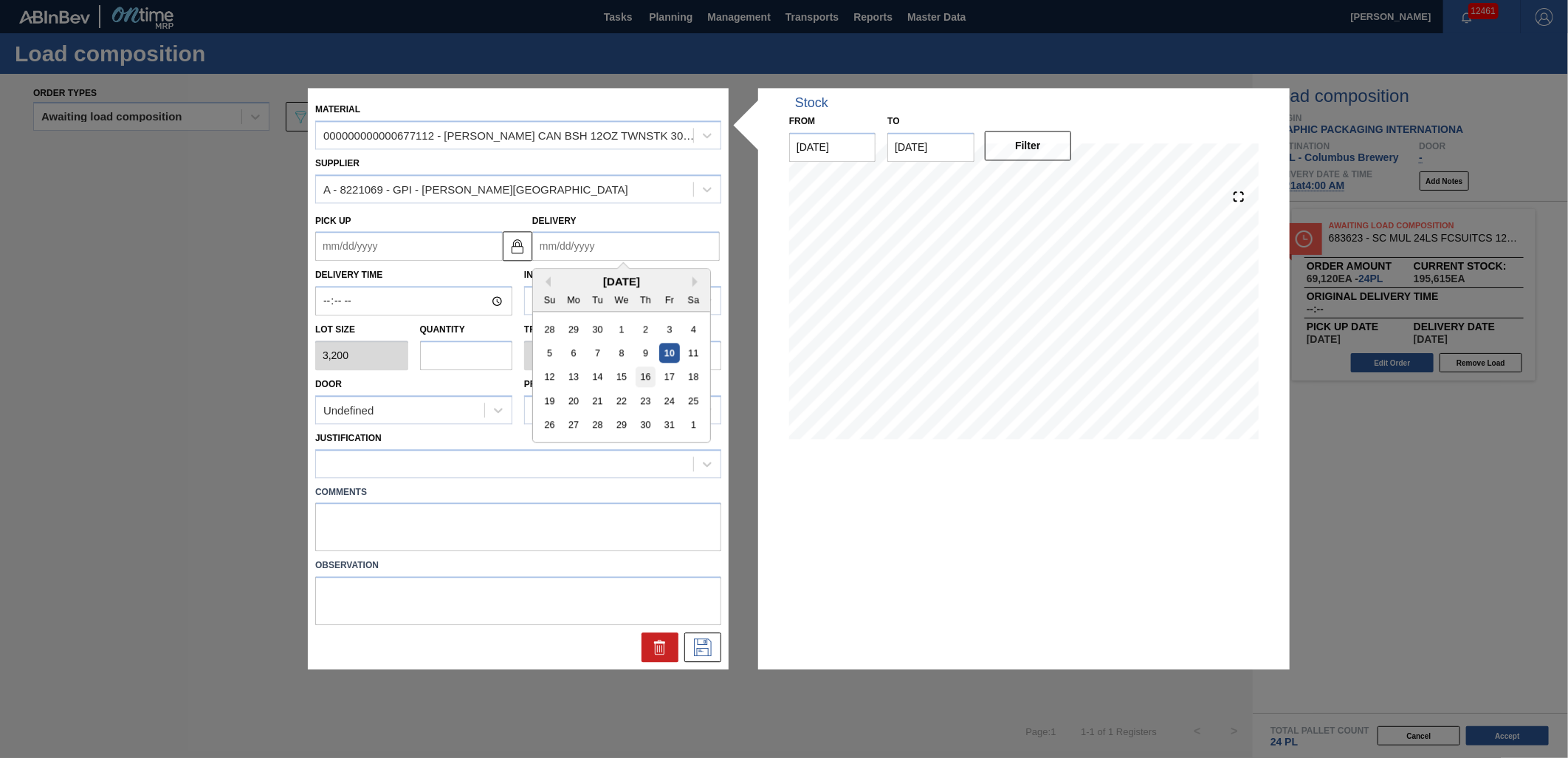
click at [643, 377] on div "16" at bounding box center [645, 377] width 20 height 20
type up "[DATE]"
type input "[DATE]"
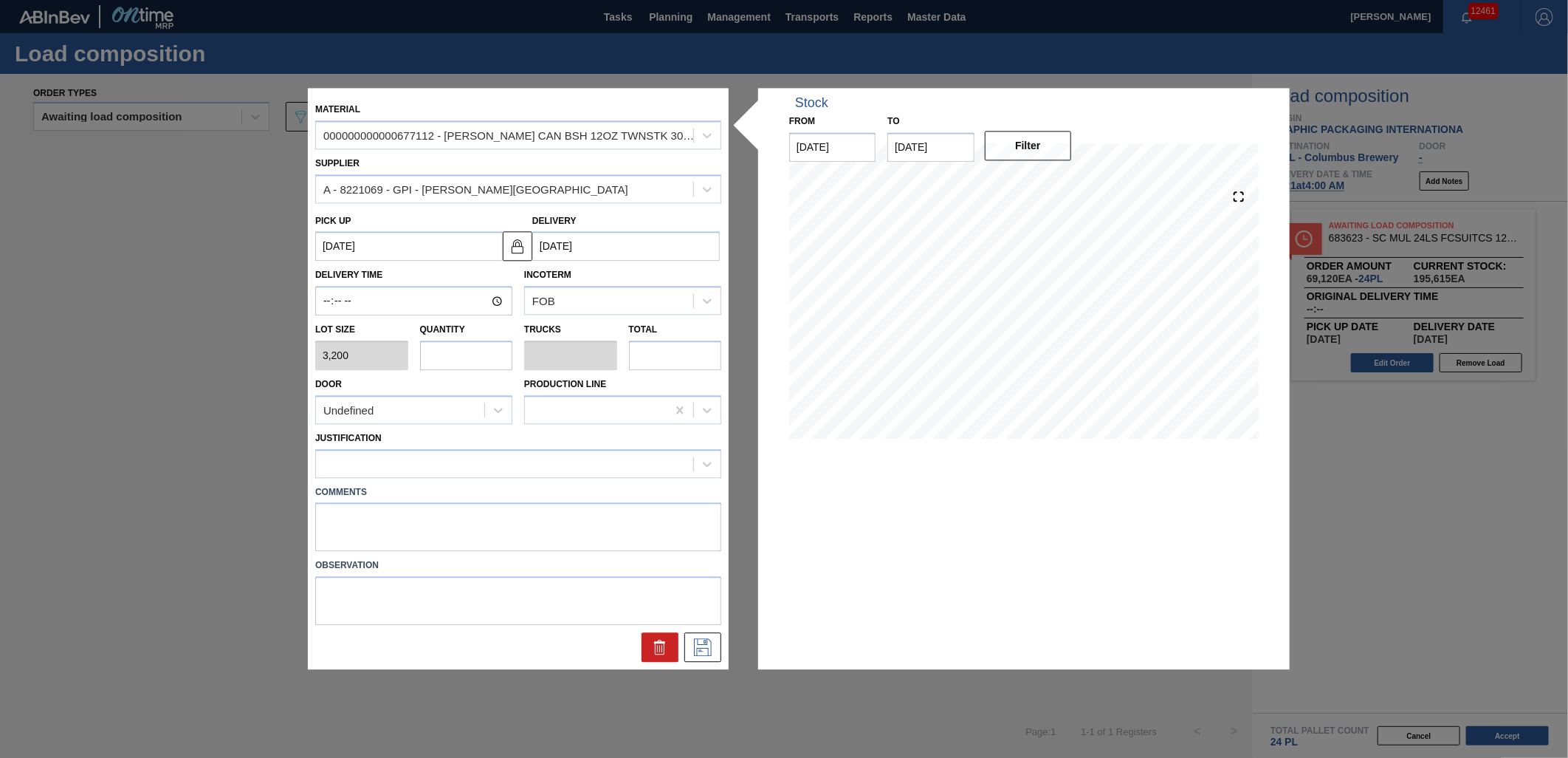
click at [474, 363] on input "text" at bounding box center [467, 355] width 93 height 30
type input "12"
type input "0.462"
type input "38,400"
type input "1"
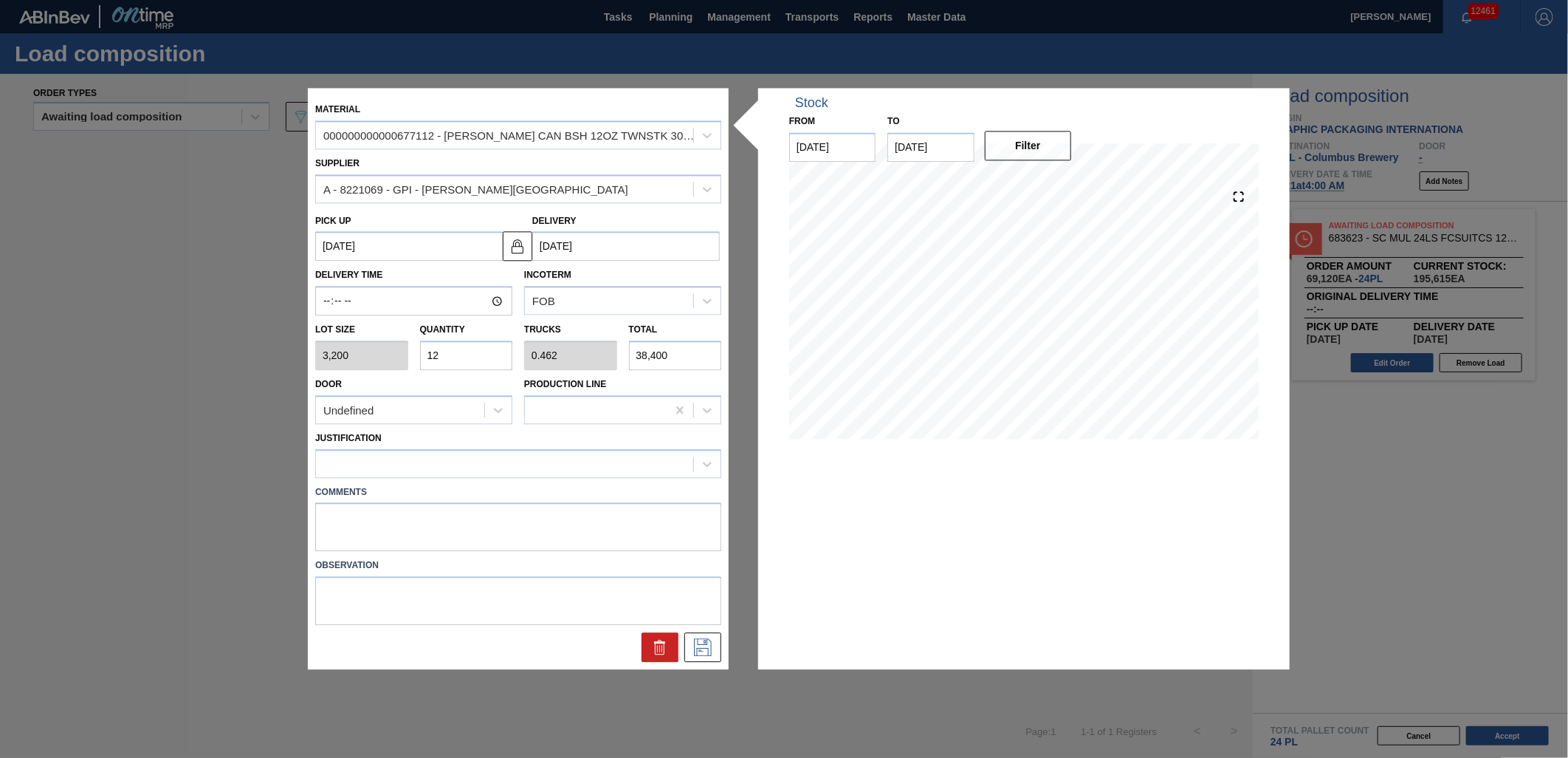
type input "0.038"
type input "3,200"
type input "0"
type input "2"
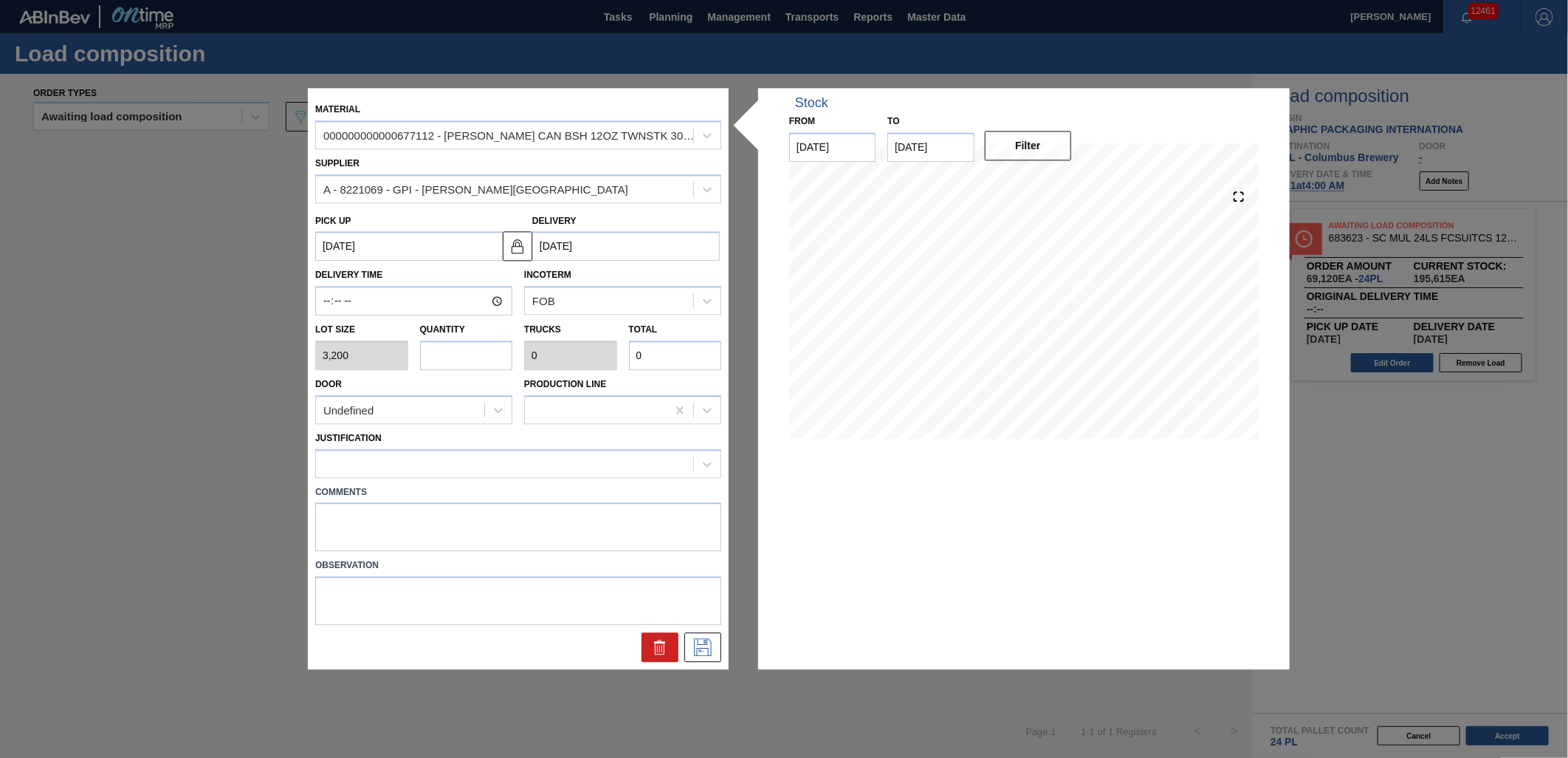
type input "0.077"
type input "6,400"
type input "2"
click at [557, 469] on div at bounding box center [504, 463] width 377 height 22
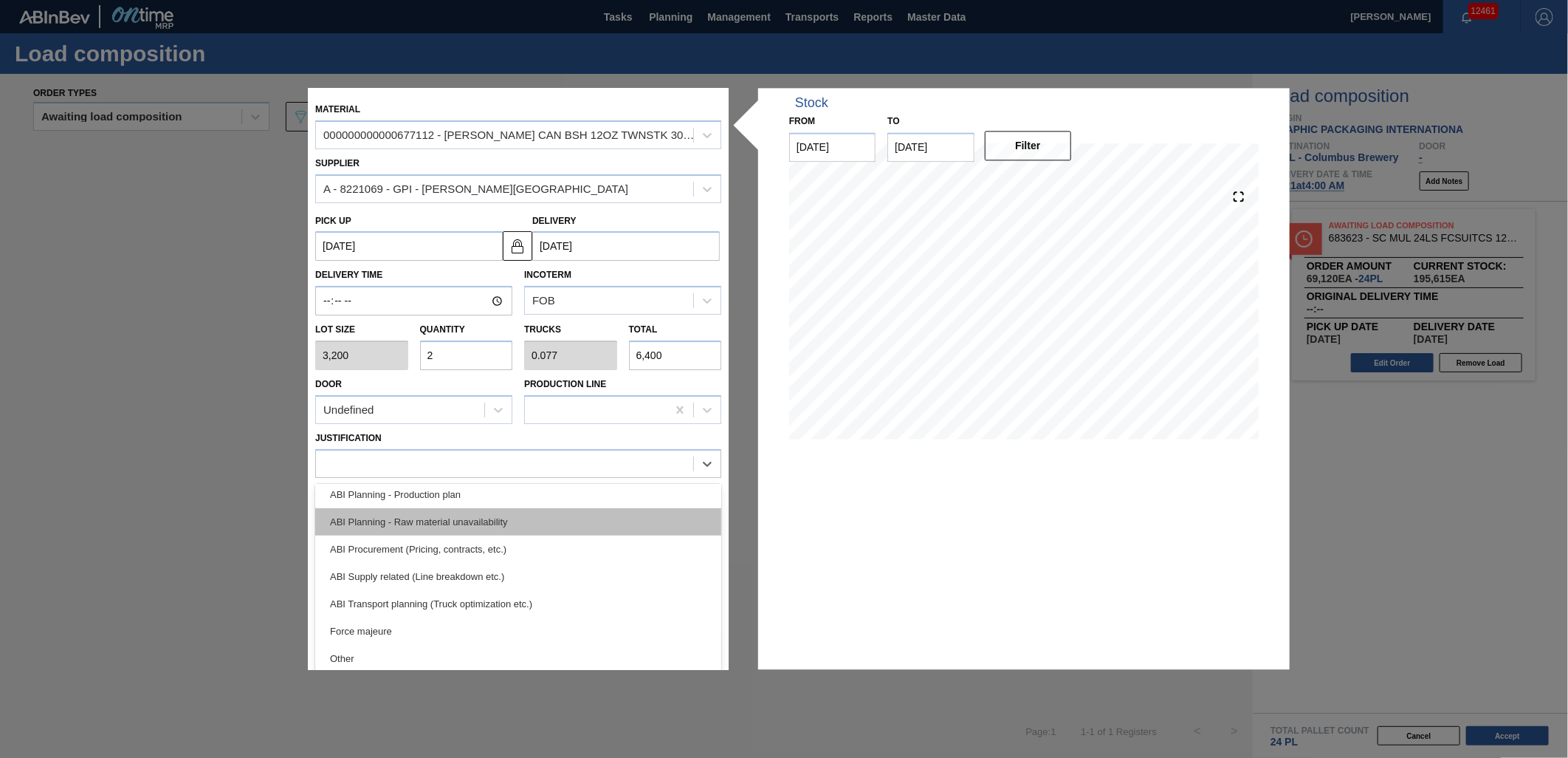
scroll to position [164, 0]
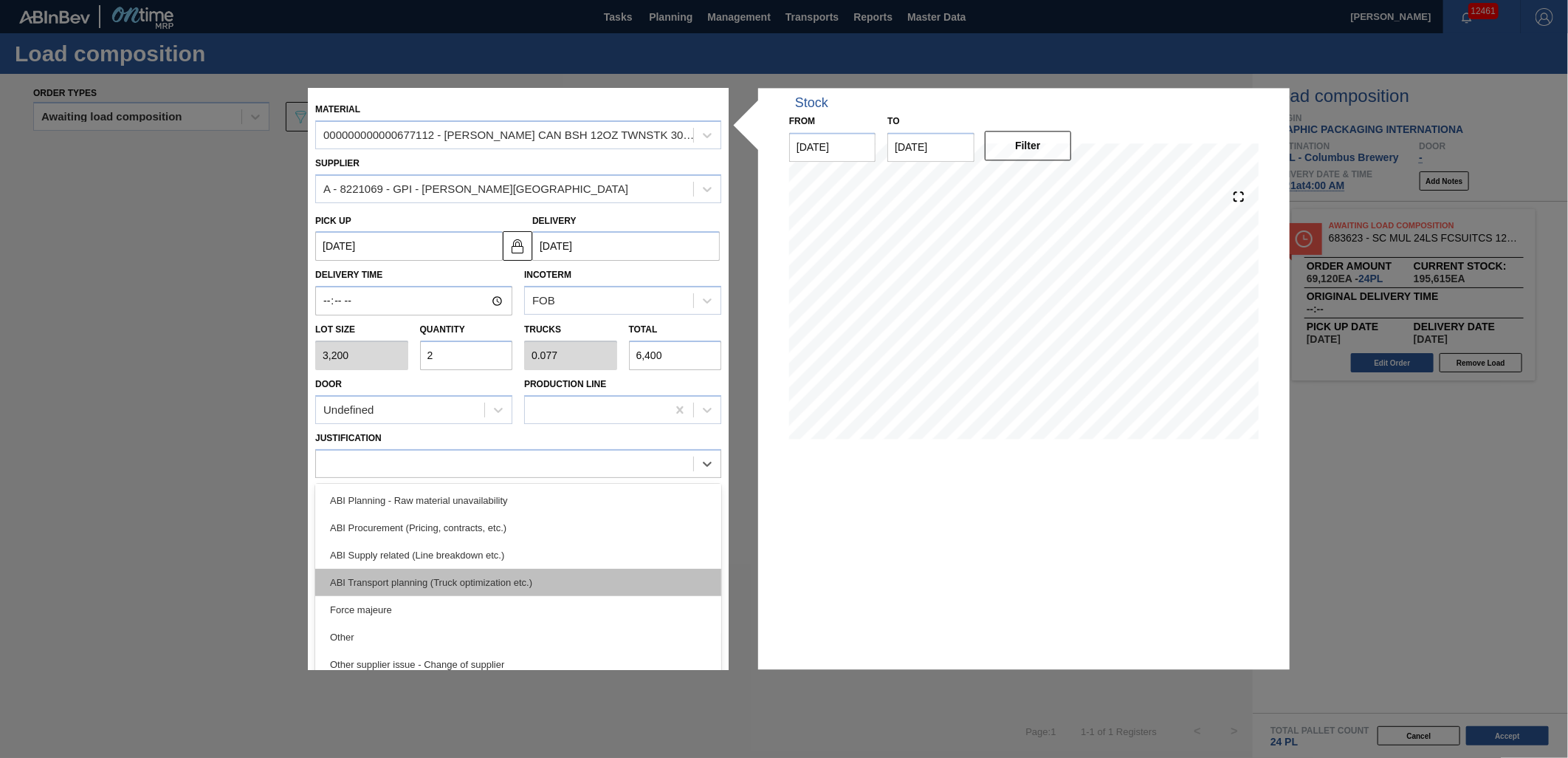
click at [532, 580] on div "ABI Transport planning (Truck optimization etc.)" at bounding box center [518, 582] width 406 height 27
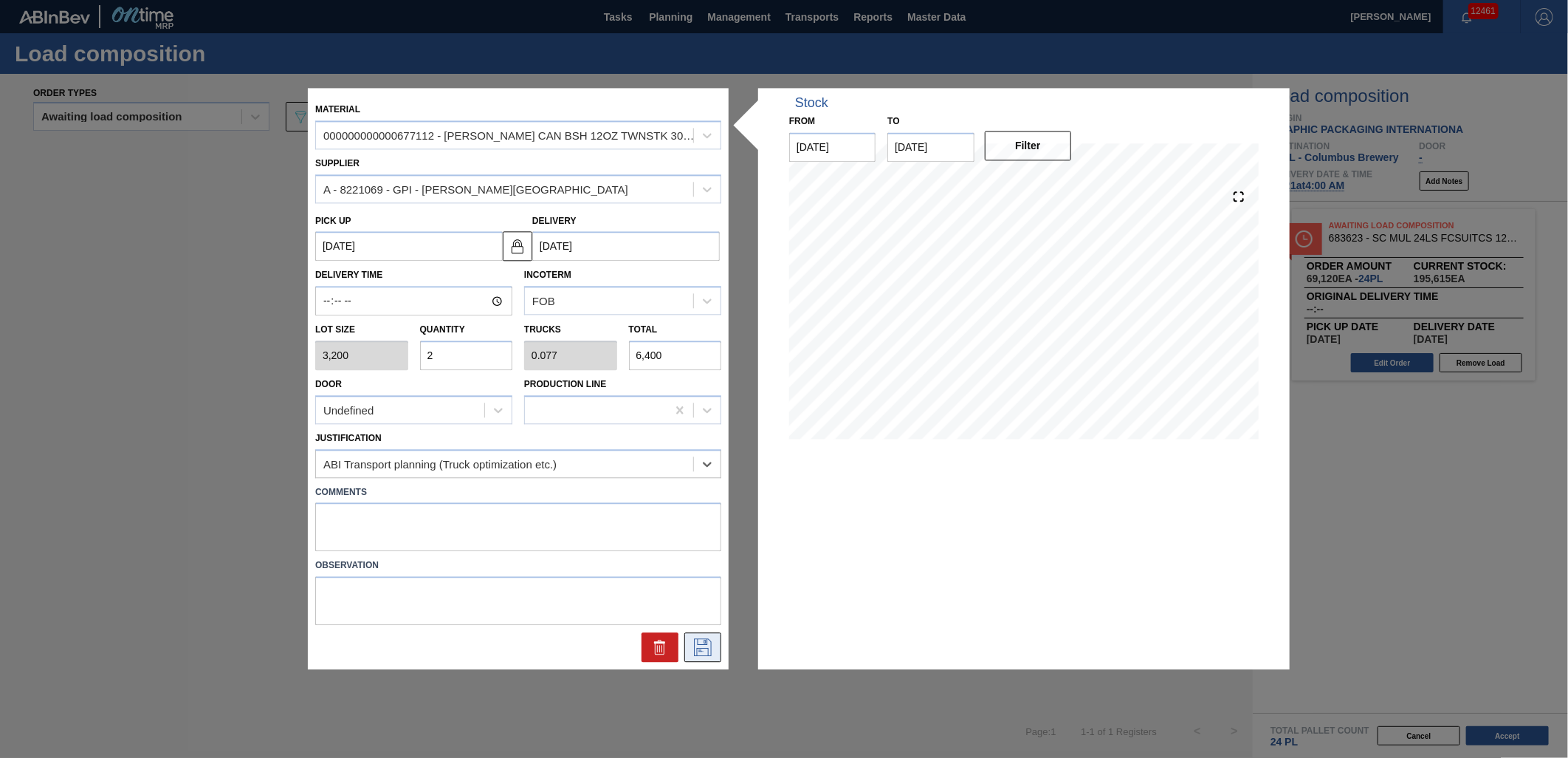
click at [710, 651] on icon at bounding box center [703, 648] width 24 height 18
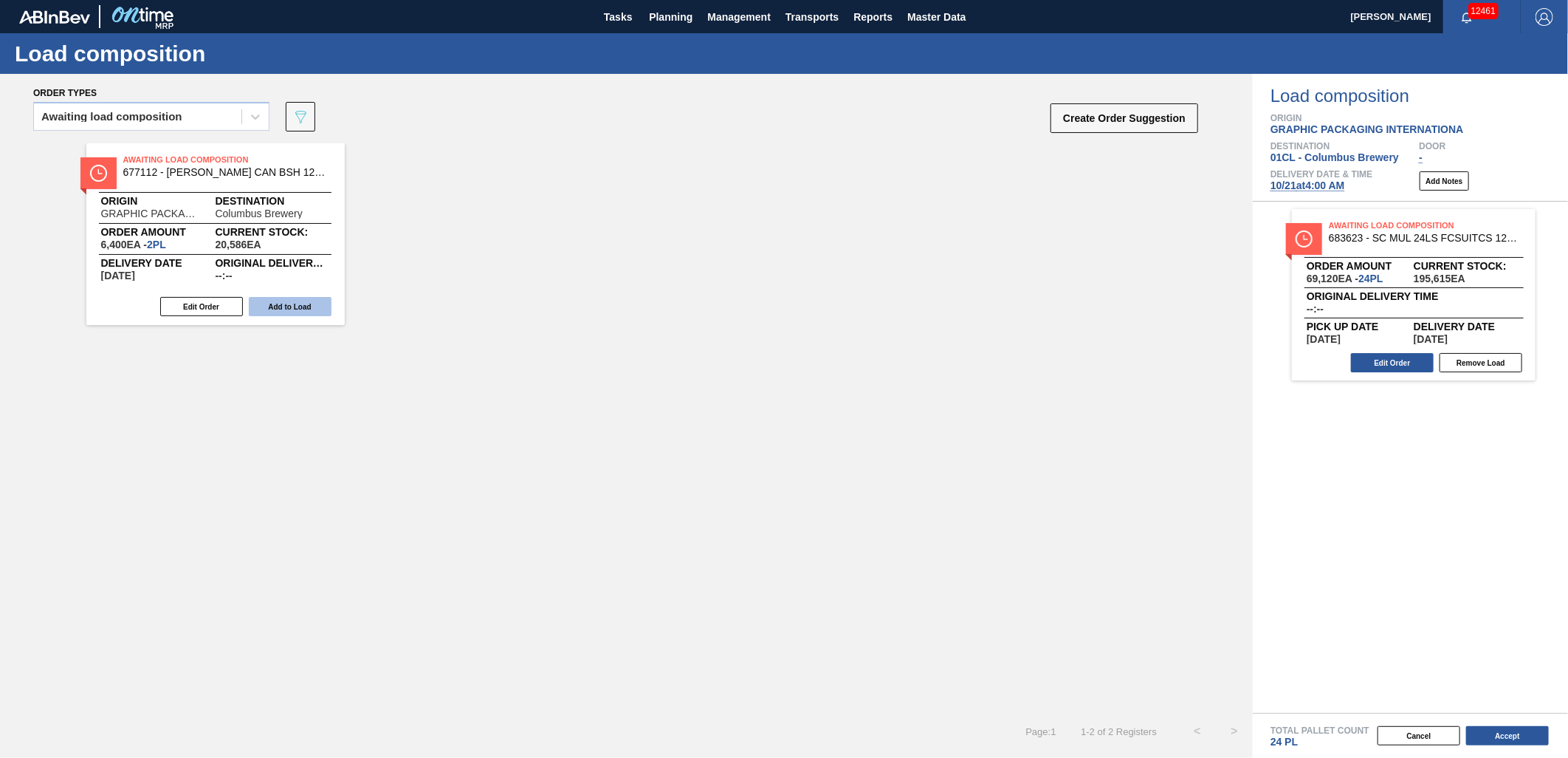
click at [296, 307] on button "Add to Load" at bounding box center [289, 306] width 82 height 19
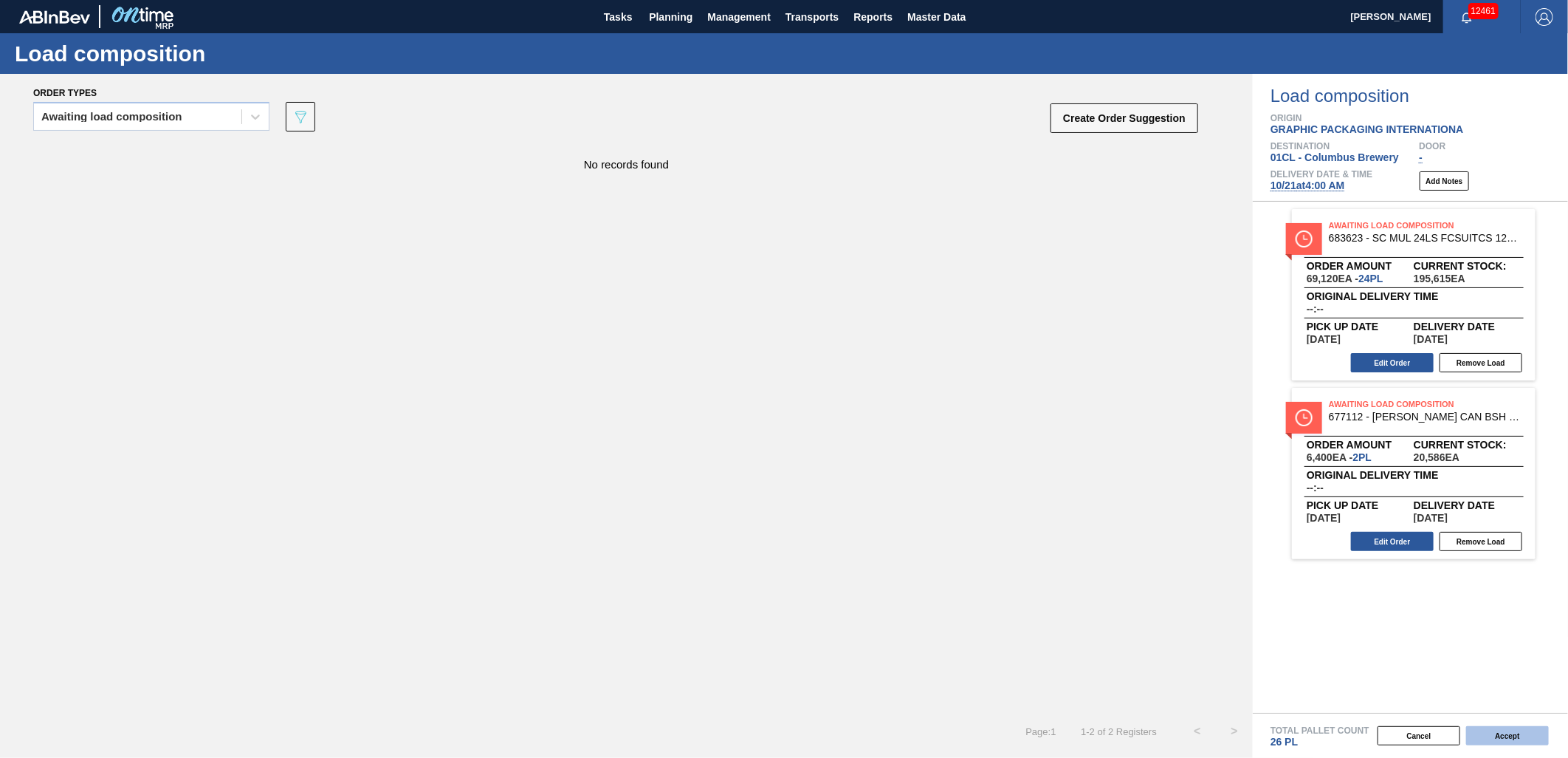
click at [1521, 732] on button "Accept" at bounding box center [1506, 736] width 82 height 19
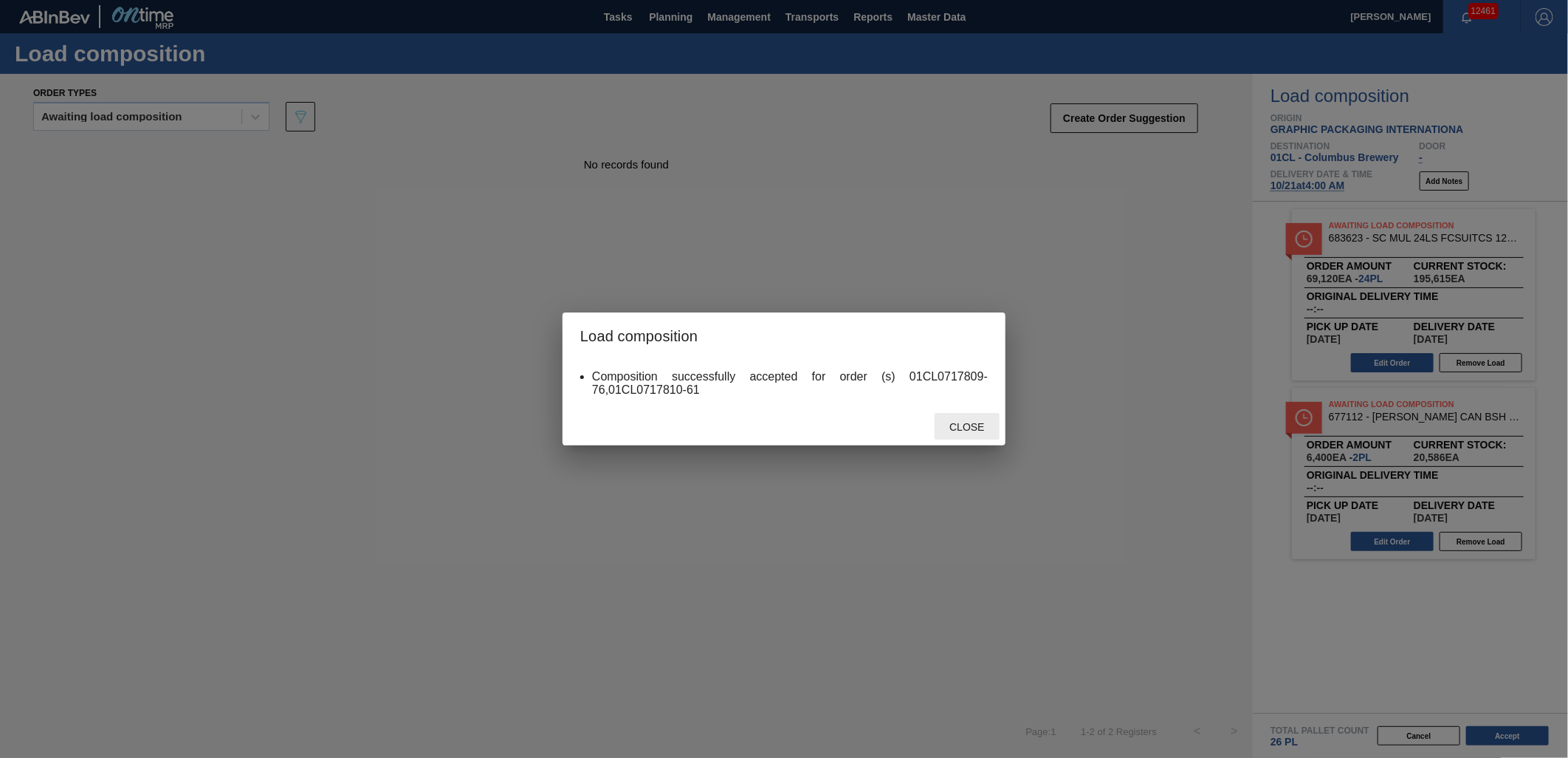
click at [981, 426] on span "Close" at bounding box center [966, 426] width 58 height 12
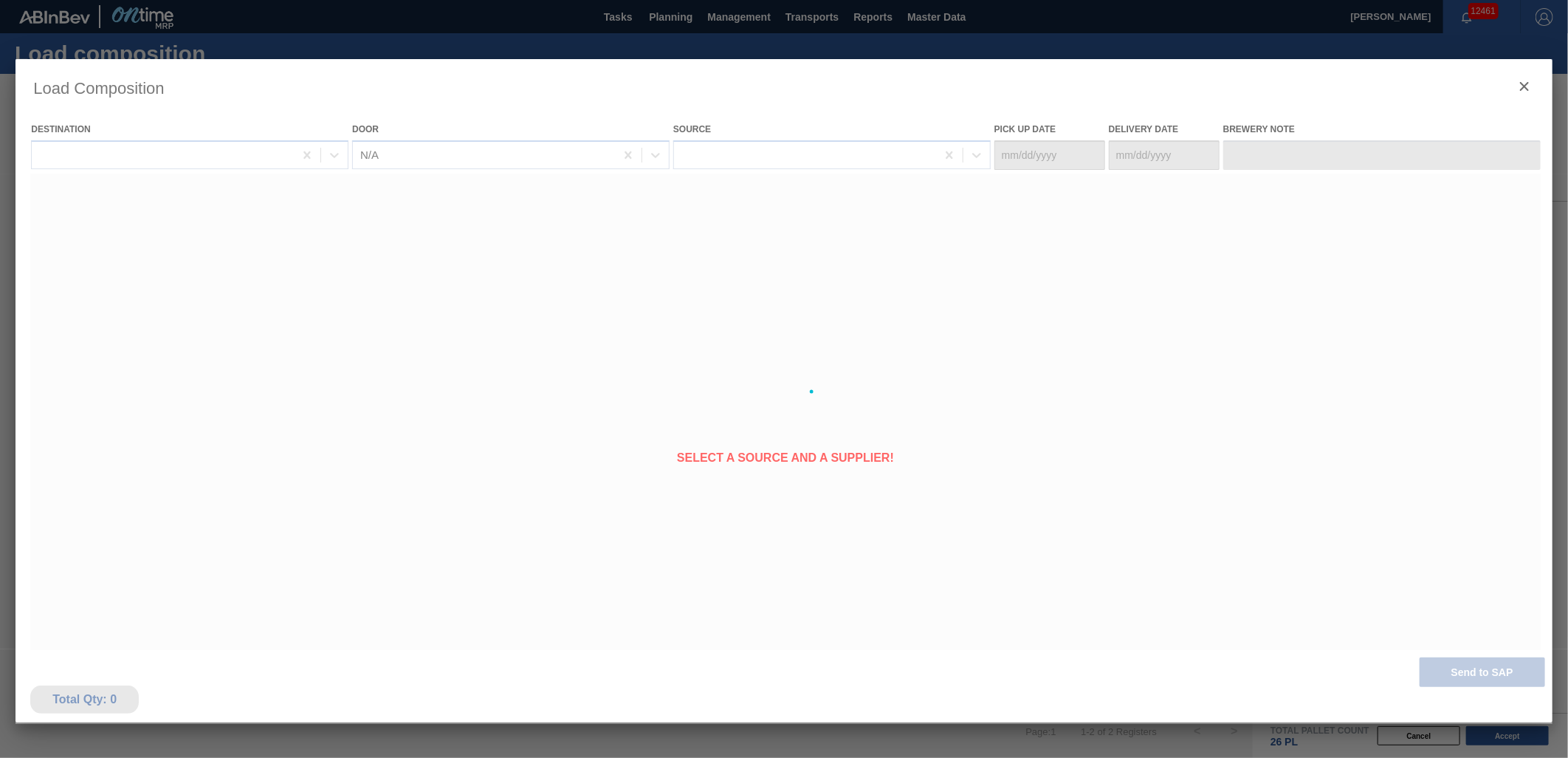
type Date "[DATE]"
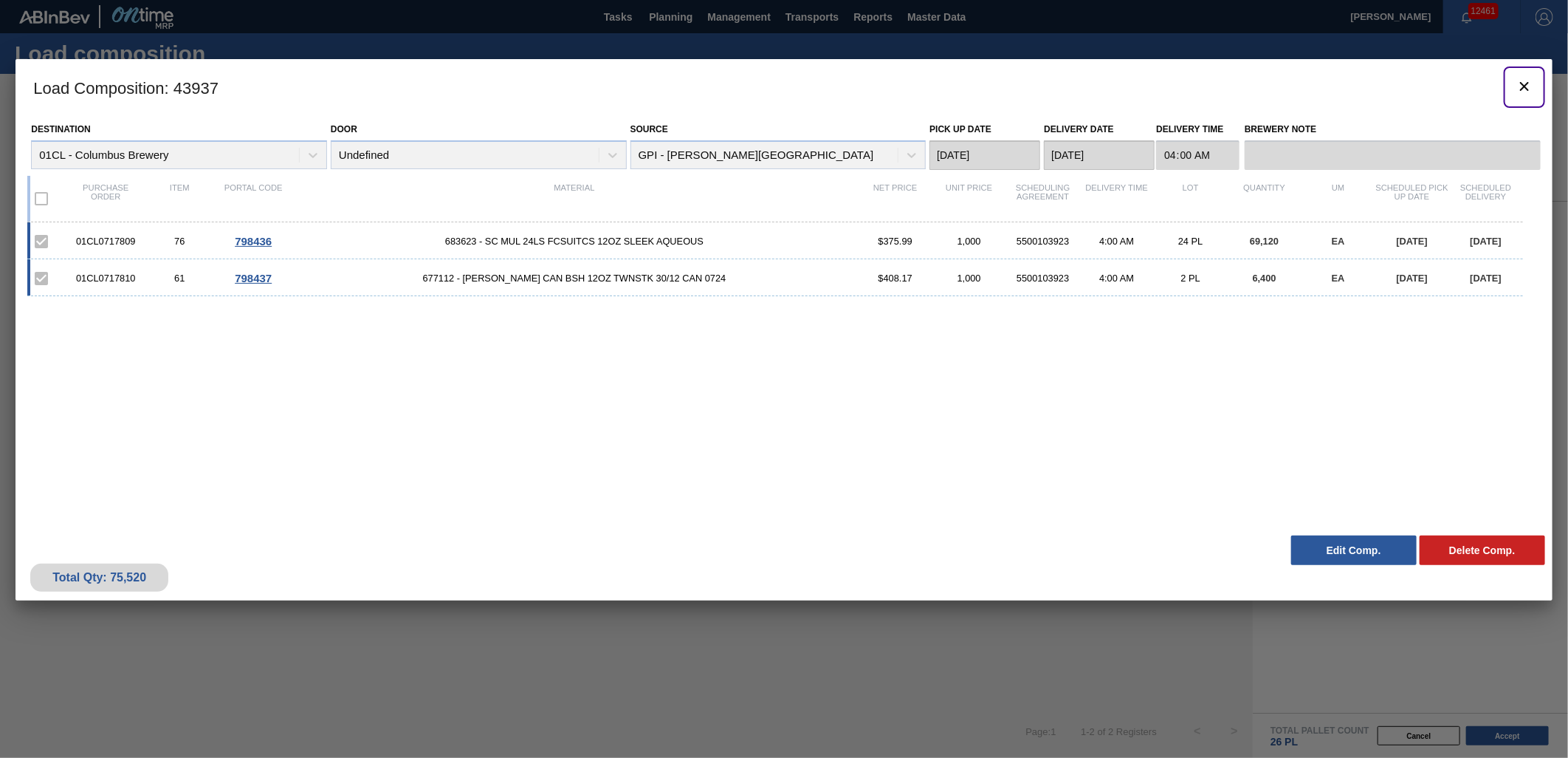
click at [1524, 85] on icon "botão de ícone" at bounding box center [1524, 86] width 9 height 9
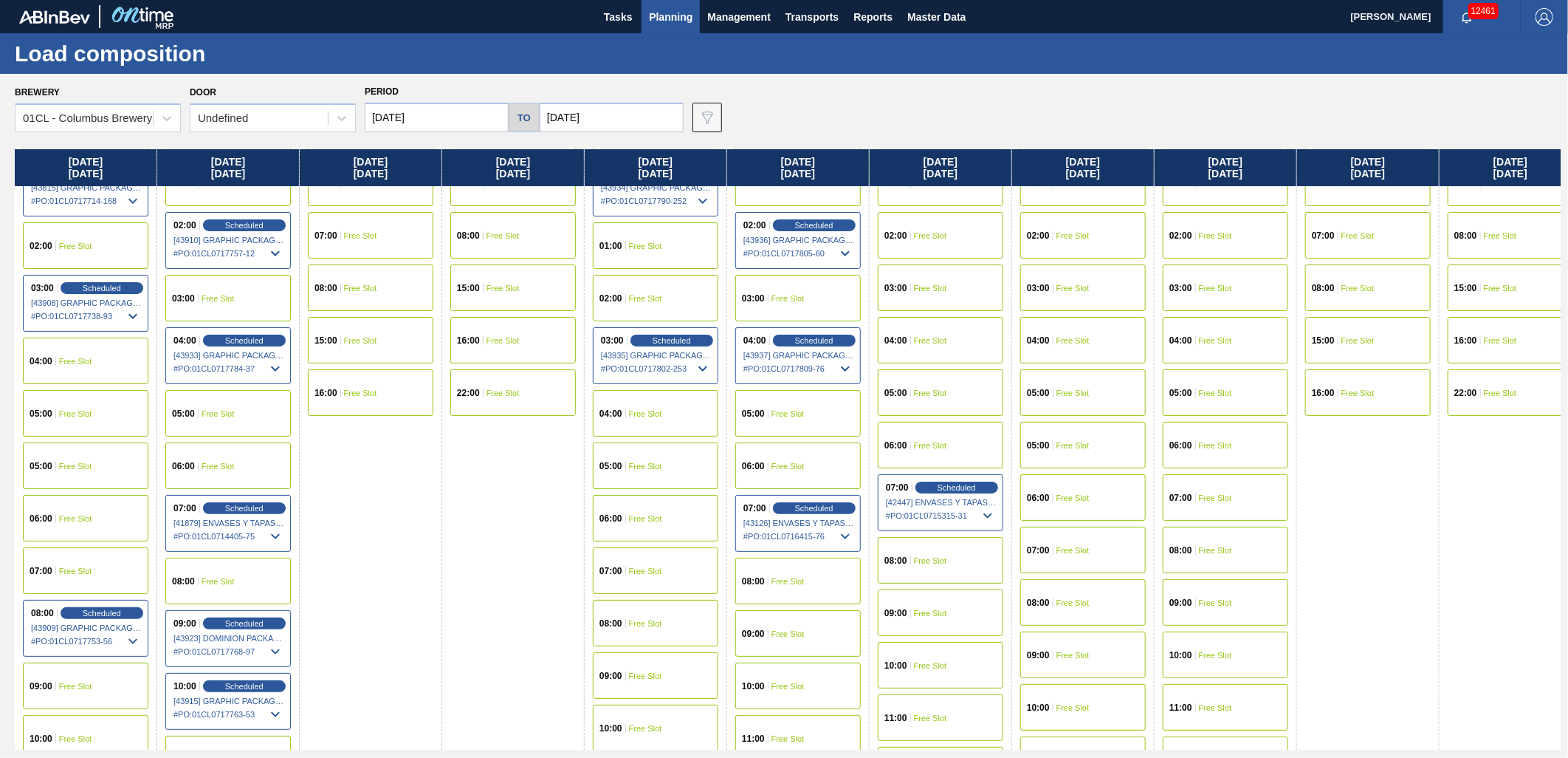
scroll to position [164, 0]
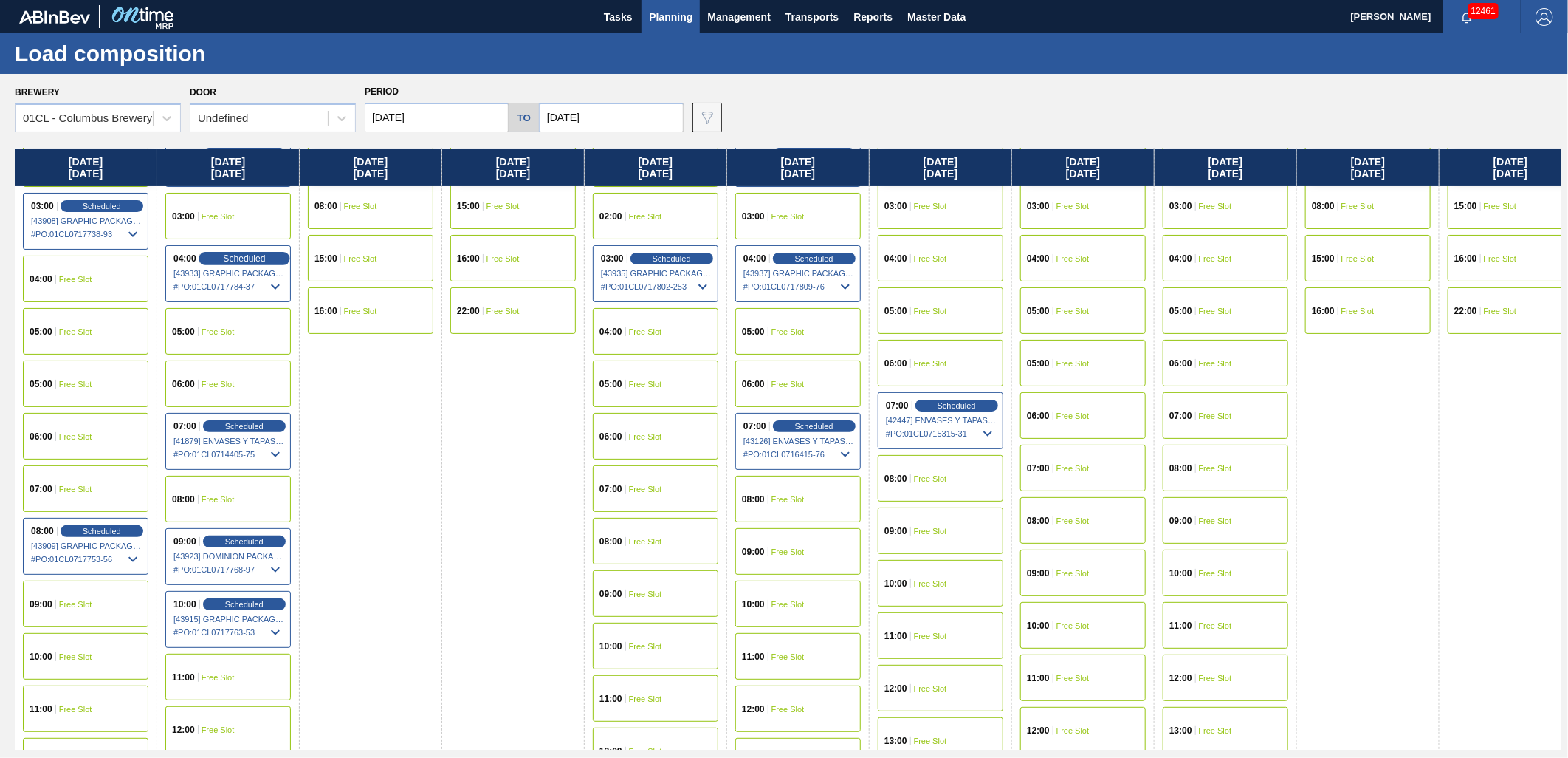
click at [248, 262] on span "Scheduled" at bounding box center [244, 258] width 42 height 10
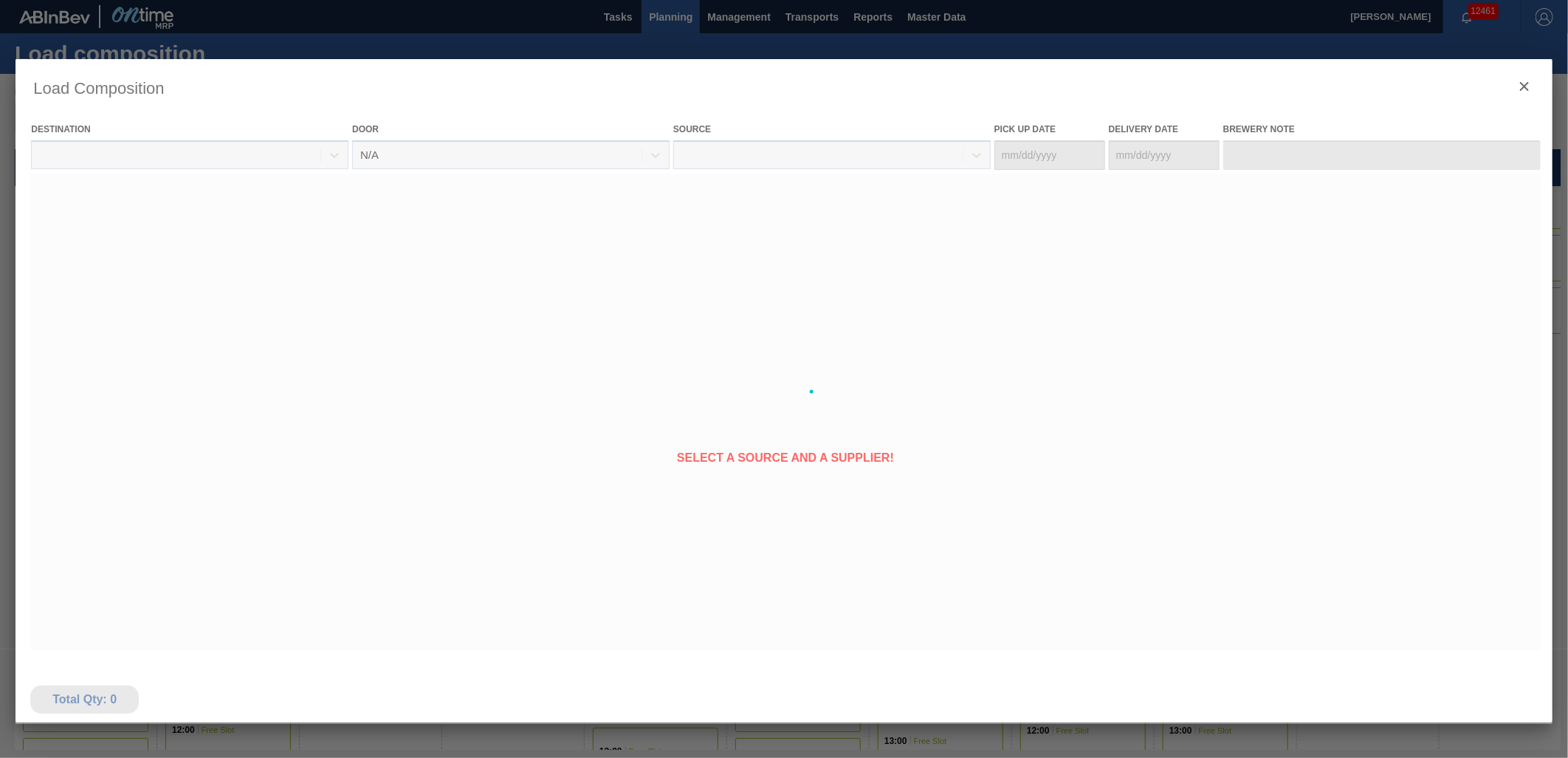
type Date "[DATE]"
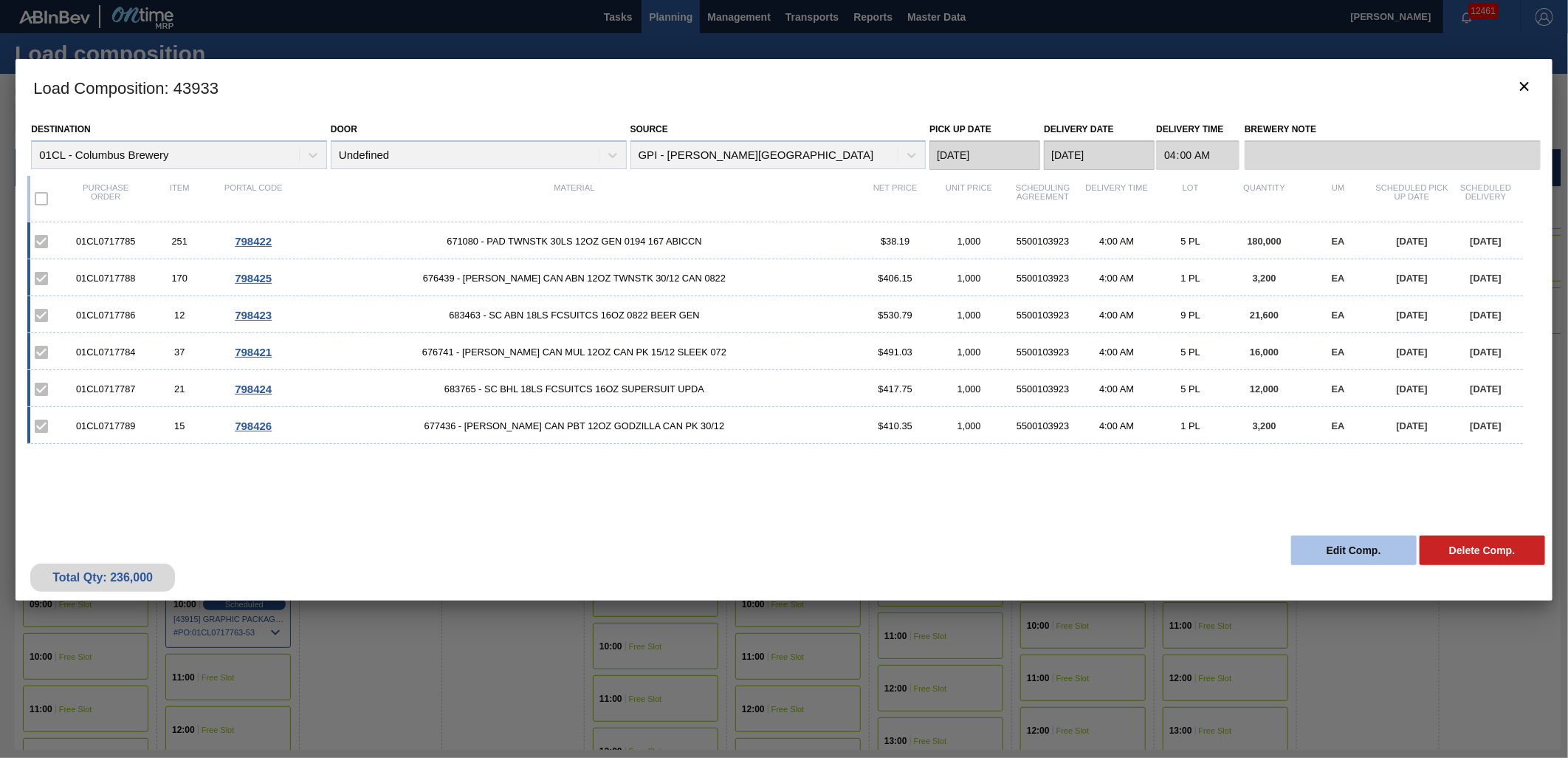
click at [1307, 545] on button "Edit Comp." at bounding box center [1354, 550] width 125 height 30
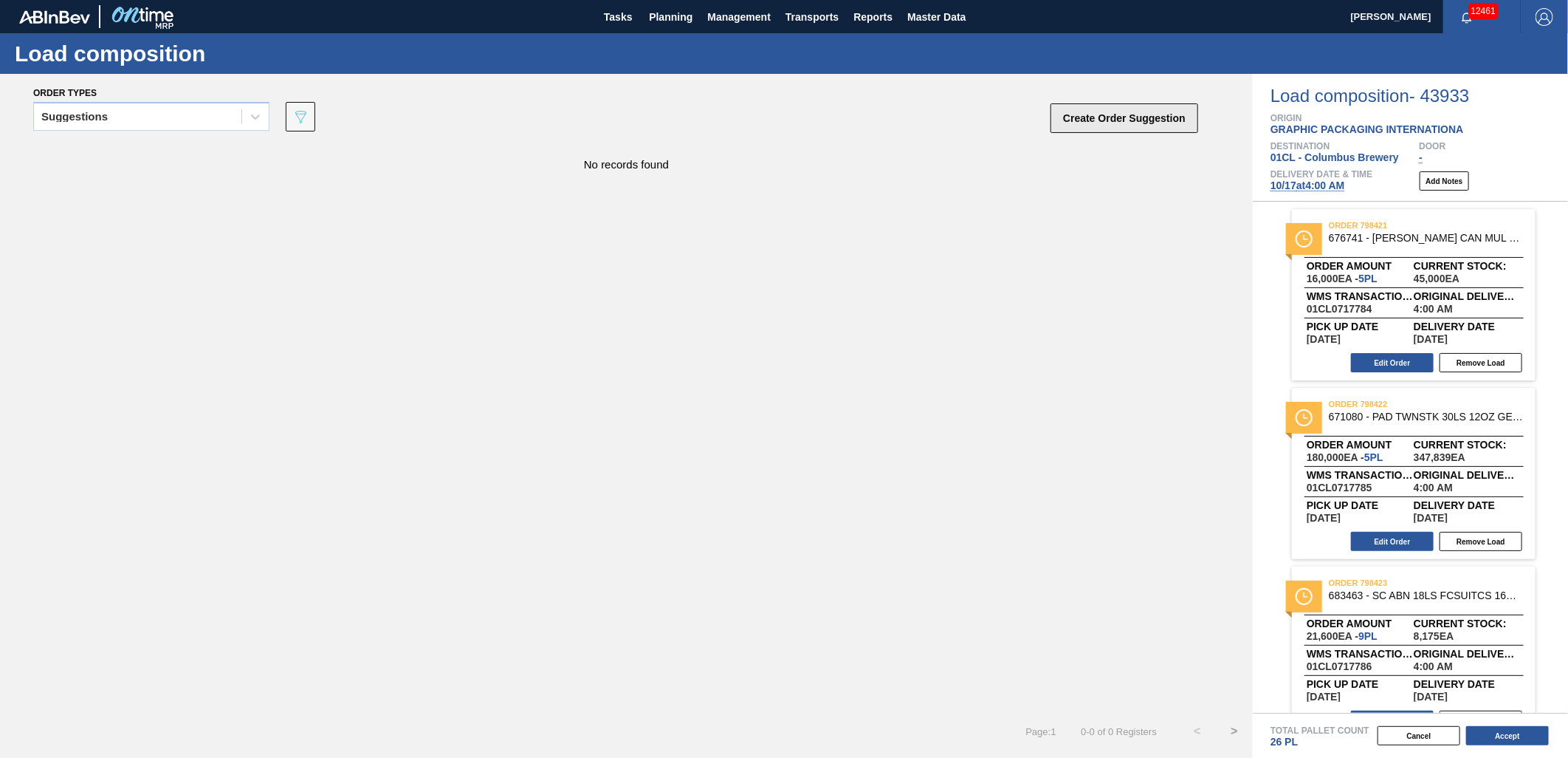
click at [1104, 118] on button "Create Order Suggestion" at bounding box center [1124, 118] width 148 height 30
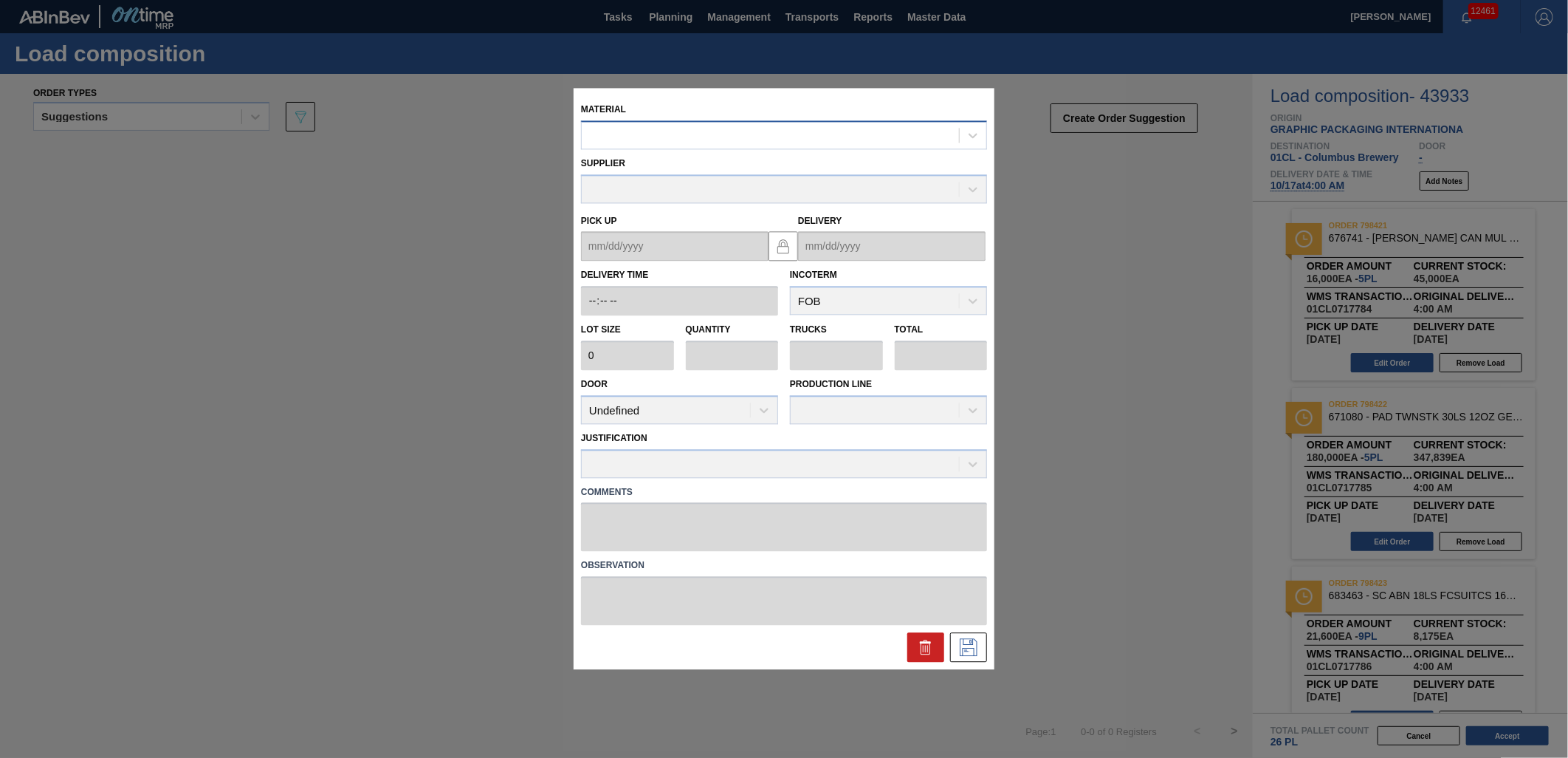
click at [766, 135] on div at bounding box center [770, 135] width 377 height 22
type input "683622"
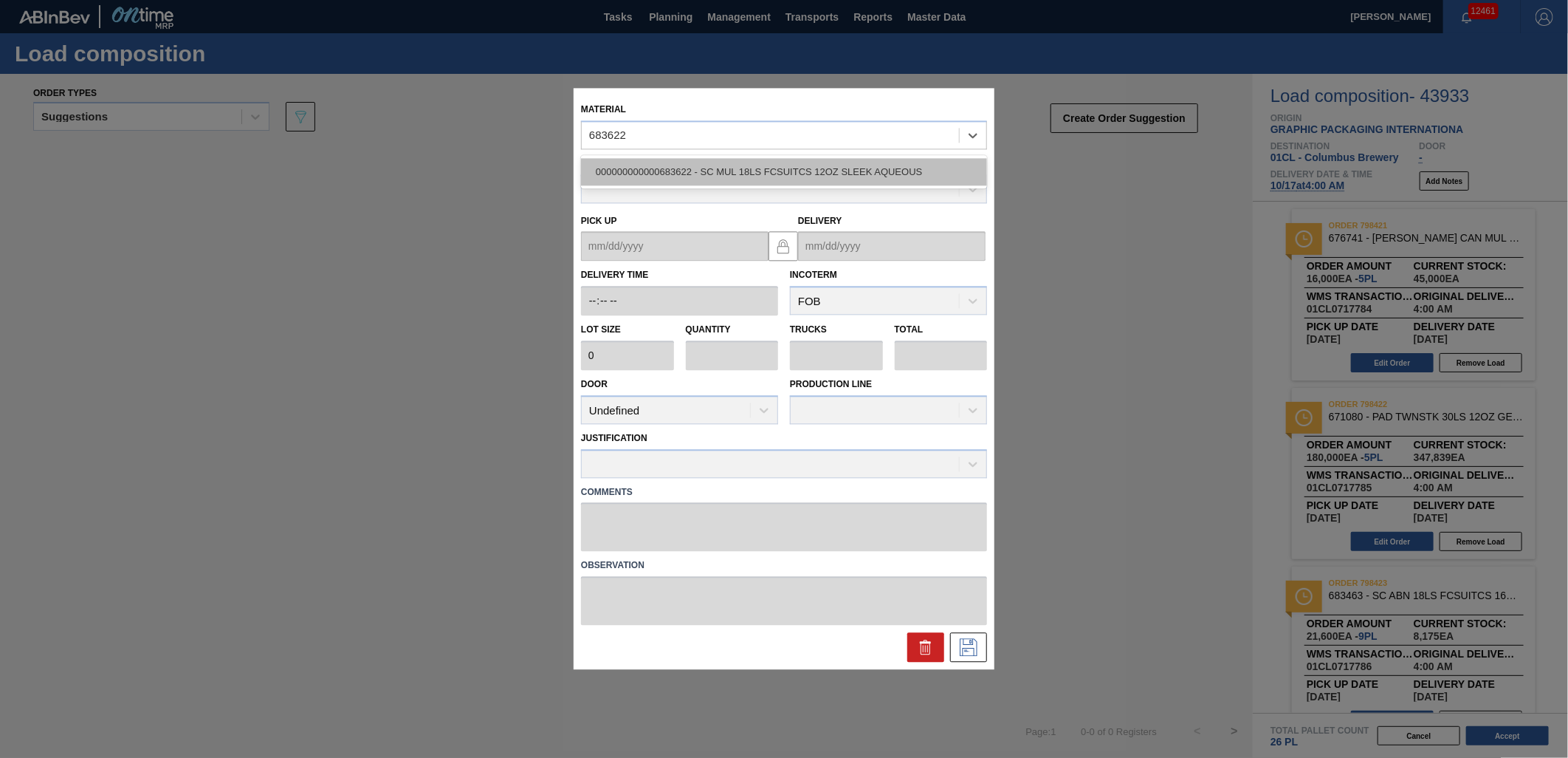
click at [772, 173] on div "000000000000683622 - SC MUL 18LS FCSUITCS 12OZ SLEEK AQUEOUS" at bounding box center [784, 172] width 406 height 27
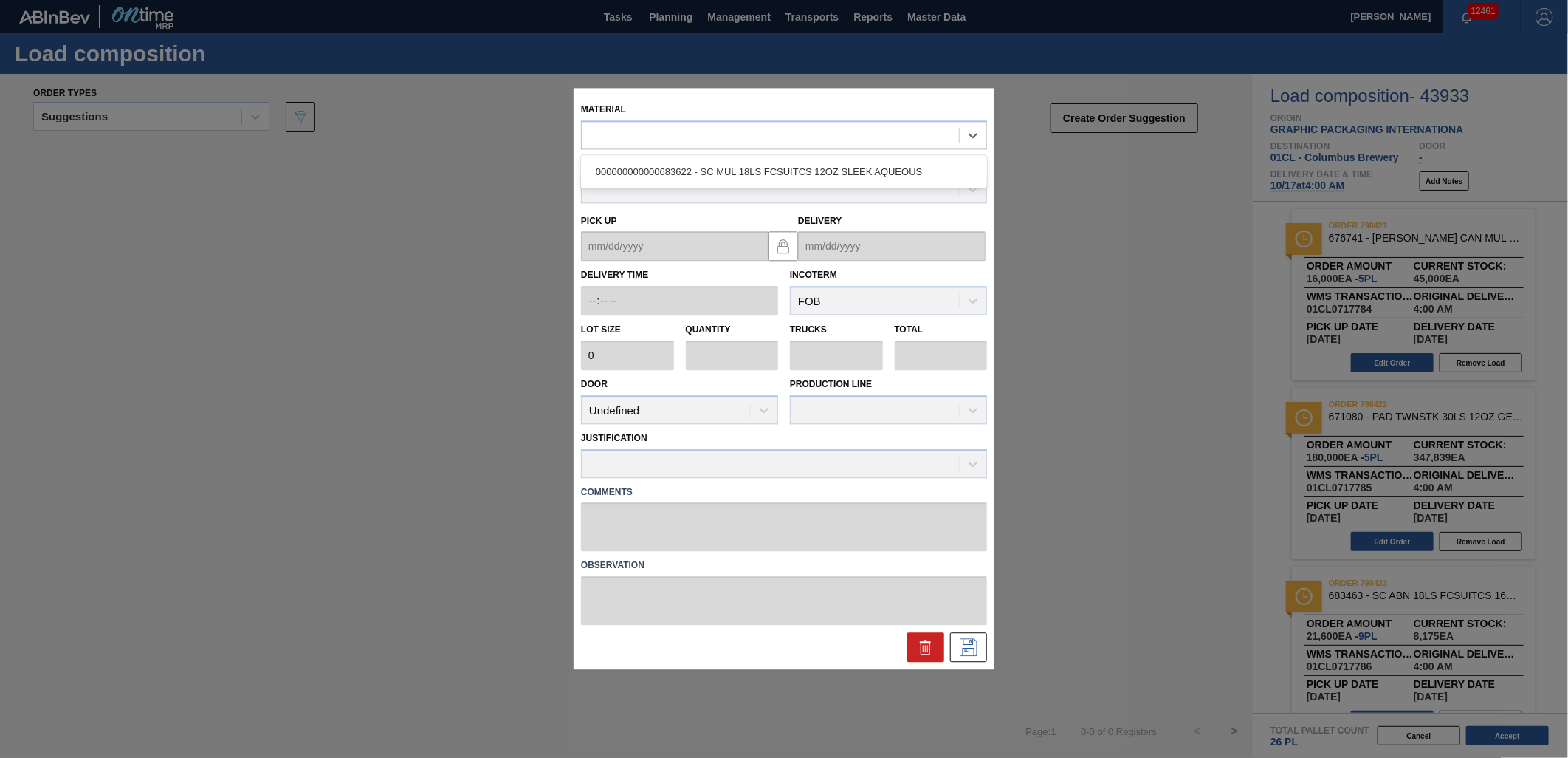
type input "3,200"
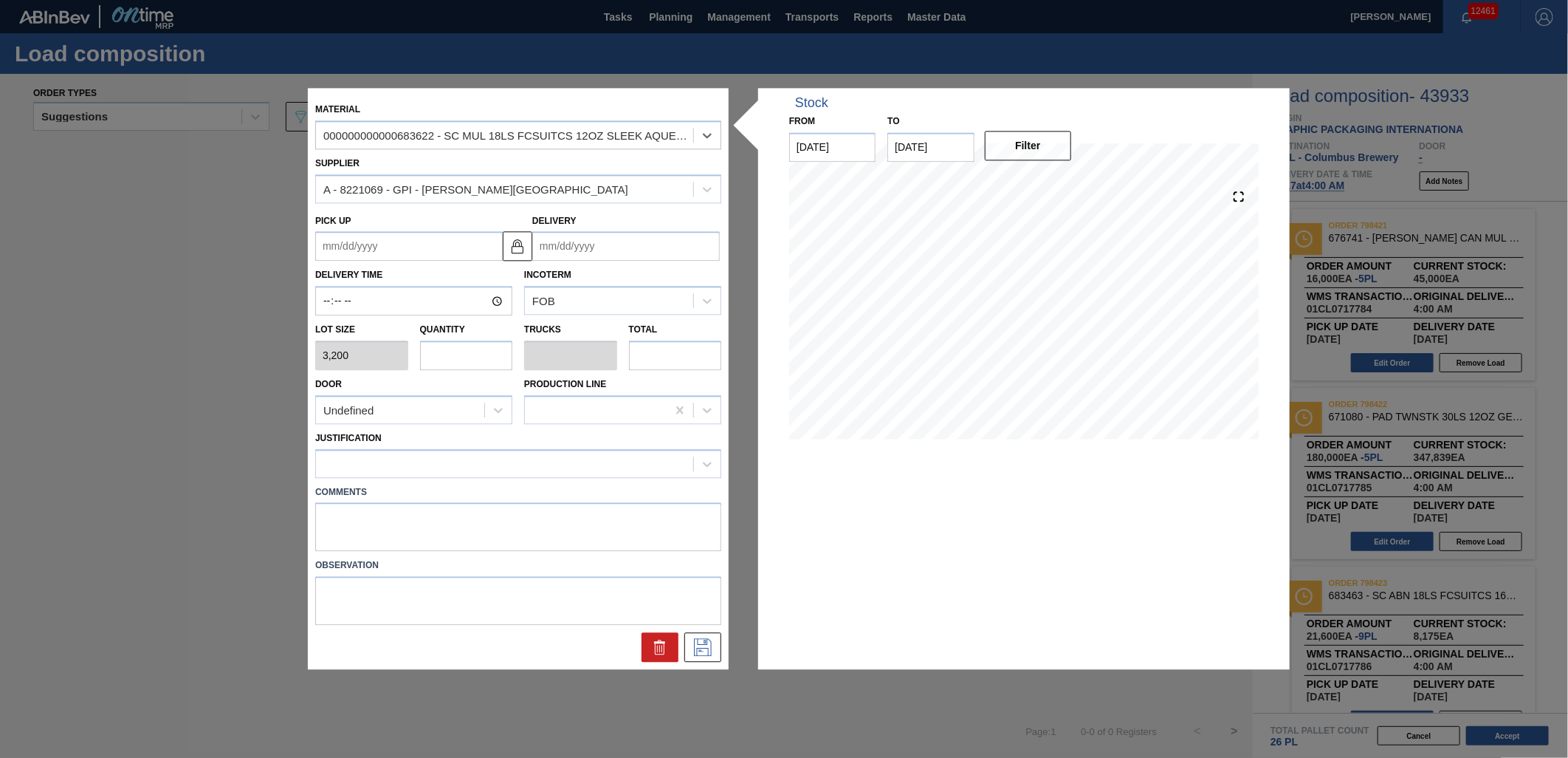
click at [611, 247] on input "Delivery" at bounding box center [626, 246] width 188 height 30
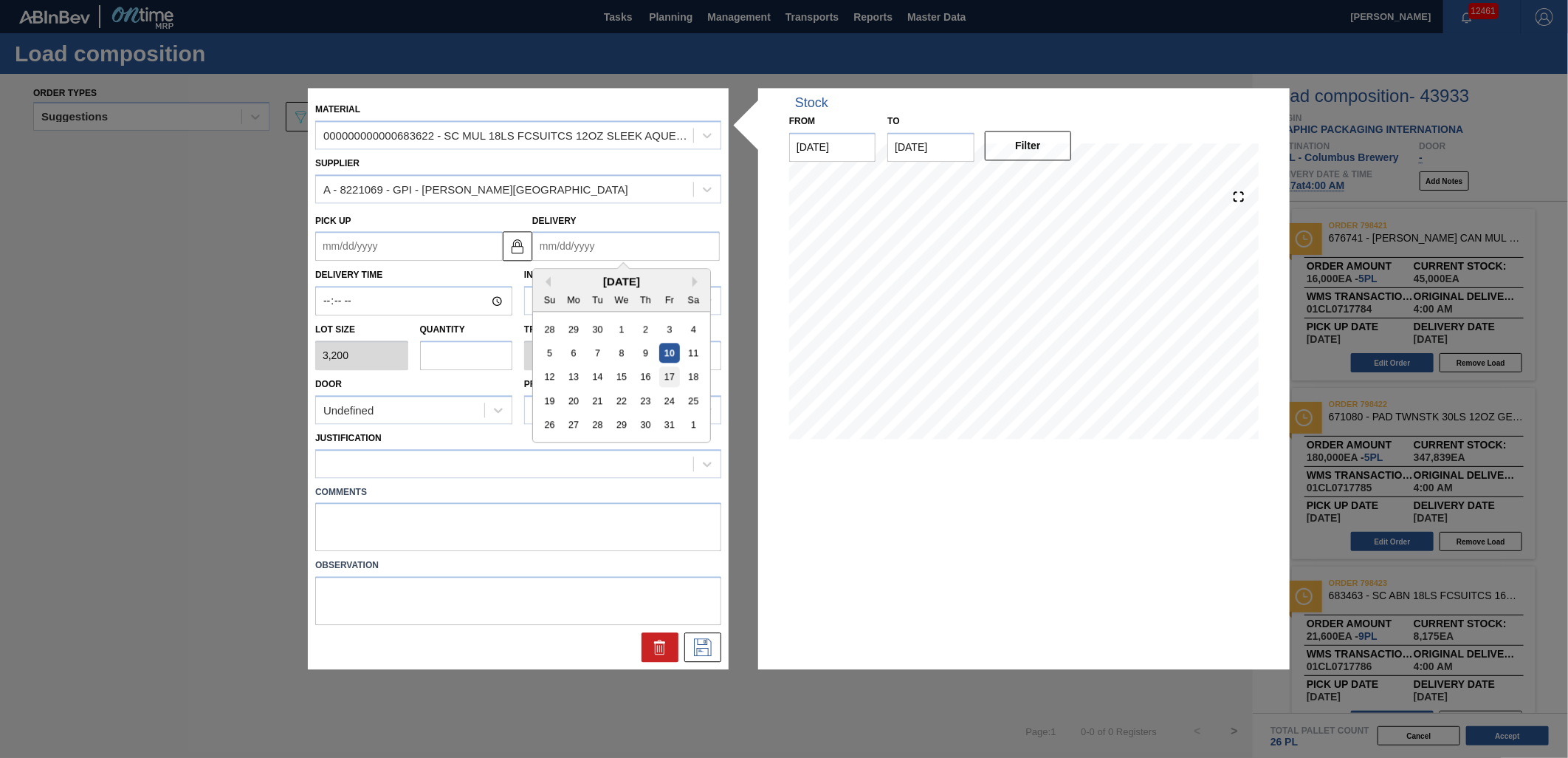
click at [666, 381] on div "17" at bounding box center [669, 377] width 20 height 20
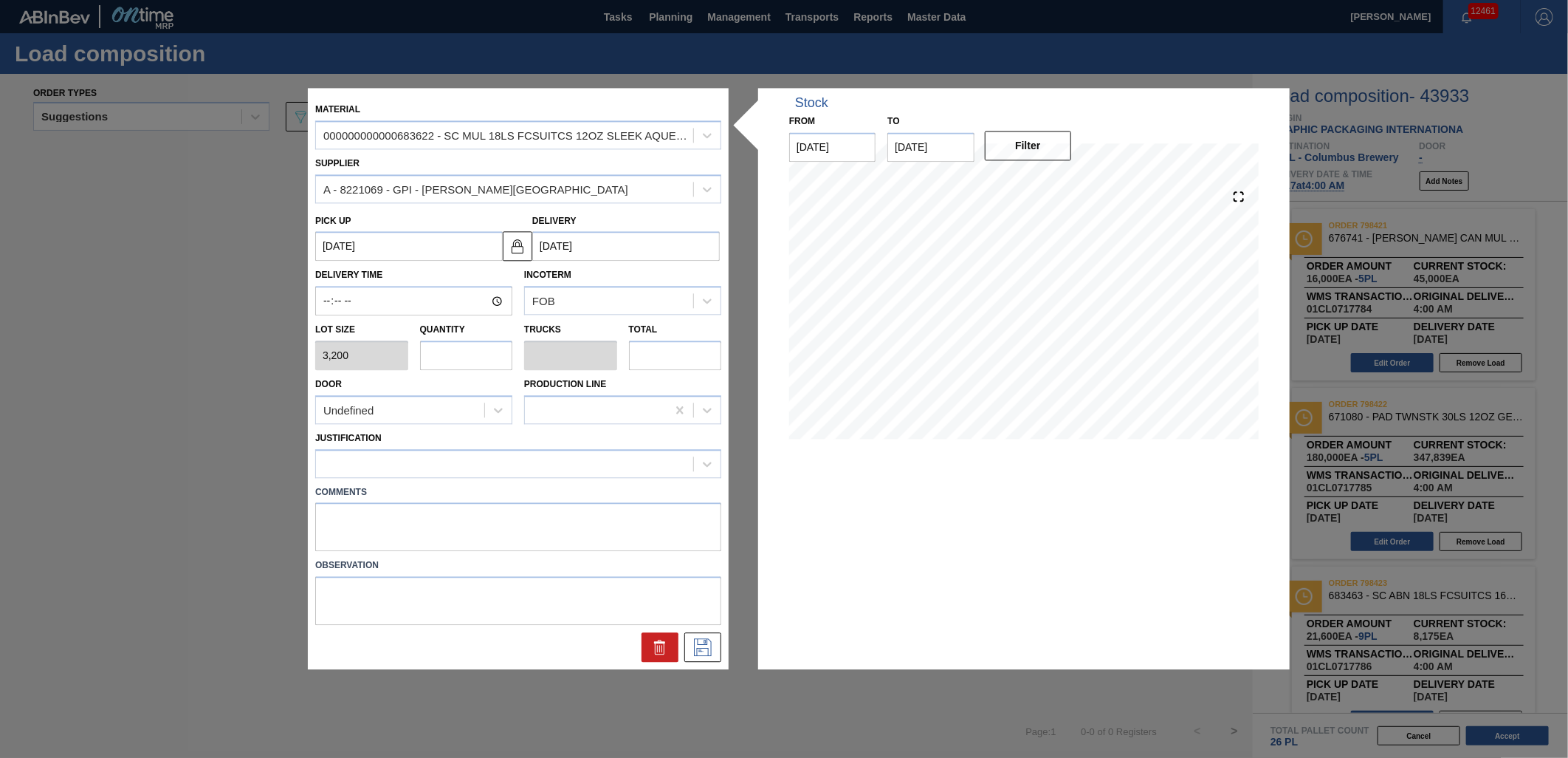
type up "[DATE]"
type input "[DATE]"
click at [490, 353] on input "text" at bounding box center [467, 355] width 93 height 30
type input "1"
type input "0.038"
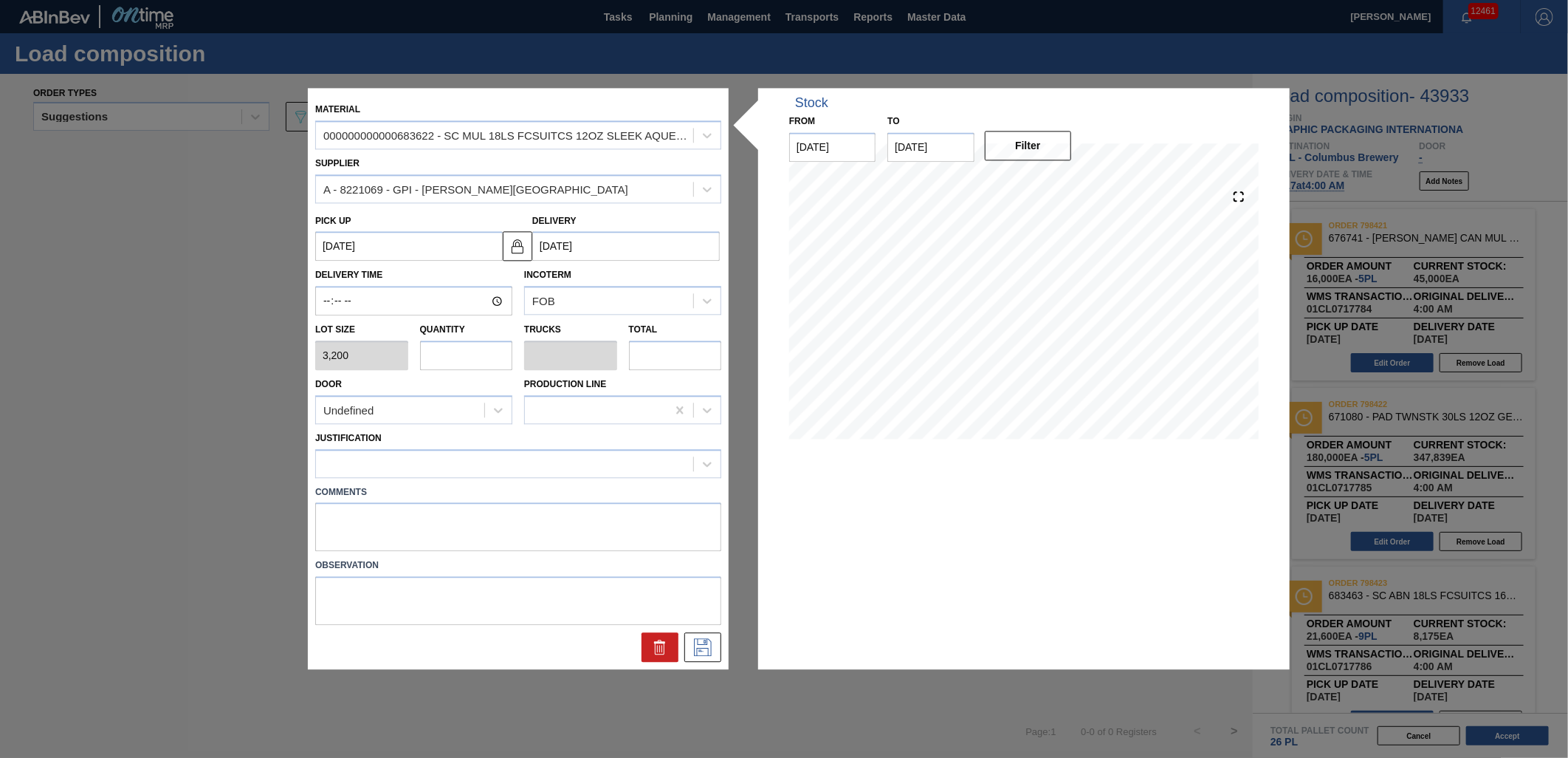
type input "3,200"
type input "1"
click at [507, 457] on div at bounding box center [504, 463] width 377 height 22
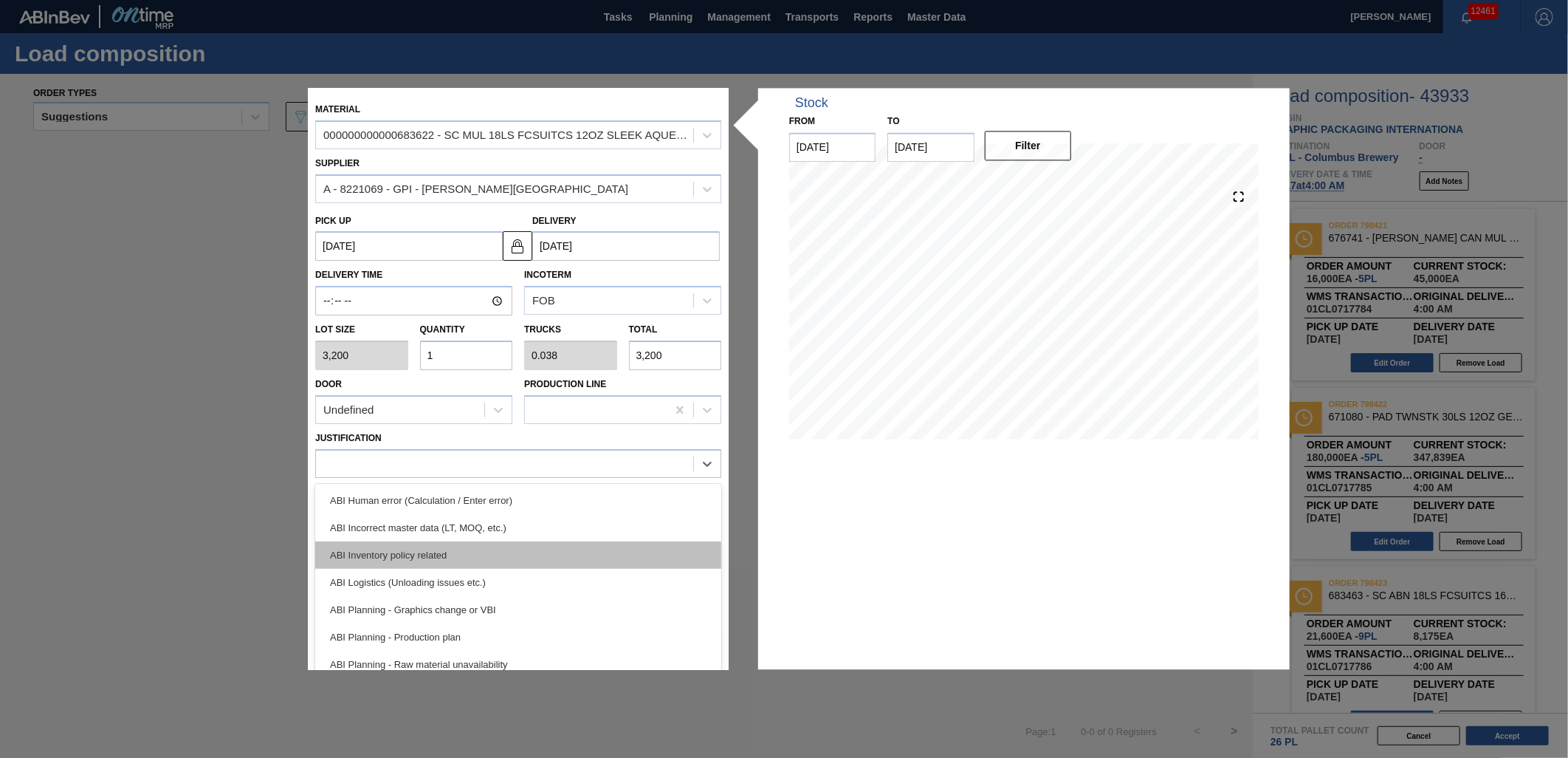
click at [511, 545] on div "ABI Inventory policy related" at bounding box center [518, 555] width 406 height 27
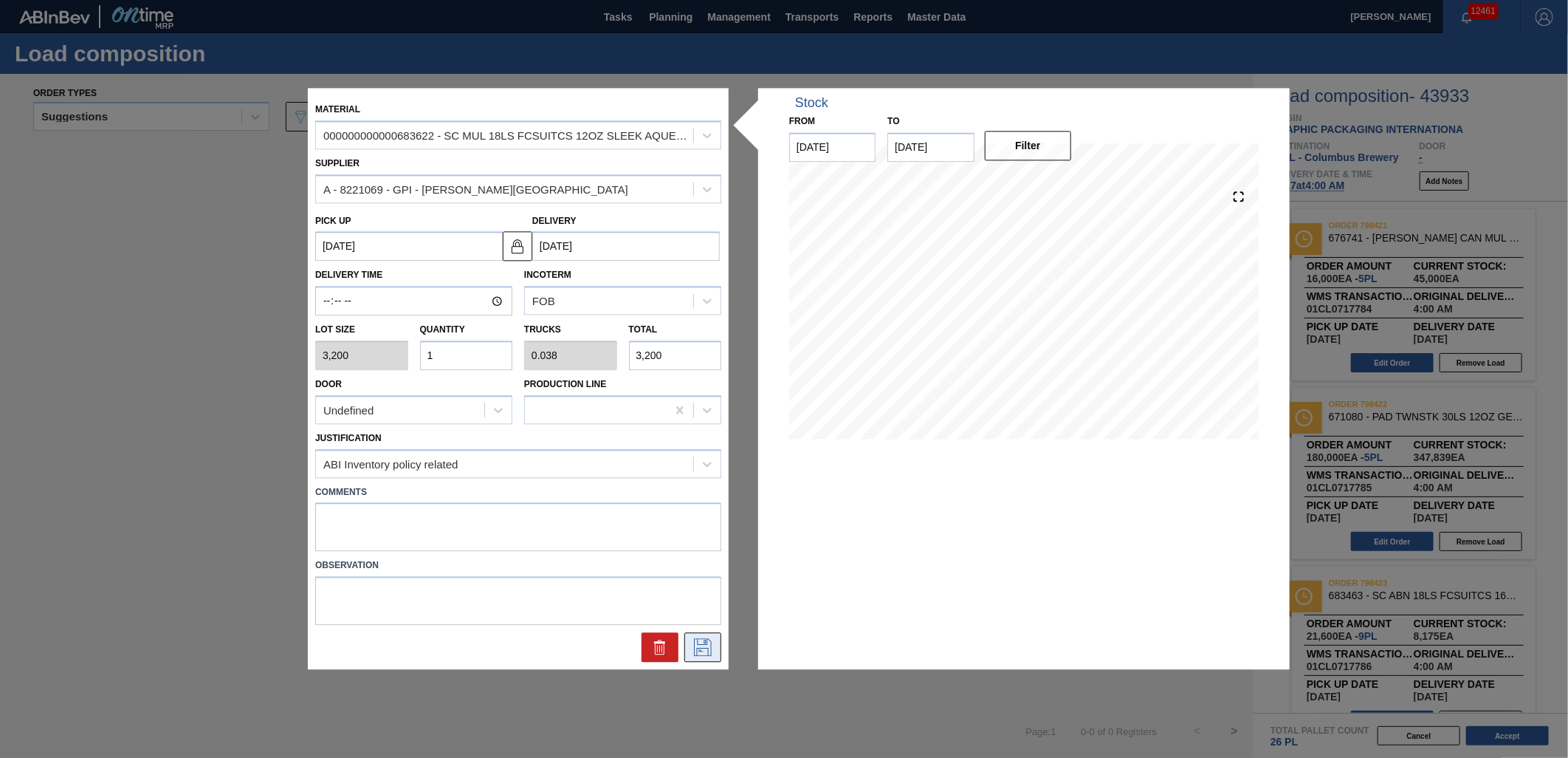
click at [701, 643] on icon at bounding box center [703, 648] width 24 height 18
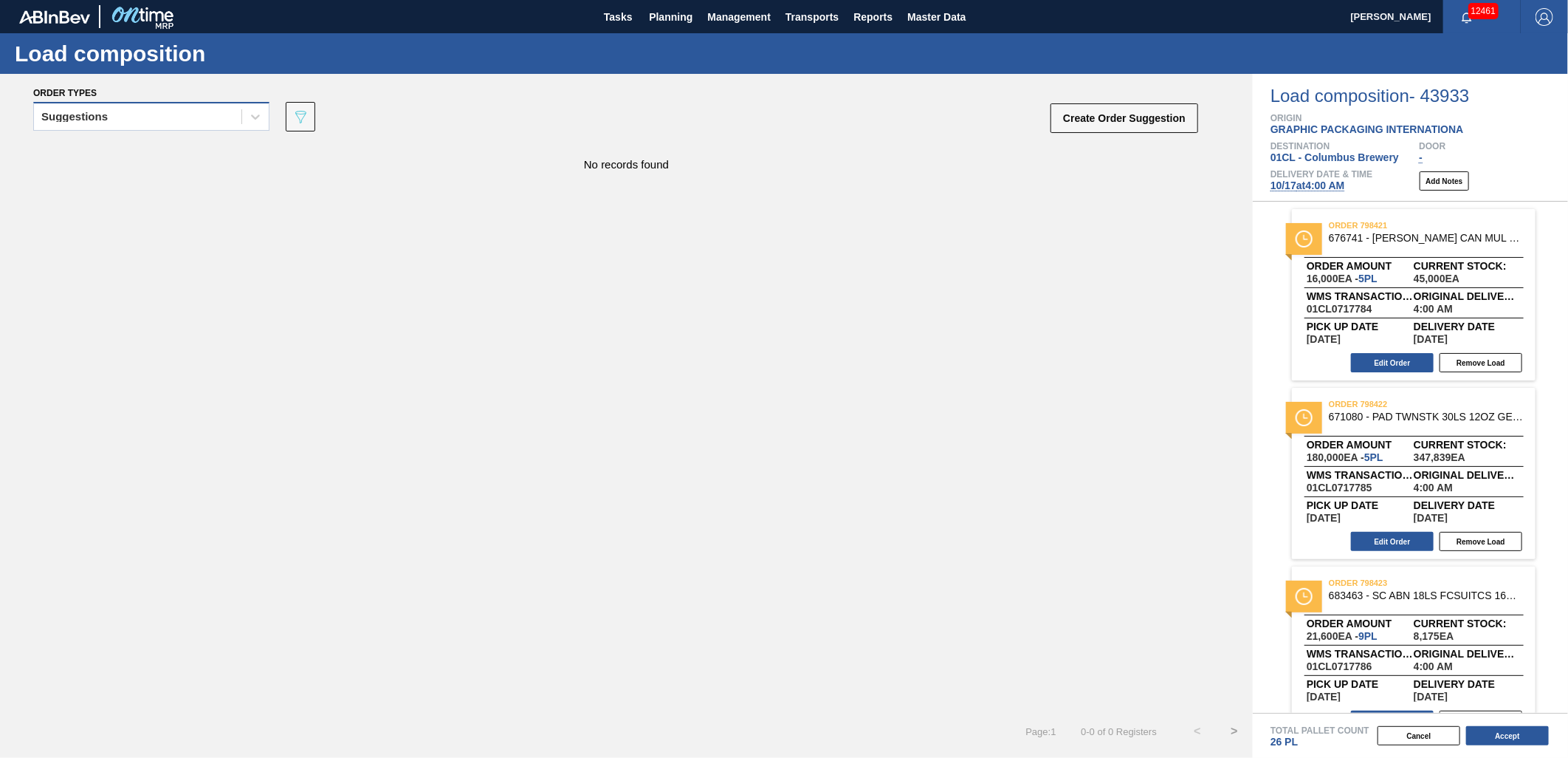
click at [192, 115] on div "Suggestions" at bounding box center [137, 117] width 208 height 22
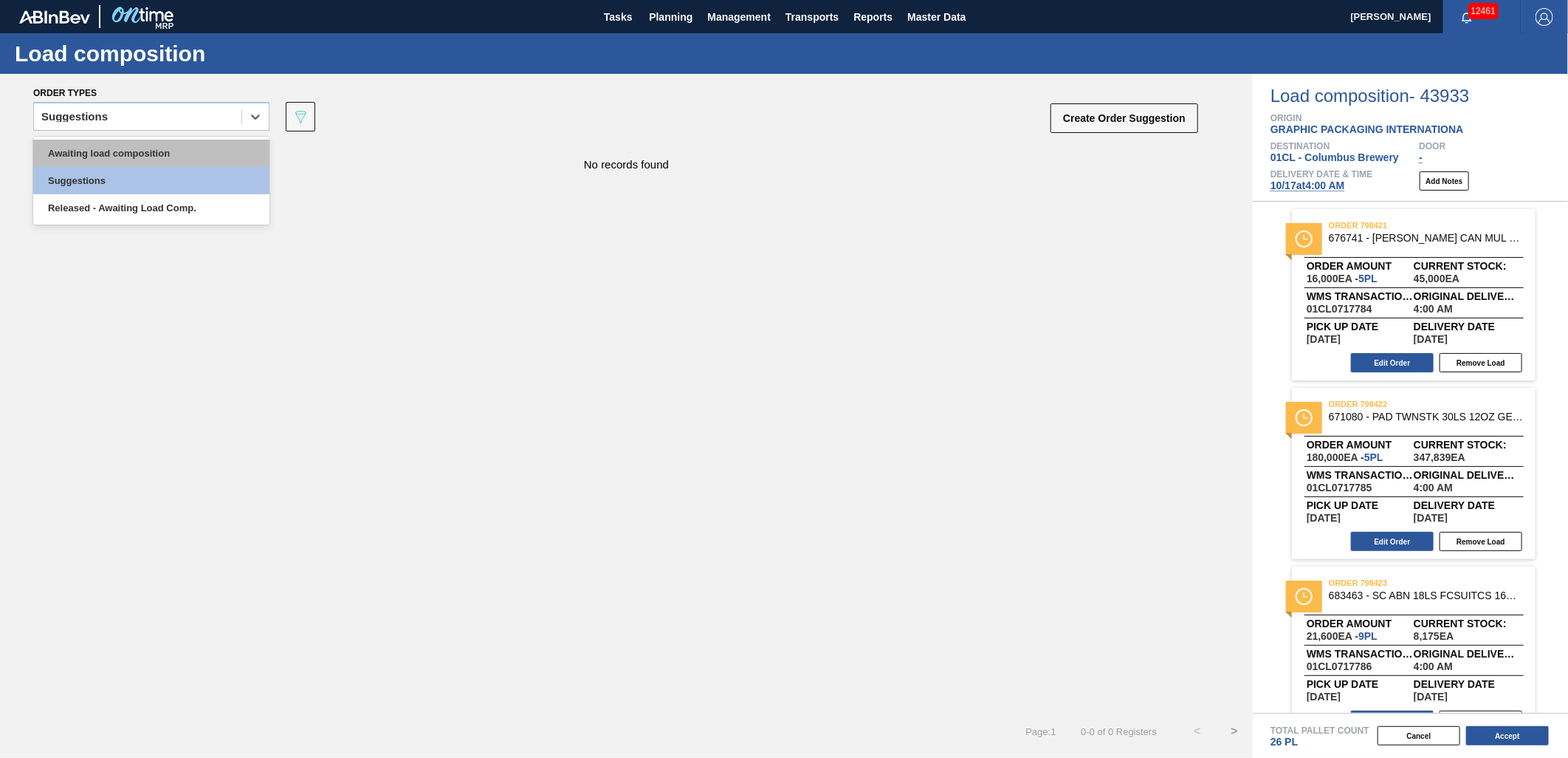
click at [162, 150] on div "Awaiting load composition" at bounding box center [152, 154] width 237 height 27
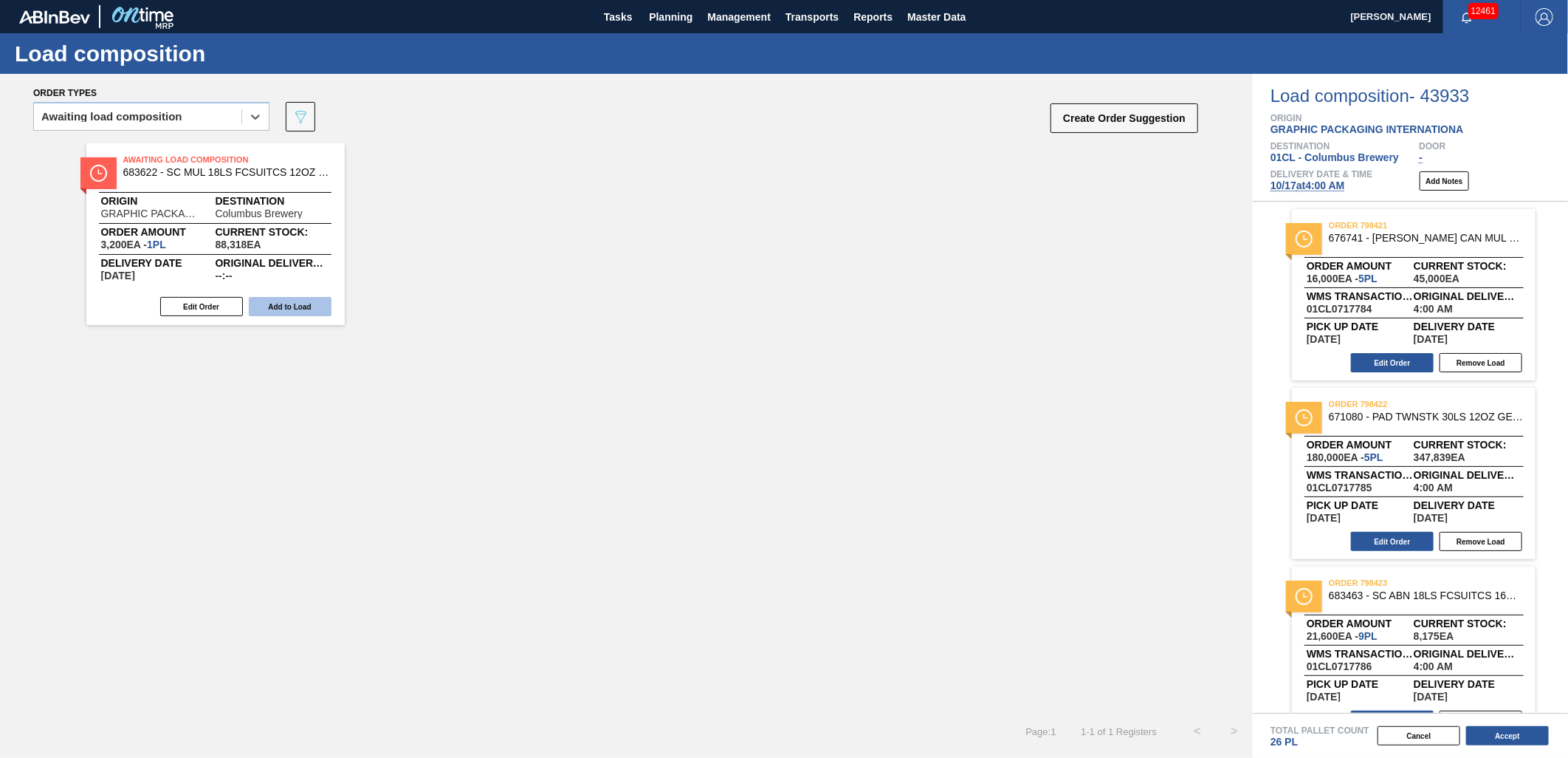
click at [281, 306] on button "Add to Load" at bounding box center [289, 306] width 82 height 19
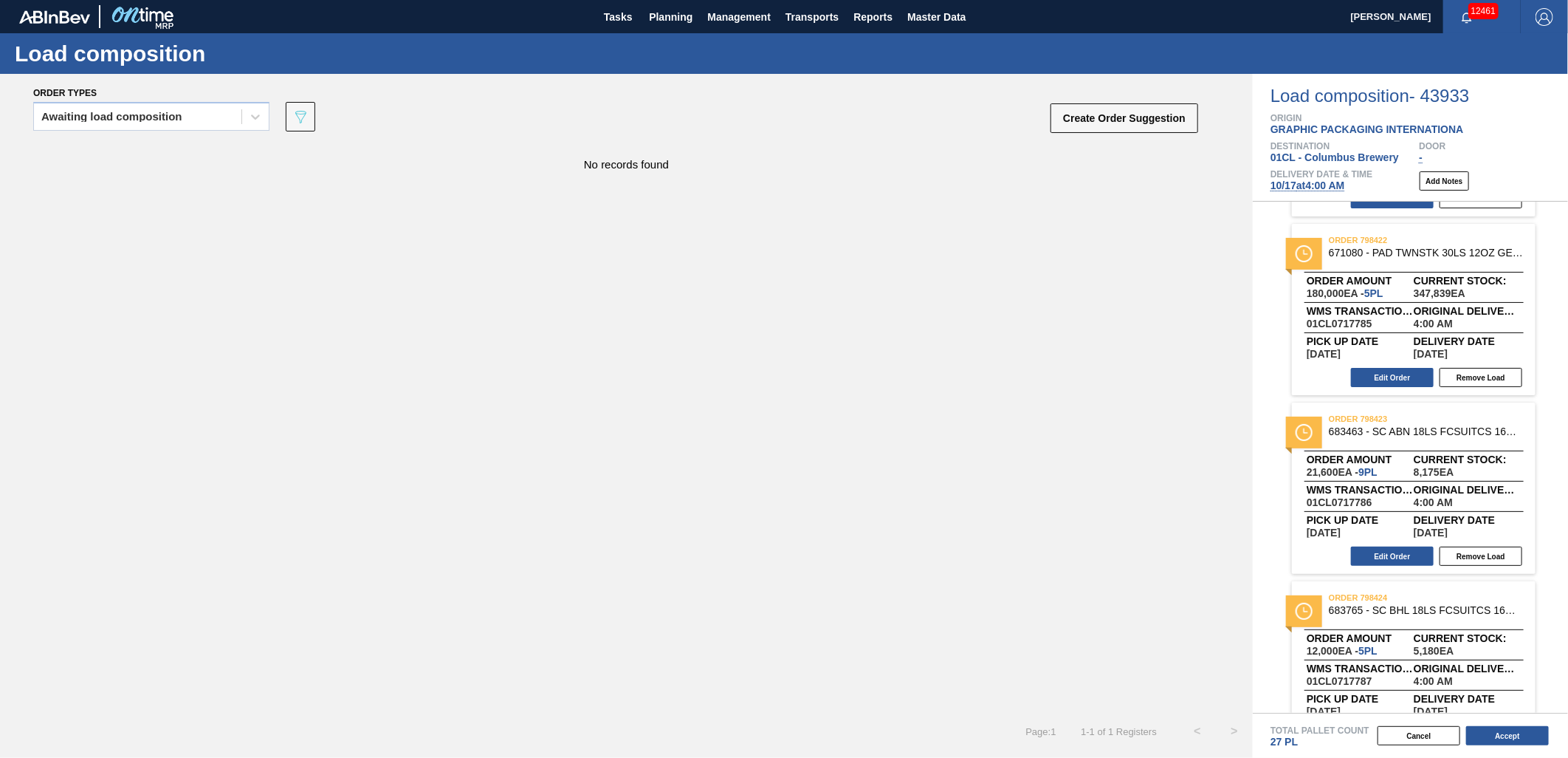
scroll to position [82, 0]
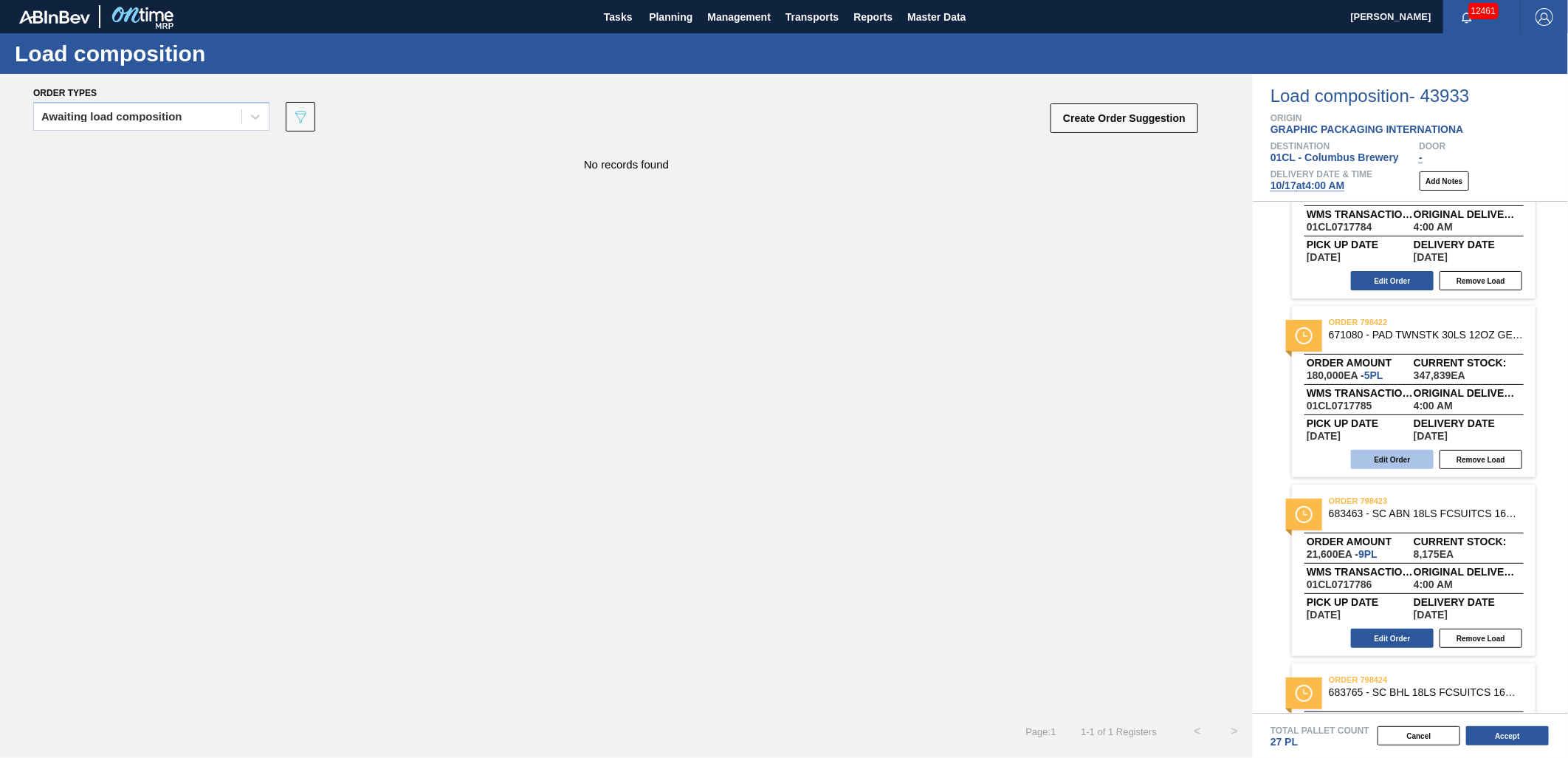
click at [1384, 454] on button "Edit Order" at bounding box center [1391, 460] width 82 height 19
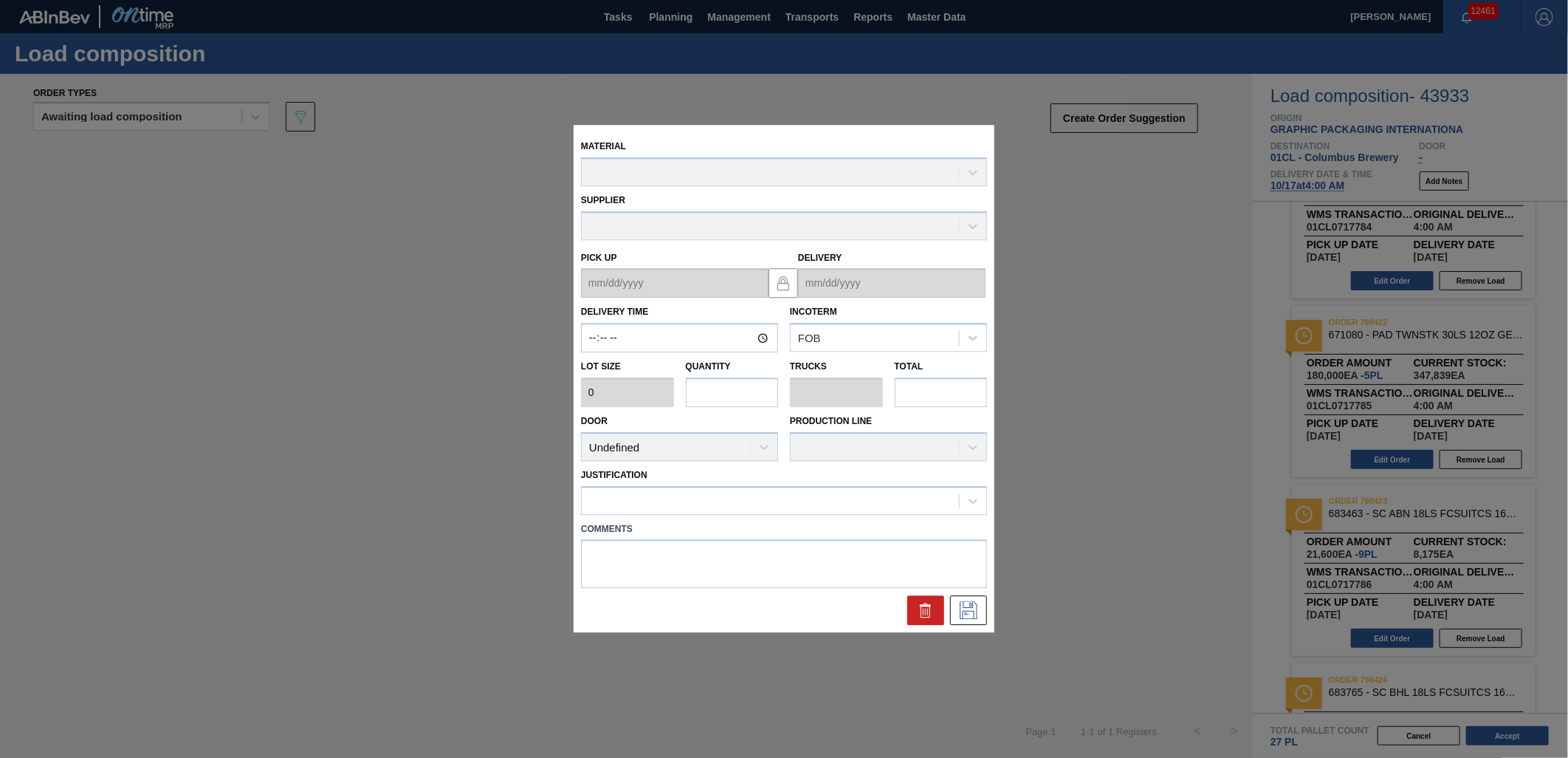
type input "04:00:00"
type input "36,000"
type input "5"
type input "0.25"
type input "180,000"
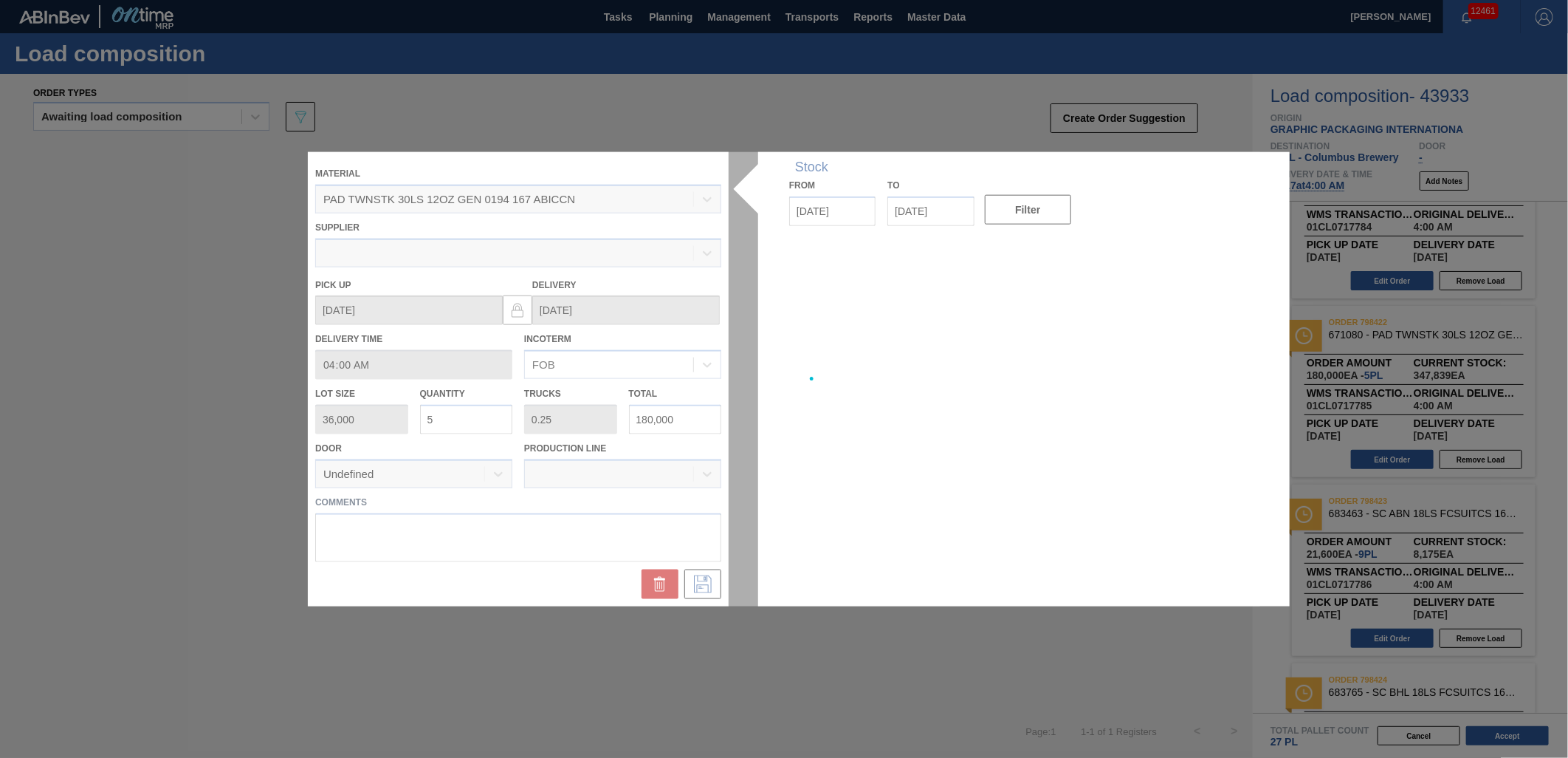
type up "[DATE]"
type input "[DATE]"
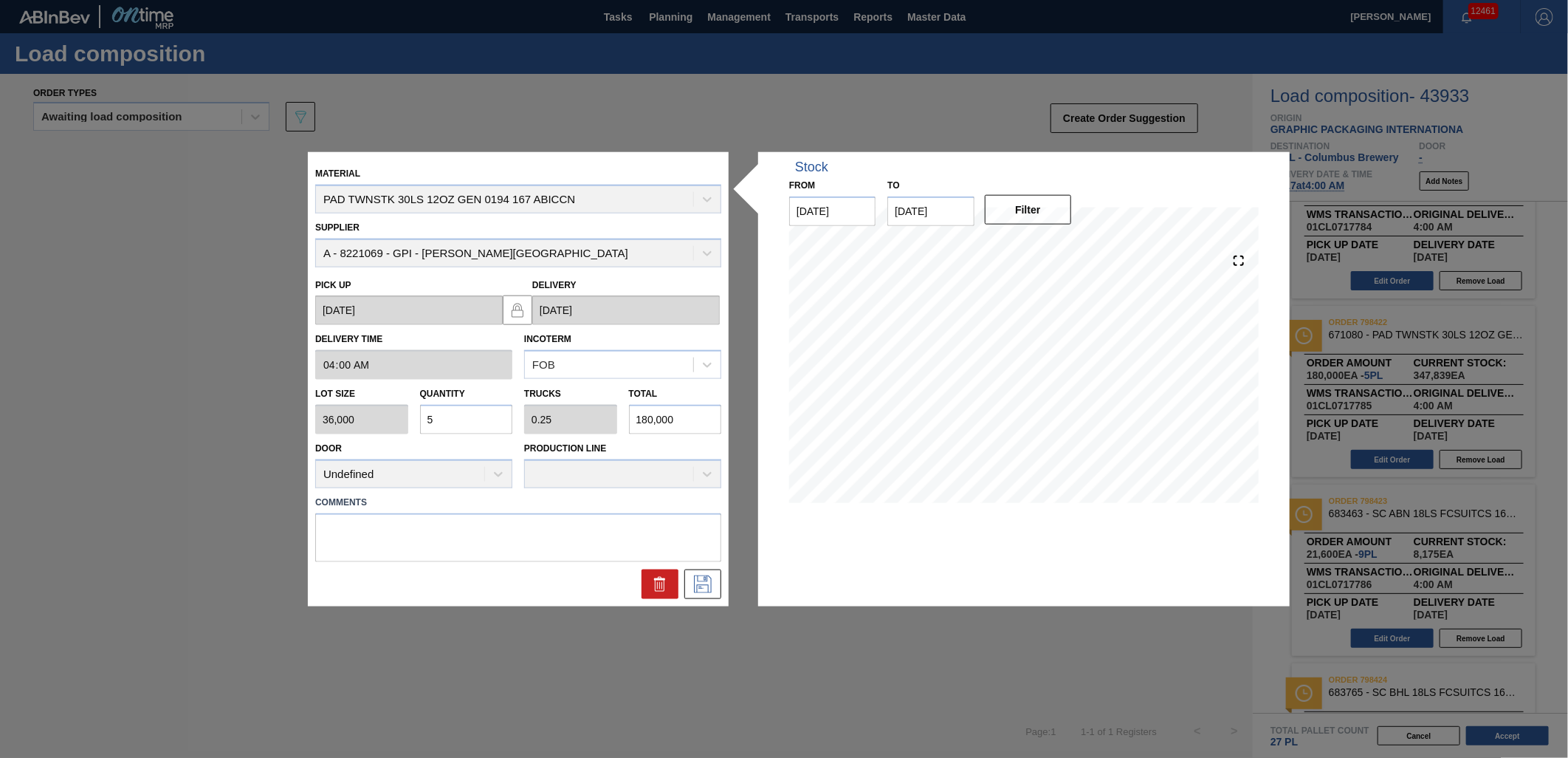
click at [466, 422] on input "5" at bounding box center [467, 419] width 93 height 30
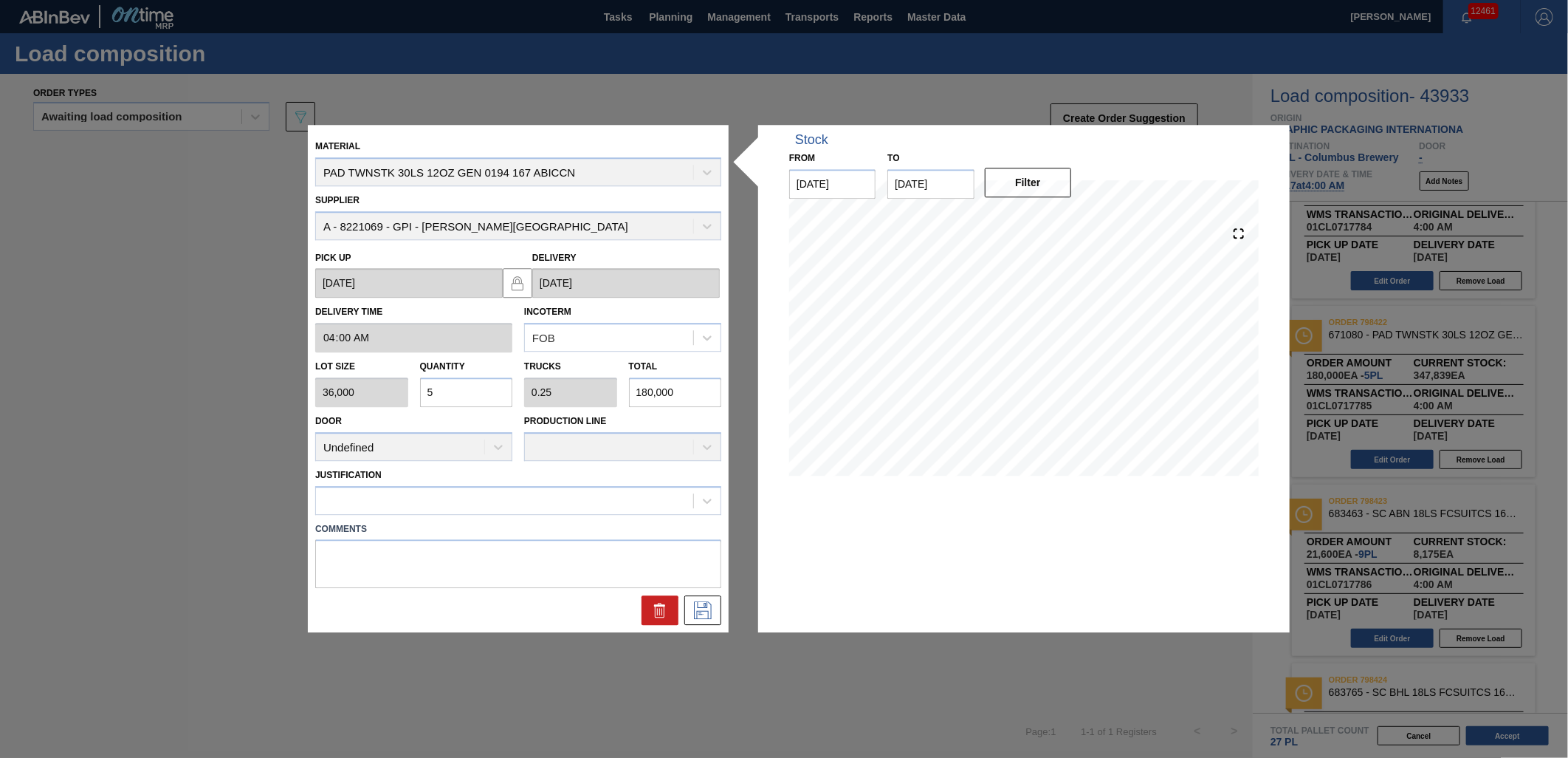
type input "0"
type input "4"
type input "0.2"
type input "144,000"
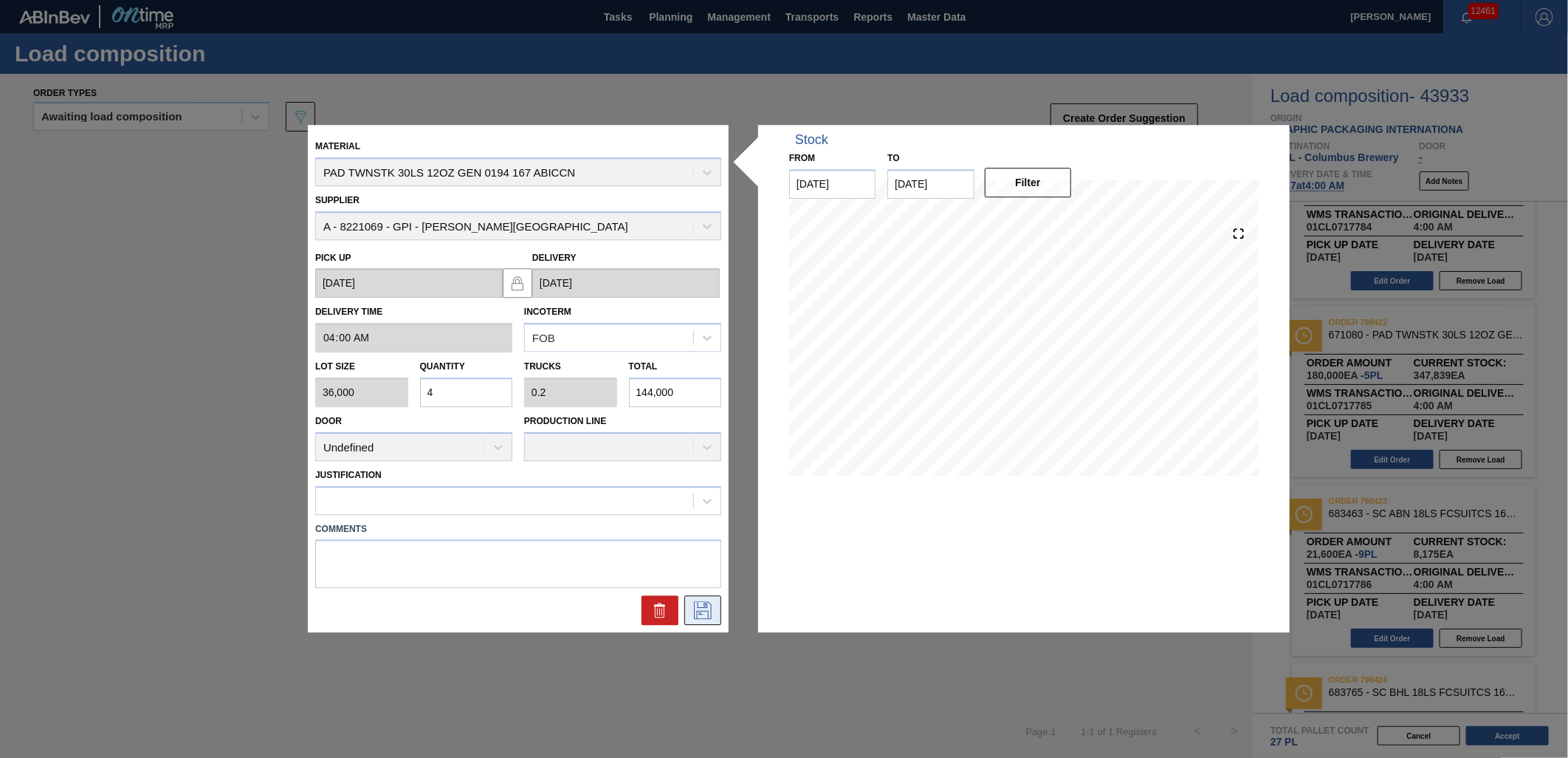
type input "4"
click at [713, 611] on icon at bounding box center [703, 611] width 24 height 18
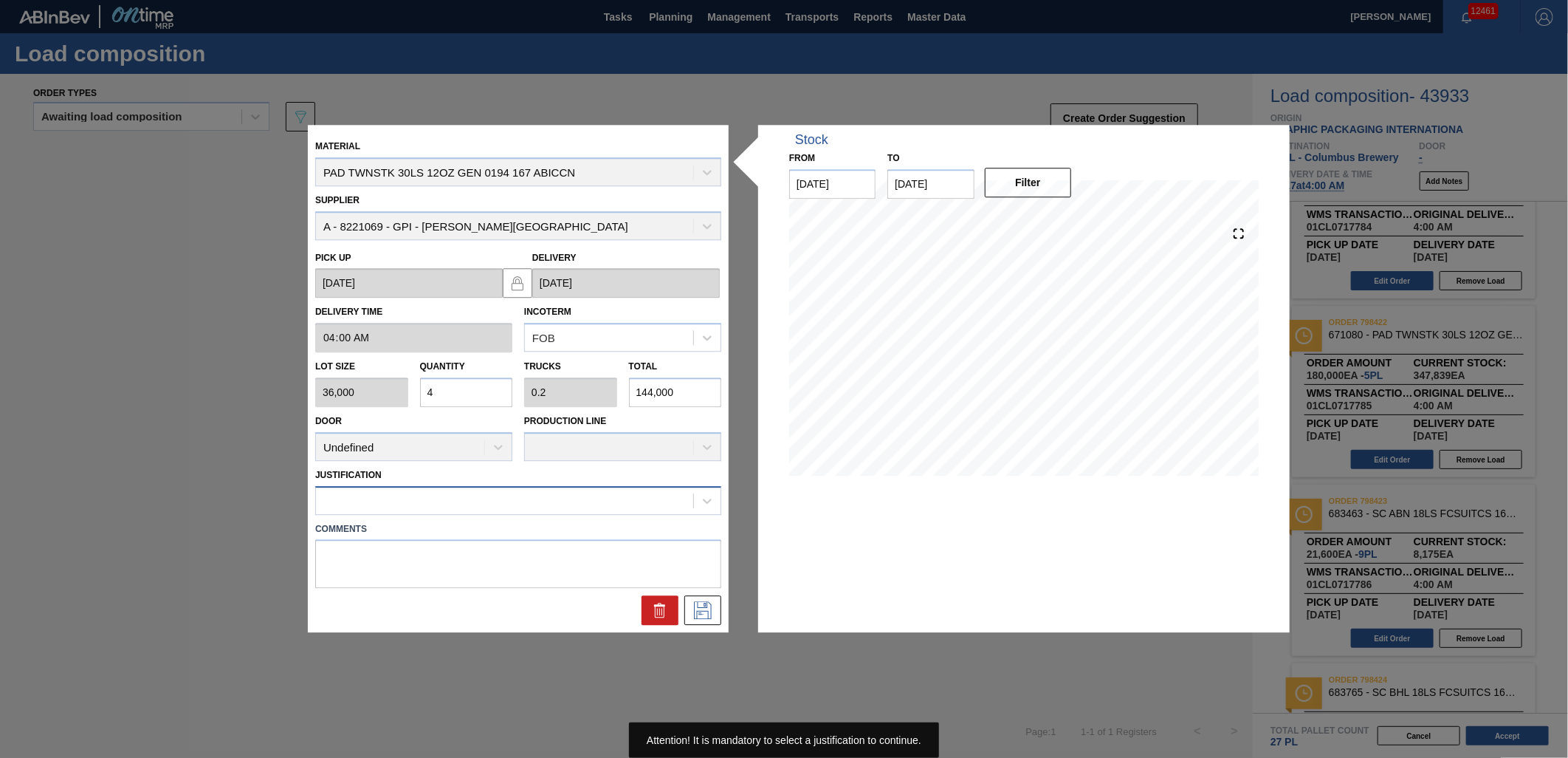
click at [647, 489] on div at bounding box center [504, 500] width 377 height 22
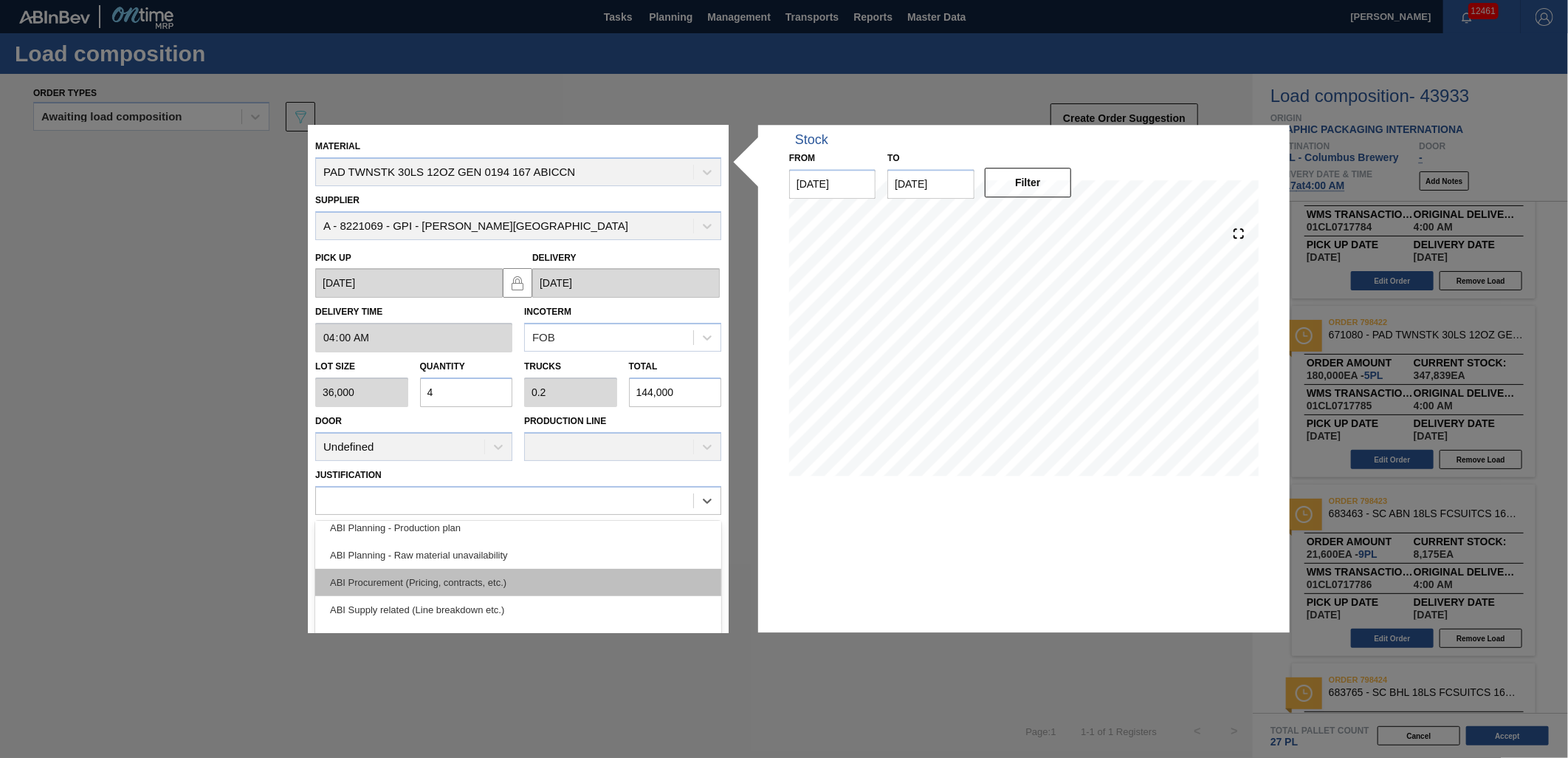
scroll to position [164, 0]
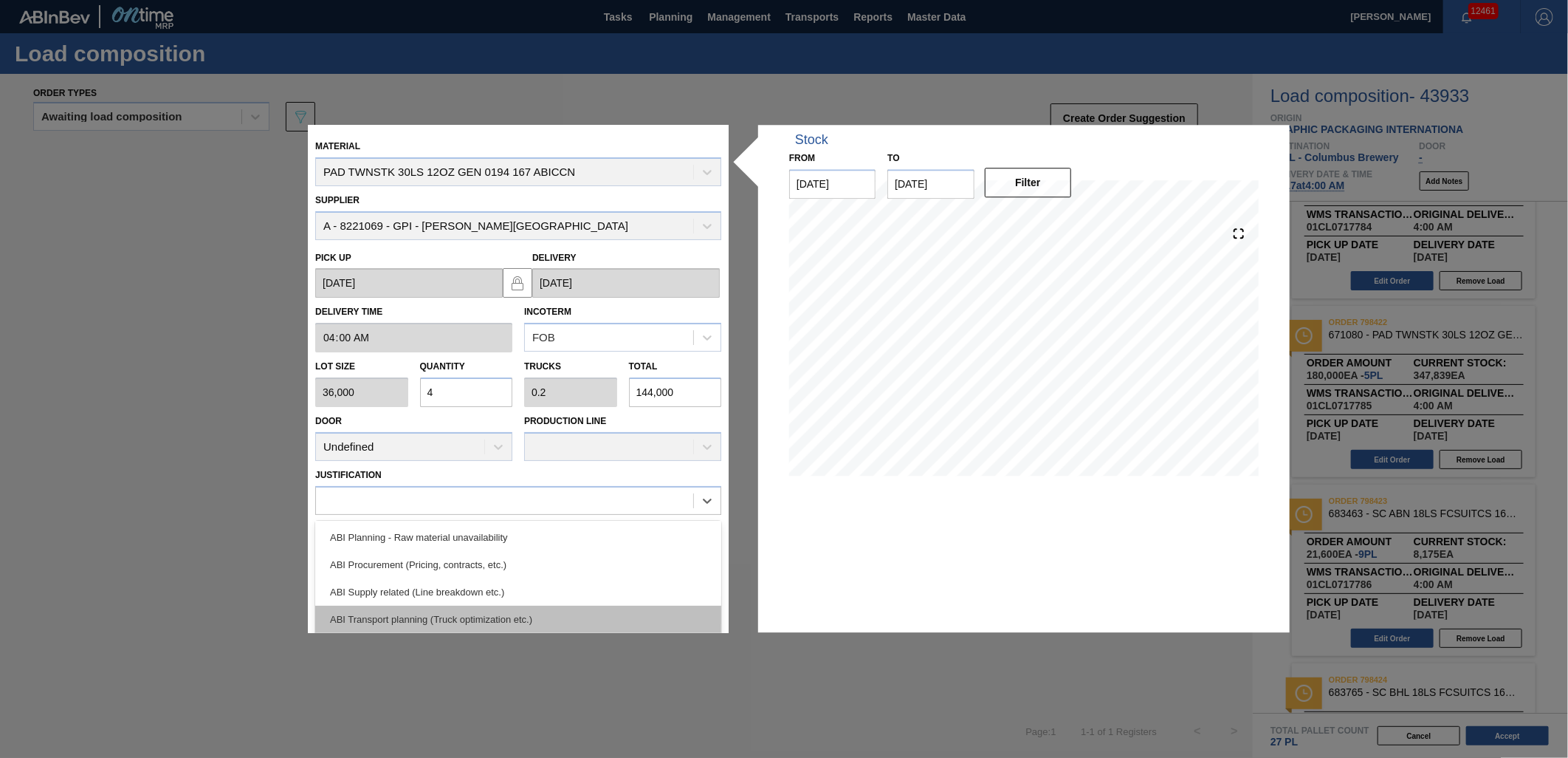
click at [599, 614] on div "ABI Transport planning (Truck optimization etc.)" at bounding box center [518, 619] width 406 height 27
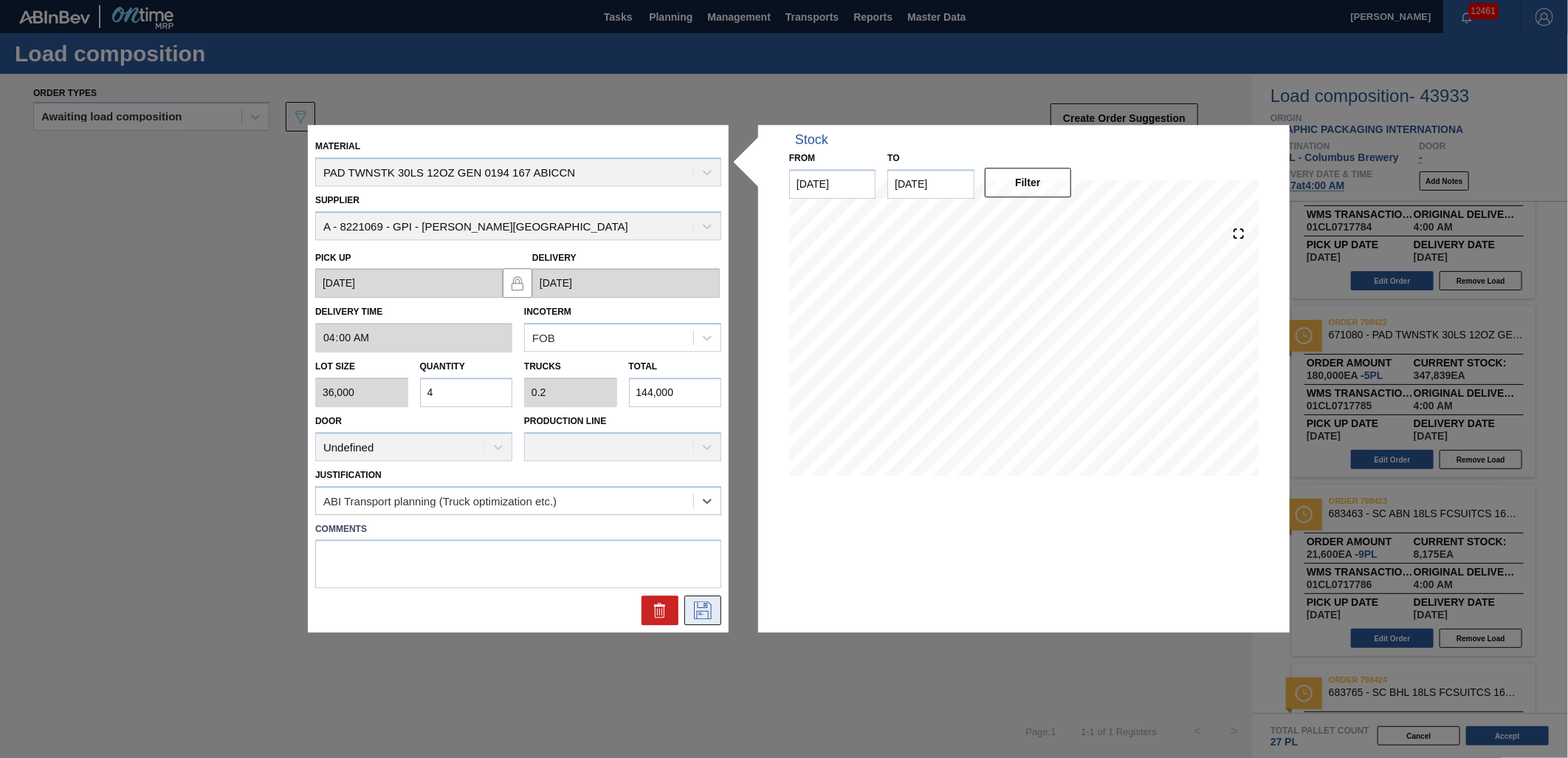
click at [712, 608] on icon at bounding box center [703, 611] width 24 height 18
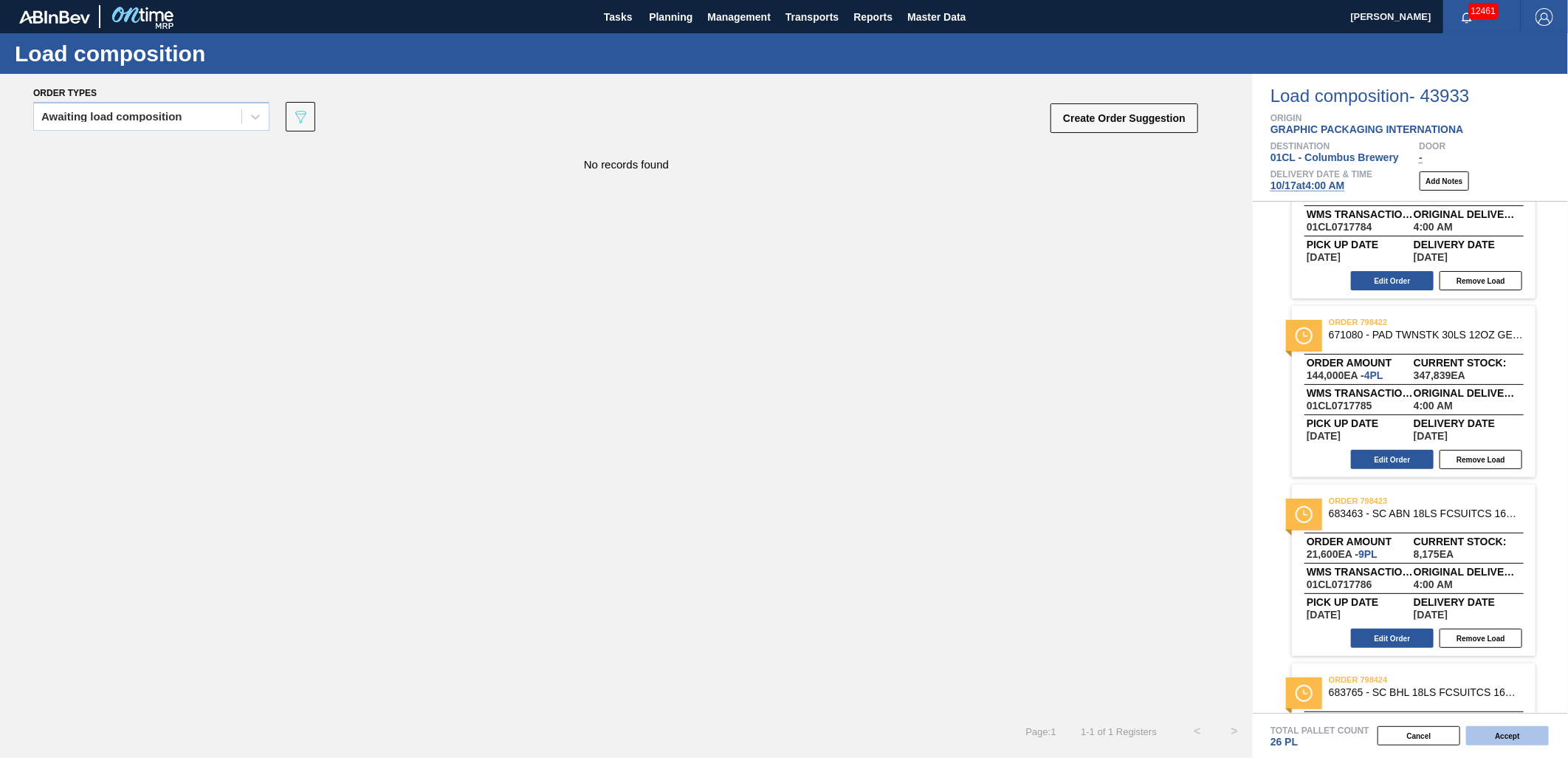
click at [1511, 735] on button "Accept" at bounding box center [1506, 736] width 82 height 19
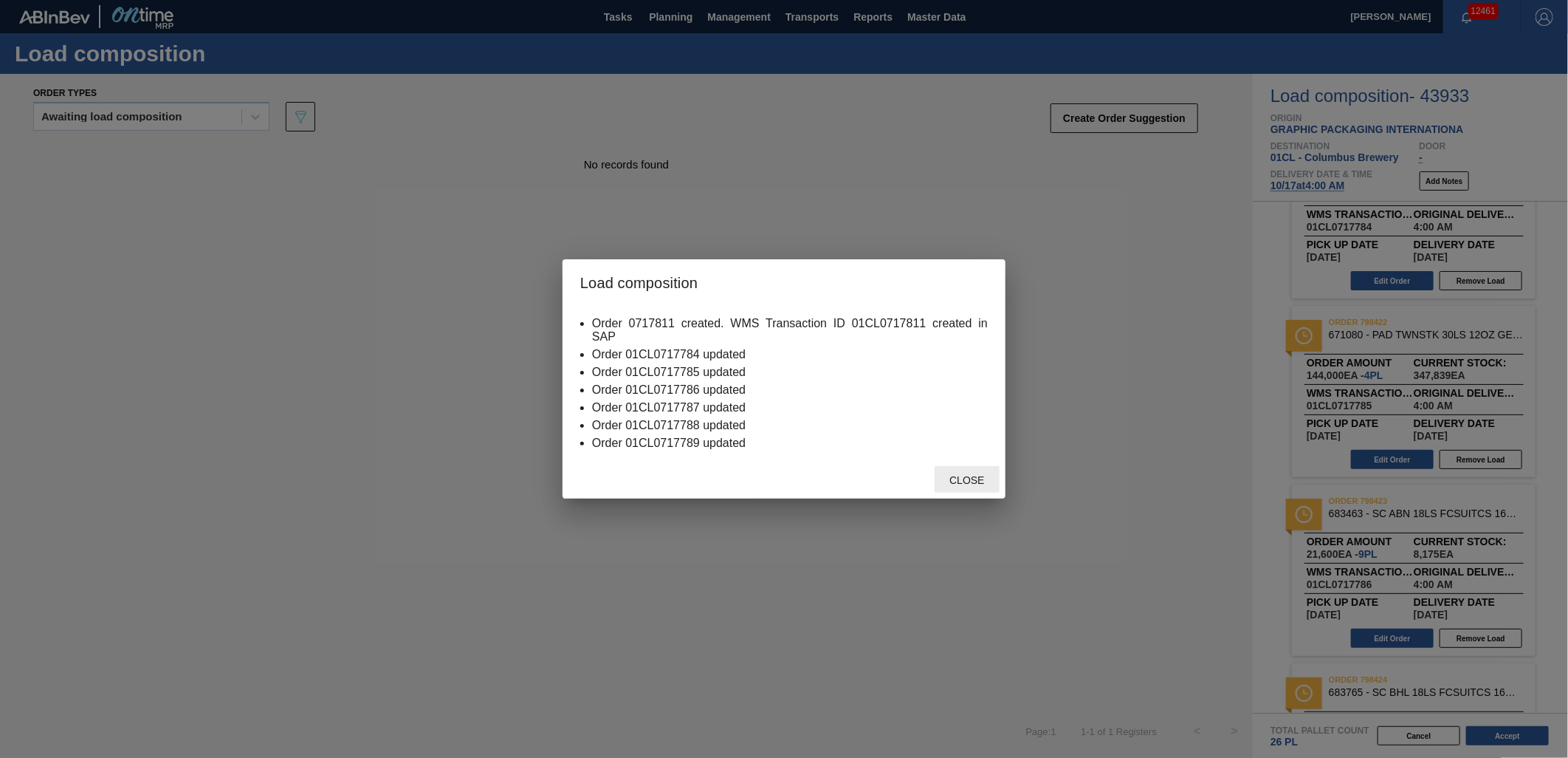
click at [970, 474] on span "Close" at bounding box center [966, 480] width 58 height 12
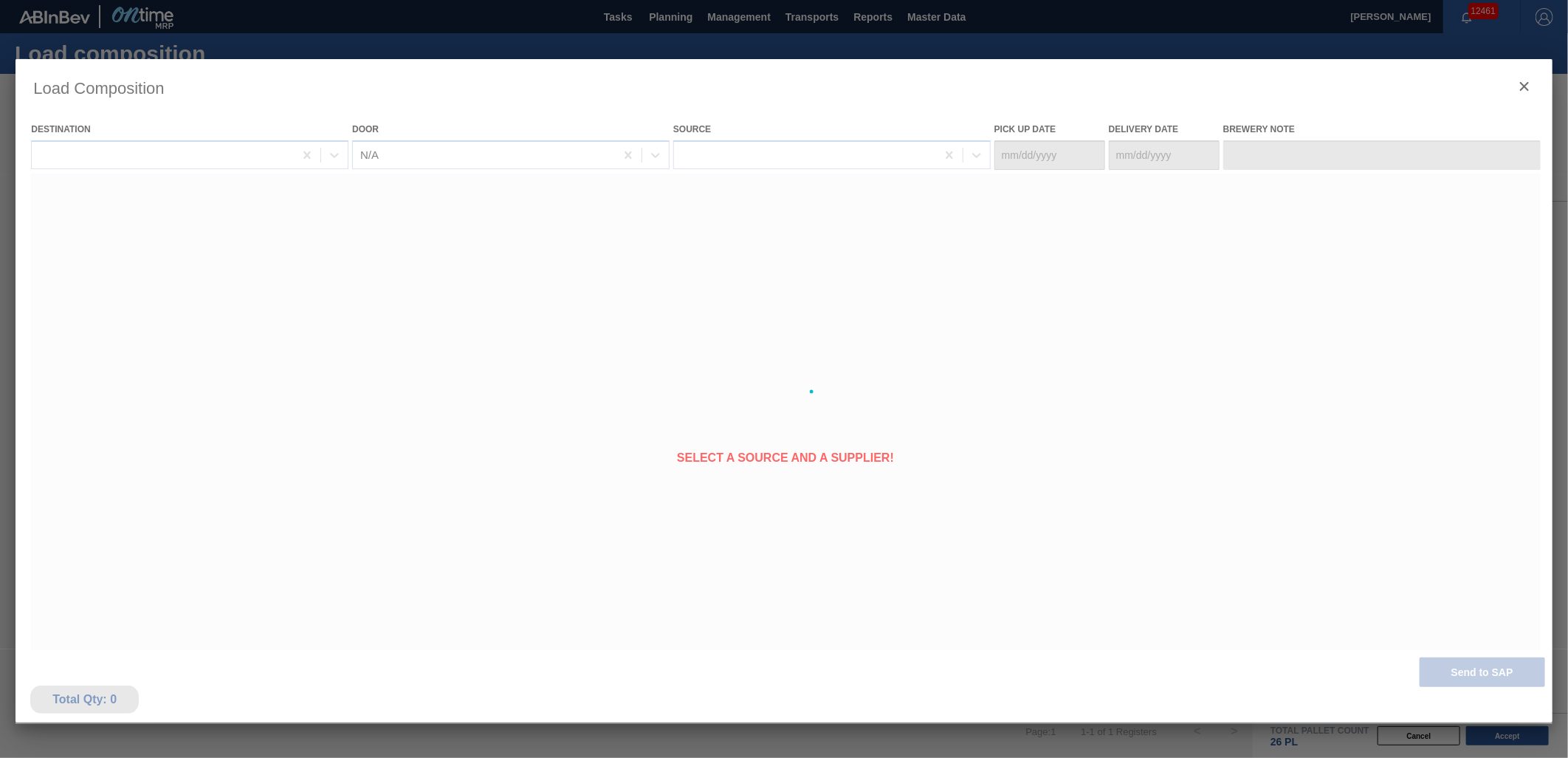
type Date "[DATE]"
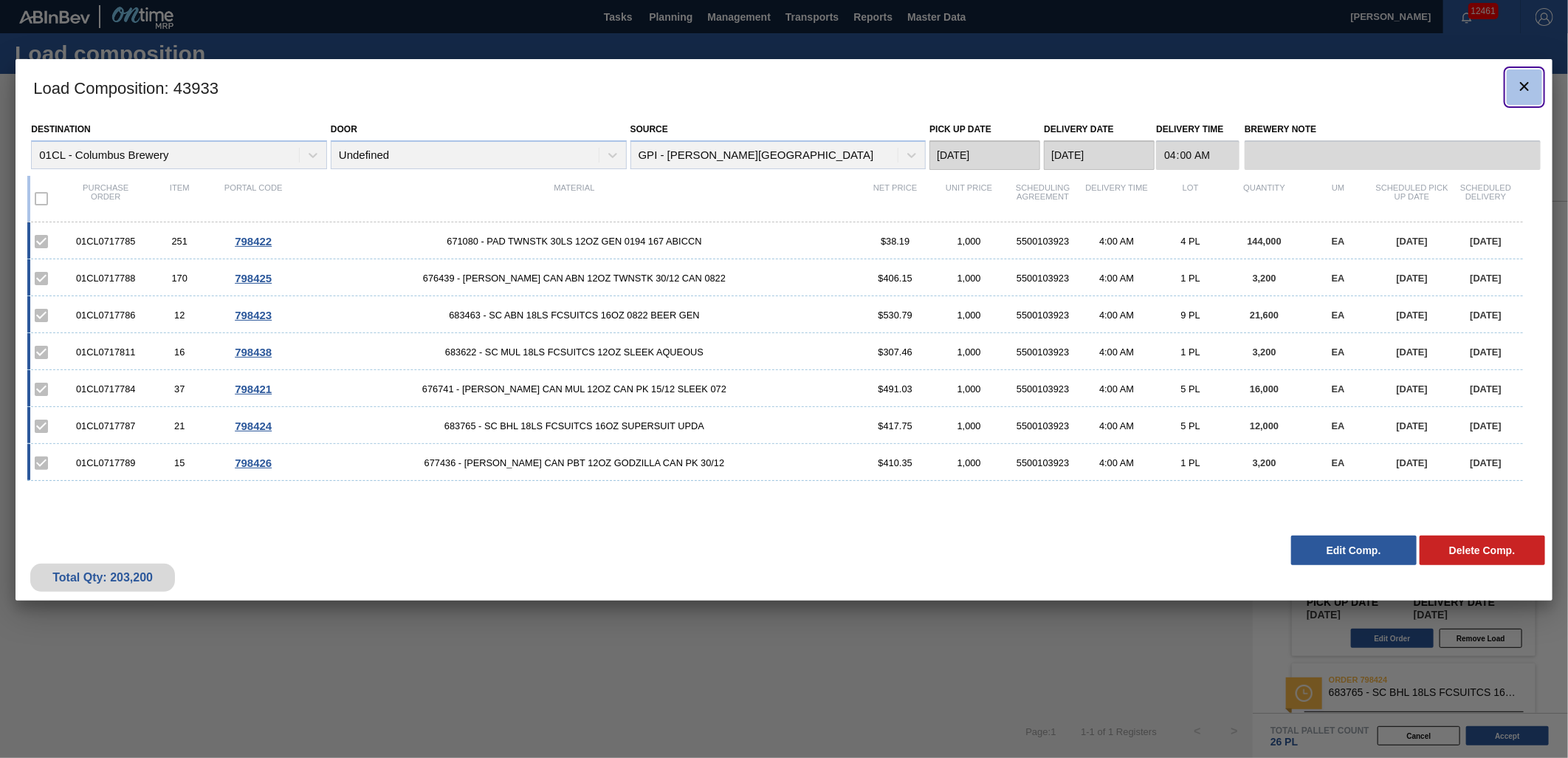
click at [1517, 90] on icon "botão de ícone" at bounding box center [1524, 86] width 18 height 18
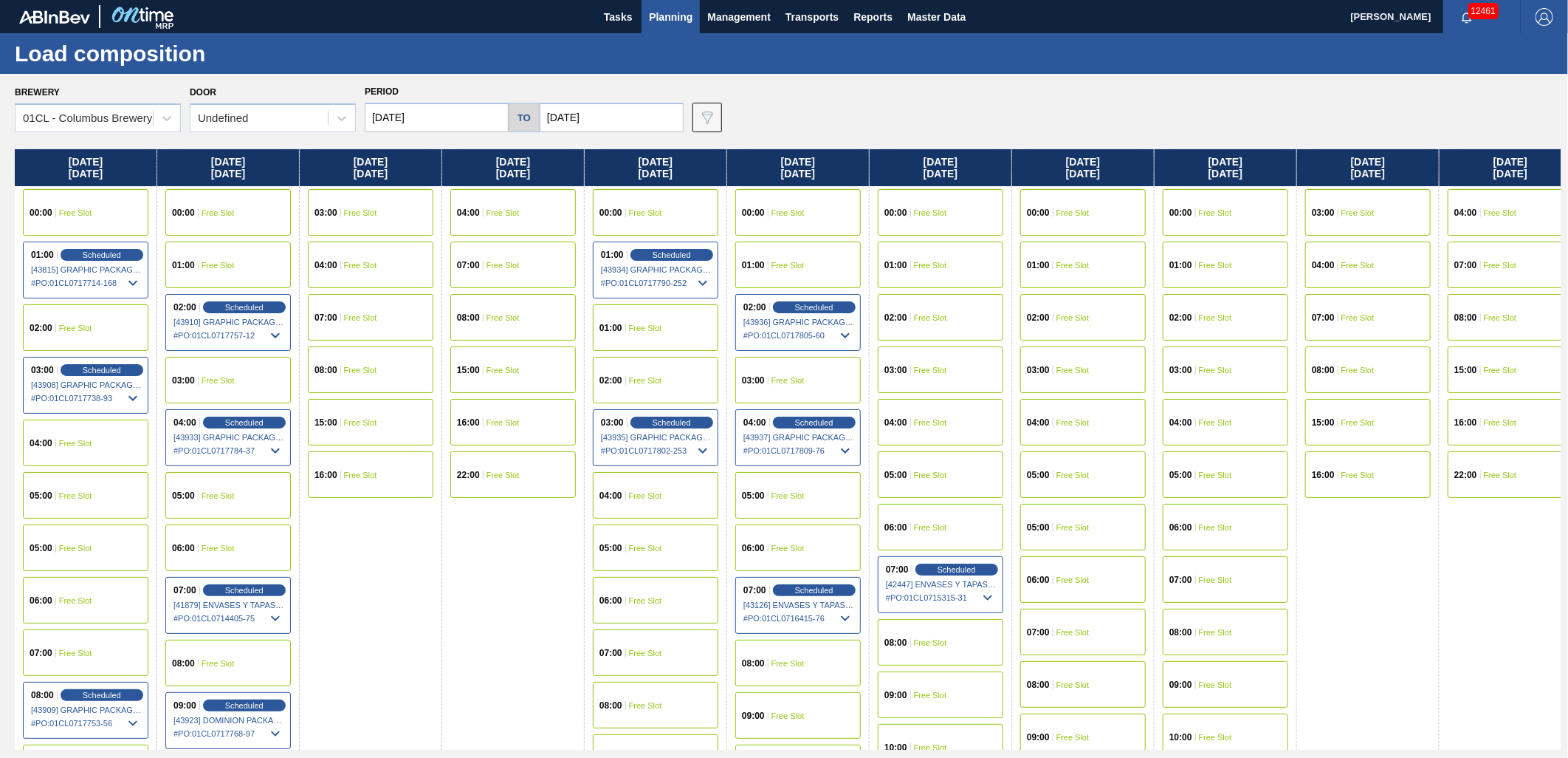
click at [932, 307] on div "02:00 Free Slot" at bounding box center [940, 317] width 125 height 46
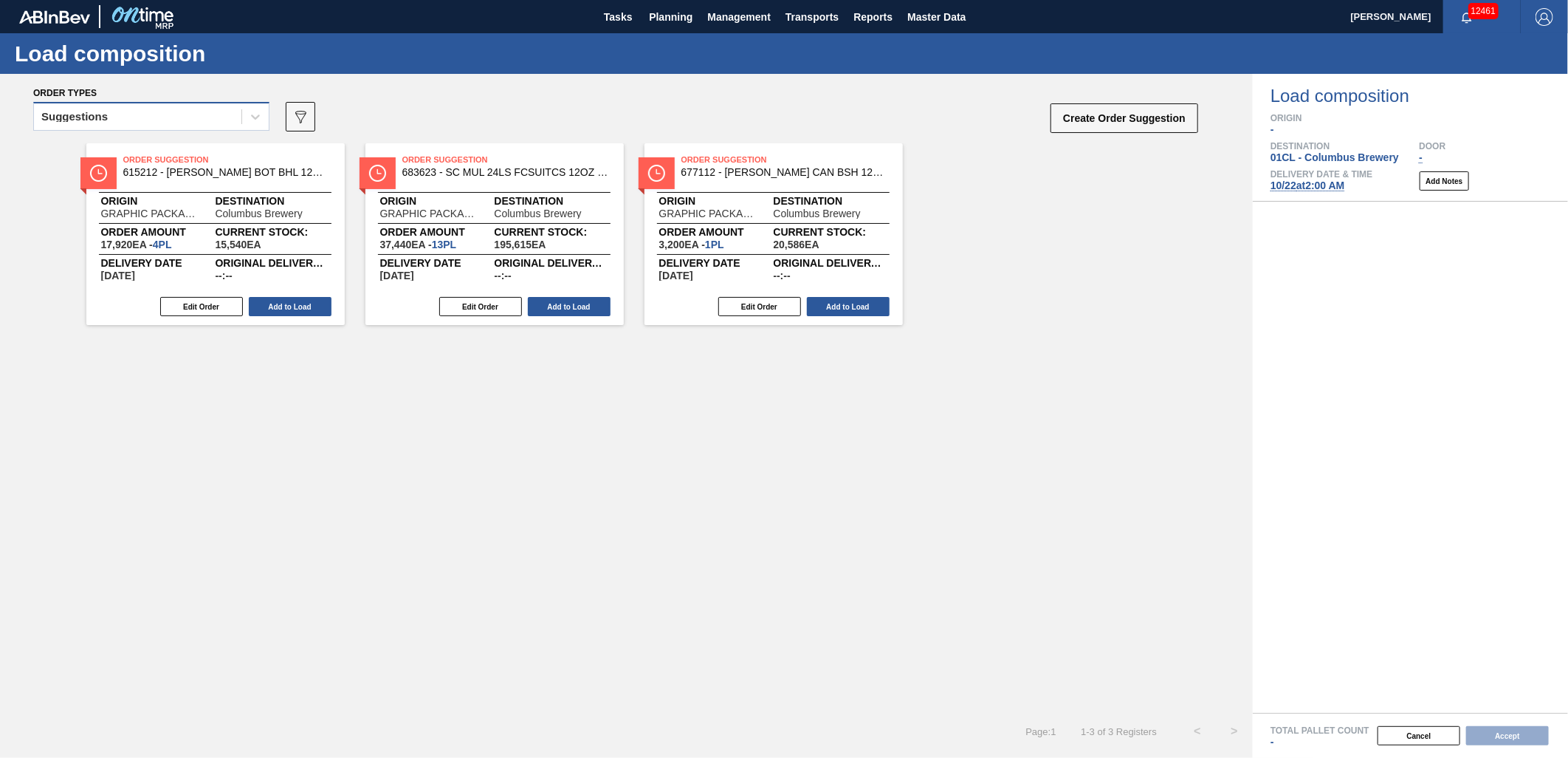
click at [211, 121] on div "Suggestions" at bounding box center [137, 117] width 208 height 22
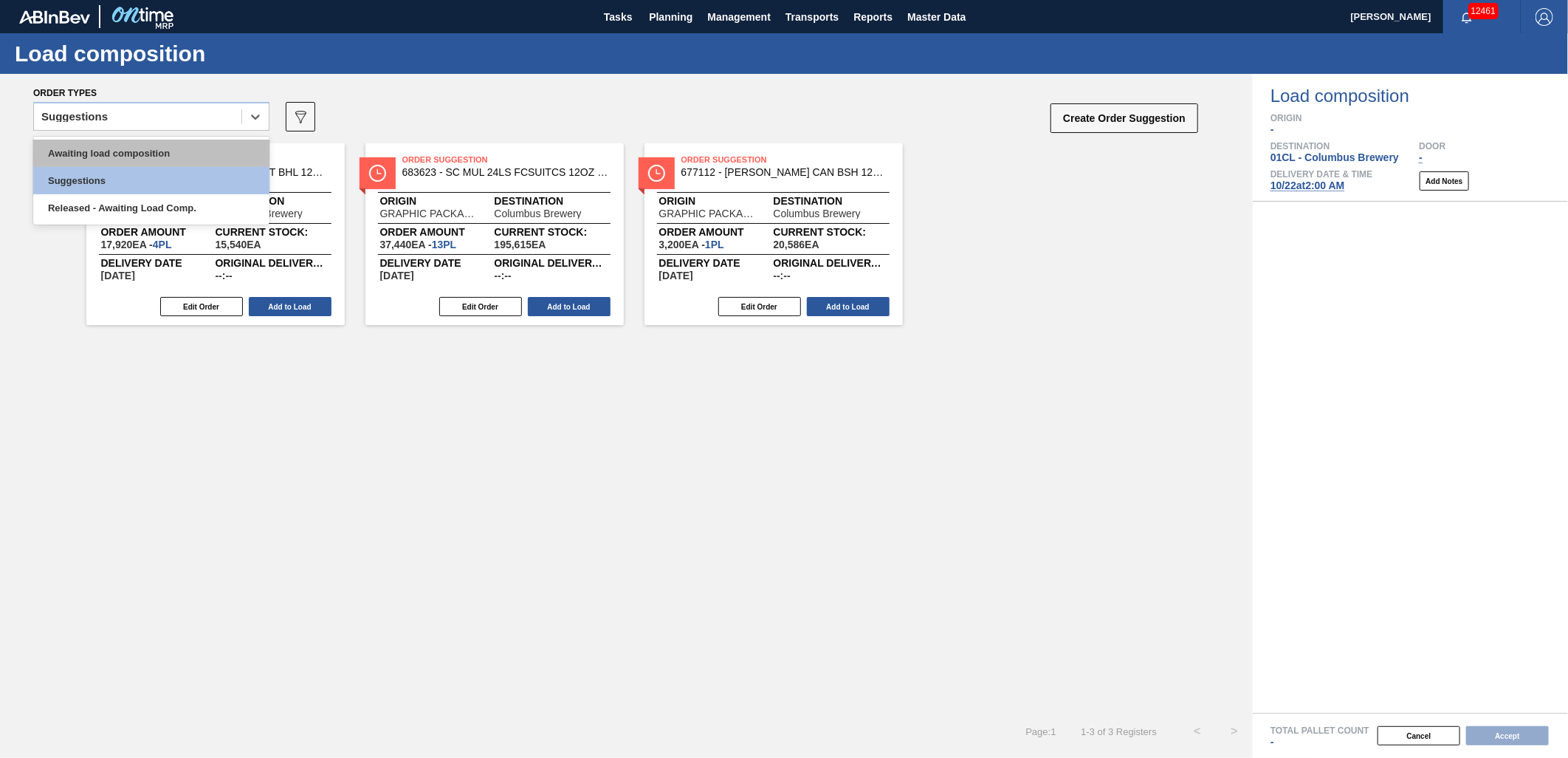
click at [193, 146] on div "Awaiting load composition" at bounding box center [152, 154] width 237 height 27
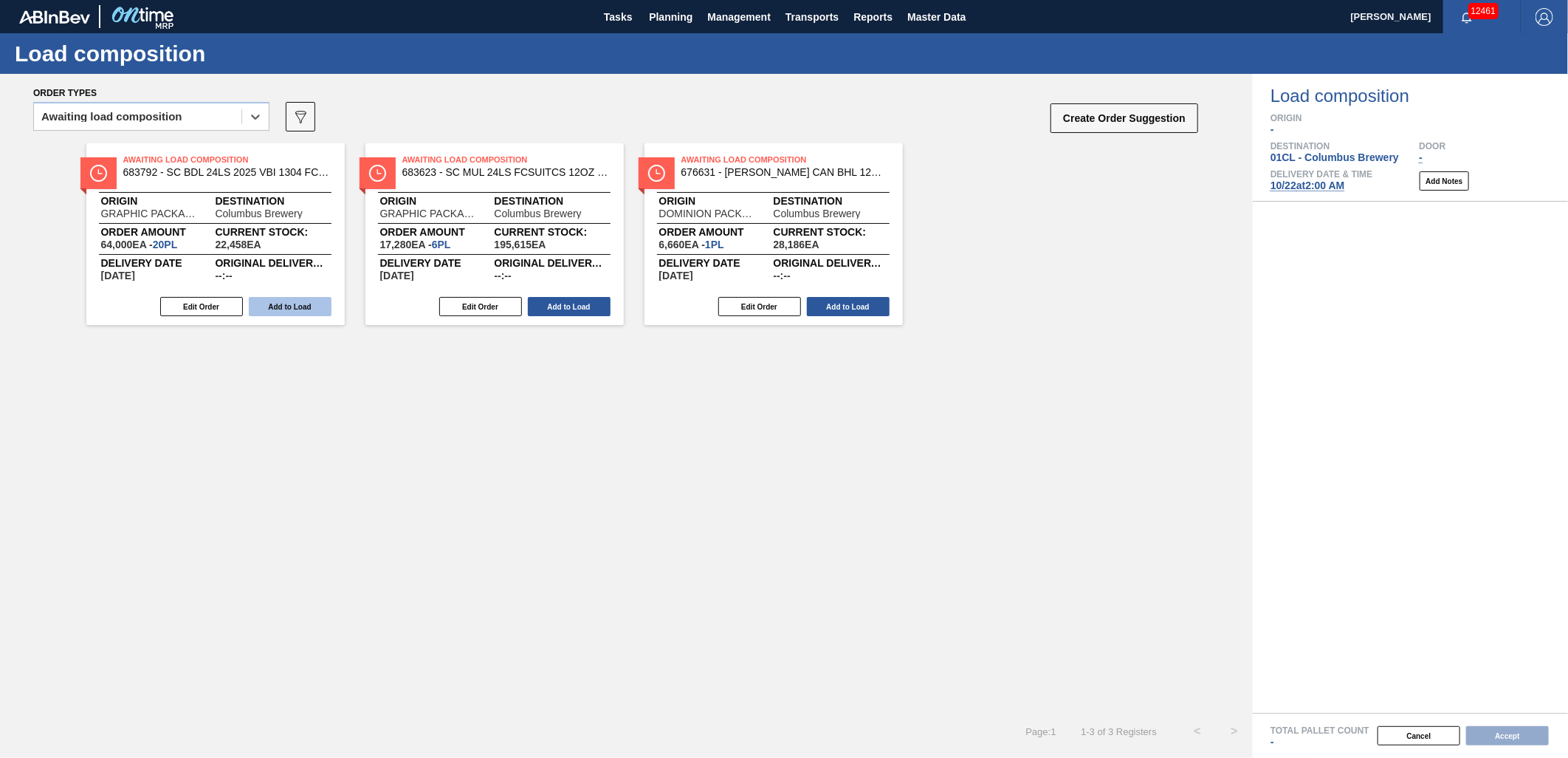
click at [274, 301] on button "Add to Load" at bounding box center [289, 306] width 82 height 19
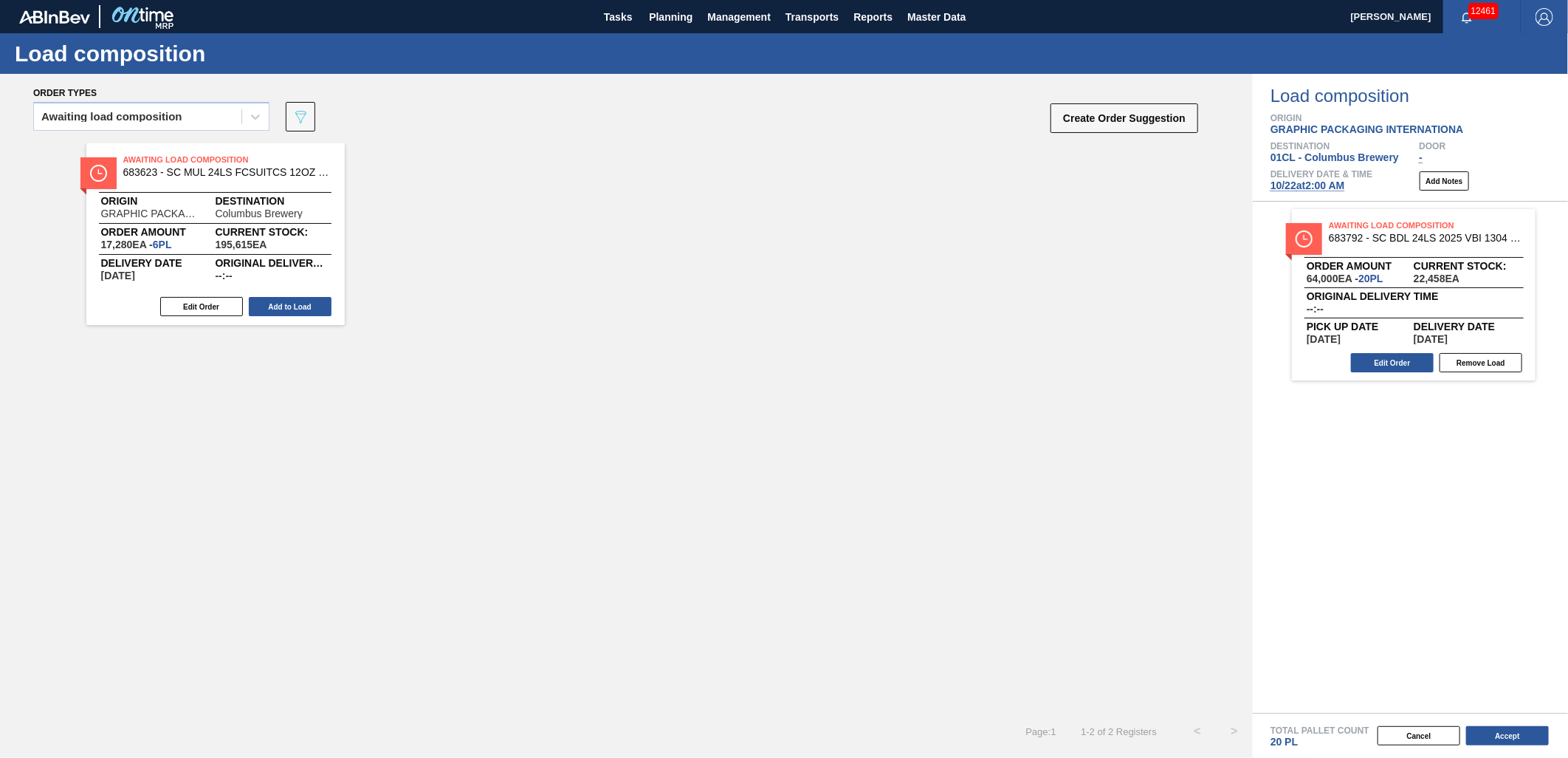
click at [274, 301] on button "Add to Load" at bounding box center [289, 306] width 82 height 19
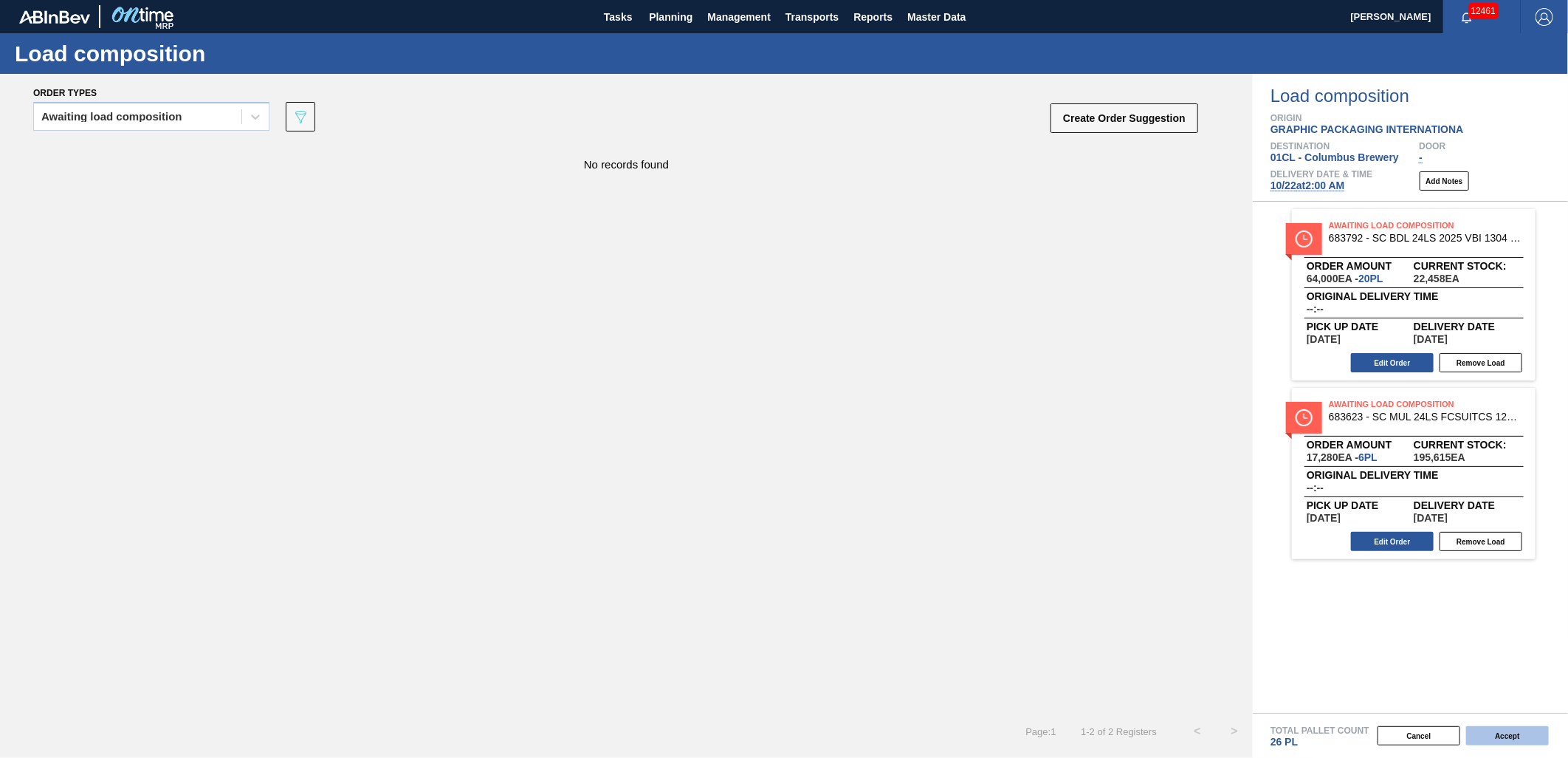
click at [1489, 740] on button "Accept" at bounding box center [1506, 736] width 82 height 19
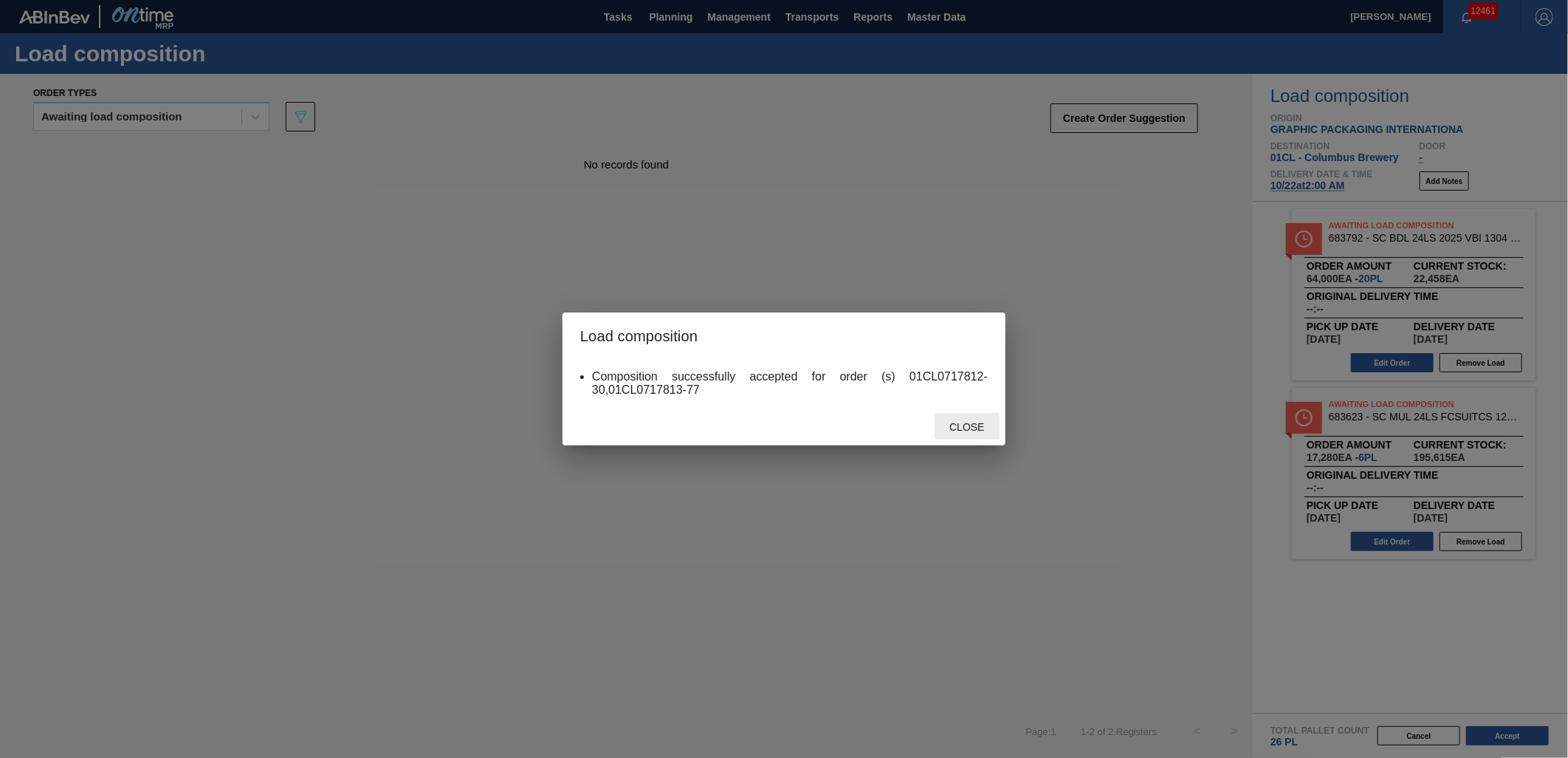
click at [982, 433] on div "Close" at bounding box center [966, 426] width 65 height 27
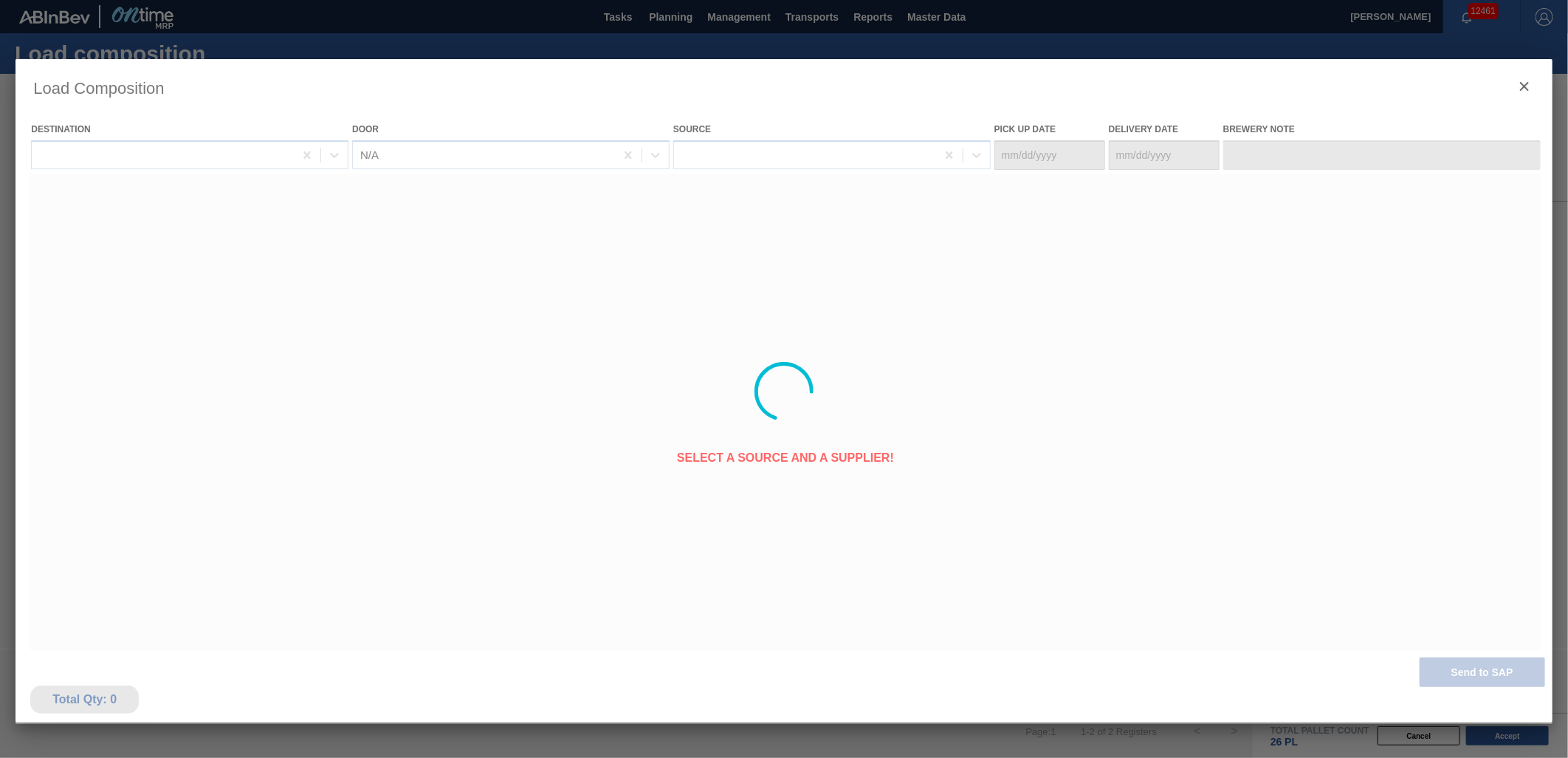
type Date "[DATE]"
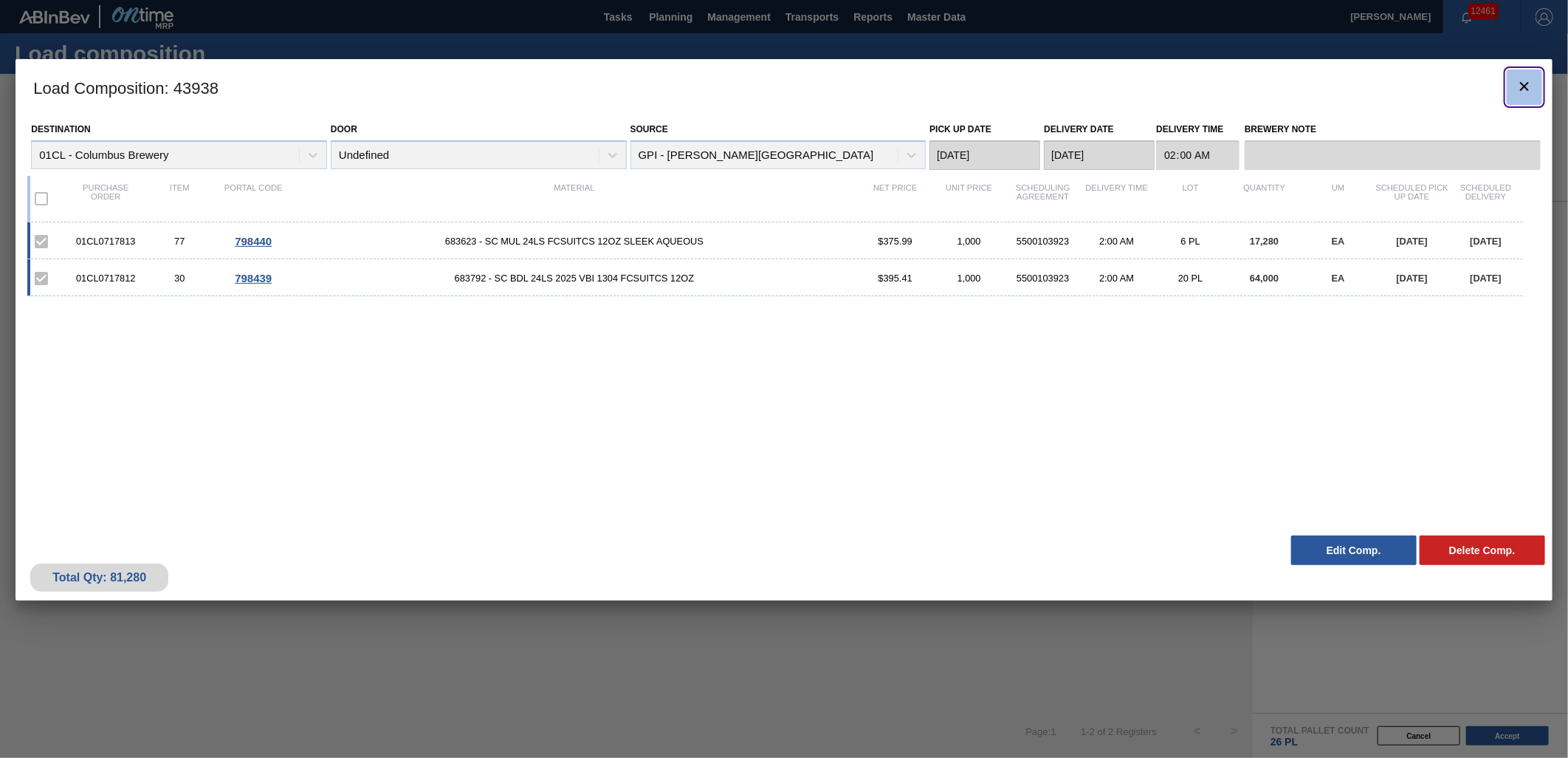
click at [1529, 89] on icon "botão de ícone" at bounding box center [1524, 86] width 18 height 18
